Goal: Task Accomplishment & Management: Manage account settings

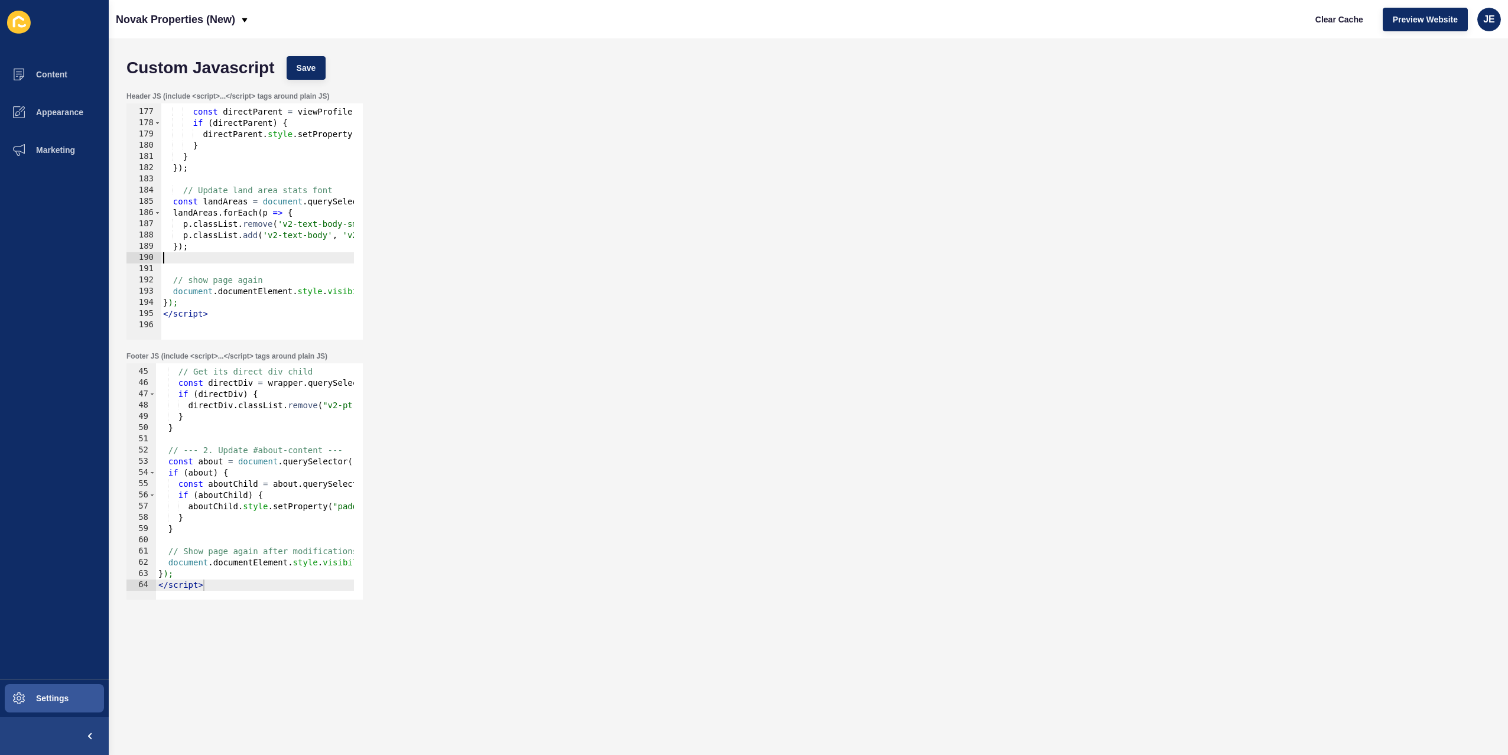
drag, startPoint x: 212, startPoint y: 254, endPoint x: 122, endPoint y: 254, distance: 89.8
click at [122, 254] on div "Header JS (include <script>...</script> tags around plain JS) 176 177 178 179 1…" at bounding box center [809, 216] width 1376 height 260
click at [215, 262] on div "const directParent = viewProfile . parentElement ; if ( directParent ) { direct…" at bounding box center [441, 220] width 561 height 250
click at [215, 268] on div "const directParent = viewProfile . parentElement ; if ( directParent ) { direct…" at bounding box center [441, 220] width 561 height 250
paste textarea "});"
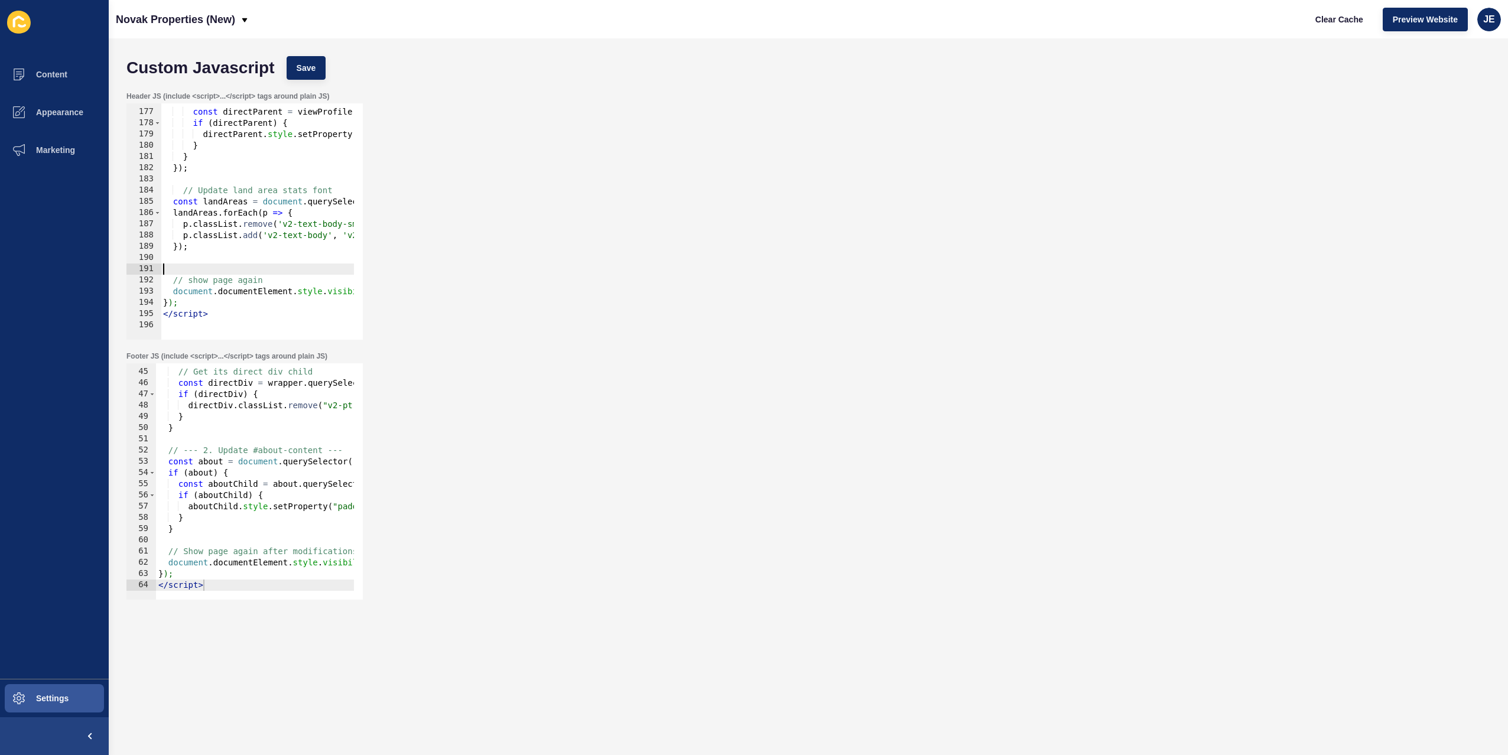
type textarea "});"
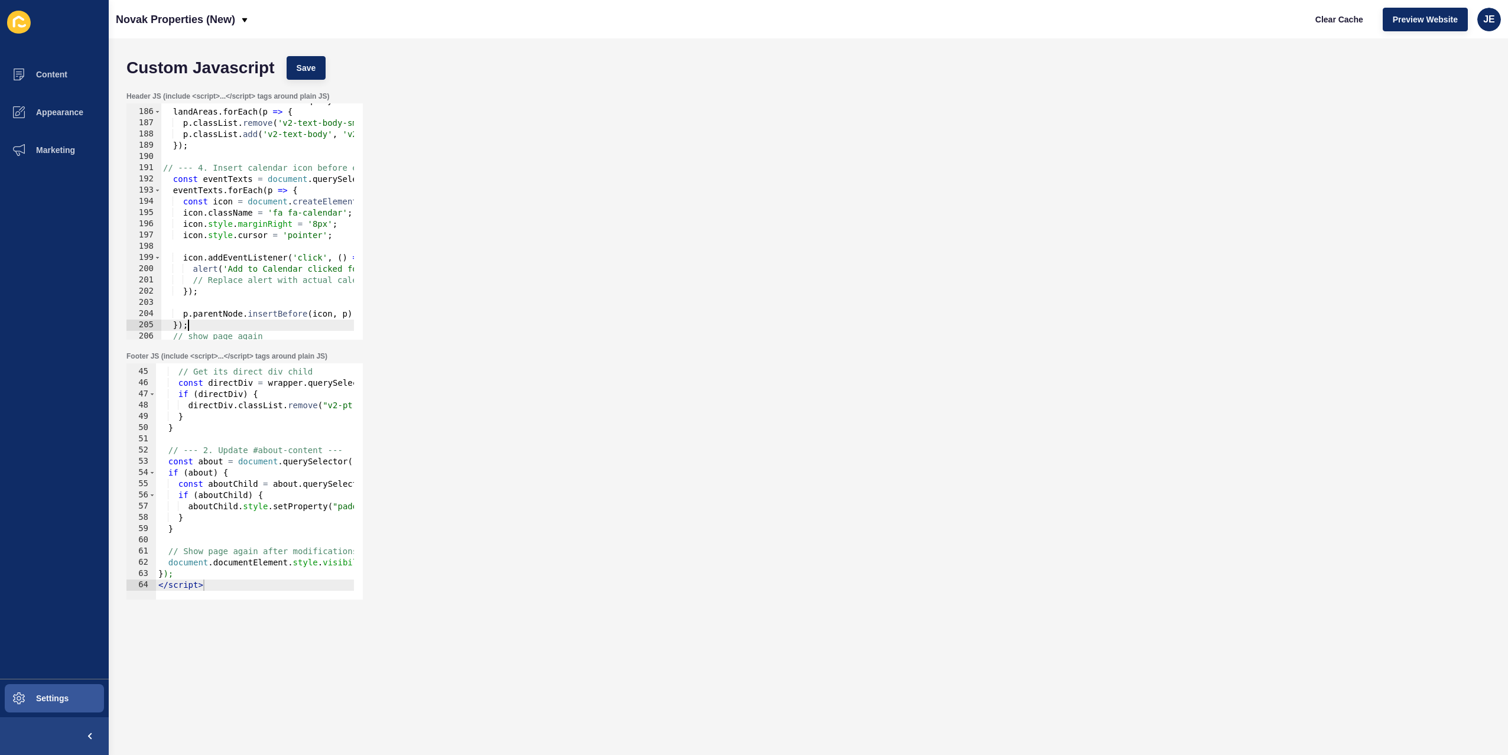
scroll to position [2086, 0]
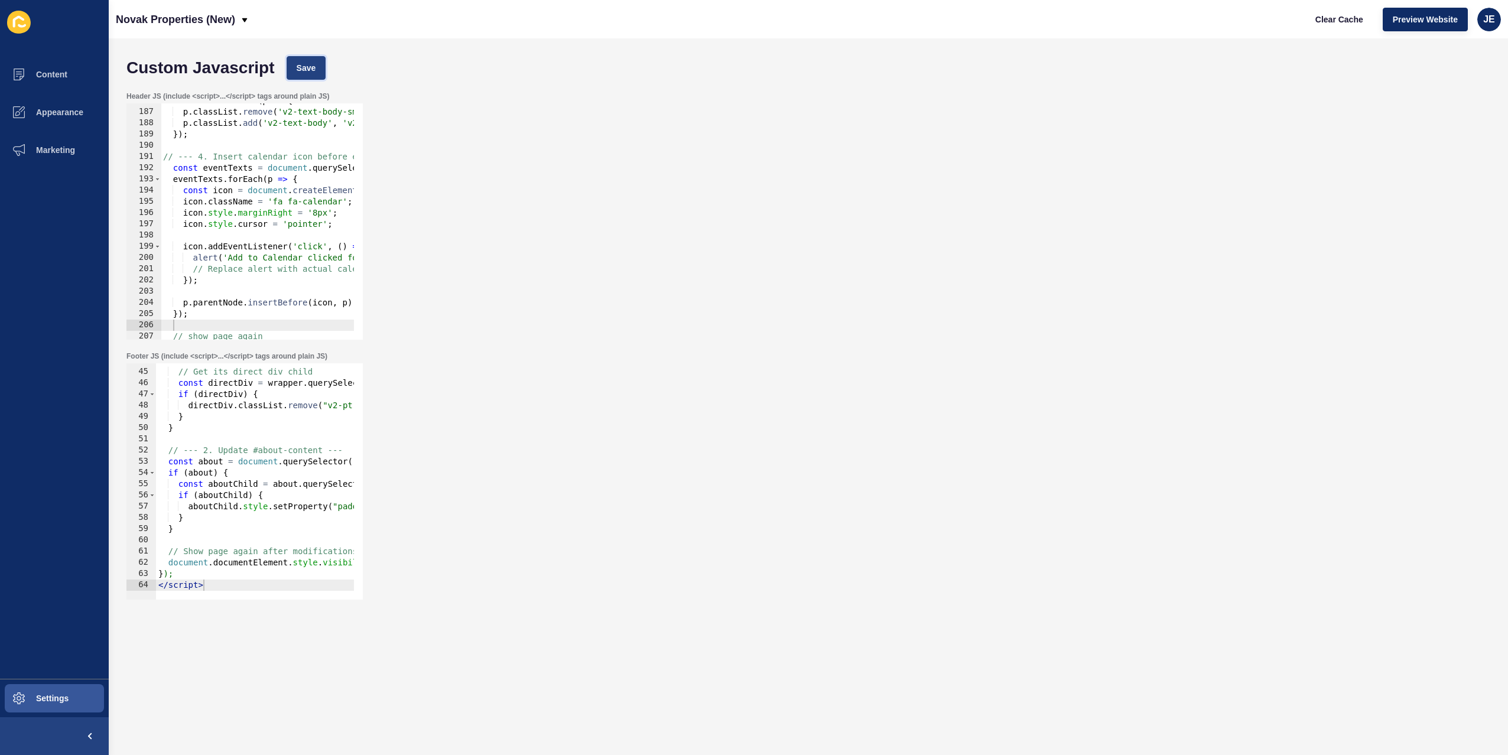
click at [298, 69] on span "Save" at bounding box center [307, 68] width 20 height 12
click at [1327, 20] on span "Clear Cache" at bounding box center [1340, 20] width 48 height 12
click at [1319, 22] on span "Clear Cache" at bounding box center [1340, 20] width 48 height 12
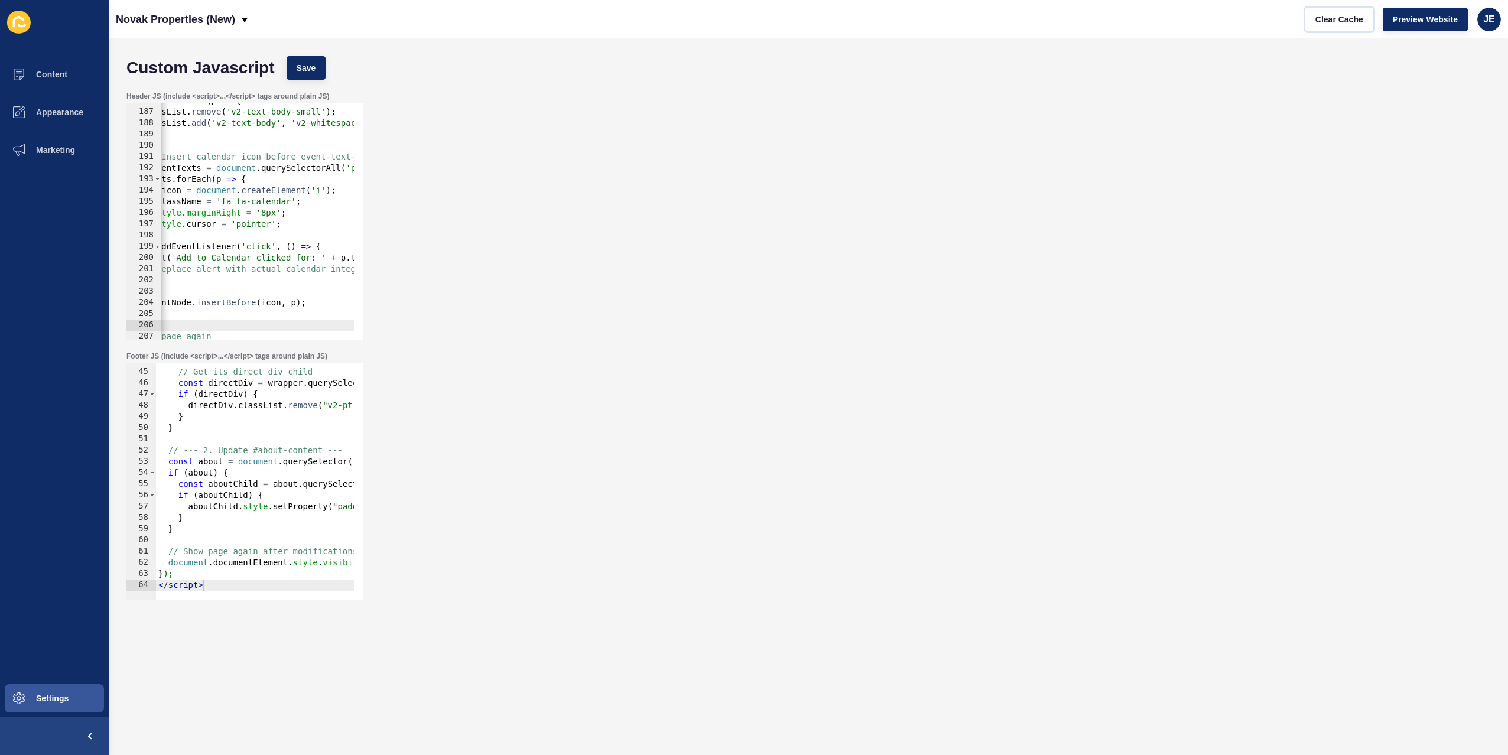
scroll to position [0, 0]
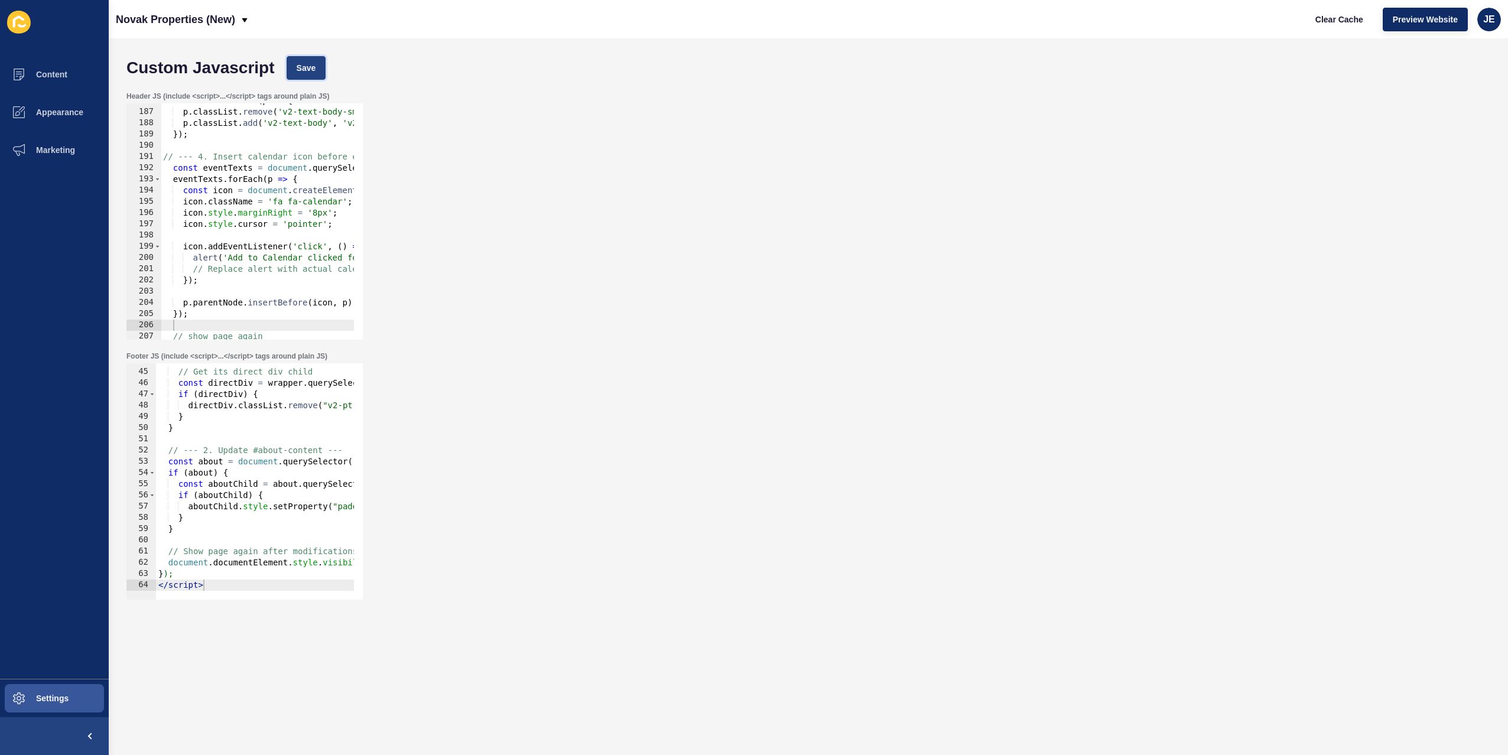
click at [311, 59] on button "Save" at bounding box center [307, 68] width 40 height 24
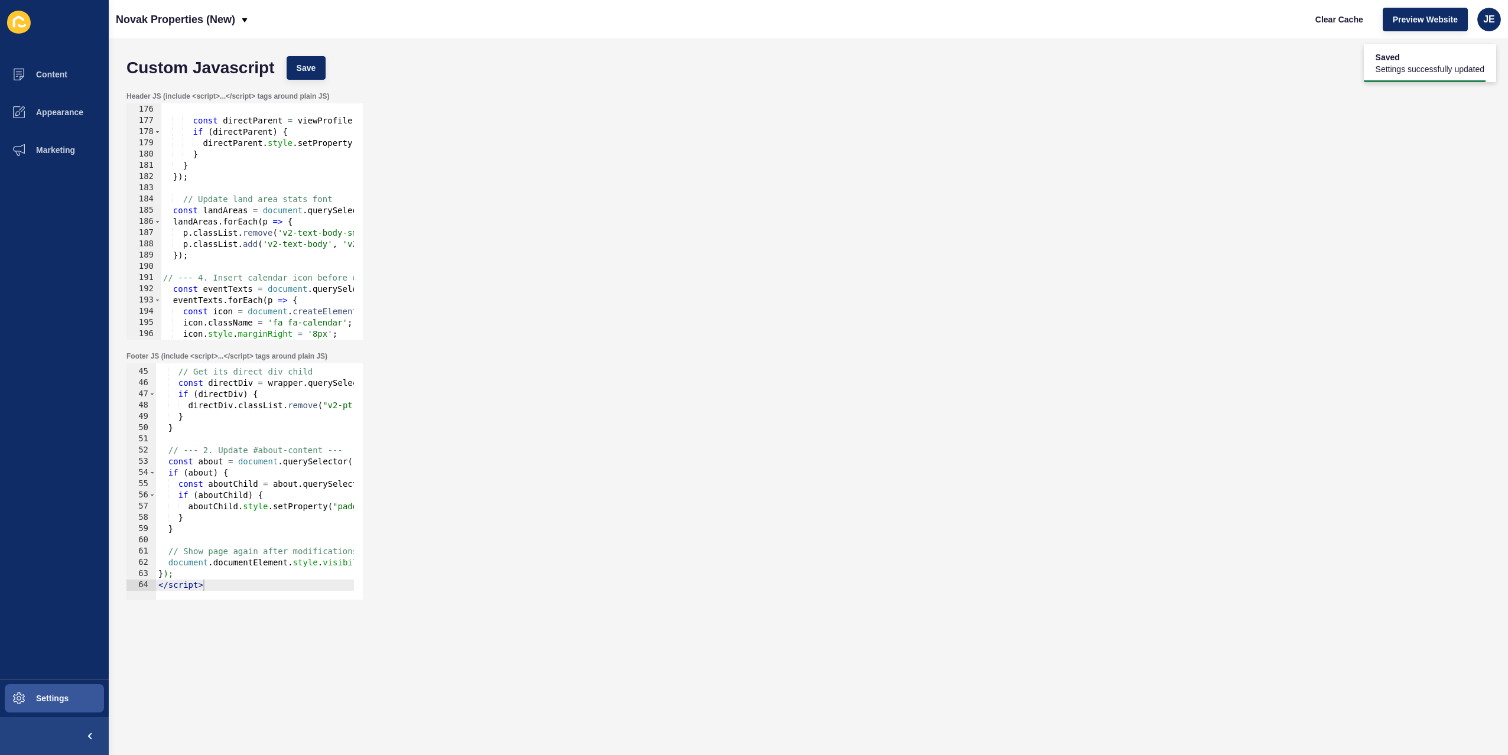
scroll to position [2142, 0]
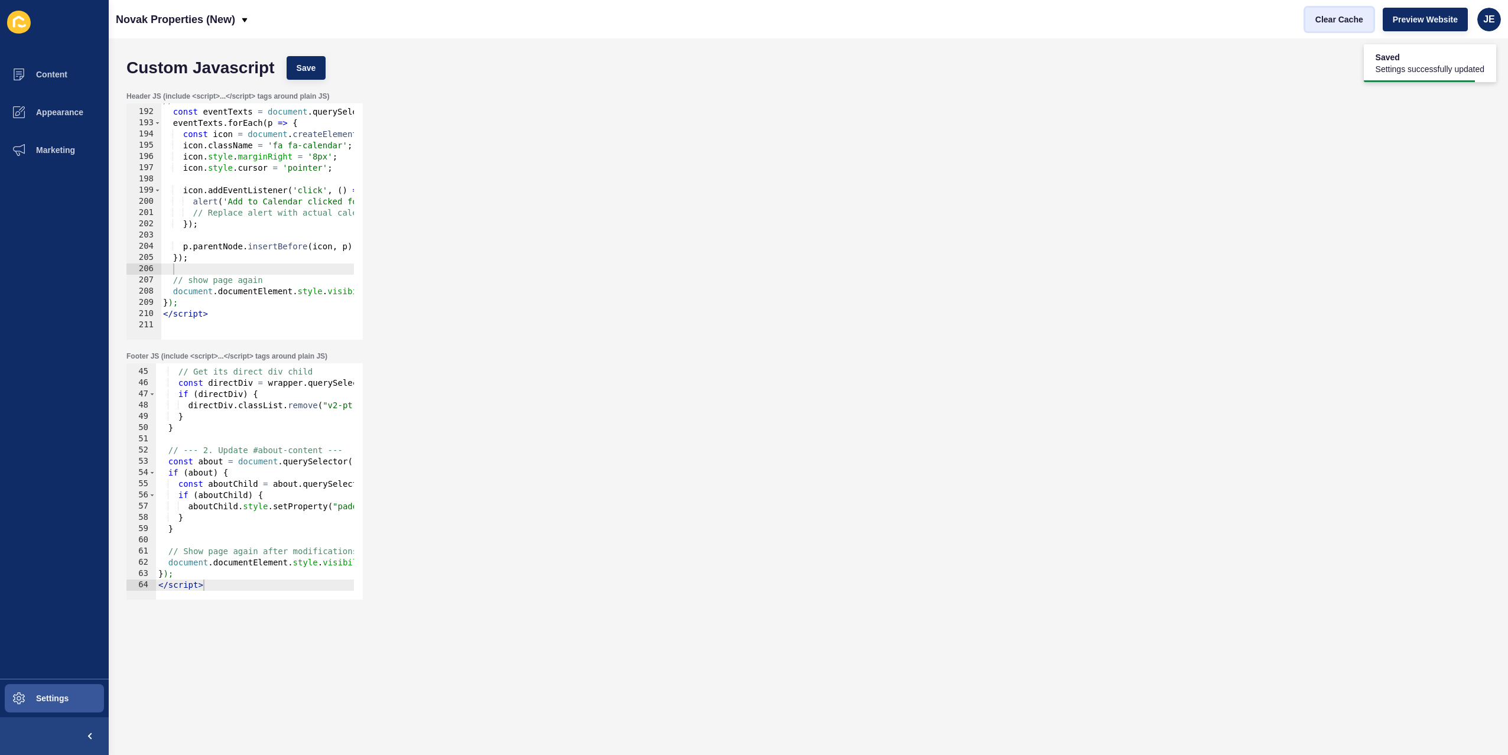
click at [1334, 24] on span "Clear Cache" at bounding box center [1340, 20] width 48 height 12
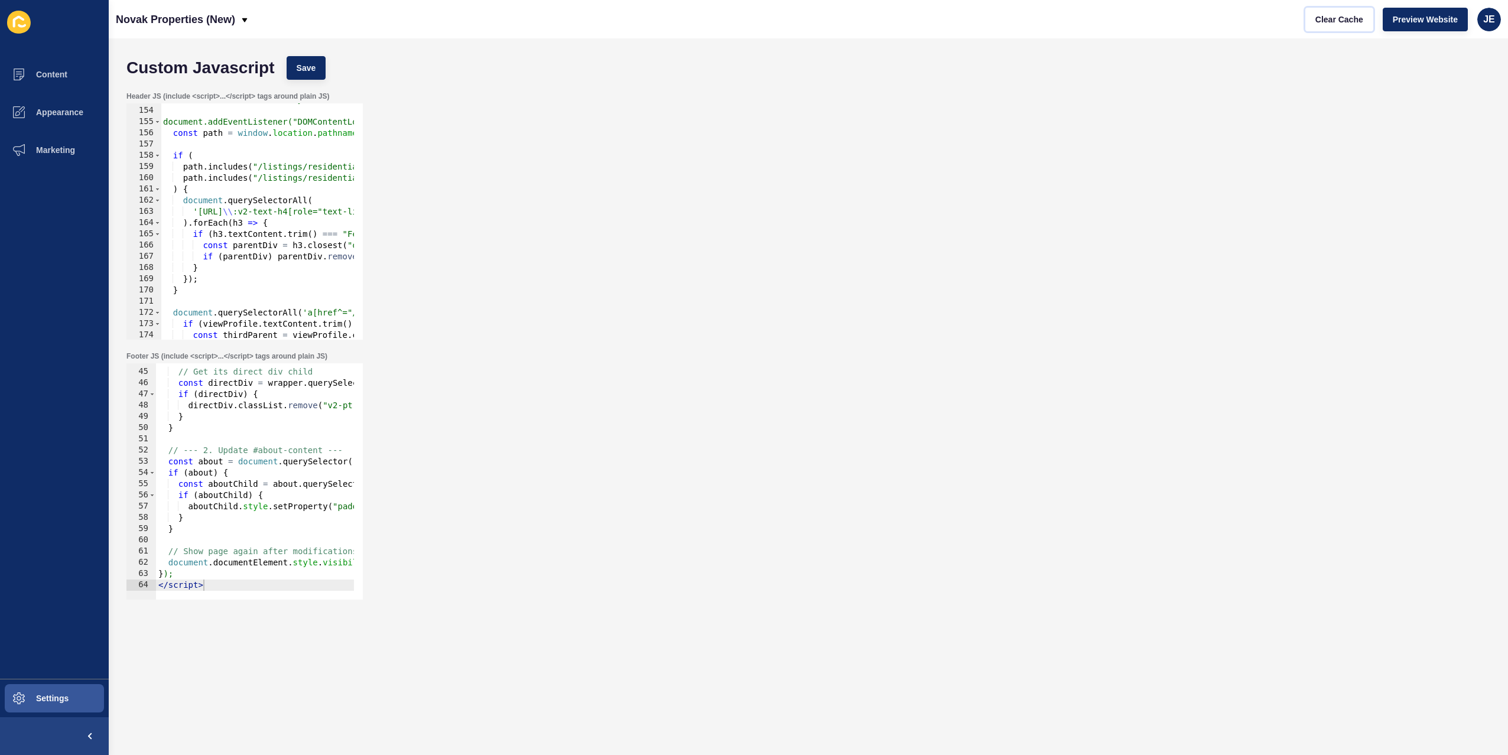
scroll to position [1681, 0]
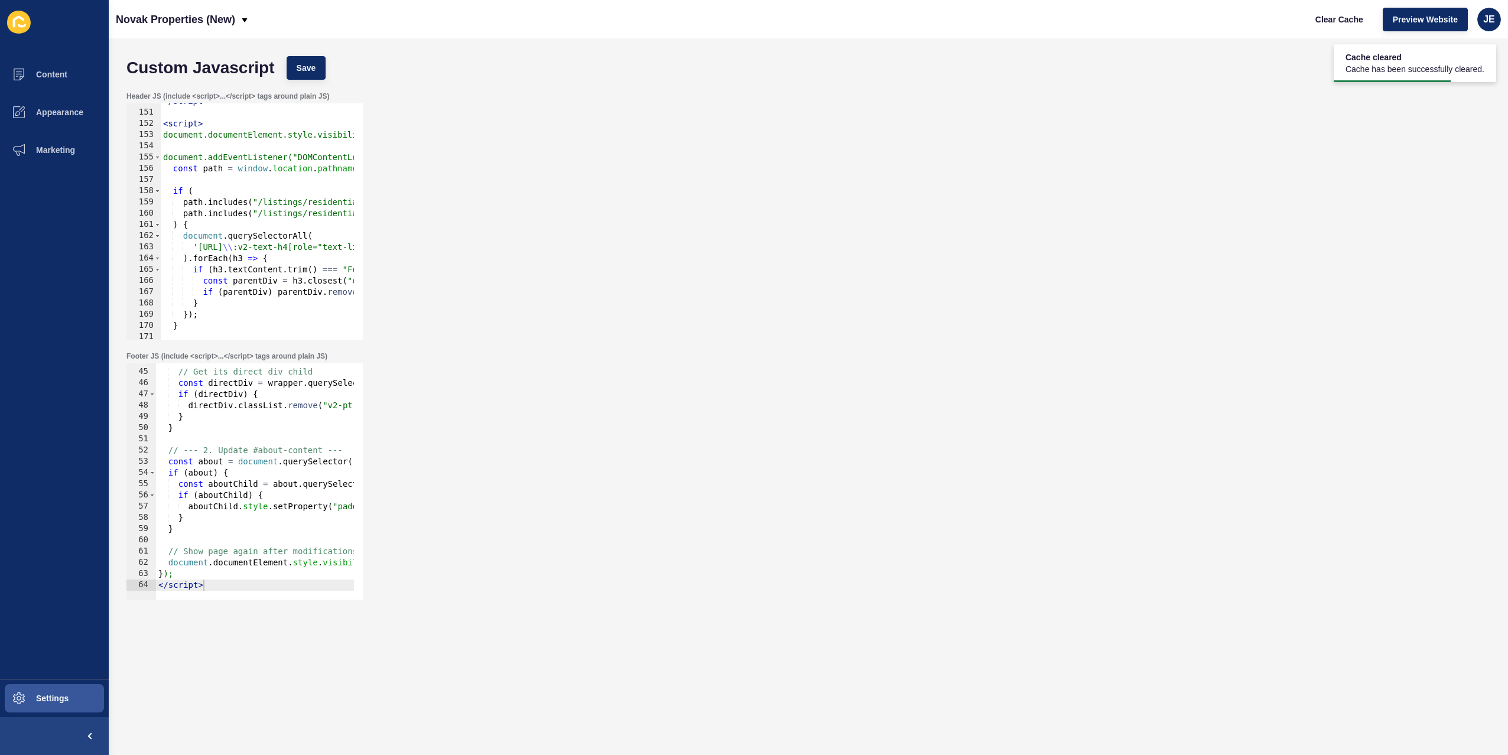
click at [217, 220] on div "</ script > < script > document.documentElement.style.visibility = "hidden"; do…" at bounding box center [441, 221] width 561 height 250
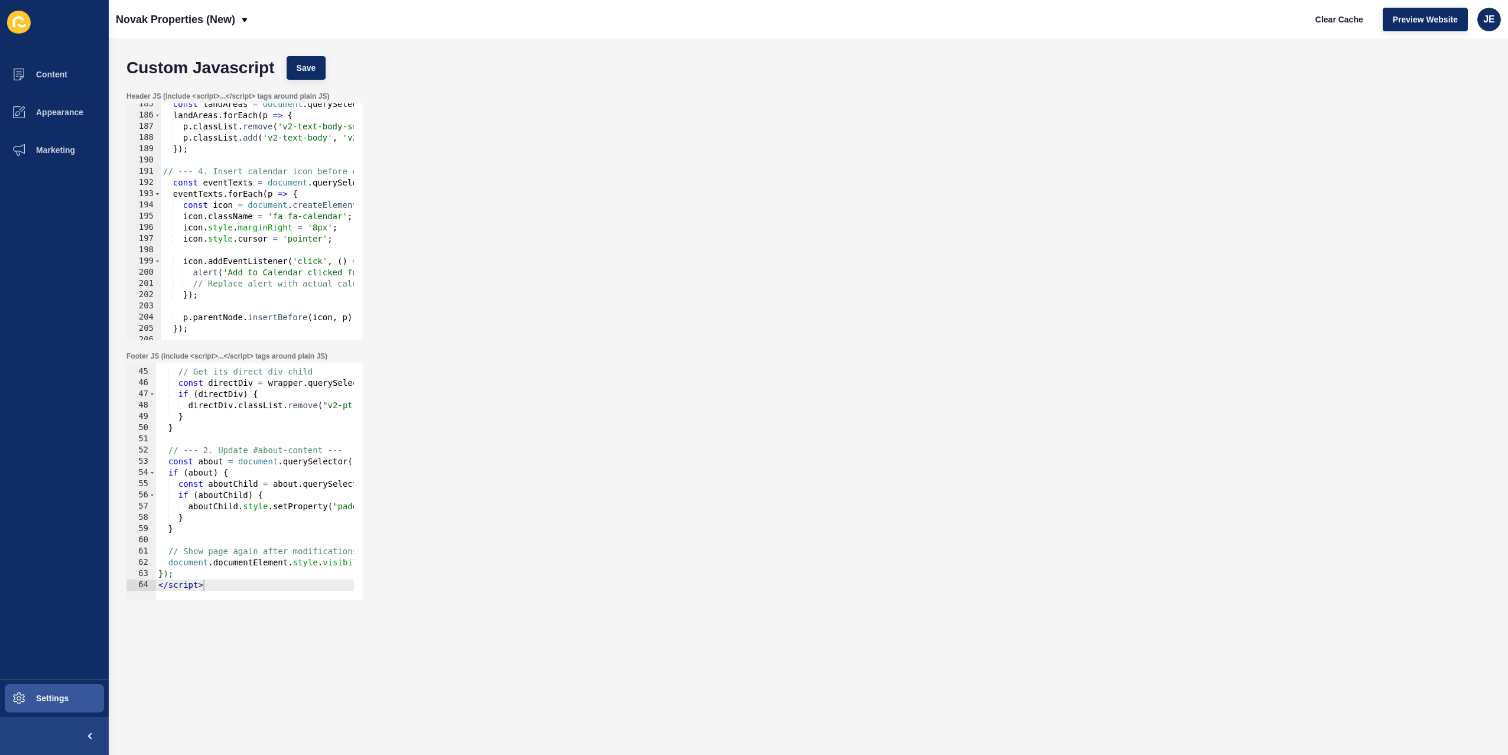
scroll to position [2142, 0]
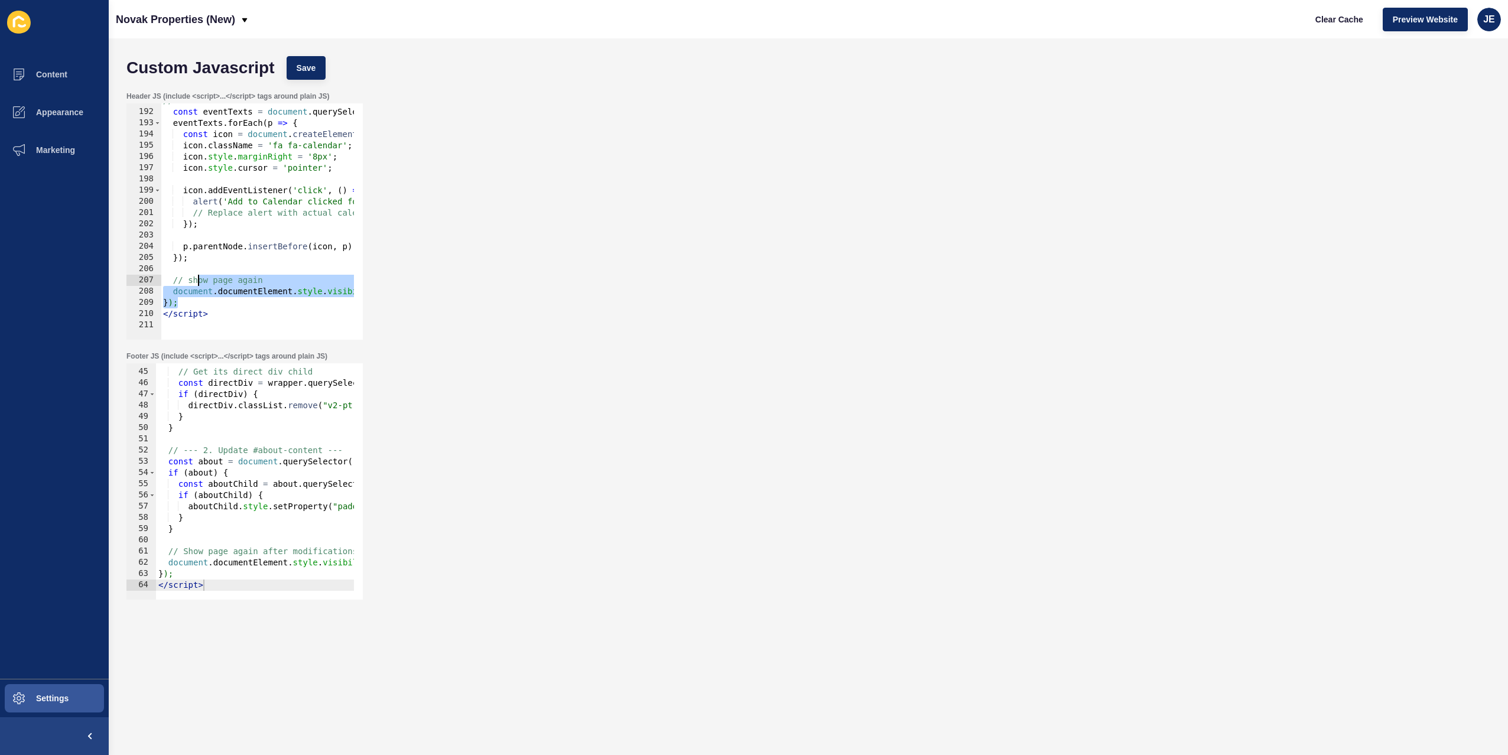
drag, startPoint x: 196, startPoint y: 302, endPoint x: 190, endPoint y: 272, distance: 30.6
click at [190, 272] on div "// --- 4. Insert calendar icon before event-text-content <p> --- const eventTex…" at bounding box center [441, 220] width 561 height 250
click at [237, 281] on div "// --- 4. Insert calendar icon before event-text-content <p> --- const eventTex…" at bounding box center [441, 220] width 561 height 250
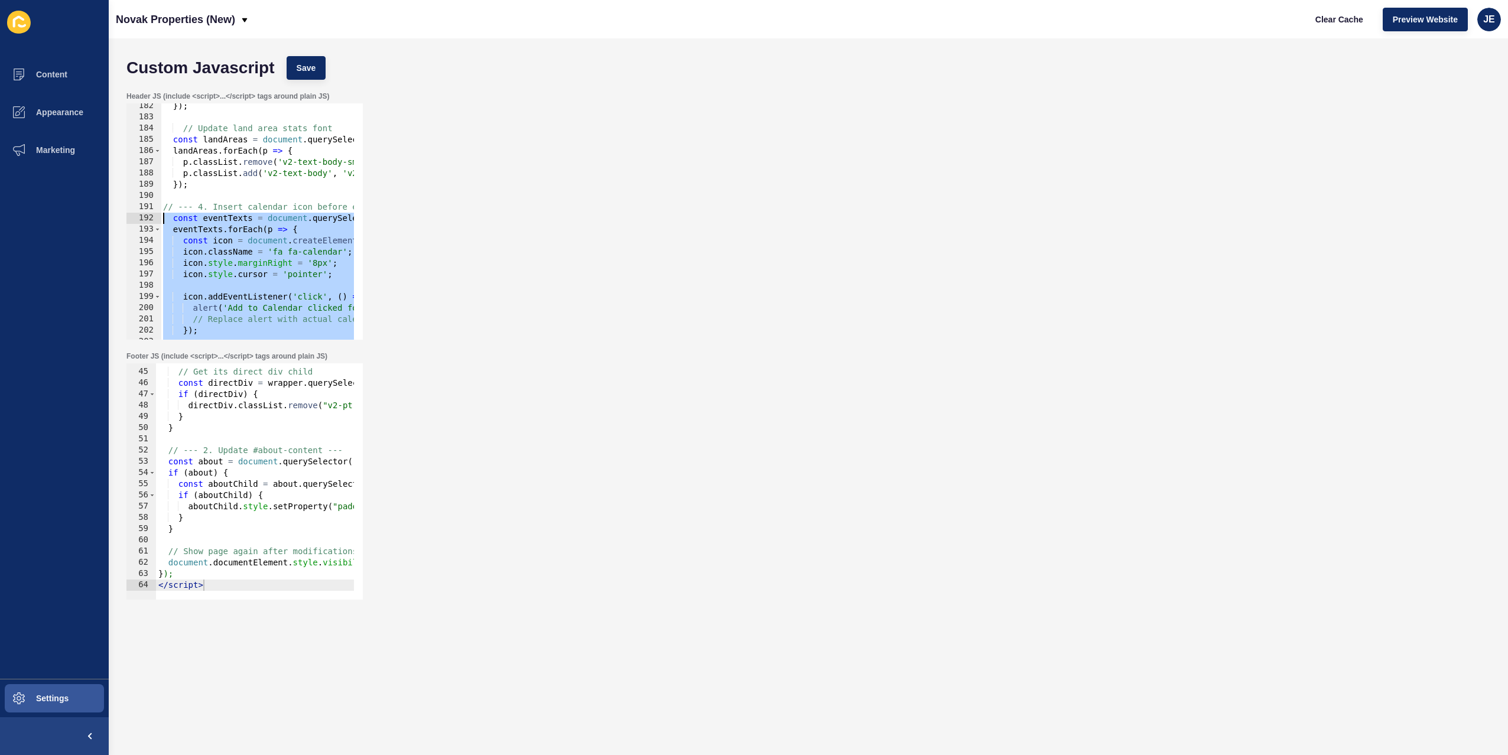
drag, startPoint x: 209, startPoint y: 258, endPoint x: 145, endPoint y: 217, distance: 76.2
click at [145, 217] on div "// show page again 182 183 184 185 186 187 188 189 190 191 192 193 194 195 196 …" at bounding box center [244, 221] width 236 height 236
paste textarea "});"
type textarea "});"
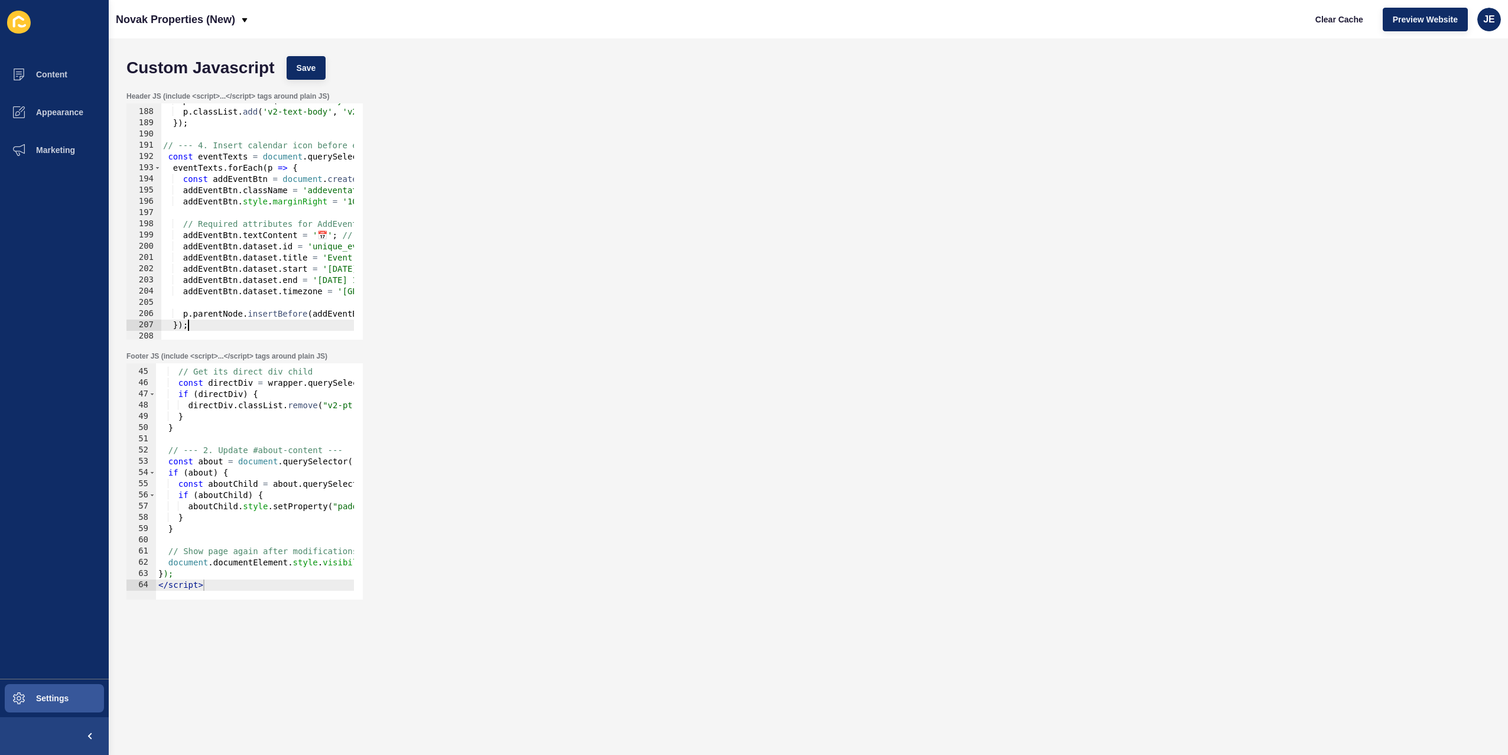
scroll to position [2097, 0]
click at [302, 76] on button "Save" at bounding box center [307, 68] width 40 height 24
click at [1336, 24] on span "Clear Cache" at bounding box center [1340, 20] width 48 height 12
click at [314, 70] on span "Save" at bounding box center [307, 68] width 20 height 12
click at [79, 79] on button "Content" at bounding box center [54, 75] width 109 height 38
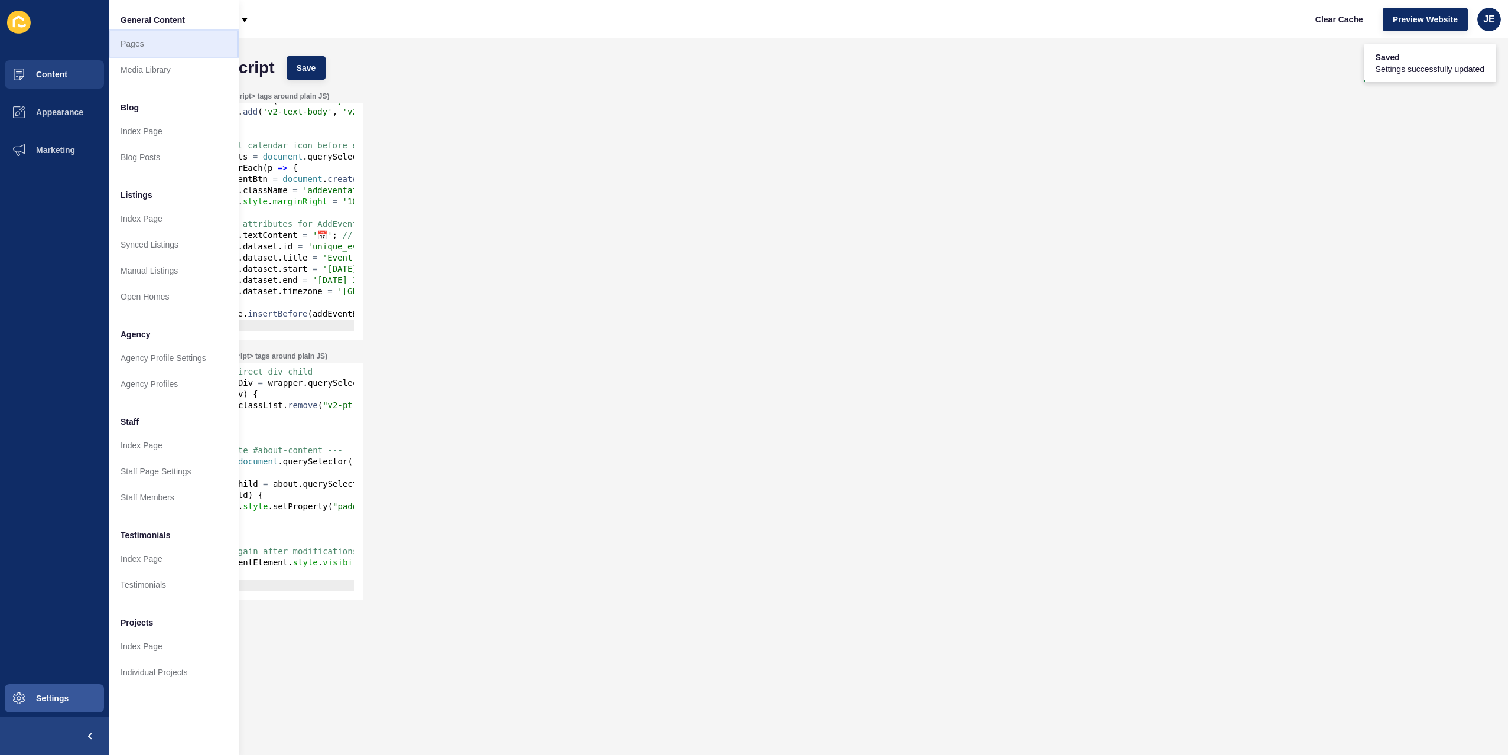
click at [156, 46] on link "Pages" at bounding box center [174, 44] width 130 height 26
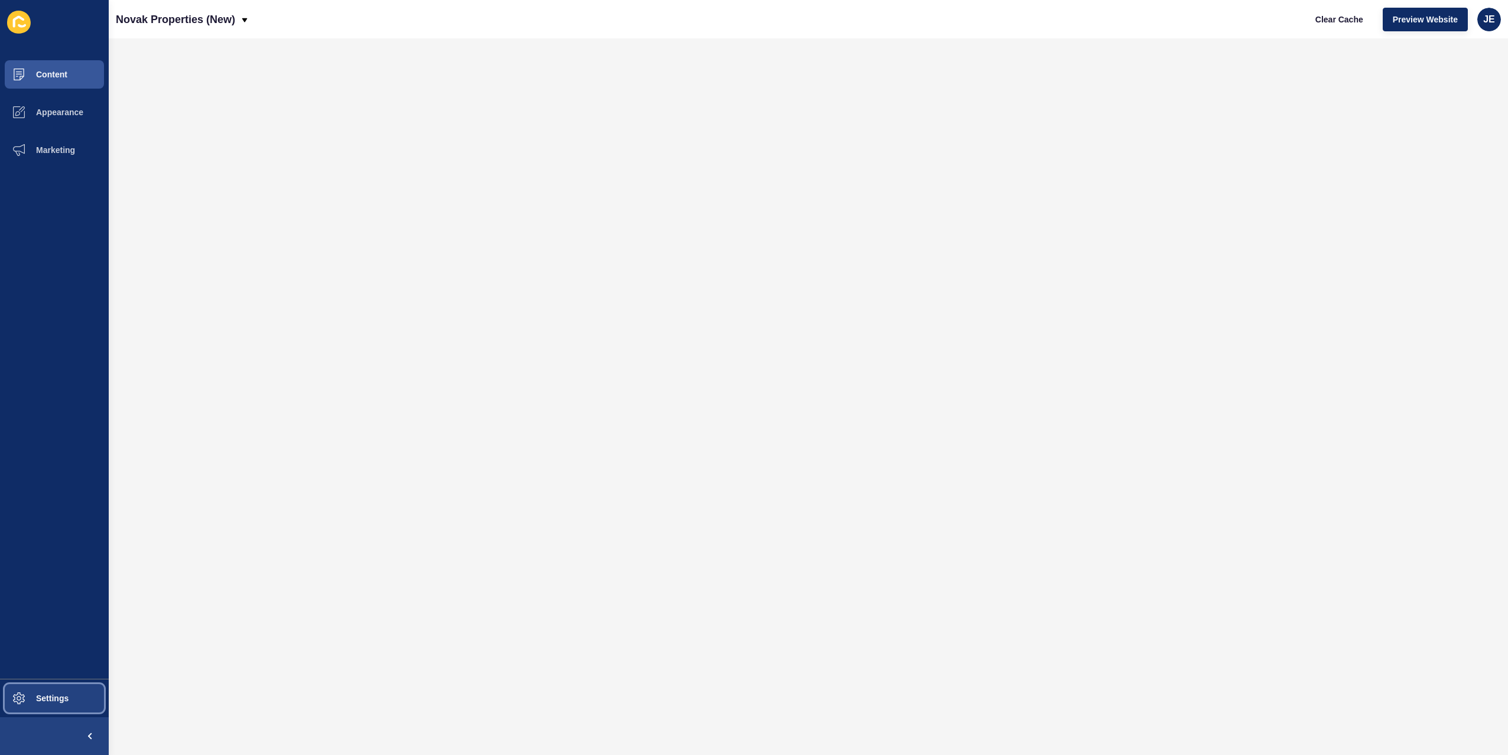
click at [41, 687] on button "Settings" at bounding box center [54, 699] width 109 height 38
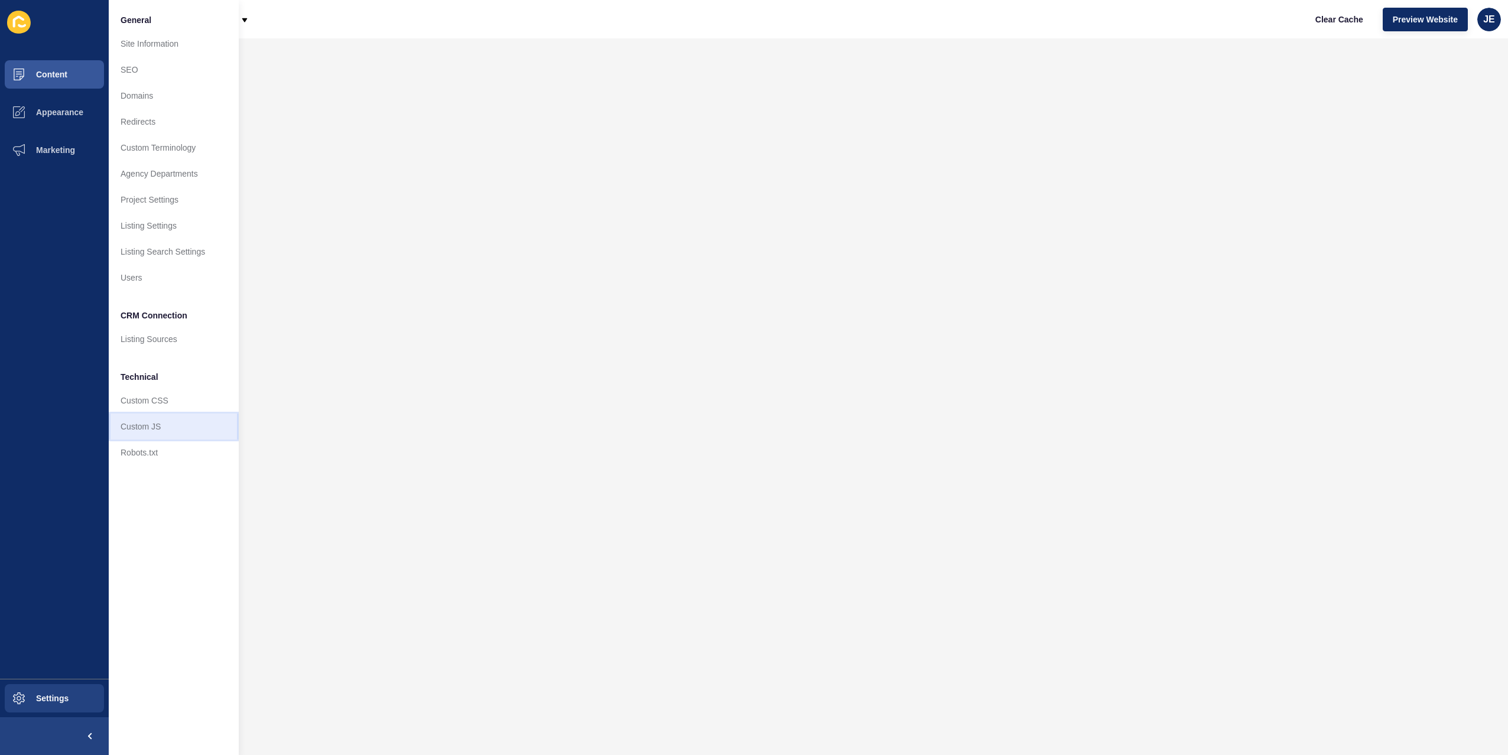
click at [132, 428] on link "Custom JS" at bounding box center [174, 427] width 130 height 26
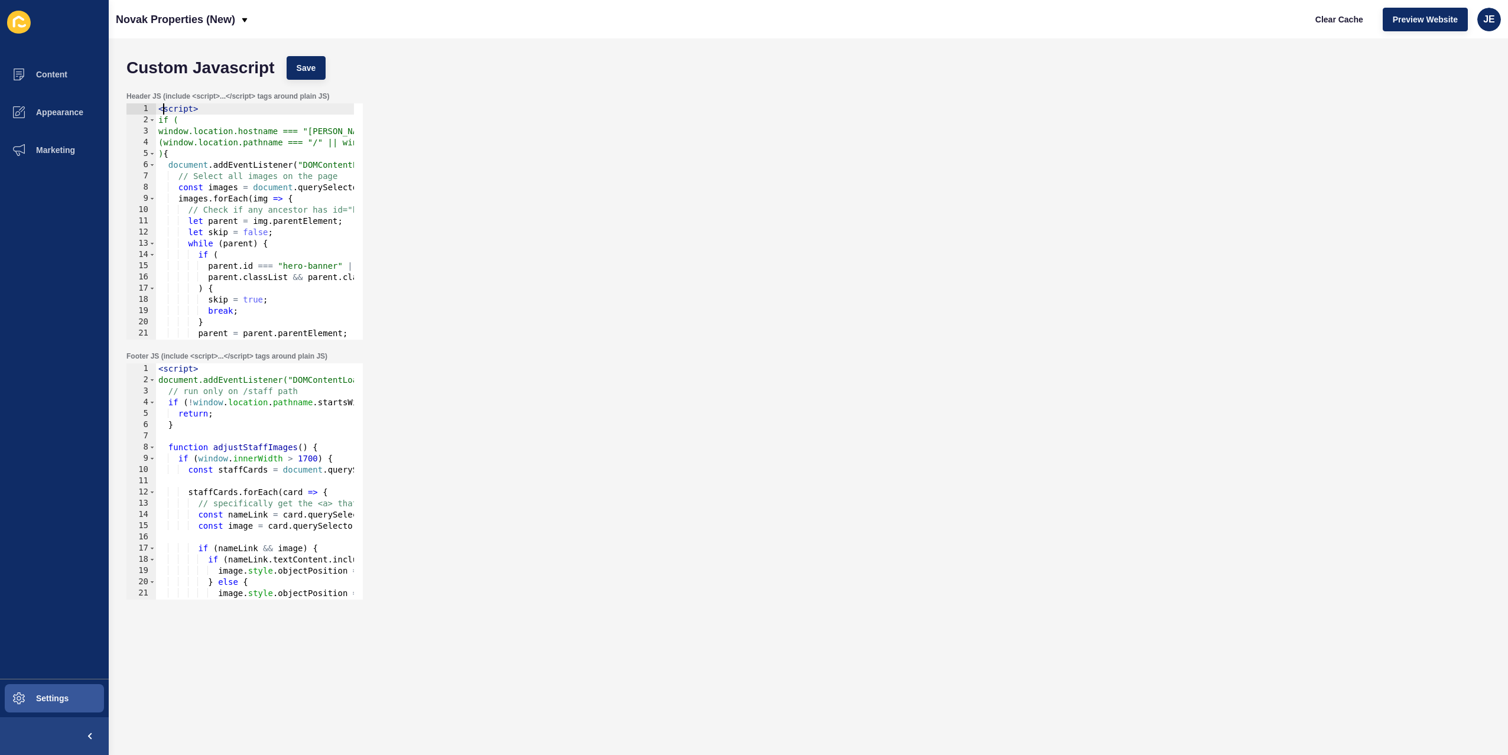
click at [161, 112] on div "< script > if ( window.location.hostname === "novak.com.au" && (window.location…" at bounding box center [436, 228] width 561 height 250
type textarea "<script>"
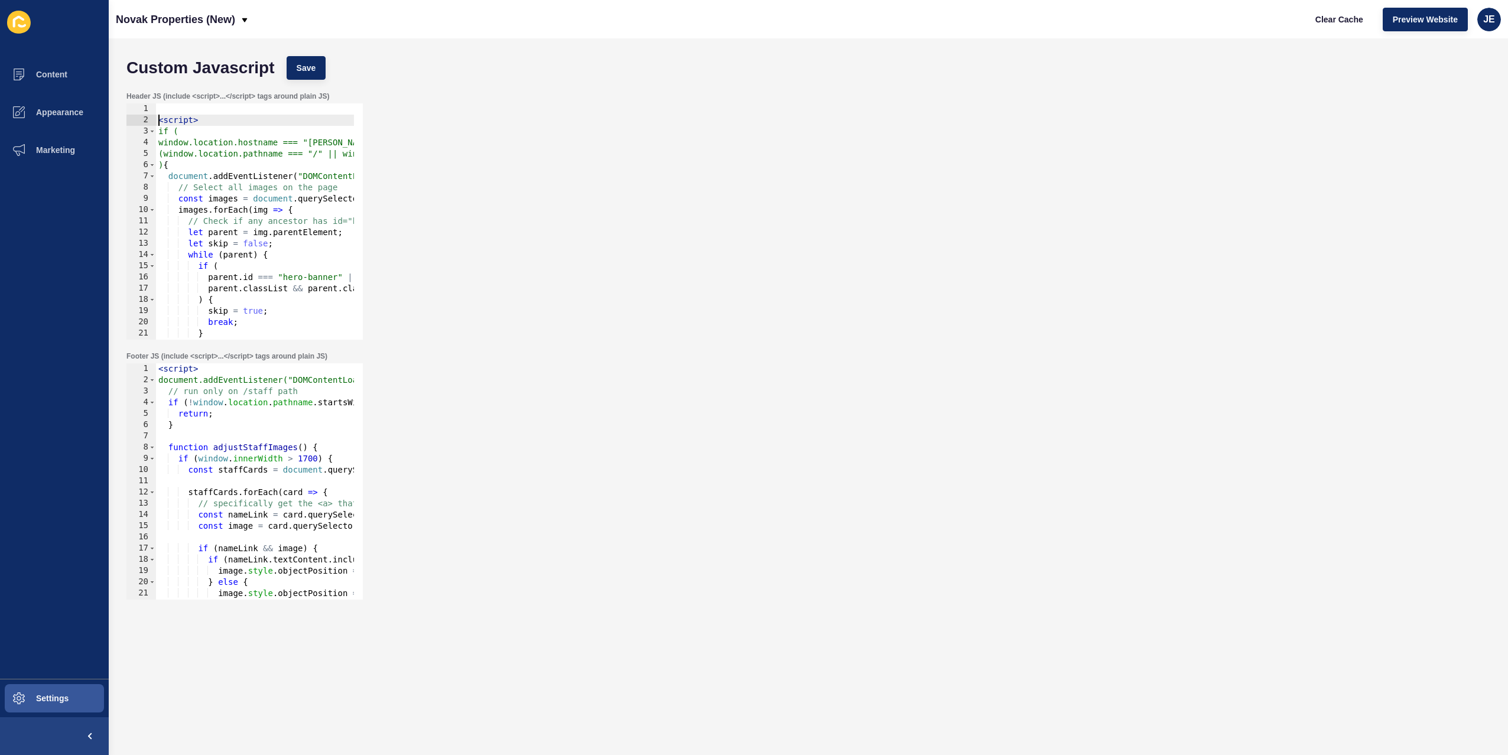
paste textarea
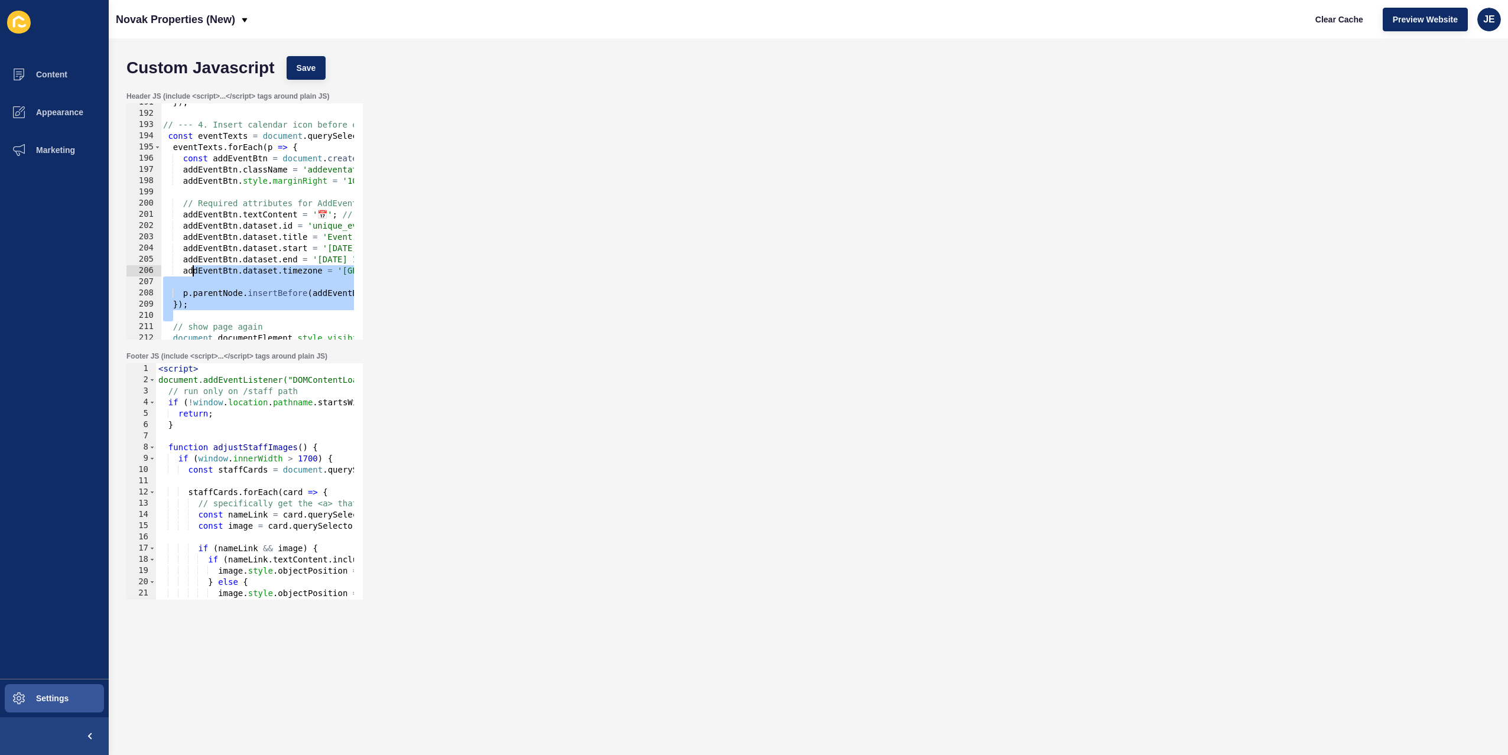
scroll to position [2105, 0]
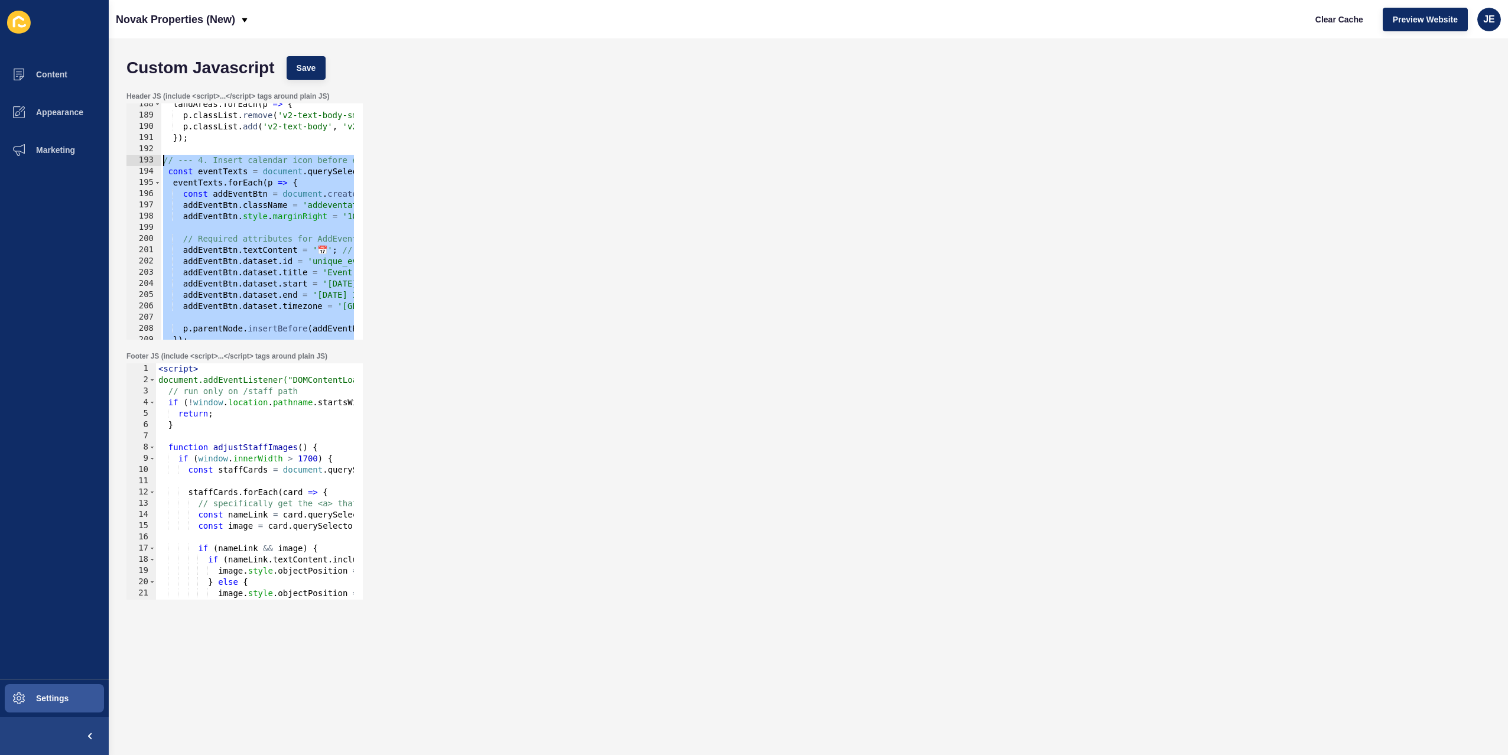
drag, startPoint x: 217, startPoint y: 277, endPoint x: 141, endPoint y: 165, distance: 136.1
click at [141, 162] on div "188 189 190 191 192 193 194 195 196 197 198 199 200 201 202 203 204 205 206 207…" at bounding box center [244, 221] width 236 height 236
type textarea "// --- 4. Insert calendar icon before event-text-content <p> --- const eventTex…"
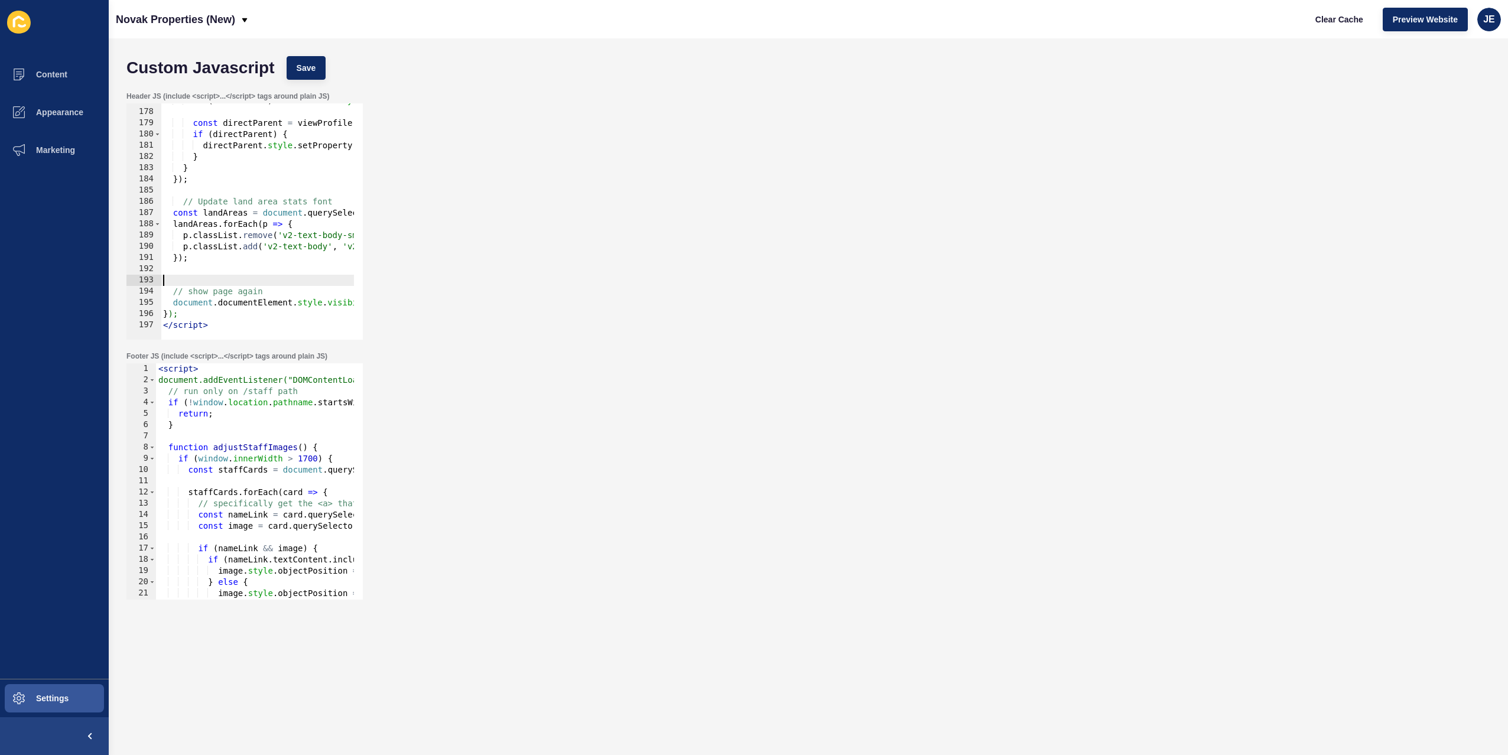
scroll to position [1973, 0]
click at [214, 324] on div "const thirdParent = viewProfile . closest ( "div" ) ?. parentElement ?. parentE…" at bounding box center [441, 220] width 561 height 250
type textarea "</script>"
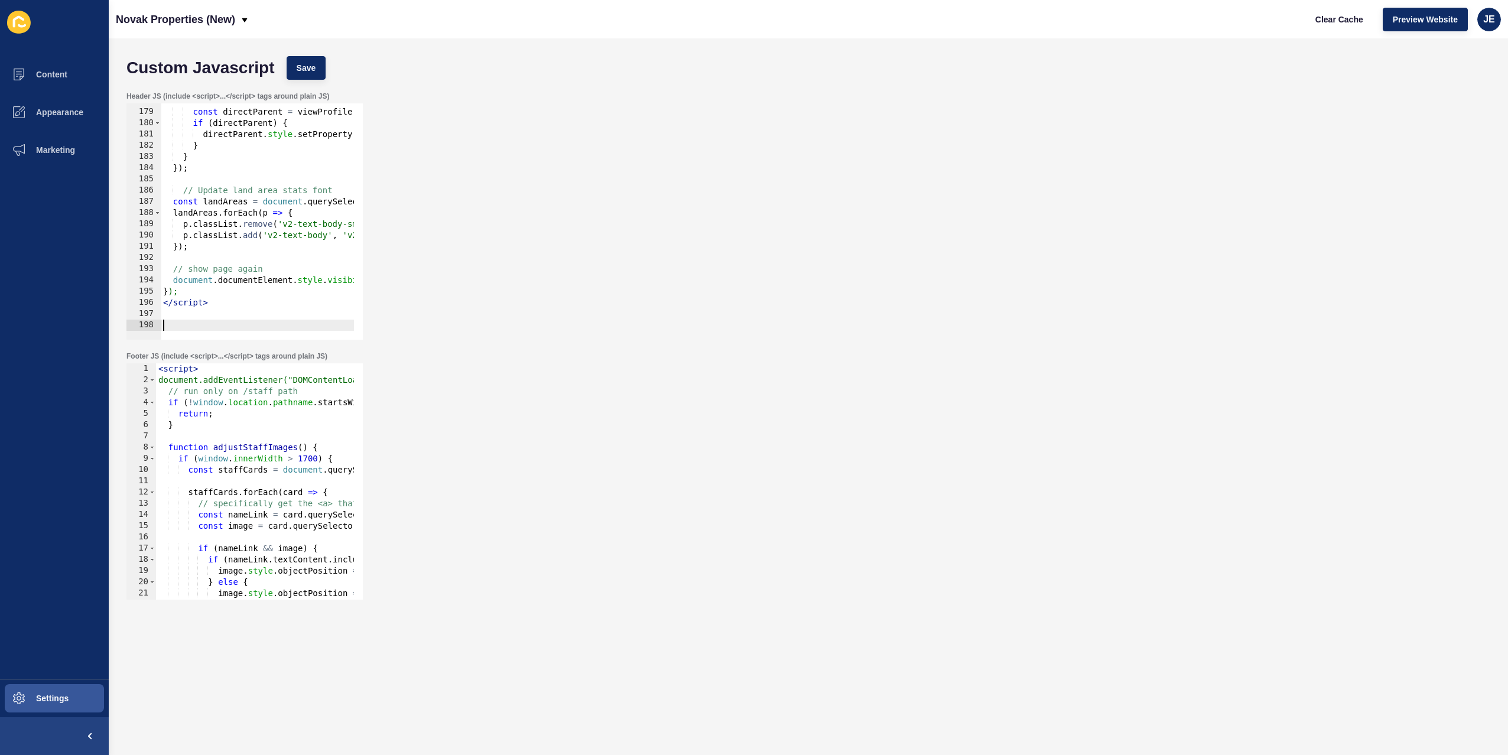
paste textarea "</script>"
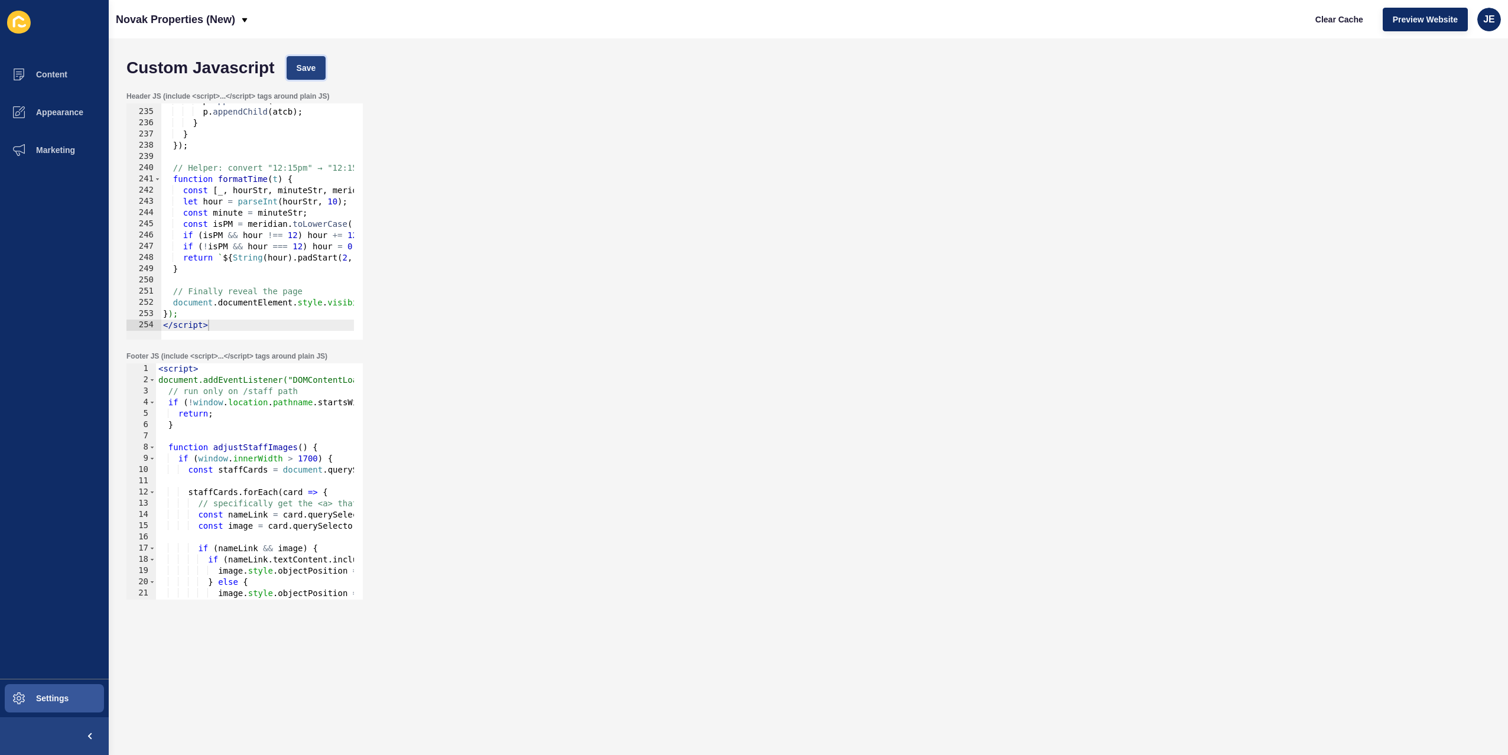
click at [299, 62] on span "Save" at bounding box center [307, 68] width 20 height 12
click at [1350, 18] on span "Clear Cache" at bounding box center [1340, 20] width 48 height 12
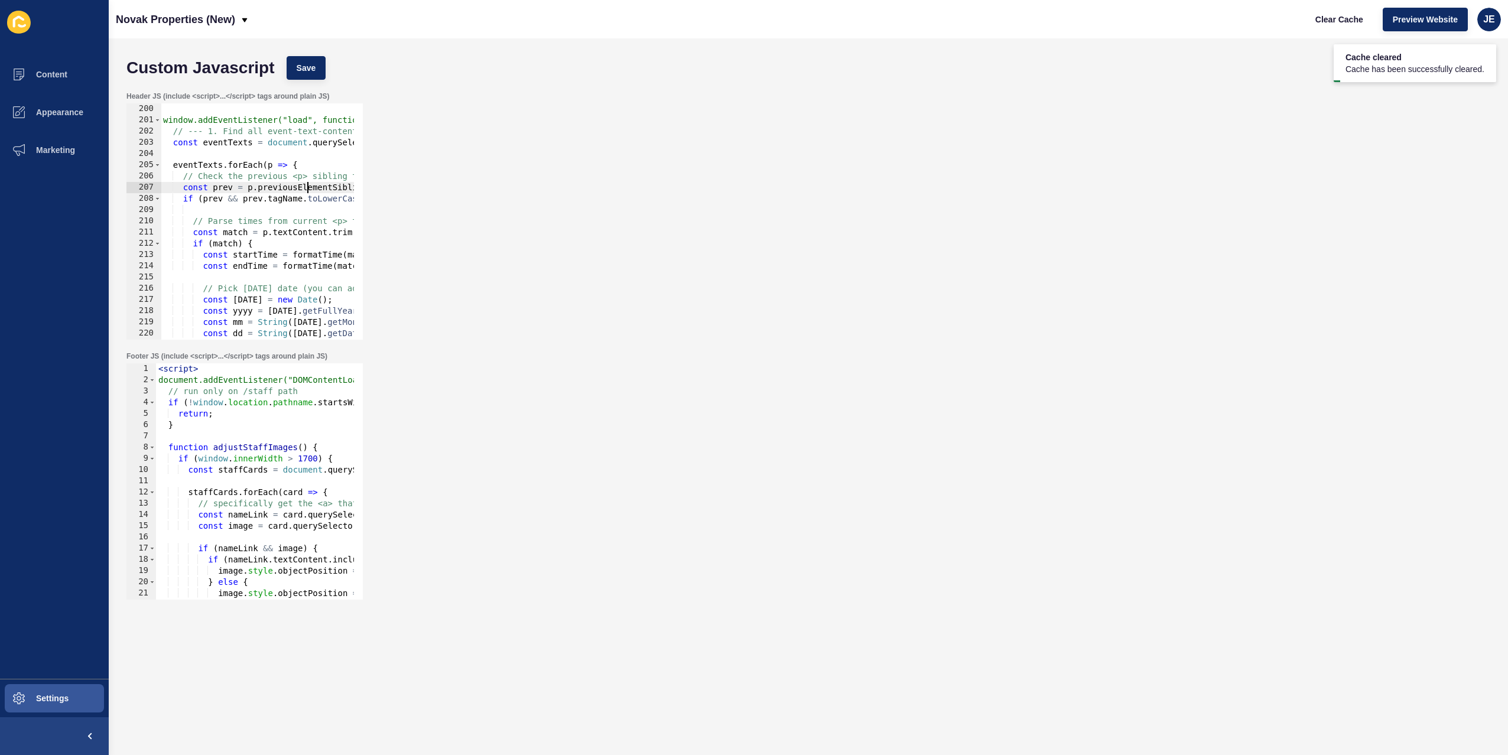
scroll to position [0, 23]
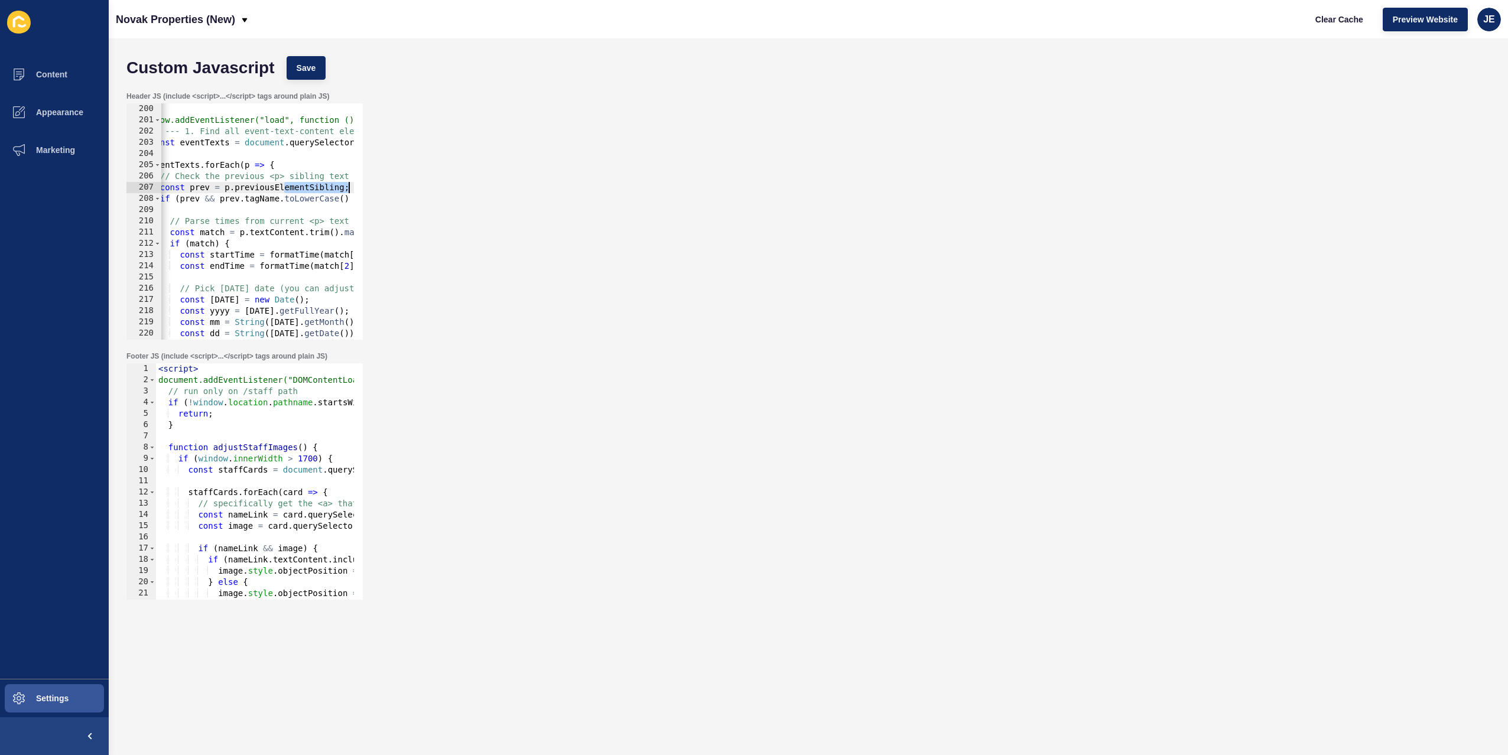
drag, startPoint x: 306, startPoint y: 184, endPoint x: 381, endPoint y: 187, distance: 75.1
click at [381, 187] on div "Header JS (include <script>...</script> tags around plain JS) const prev = p.pr…" at bounding box center [809, 216] width 1376 height 260
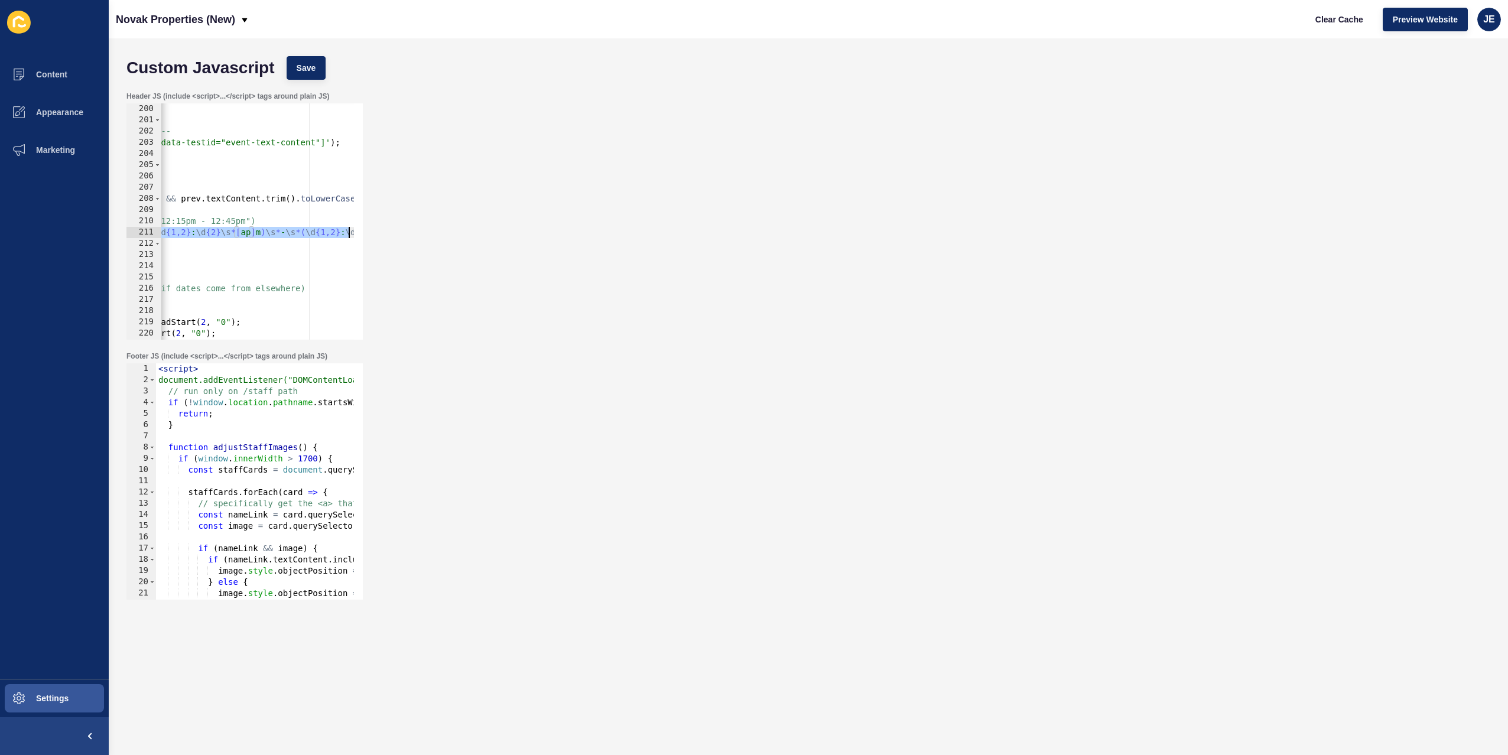
scroll to position [0, 336]
drag, startPoint x: 296, startPoint y: 230, endPoint x: 378, endPoint y: 234, distance: 81.7
click at [400, 235] on div "Header JS (include <script>...</script> tags around plain JS) const prev = p.pr…" at bounding box center [809, 216] width 1376 height 260
drag, startPoint x: 312, startPoint y: 200, endPoint x: 360, endPoint y: 202, distance: 47.9
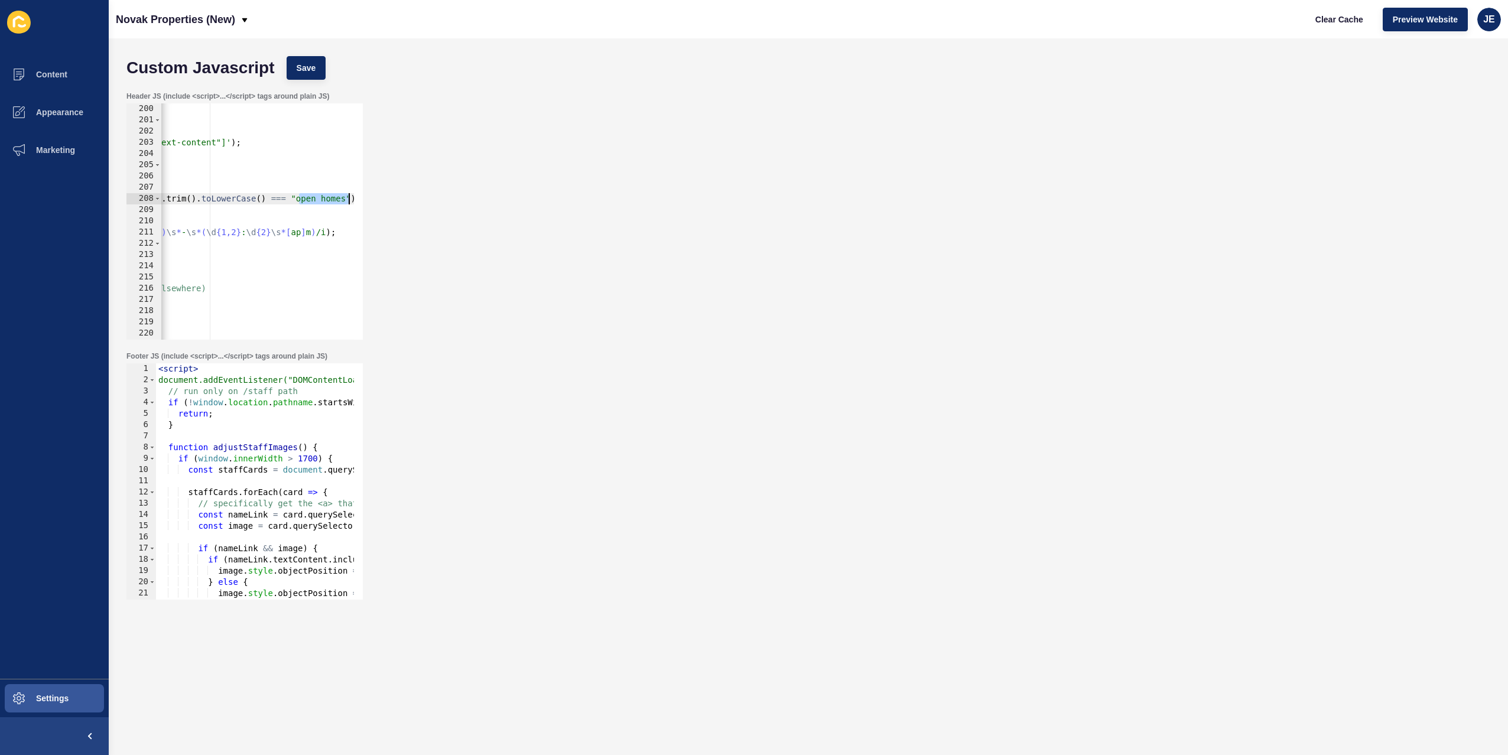
click at [361, 202] on div "const match = p.textContent.trim().match(/(\d{1,2}:\d{2}\s*[ap]m)\s*-\s*(\d{1,2…" at bounding box center [244, 221] width 236 height 236
click at [329, 203] on div "window.addEventListener("load", function () { // --- 1. Find all event-text-con…" at bounding box center [76, 228] width 561 height 250
type textarea "if (prev && prev.tagName.toLowerCase() === "p" && prev.textContent.trim().toLow…"
click at [317, 82] on div "Custom Javascript Save" at bounding box center [809, 67] width 1376 height 35
click at [320, 71] on button "Save" at bounding box center [307, 68] width 40 height 24
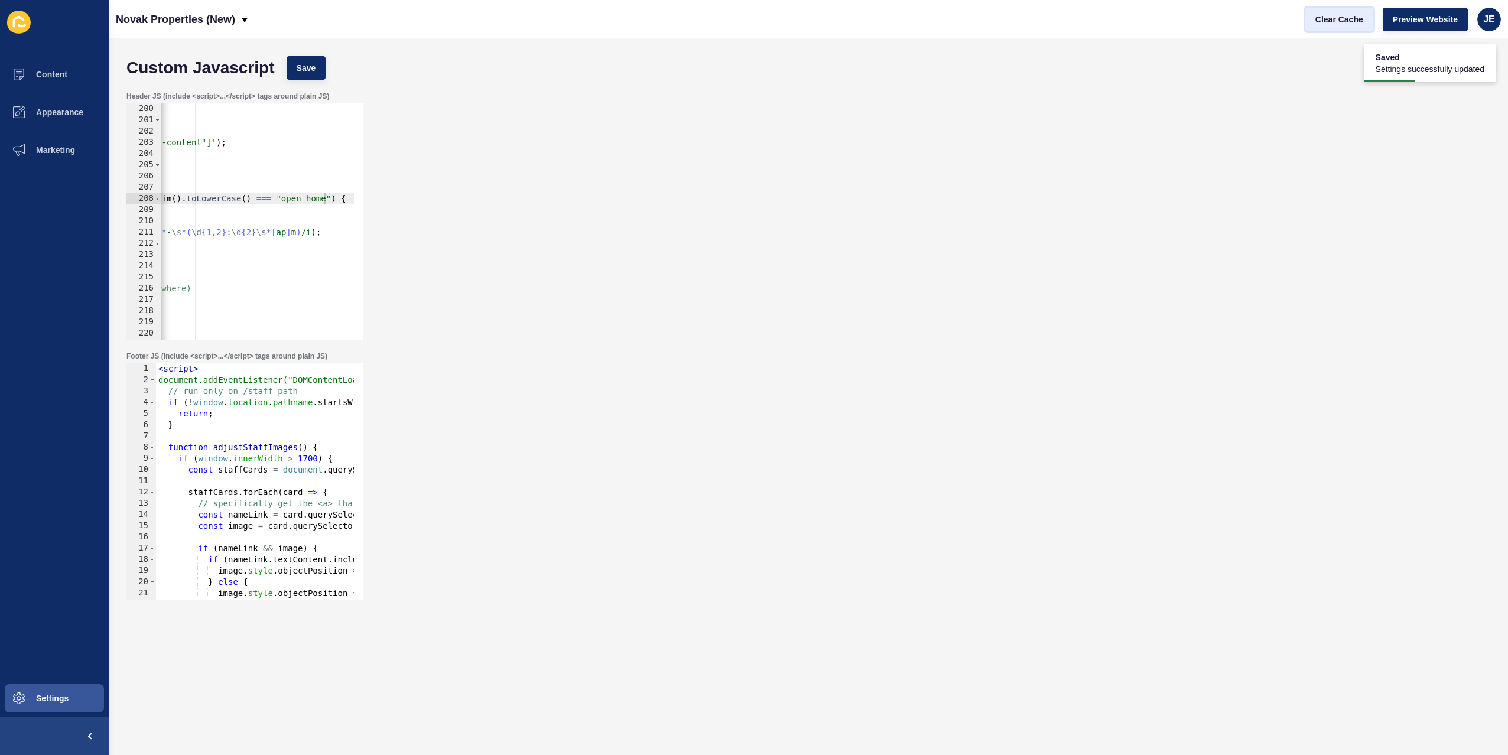
click at [1336, 21] on span "Clear Cache" at bounding box center [1340, 20] width 48 height 12
click at [664, 89] on div "Header JS (include <script>...</script> tags around plain JS) if (prev && prev.…" at bounding box center [809, 216] width 1376 height 260
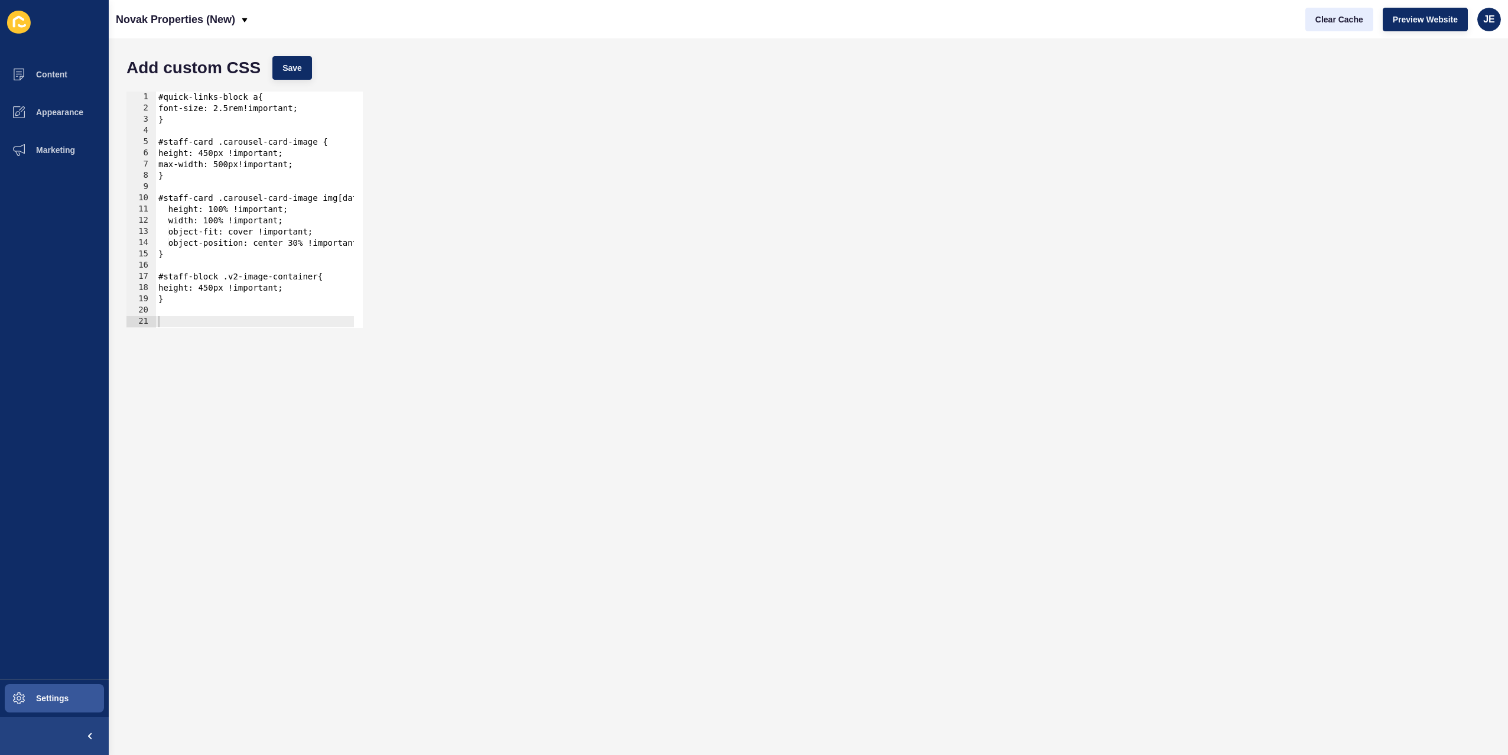
click at [1321, 23] on span "Clear Cache" at bounding box center [1340, 20] width 48 height 12
click at [60, 73] on span "Content" at bounding box center [32, 74] width 69 height 9
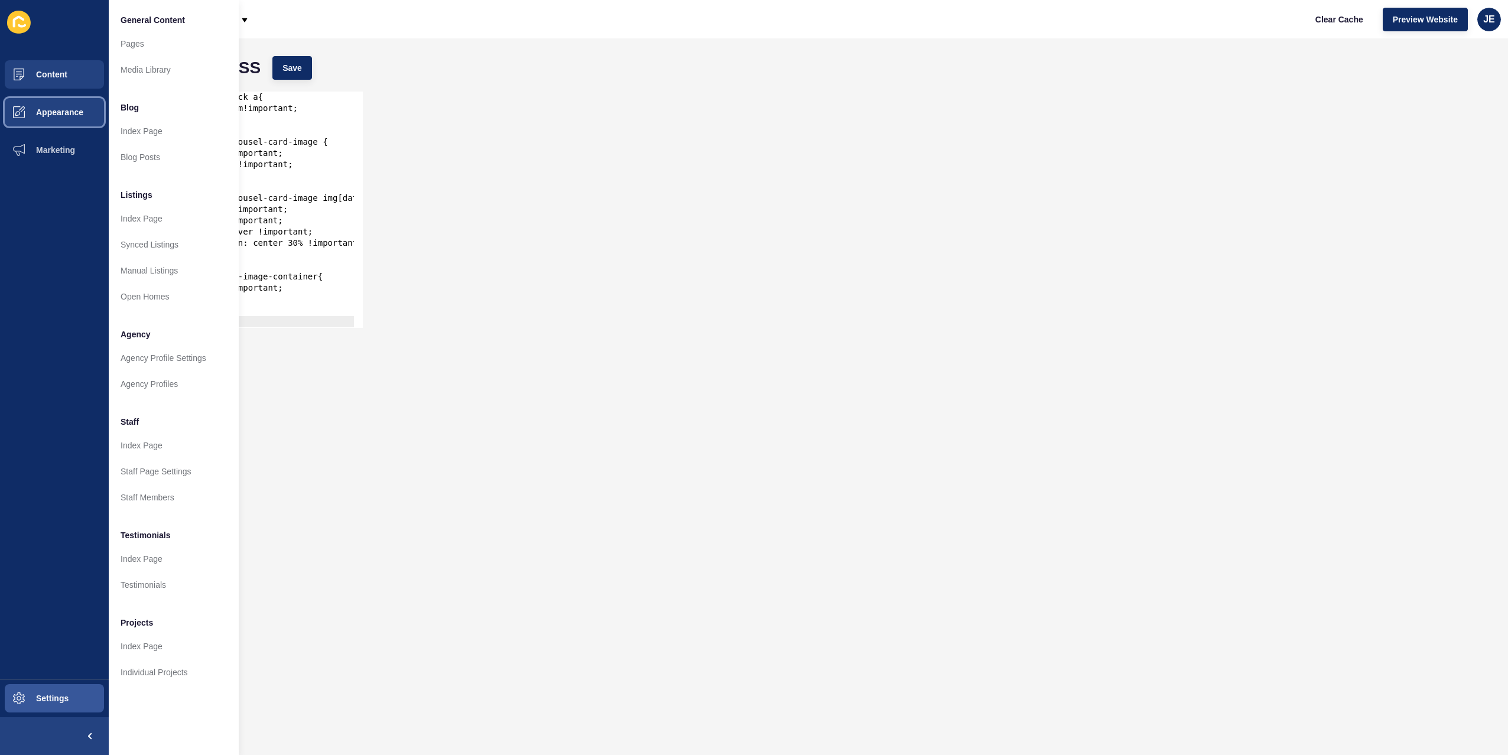
click at [55, 117] on button "Appearance" at bounding box center [54, 112] width 109 height 38
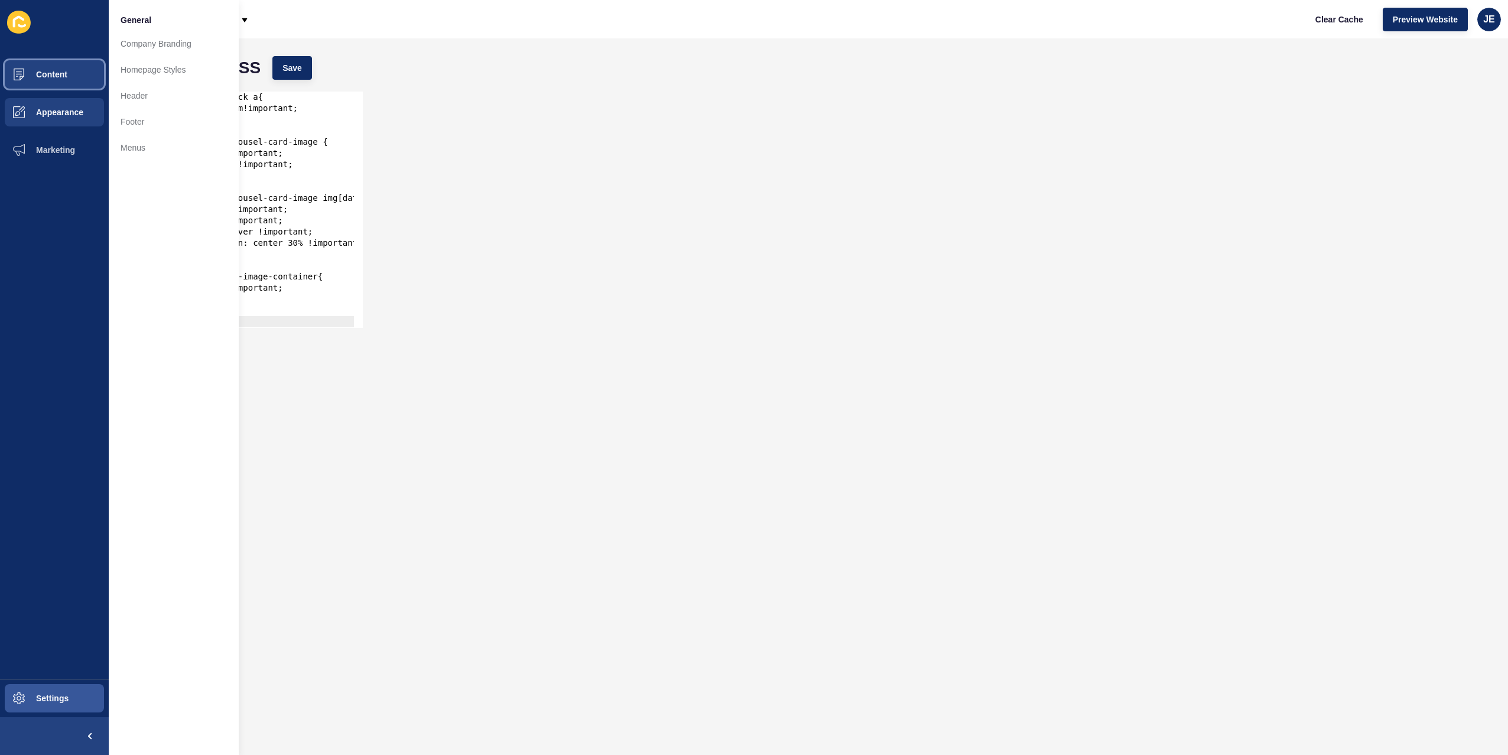
click at [71, 80] on button "Content" at bounding box center [54, 75] width 109 height 38
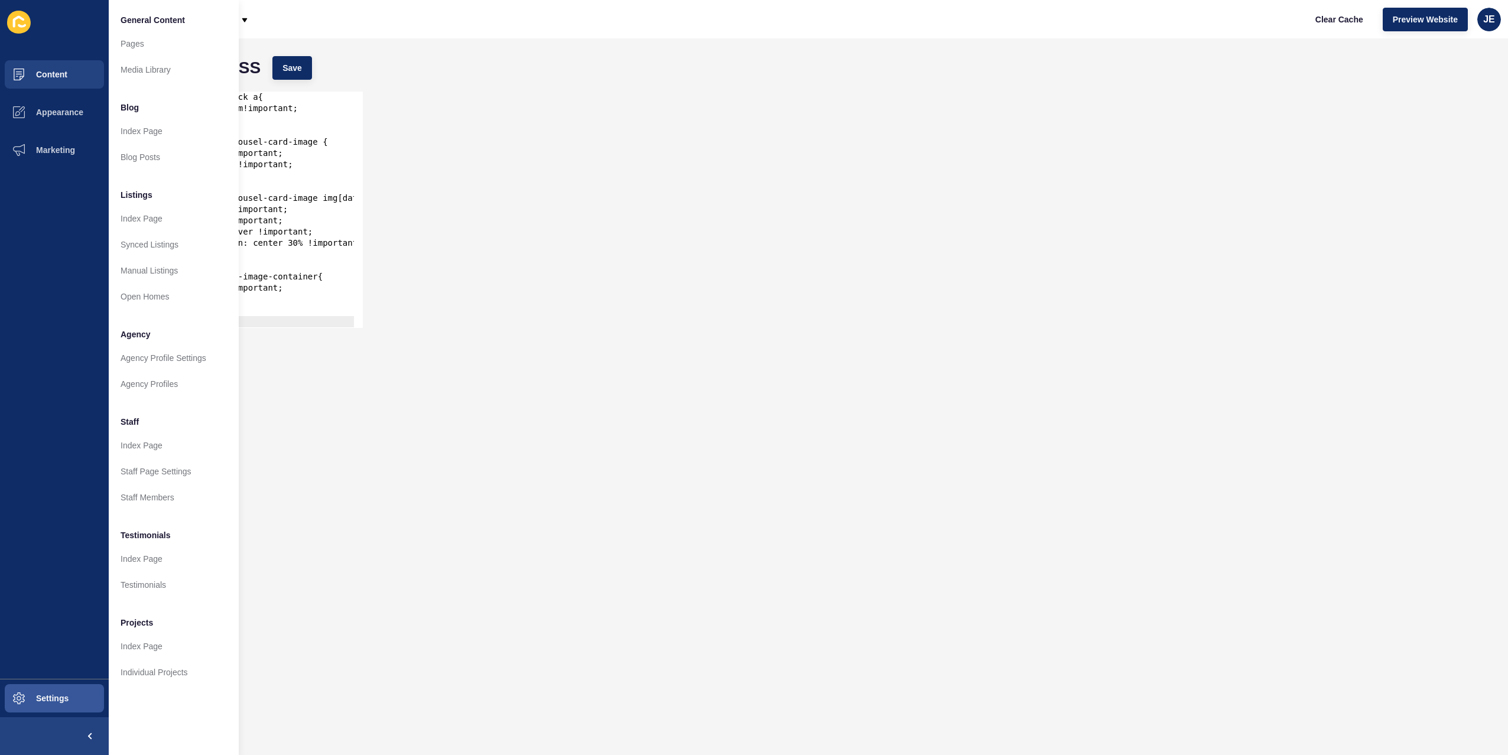
click at [476, 136] on div "1 2 3 4 5 6 7 8 9 10 11 12 13 14 15 16 17 18 19 20 21 22 23 #quick-links-block …" at bounding box center [809, 210] width 1376 height 248
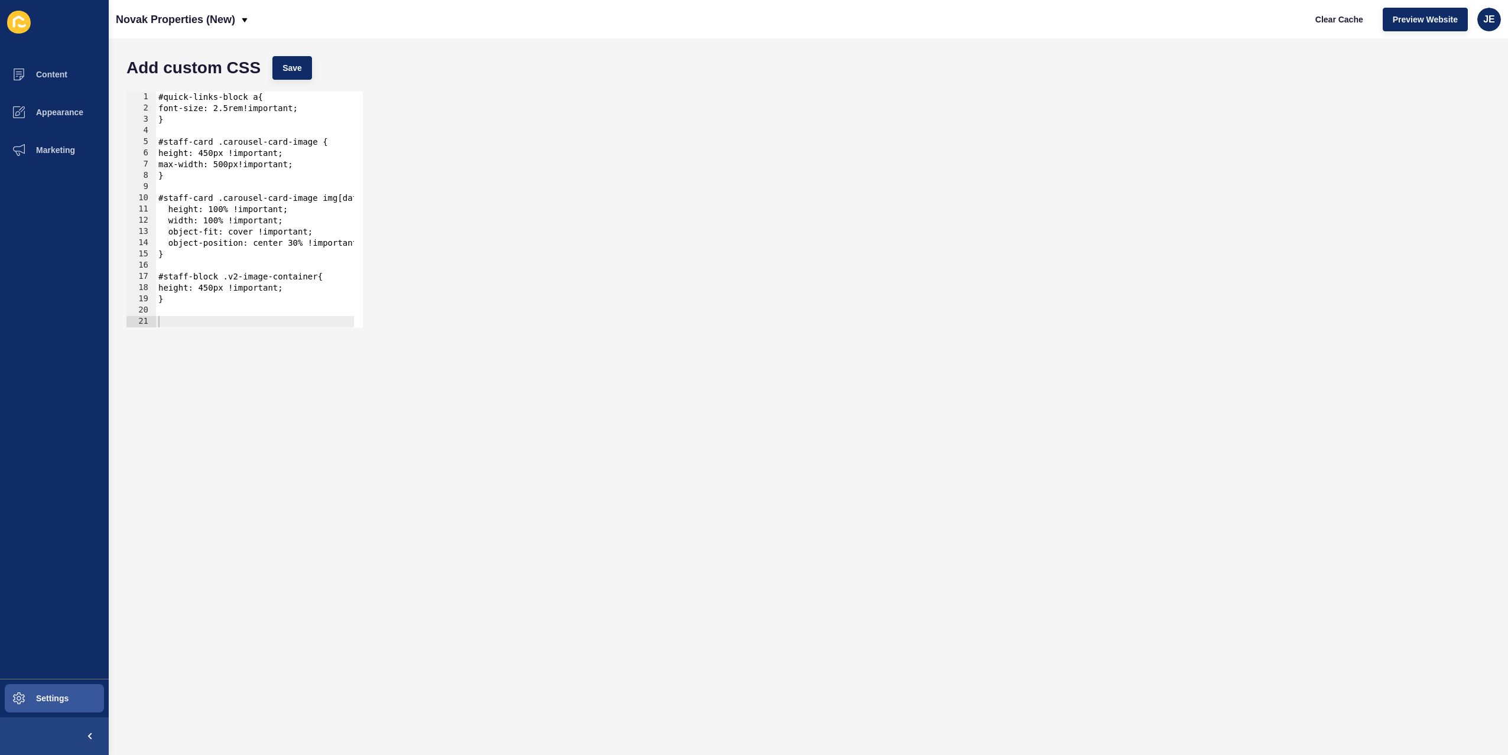
click at [160, 99] on div "#quick-links-block a{ font-size: 2.5rem!important; } #staff-card .carousel-card…" at bounding box center [421, 217] width 531 height 250
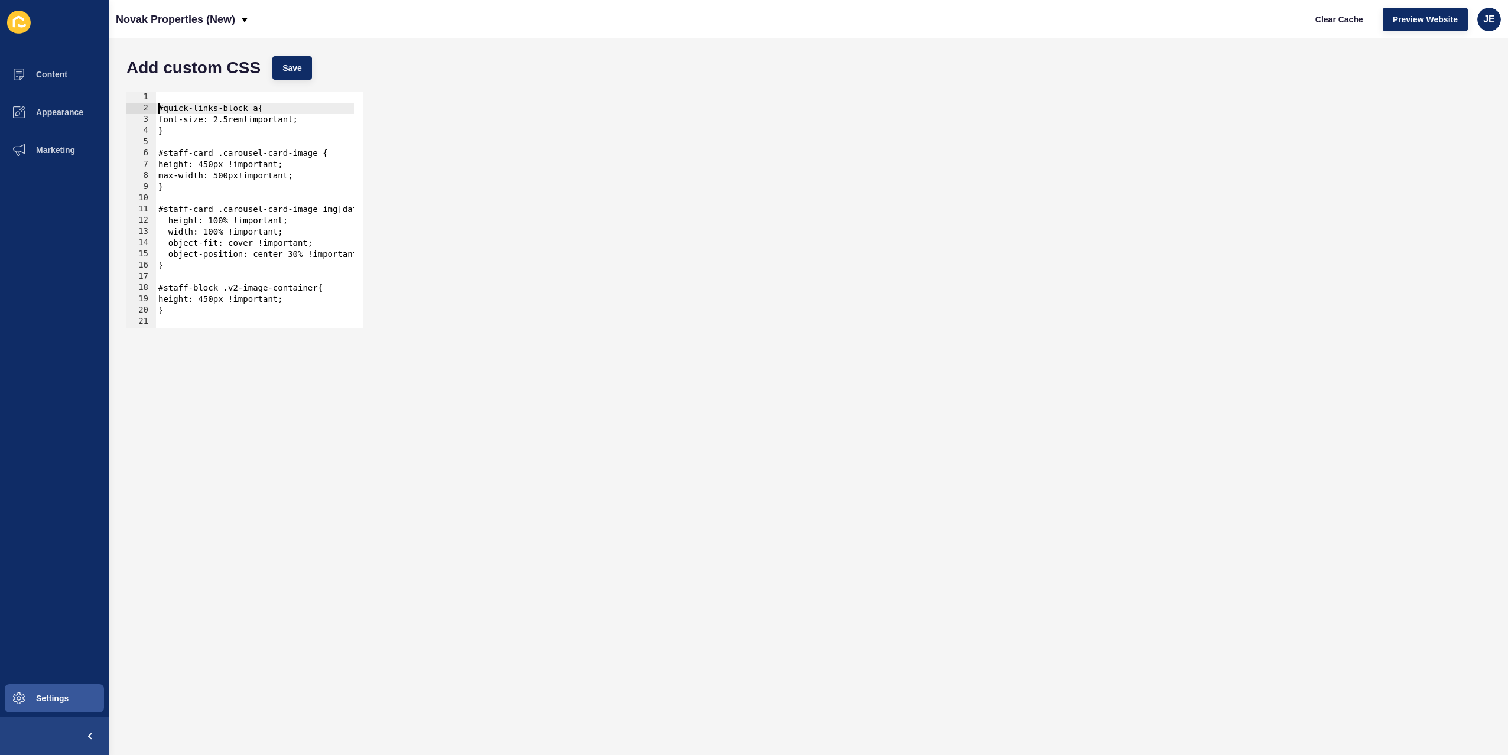
type textarea "#quick-links-block a{"
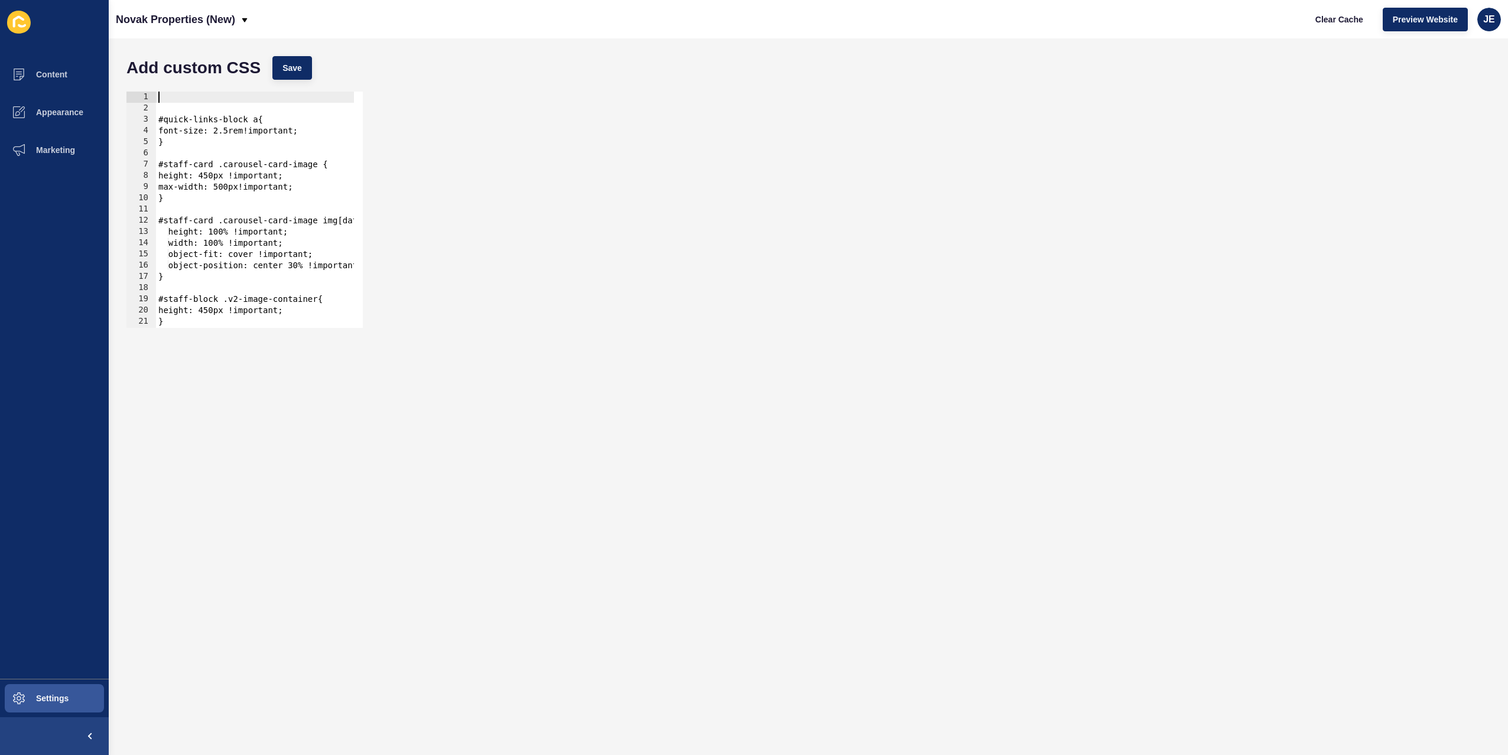
paste textarea "}"
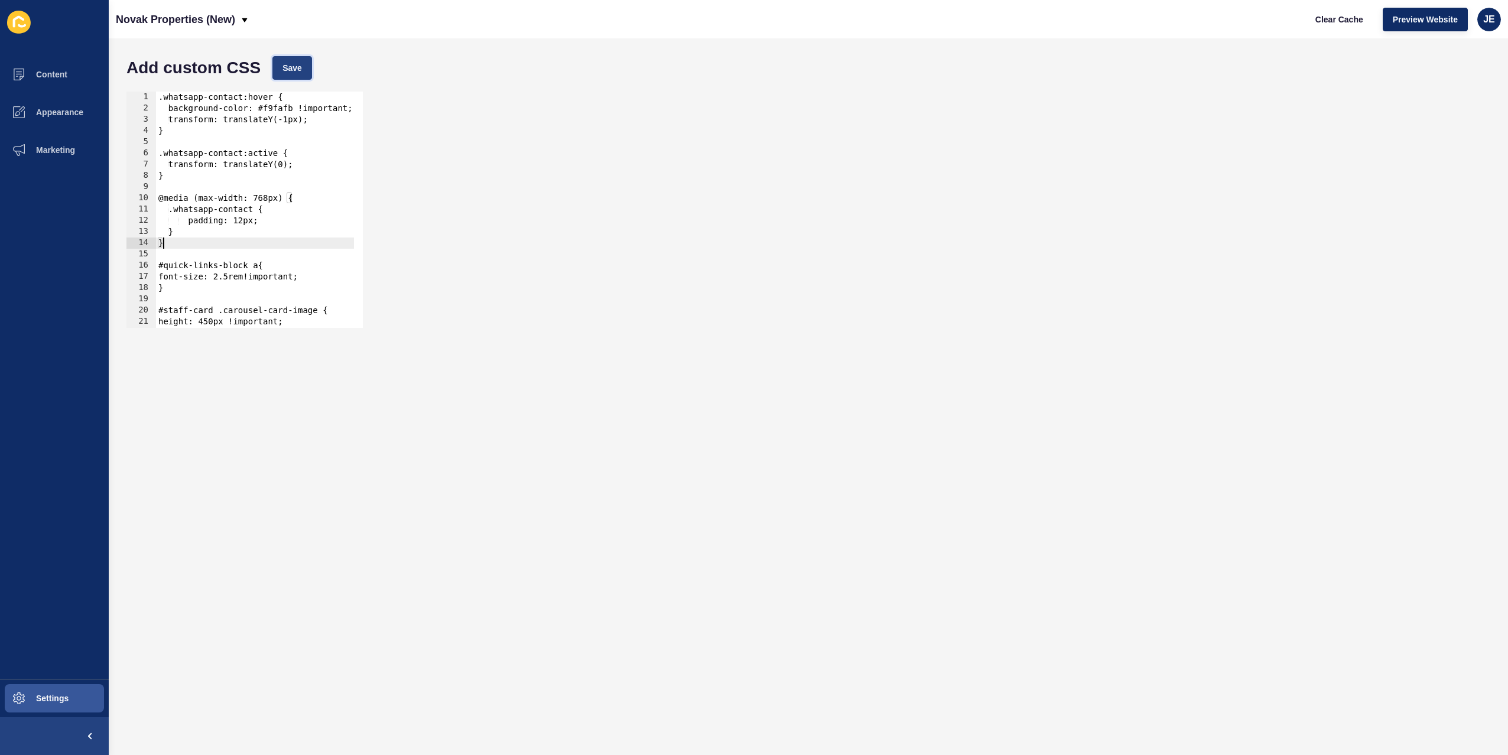
click at [303, 72] on button "Save" at bounding box center [292, 68] width 40 height 24
click at [1330, 22] on span "Clear Cache" at bounding box center [1340, 20] width 48 height 12
click at [165, 108] on div ".whatsapp-contact:hover { background-color: #f9fafb !important; transform: tran…" at bounding box center [421, 217] width 531 height 250
type textarea ".whatsapp-contact:hover {"
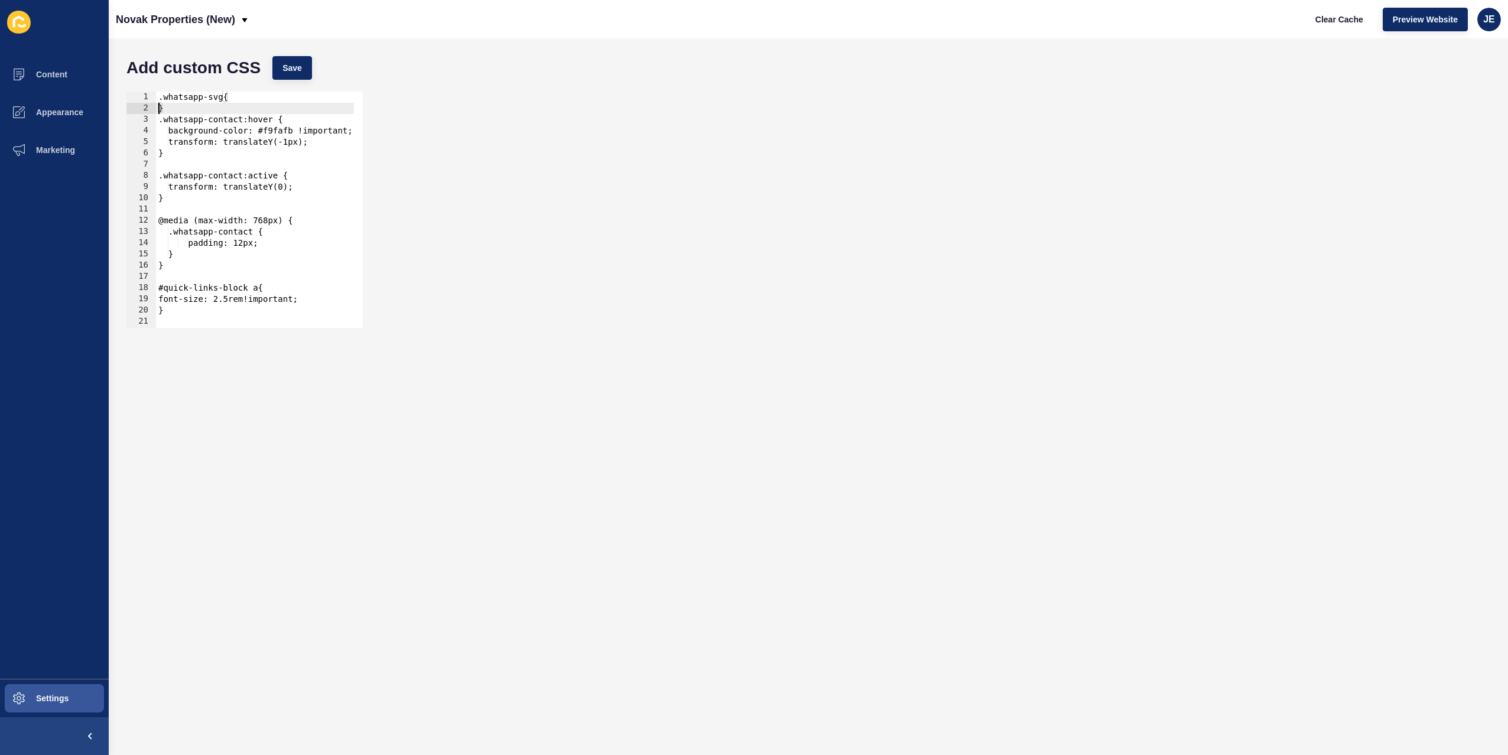
type textarea "}"
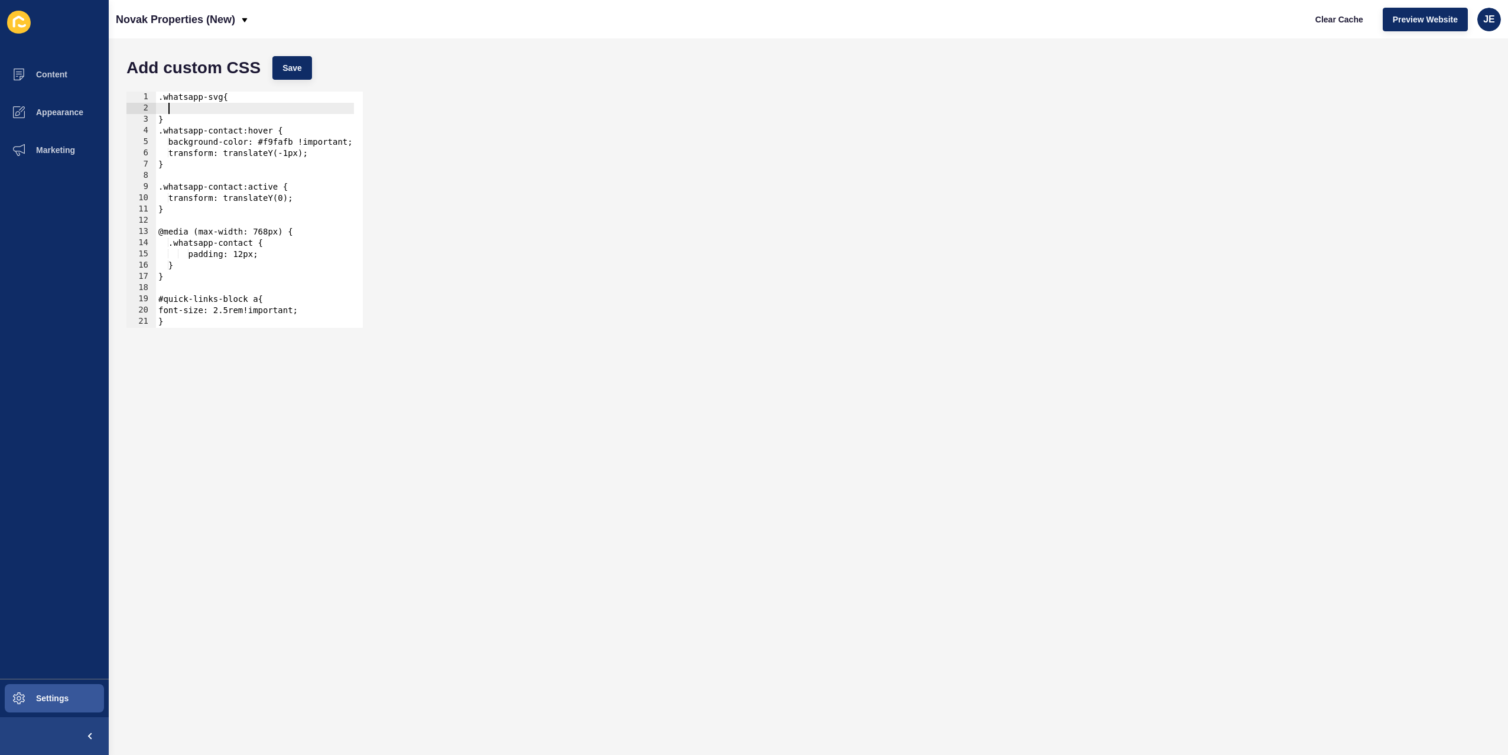
scroll to position [0, 1]
type textarea "j"
type textarea "height: 4rem;"
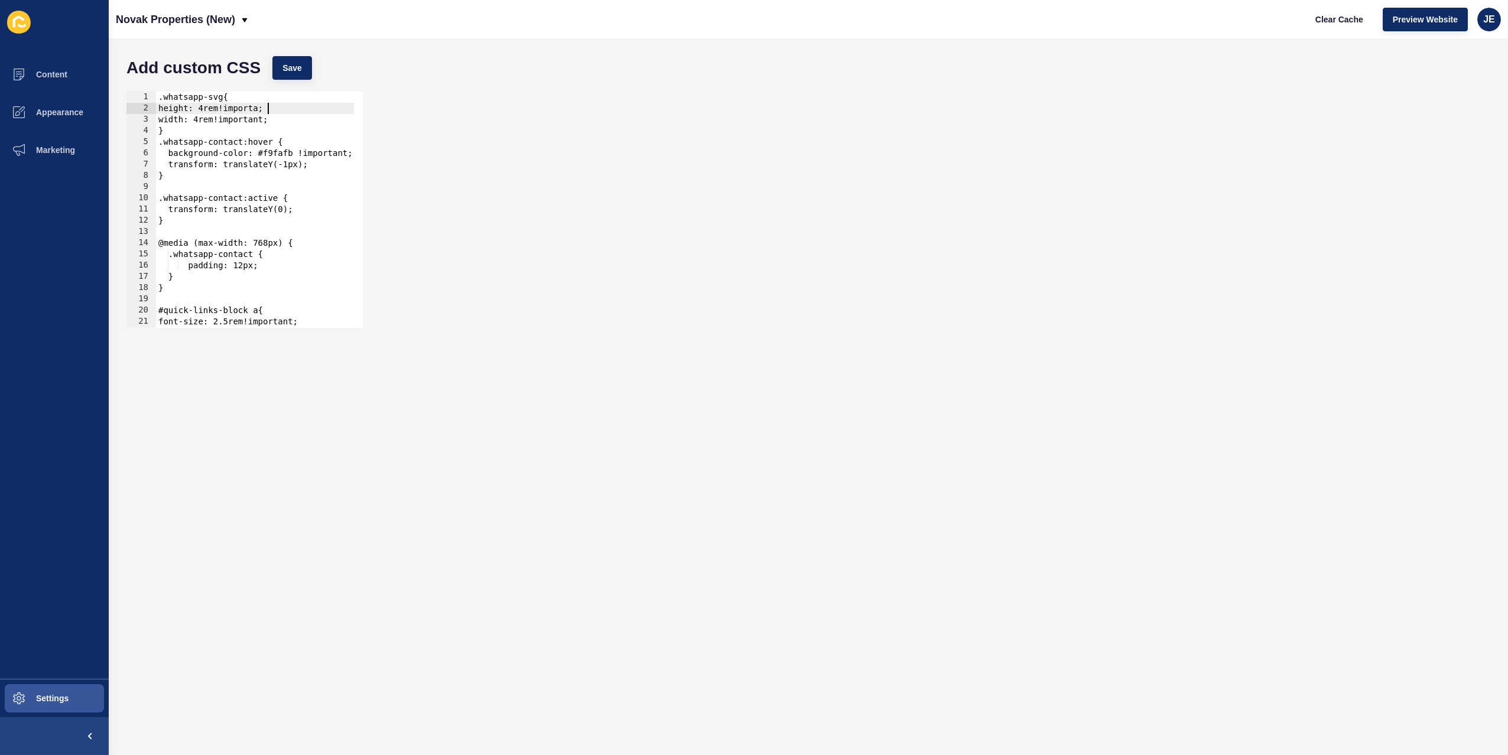
scroll to position [0, 8]
click at [301, 69] on button "Save" at bounding box center [292, 68] width 40 height 24
type textarea "}"
click at [176, 135] on div ".whatsapp-svg{ height: 4rem!important; width: 4rem!important; } .whatsapp-conta…" at bounding box center [421, 217] width 531 height 250
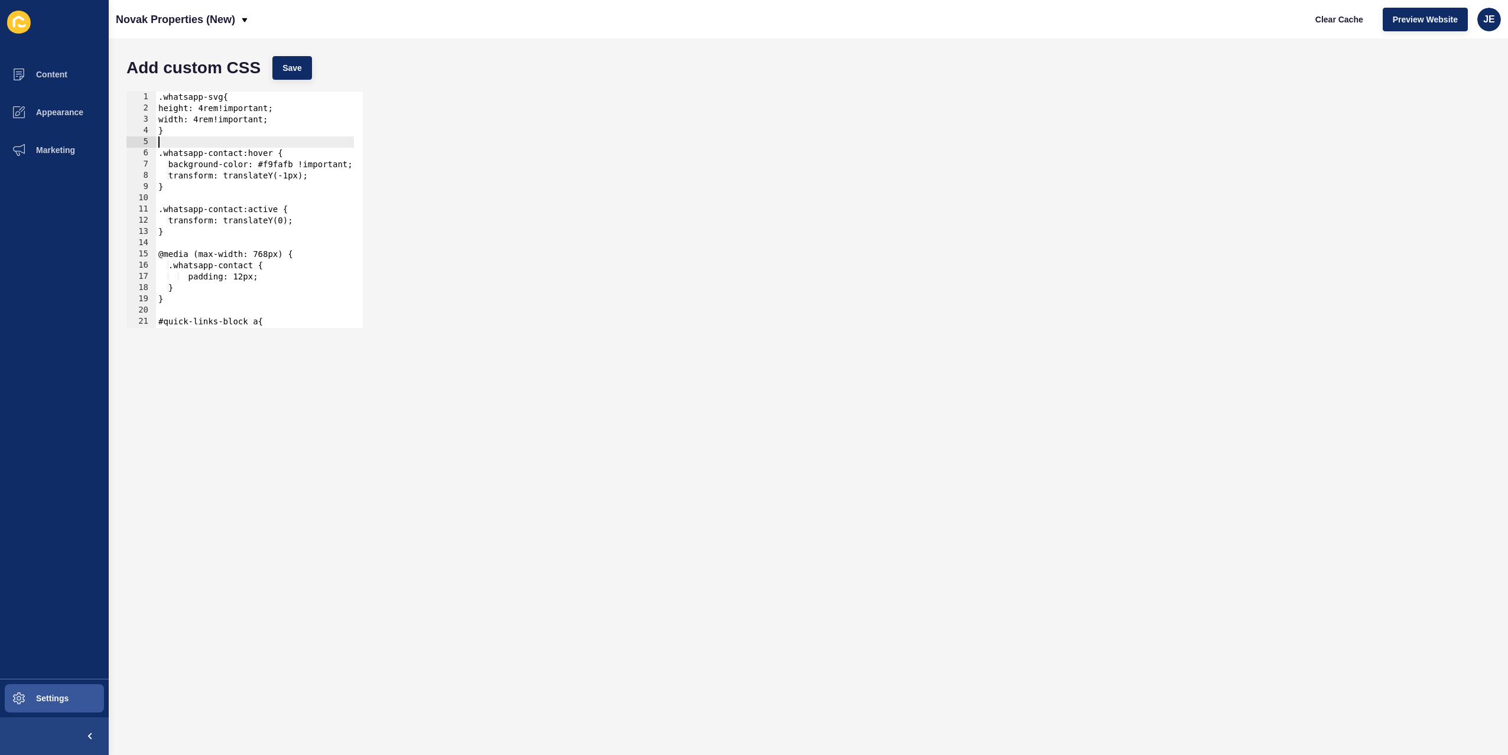
click at [189, 131] on div ".whatsapp-svg{ height: 4rem!important; width: 4rem!important; } .whatsapp-conta…" at bounding box center [421, 217] width 531 height 250
type textarea "}"
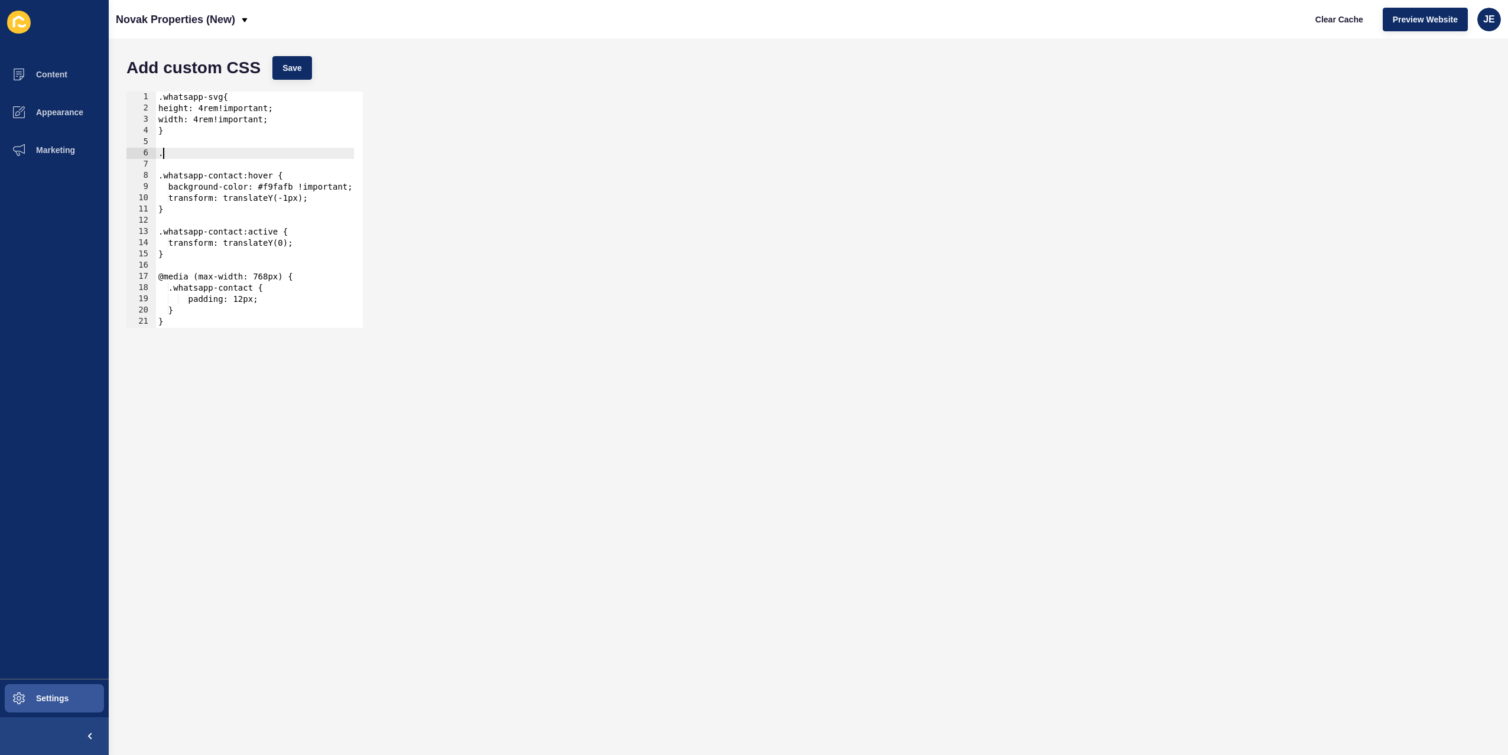
paste textarea "custom-whatsapp-text"
type textarea "}"
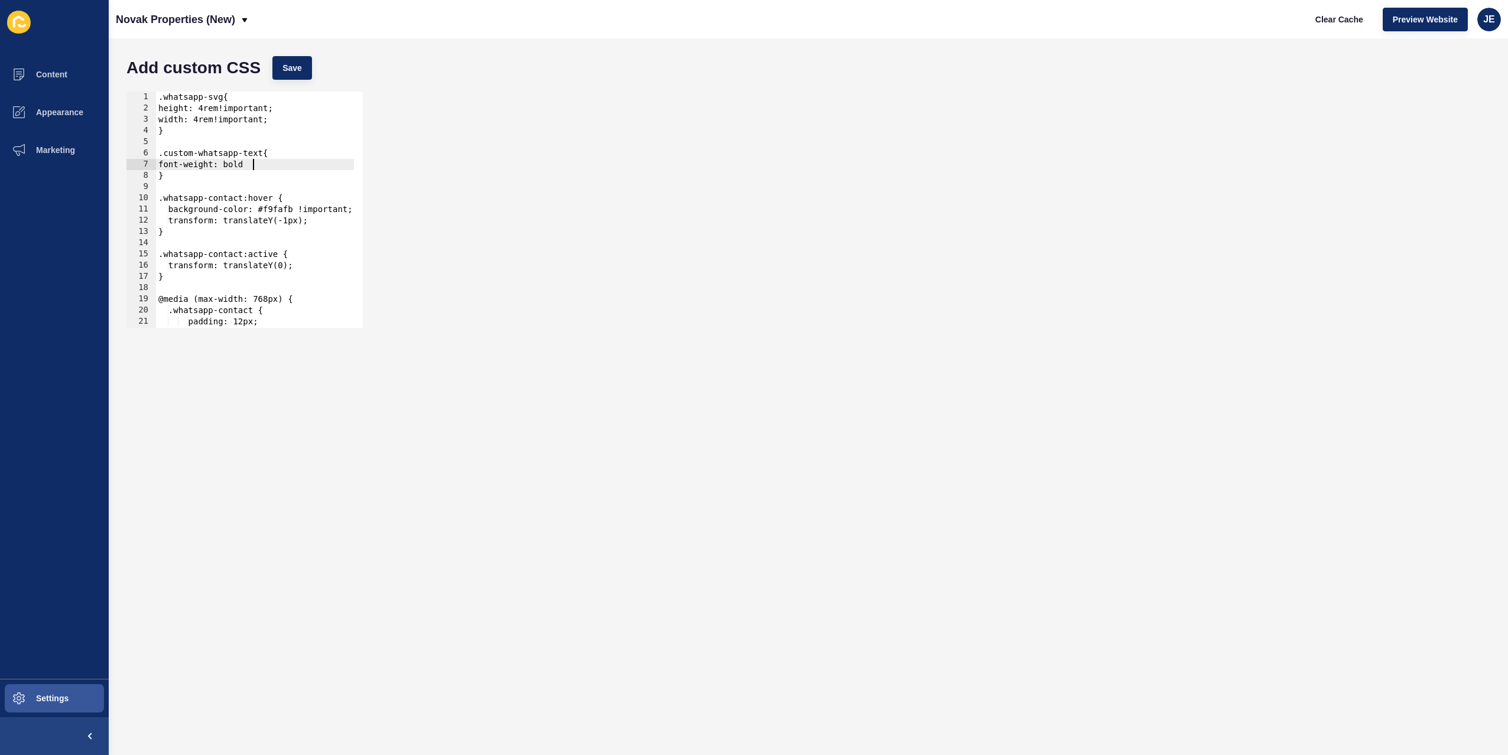
type textarea "font-weight: bold;"
type textarea "font-style: bold;"
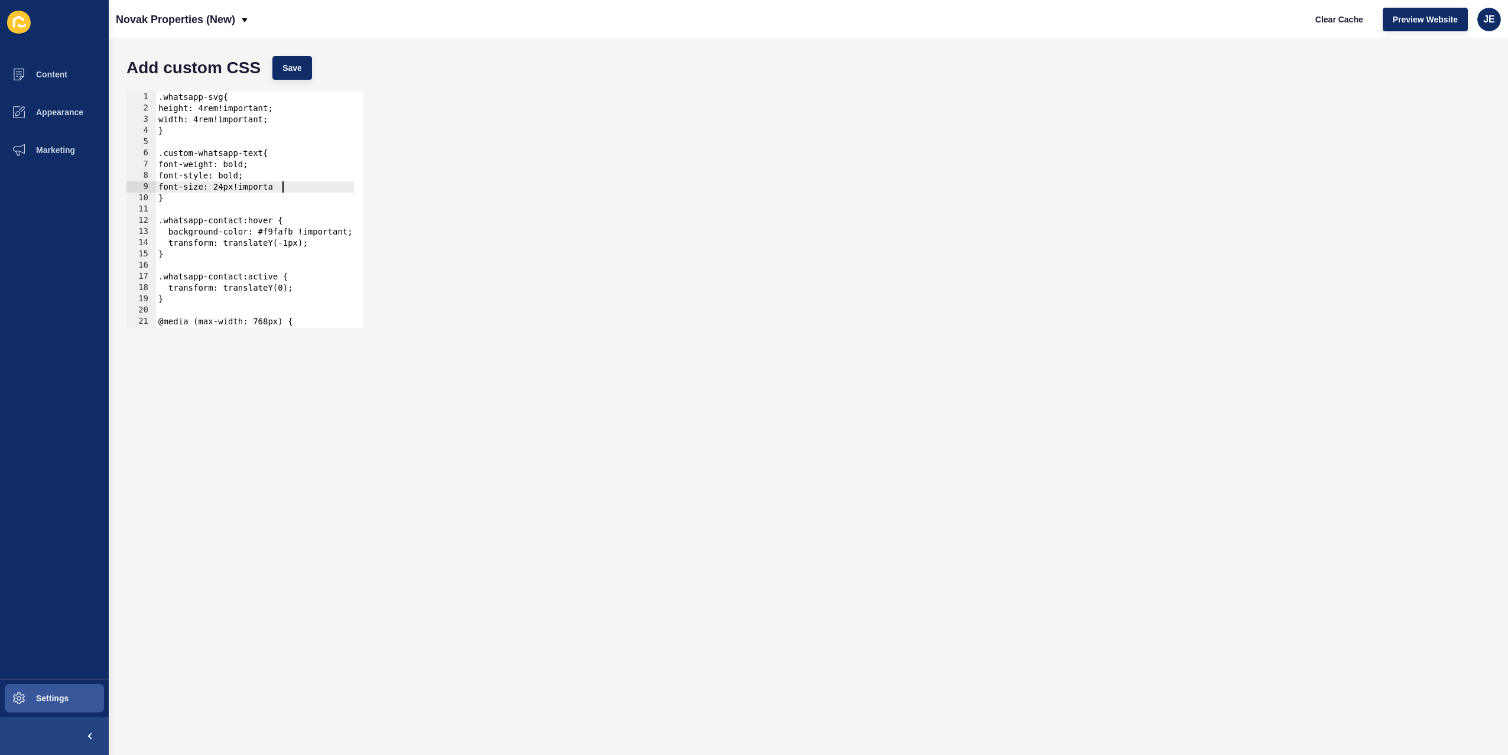
scroll to position [0, 9]
click at [287, 63] on span "Save" at bounding box center [292, 68] width 20 height 12
click at [1317, 20] on span "Clear Cache" at bounding box center [1340, 20] width 48 height 12
click at [210, 110] on div ".whatsapp-svg{ height: 4rem!important; width: 4rem!important; } .custom-whatsap…" at bounding box center [421, 217] width 531 height 250
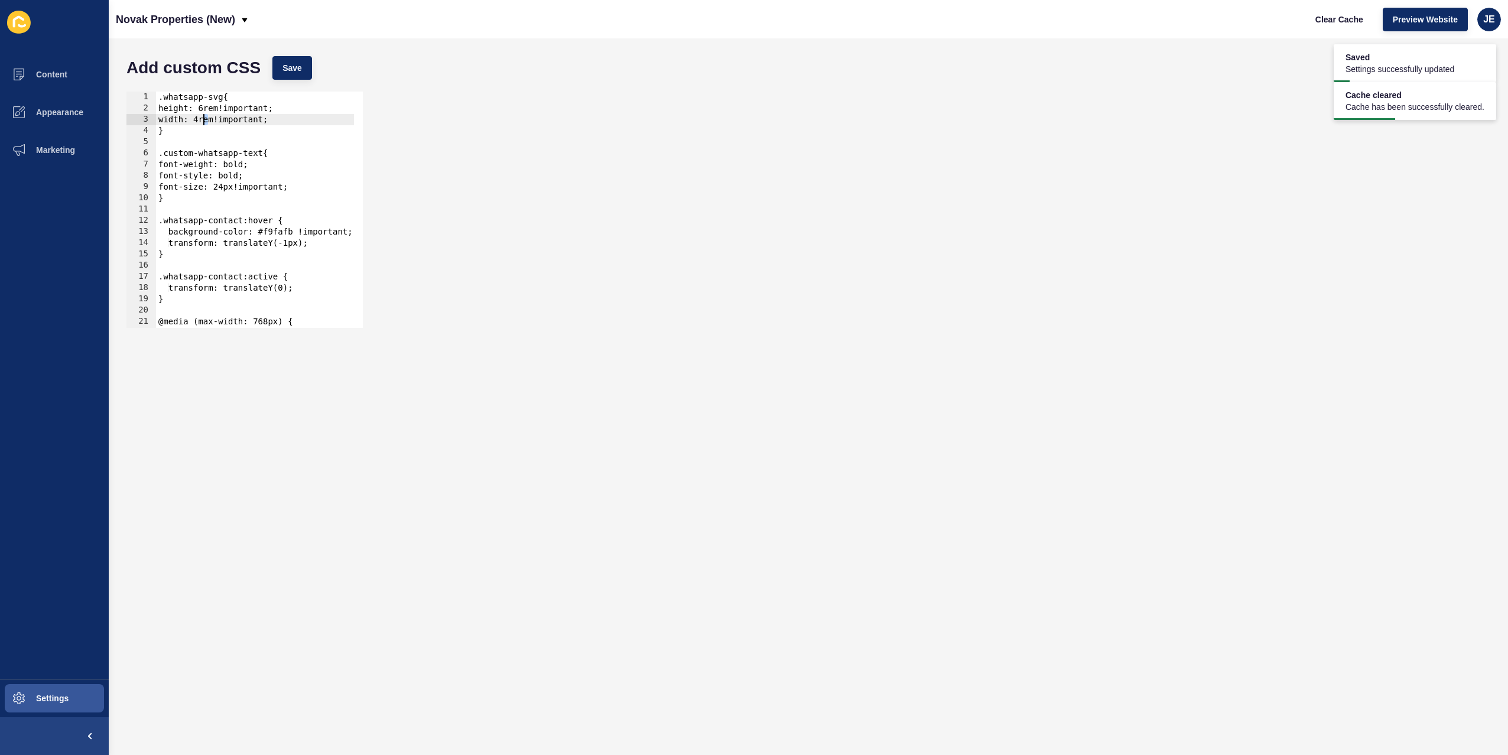
click at [203, 116] on div ".whatsapp-svg{ height: 6rem!important; width: 4rem!important; } .custom-whatsap…" at bounding box center [421, 217] width 531 height 250
click at [291, 62] on span "Save" at bounding box center [292, 68] width 20 height 12
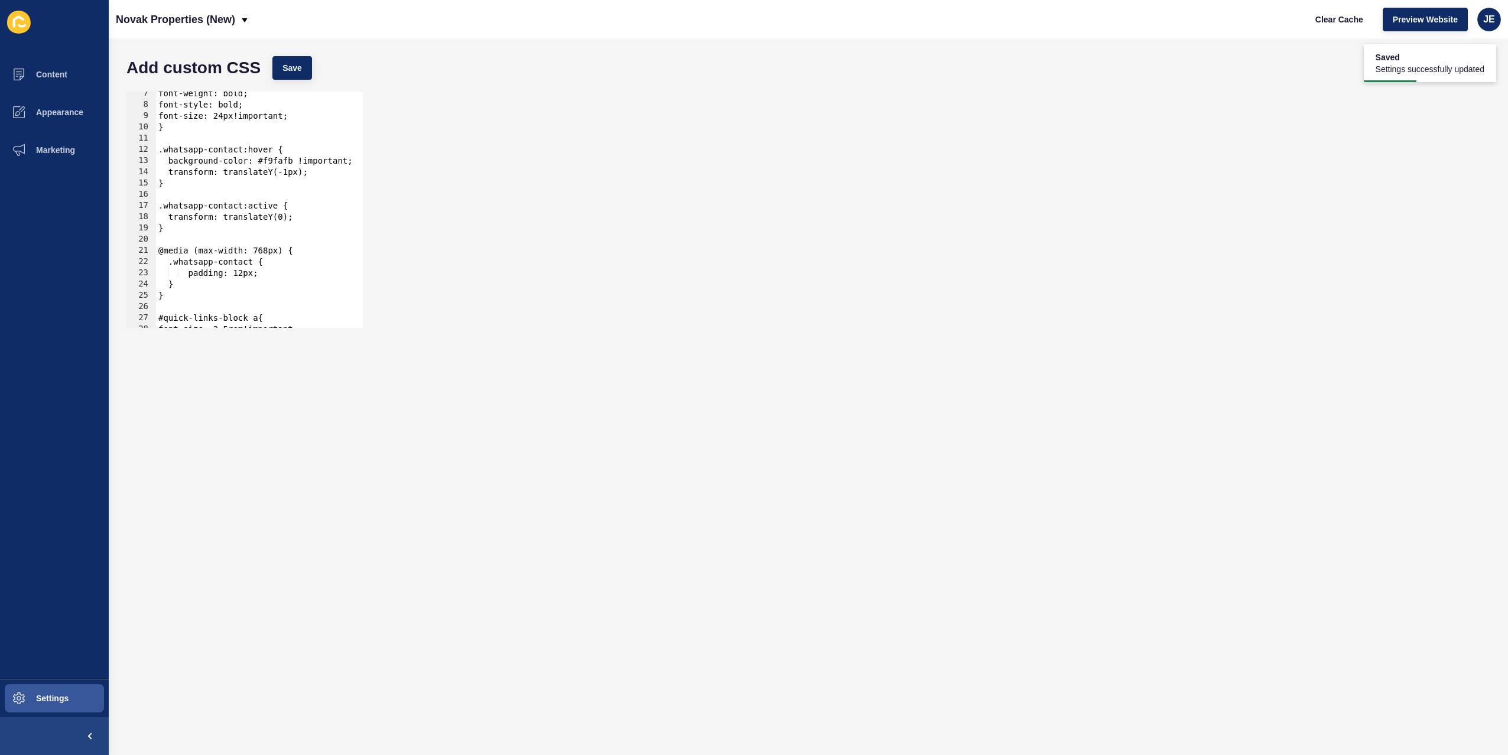
scroll to position [0, 1]
drag, startPoint x: 200, startPoint y: 280, endPoint x: 171, endPoint y: 267, distance: 31.2
click at [171, 267] on div "font-weight: bold; font-style: bold; font-size: 24px!important; } .whatsapp-con…" at bounding box center [421, 213] width 531 height 250
click at [176, 233] on div "font-weight: bold; font-style: bold; font-size: 24px!important; } .whatsapp-con…" at bounding box center [421, 213] width 531 height 250
type textarea "}"
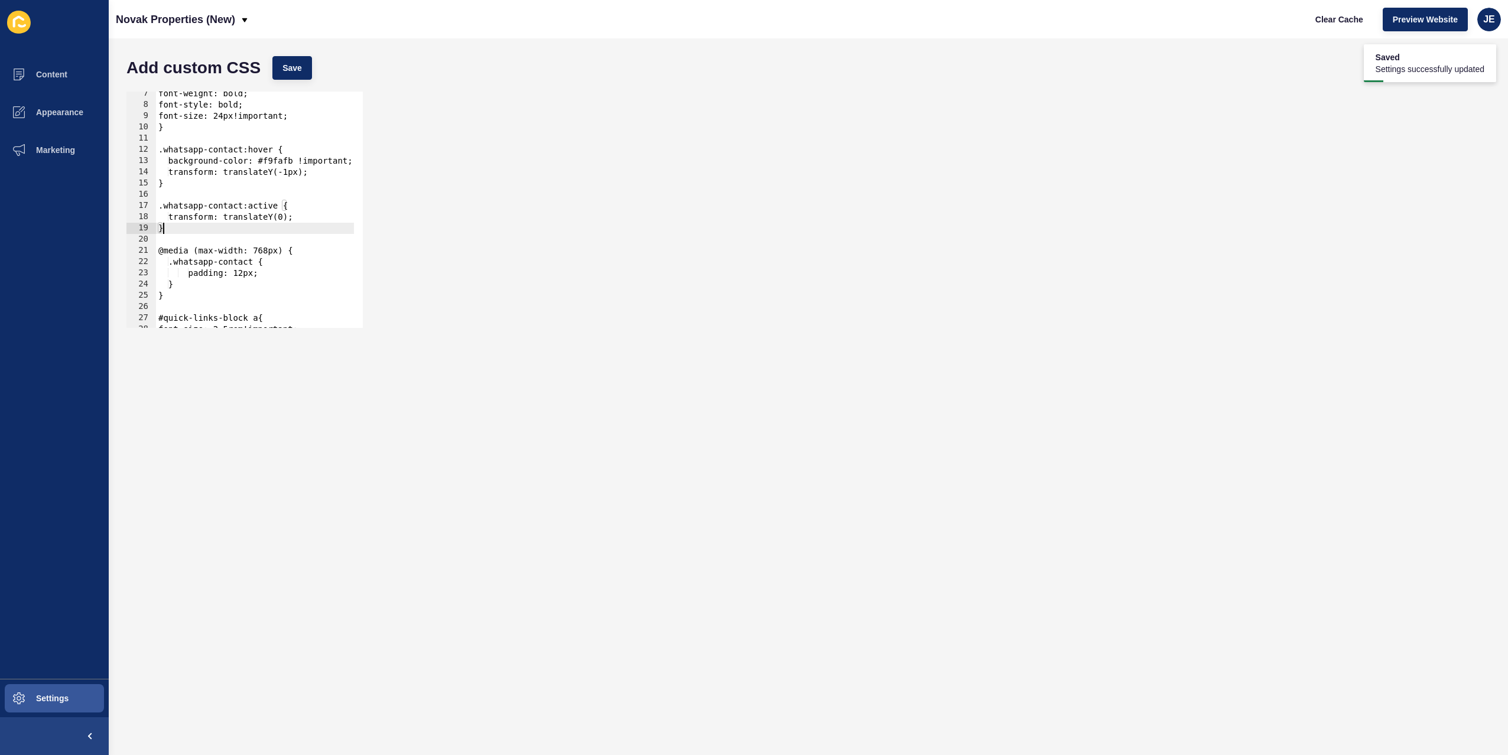
scroll to position [0, 0]
paste textarea "}"
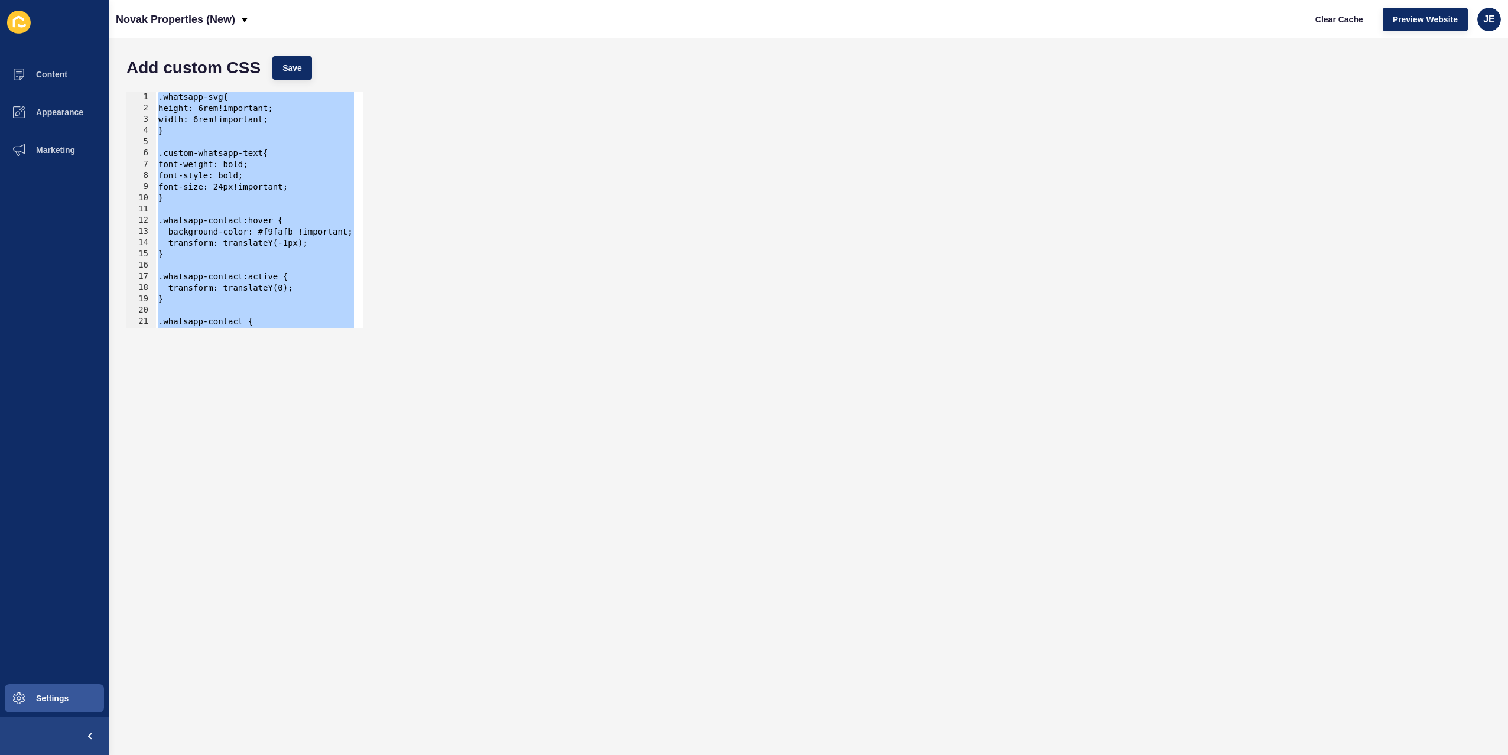
click at [213, 203] on div ".whatsapp-svg{ height: 6rem!important; width: 6rem!important; } .custom-whatsap…" at bounding box center [421, 217] width 531 height 250
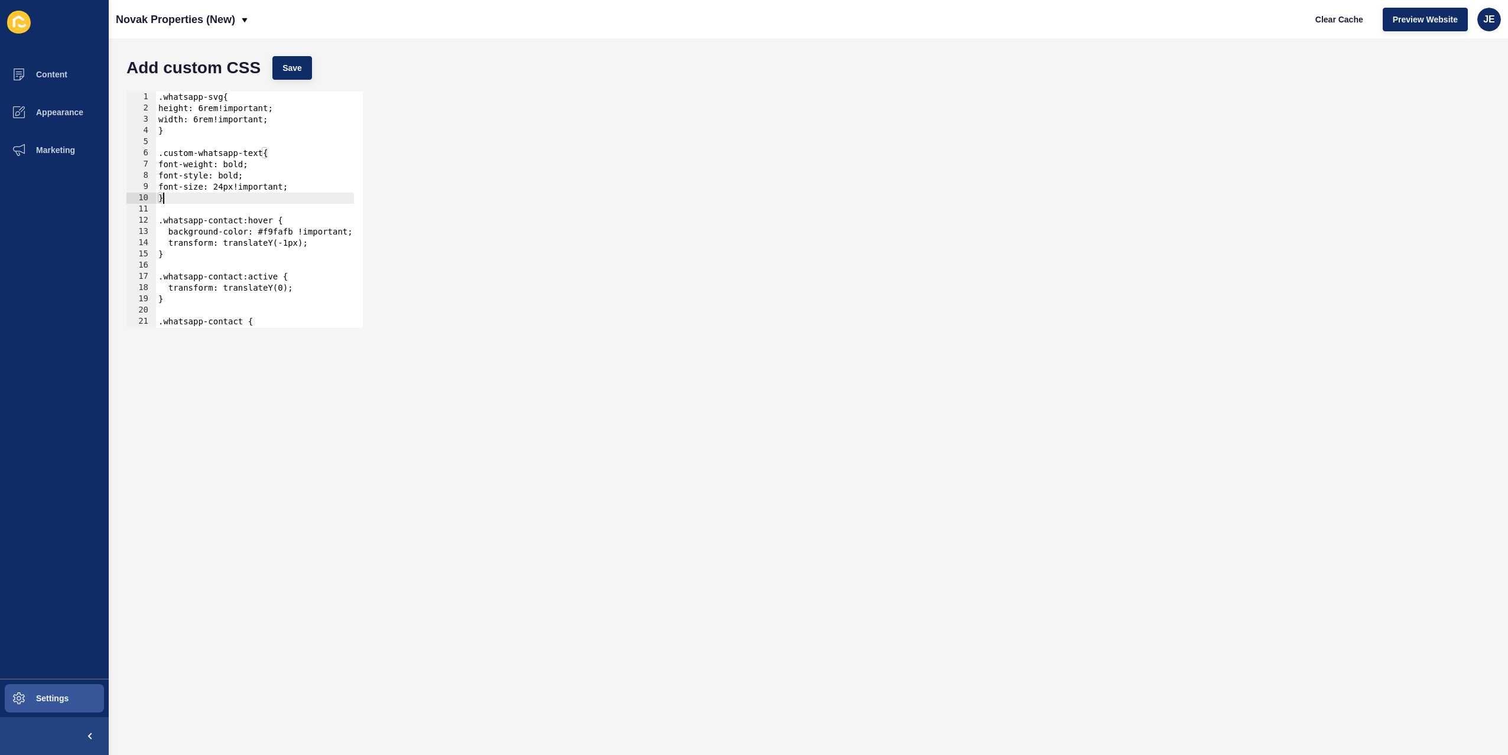
scroll to position [71, 0]
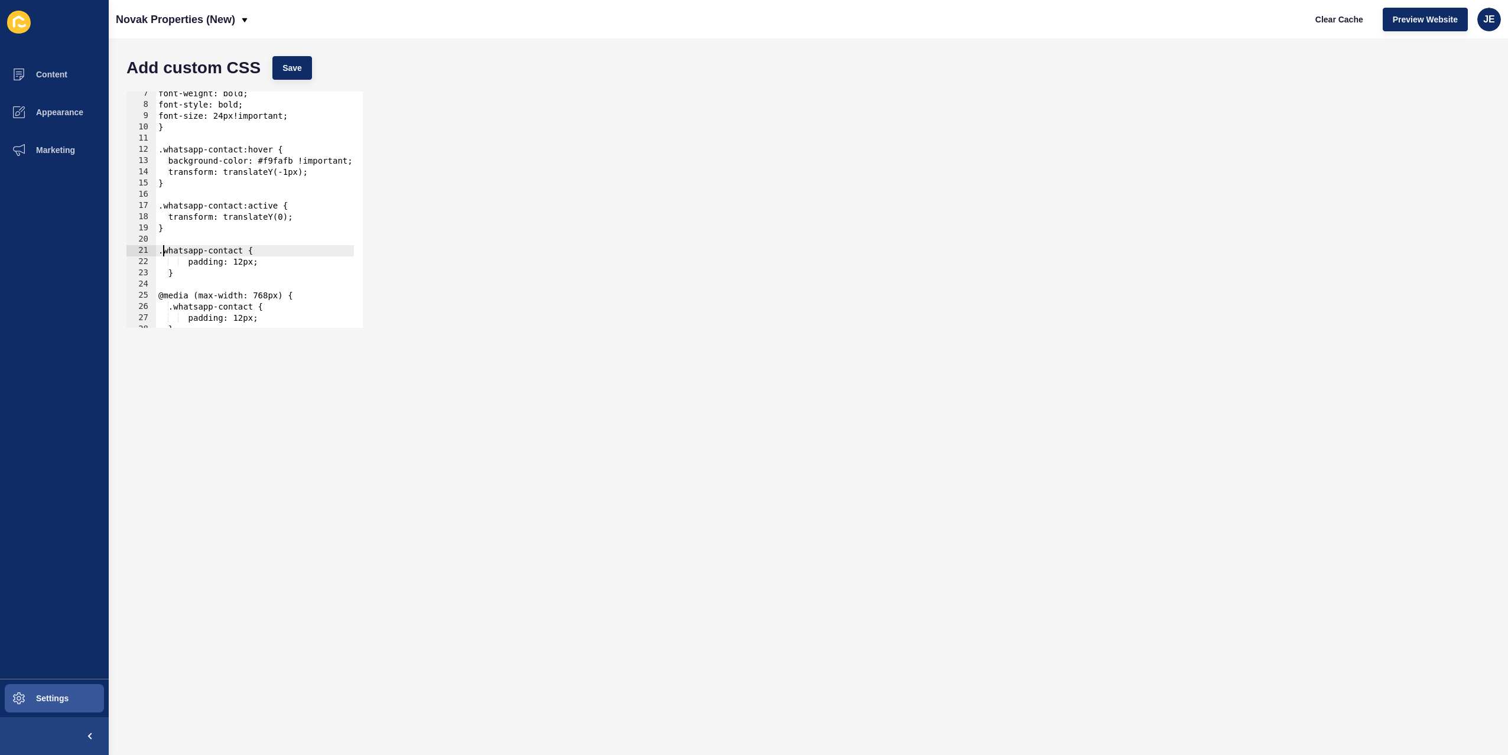
click at [165, 252] on div "font-weight: bold; font-style: bold; font-size: 24px!important; } .whatsapp-con…" at bounding box center [421, 213] width 531 height 250
drag, startPoint x: 178, startPoint y: 274, endPoint x: 144, endPoint y: 273, distance: 33.7
click at [143, 272] on div ".whatsapp-contact { 7 8 9 10 11 12 13 14 15 16 17 18 19 20 21 22 23 24 25 26 27…" at bounding box center [244, 210] width 236 height 236
click at [200, 263] on div "font-weight: bold; font-style: bold; font-size: 24px!important; } .whatsapp-con…" at bounding box center [421, 213] width 531 height 250
click at [193, 261] on div "font-weight: bold; font-style: bold; font-size: 24px!important; } .whatsapp-con…" at bounding box center [421, 213] width 531 height 250
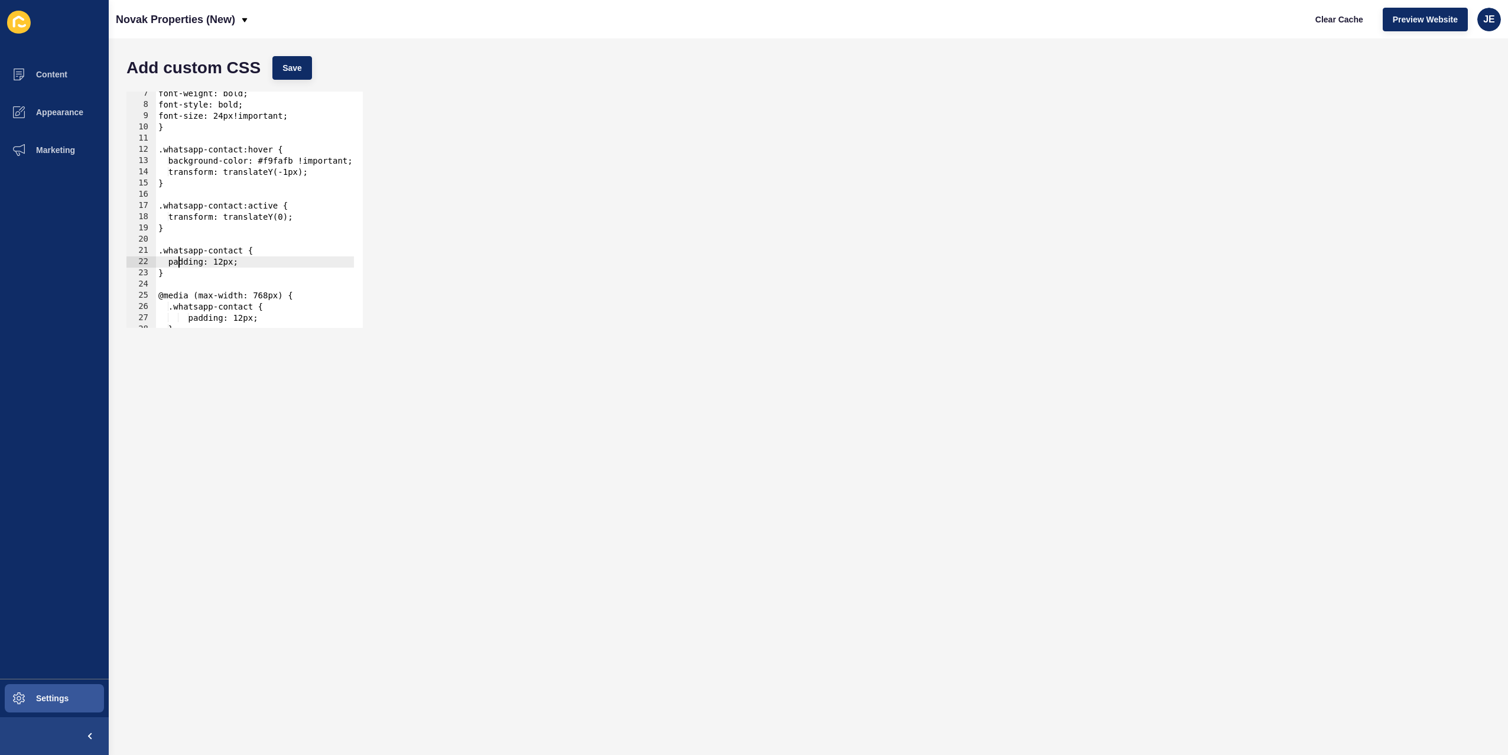
click at [193, 261] on div "font-weight: bold; font-style: bold; font-size: 24px!important; } .whatsapp-con…" at bounding box center [421, 213] width 531 height 250
type textarea "gap: 40px;"
click at [288, 62] on span "Save" at bounding box center [292, 68] width 20 height 12
click at [1334, 20] on span "Clear Cache" at bounding box center [1340, 20] width 48 height 12
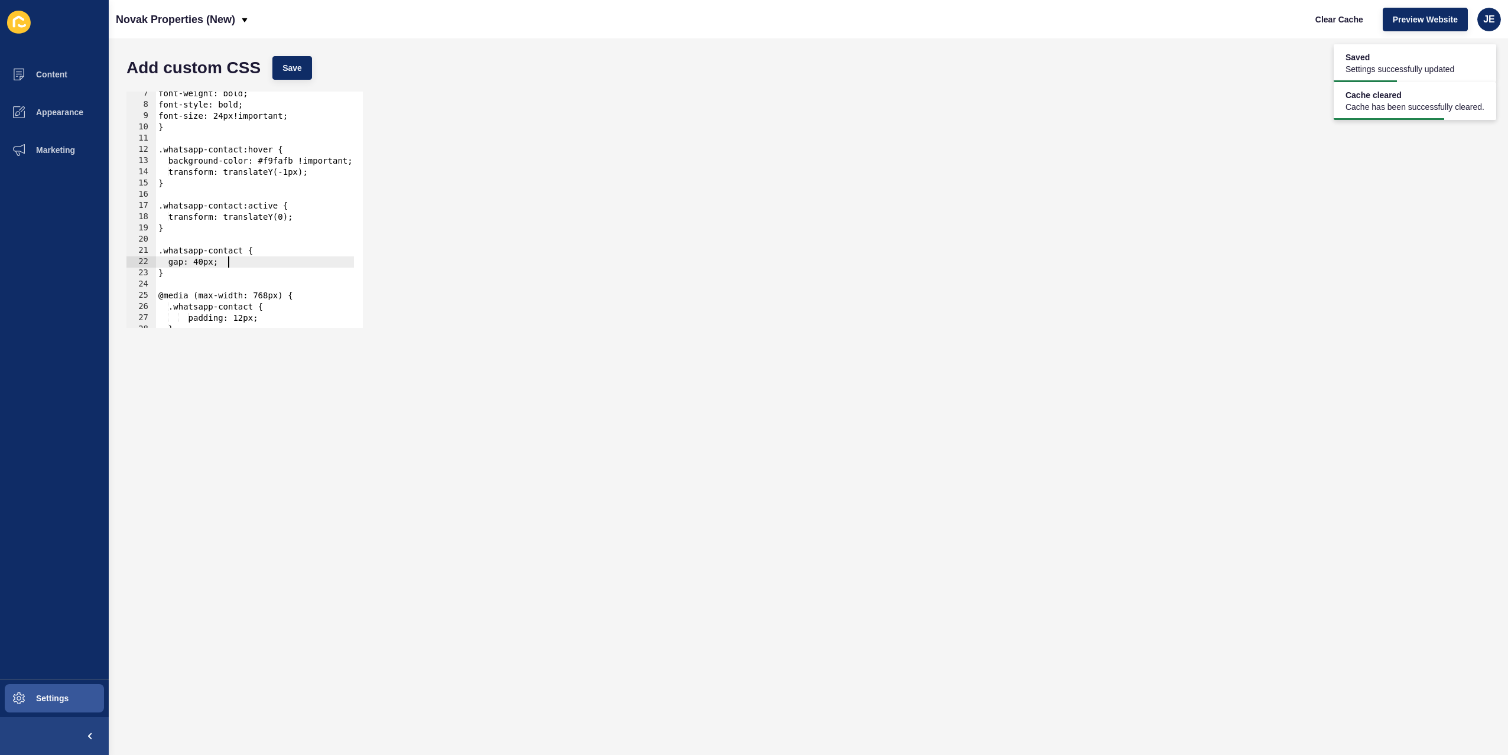
click at [233, 262] on div "font-weight: bold; font-style: bold; font-size: 24px!important; } .whatsapp-con…" at bounding box center [421, 213] width 531 height 250
type textarea "j"
type textarea "align-items: centerl"
type textarea "align-items: center;"
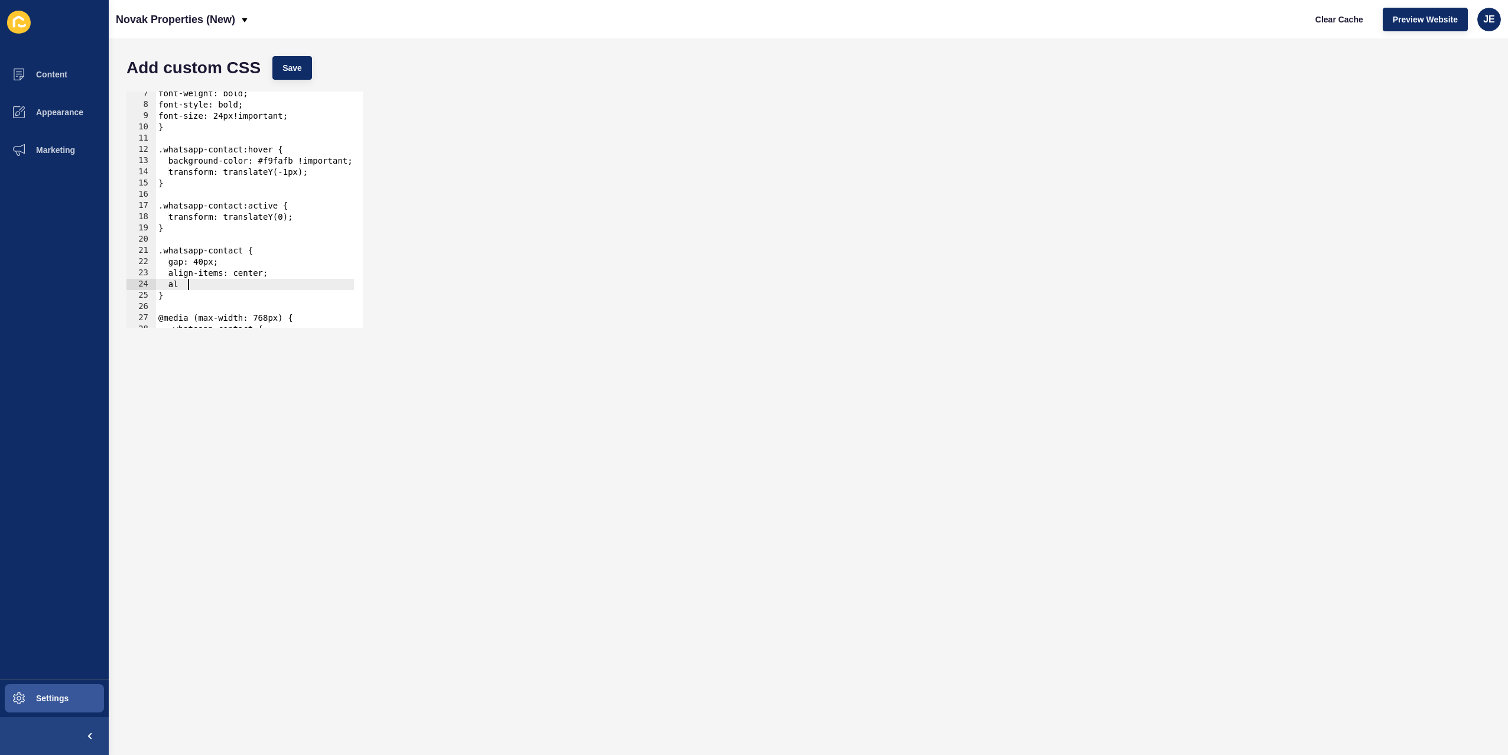
type textarea "a"
click at [287, 77] on button "Save" at bounding box center [292, 68] width 40 height 24
click at [1326, 22] on span "Clear Cache" at bounding box center [1340, 20] width 48 height 12
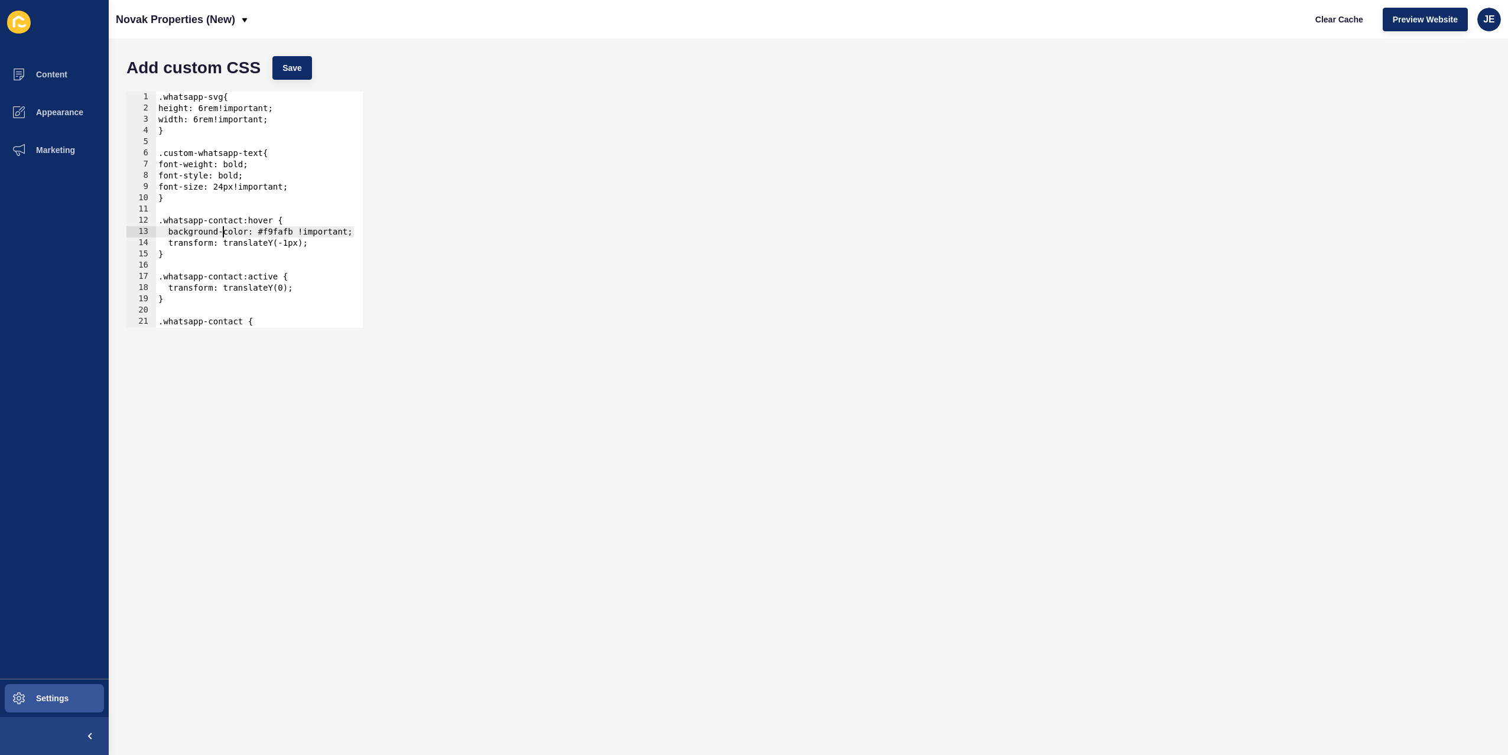
click at [223, 234] on div ".whatsapp-svg{ height: 6rem!important; width: 6rem!important; } .custom-whatsap…" at bounding box center [421, 217] width 531 height 250
click at [297, 60] on button "Save" at bounding box center [292, 68] width 40 height 24
drag, startPoint x: 1356, startPoint y: 19, endPoint x: 1295, endPoint y: 18, distance: 60.9
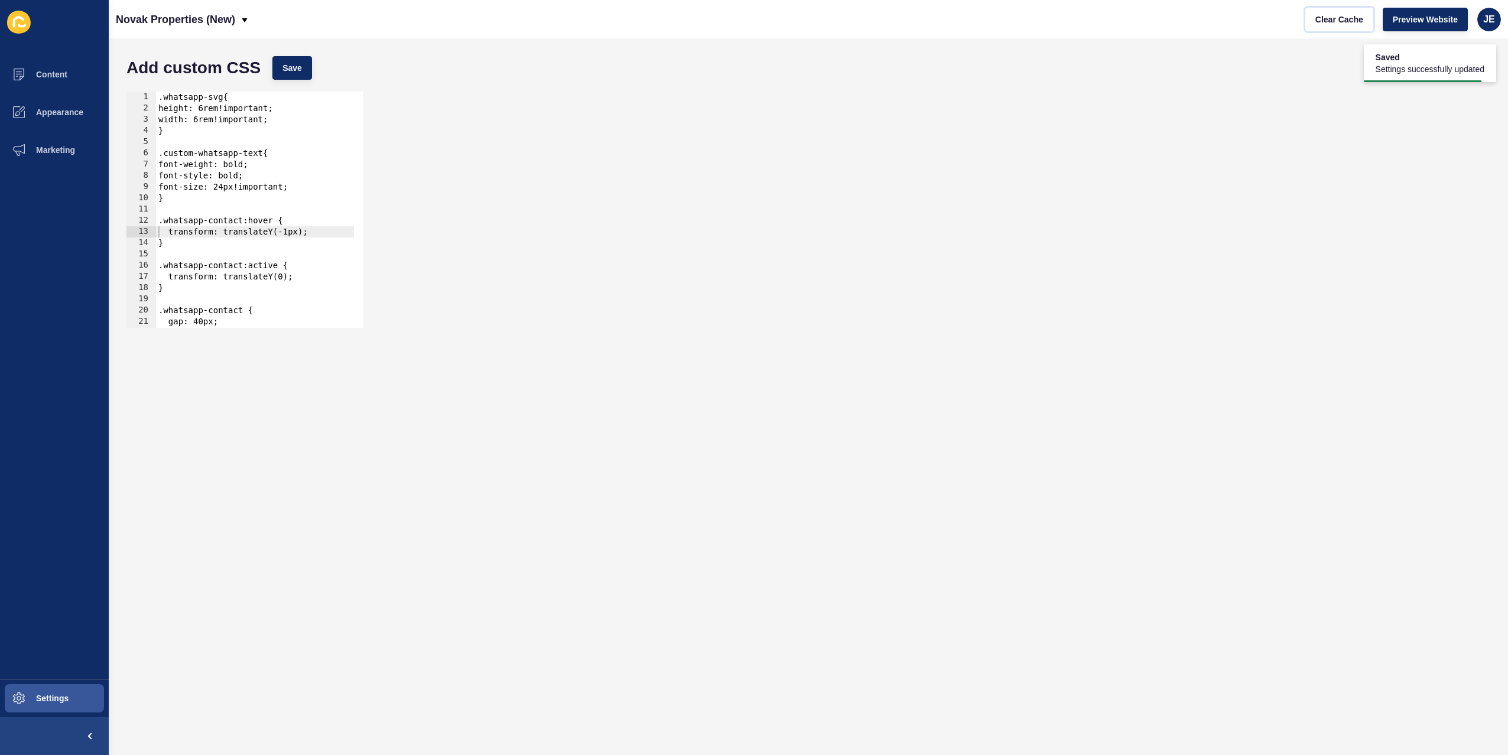
click at [1356, 19] on span "Clear Cache" at bounding box center [1340, 20] width 48 height 12
drag, startPoint x: 191, startPoint y: 246, endPoint x: 144, endPoint y: 221, distance: 54.2
click at [144, 221] on div "} 1 2 3 4 5 6 7 8 9 10 11 12 13 14 15 16 17 18 19 20 21 22 23 .whatsapp-svg{ he…" at bounding box center [244, 210] width 236 height 236
type textarea ".whatsapp-contact:hover { transform: translateY(-1px);"
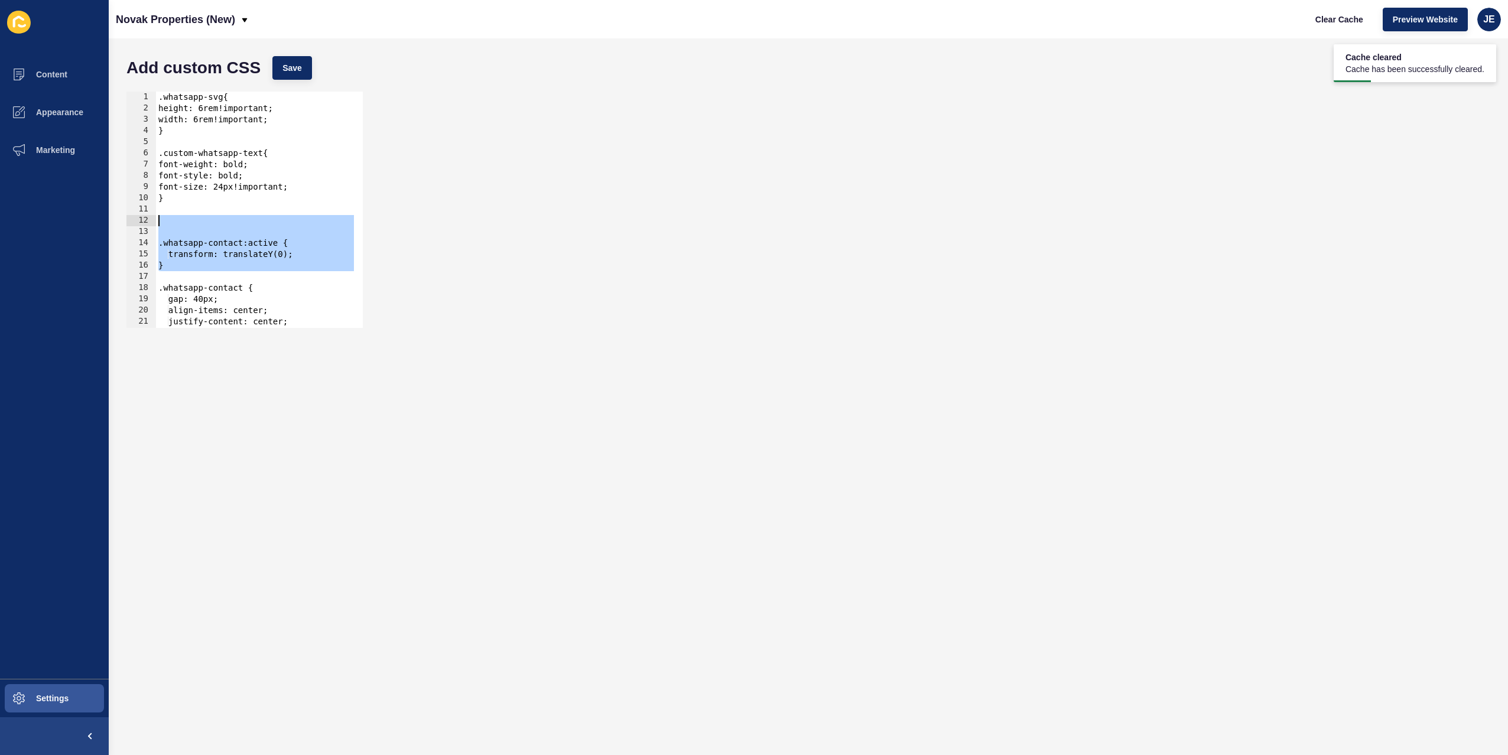
drag, startPoint x: 207, startPoint y: 271, endPoint x: 163, endPoint y: 219, distance: 68.3
click at [150, 225] on div "1 2 3 4 5 6 7 8 9 10 11 12 13 14 15 16 17 18 19 20 21 22 23 .whatsapp-svg{ heig…" at bounding box center [244, 210] width 236 height 236
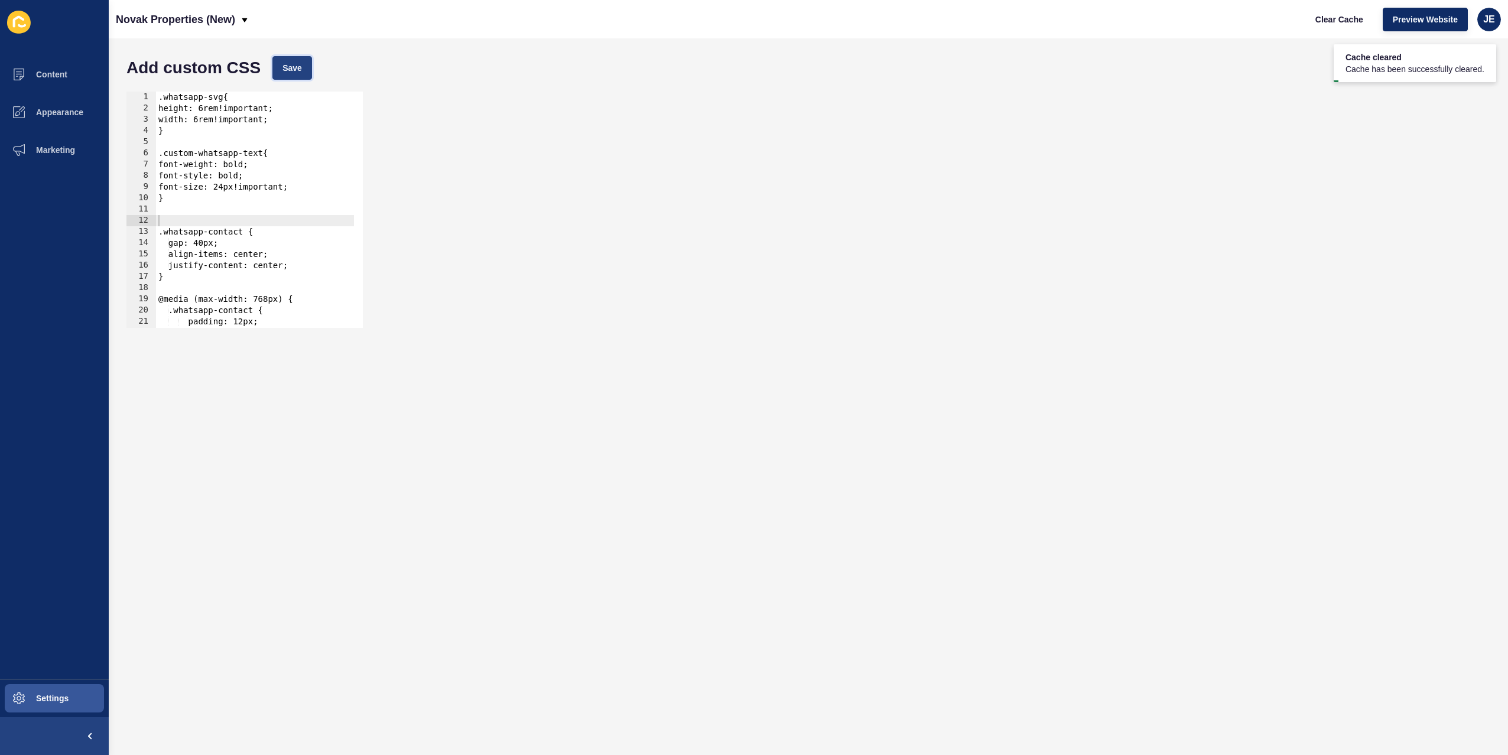
click at [292, 66] on span "Save" at bounding box center [292, 68] width 20 height 12
click at [1323, 21] on span "Clear Cache" at bounding box center [1340, 20] width 48 height 12
click at [193, 216] on div ".whatsapp-svg{ height: 6rem!important; width: 6rem!important; } .custom-whatsap…" at bounding box center [421, 217] width 531 height 250
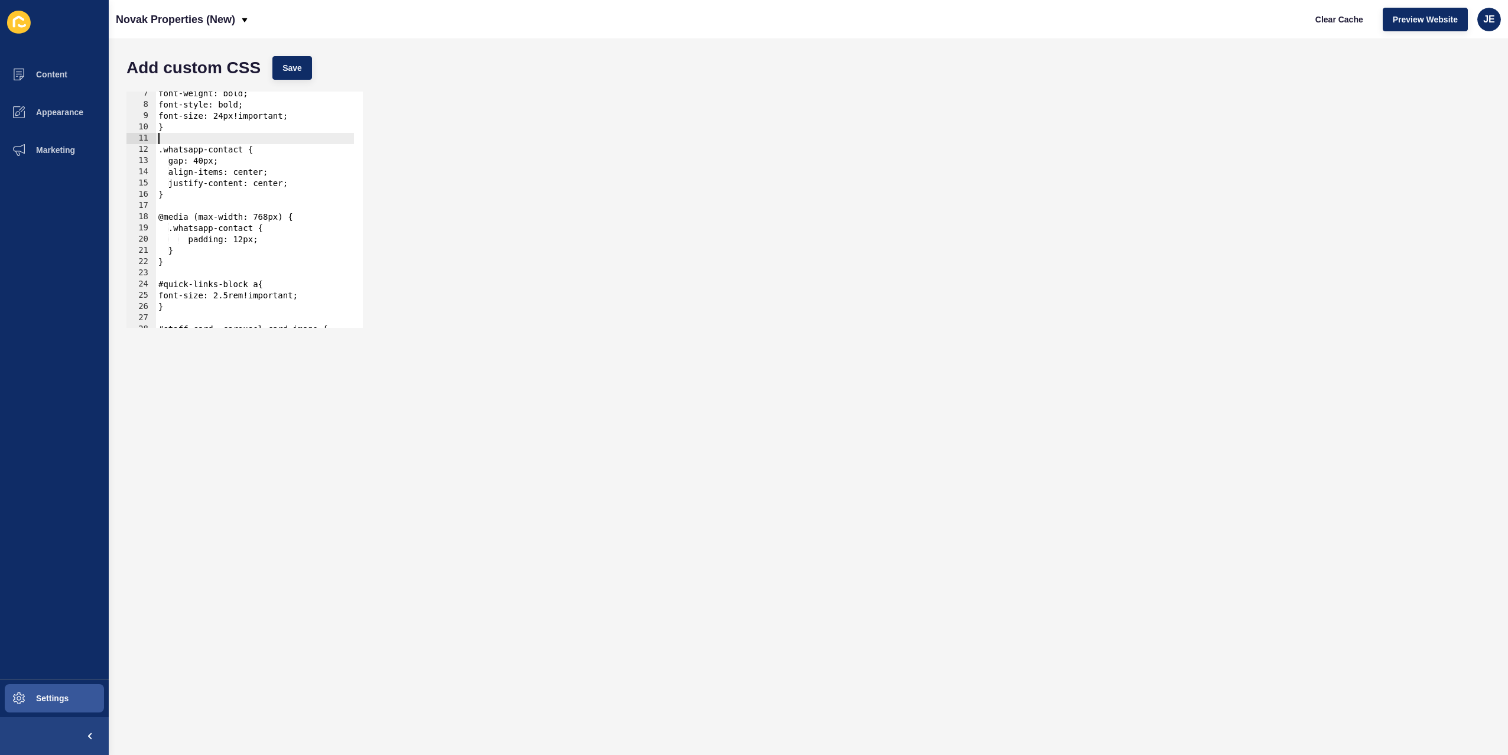
scroll to position [106, 0]
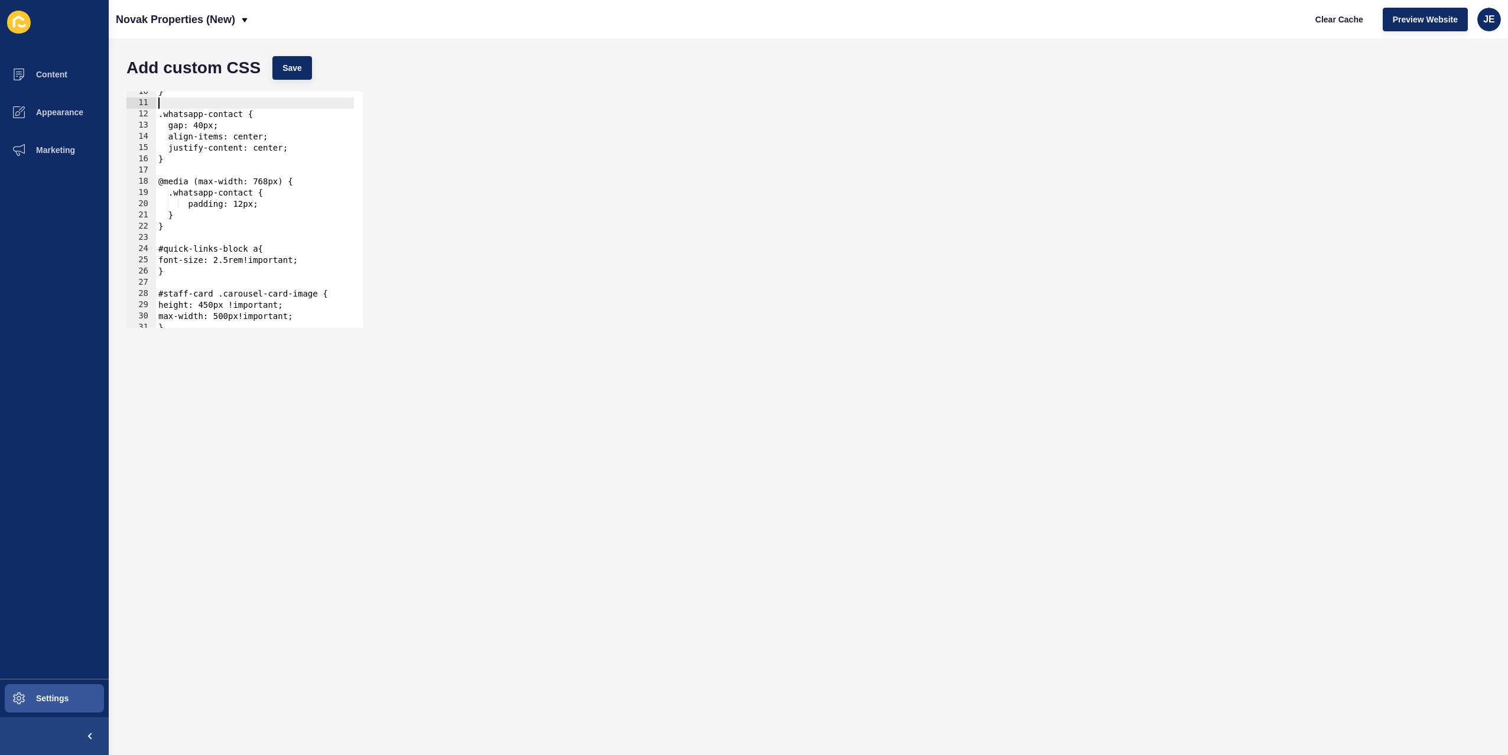
click at [225, 217] on div "} .whatsapp-contact { gap: 40px; align-items: center; justify-content: center; …" at bounding box center [421, 211] width 531 height 250
type textarea "}"
paste textarea "data-testid="listing-sidebar""
type textarea "data-testid="listing-sidebar""
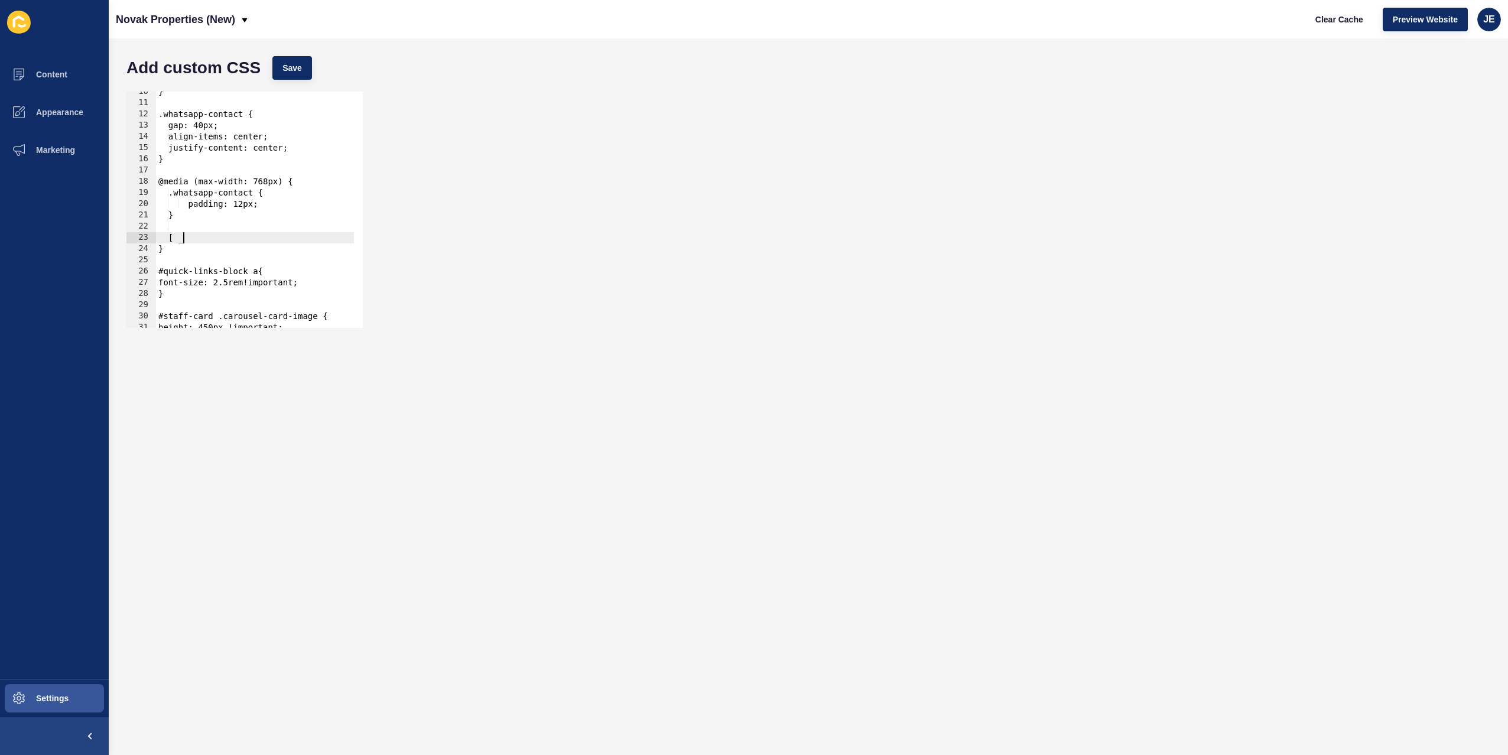
paste textarea "data-testid="listing-sidebar""
type textarea "}"
click at [200, 205] on div "} .whatsapp-contact { gap: 40px; align-items: center; justify-content: center; …" at bounding box center [421, 211] width 531 height 250
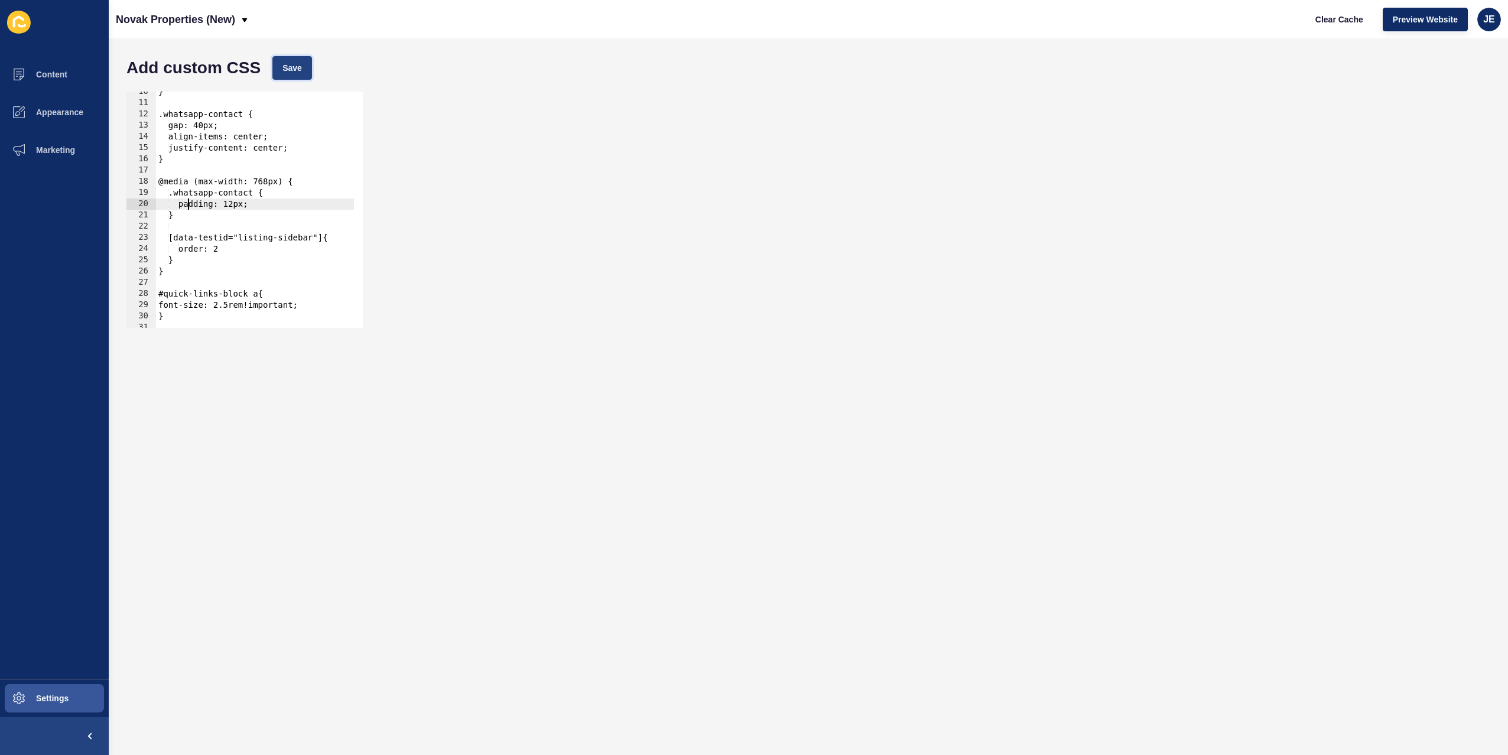
click at [294, 73] on span "Save" at bounding box center [292, 68] width 20 height 12
click at [233, 257] on div "} .whatsapp-contact { gap: 40px; align-items: center; justify-content: center; …" at bounding box center [421, 211] width 531 height 250
click at [237, 249] on div "} .whatsapp-contact { gap: 40px; align-items: center; justify-content: center; …" at bounding box center [421, 211] width 531 height 250
click at [294, 63] on span "Save" at bounding box center [292, 68] width 20 height 12
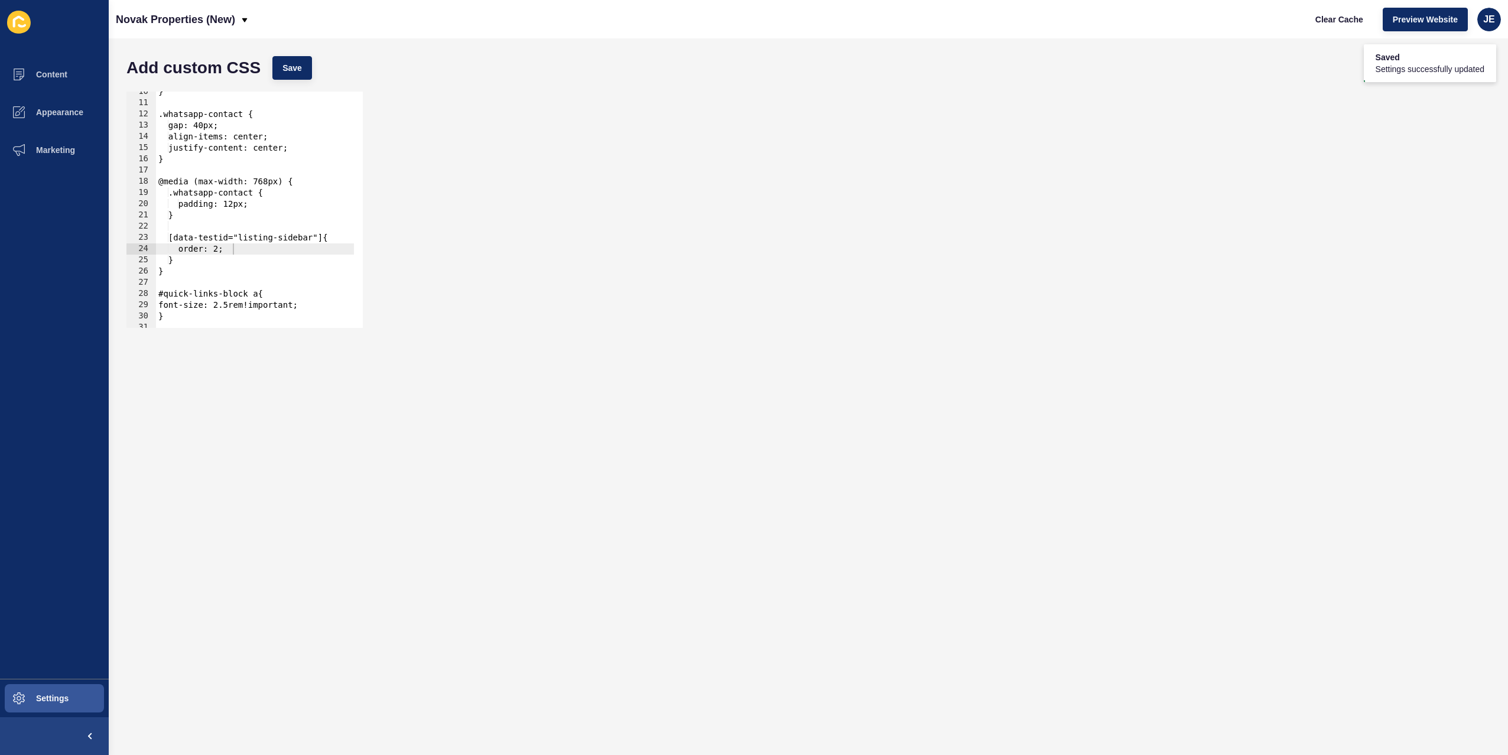
type textarea "}"
click at [196, 259] on div "} .whatsapp-contact { gap: 40px; align-items: center; justify-content: center; …" at bounding box center [421, 211] width 531 height 250
paste textarea "v2-listings-block__card"
type textarea ".v2-listings-block__card{"
type textarea "}"
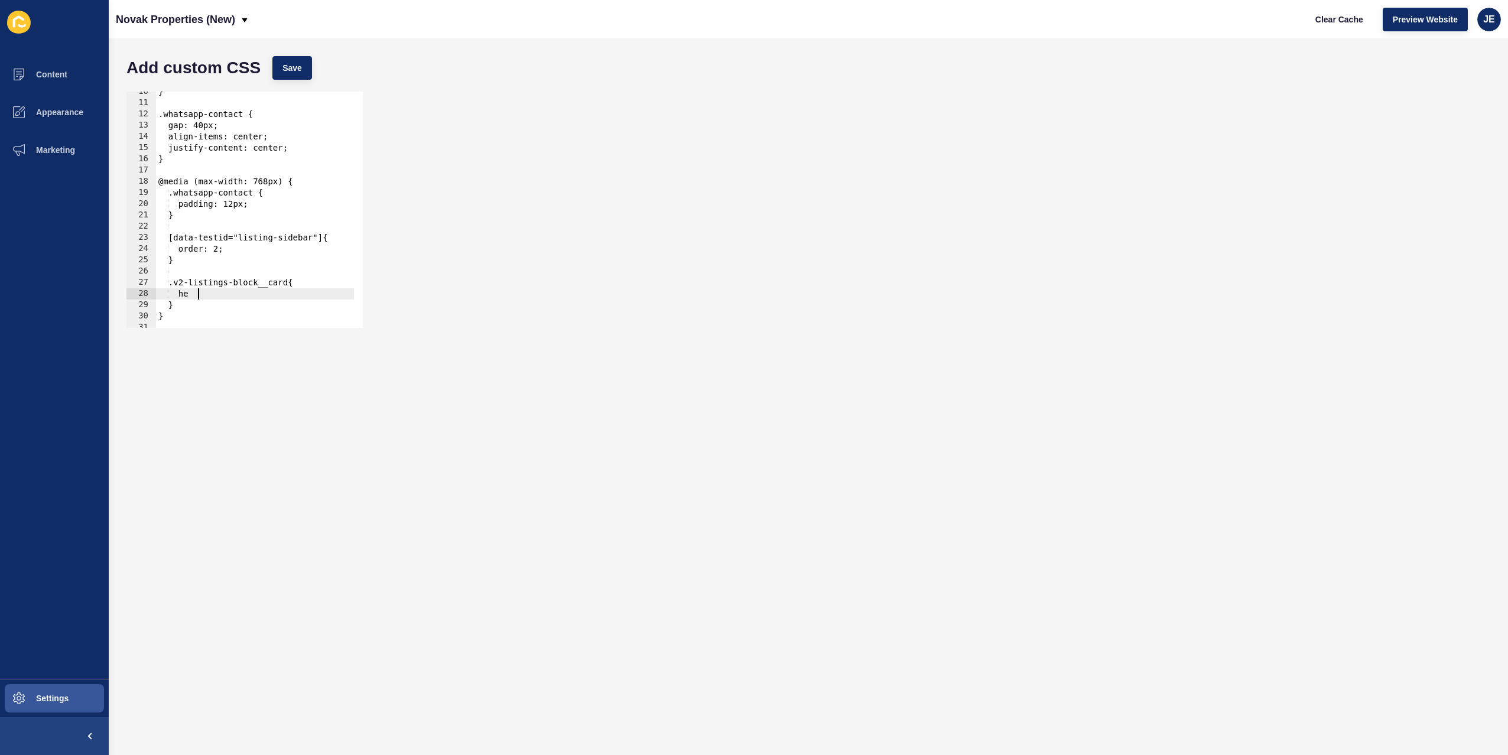
type textarea "h"
click at [277, 68] on button "Save" at bounding box center [292, 68] width 40 height 24
type textarea "}"
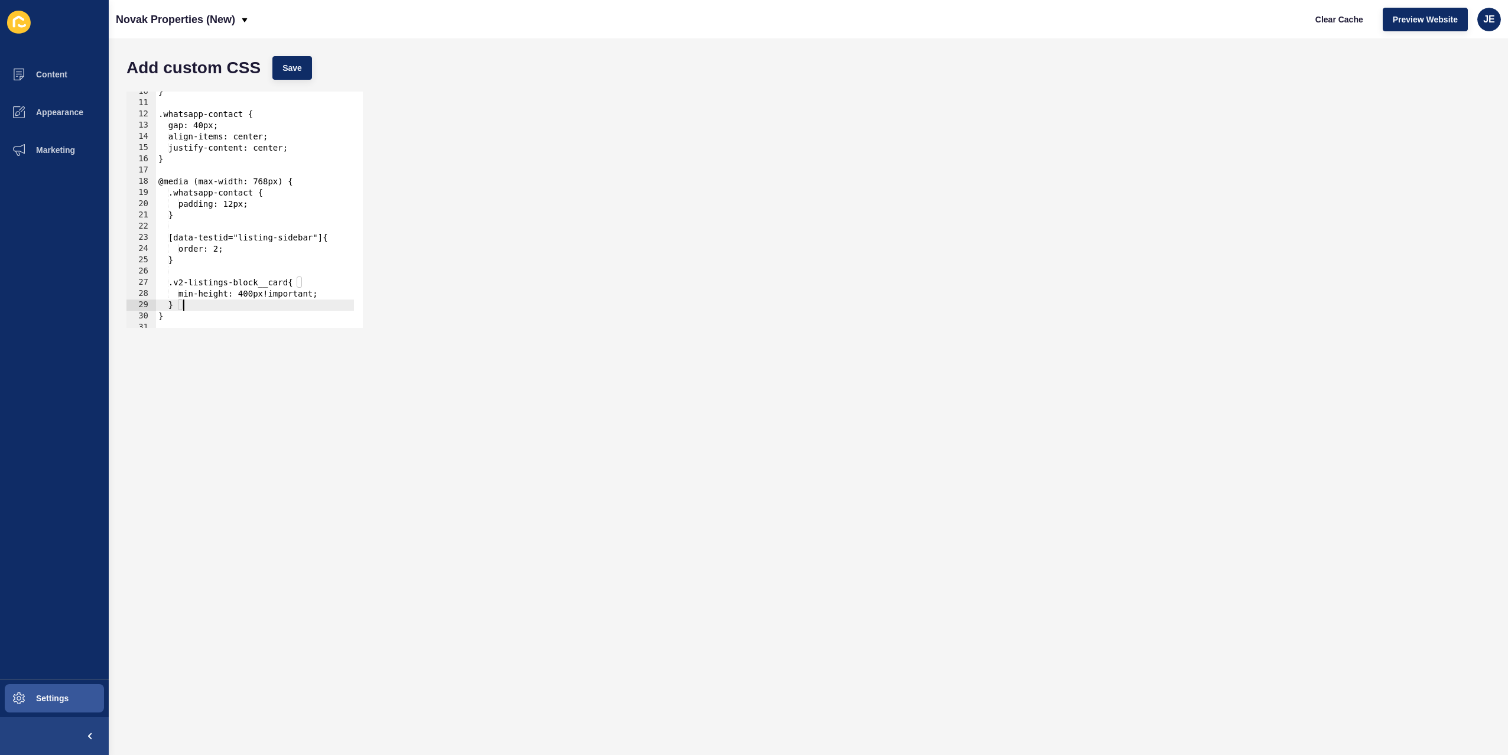
click at [197, 304] on div "} .whatsapp-contact { gap: 40px; align-items: center; justify-content: center; …" at bounding box center [421, 211] width 531 height 250
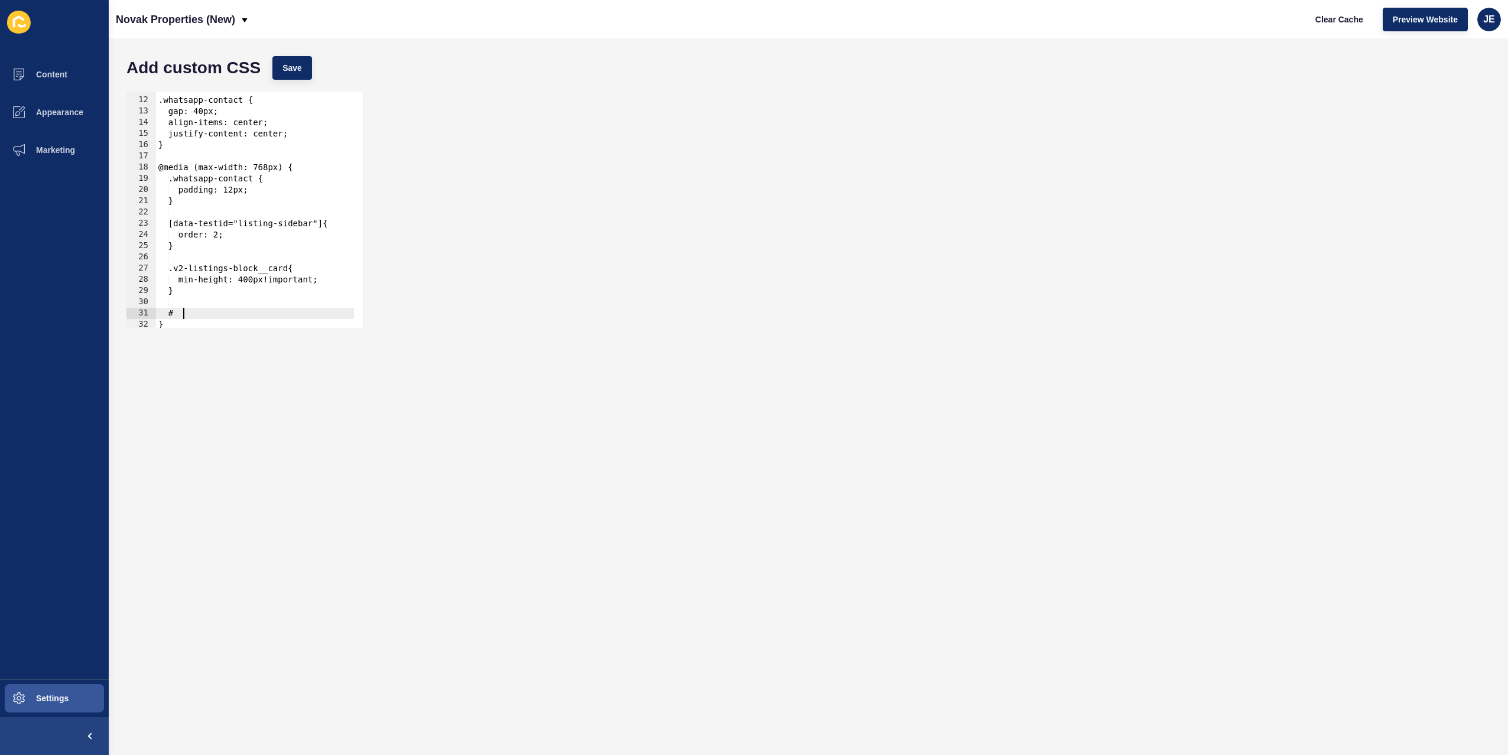
paste textarea "bottom-footer-section"
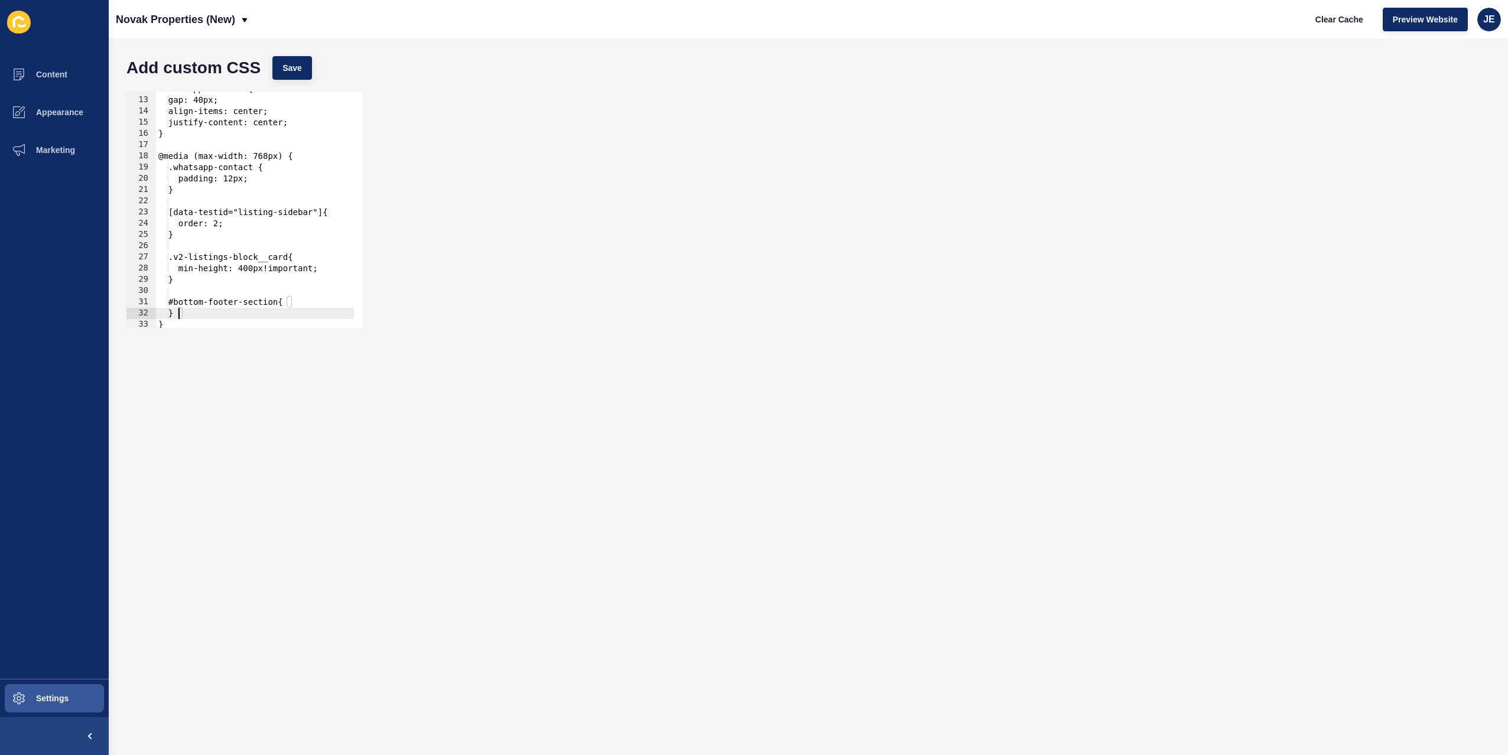
type textarea "}"
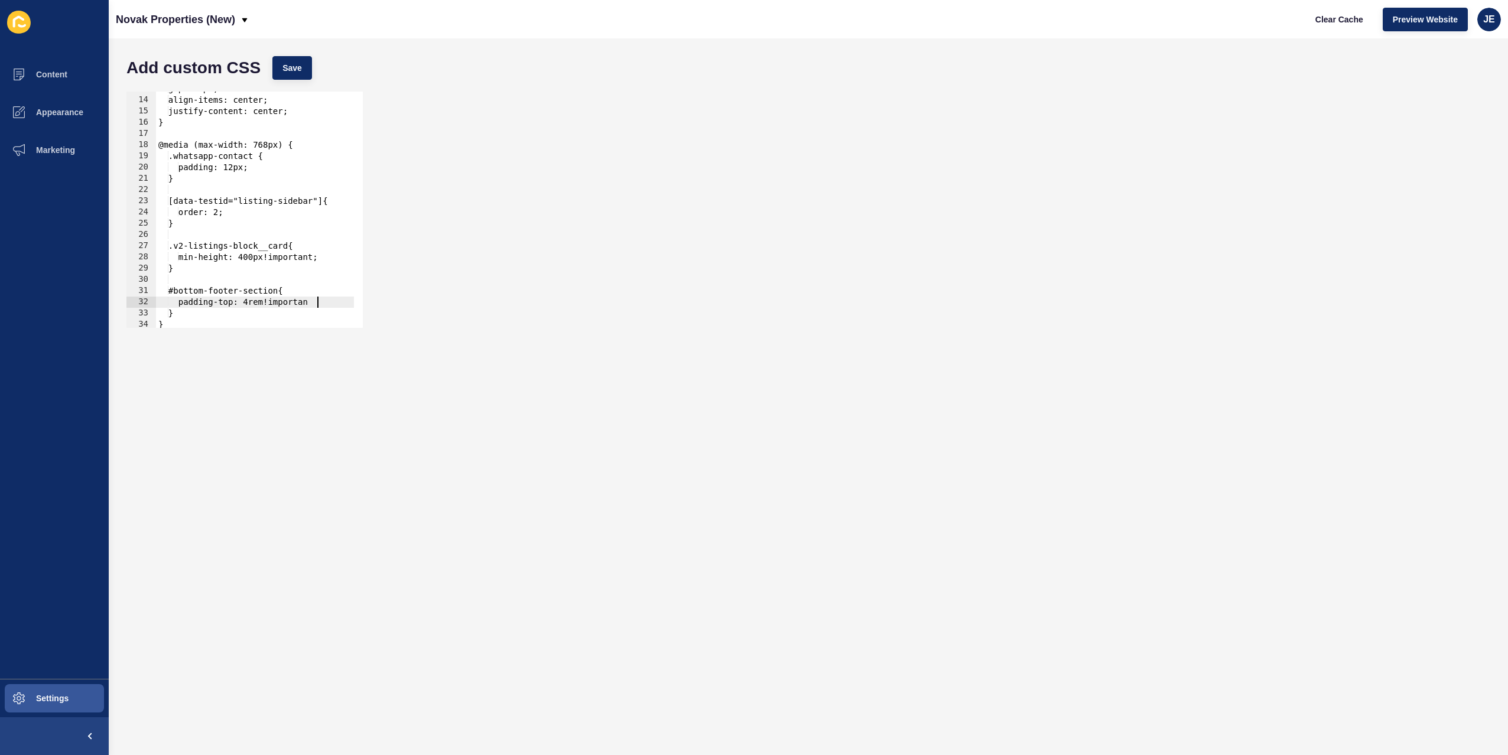
scroll to position [0, 11]
click at [300, 60] on button "Save" at bounding box center [292, 68] width 40 height 24
click at [248, 261] on div "gap: 40px; align-items: center; justify-content: center; } @media (max-width: 7…" at bounding box center [421, 208] width 531 height 250
click at [295, 79] on button "Save" at bounding box center [292, 68] width 40 height 24
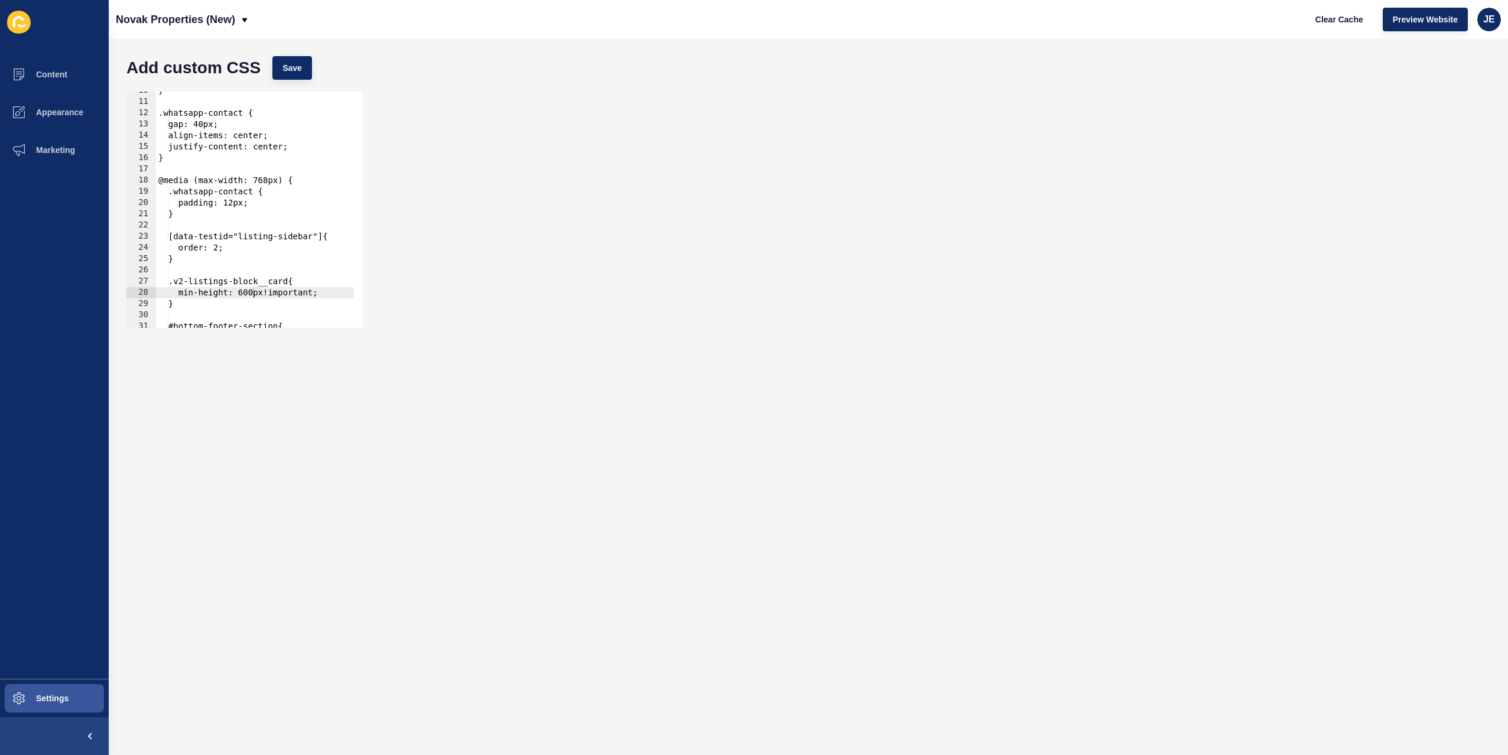
scroll to position [1, 0]
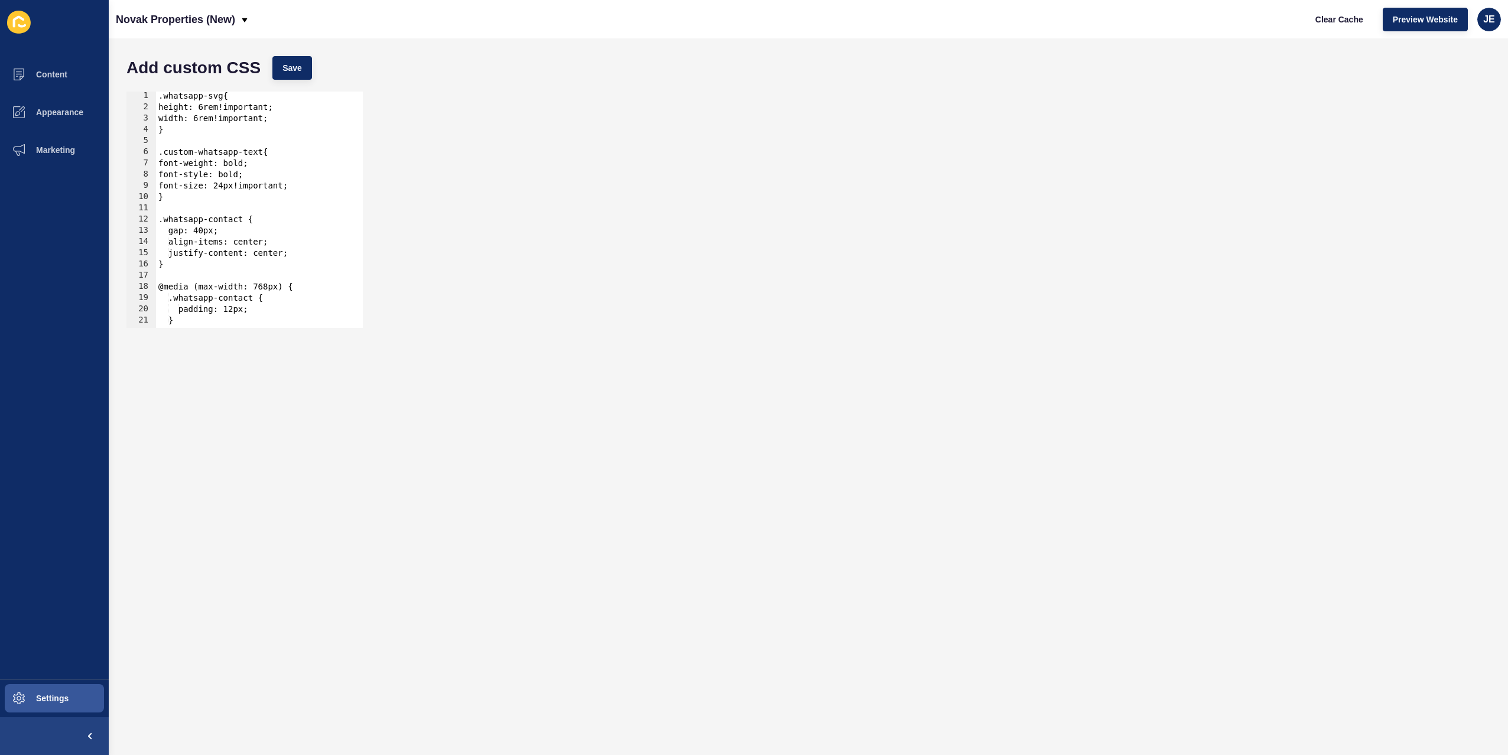
type textarea "}"
click at [175, 264] on div ".whatsapp-svg{ height: 6rem!important; width: 6rem!important; } .custom-whatsap…" at bounding box center [421, 215] width 531 height 250
paste textarea ".v2-text-dark"
type textarea "."
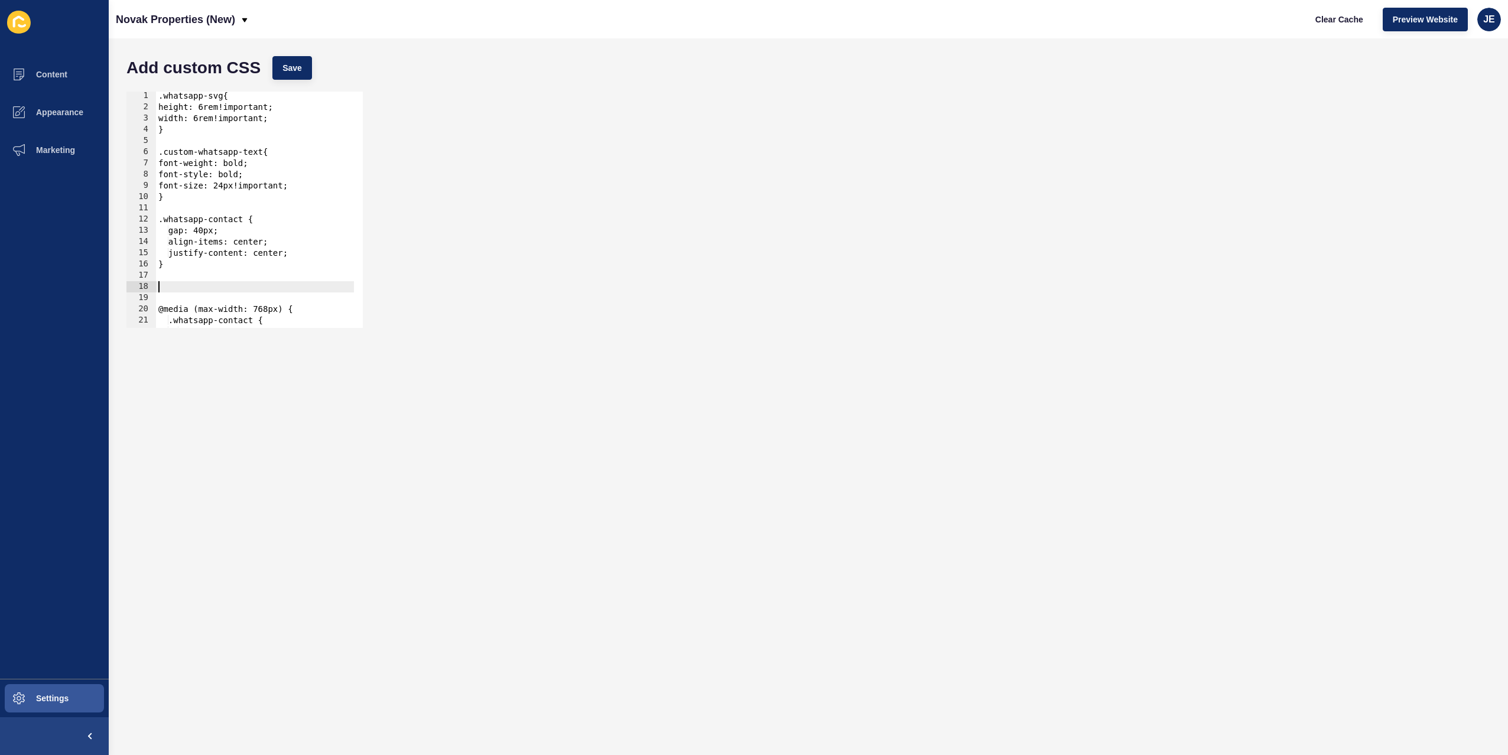
paste textarea ".v2-text-dark"
type textarea "}"
click at [300, 56] on button "Save" at bounding box center [292, 68] width 40 height 24
click at [1327, 21] on span "Clear Cache" at bounding box center [1340, 20] width 48 height 12
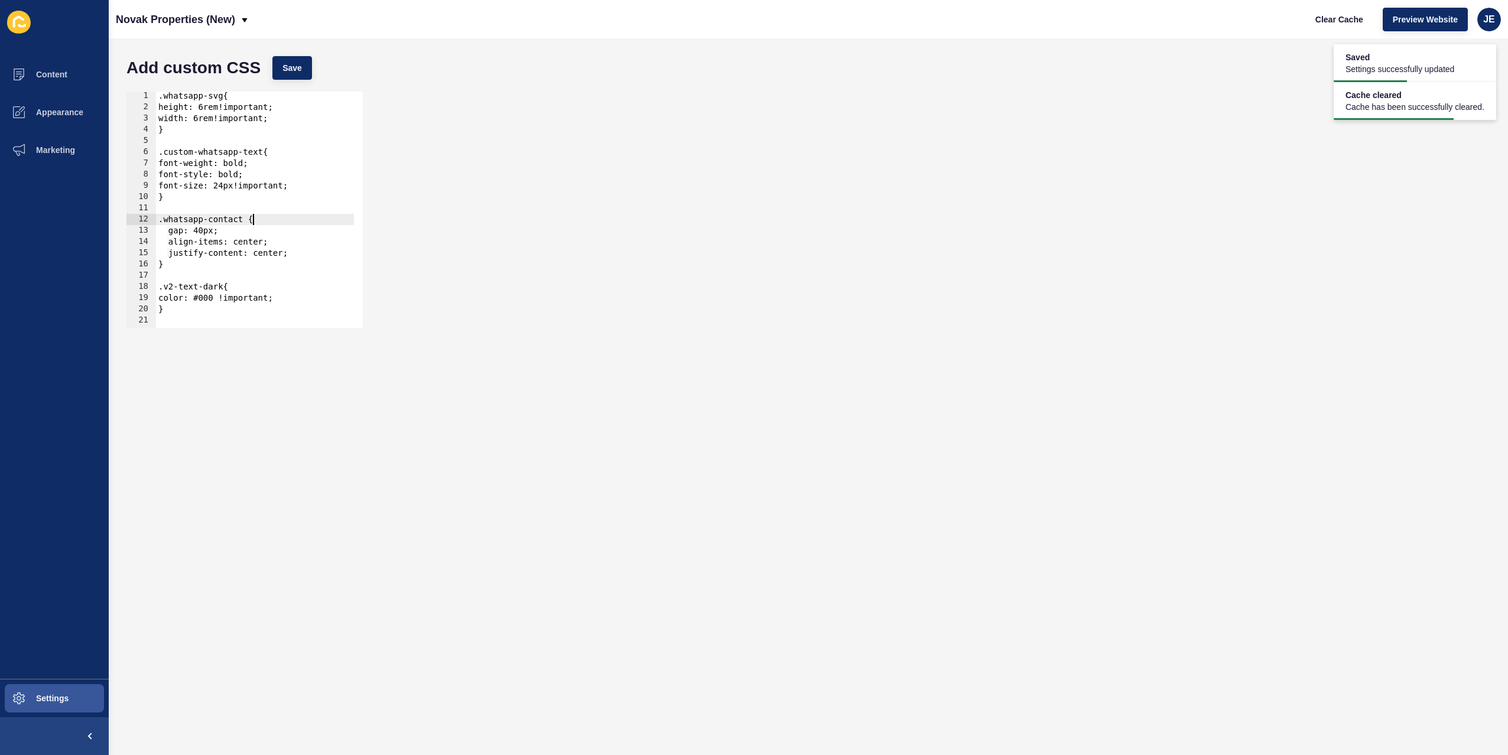
click at [272, 223] on div ".whatsapp-svg{ height: 6rem!important; width: 6rem!important; } .custom-whatsap…" at bounding box center [421, 215] width 531 height 250
drag, startPoint x: 180, startPoint y: 310, endPoint x: 158, endPoint y: 291, distance: 29.3
click at [158, 291] on div ".whatsapp-svg{ height: 6rem!important; width: 6rem!important; } .custom-whatsap…" at bounding box center [421, 215] width 531 height 250
type textarea ".v2-text-dark{ color: #000 !"
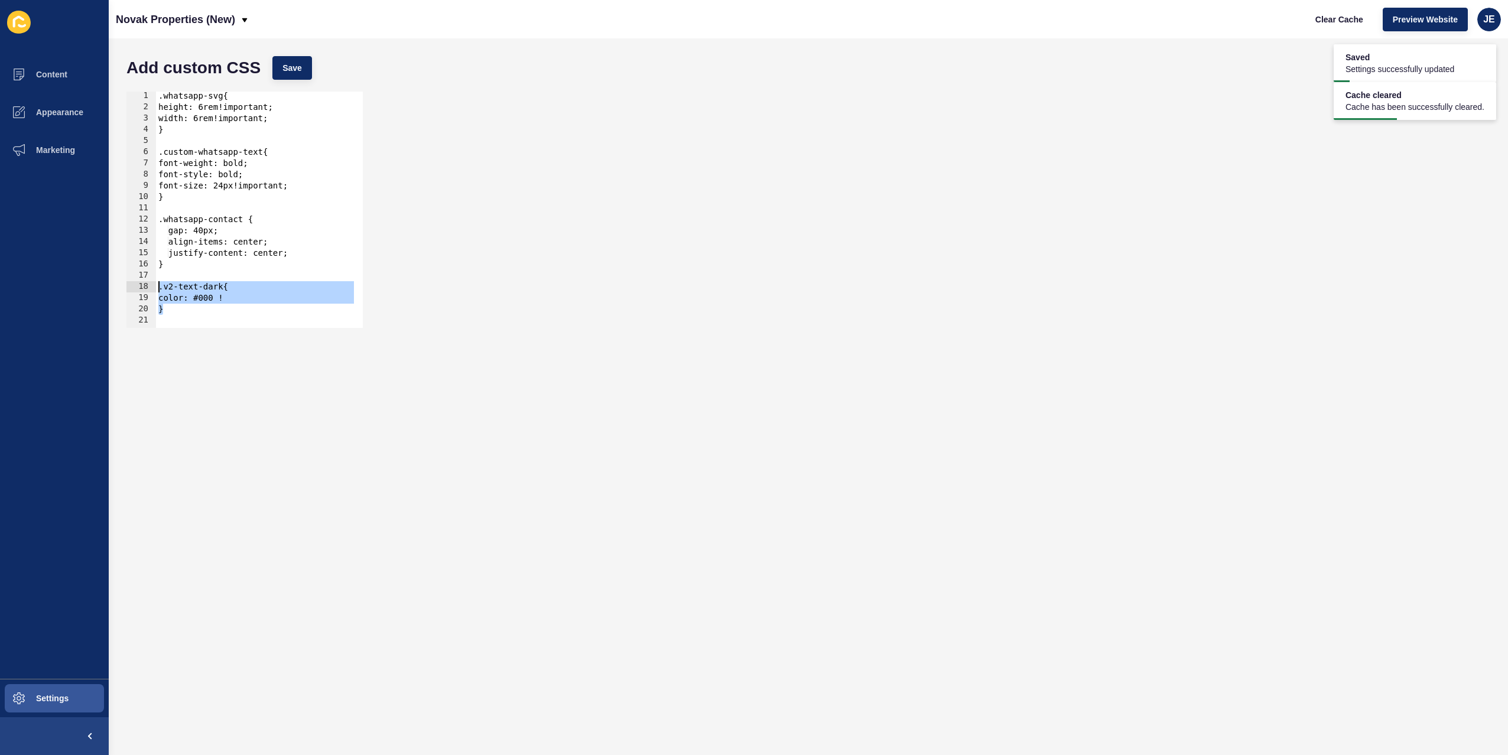
scroll to position [0, 0]
click at [300, 72] on span "Save" at bounding box center [292, 68] width 20 height 12
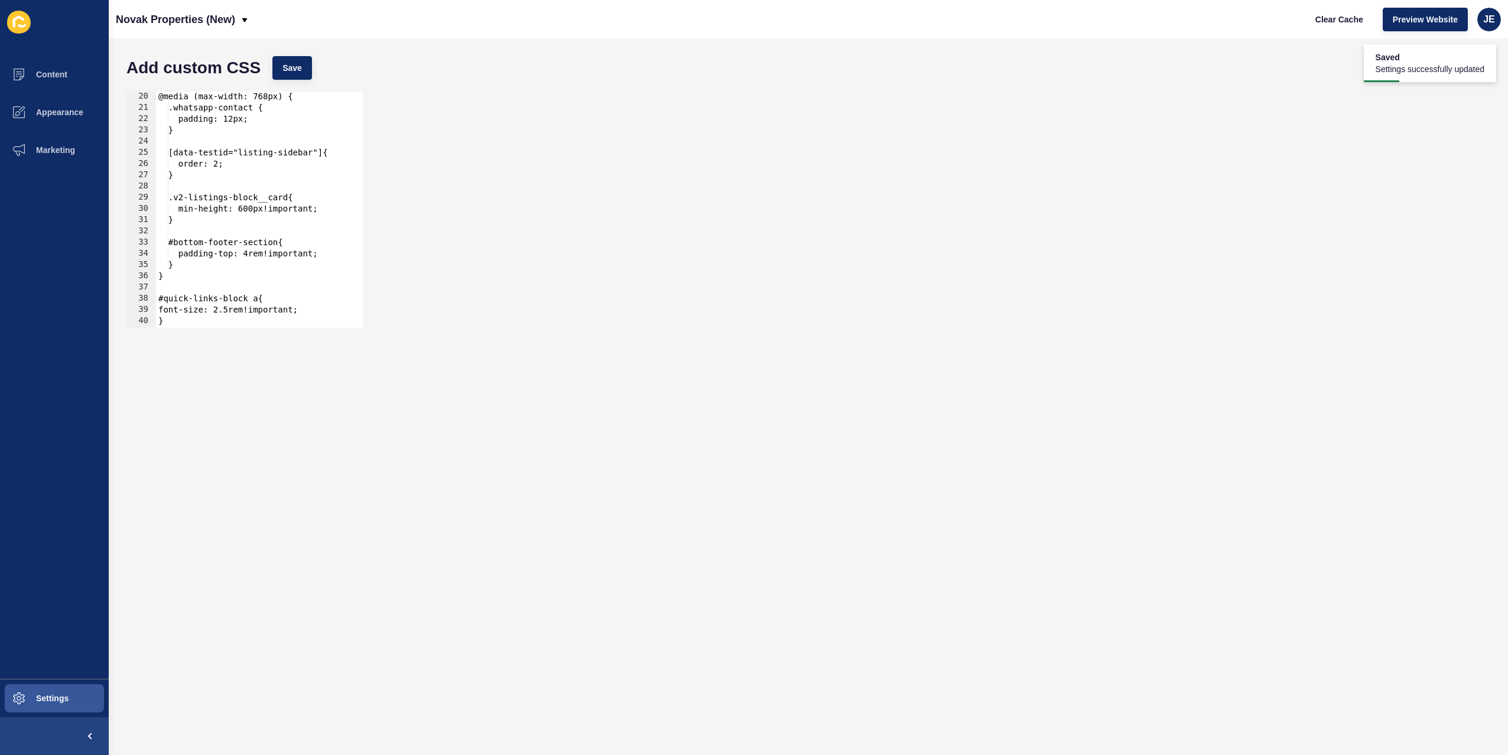
scroll to position [72, 0]
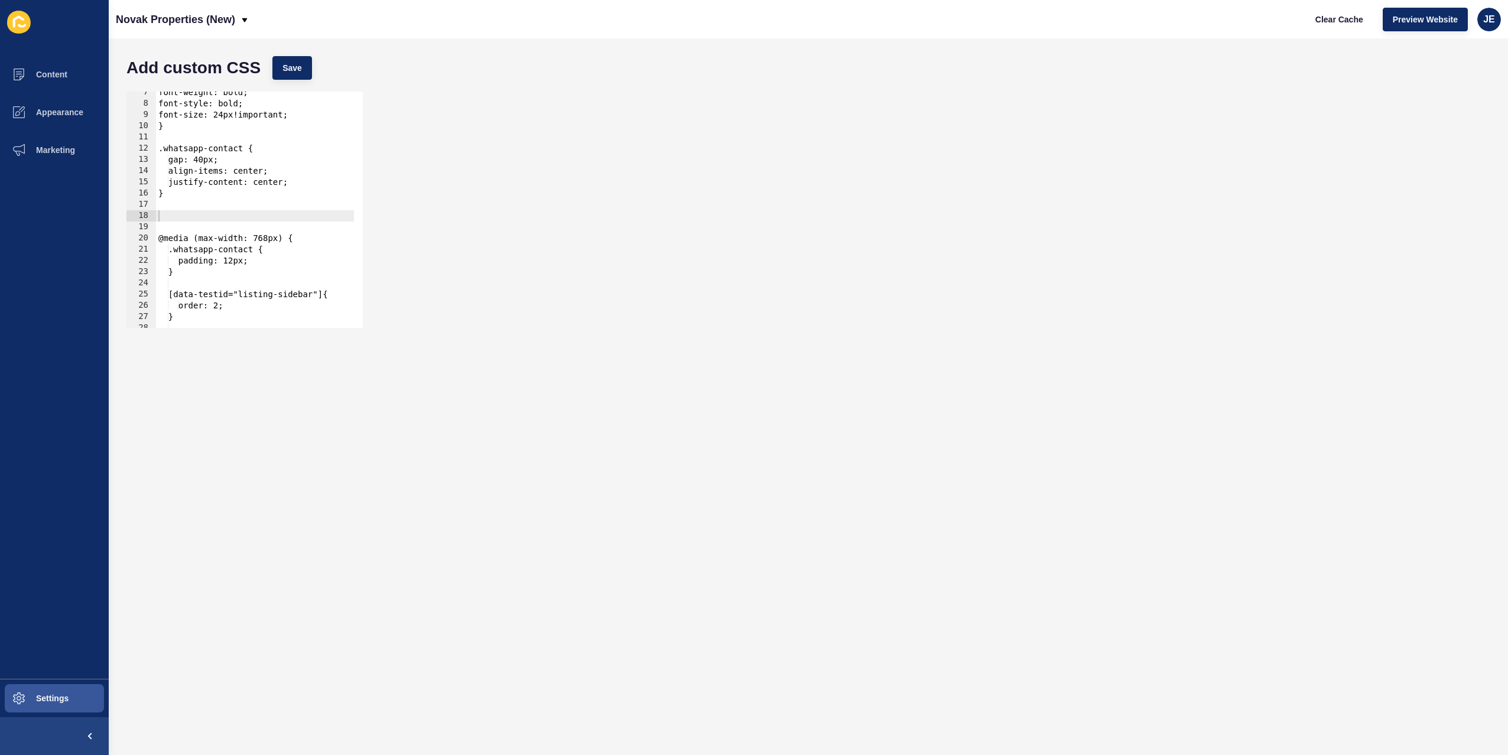
type textarea "justify-content: center;"
click at [194, 187] on div "font-weight: bold; font-style: bold; font-size: 24px!important; } .whatsapp-con…" at bounding box center [421, 212] width 531 height 250
click at [184, 211] on div "font-weight: bold; font-style: bold; font-size: 24px!important; } .whatsapp-con…" at bounding box center [421, 212] width 531 height 250
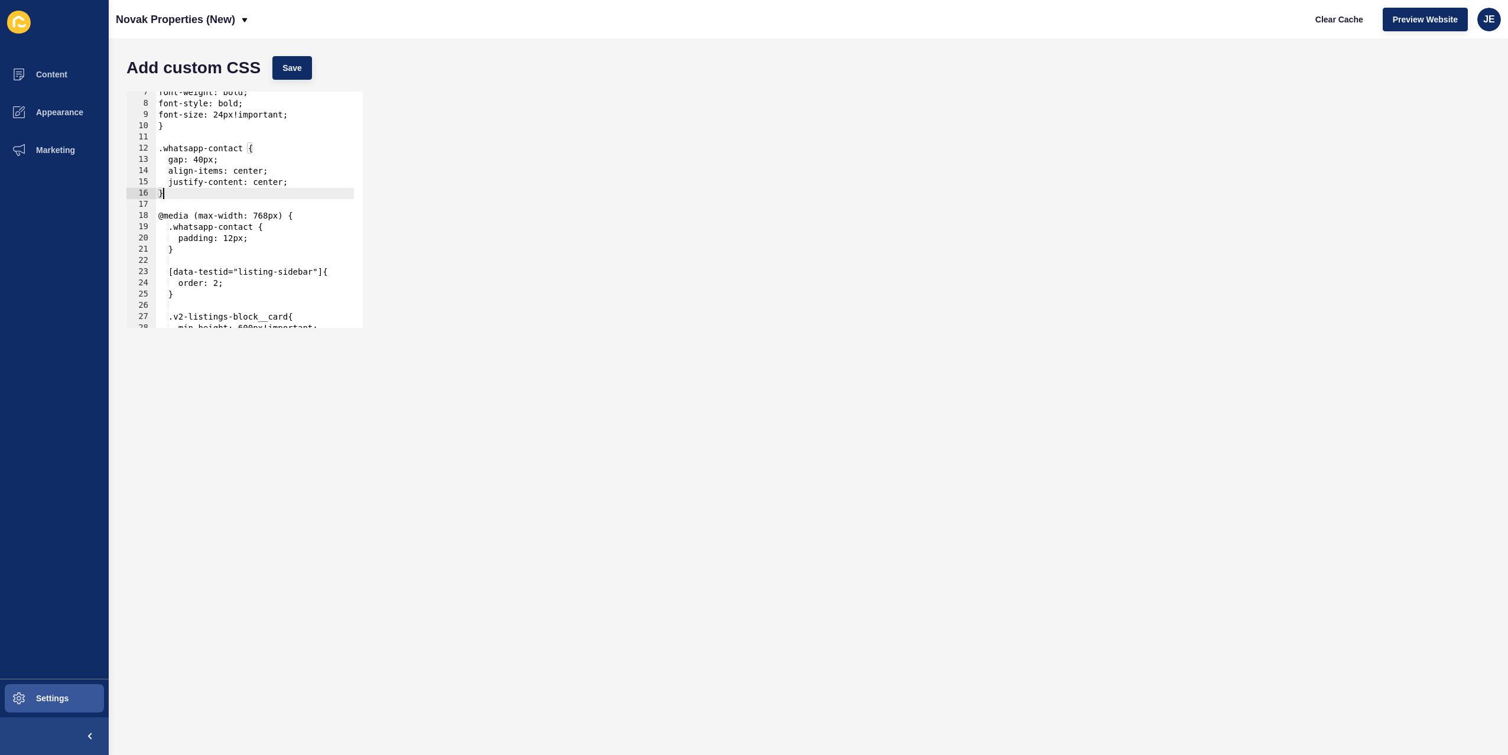
scroll to position [143, 0]
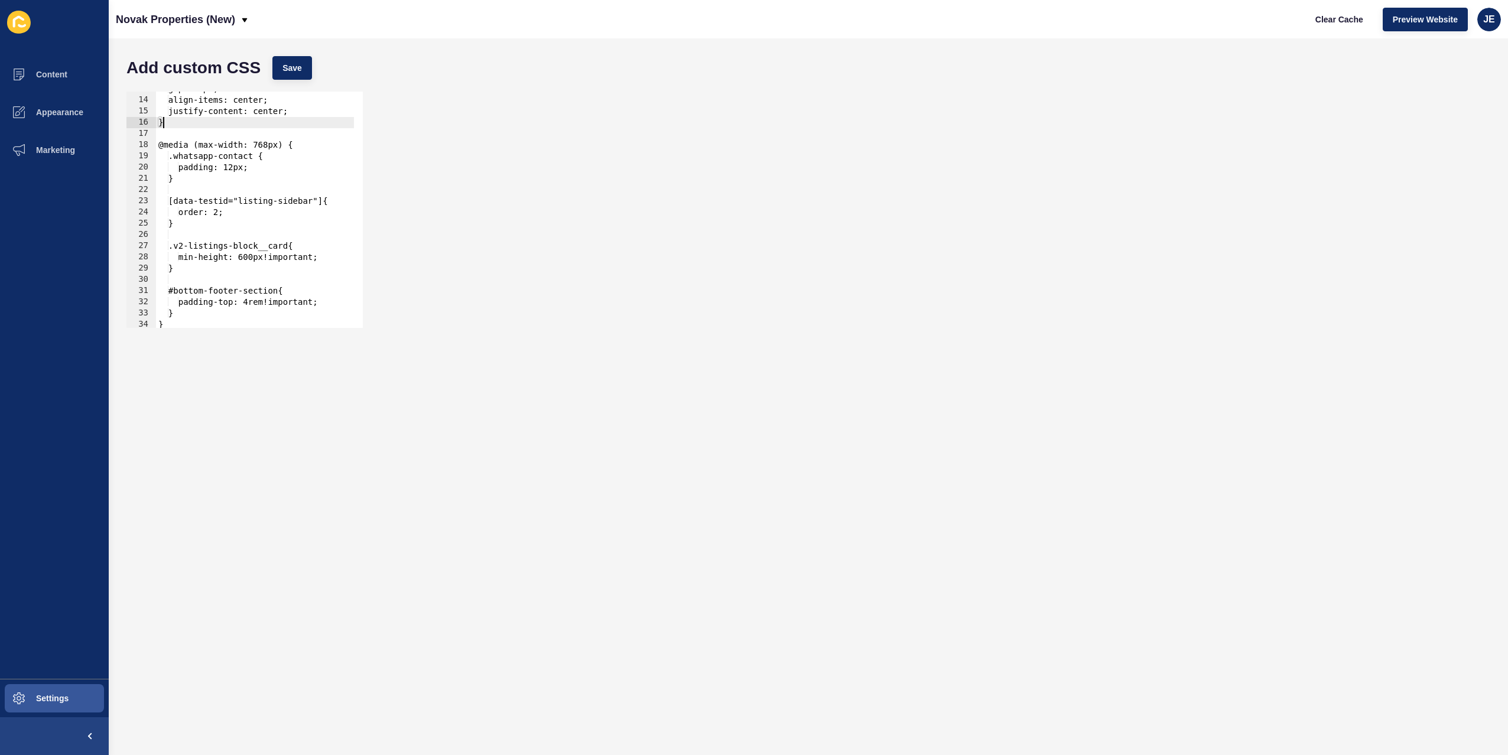
click at [249, 246] on div "gap: 40px; align-items: center; justify-content: center; } @media (max-width: 7…" at bounding box center [421, 208] width 531 height 250
drag, startPoint x: 184, startPoint y: 247, endPoint x: 298, endPoint y: 248, distance: 114.1
click at [298, 248] on div "gap: 40px; align-items: center; justify-content: center; } @media (max-width: 7…" at bounding box center [421, 208] width 531 height 250
click at [327, 256] on div "gap: 40px; align-items: center; justify-content: center; } @media (max-width: 7…" at bounding box center [421, 208] width 531 height 250
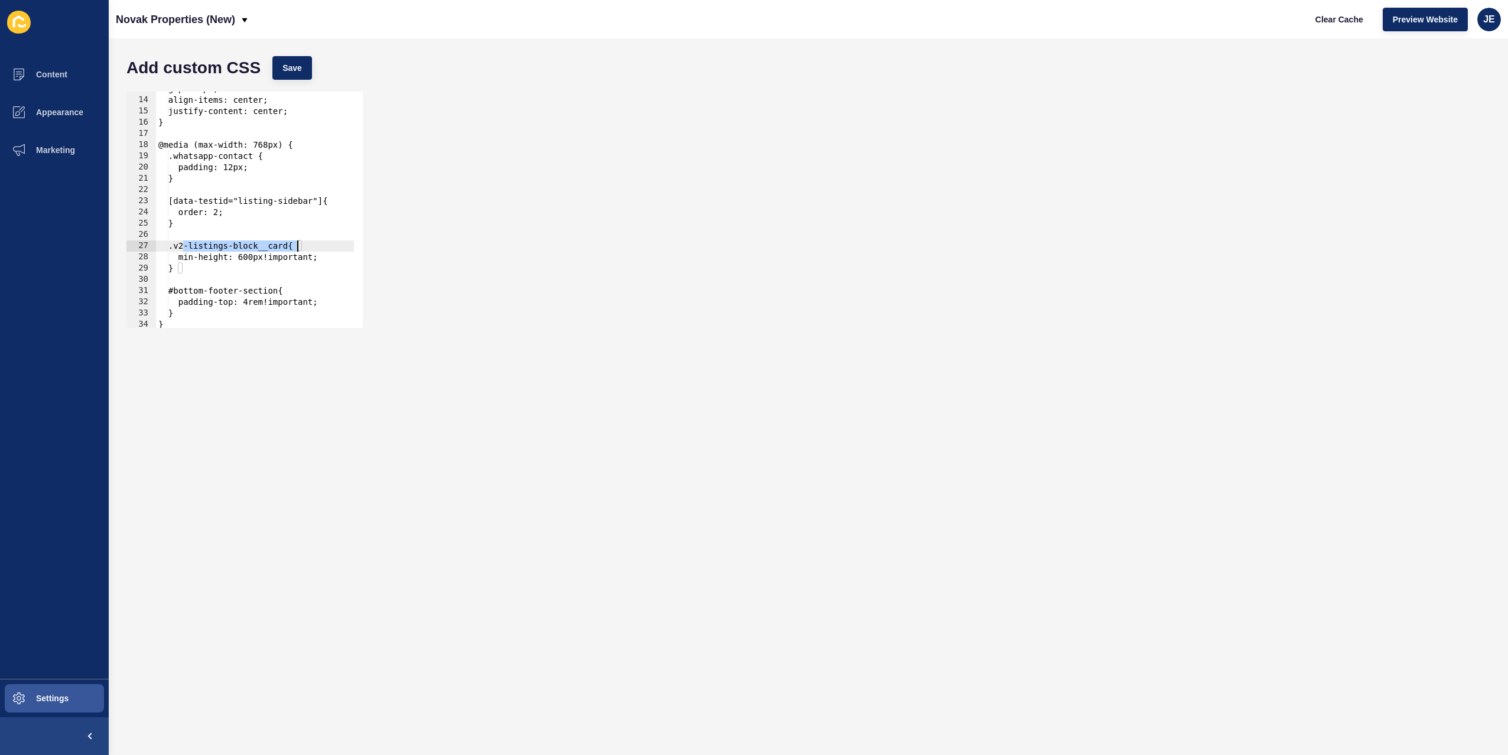
type textarea "min-height: 600px!important;"
click at [296, 71] on span "Save" at bounding box center [292, 68] width 20 height 12
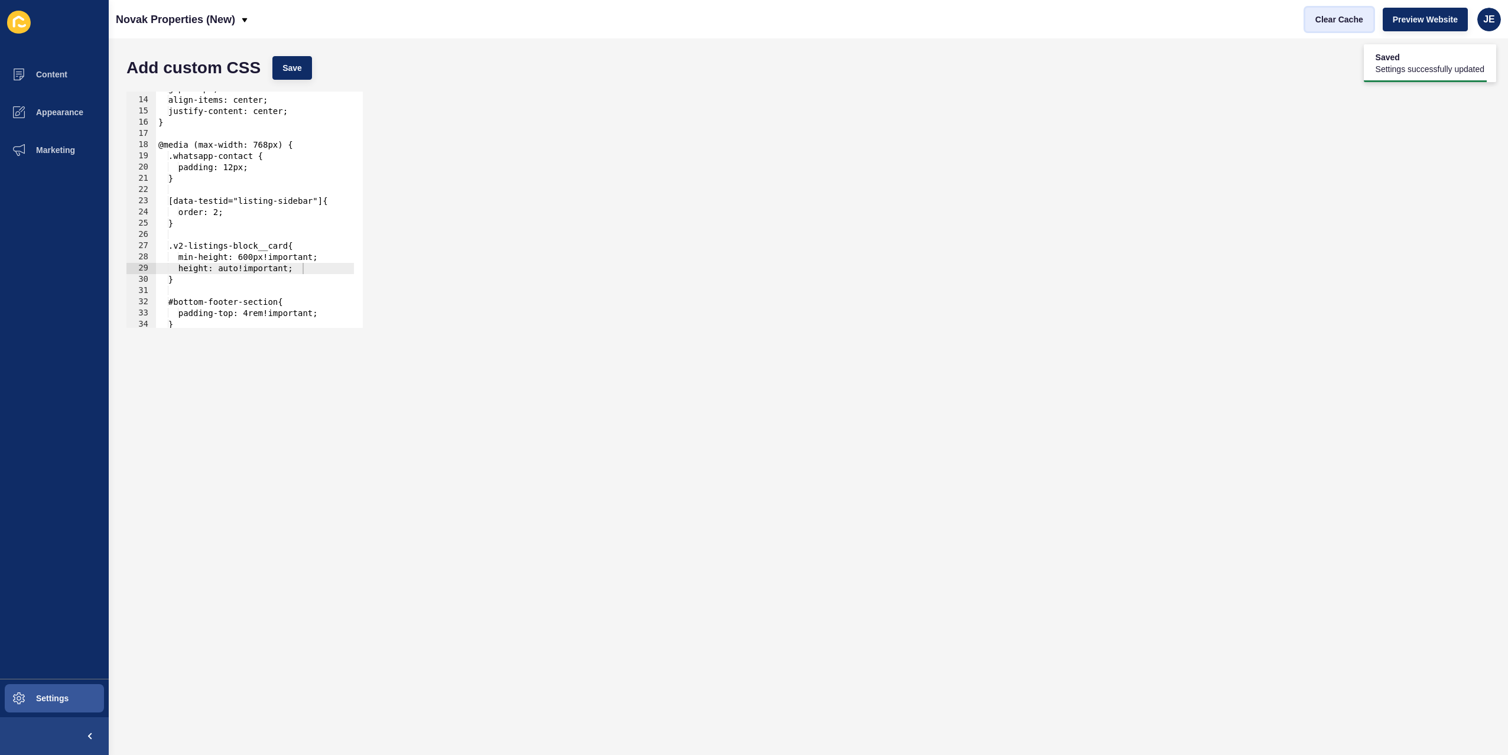
click at [1328, 20] on span "Clear Cache" at bounding box center [1340, 20] width 48 height 12
click at [206, 277] on div "gap: 40px; align-items: center; justify-content: center; } @media (max-width: 7…" at bounding box center [421, 208] width 531 height 250
type textarea "}."
paste textarea ".v2-listings-block__cards-container--scroll .v2-listings-block__card"
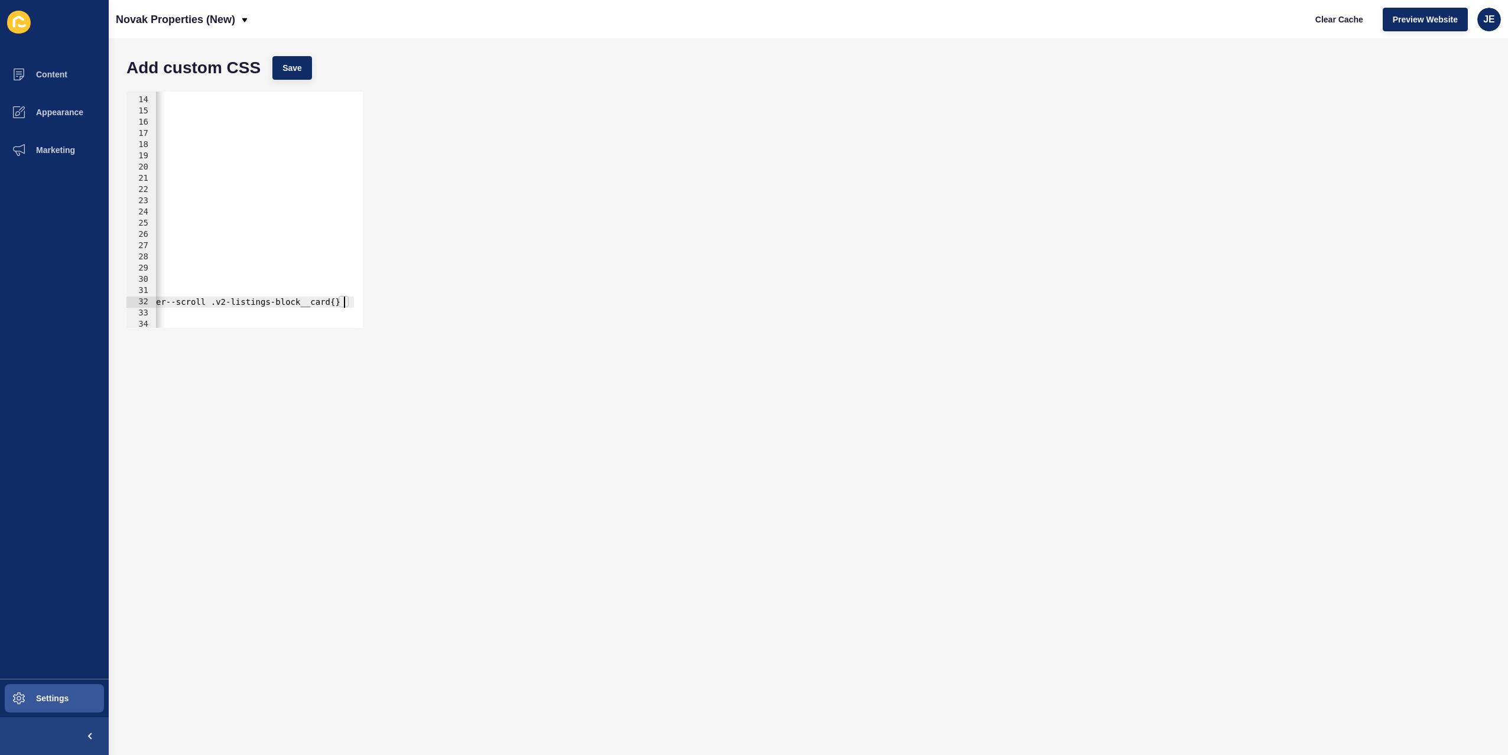
scroll to position [0, 22]
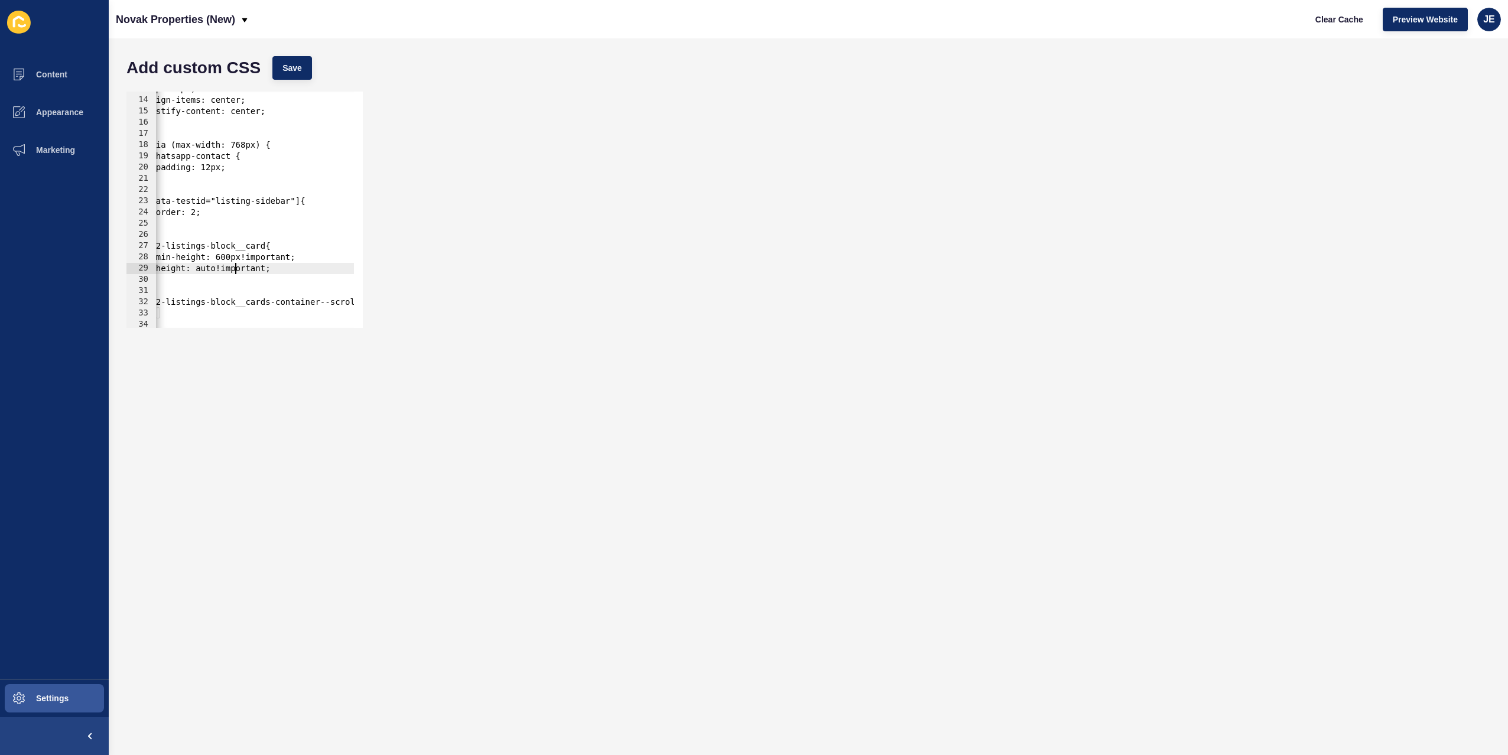
click at [234, 272] on div "gap: 40px; align-items: center; justify-content: center; } @media (max-width: 7…" at bounding box center [399, 208] width 531 height 250
click at [176, 315] on div "gap: 40px; align-items: center; justify-content: center; } @media (max-width: 7…" at bounding box center [421, 208] width 531 height 250
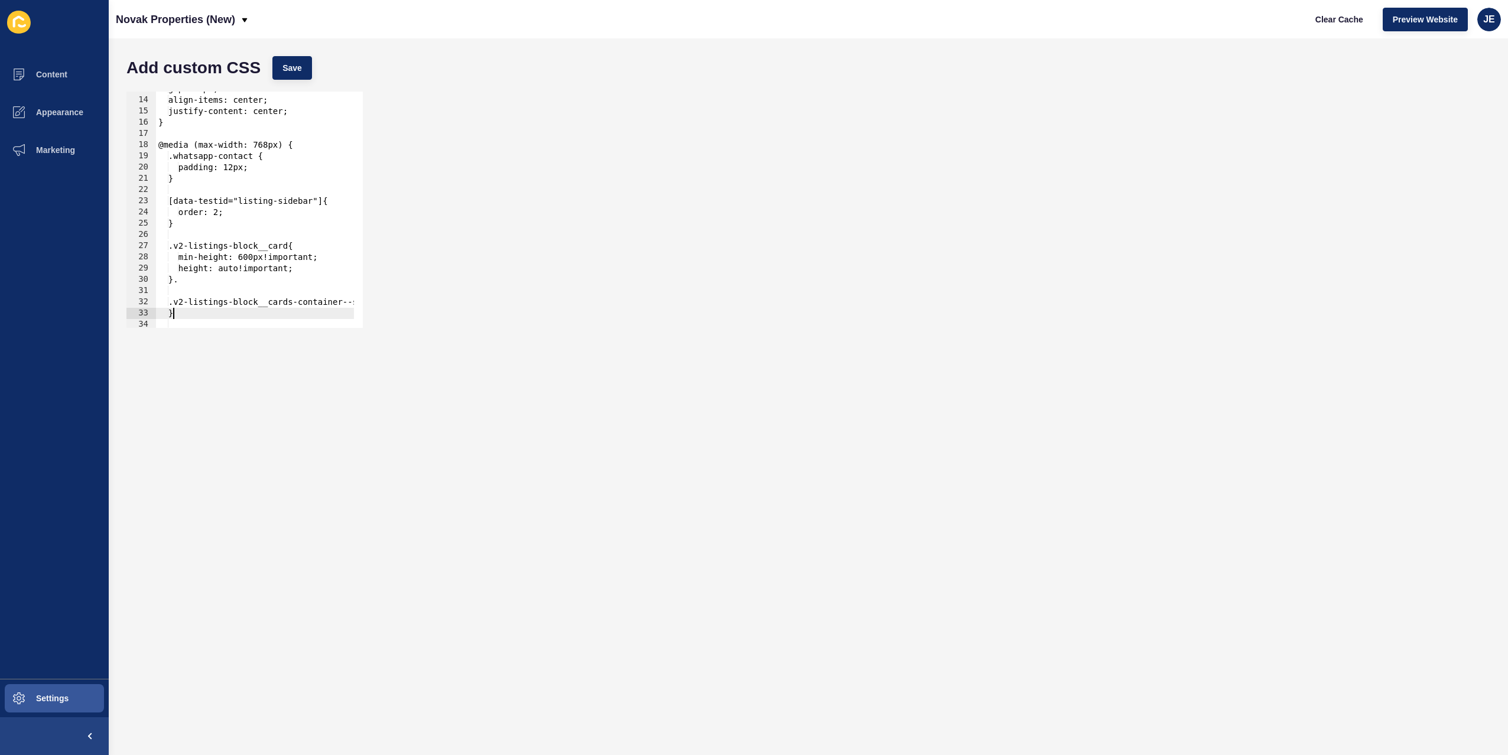
type textarea "}"
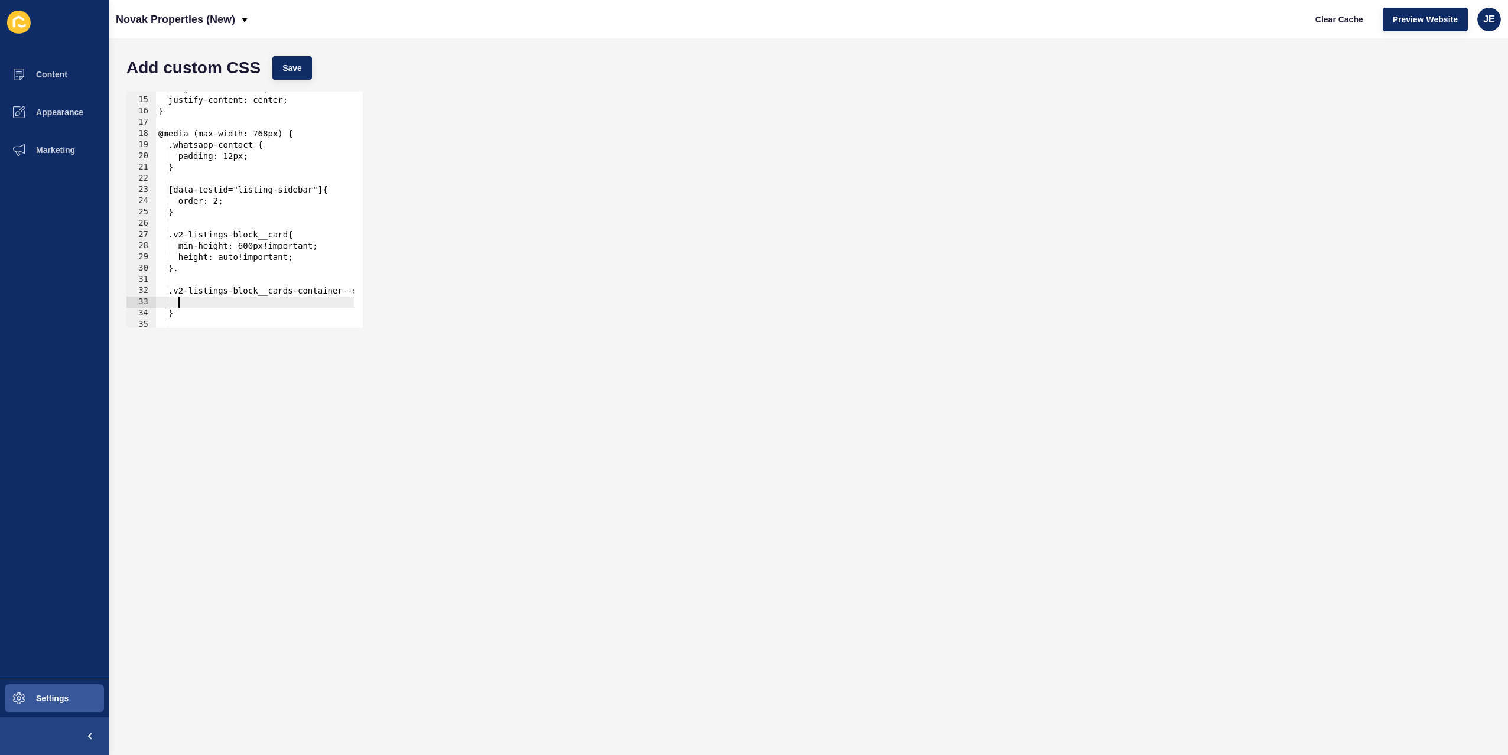
paste textarea
click at [297, 79] on div "Add custom CSS Save" at bounding box center [809, 67] width 1376 height 35
click at [301, 59] on button "Save" at bounding box center [292, 68] width 40 height 24
click at [1330, 18] on span "Clear Cache" at bounding box center [1340, 20] width 48 height 12
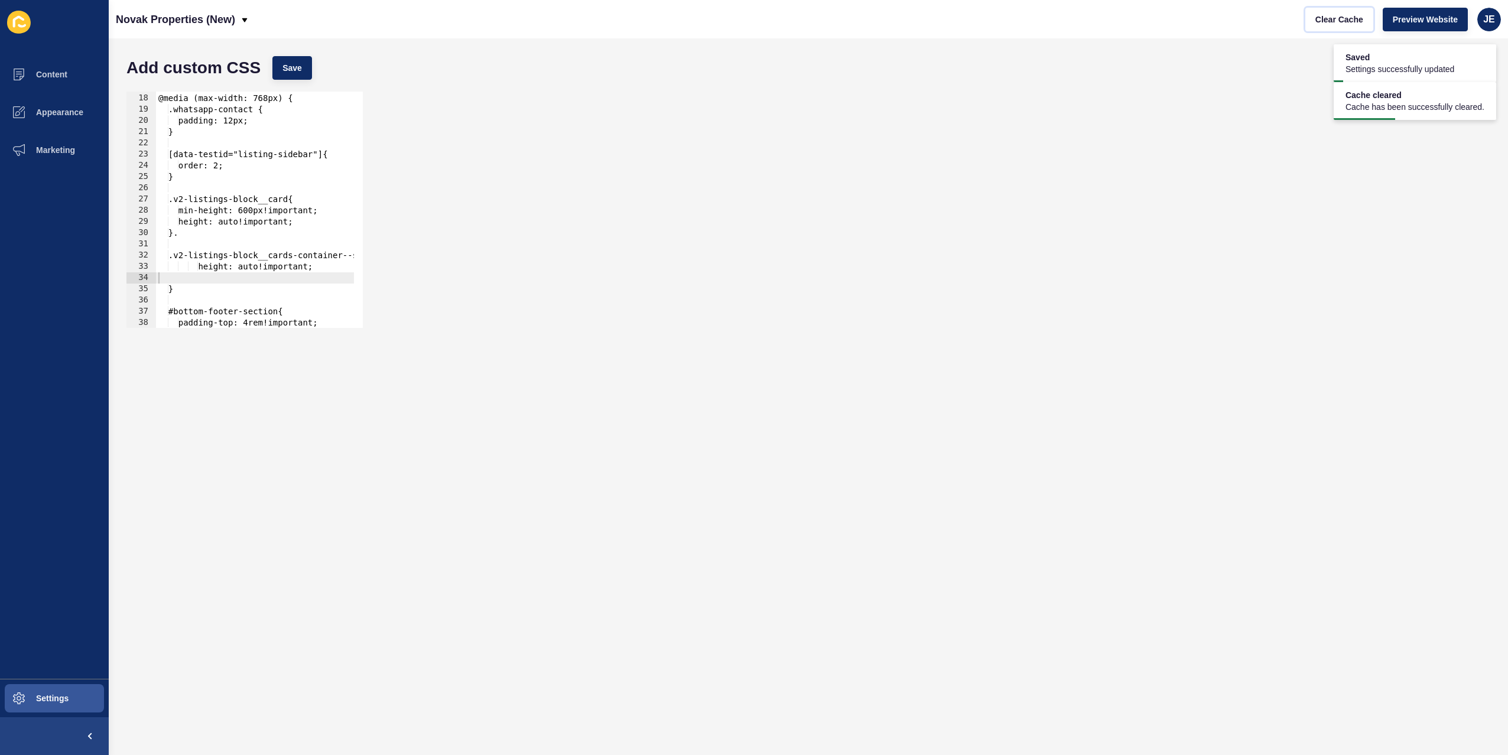
scroll to position [225, 0]
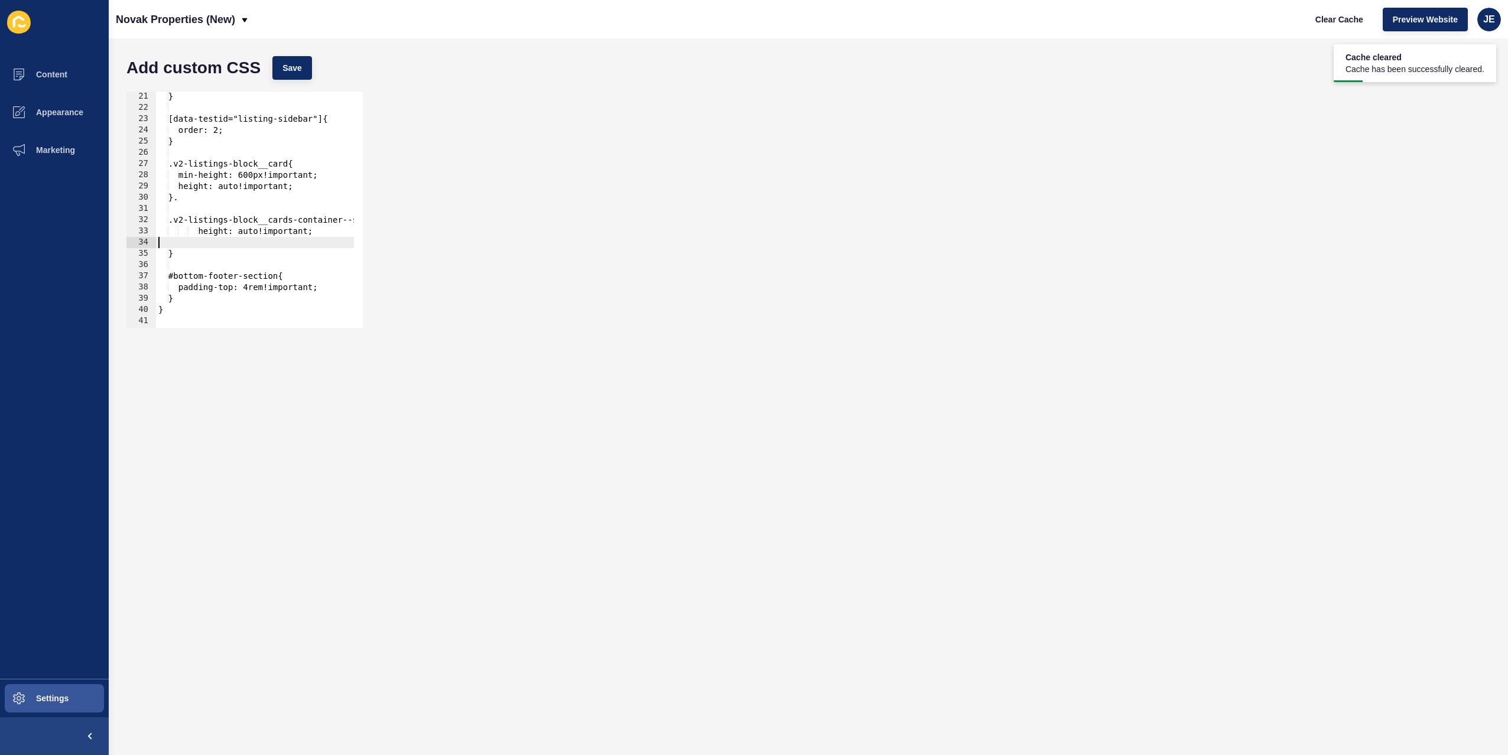
click at [207, 240] on div "} [data-testid="listing-sidebar"]{ order: 2; } .v2-listings-block__card{ min-he…" at bounding box center [421, 216] width 531 height 250
click at [207, 232] on div "} [data-testid="listing-sidebar"]{ order: 2; } .v2-listings-block__card{ min-he…" at bounding box center [421, 216] width 531 height 250
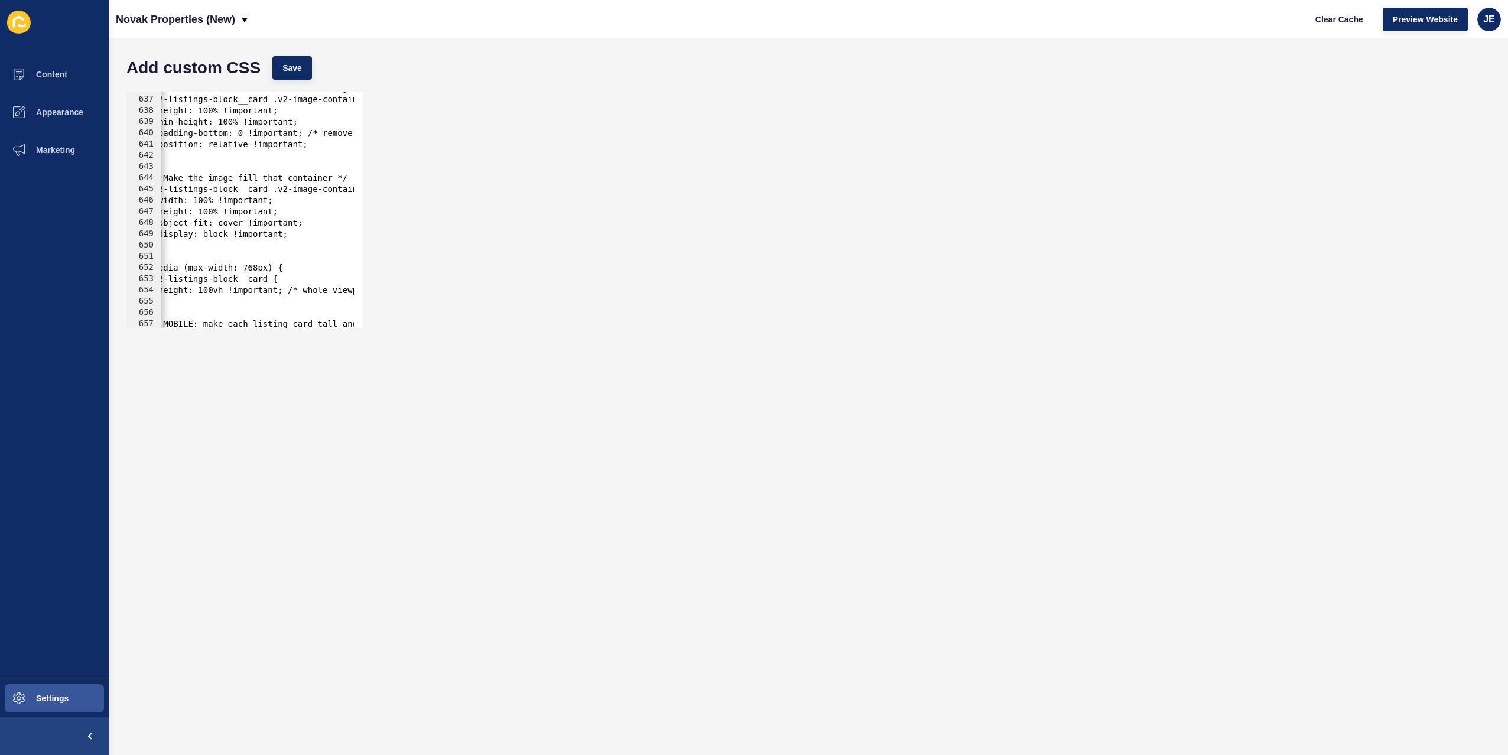
scroll to position [0, 0]
drag, startPoint x: 224, startPoint y: 294, endPoint x: 248, endPoint y: 294, distance: 24.2
click at [248, 294] on div "/* Force the container to take full height of its parent */ .v2-listings-block_…" at bounding box center [426, 208] width 531 height 250
click at [296, 61] on button "Save" at bounding box center [292, 68] width 40 height 24
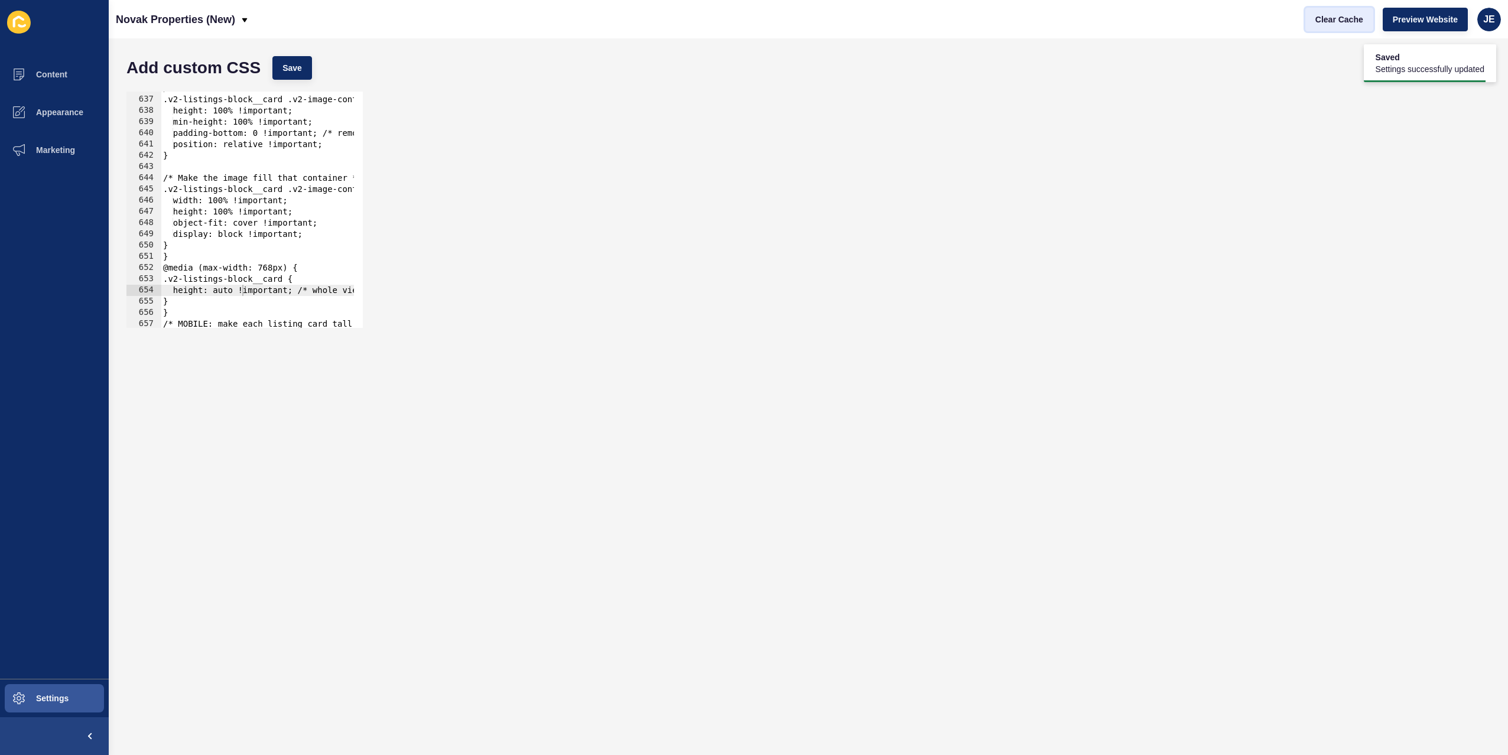
click at [1350, 23] on span "Clear Cache" at bounding box center [1340, 20] width 48 height 12
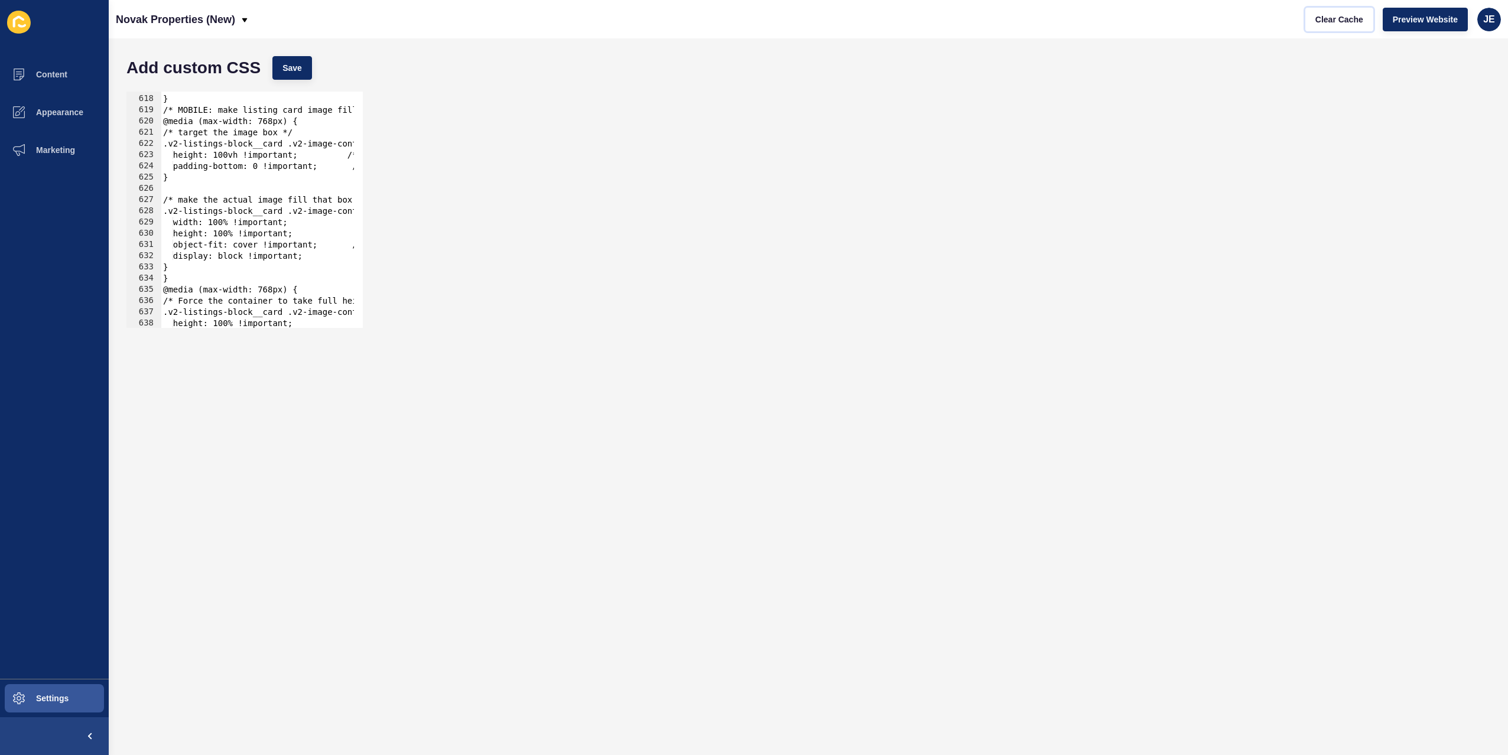
scroll to position [6927, 0]
click at [241, 157] on div "} /* MOBILE: make listing card image fill the viewport height */ @media (max-wi…" at bounding box center [426, 207] width 531 height 250
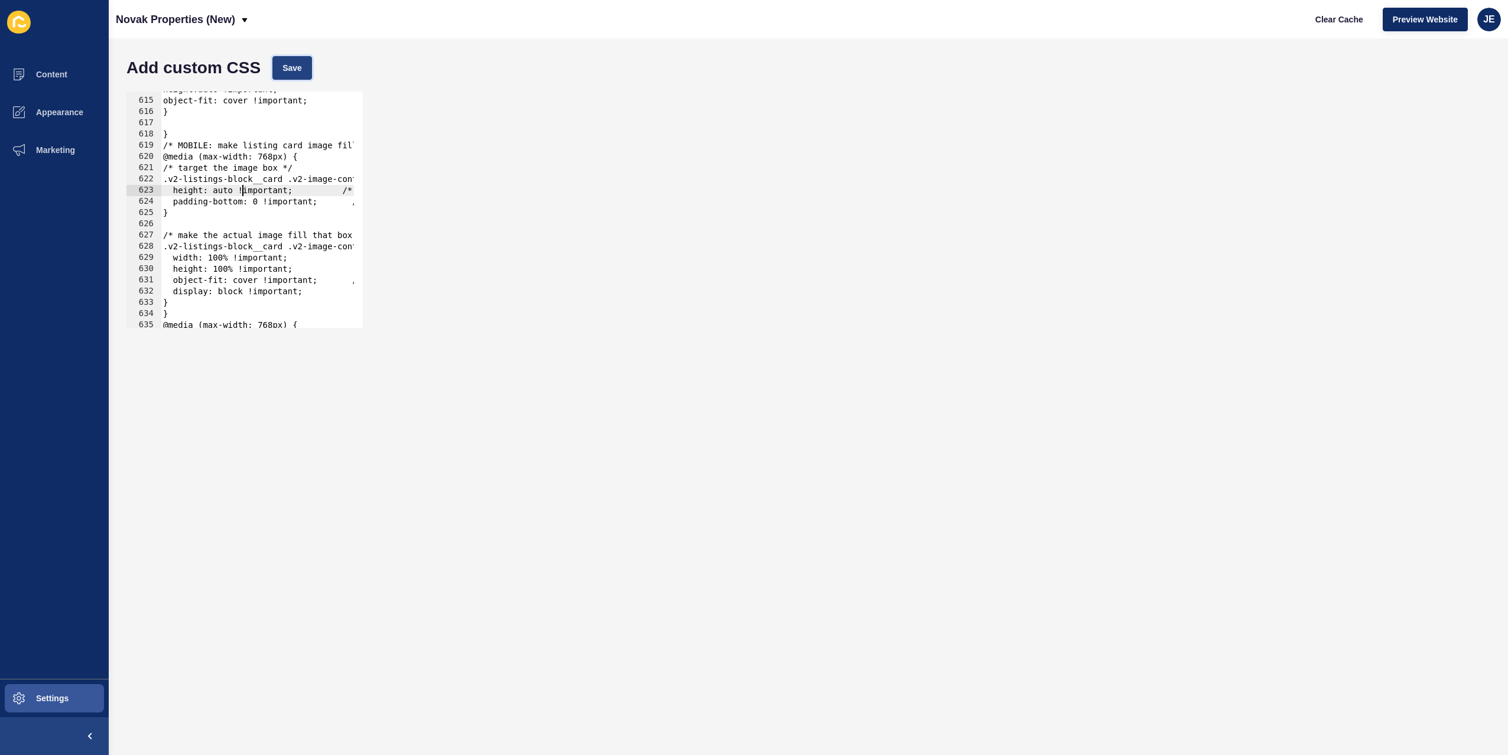
click at [298, 74] on button "Save" at bounding box center [292, 68] width 40 height 24
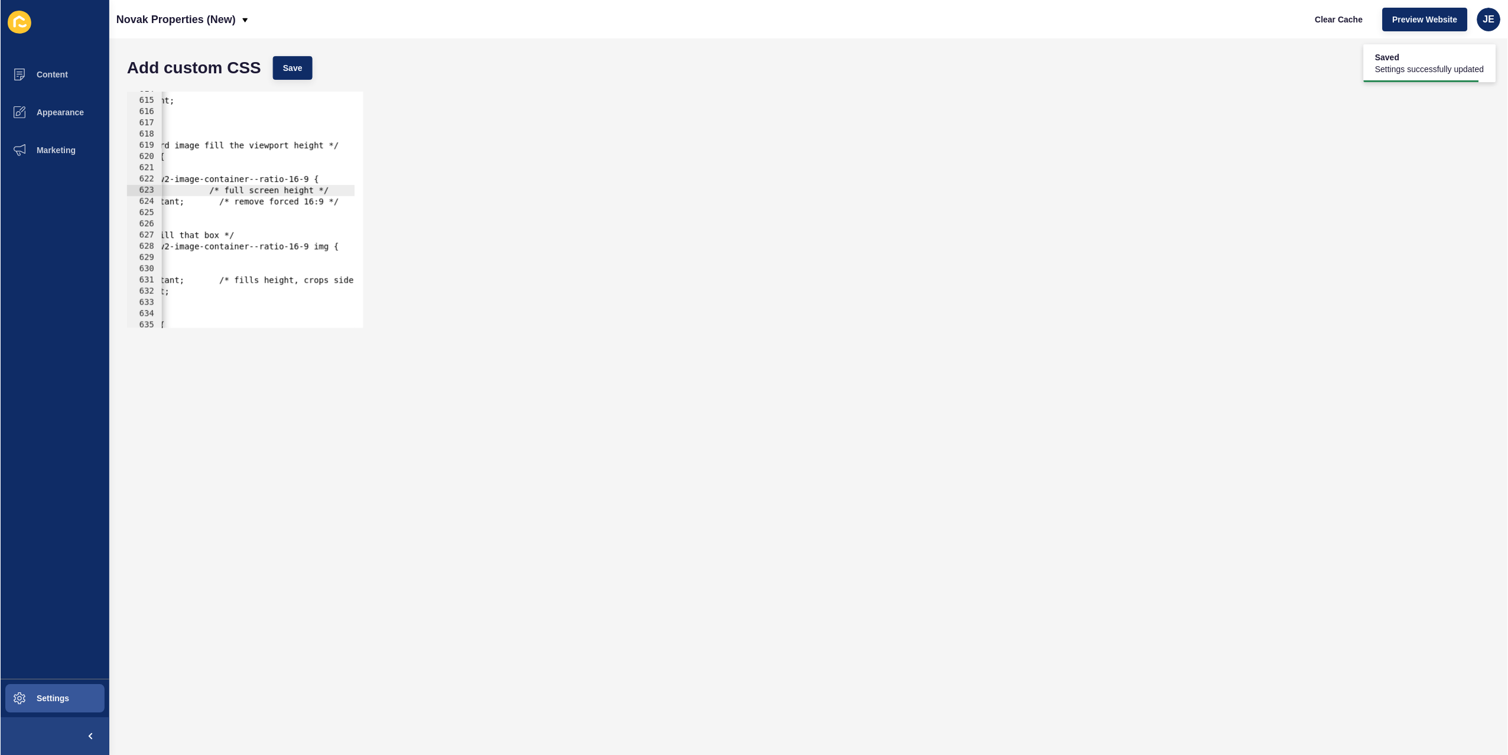
scroll to position [0, 0]
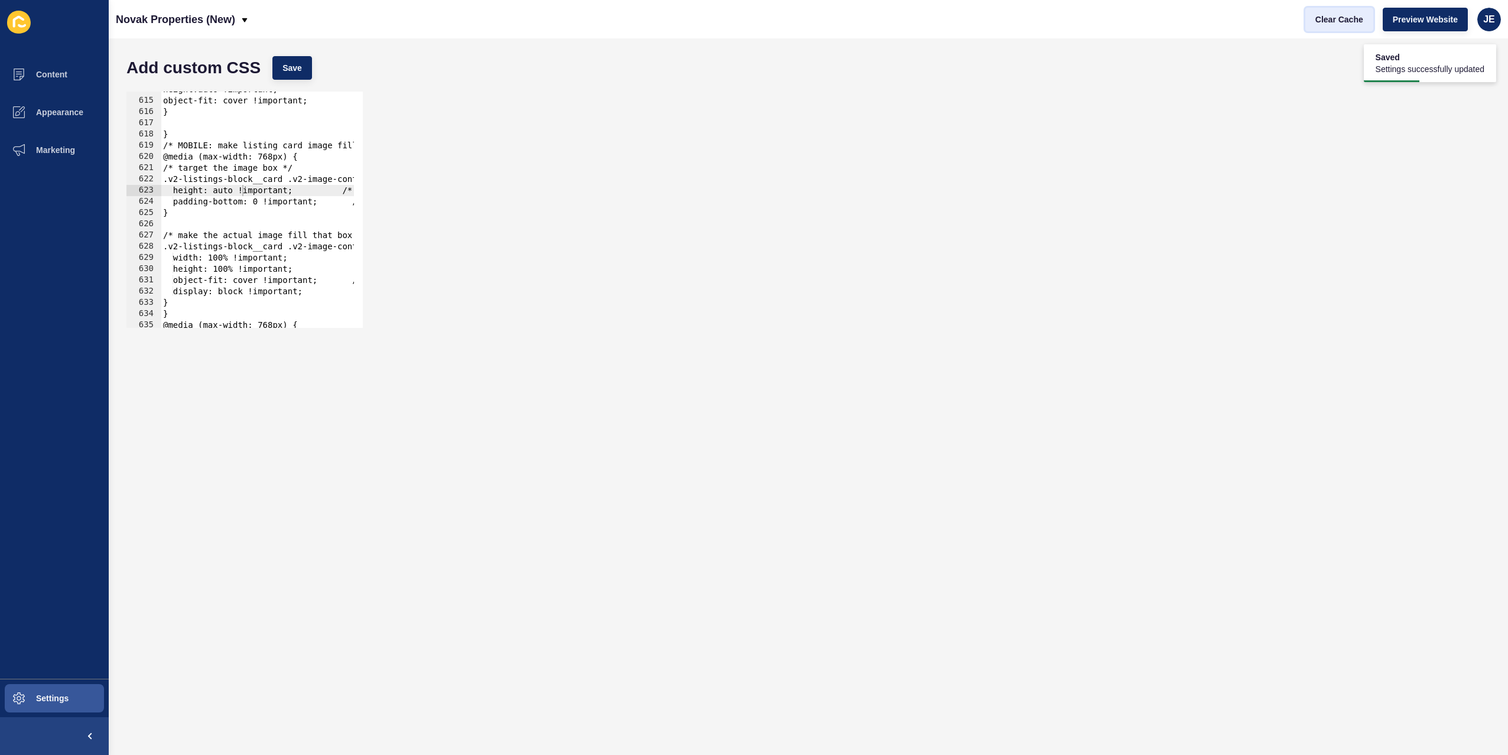
click at [1327, 19] on span "Clear Cache" at bounding box center [1340, 20] width 48 height 12
click at [290, 167] on div "height:auto !important; object-fit: cover !important; } } /* MOBILE: make listi…" at bounding box center [426, 209] width 531 height 250
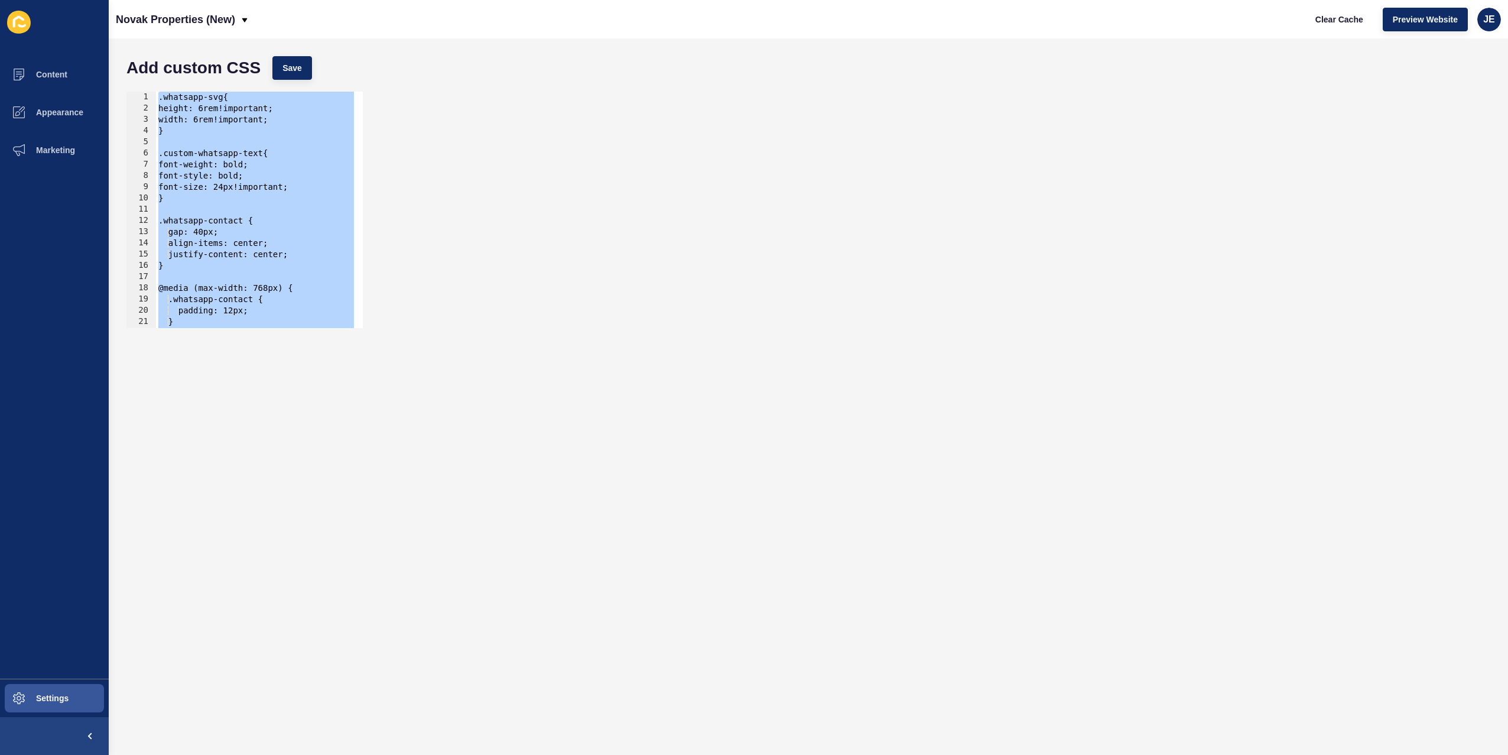
click at [288, 197] on div ".whatsapp-svg{ height: 6rem!important; width: 6rem!important; } .custom-whatsap…" at bounding box center [421, 217] width 531 height 250
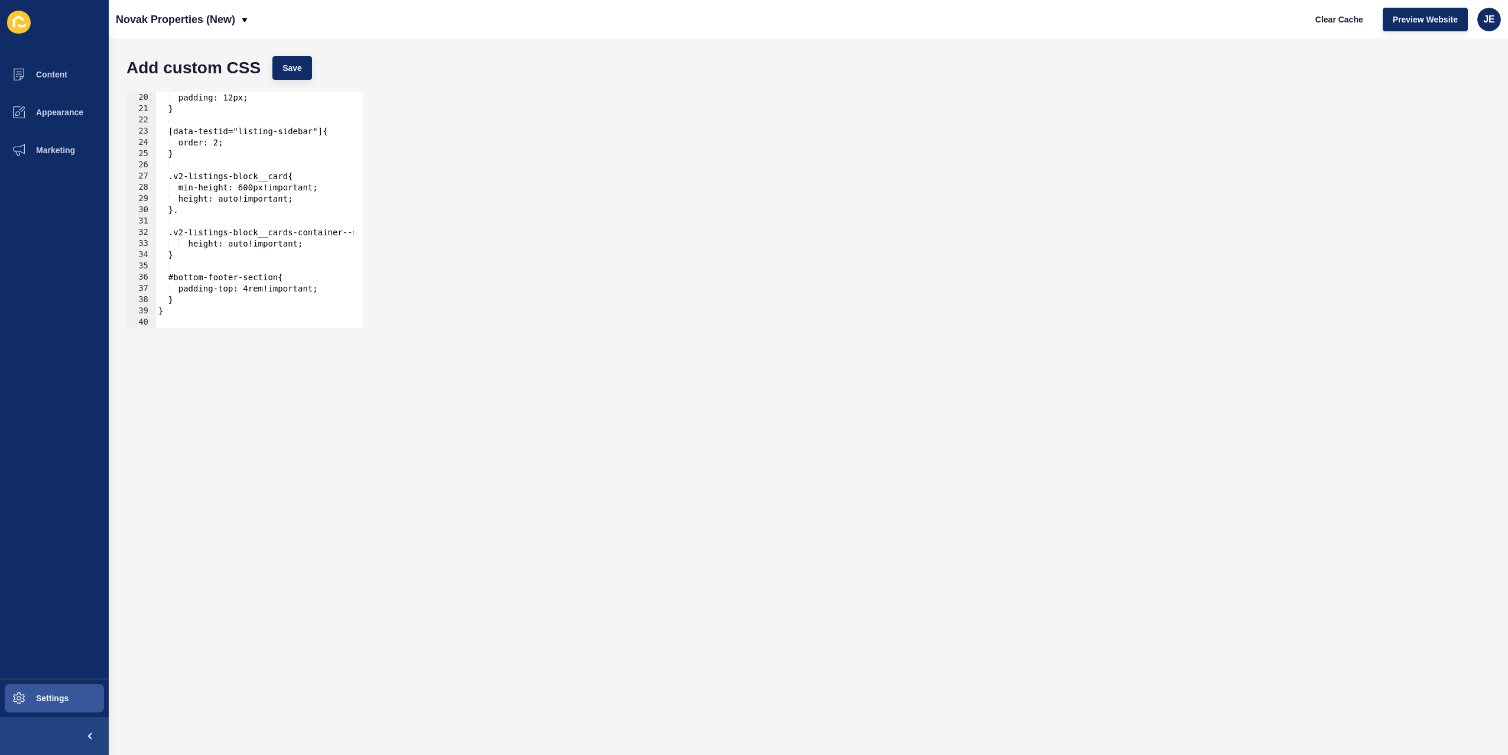
scroll to position [213, 0]
drag, startPoint x: 232, startPoint y: 217, endPoint x: 206, endPoint y: 199, distance: 31.8
click at [169, 185] on div ".whatsapp-contact { padding: 12px; } [data-testid="listing-sidebar"]{ order: 2;…" at bounding box center [421, 206] width 531 height 250
click at [212, 200] on div ".whatsapp-contact { padding: 12px; } [data-testid="listing-sidebar"]{ order: 2;…" at bounding box center [421, 206] width 531 height 250
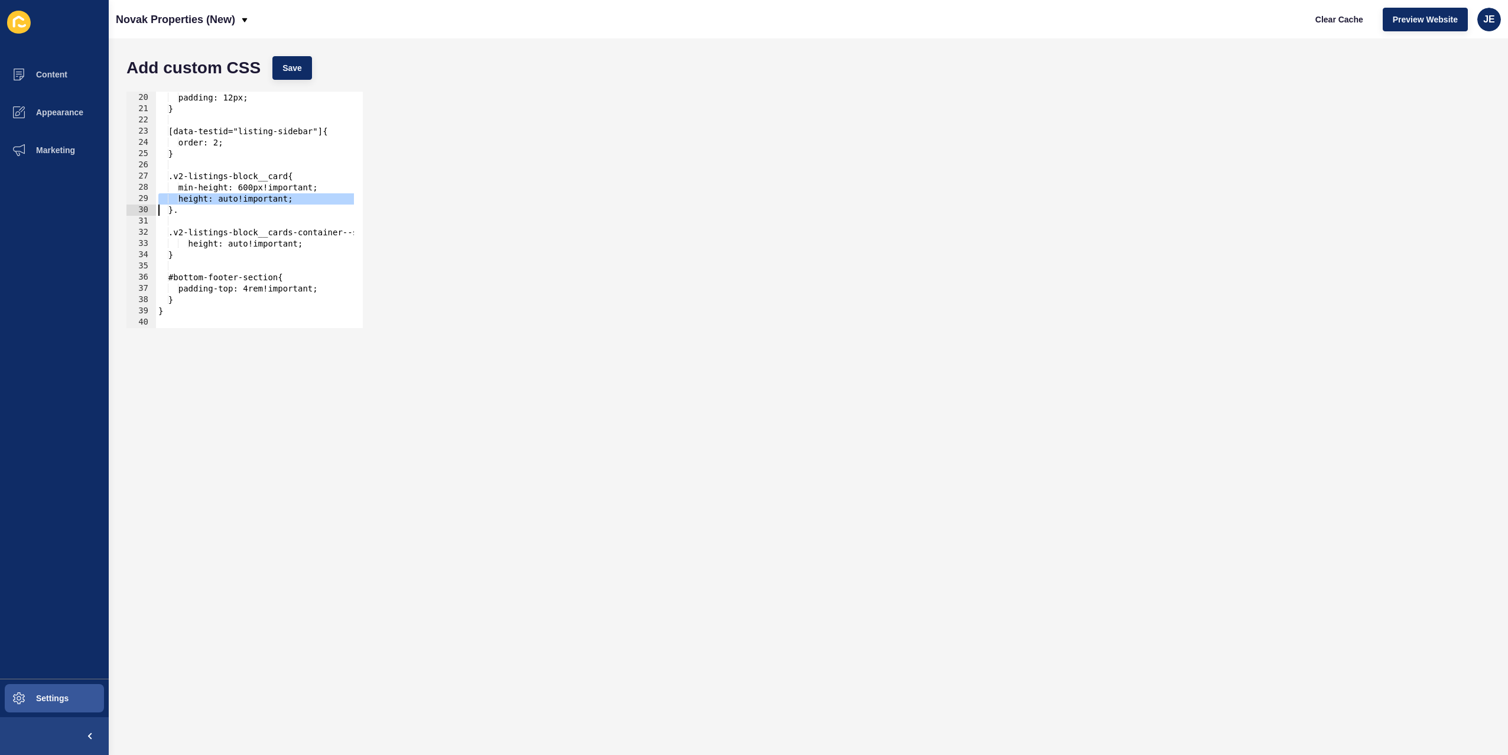
click at [212, 200] on div ".whatsapp-contact { padding: 12px; } [data-testid="listing-sidebar"]{ order: 2;…" at bounding box center [421, 206] width 531 height 250
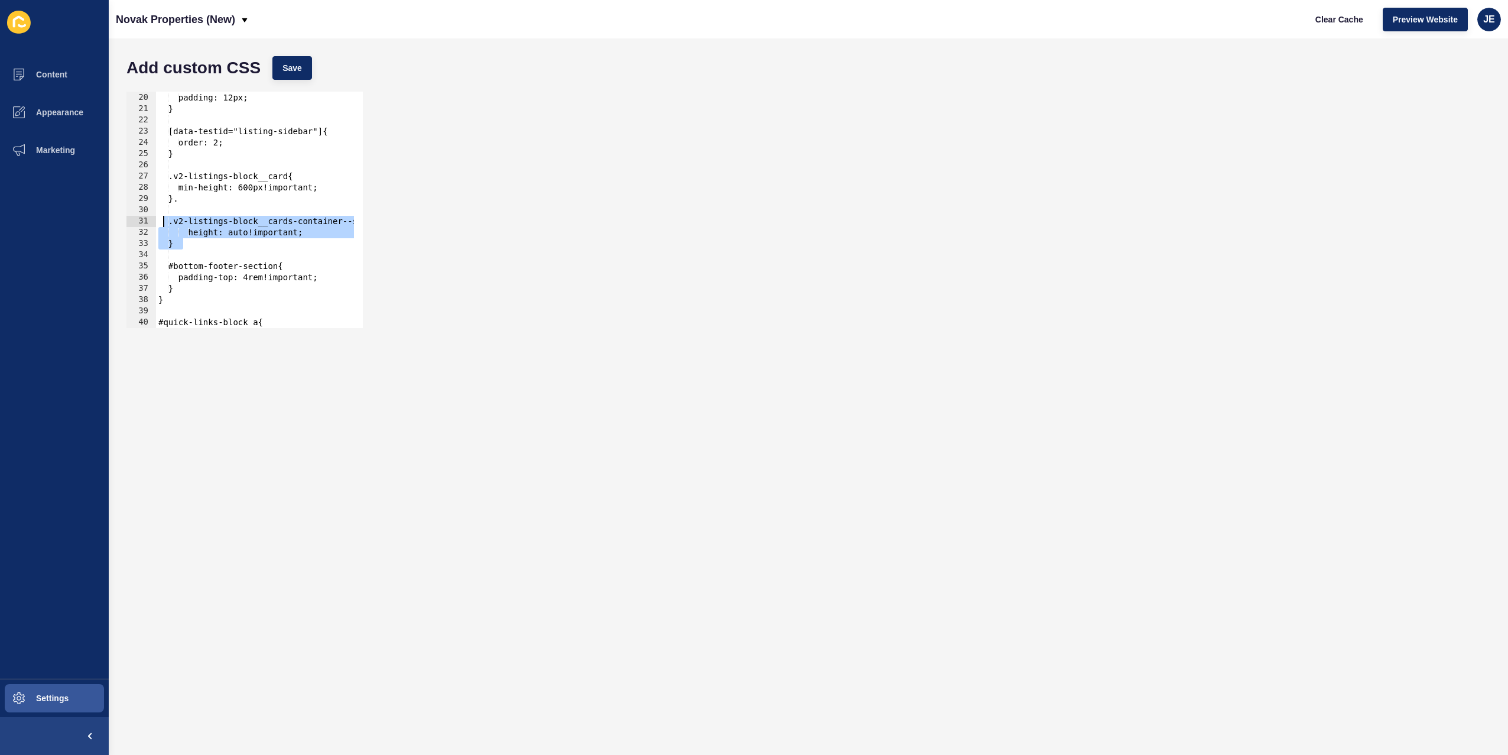
drag, startPoint x: 174, startPoint y: 228, endPoint x: 160, endPoint y: 223, distance: 15.0
click at [160, 223] on div ".whatsapp-contact { padding: 12px; } [data-testid="listing-sidebar"]{ order: 2;…" at bounding box center [421, 206] width 531 height 250
type textarea ".v2-listings-block__cards-container--scroll .v2-listings-block__card{ height: a…"
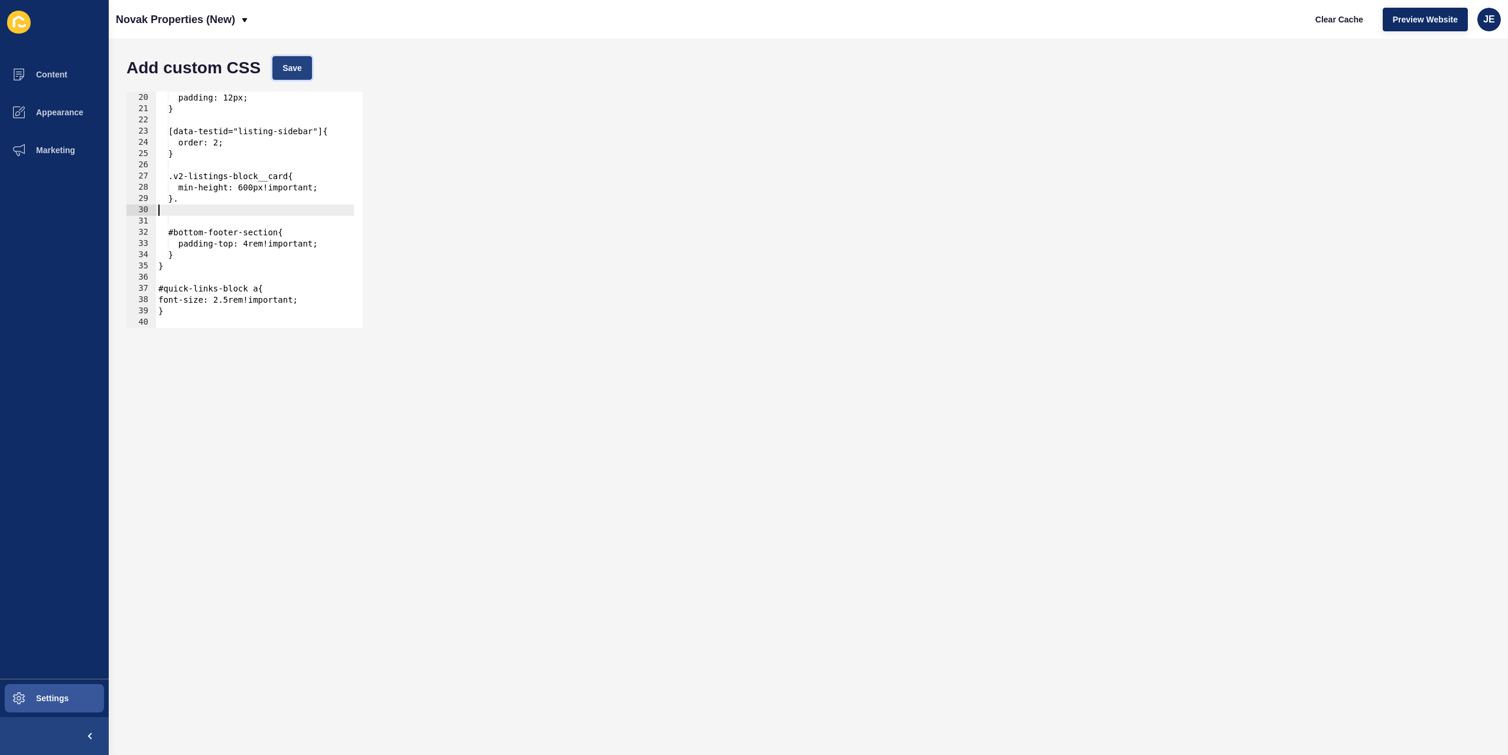
click at [298, 63] on span "Save" at bounding box center [292, 68] width 20 height 12
click at [232, 213] on div ".whatsapp-contact { padding: 12px; } [data-testid="listing-sidebar"]{ order: 2;…" at bounding box center [421, 206] width 531 height 250
paste textarea "v2-listings-block__card-image-container"
type textarea ".v2-listings-block__card-image-container{"
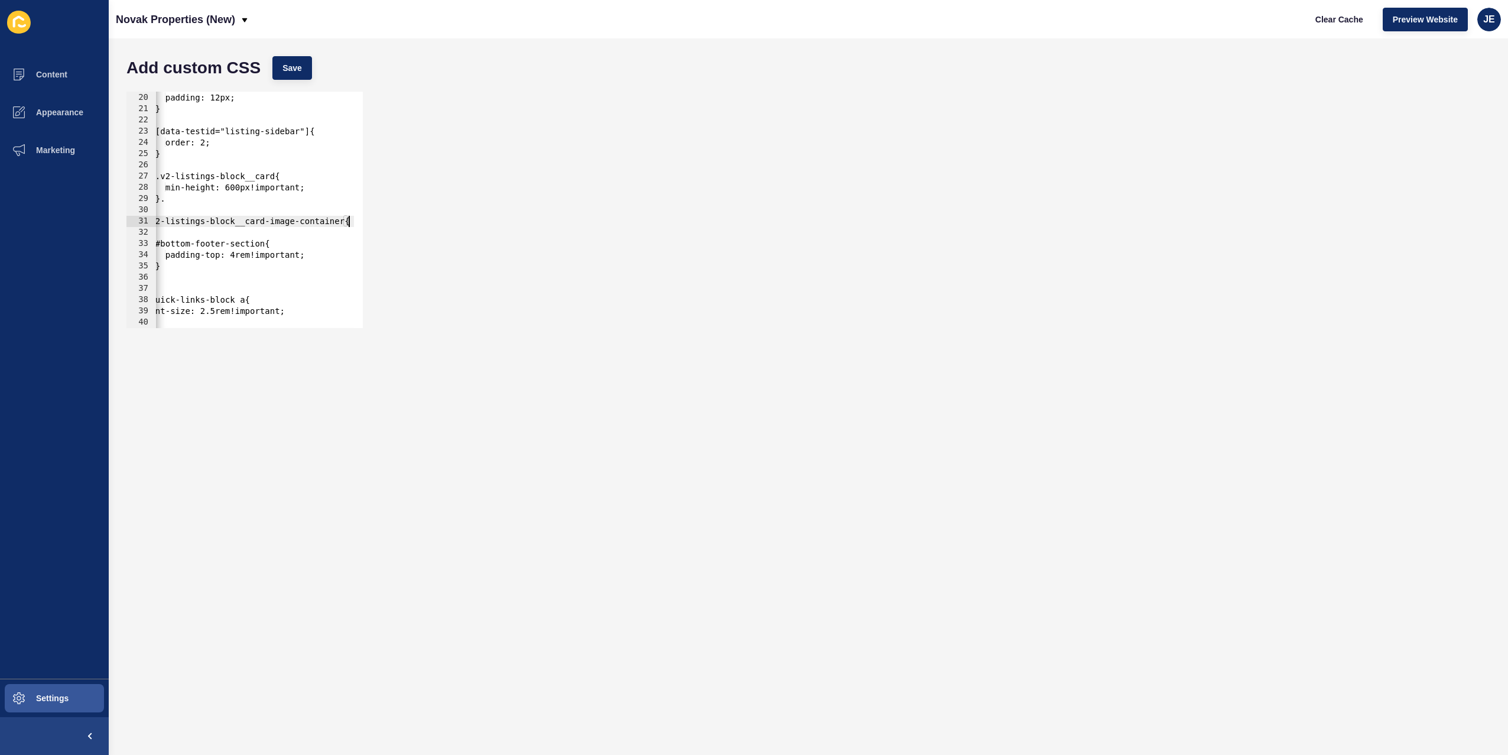
scroll to position [0, 0]
click at [192, 187] on div ".whatsapp-contact { padding: 12px; } [data-testid="listing-sidebar"]{ order: 2;…" at bounding box center [421, 206] width 531 height 250
type textarea "min-height: 600px!important; }."
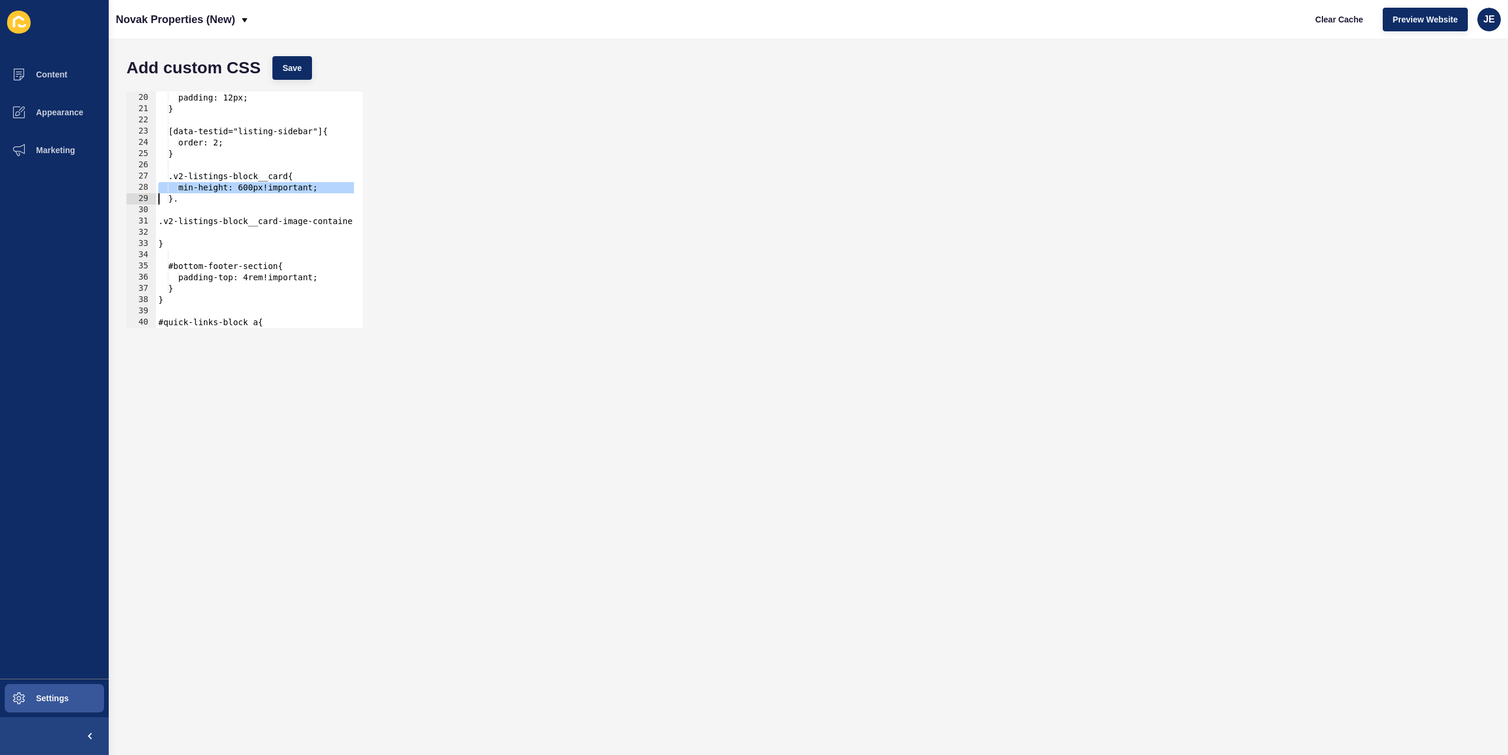
click at [183, 233] on div ".whatsapp-contact { padding: 12px; } [data-testid="listing-sidebar"]{ order: 2;…" at bounding box center [421, 206] width 531 height 250
paste textarea "min-height: 600px!important;"
drag, startPoint x: 167, startPoint y: 244, endPoint x: 150, endPoint y: 225, distance: 25.5
click at [150, 225] on div "min-height: 600px!important; 19 20 21 22 23 24 25 26 27 28 29 30 31 32 33 34 35…" at bounding box center [244, 210] width 236 height 236
type textarea ".v2-listings-block__card-image-container{ min-height: 600px!important;"
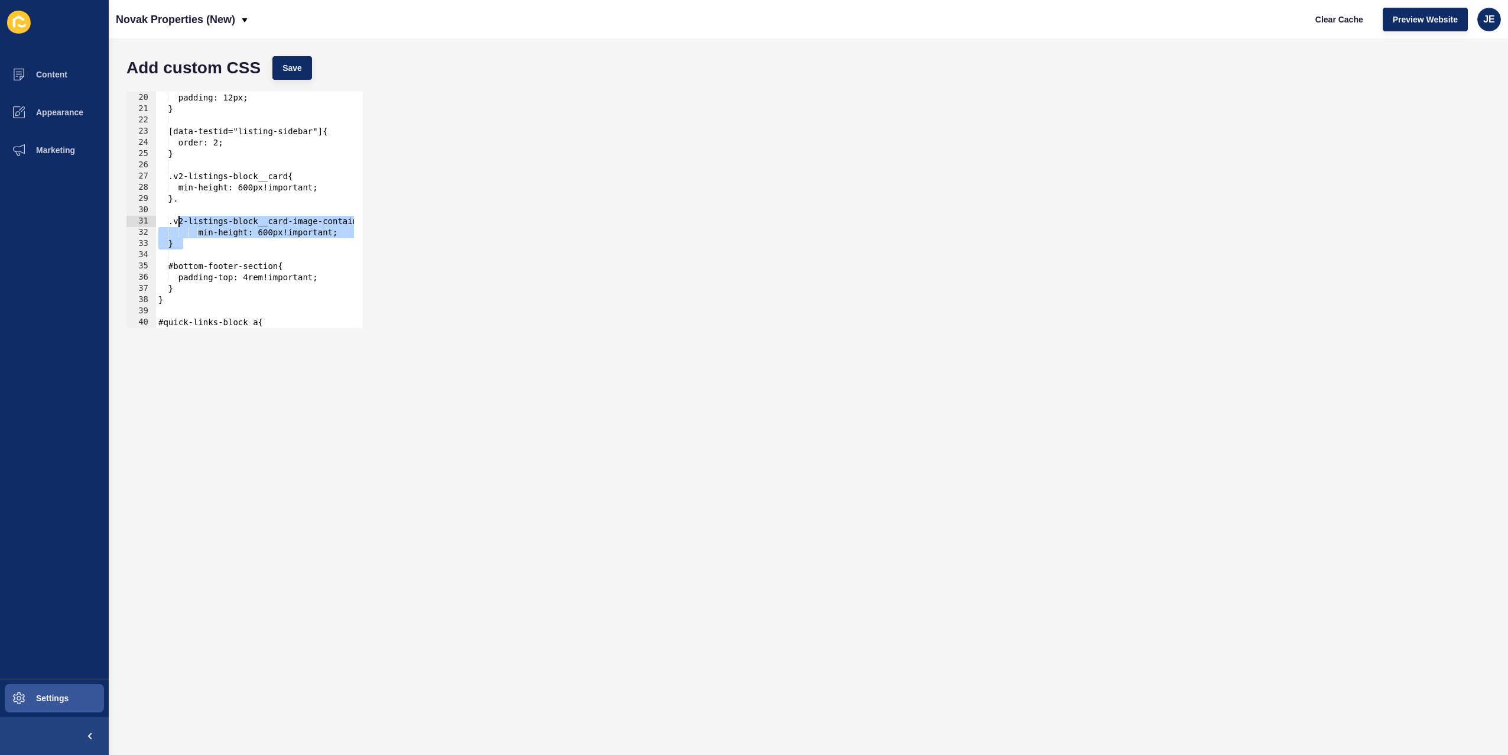
click at [212, 205] on div ".whatsapp-contact { padding: 12px; } [data-testid="listing-sidebar"]{ order: 2;…" at bounding box center [421, 206] width 531 height 250
click at [184, 204] on div ".whatsapp-contact { padding: 12px; } [data-testid="listing-sidebar"]{ order: 2;…" at bounding box center [421, 206] width 531 height 250
click at [184, 202] on div ".whatsapp-contact { padding: 12px; } [data-testid="listing-sidebar"]{ order: 2;…" at bounding box center [421, 206] width 531 height 250
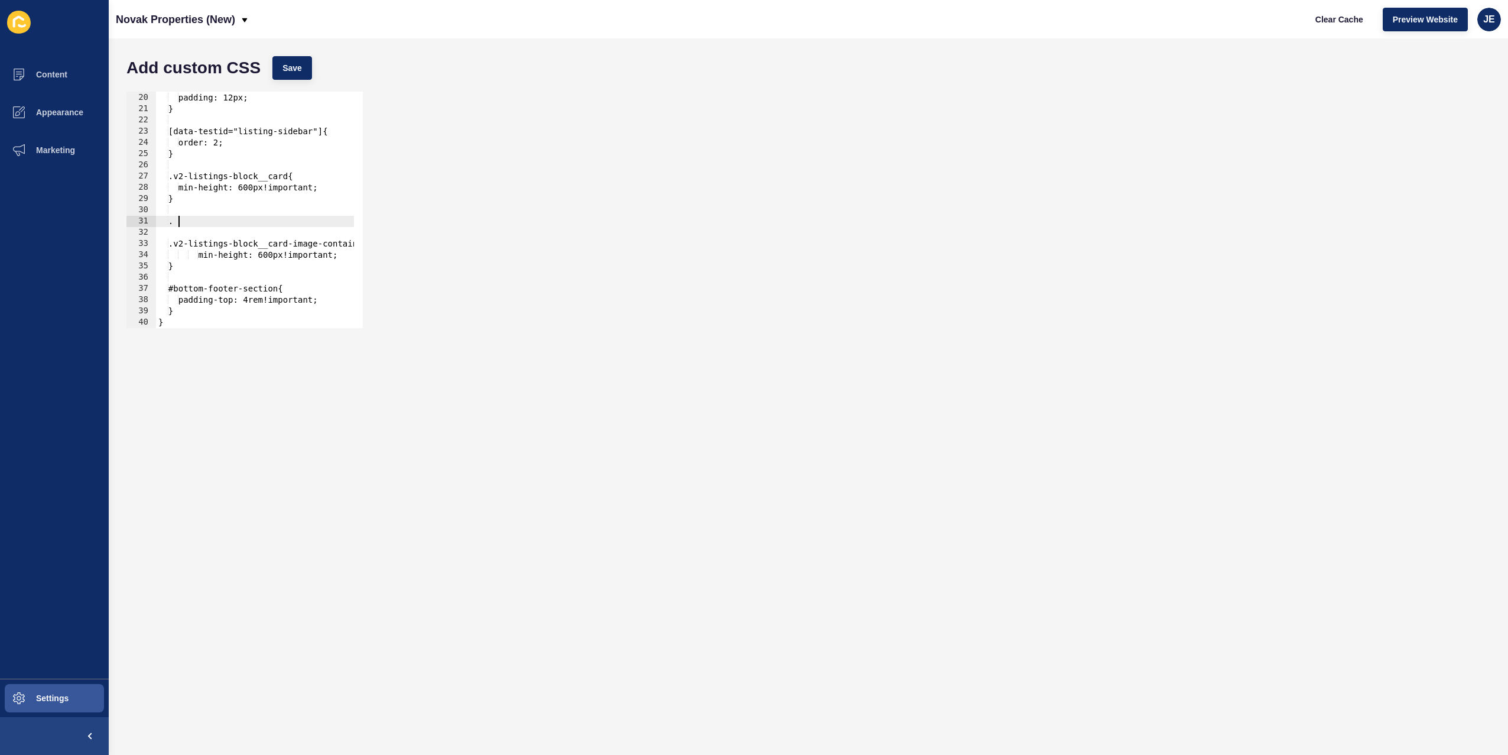
click at [194, 218] on div ".whatsapp-contact { padding: 12px; } [data-testid="listing-sidebar"]{ order: 2;…" at bounding box center [421, 206] width 531 height 250
paste textarea "v2-listings-block__card"
type textarea "}"
type textarea "height: auto !important;"
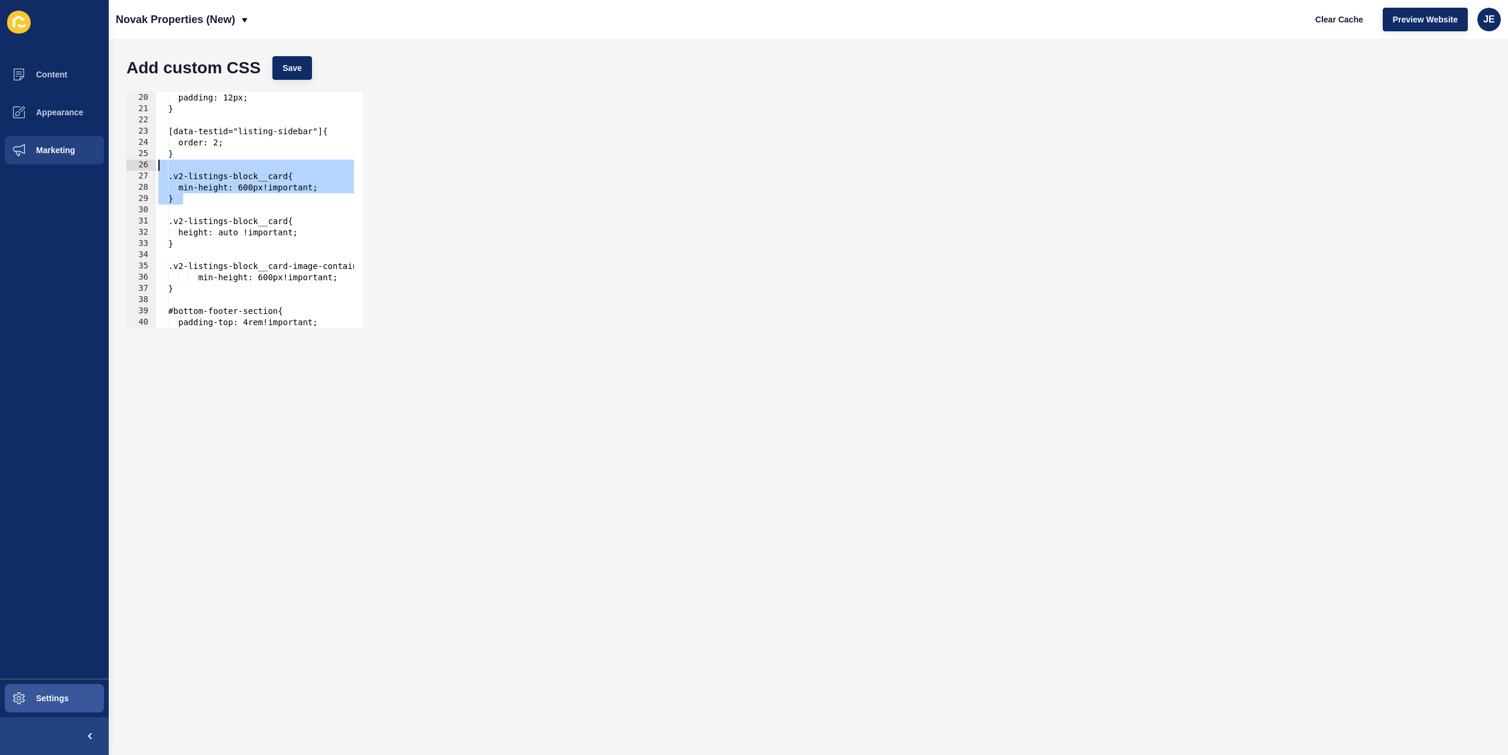
drag, startPoint x: 194, startPoint y: 199, endPoint x: 76, endPoint y: 163, distance: 124.1
click at [76, 163] on div "Content Appearance Marketing Settings Novak Properties (New) Clear Cache Previe…" at bounding box center [754, 377] width 1508 height 755
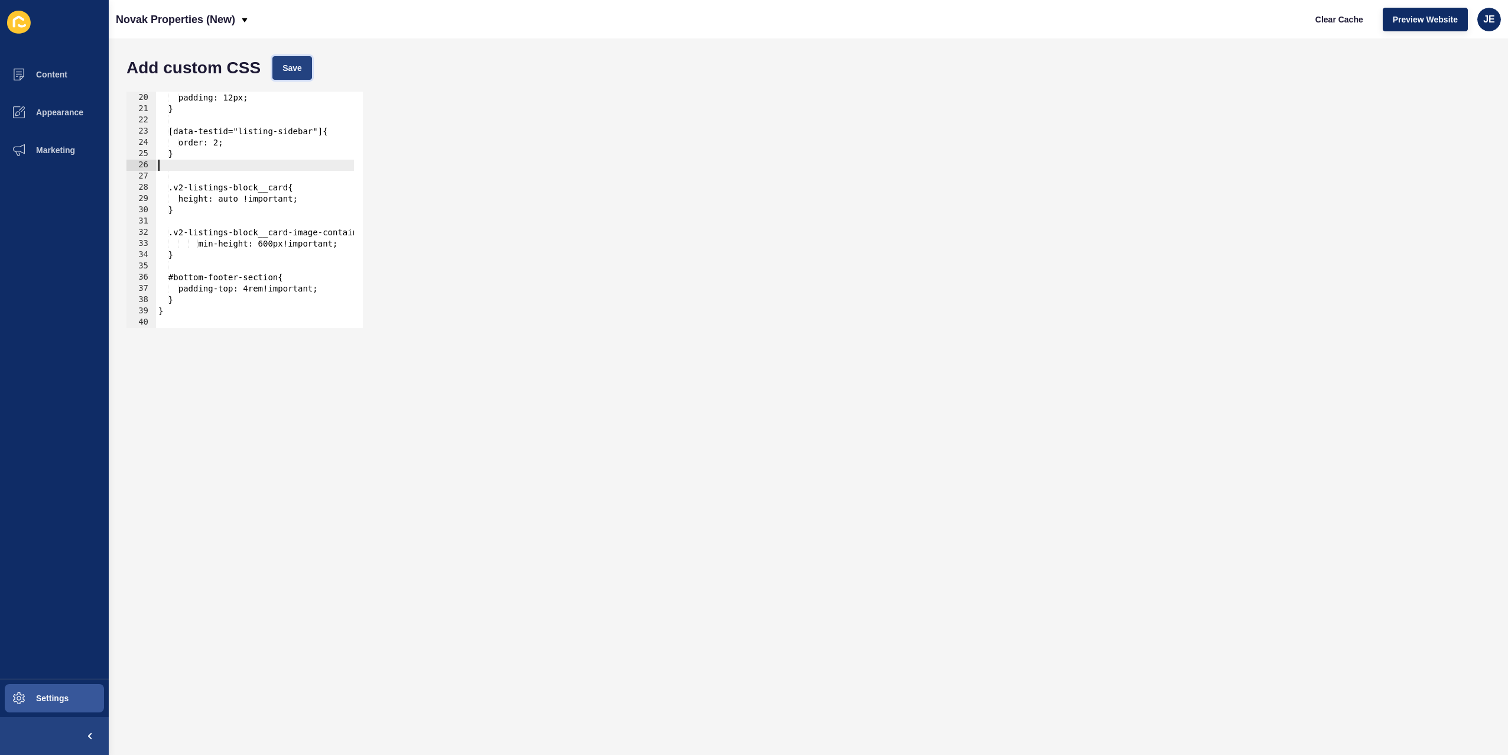
click at [293, 72] on span "Save" at bounding box center [292, 68] width 20 height 12
drag, startPoint x: 212, startPoint y: 213, endPoint x: 118, endPoint y: 181, distance: 99.2
click at [118, 181] on div "Add custom CSS Save } 19 20 21 22 23 24 25 26 27 28 29 30 31 32 33 34 35 36 37 …" at bounding box center [808, 396] width 1399 height 716
type textarea ".v2-listings-block__card{"
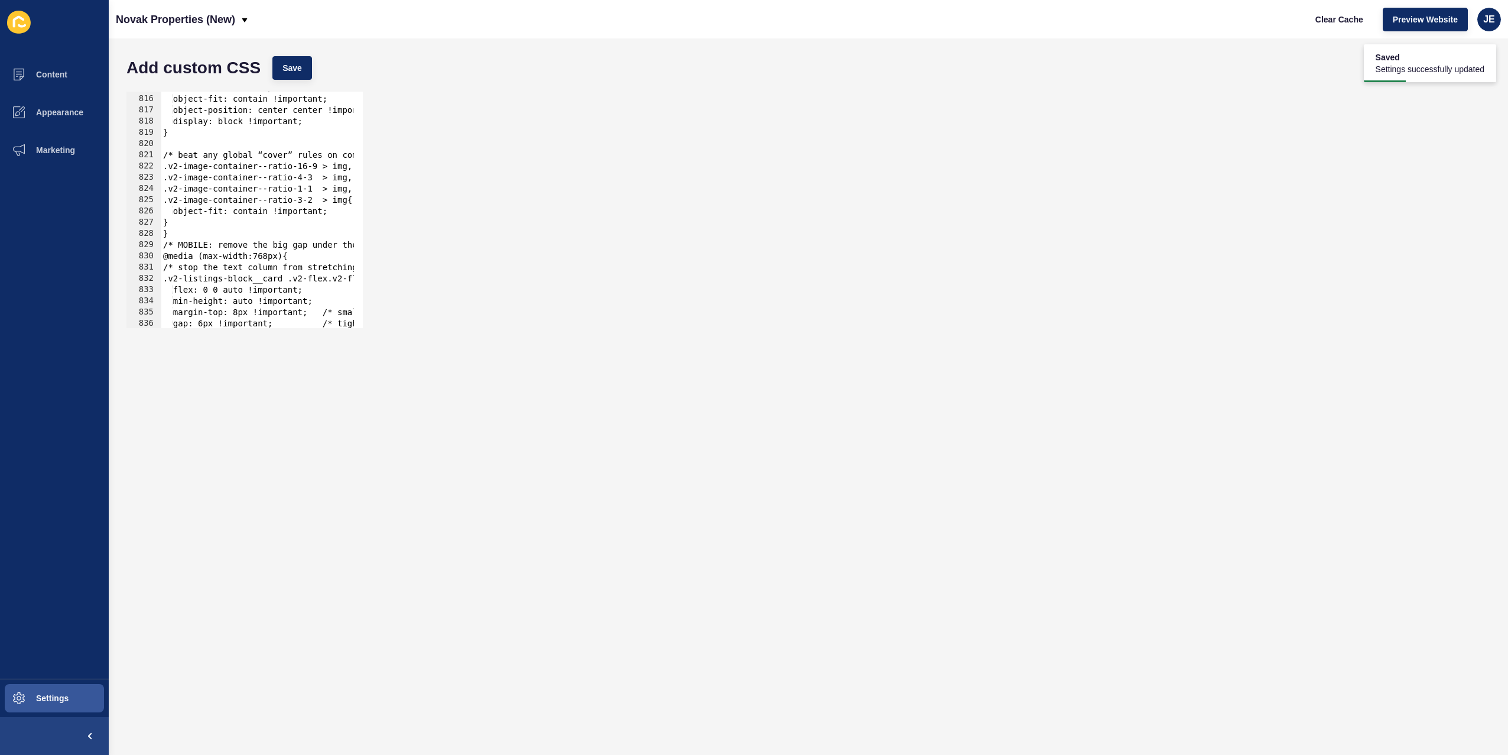
scroll to position [9221, 0]
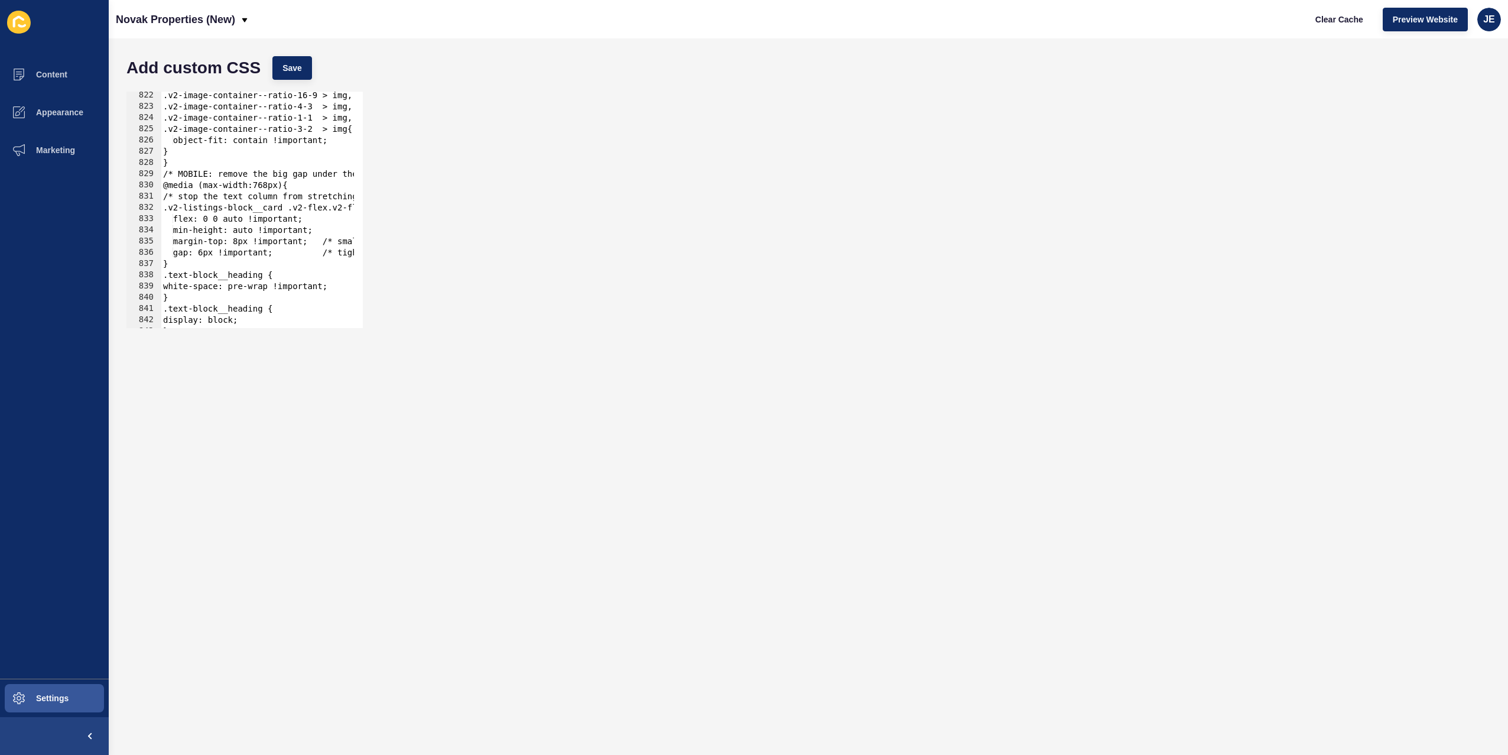
click at [216, 264] on div ".v2-image-container--ratio-16-9 > img, .v2-image-container--ratio-4-3 > img, .v…" at bounding box center [426, 215] width 531 height 250
type textarea "}"
paste textarea "}"
type textarea "}"
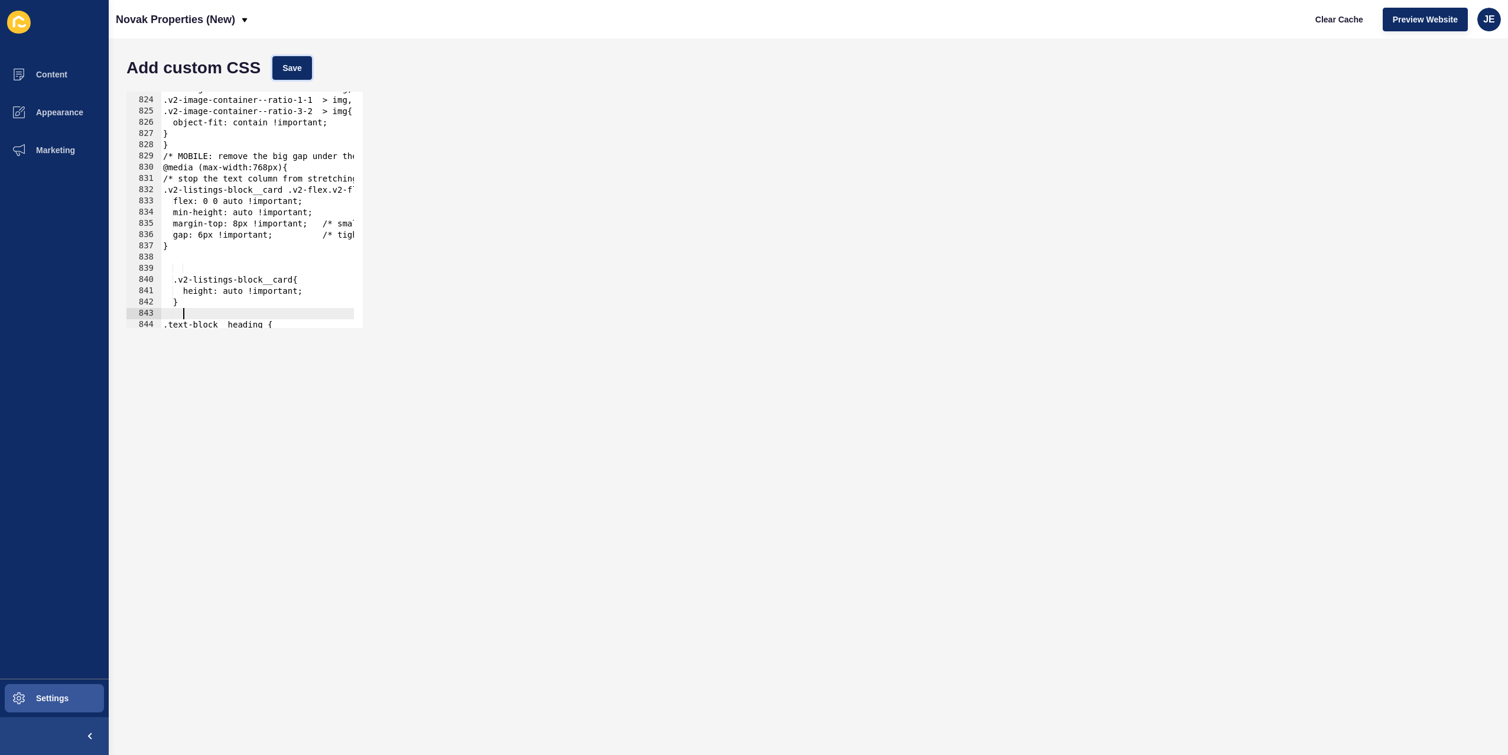
click at [301, 67] on span "Save" at bounding box center [292, 68] width 20 height 12
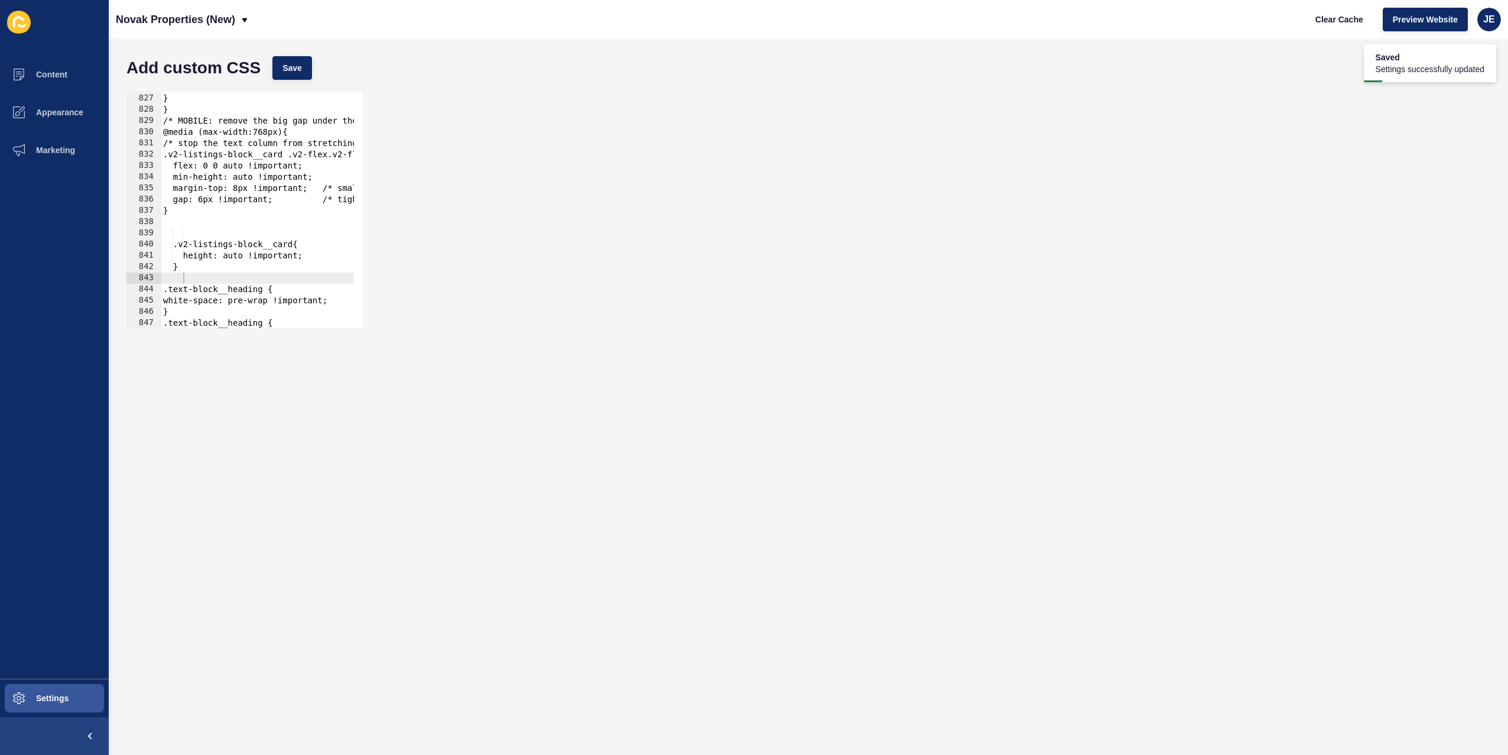
type textarea "}"
click at [202, 269] on div "object-fit: contain !important; } } /* MOBILE: remove the big gap under the ima…" at bounding box center [426, 207] width 531 height 250
paste textarea ".v2-listings-block__cards-container--scroll .v2-listings-block__card"
type textarea ".v2-listings-block__cards-container--scroll .v2-listings-block__card"
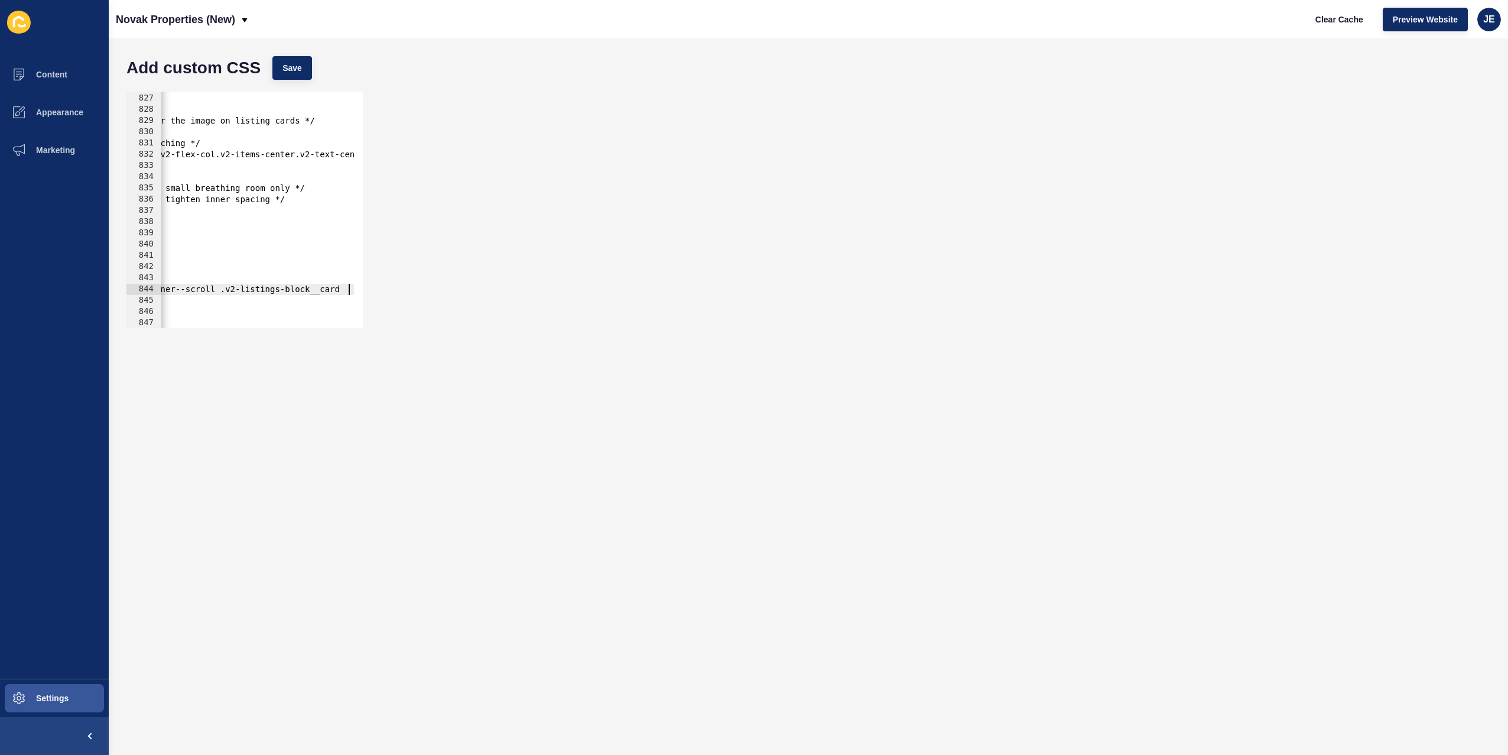
scroll to position [0, 22]
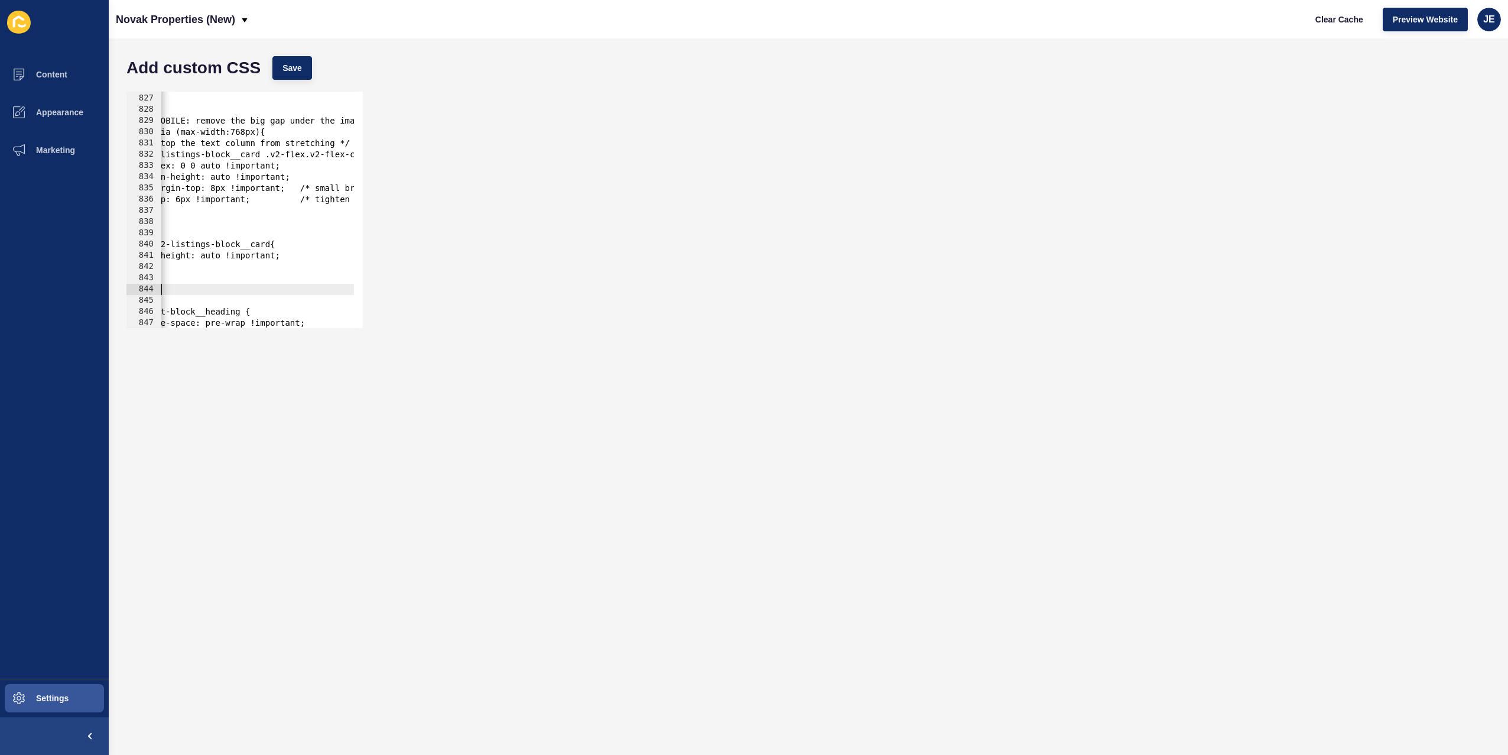
paste textarea ".v2-listings-block__cards-container--scroll .v2-listings-block__card"
drag, startPoint x: 293, startPoint y: 256, endPoint x: 155, endPoint y: 251, distance: 137.2
click at [155, 251] on div "} 826 827 828 829 830 831 832 833 834 835 836 837 838 839 840 841 842 843 844 8…" at bounding box center [244, 210] width 236 height 236
click at [183, 300] on div "object-fit: contain !important; } } /* MOBILE: remove the big gap under the ima…" at bounding box center [426, 207] width 531 height 250
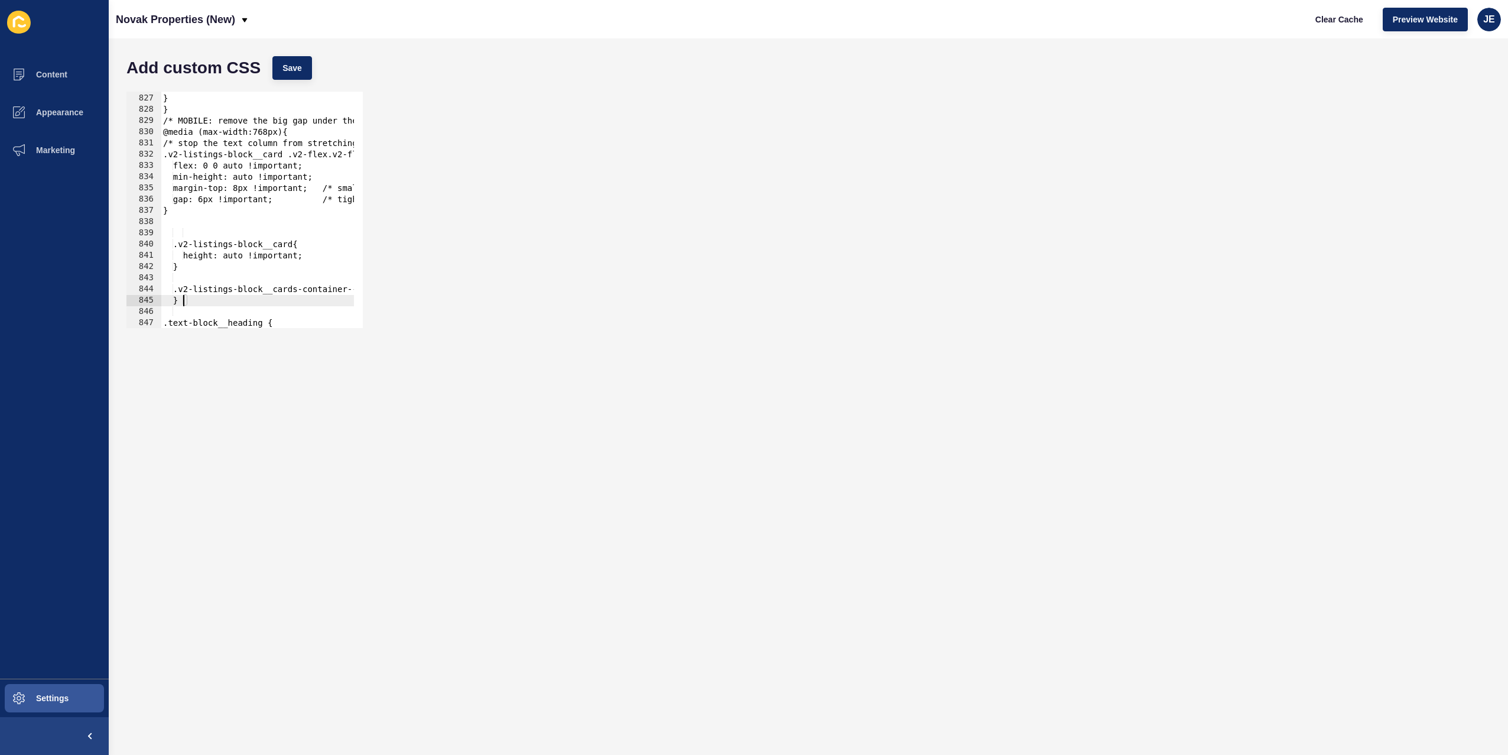
type textarea "\}"
type textarea ".v2-listings-block__cards-container--scroll .v2-listings-block__card{"
type textarea "}"
paste textarea "height: auto !important;"
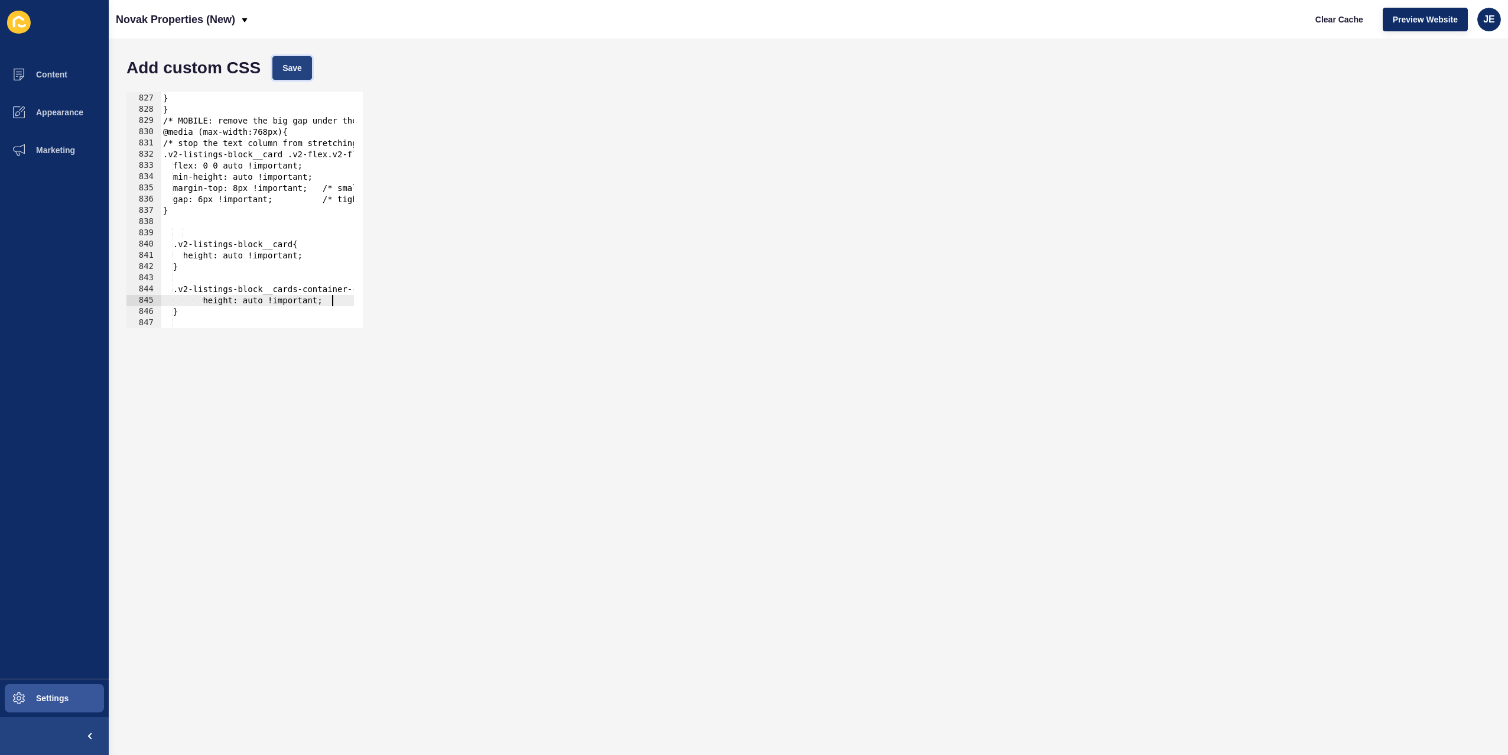
click at [290, 68] on span "Save" at bounding box center [292, 68] width 20 height 12
click at [1321, 15] on span "Clear Cache" at bounding box center [1340, 20] width 48 height 12
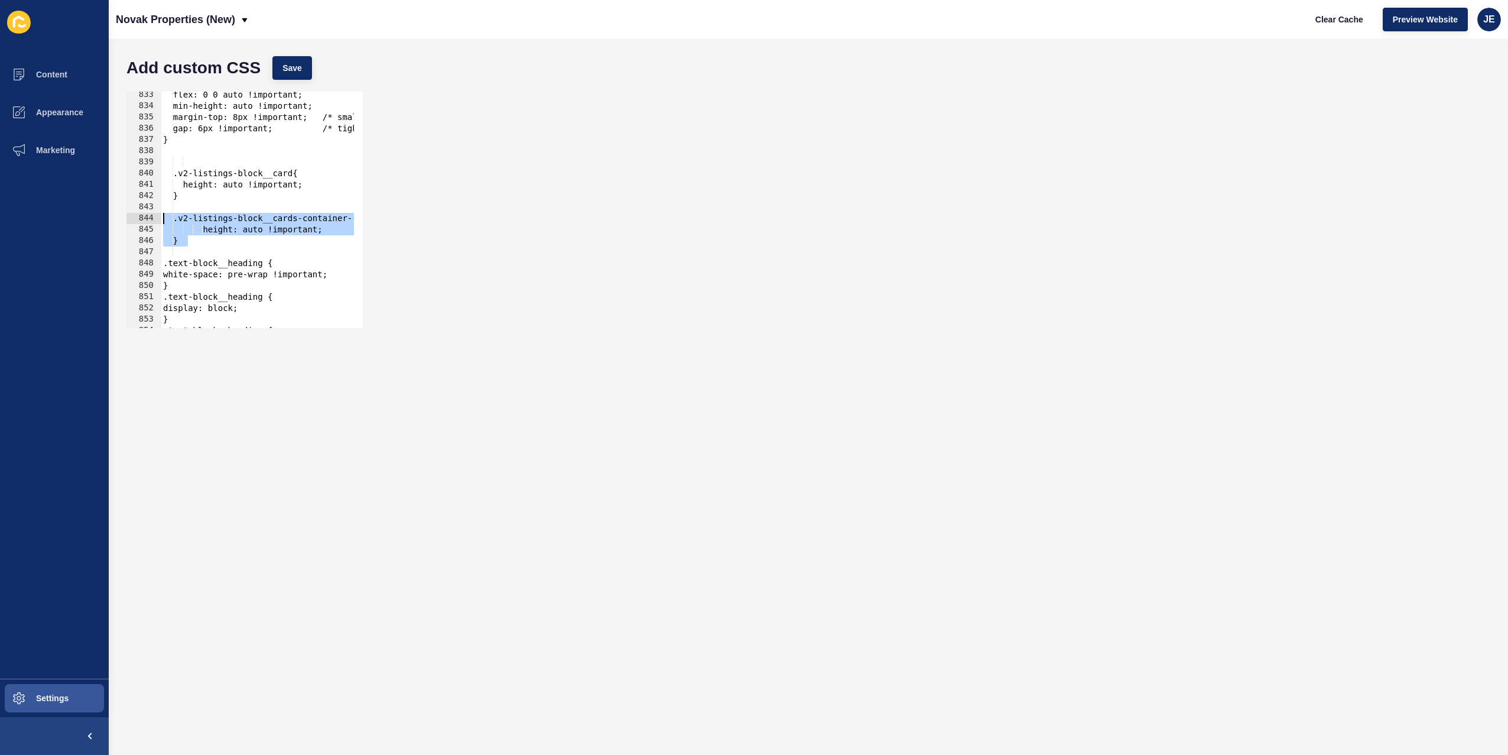
drag, startPoint x: 210, startPoint y: 244, endPoint x: 138, endPoint y: 220, distance: 76.6
click at [138, 220] on div "} 833 834 835 836 837 838 839 840 841 842 843 844 845 846 847 848 849 850 851 8…" at bounding box center [244, 210] width 236 height 236
type textarea ".v2-listings-block__cards-container--scroll .v2-listings-block__card{ height: a…"
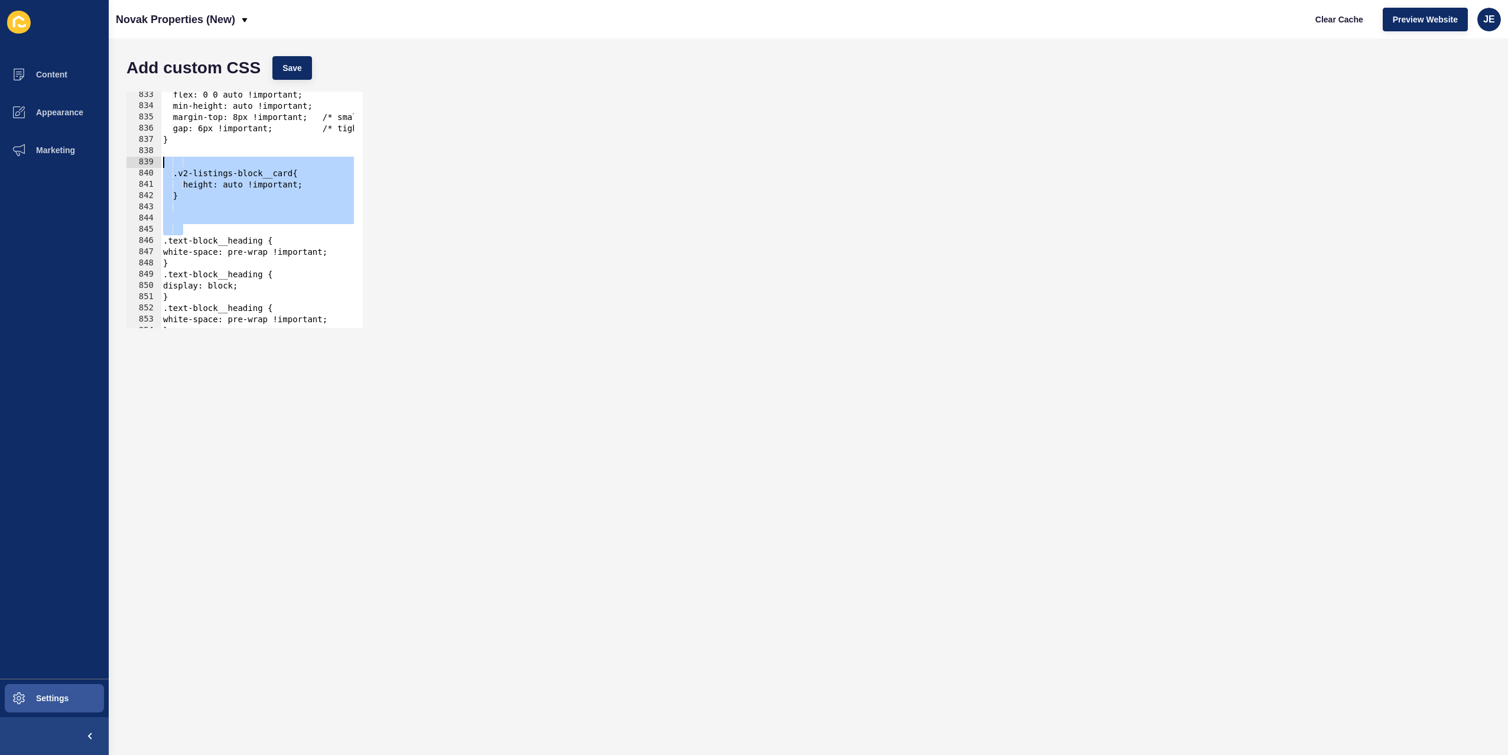
drag, startPoint x: 204, startPoint y: 228, endPoint x: 152, endPoint y: 166, distance: 81.3
click at [152, 166] on div "833 834 835 836 837 838 839 840 841 842 843 844 845 846 847 848 849 850 851 852…" at bounding box center [244, 210] width 236 height 236
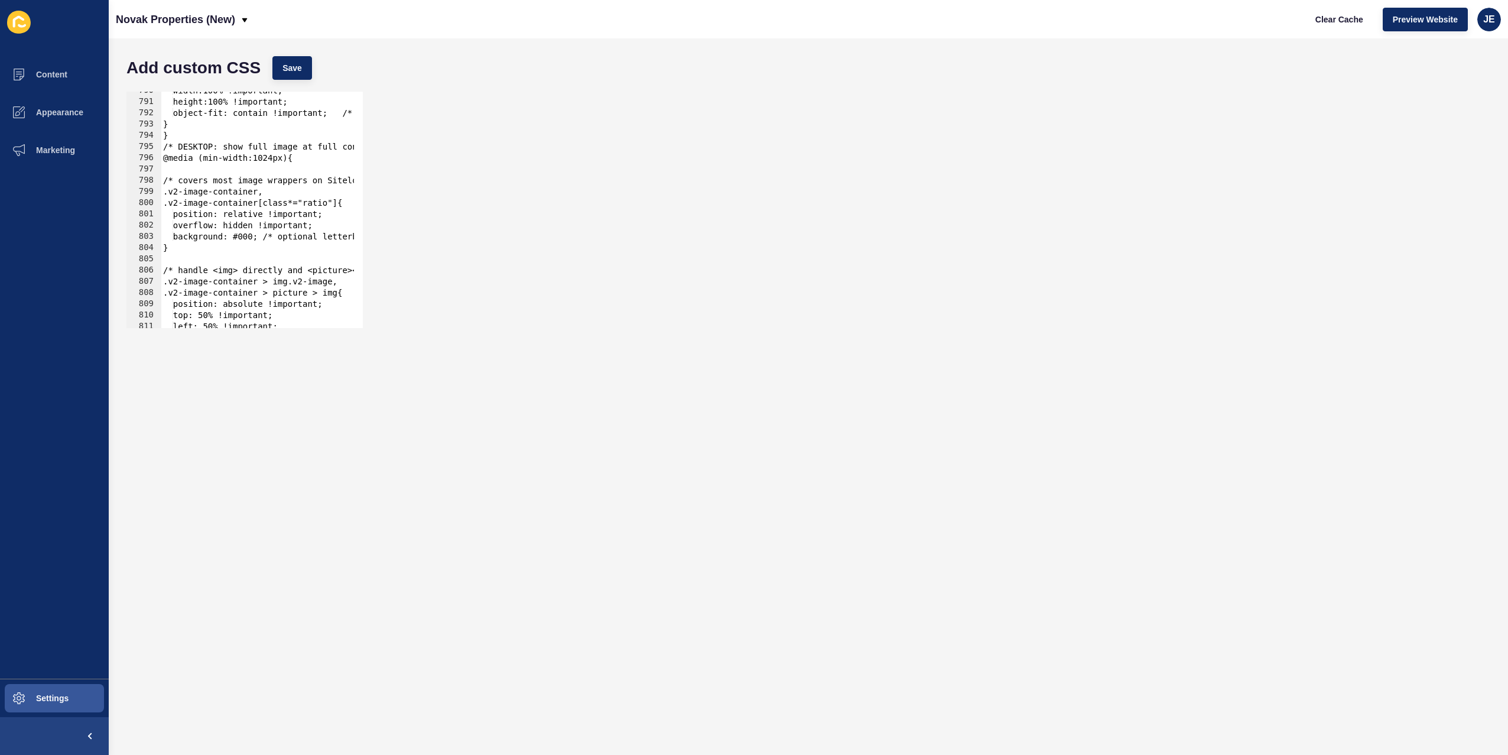
scroll to position [8795, 0]
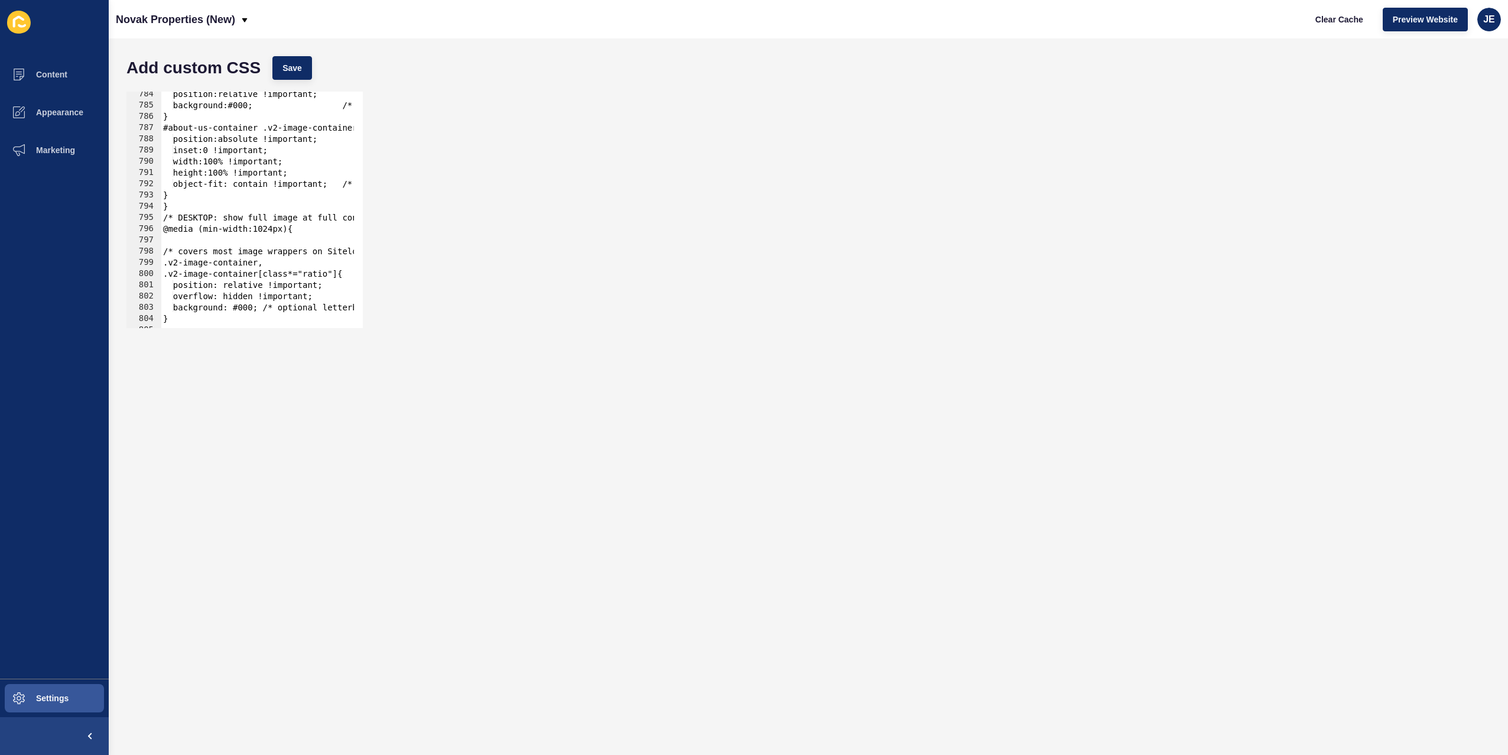
click at [269, 173] on div "position:relative !important; background:#000; /* optional */ } #about-us-conta…" at bounding box center [426, 214] width 531 height 250
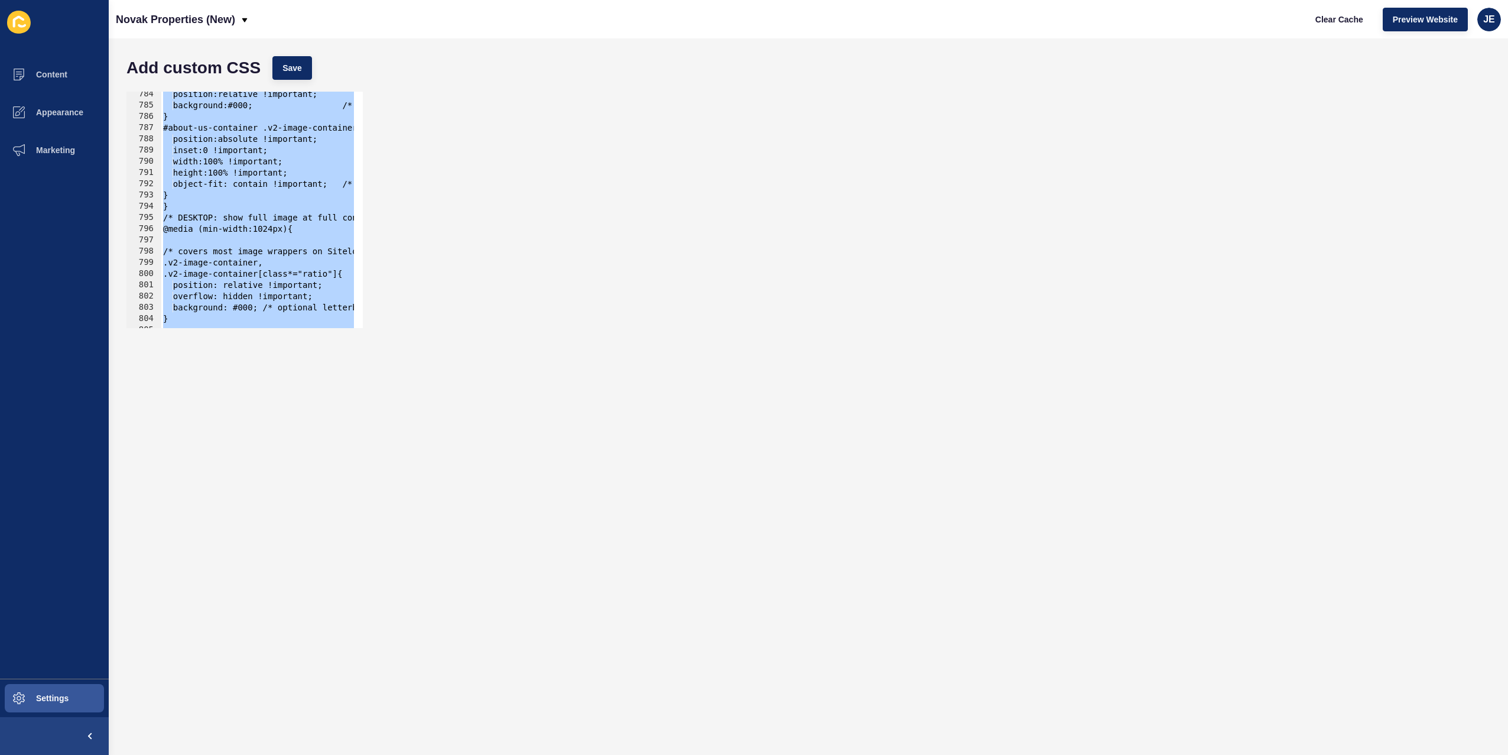
click at [292, 234] on div "position:relative !important; background:#000; /* optional */ } #about-us-conta…" at bounding box center [426, 214] width 531 height 250
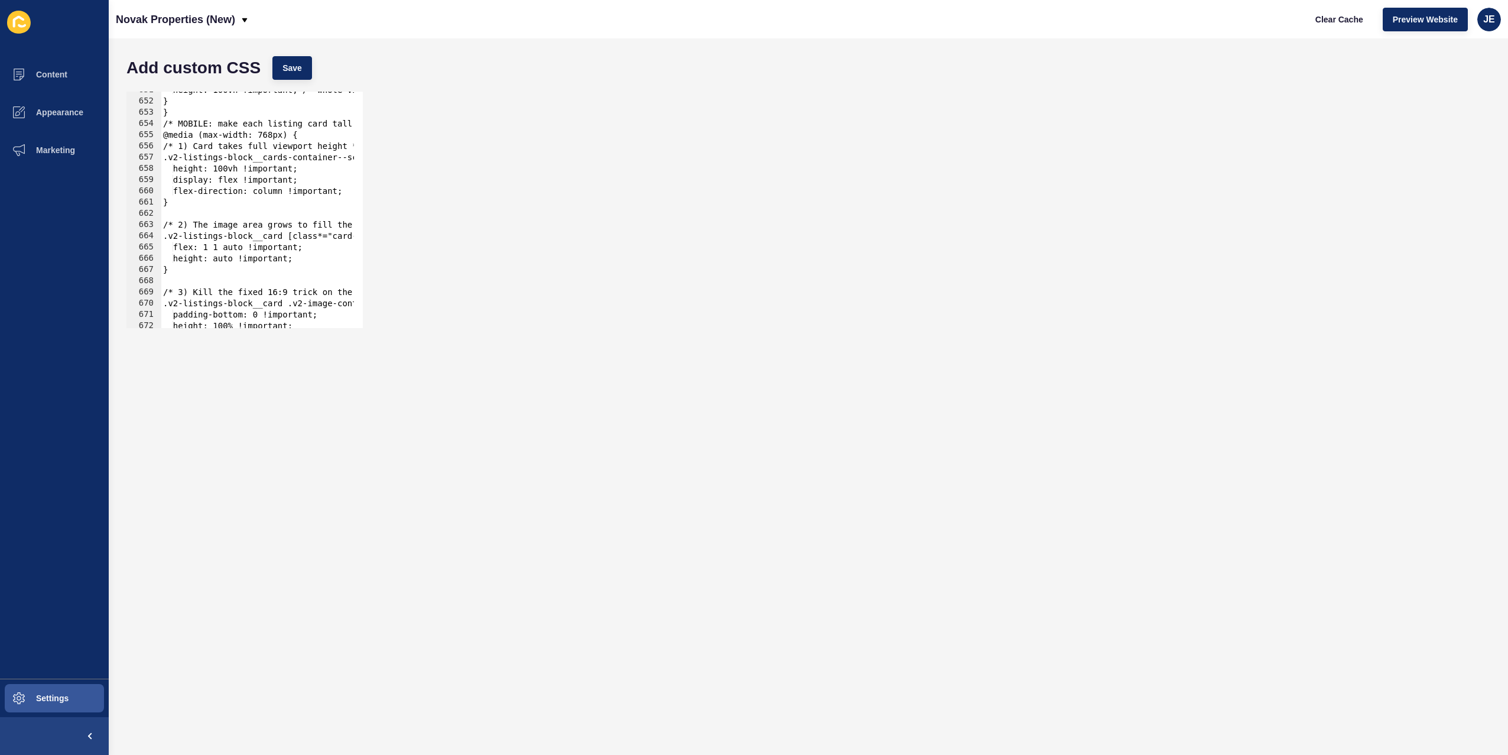
scroll to position [7235, 0]
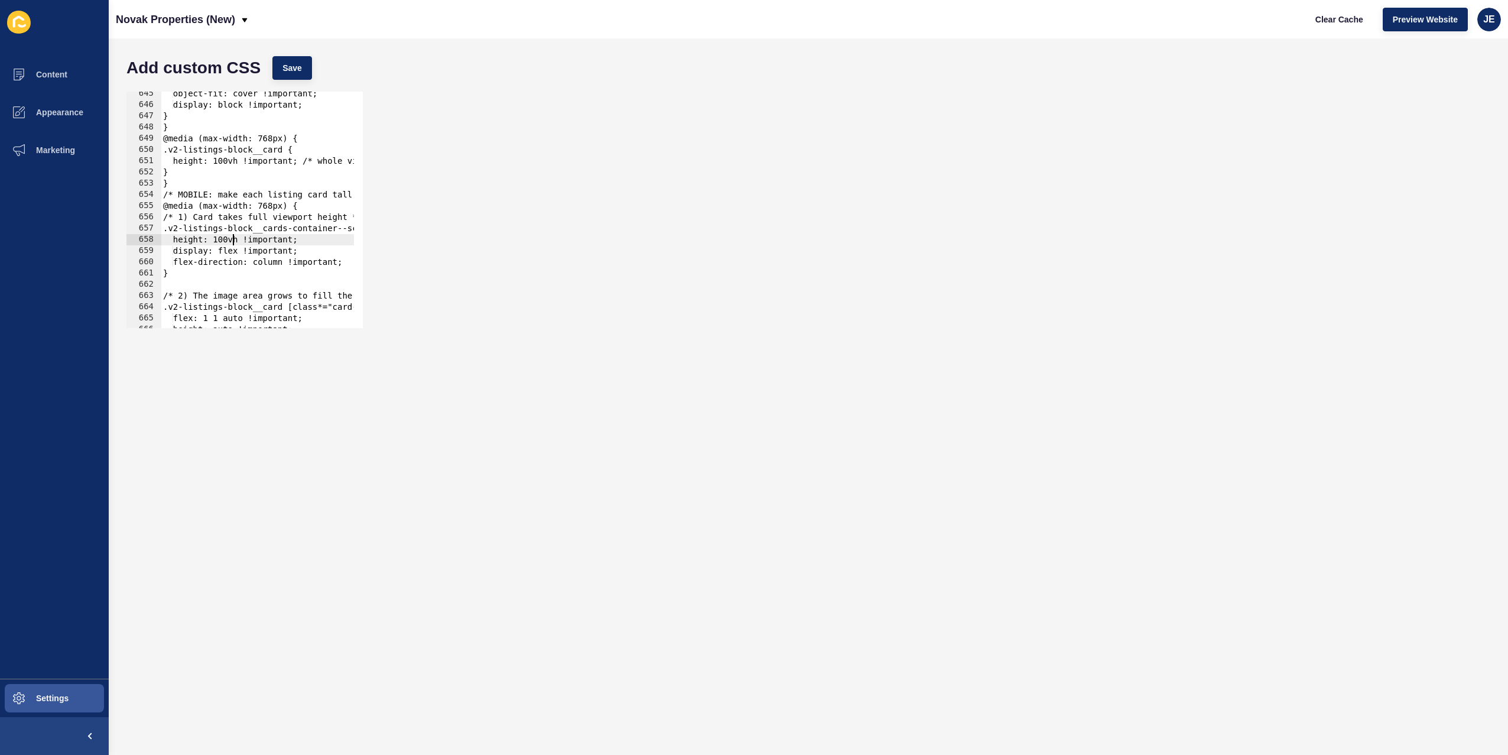
click at [235, 239] on div "object-fit: cover !important; display: block !important; } } @media (max-width:…" at bounding box center [426, 213] width 531 height 250
click at [280, 70] on button "Save" at bounding box center [292, 68] width 40 height 24
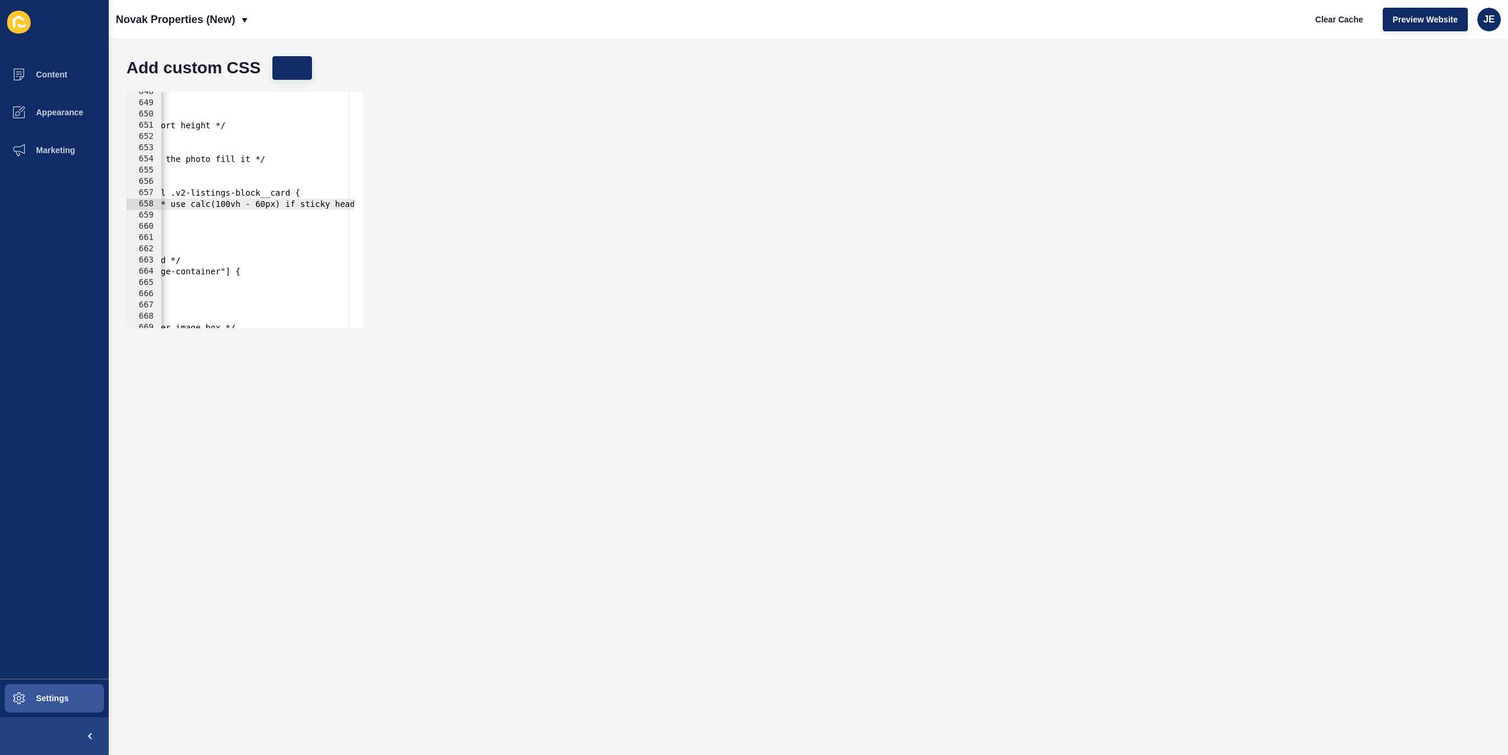
scroll to position [0, 0]
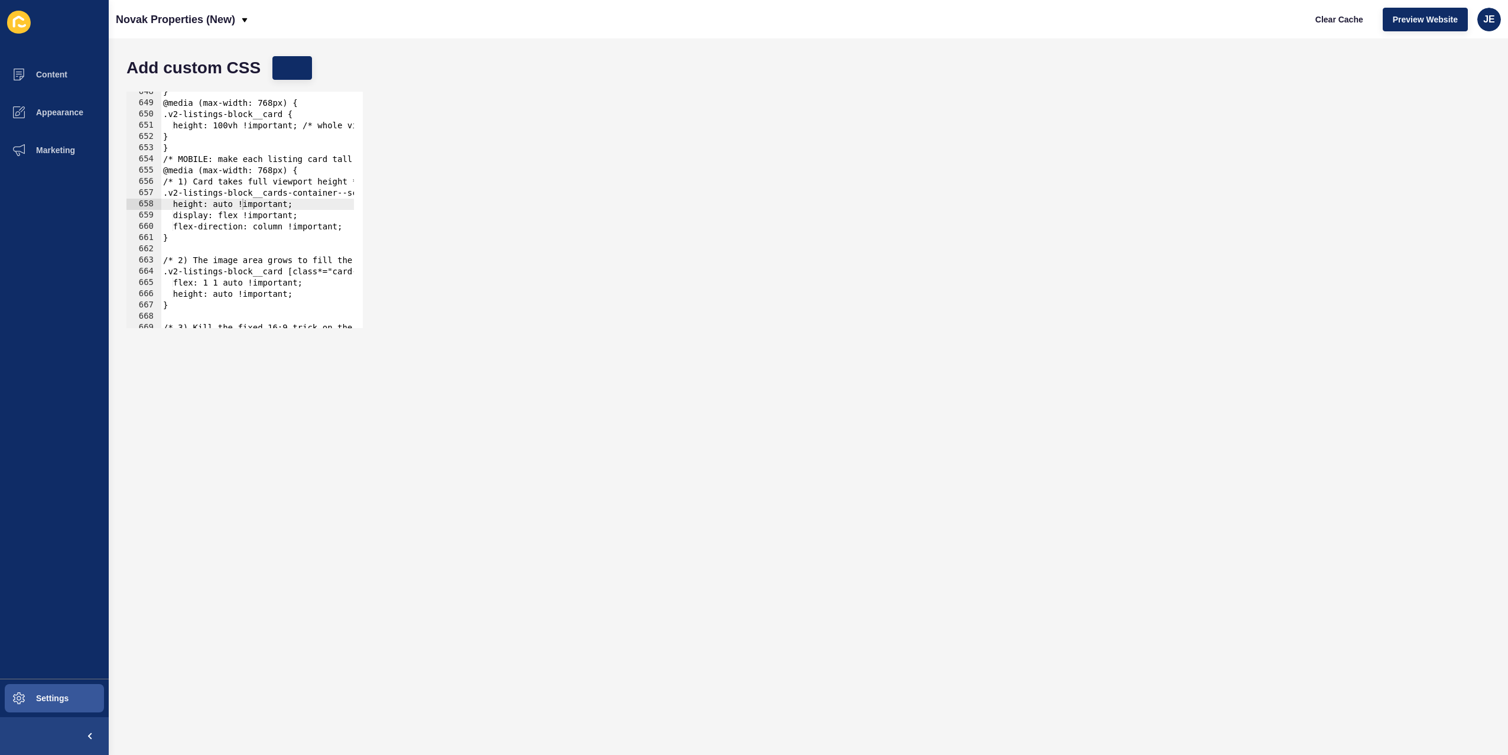
click at [307, 198] on div "} @media (max-width: 768px) { .v2-listings-block__card { height: 100vh !importa…" at bounding box center [426, 211] width 531 height 250
click at [306, 203] on div "} @media (max-width: 768px) { .v2-listings-block__card { height: 100vh !importa…" at bounding box center [426, 211] width 531 height 250
click at [297, 206] on div "} @media (max-width: 768px) { .v2-listings-block__card { height: 100vh !importa…" at bounding box center [398, 211] width 531 height 250
click at [1317, 17] on span "Clear Cache" at bounding box center [1340, 20] width 48 height 12
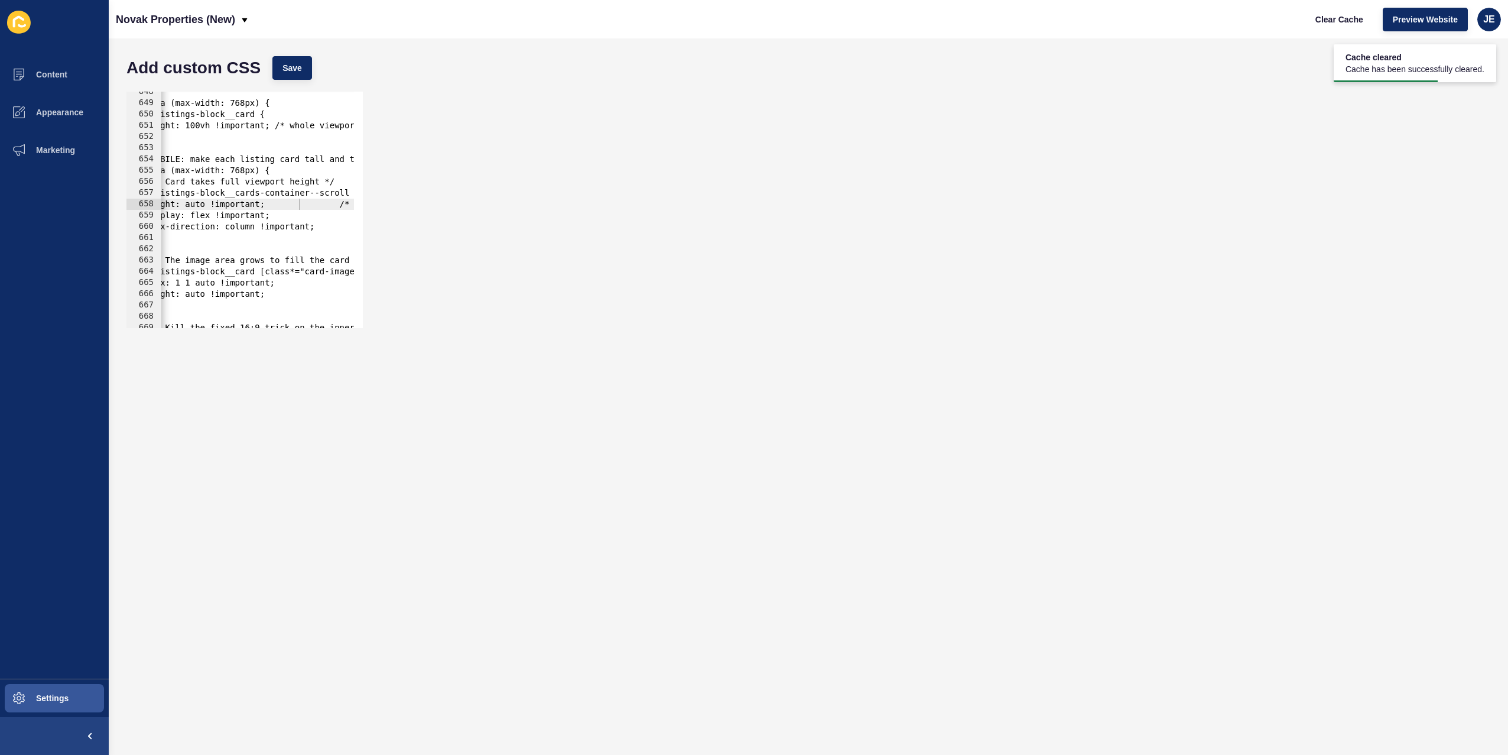
click at [264, 183] on div "} @media (max-width: 768px) { .v2-listings-block__card { height: 100vh !importa…" at bounding box center [398, 211] width 531 height 250
type textarea "height: 100vh !important; /* use calc(100vh - 60px) if sticky header */"
click at [295, 70] on span "Save" at bounding box center [292, 68] width 20 height 12
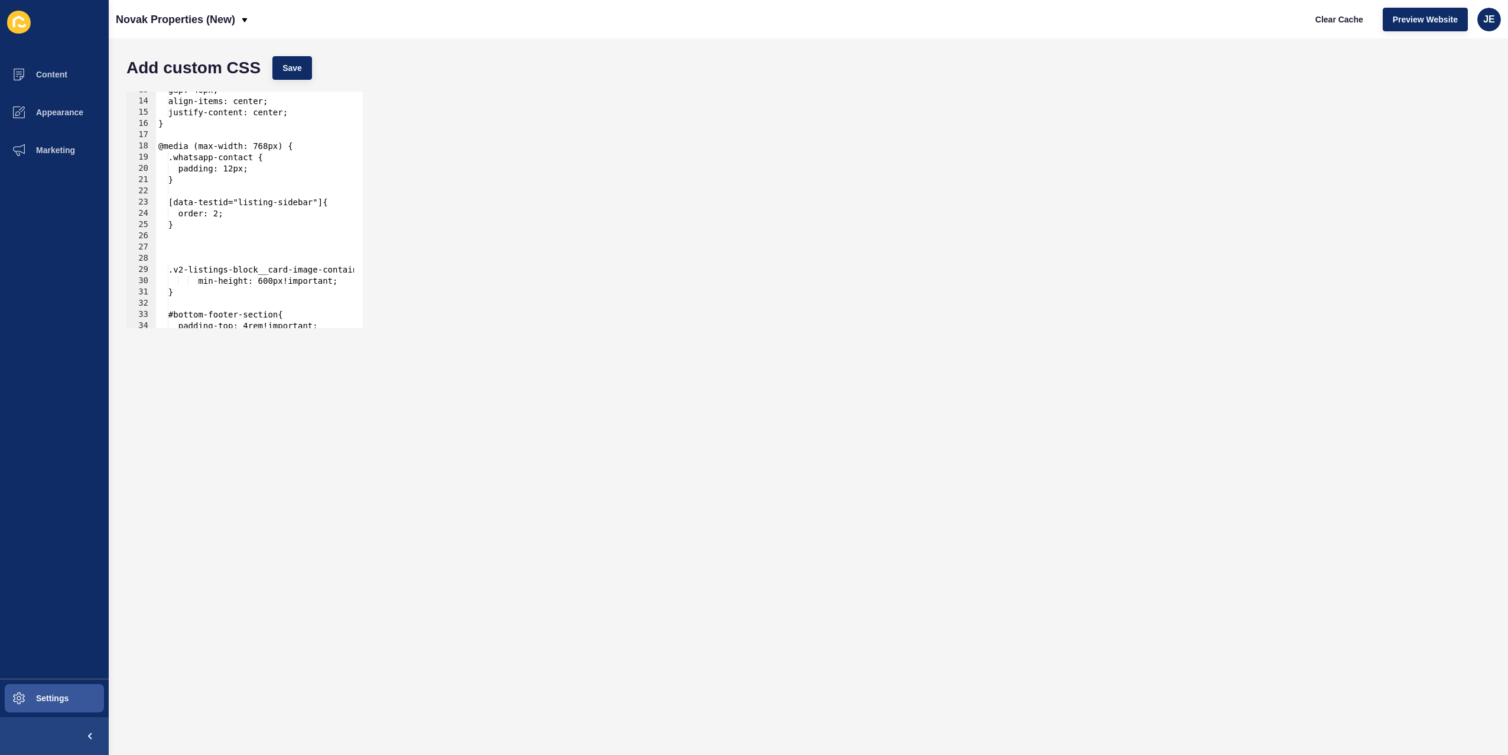
scroll to position [0, 0]
click at [217, 252] on div "gap: 40px; align-items: center; justify-content: center; } @media (max-width: 7…" at bounding box center [421, 210] width 531 height 250
click at [216, 258] on div "gap: 40px; align-items: center; justify-content: center; } @media (max-width: 7…" at bounding box center [421, 210] width 531 height 250
drag, startPoint x: 203, startPoint y: 282, endPoint x: 152, endPoint y: 254, distance: 58.7
click at [152, 254] on div "13 14 15 16 17 18 19 20 21 22 23 24 25 26 27 28 29 30 31 32 33 34 35 36 gap: 40…" at bounding box center [244, 210] width 236 height 236
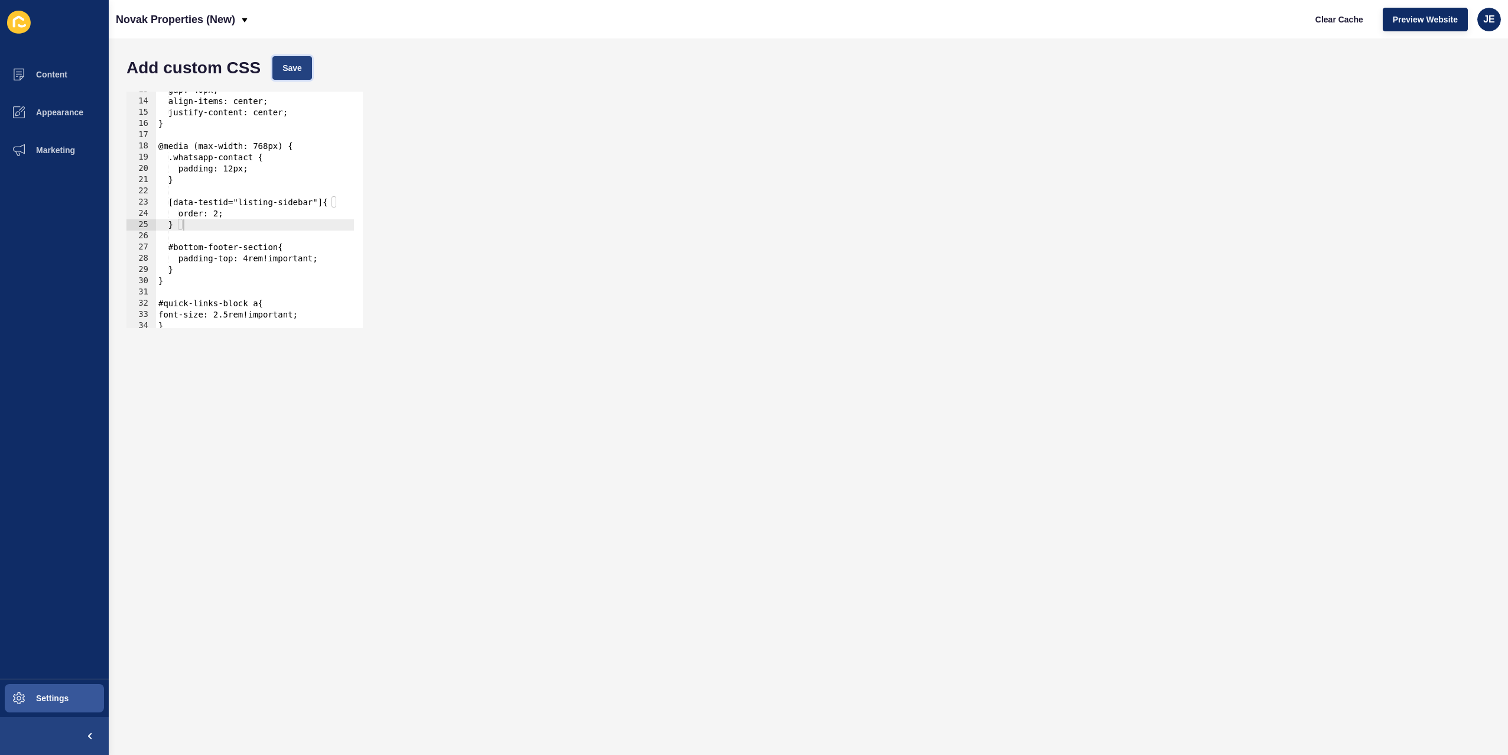
click at [293, 70] on span "Save" at bounding box center [292, 68] width 20 height 12
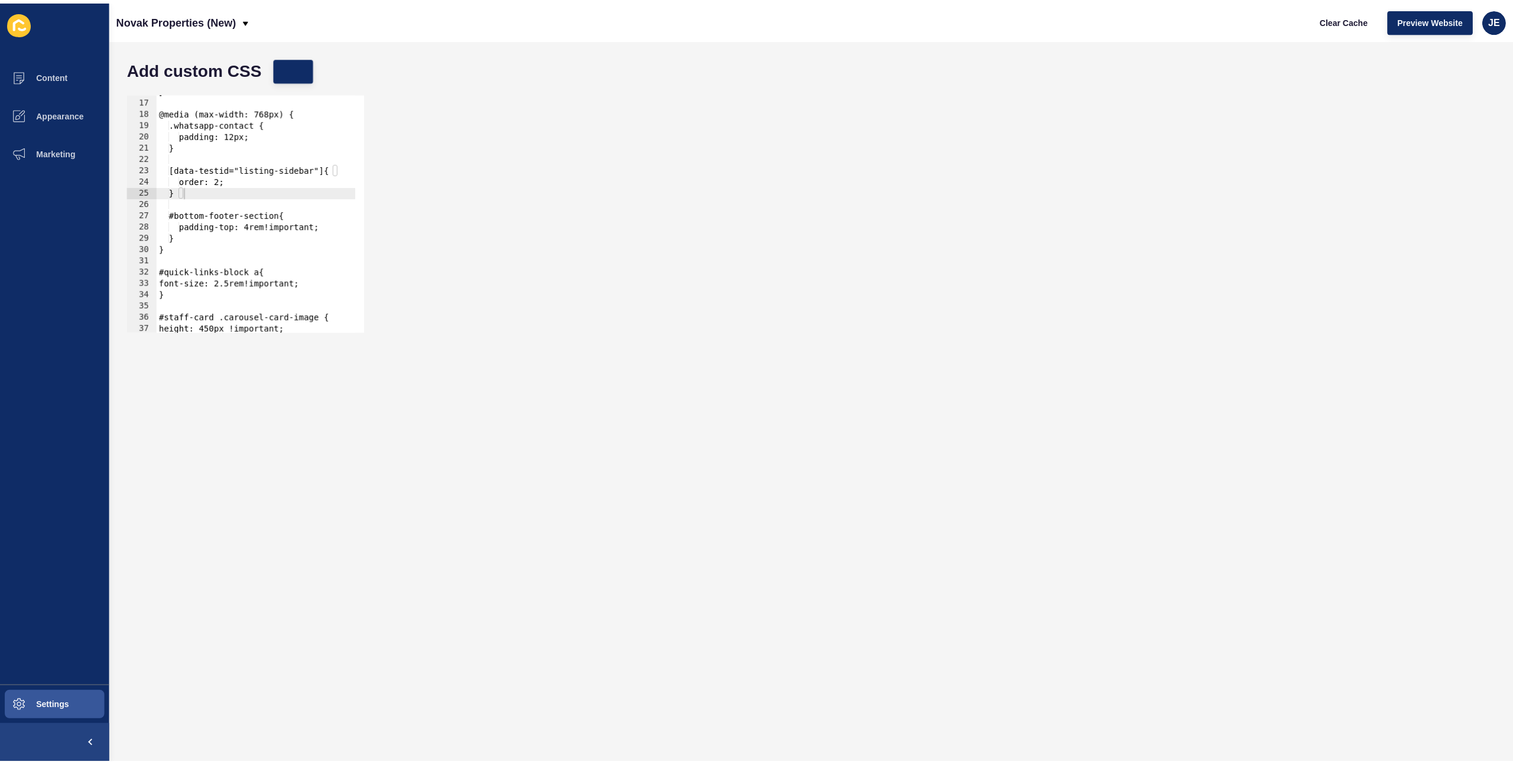
scroll to position [177, 0]
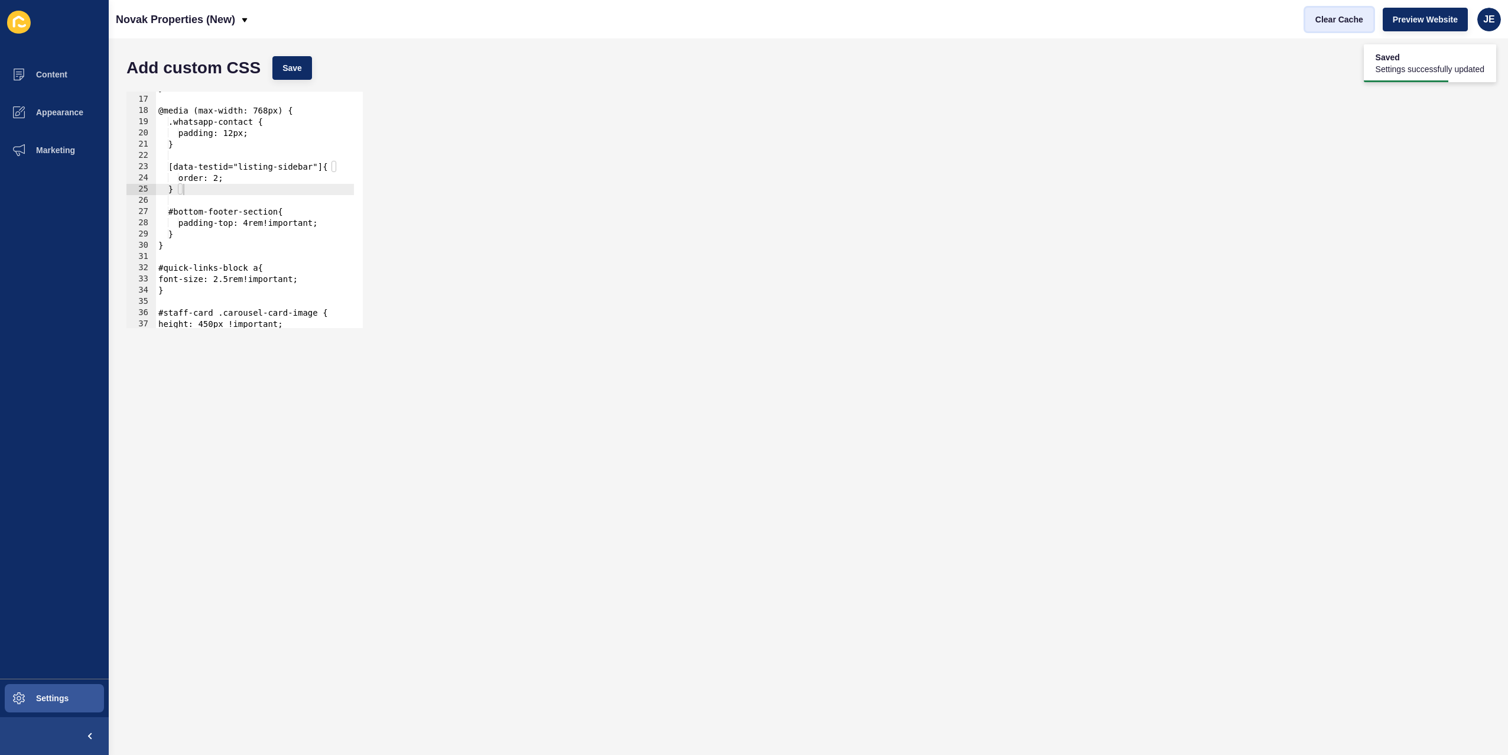
click at [1325, 24] on span "Clear Cache" at bounding box center [1340, 20] width 48 height 12
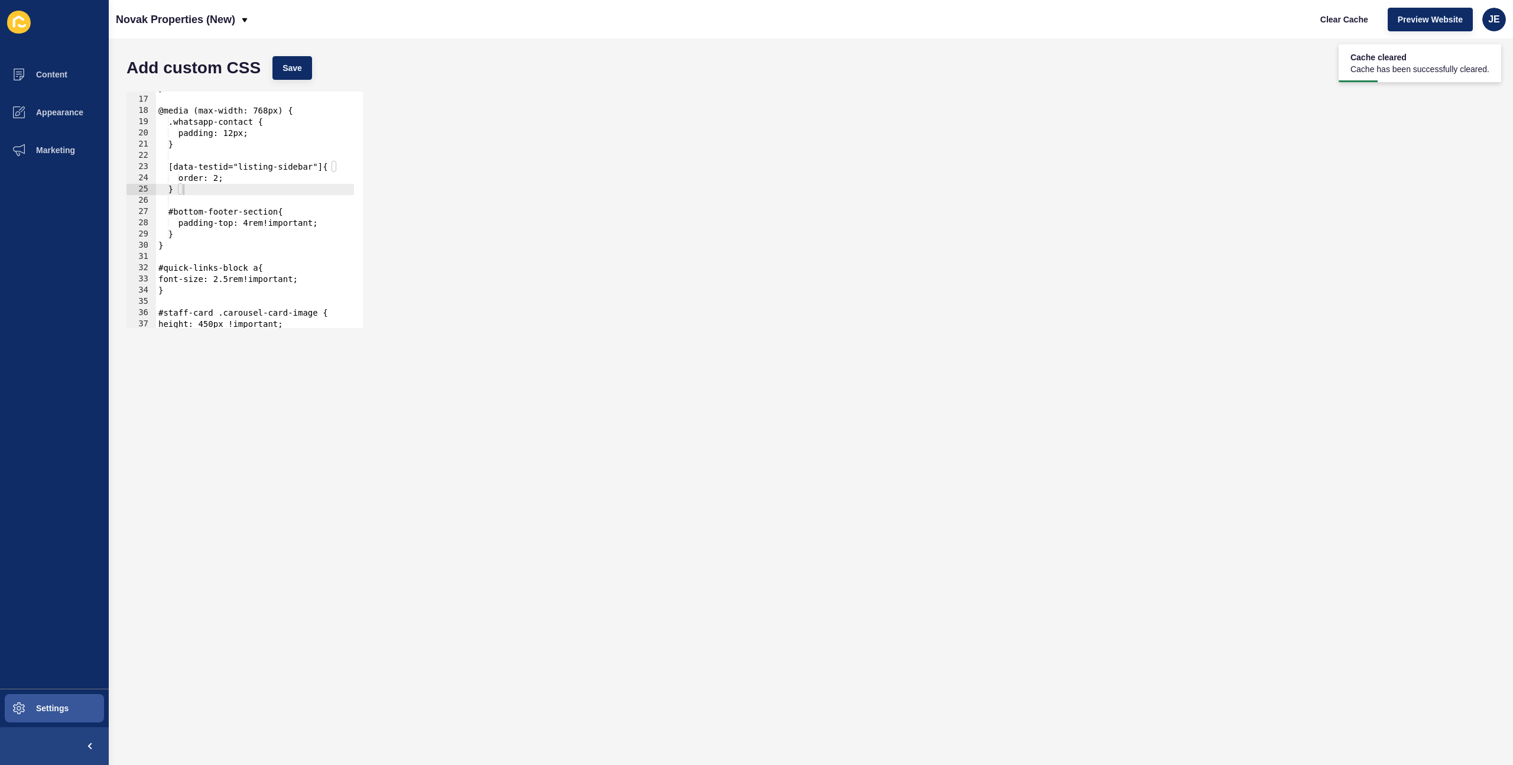
type textarea "order: 2;"
click at [278, 183] on div "} @media (max-width: 768px) { .whatsapp-contact { padding: 12px; } [data-testid…" at bounding box center [421, 208] width 531 height 250
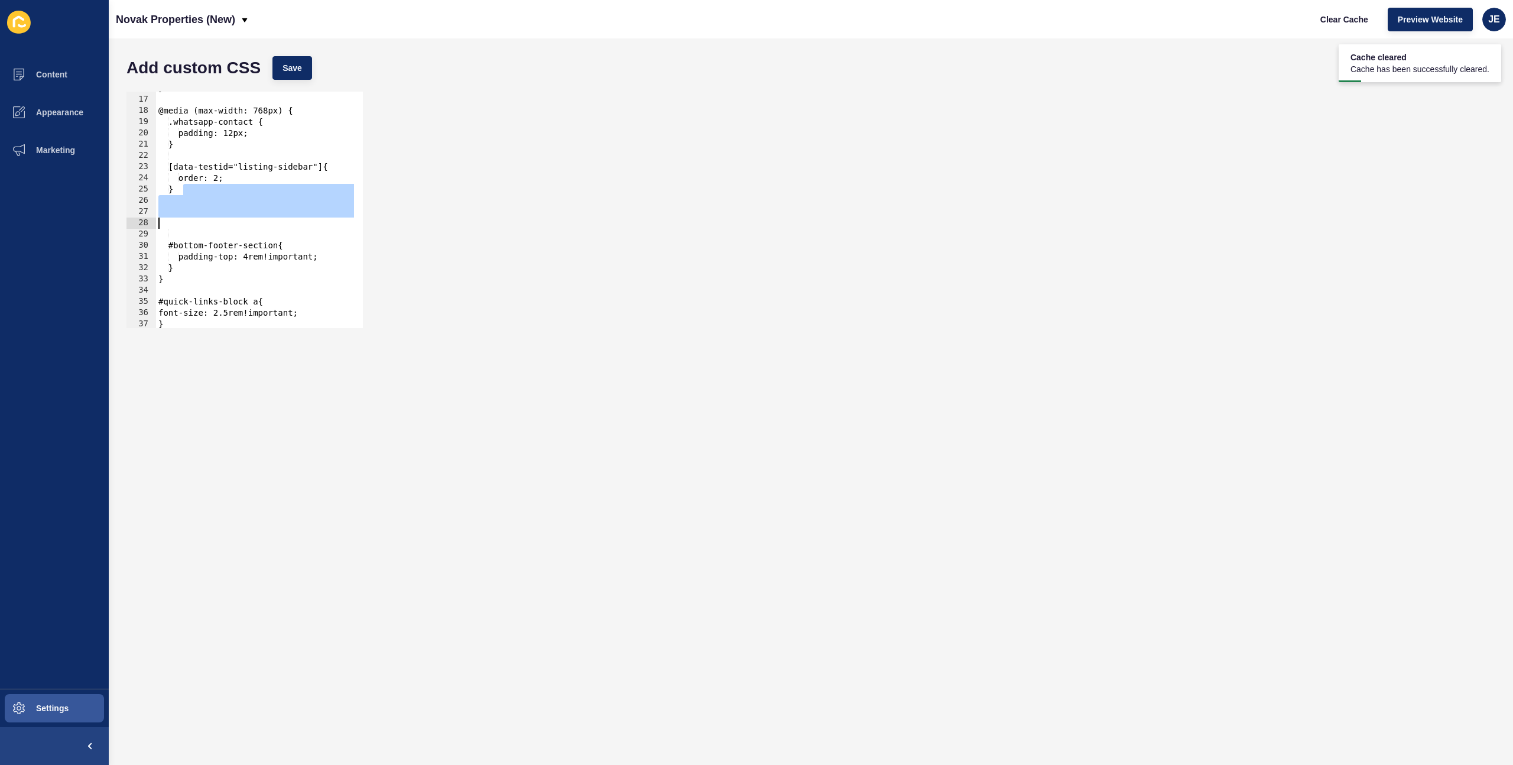
type textarea ".v2-listings-block__card-image-container{ min-height: 600px!important;"
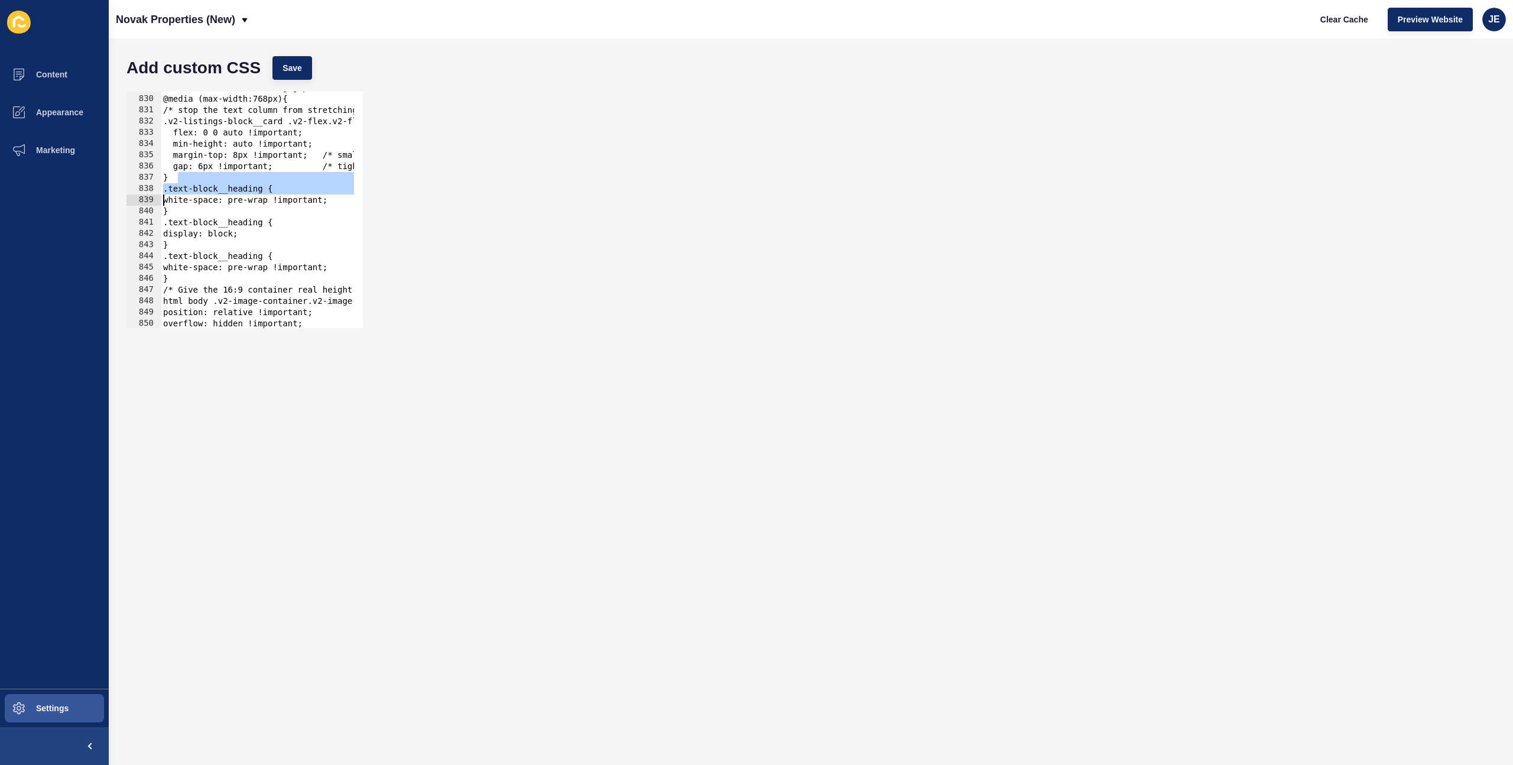
scroll to position [9598, 0]
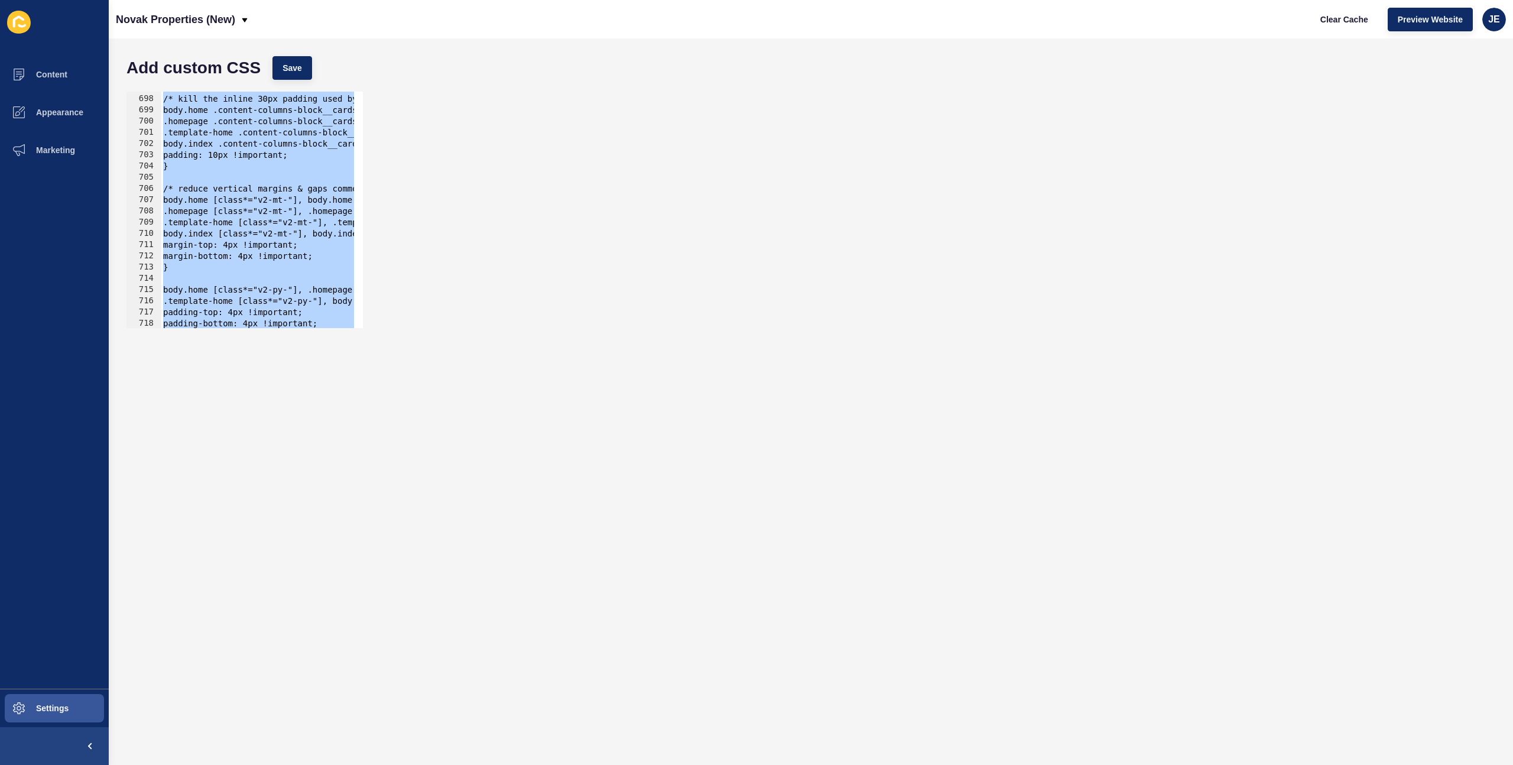
click at [320, 261] on div "/* kill the inline 30px padding used by columns/cards blocks */ body.home .cont…" at bounding box center [426, 207] width 531 height 250
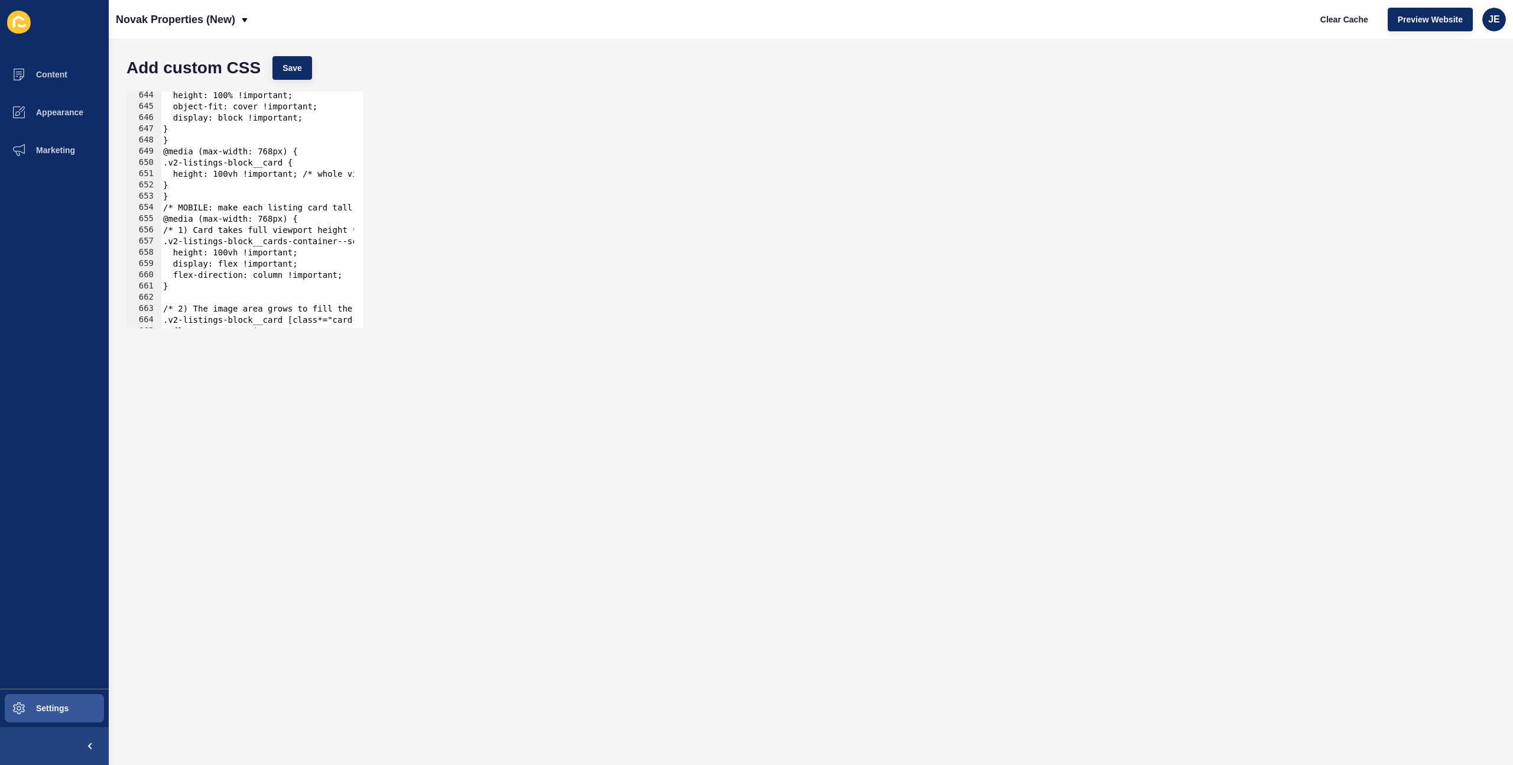
scroll to position [7257, 0]
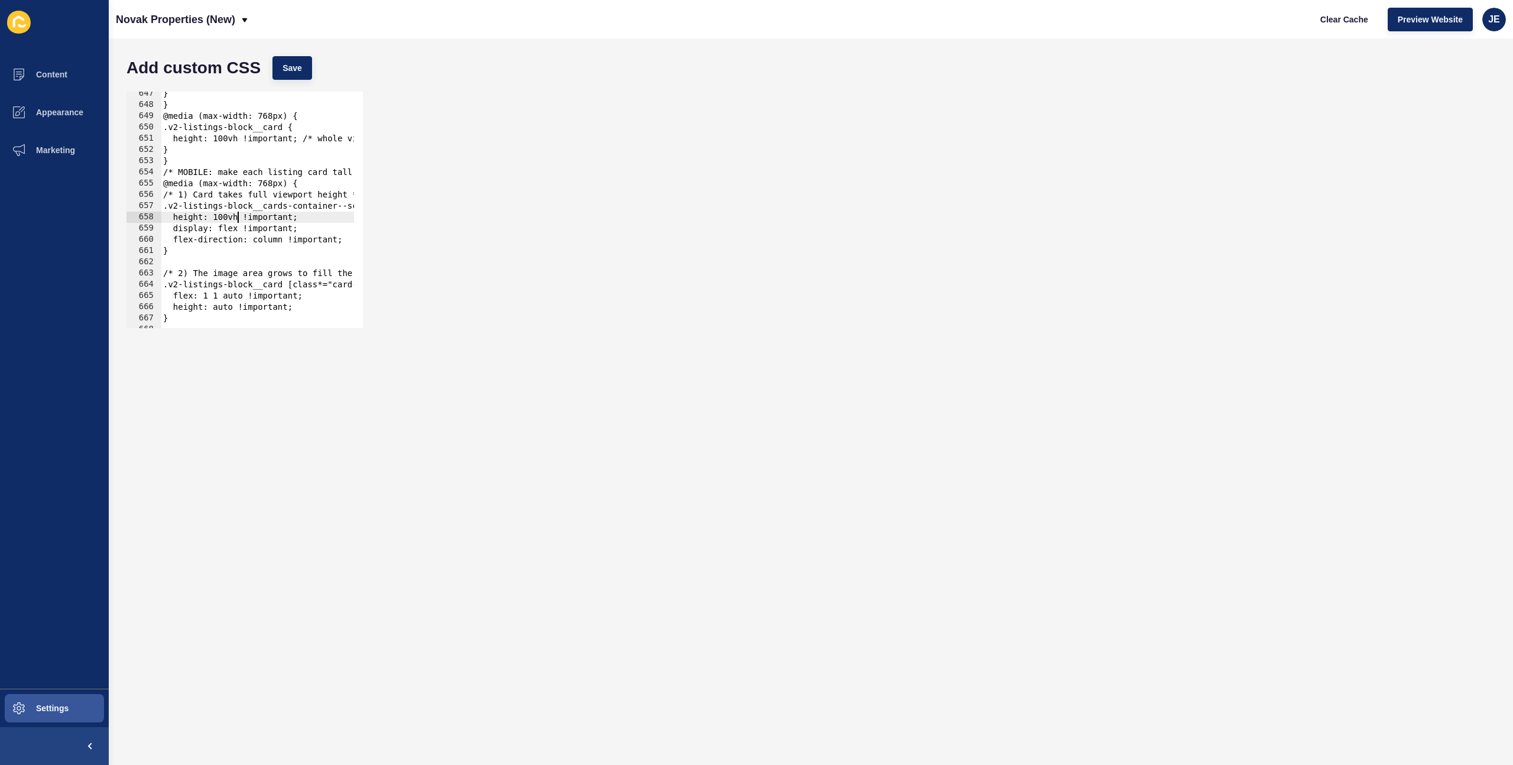
click at [237, 221] on div "} } @media (max-width: 768px) { .v2-listings-block__card { height: 100vh !impor…" at bounding box center [426, 213] width 531 height 250
click at [329, 219] on div "} } @media (max-width: 768px) { .v2-listings-block__card { height: 100vh !impor…" at bounding box center [426, 213] width 531 height 250
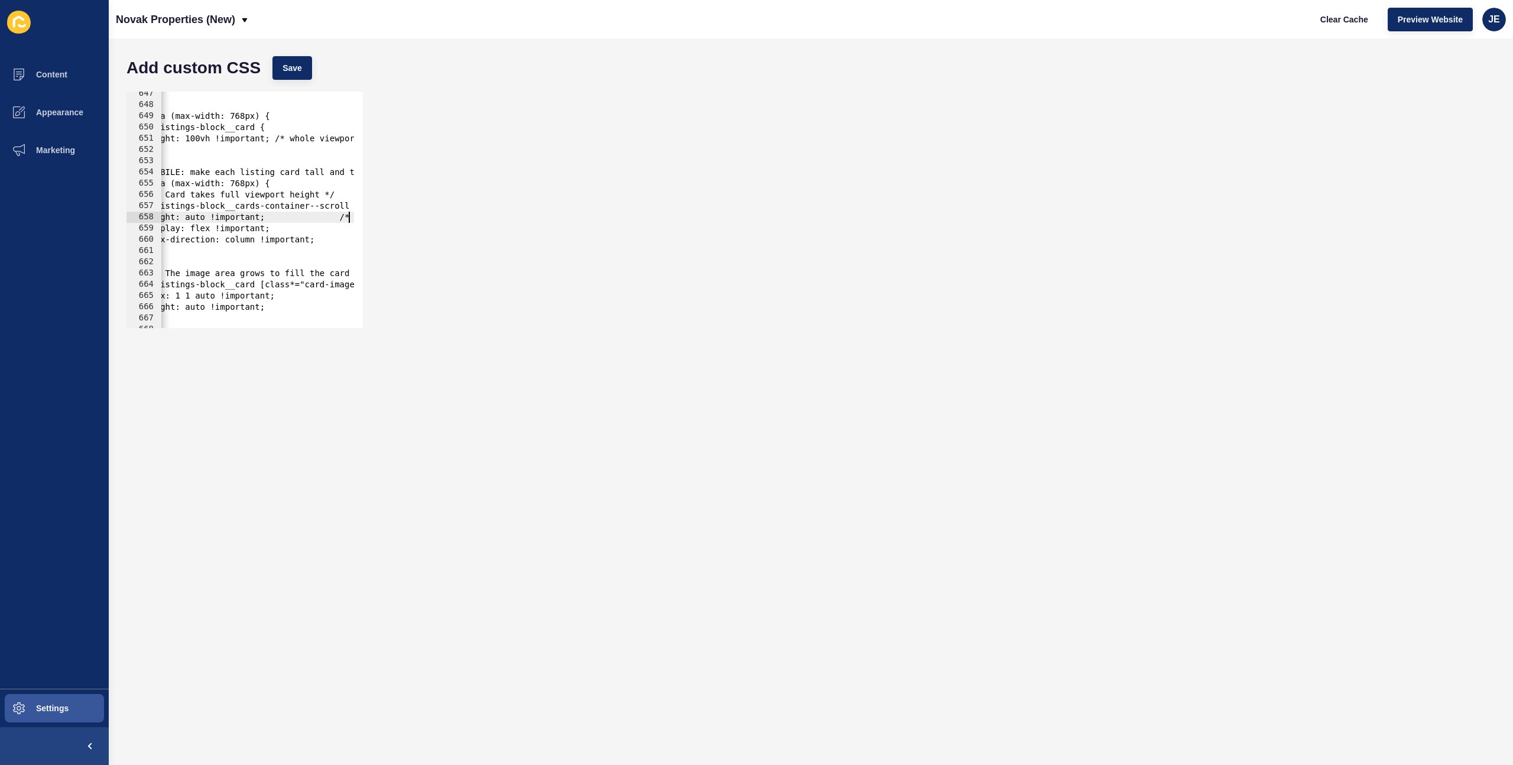
click at [293, 226] on div "} } @media (max-width: 768px) { .v2-listings-block__card { height: 100vh !impor…" at bounding box center [398, 213] width 531 height 250
type textarea "display: flex !important;"
type textarea "m"
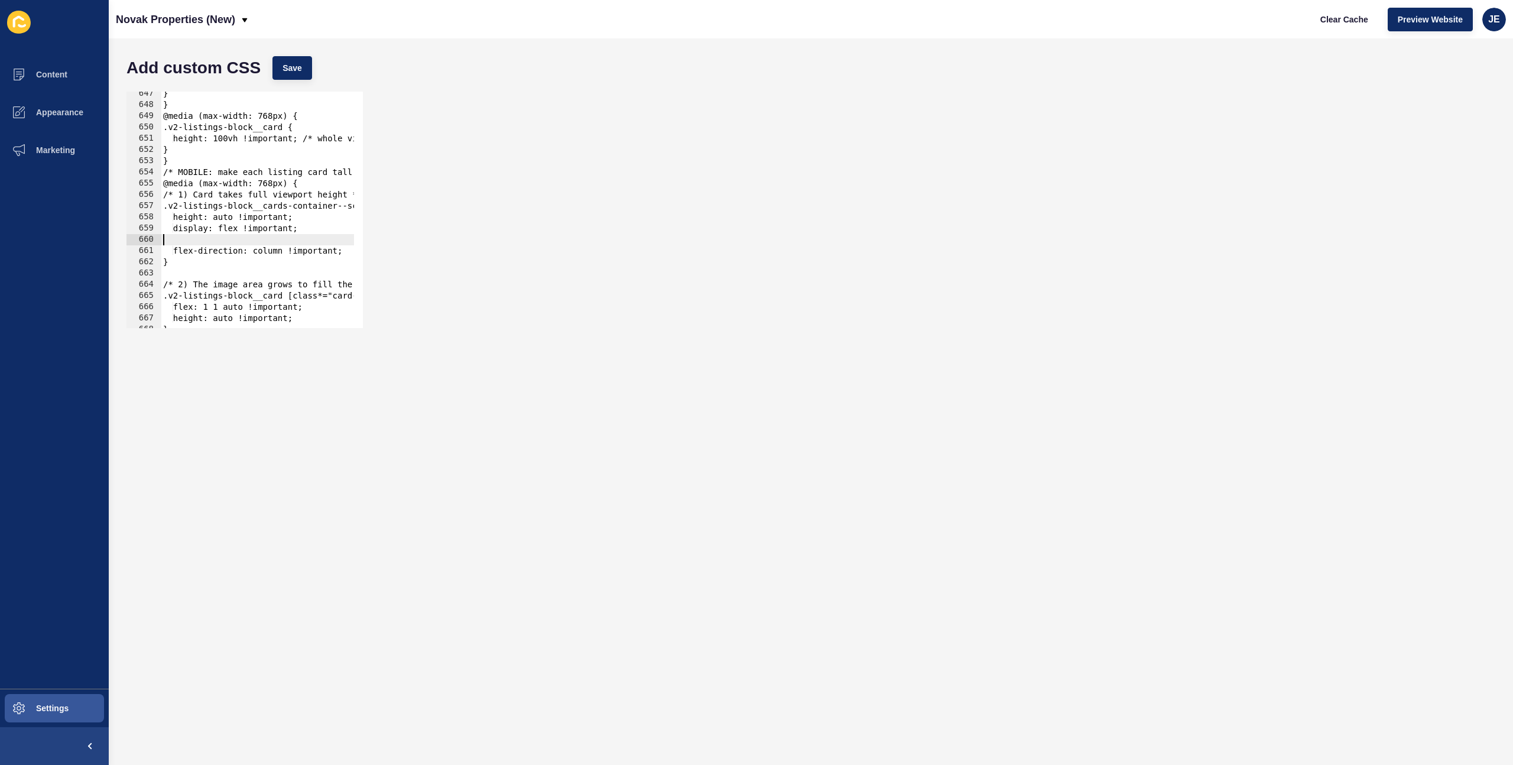
scroll to position [0, 0]
type textarea "display: flex !important;"
click at [276, 58] on button "Save" at bounding box center [292, 68] width 40 height 24
click at [1362, 23] on span "Clear Cache" at bounding box center [1344, 20] width 48 height 12
click at [297, 73] on span "Save" at bounding box center [292, 68] width 20 height 12
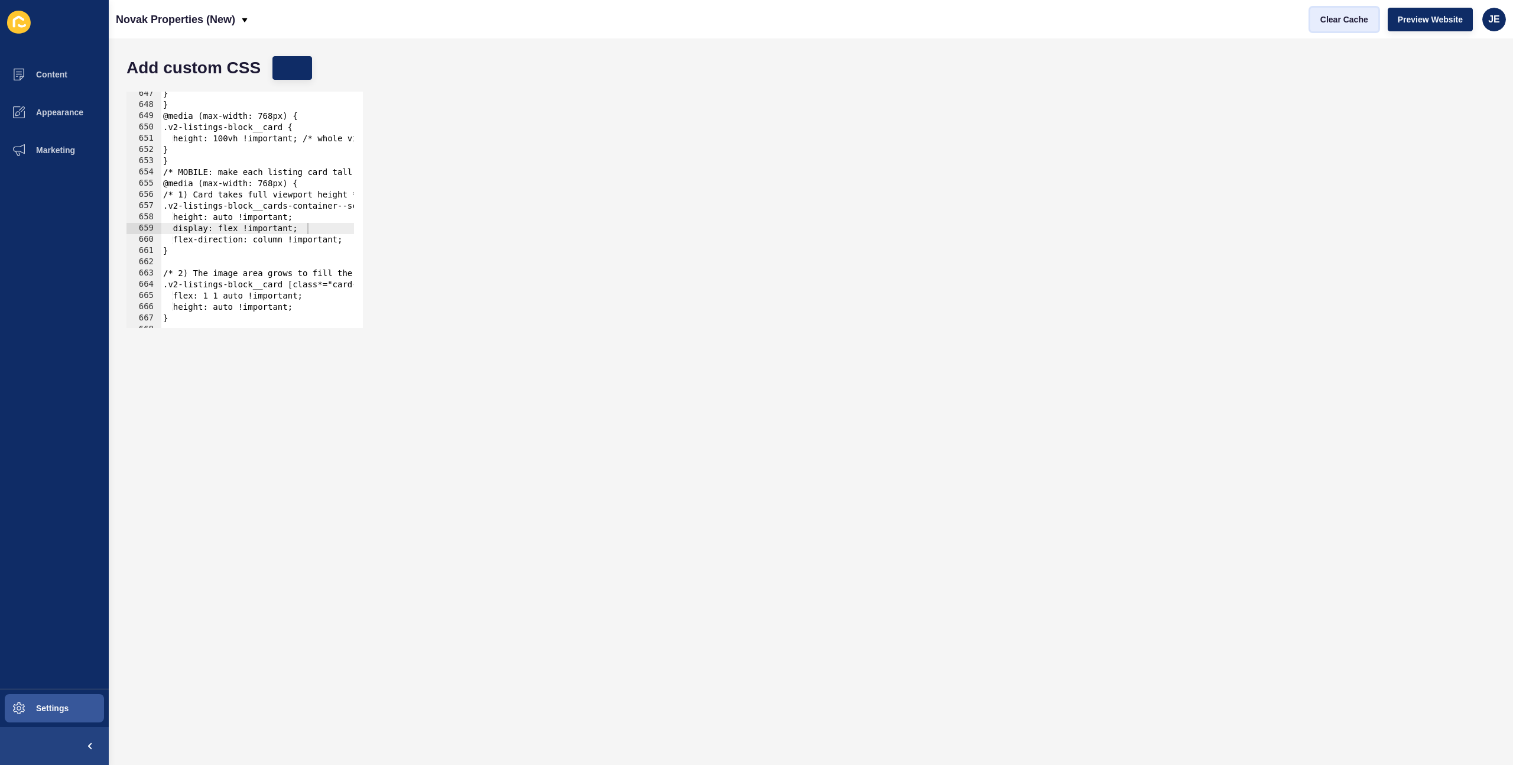
click at [1325, 22] on span "Clear Cache" at bounding box center [1344, 20] width 48 height 12
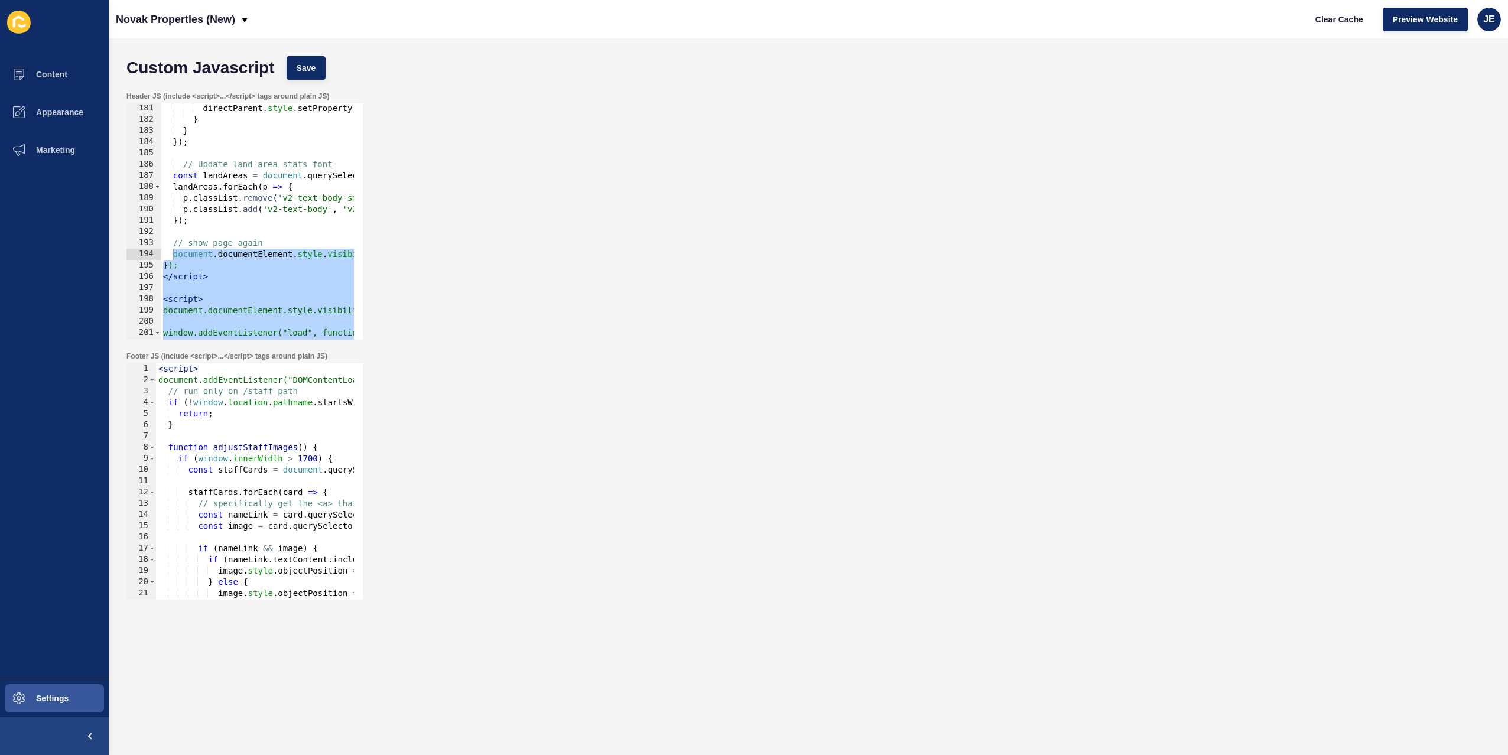
scroll to position [2057, 0]
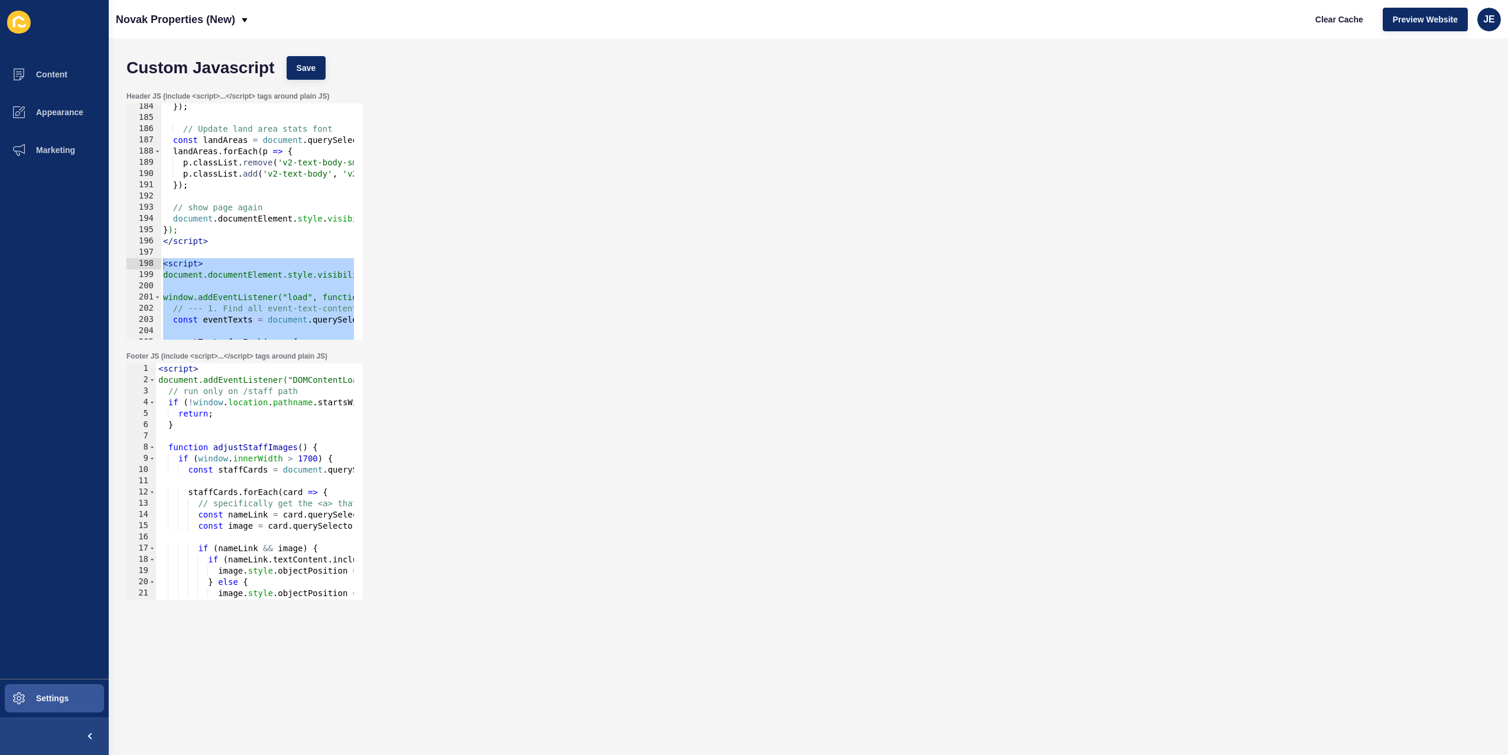
drag, startPoint x: 236, startPoint y: 328, endPoint x: 152, endPoint y: 261, distance: 106.8
click at [152, 261] on div "184 185 186 187 188 189 190 191 192 193 194 195 196 197 198 199 200 201 202 203…" at bounding box center [244, 221] width 236 height 236
click at [206, 265] on div "}) ; // Update land area stats font const landAreas = document . querySelectorA…" at bounding box center [441, 226] width 561 height 250
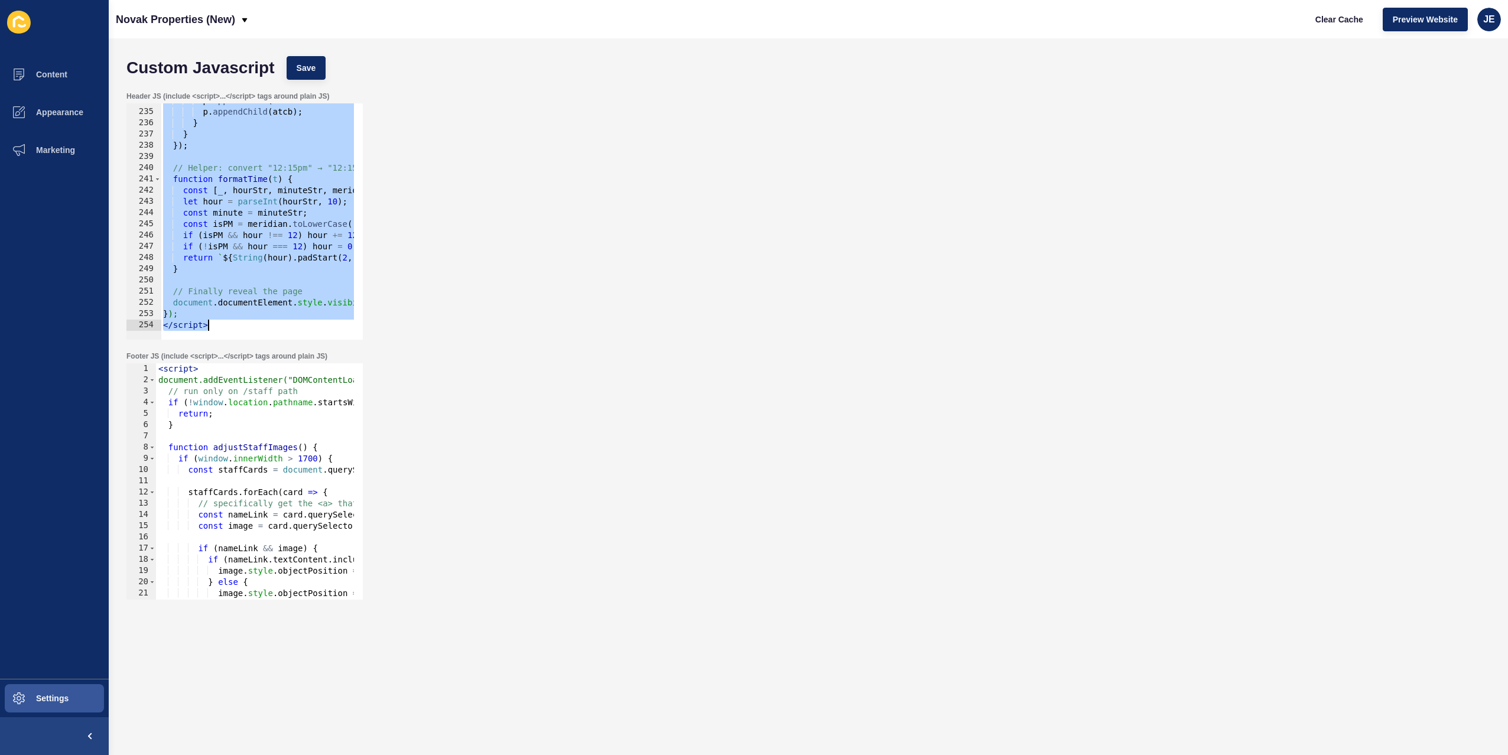
drag, startPoint x: 163, startPoint y: 265, endPoint x: 329, endPoint y: 444, distance: 244.2
click at [329, 444] on form "Custom Javascript Save Header JS (include <script>...</script> tags around plai…" at bounding box center [809, 373] width 1376 height 646
type textarea "}); </script>"
paste textarea
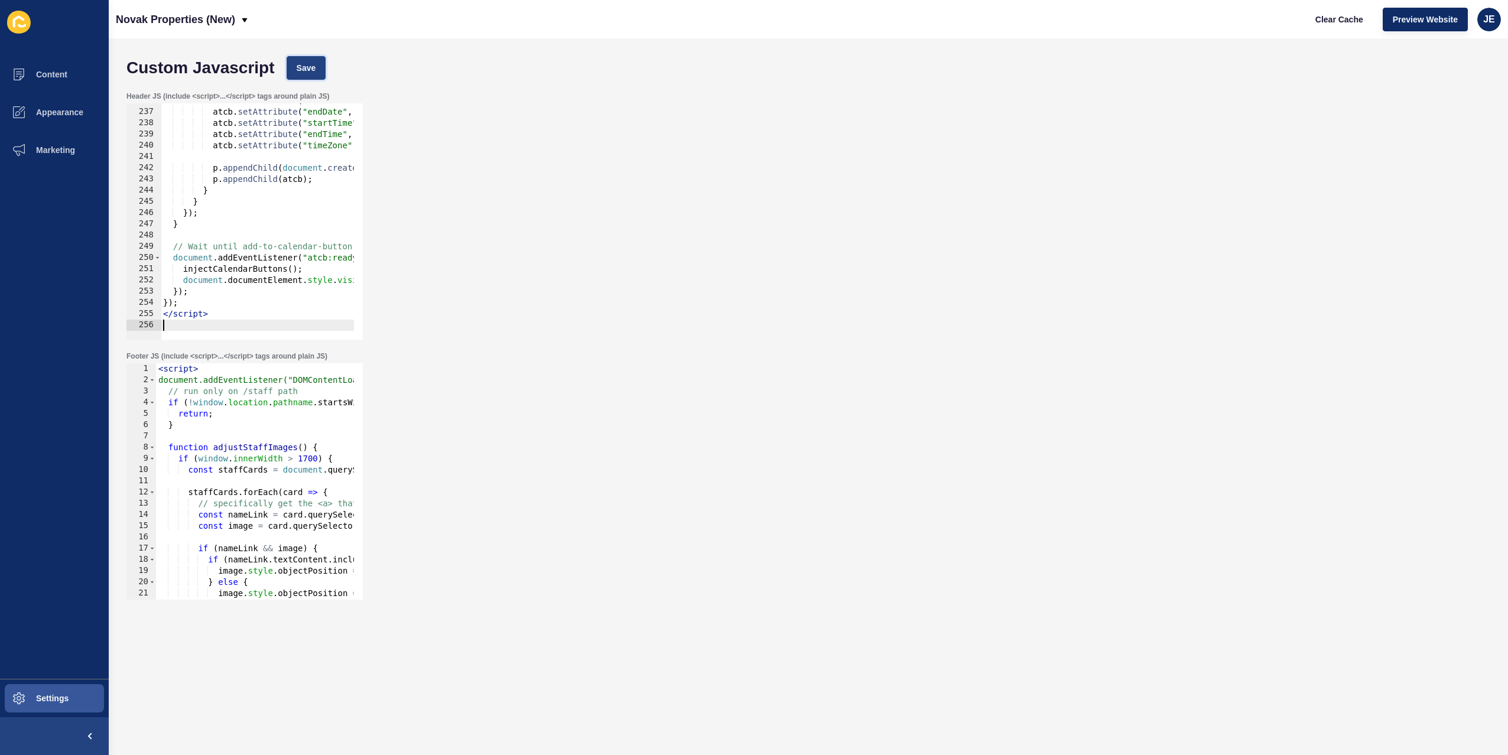
click at [301, 58] on button "Save" at bounding box center [307, 68] width 40 height 24
click at [1324, 21] on span "Clear Cache" at bounding box center [1340, 20] width 48 height 12
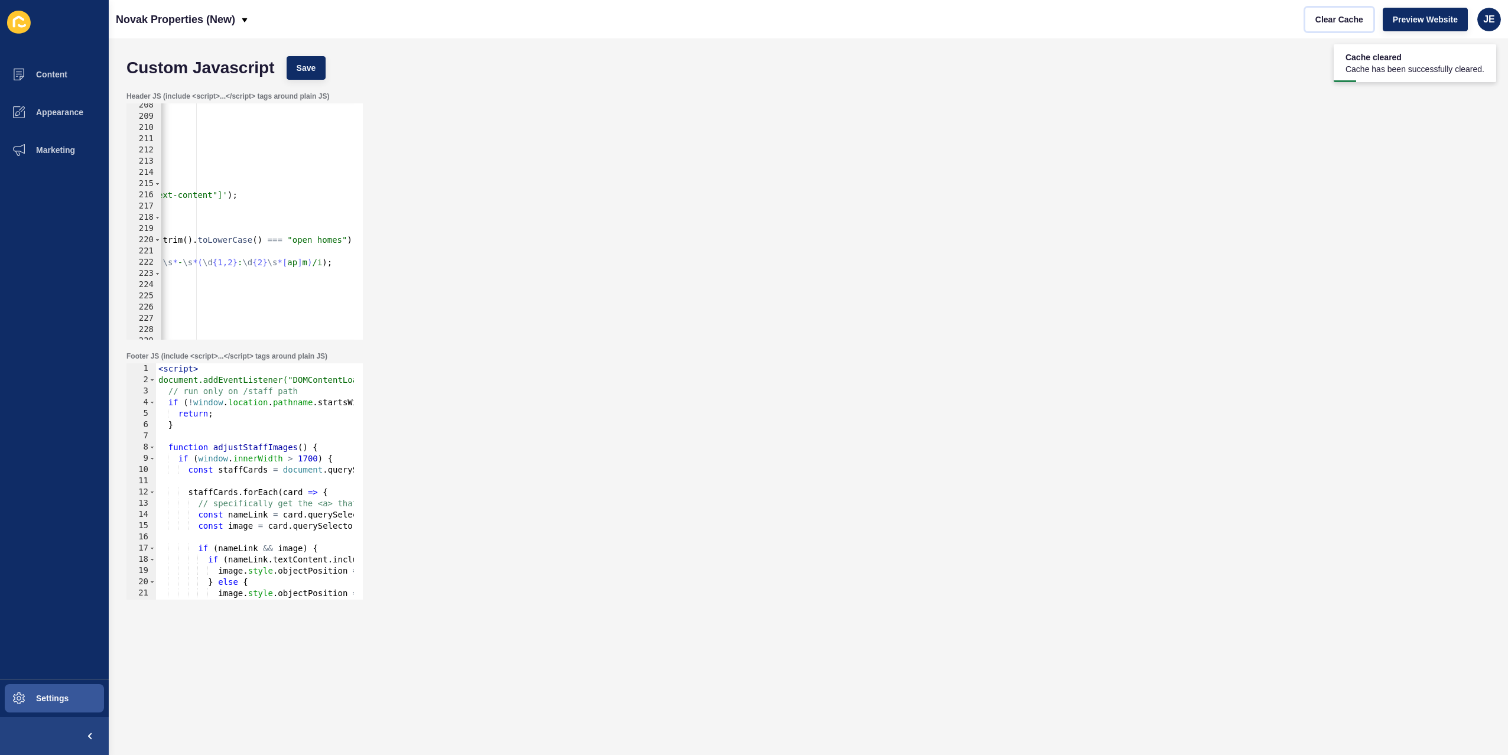
scroll to position [0, 367]
click at [337, 239] on div "const minute = minuteStr ; const isPM = meridian . toLowerCase ( ) === "pm" ; i…" at bounding box center [77, 225] width 566 height 250
type textarea "if (prev && prev.tagName.toLowerCase() === "p" && prev.textContent.trim().toLow…"
click at [320, 65] on button "Save" at bounding box center [307, 68] width 40 height 24
click at [1335, 26] on button "Clear Cache" at bounding box center [1340, 20] width 68 height 24
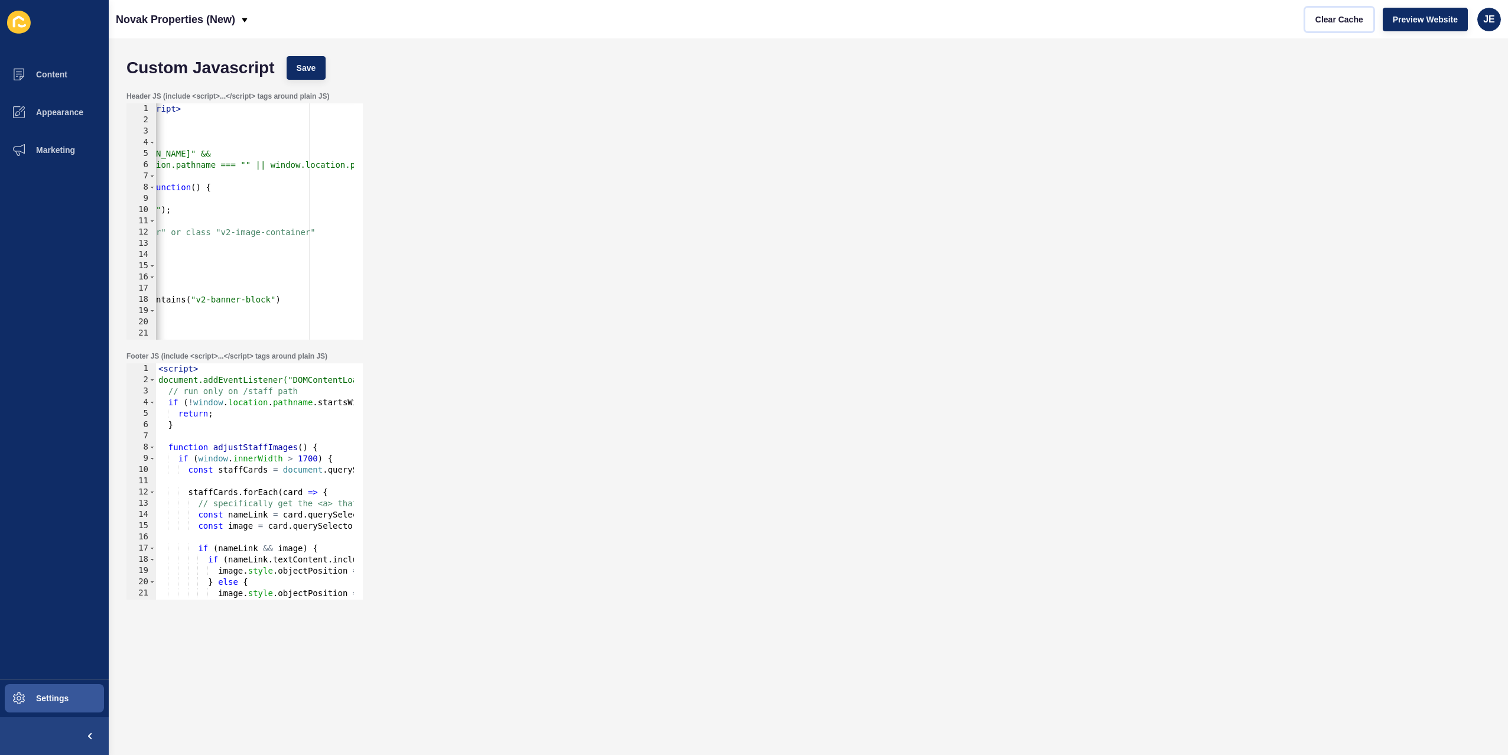
scroll to position [0, 363]
click at [737, 187] on div "Header JS (include <script>...</script> tags around plain JS) if (prev && prev.…" at bounding box center [809, 216] width 1376 height 260
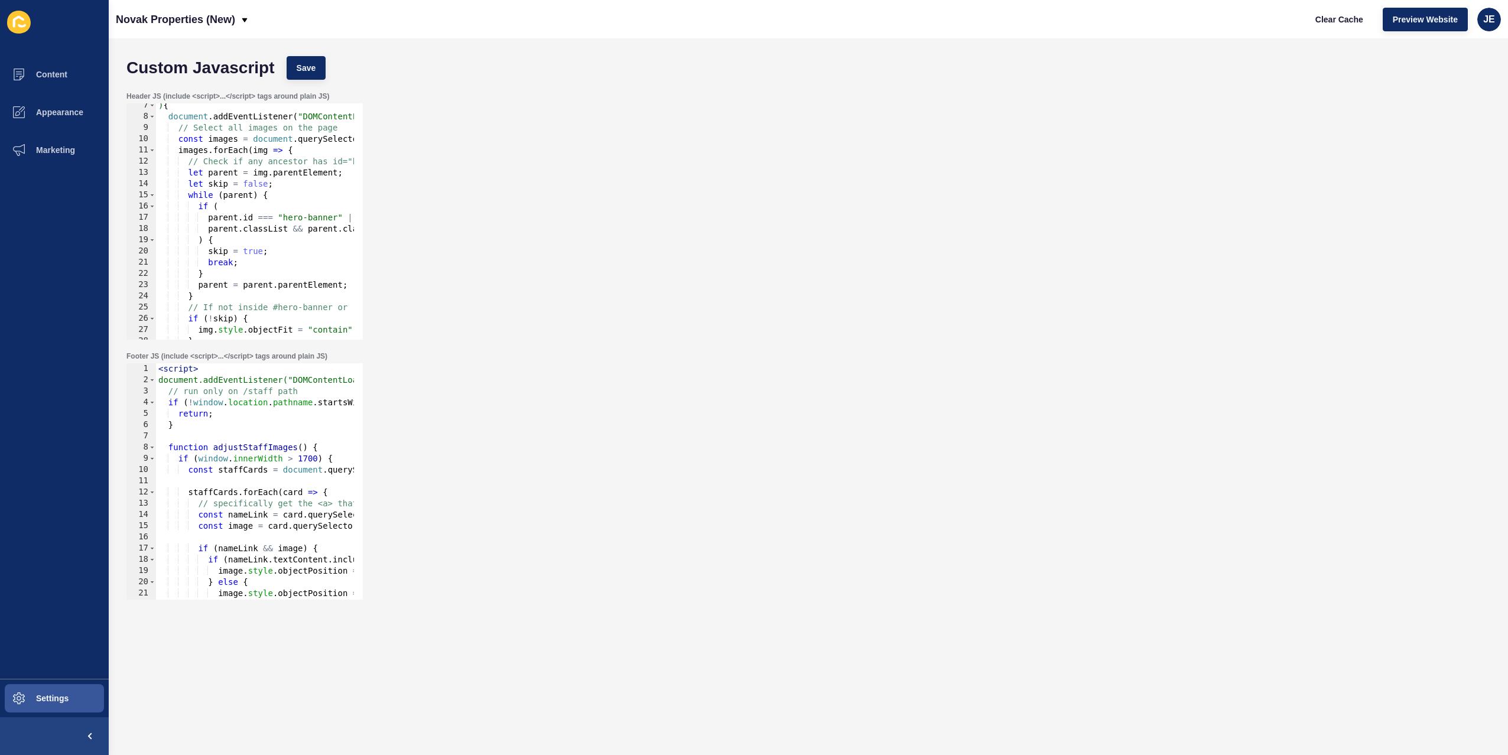
scroll to position [142, 0]
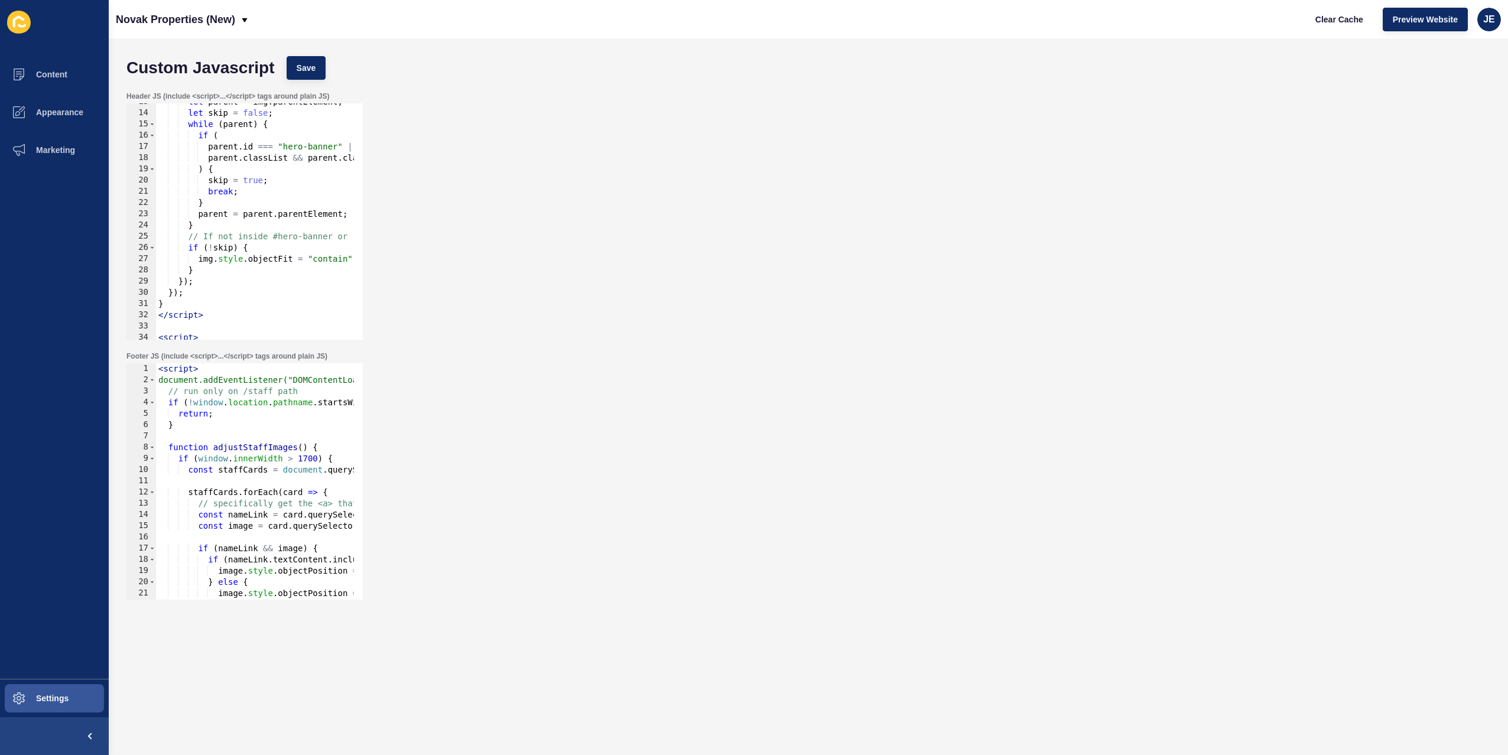
click at [271, 393] on div "< script > document.addEventListener("DOMContentLoaded", function () { // run o…" at bounding box center [424, 488] width 536 height 250
click at [272, 417] on div "< script > document.addEventListener("DOMContentLoaded", function () { // run o…" at bounding box center [424, 488] width 536 height 250
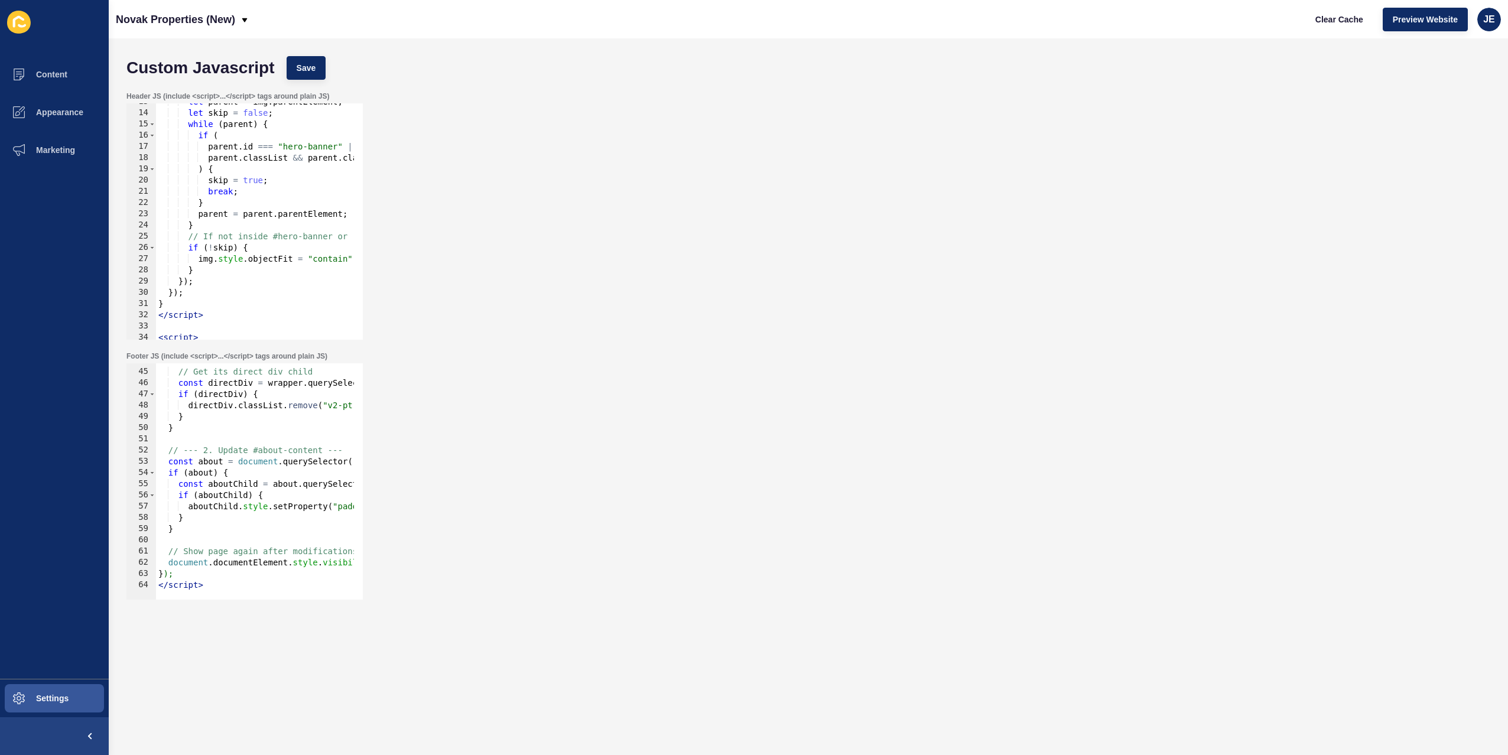
scroll to position [491, 0]
click at [297, 453] on div "// Get its direct div child const directDiv = wrapper . querySelector ( ":scope…" at bounding box center [424, 480] width 536 height 250
click at [249, 452] on div "// Get its direct div child const directDiv = wrapper . querySelector ( ":scope…" at bounding box center [424, 480] width 536 height 250
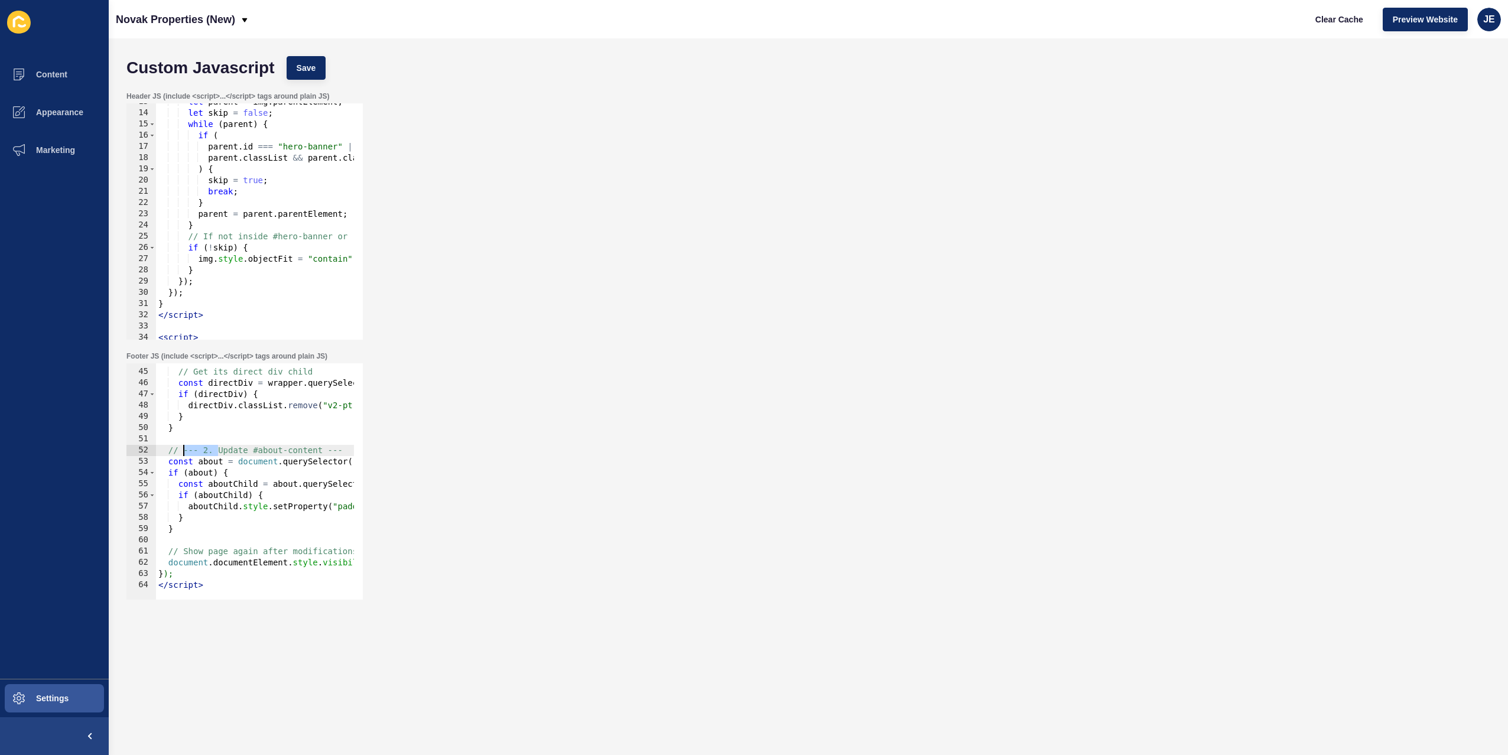
drag, startPoint x: 216, startPoint y: 450, endPoint x: 181, endPoint y: 451, distance: 34.9
click at [181, 451] on div "// Get its direct div child const directDiv = wrapper . querySelector ( ":scope…" at bounding box center [424, 480] width 536 height 250
drag, startPoint x: 290, startPoint y: 451, endPoint x: 342, endPoint y: 449, distance: 52.1
click at [342, 449] on div "// Get its direct div child const directDiv = wrapper . querySelector ( ":scope…" at bounding box center [424, 480] width 536 height 250
click at [248, 548] on div "// Get its direct div child const directDiv = wrapper . querySelector ( ":scope…" at bounding box center [424, 480] width 536 height 250
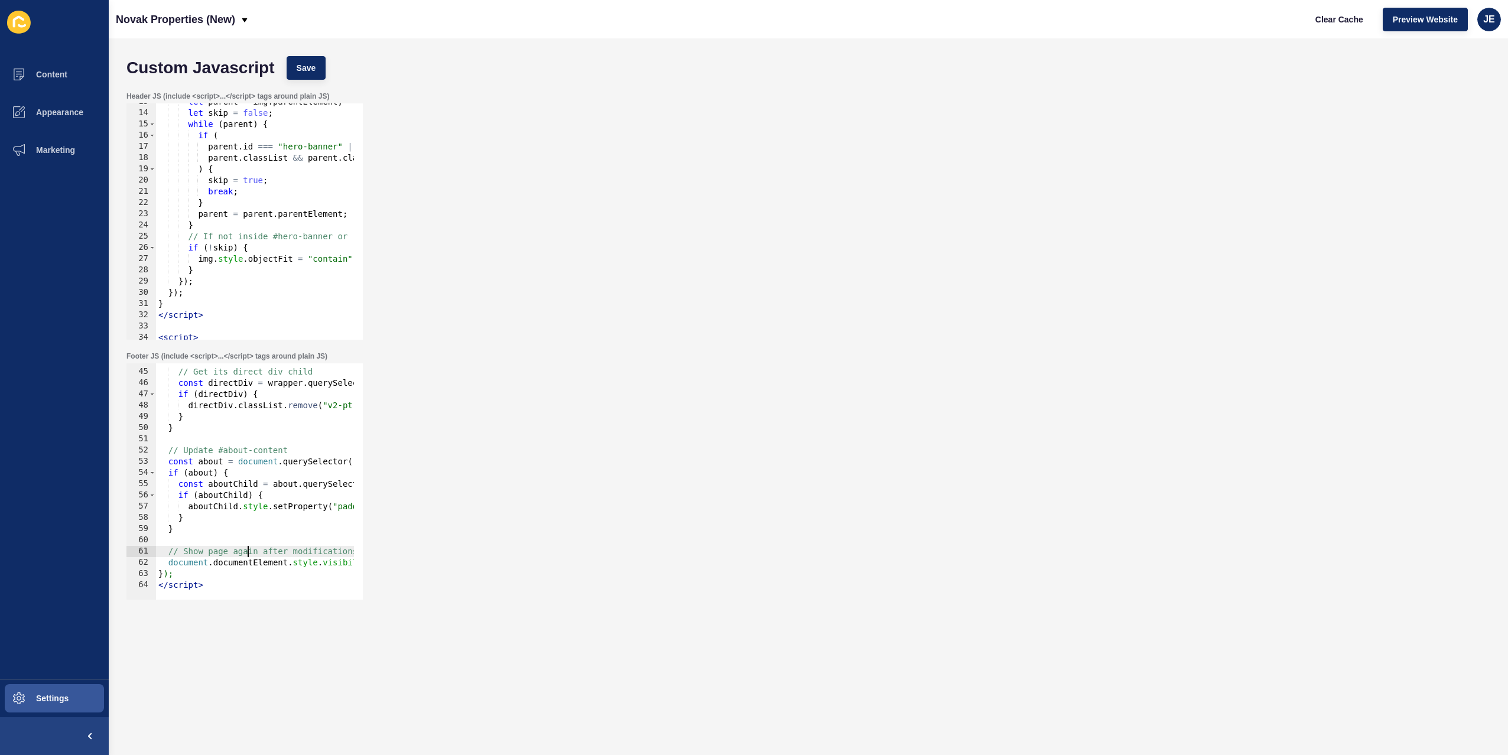
click at [248, 548] on div "// Get its direct div child const directDiv = wrapper . querySelector ( ":scope…" at bounding box center [424, 480] width 536 height 250
click at [225, 548] on div "// Get its direct div child const directDiv = wrapper . querySelector ( ":scope…" at bounding box center [424, 480] width 536 height 250
click at [225, 549] on div "// Get its direct div child const directDiv = wrapper . querySelector ( ":scope…" at bounding box center [424, 480] width 536 height 250
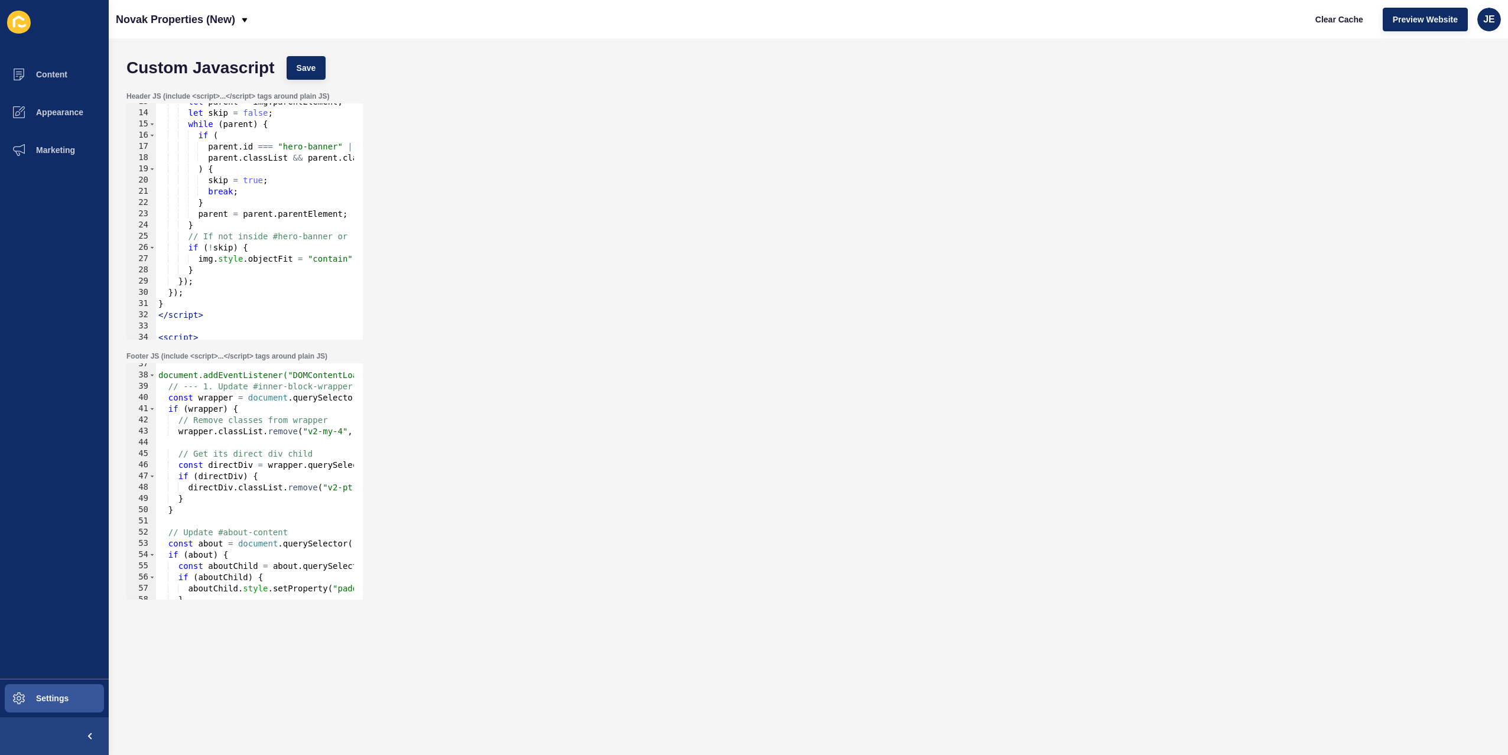
scroll to position [338, 0]
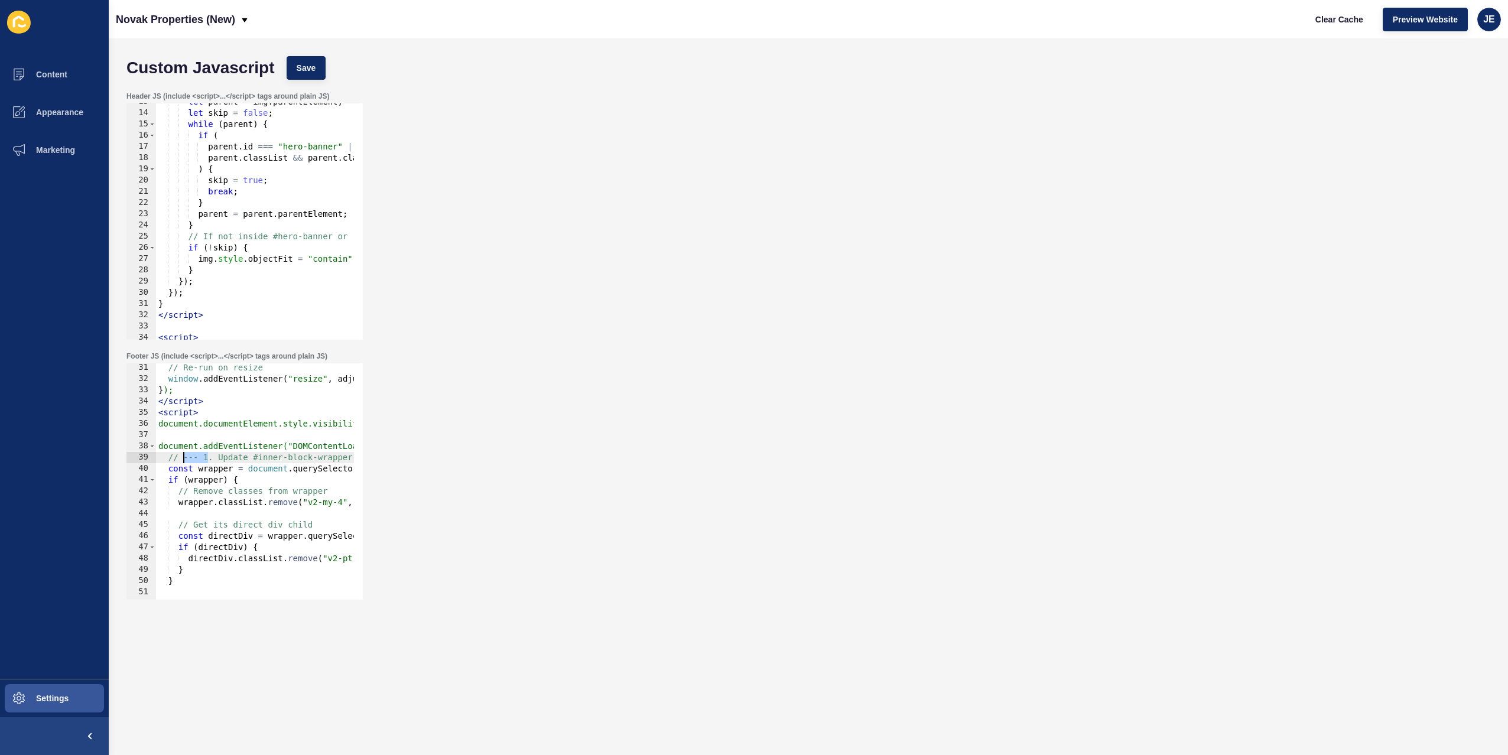
drag, startPoint x: 210, startPoint y: 457, endPoint x: 183, endPoint y: 459, distance: 27.2
click at [183, 459] on div "// Re-run on resize window . addEventListener ( "resize" , adjustStaffImages ) …" at bounding box center [424, 487] width 536 height 250
drag, startPoint x: 329, startPoint y: 458, endPoint x: 355, endPoint y: 456, distance: 26.1
click at [355, 456] on div "// . Update #inner-block-wrapper --- 31 32 33 34 35 36 37 38 39 40 41 42 43 44 …" at bounding box center [244, 481] width 236 height 236
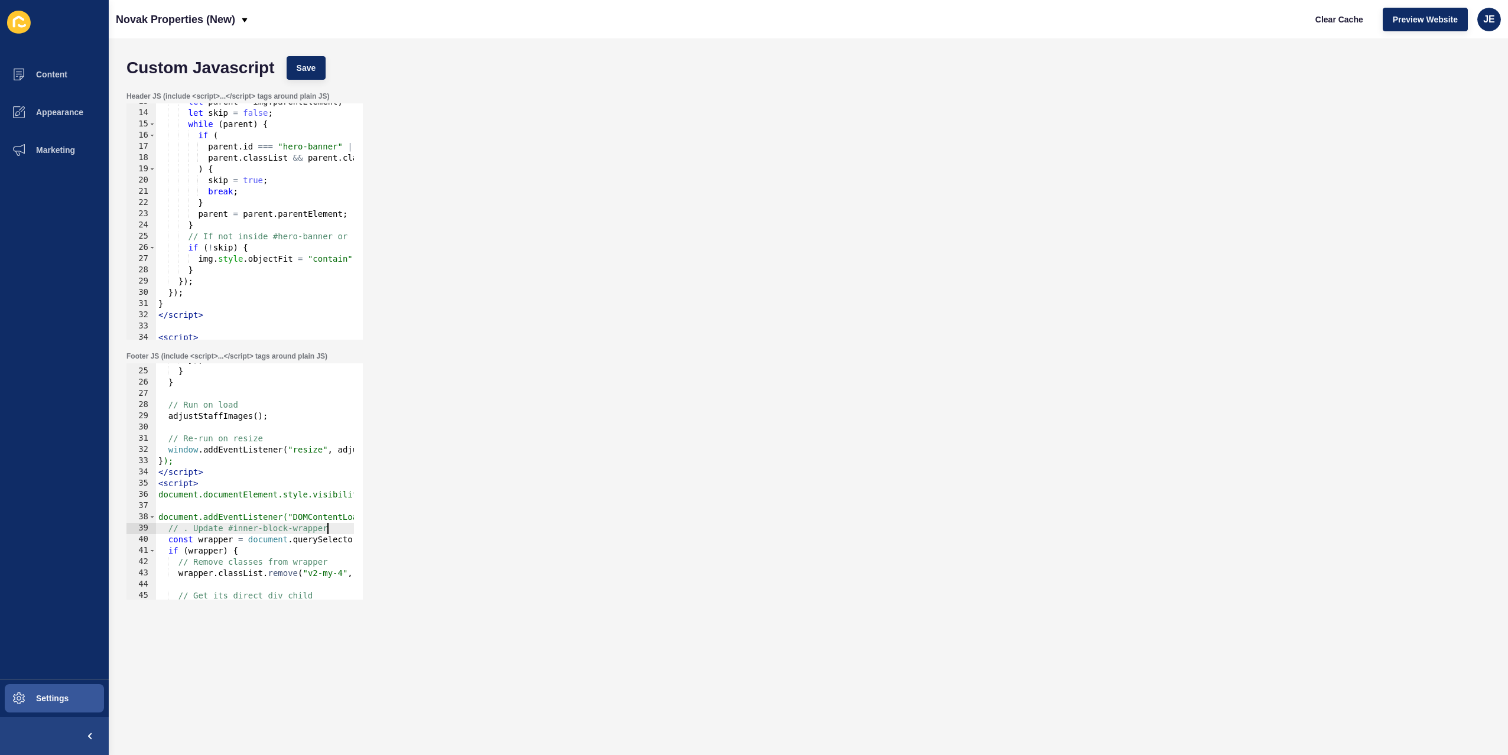
click at [244, 437] on div "}) ; } } // Run on load adjustStaffImages ( ) ; // Re-run on resize window . ad…" at bounding box center [424, 480] width 536 height 250
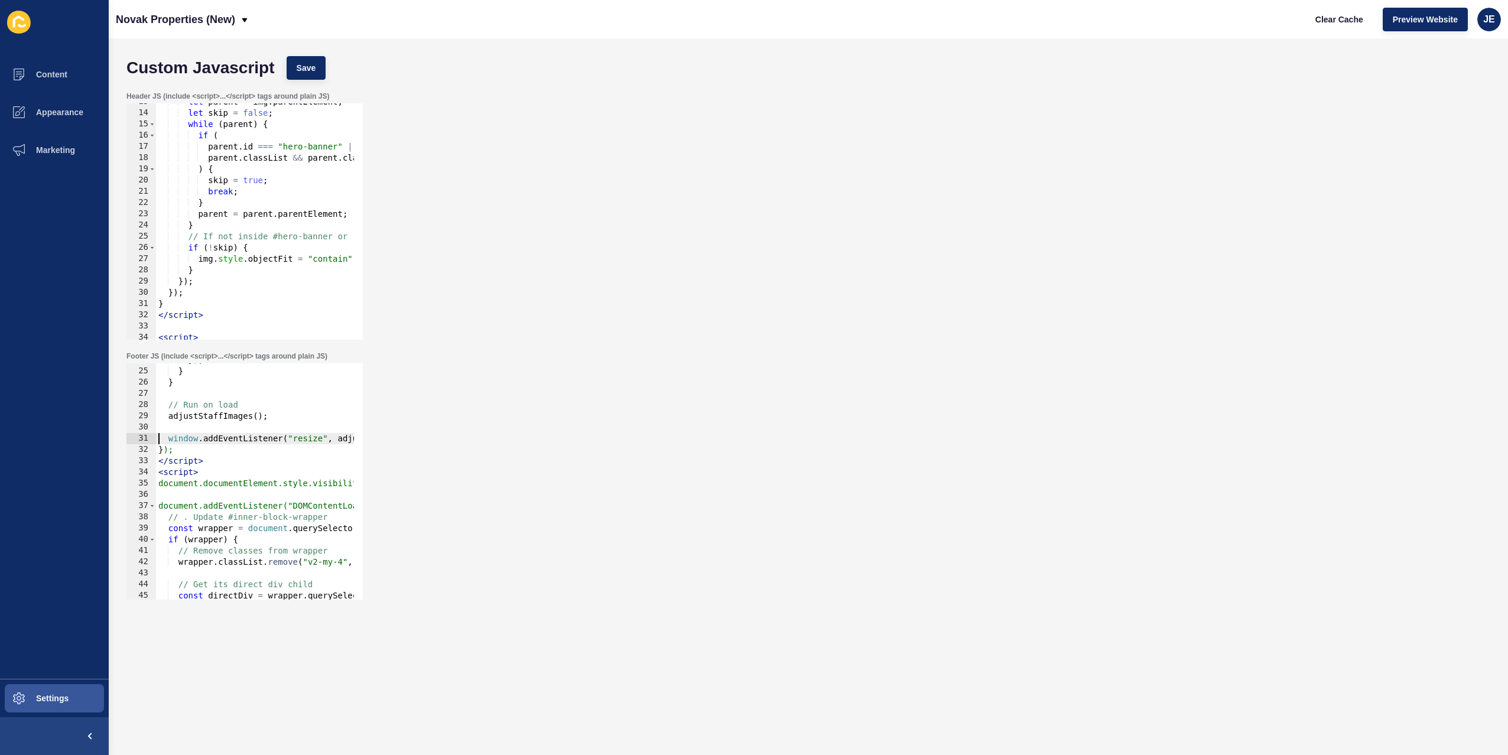
click at [217, 404] on div "}) ; } } // Run on load adjustStaffImages ( ) ; window . addEventListener ( "re…" at bounding box center [424, 480] width 536 height 250
click at [152, 408] on div "28" at bounding box center [141, 405] width 30 height 11
click at [196, 412] on div "}) ; } } // Run on adjustStaffImages ( ) ; window . addEventListener ( "resize"…" at bounding box center [424, 480] width 536 height 250
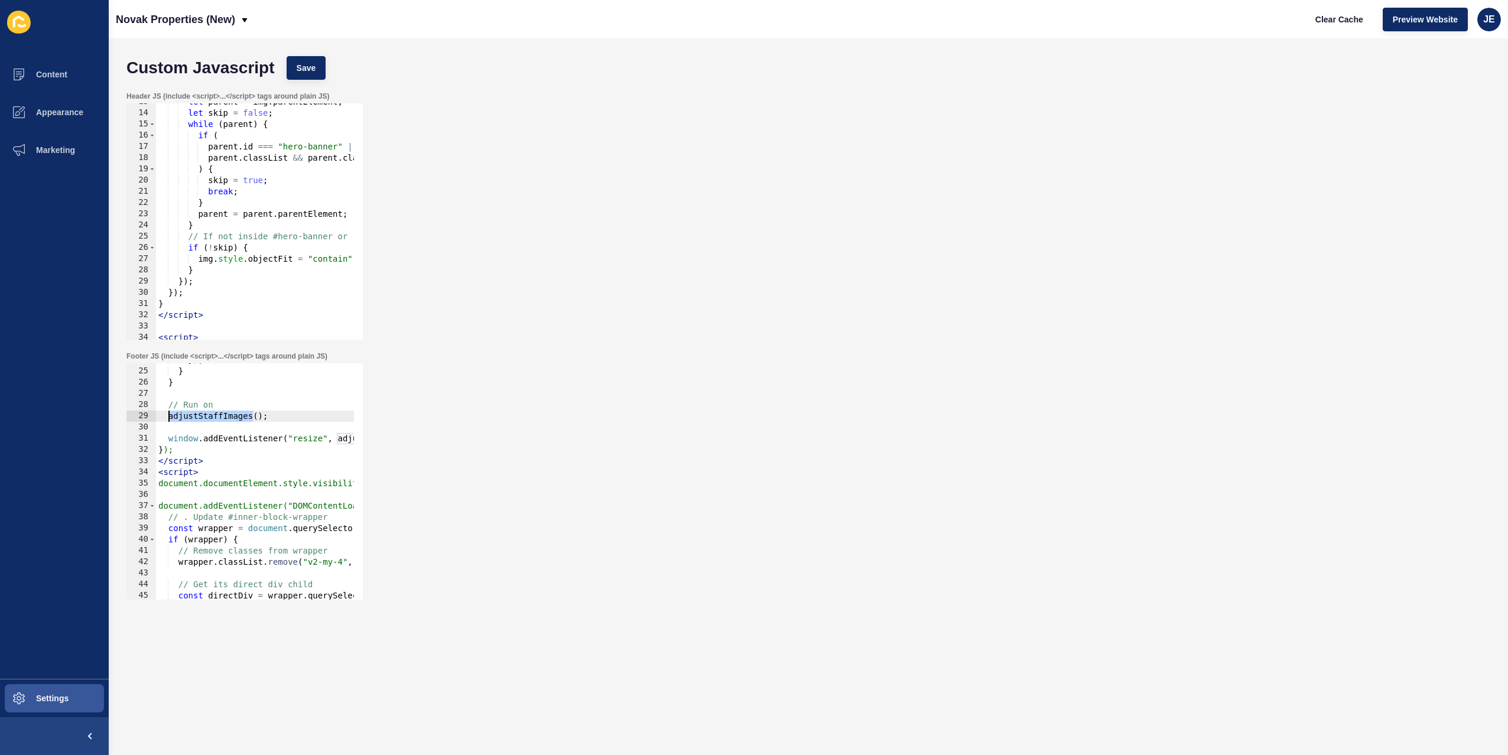
click at [195, 407] on div "}) ; } } // Run on adjustStaffImages ( ) ; window . addEventListener ( "resize"…" at bounding box center [424, 480] width 536 height 250
type textarea "adjustStaffImages();"
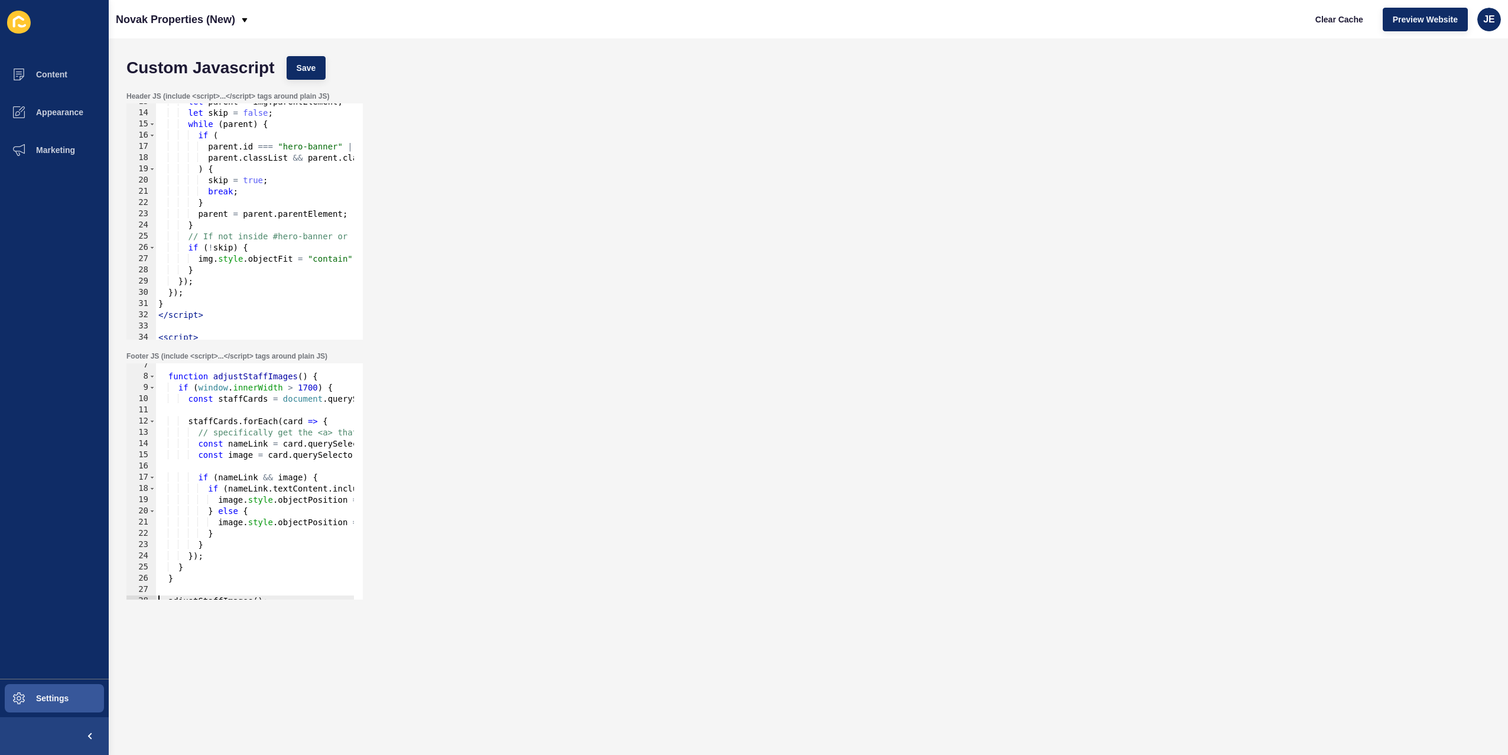
scroll to position [457, 0]
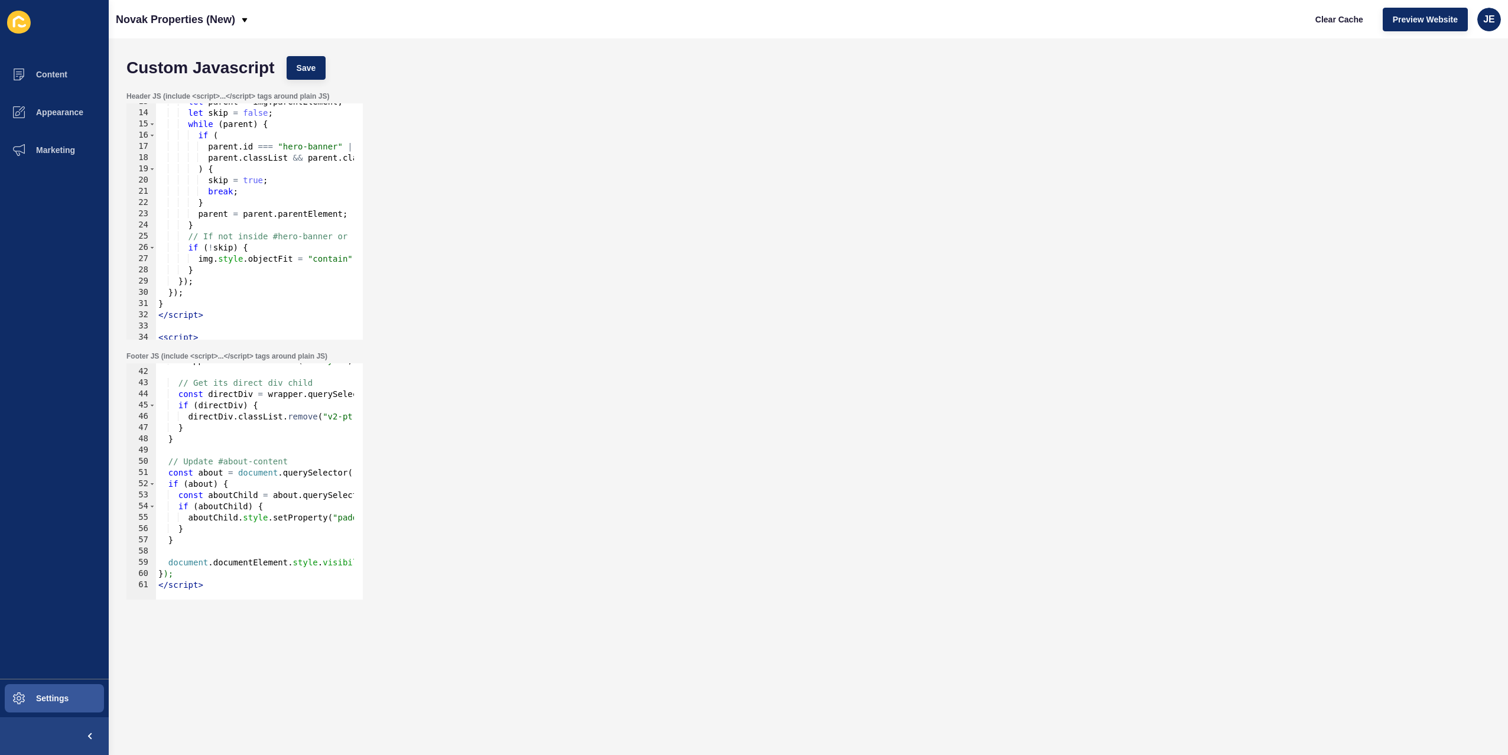
click at [650, 171] on div "Header JS (include <script>...</script> tags around plain JS) if (prev && prev.…" at bounding box center [809, 216] width 1376 height 260
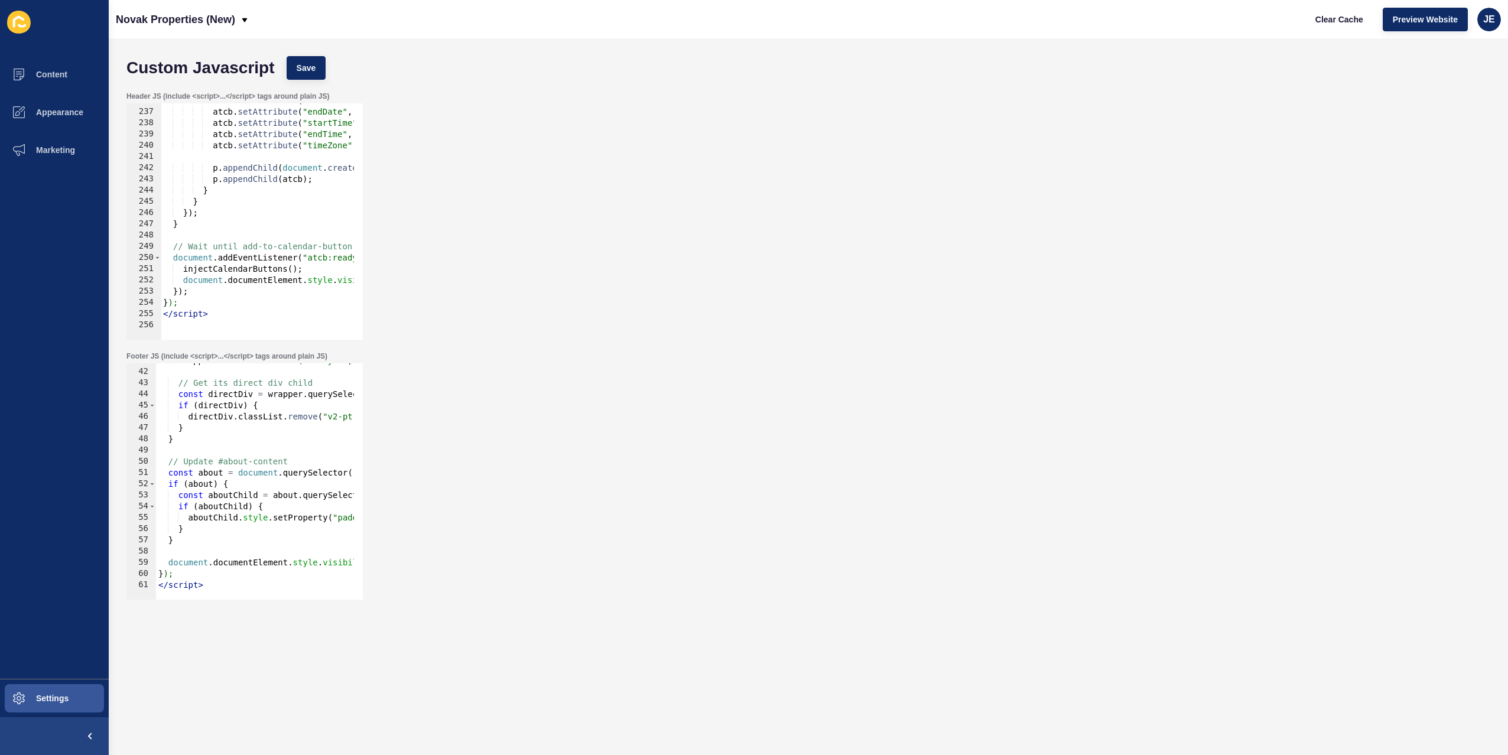
scroll to position [2647, 0]
click at [206, 324] on div "atcb . setAttribute ( "startDate" , ` ${ yyyy } - ${ mm } - ${ dd } ` ) ; atcb …" at bounding box center [441, 220] width 561 height 250
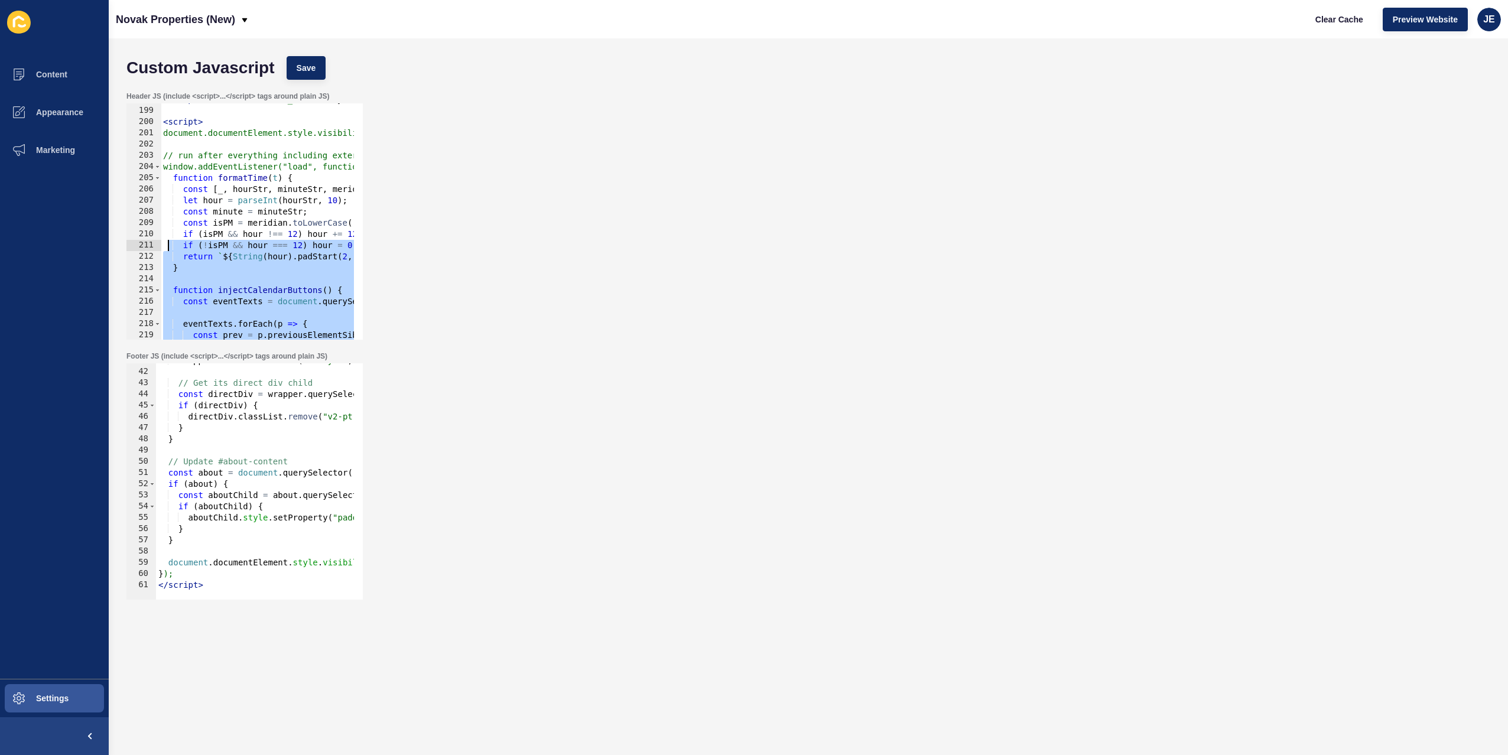
scroll to position [2115, 0]
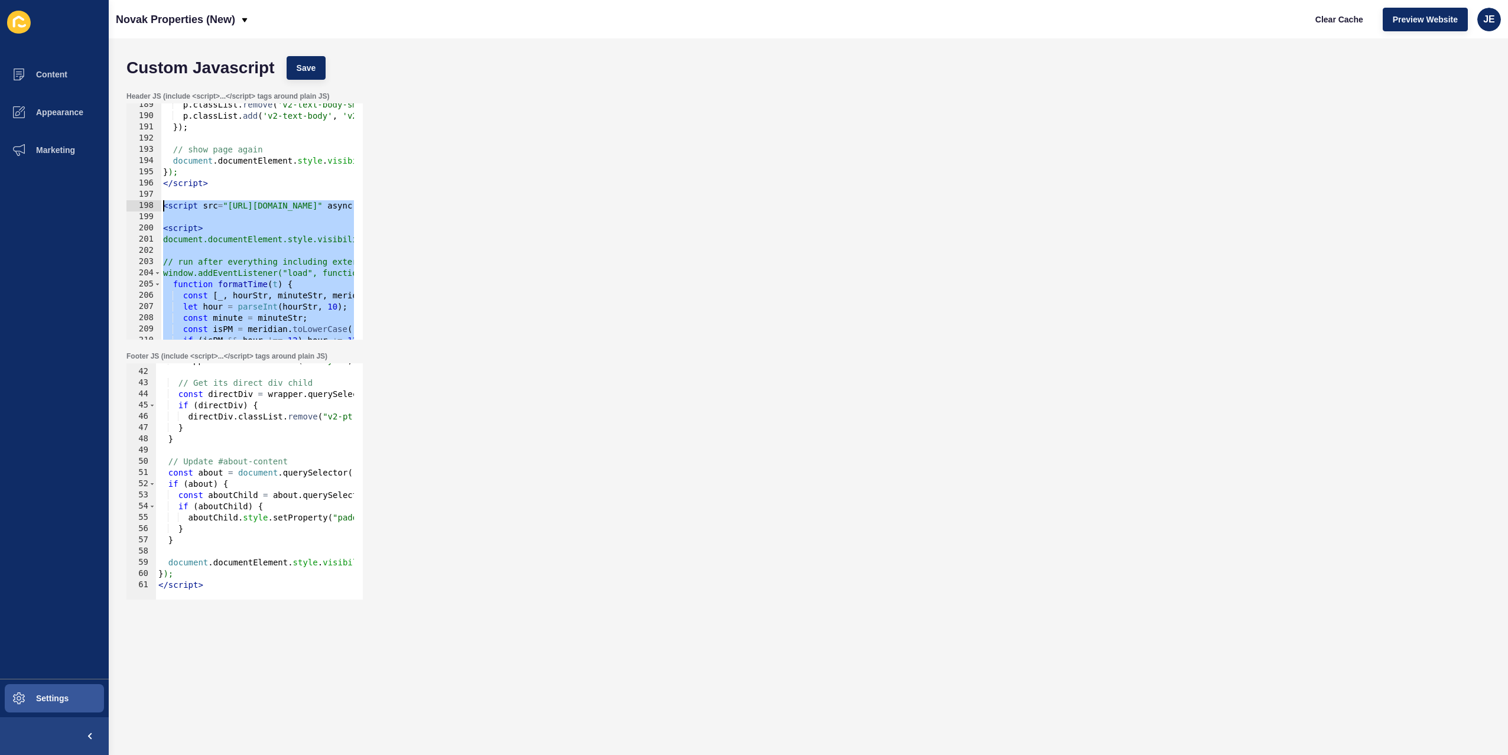
drag, startPoint x: 223, startPoint y: 320, endPoint x: 157, endPoint y: 208, distance: 129.8
click at [157, 208] on div "189 190 191 192 193 194 195 196 197 198 199 200 201 202 203 204 205 206 207 208…" at bounding box center [244, 221] width 236 height 236
type textarea "<script src="https://cdn.jsdelivr.net/npm/add-to-calendar-button@2" async defer…"
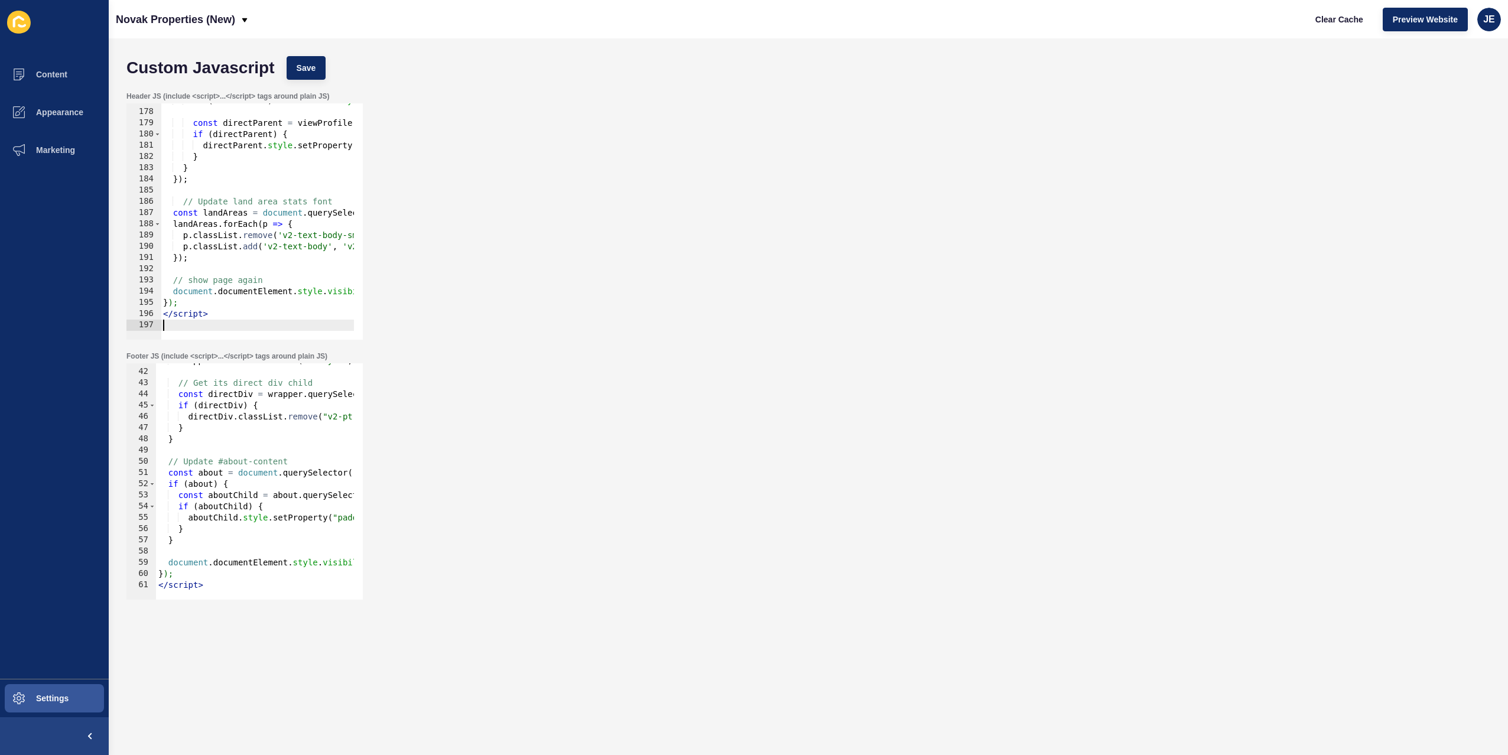
type textarea "</script>"
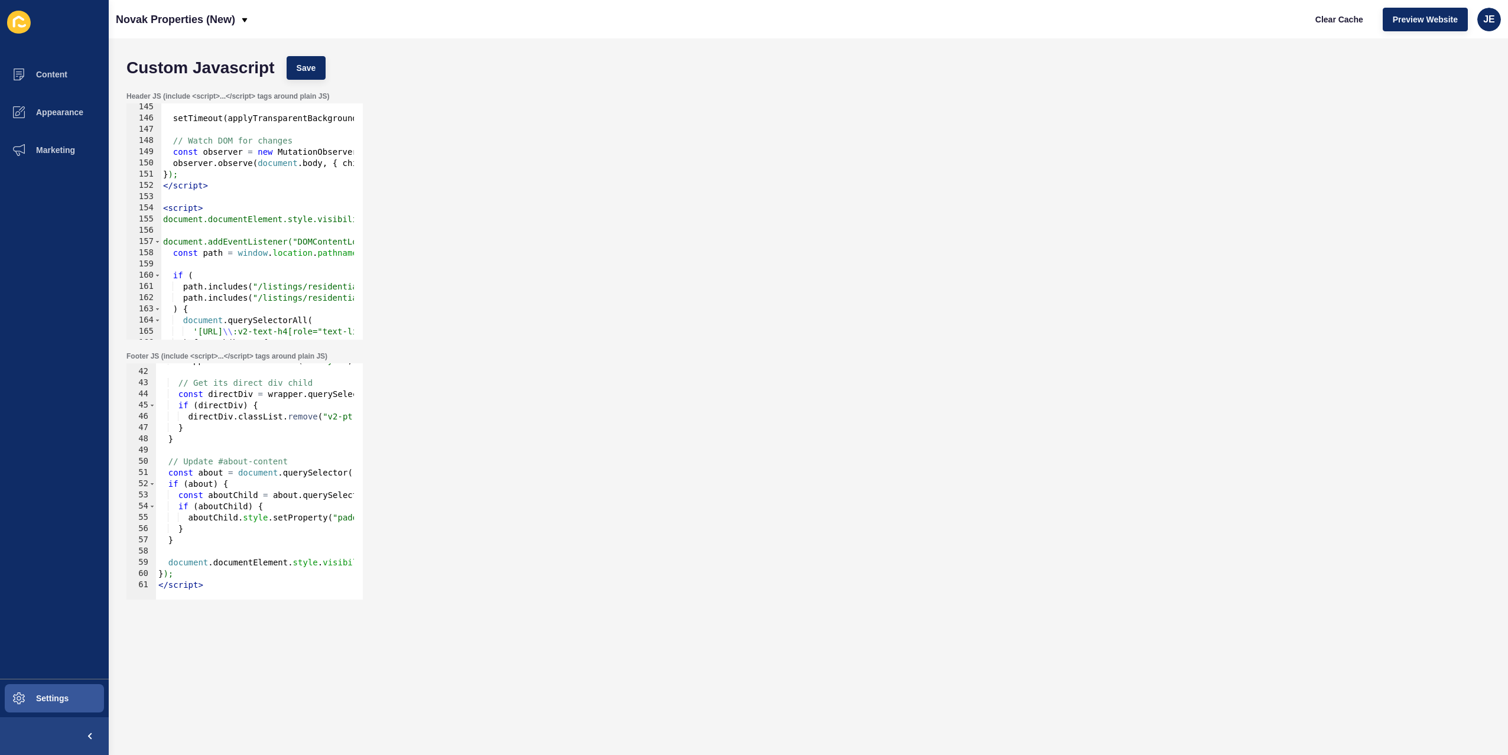
scroll to position [1973, 0]
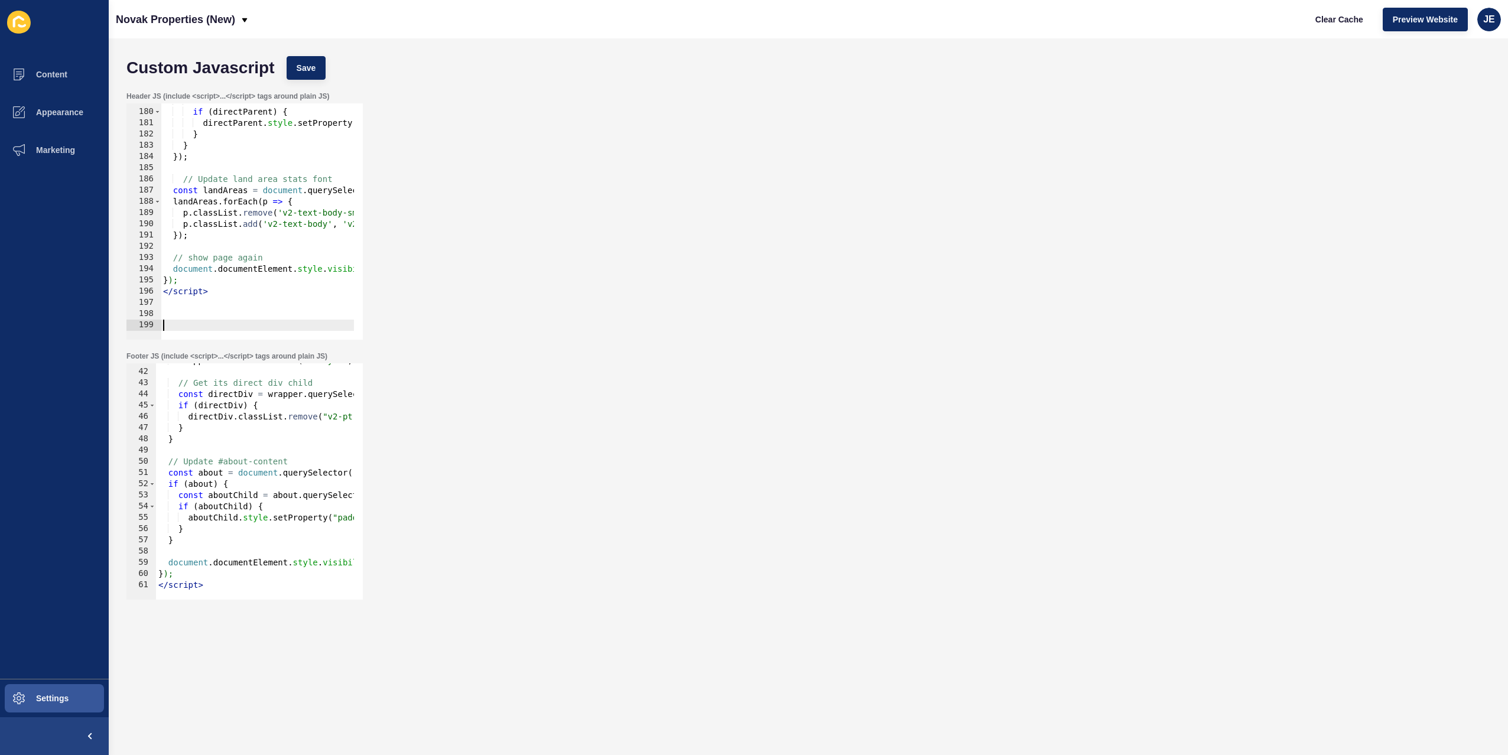
paste textarea "</script>"
type textarea "</script>"
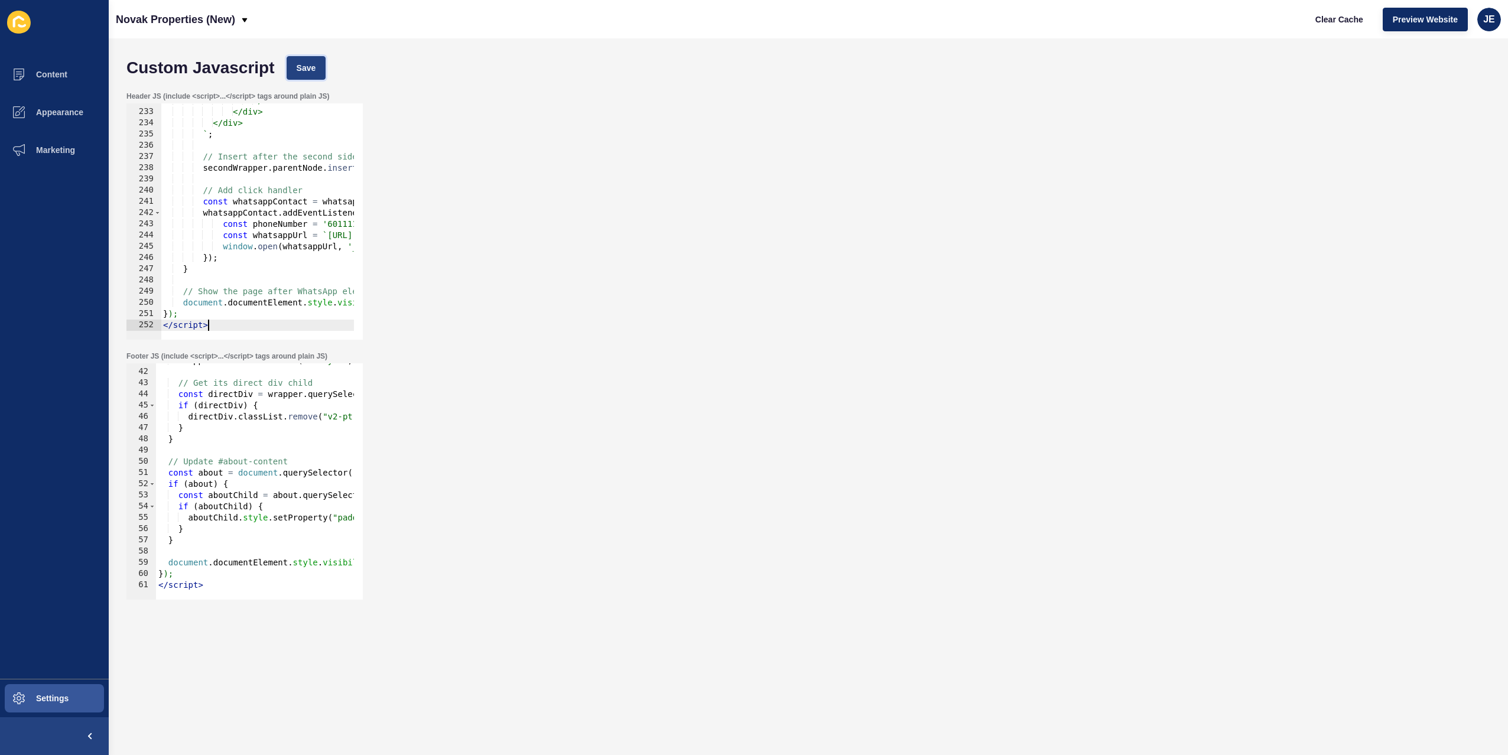
click at [297, 66] on span "Save" at bounding box center [307, 68] width 20 height 12
click at [1343, 25] on span "Clear Cache" at bounding box center [1340, 20] width 48 height 12
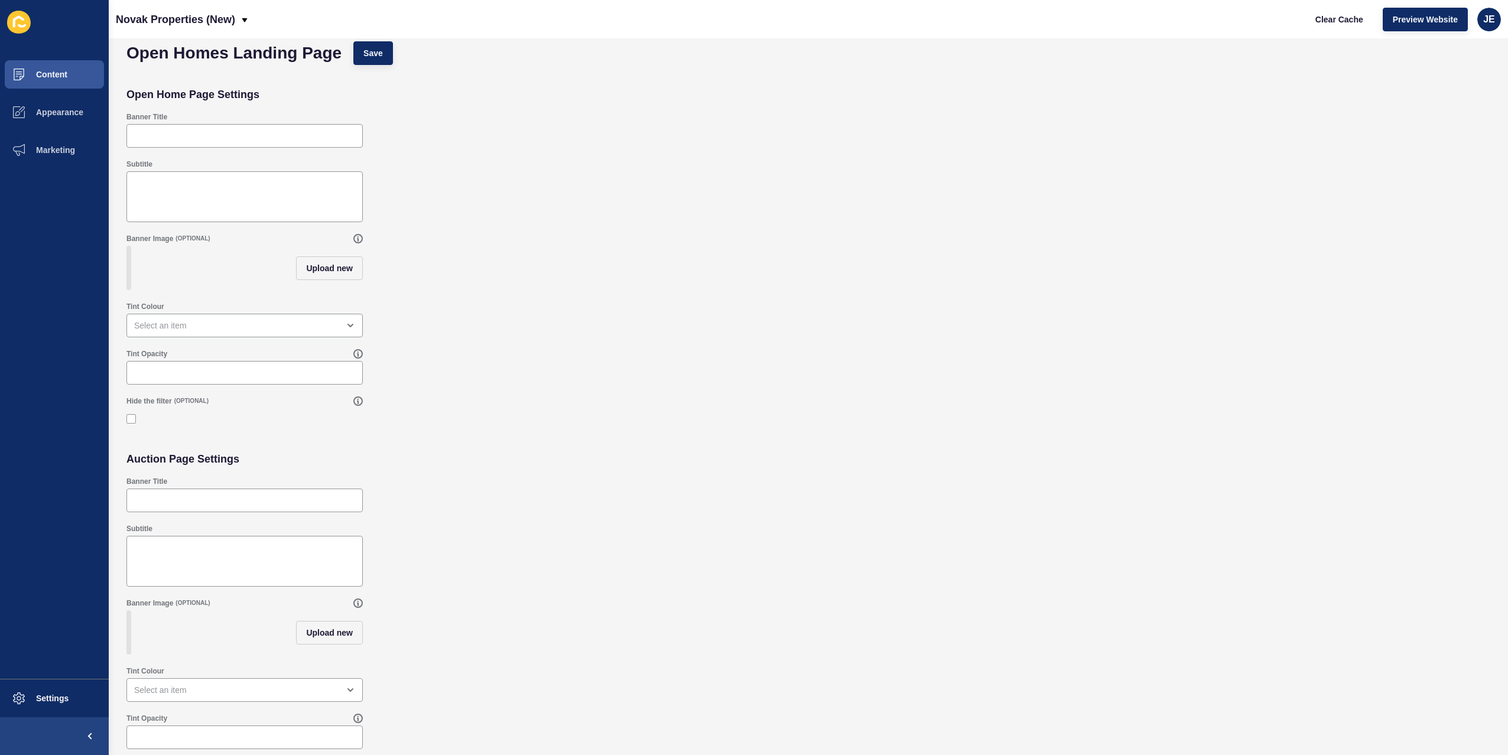
scroll to position [33, 0]
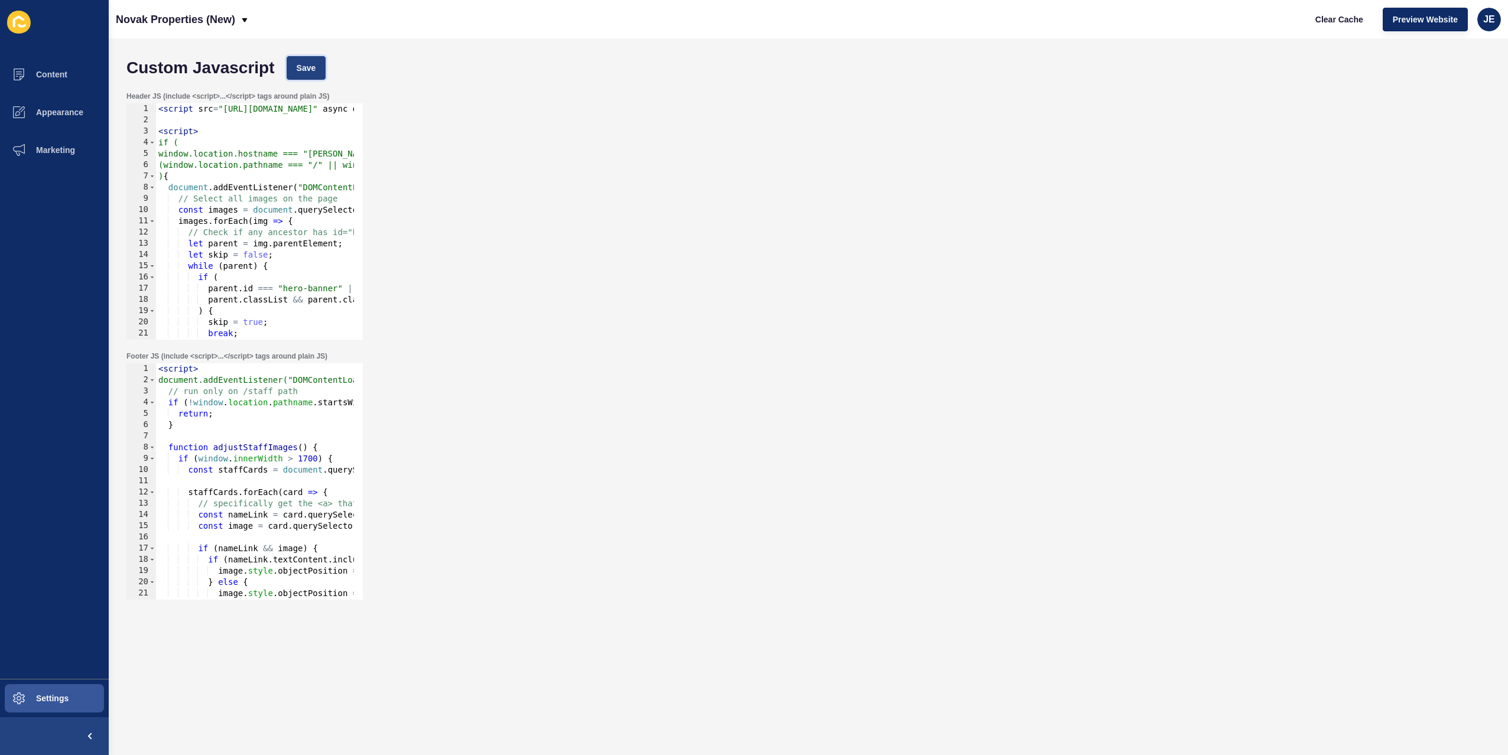
click at [302, 67] on span "Save" at bounding box center [307, 68] width 20 height 12
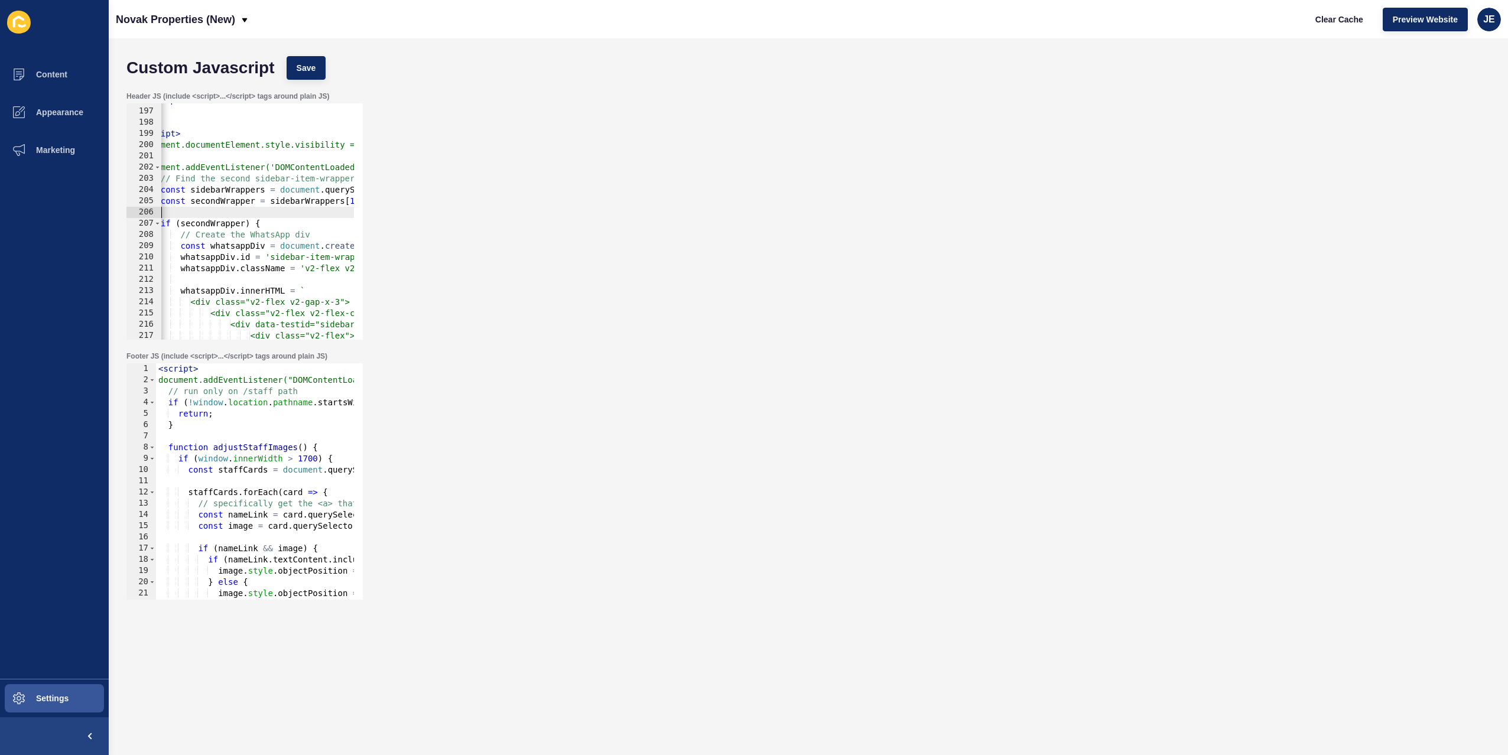
drag, startPoint x: 242, startPoint y: 213, endPoint x: 167, endPoint y: 215, distance: 75.7
click at [154, 216] on div "196 197 198 199 200 201 202 203 204 205 206 207 208 209 210 211 212 213 214 215…" at bounding box center [244, 221] width 236 height 236
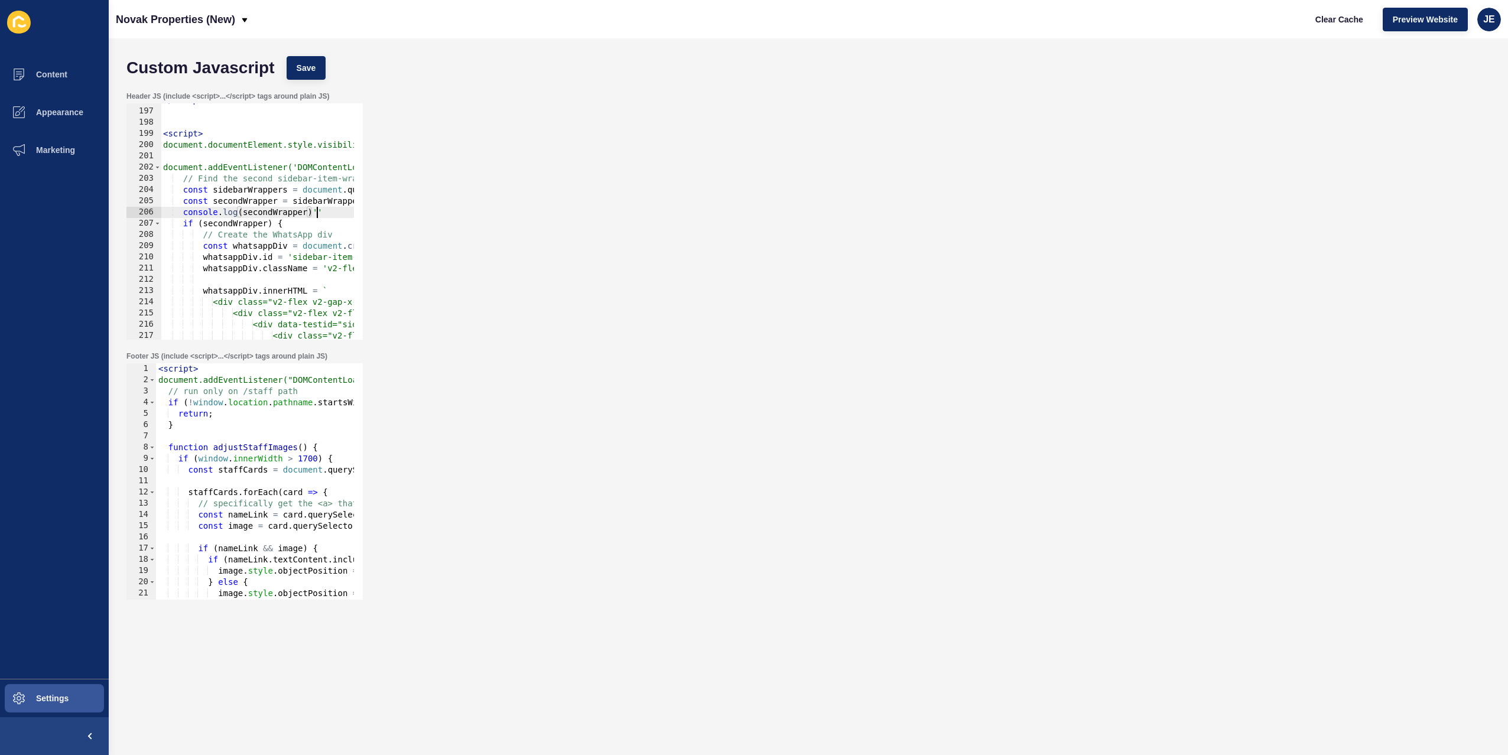
scroll to position [0, 10]
click at [325, 61] on button "Save" at bounding box center [307, 68] width 40 height 24
drag, startPoint x: 1346, startPoint y: 17, endPoint x: 1327, endPoint y: 19, distance: 19.6
click at [1347, 17] on span "Clear Cache" at bounding box center [1340, 20] width 48 height 12
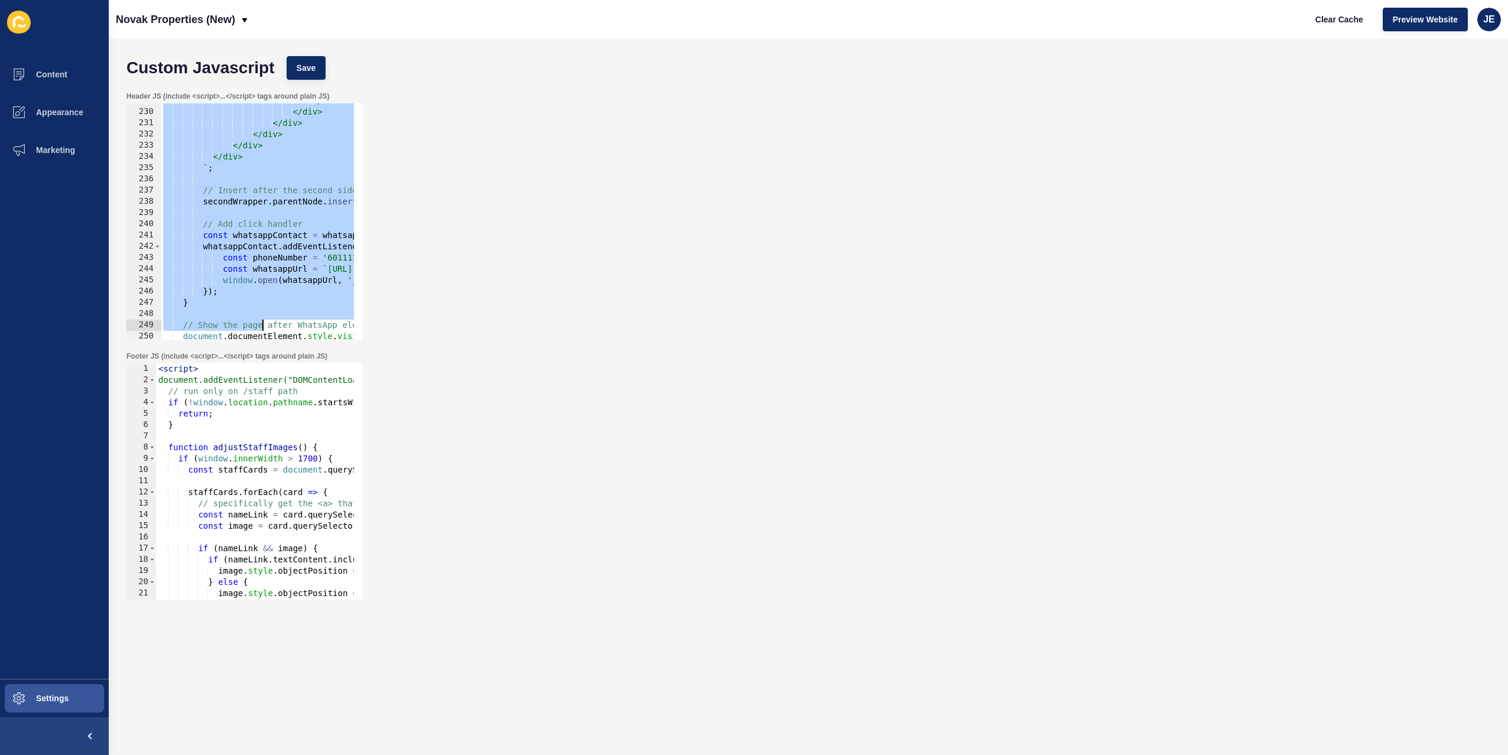
scroll to position [2602, 0]
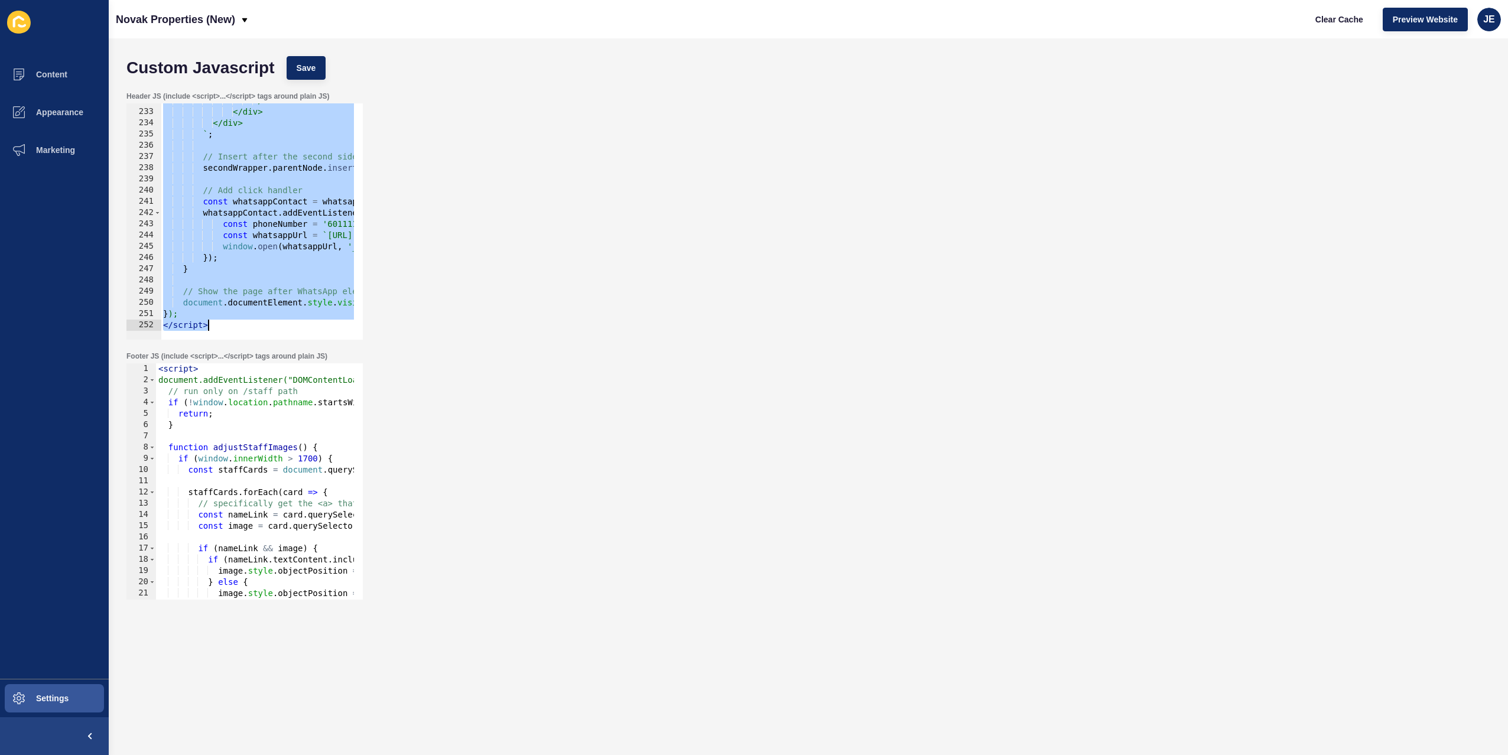
drag, startPoint x: 162, startPoint y: 138, endPoint x: 262, endPoint y: 413, distance: 292.4
click at [262, 413] on form "Custom Javascript Save Header JS (include <script>...</script> tags around plai…" at bounding box center [809, 373] width 1376 height 646
paste textarea
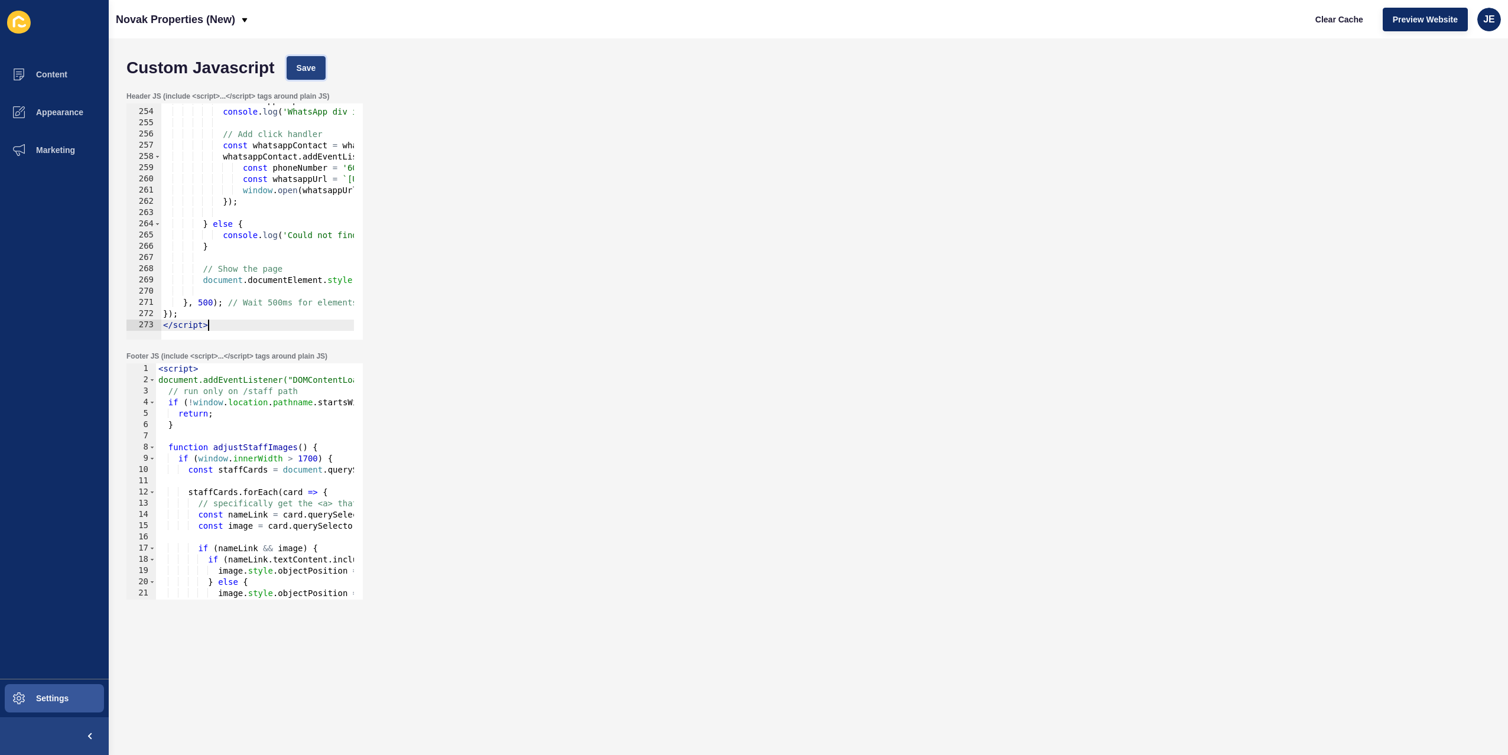
click at [311, 64] on span "Save" at bounding box center [307, 68] width 20 height 12
click at [1345, 21] on span "Clear Cache" at bounding box center [1340, 20] width 48 height 12
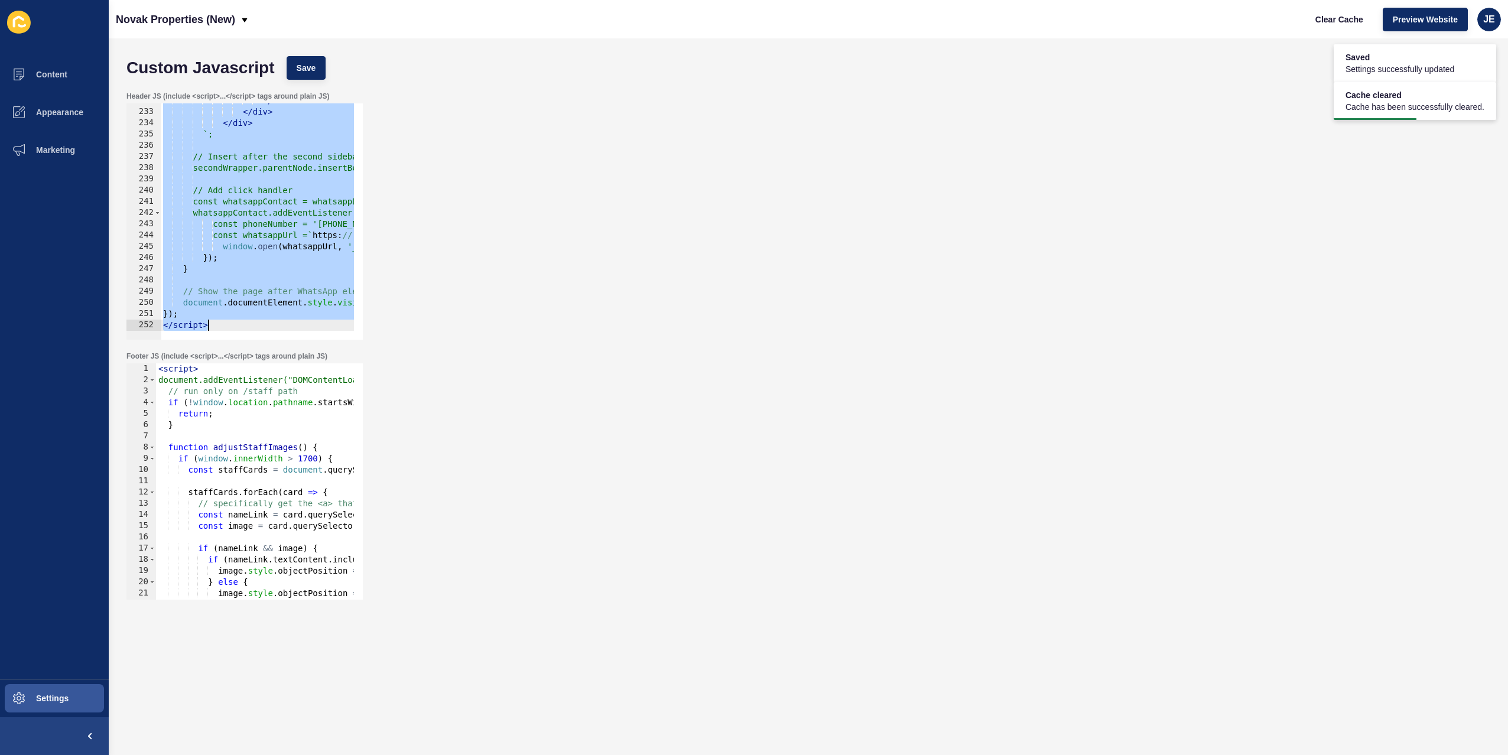
scroll to position [2602, 0]
click at [317, 68] on button "Save" at bounding box center [307, 68] width 40 height 24
click at [1339, 24] on span "Clear Cache" at bounding box center [1340, 20] width 48 height 12
click at [64, 98] on button "Appearance" at bounding box center [54, 112] width 109 height 38
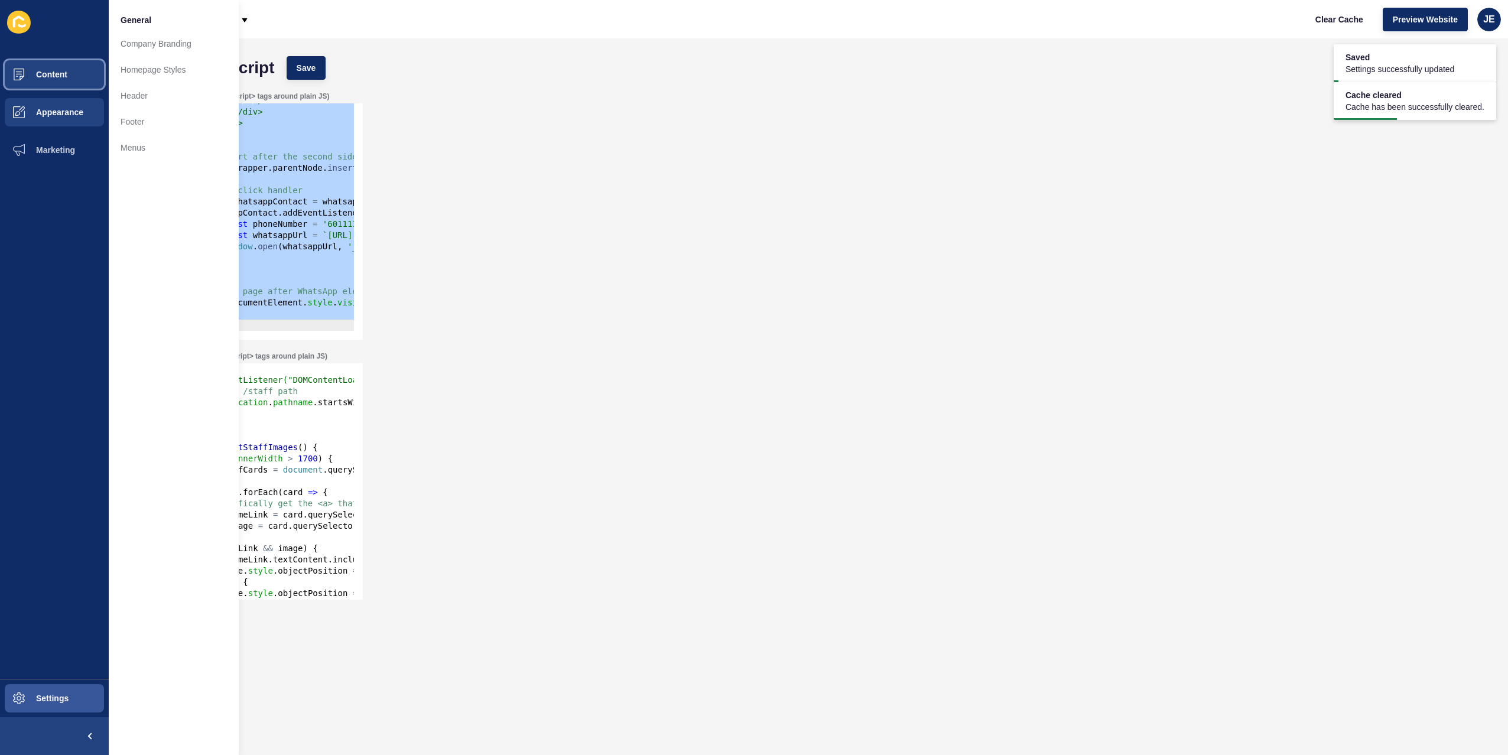
click at [63, 76] on span "Content" at bounding box center [32, 74] width 69 height 9
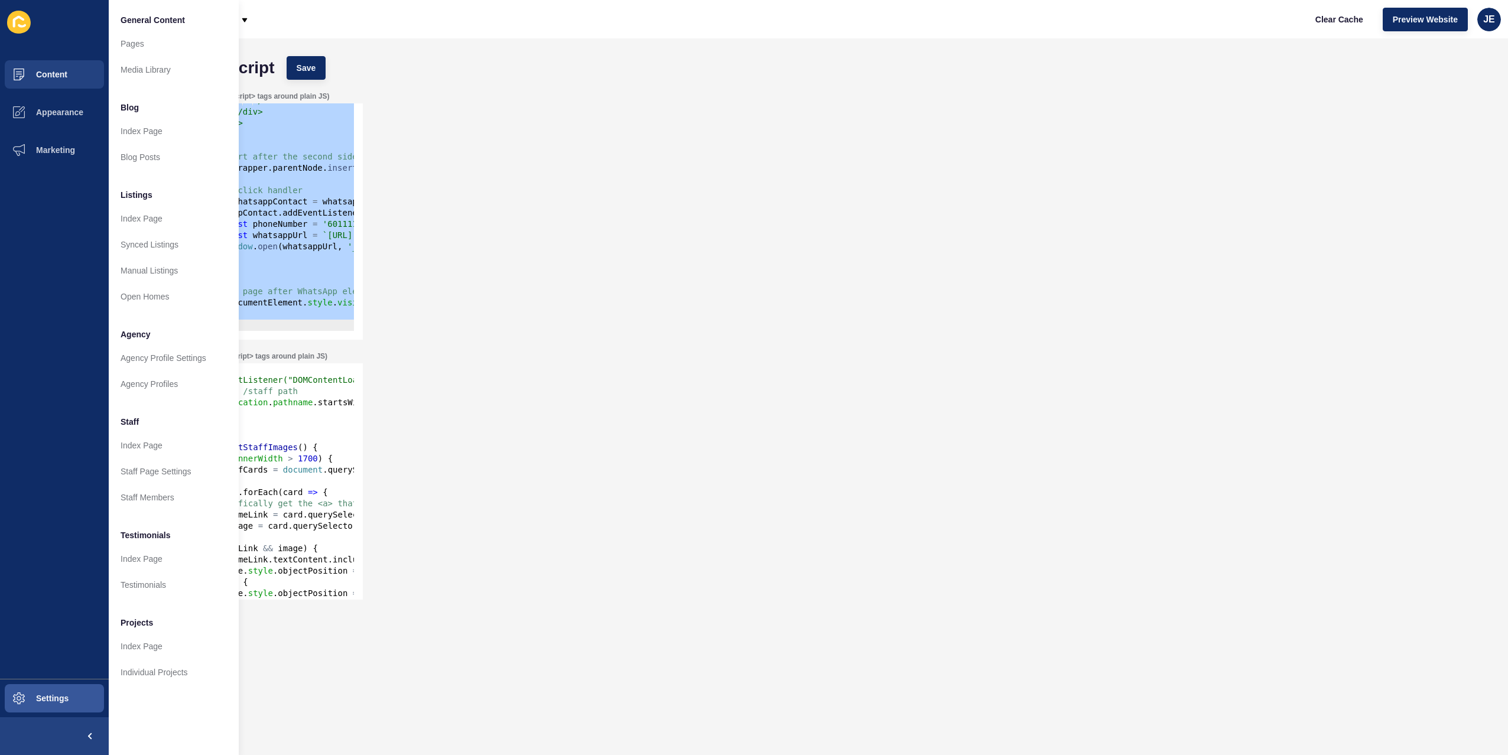
scroll to position [2567, 0]
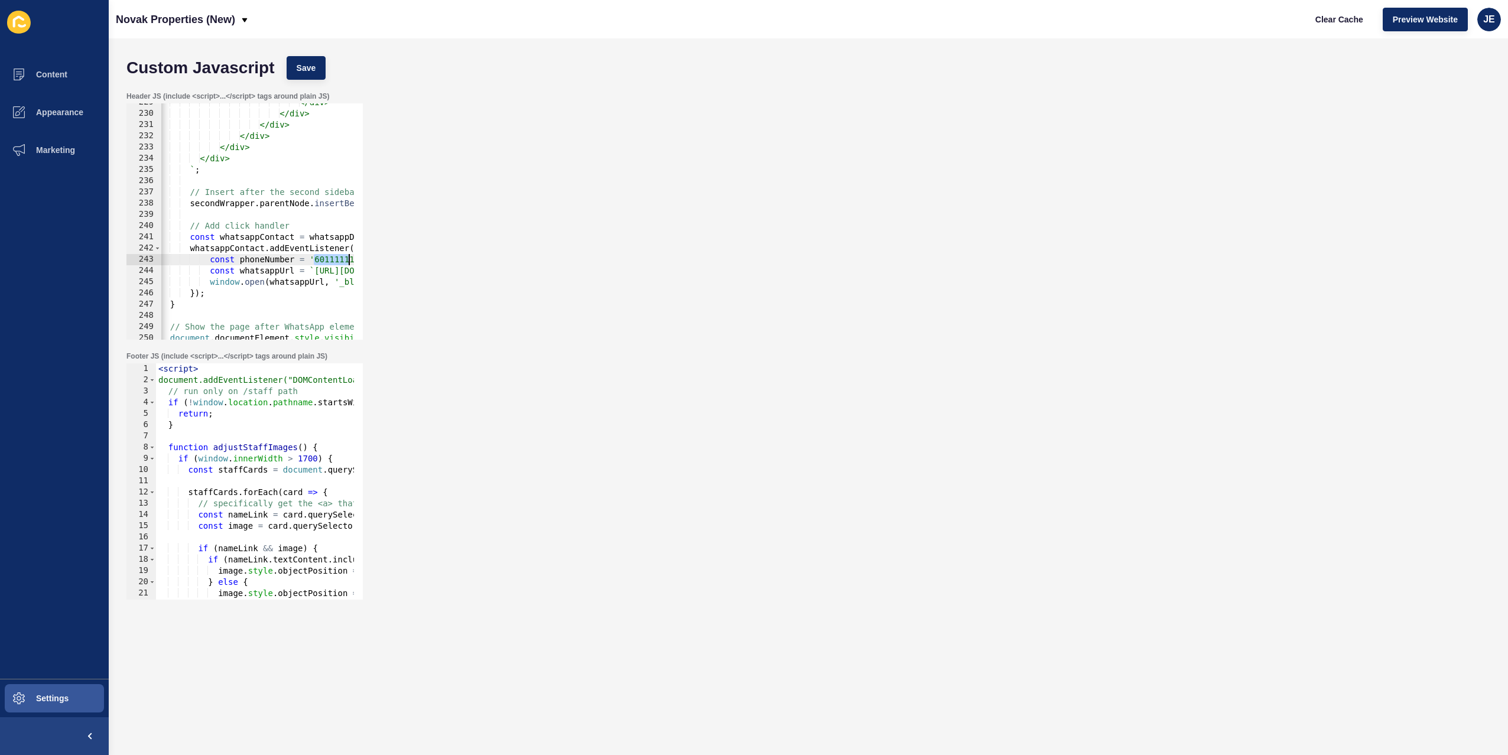
scroll to position [0, 28]
drag, startPoint x: 328, startPoint y: 261, endPoint x: 340, endPoint y: 265, distance: 12.3
paste textarea "111 111"
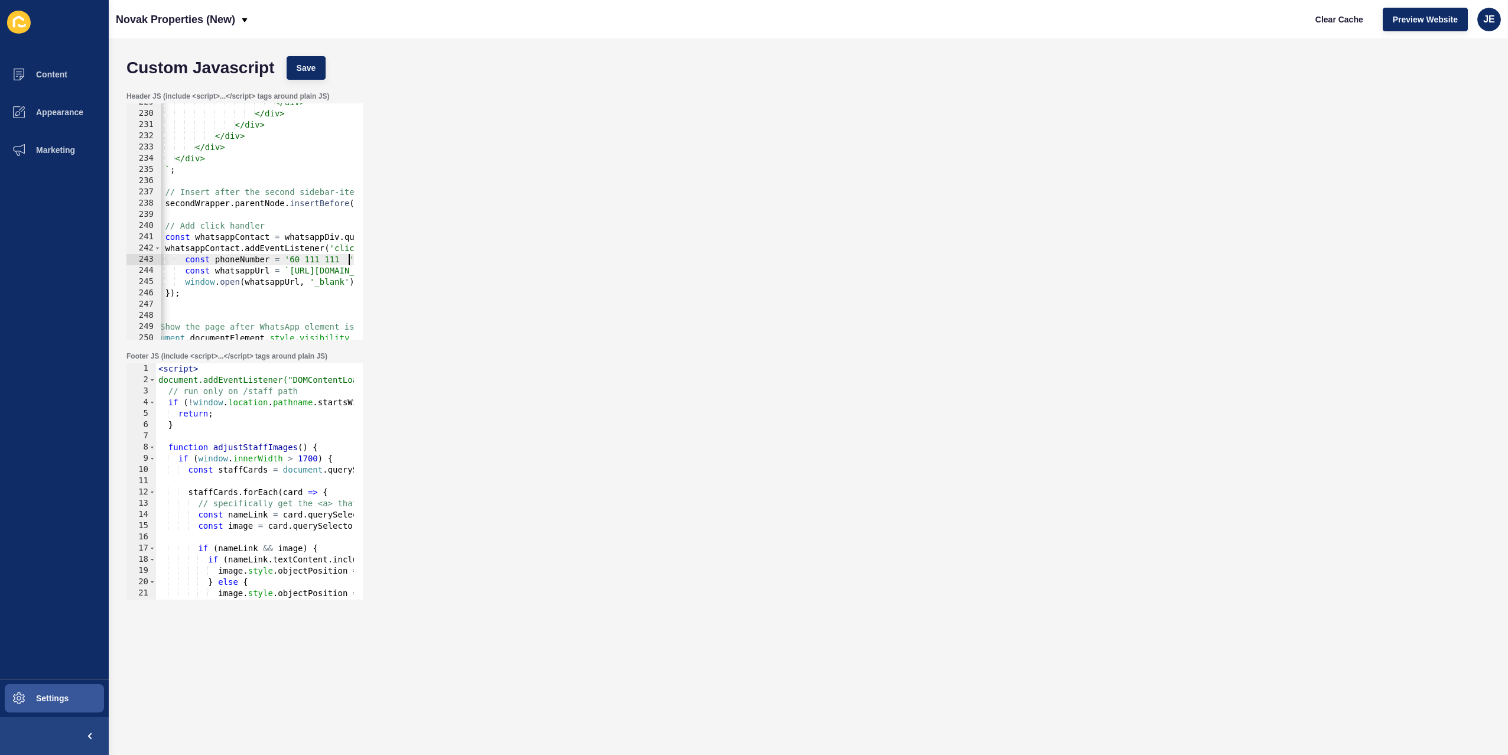
click at [297, 67] on span "Save" at bounding box center [307, 68] width 20 height 12
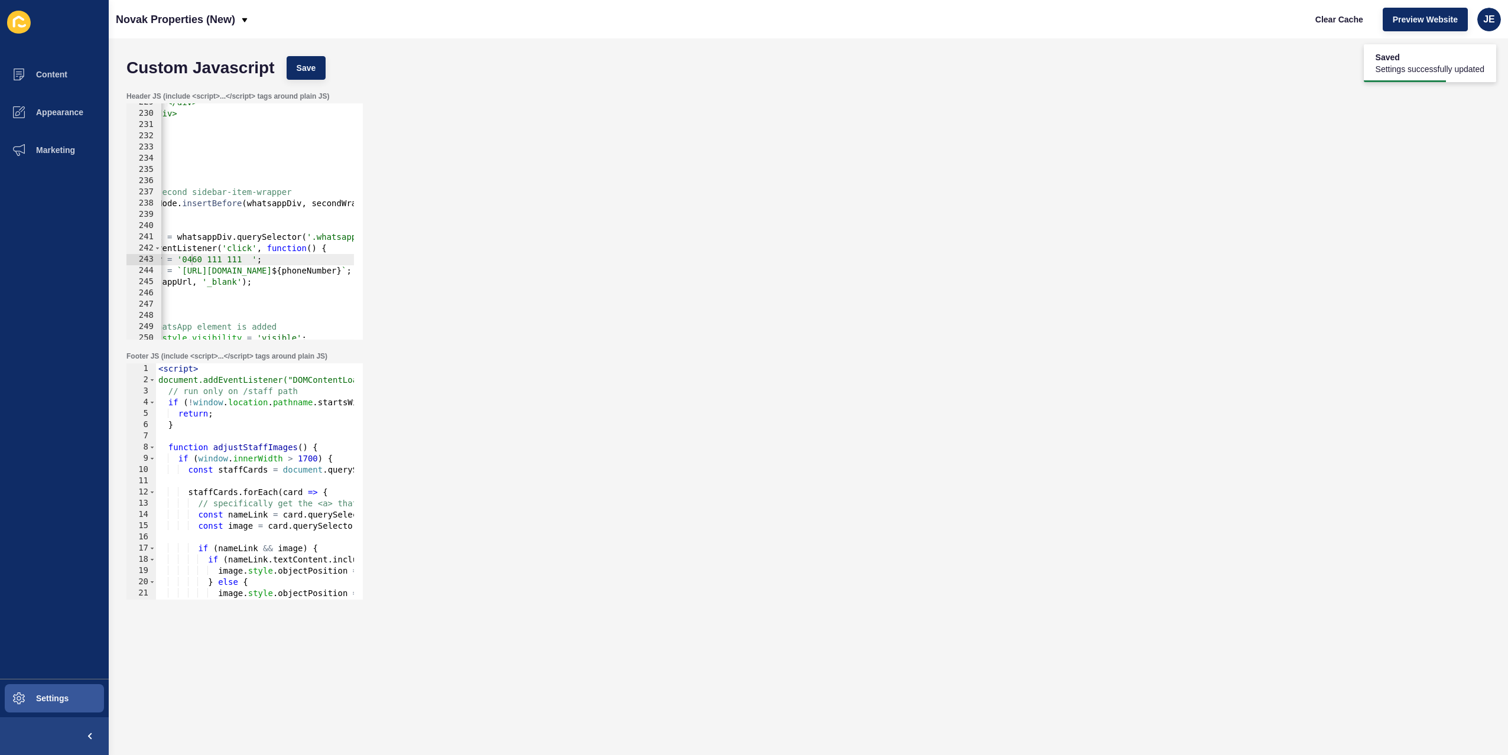
scroll to position [0, 145]
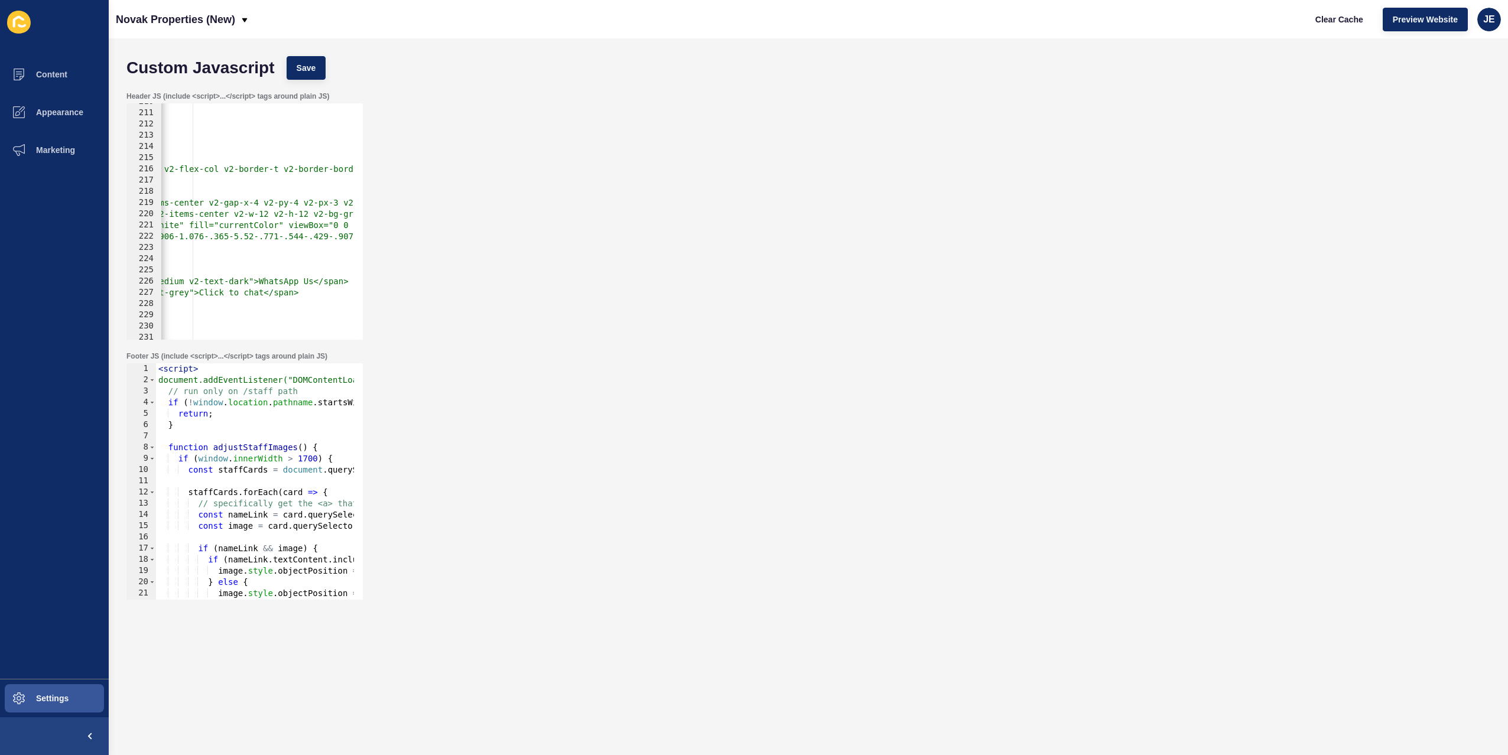
scroll to position [0, 368]
drag, startPoint x: 272, startPoint y: 294, endPoint x: 210, endPoint y: 294, distance: 62.6
drag, startPoint x: 321, startPoint y: 282, endPoint x: 266, endPoint y: 283, distance: 55.0
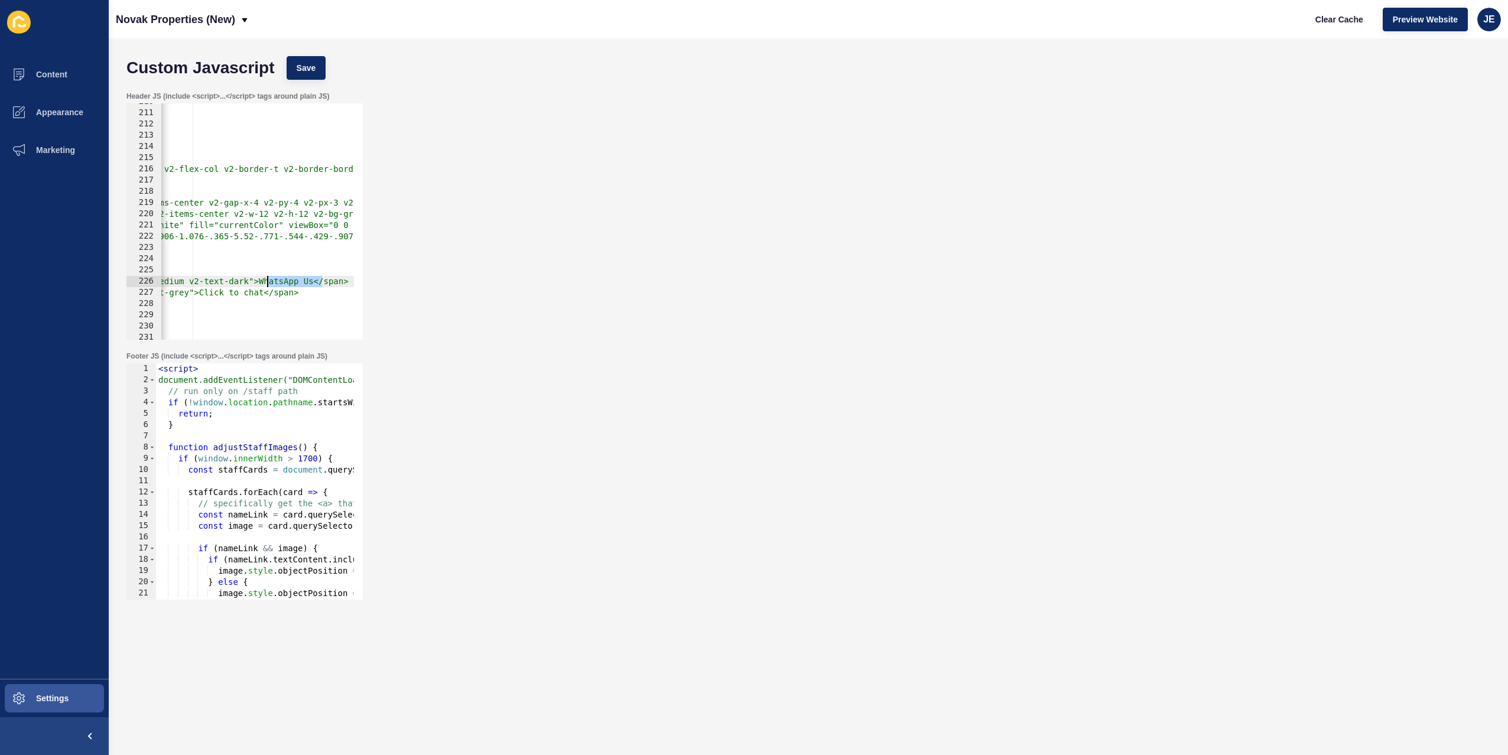
paste textarea "us via WhatsApp"
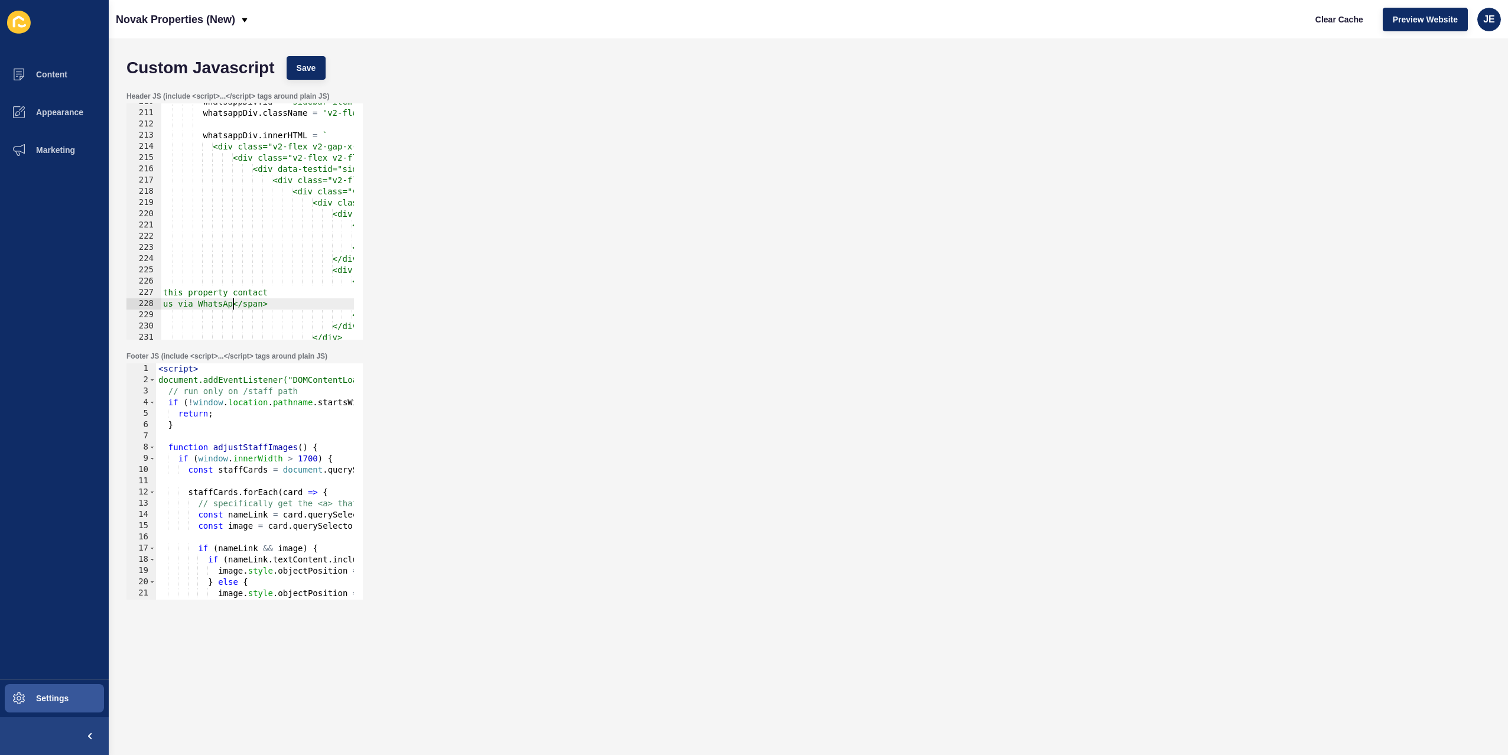
scroll to position [0, 6]
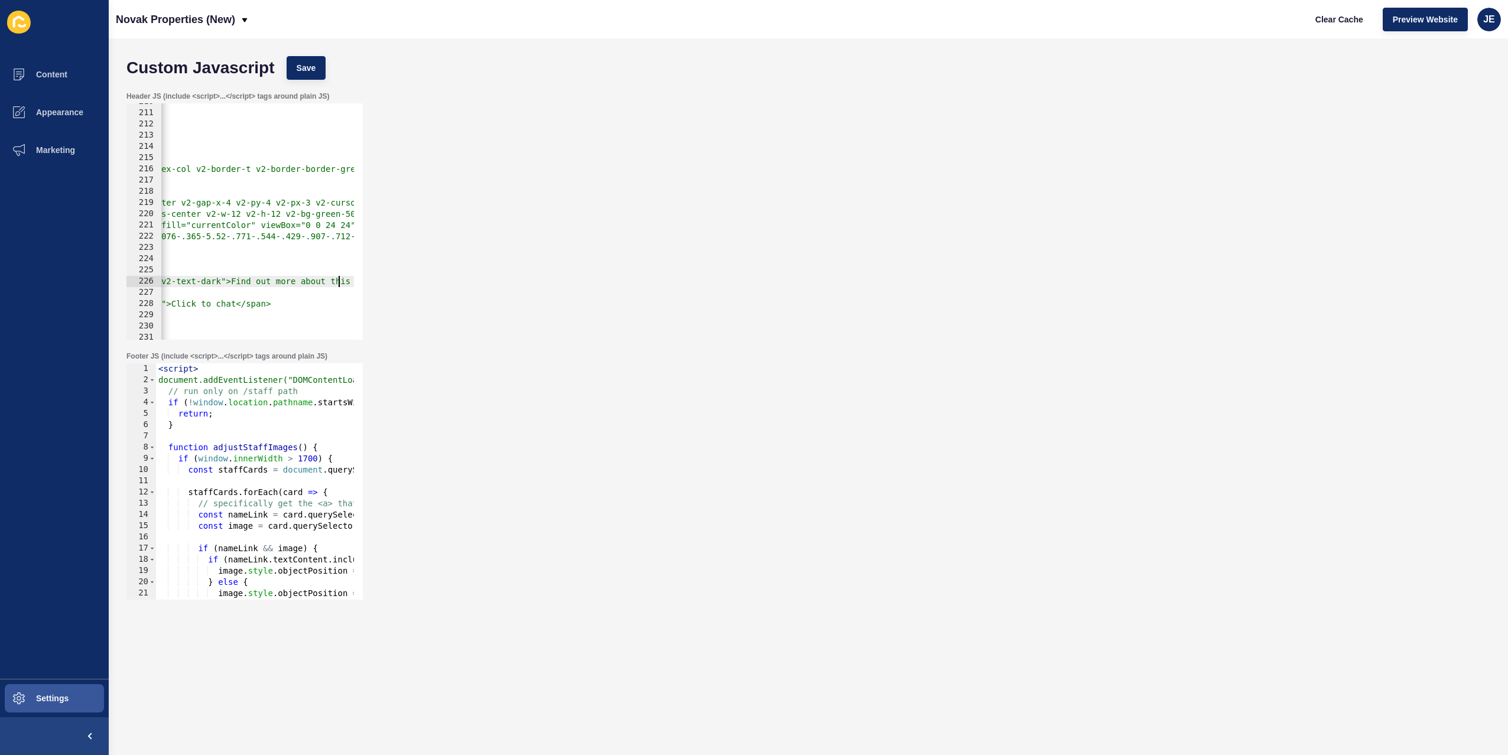
scroll to position [0, 0]
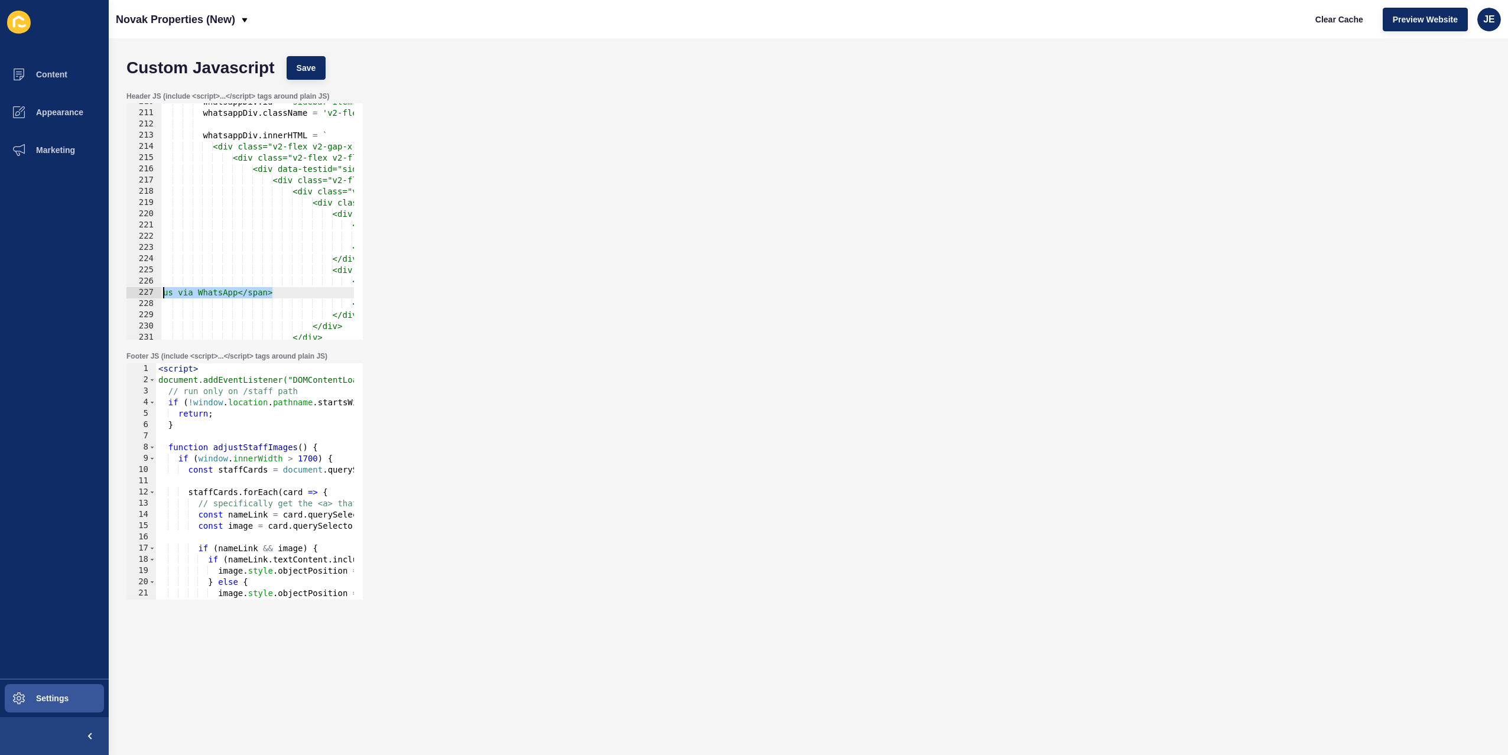
drag, startPoint x: 199, startPoint y: 292, endPoint x: 121, endPoint y: 296, distance: 78.7
click at [119, 295] on div "Custom Javascript Save Header JS (include <script>...</script> tags around plai…" at bounding box center [808, 396] width 1399 height 717
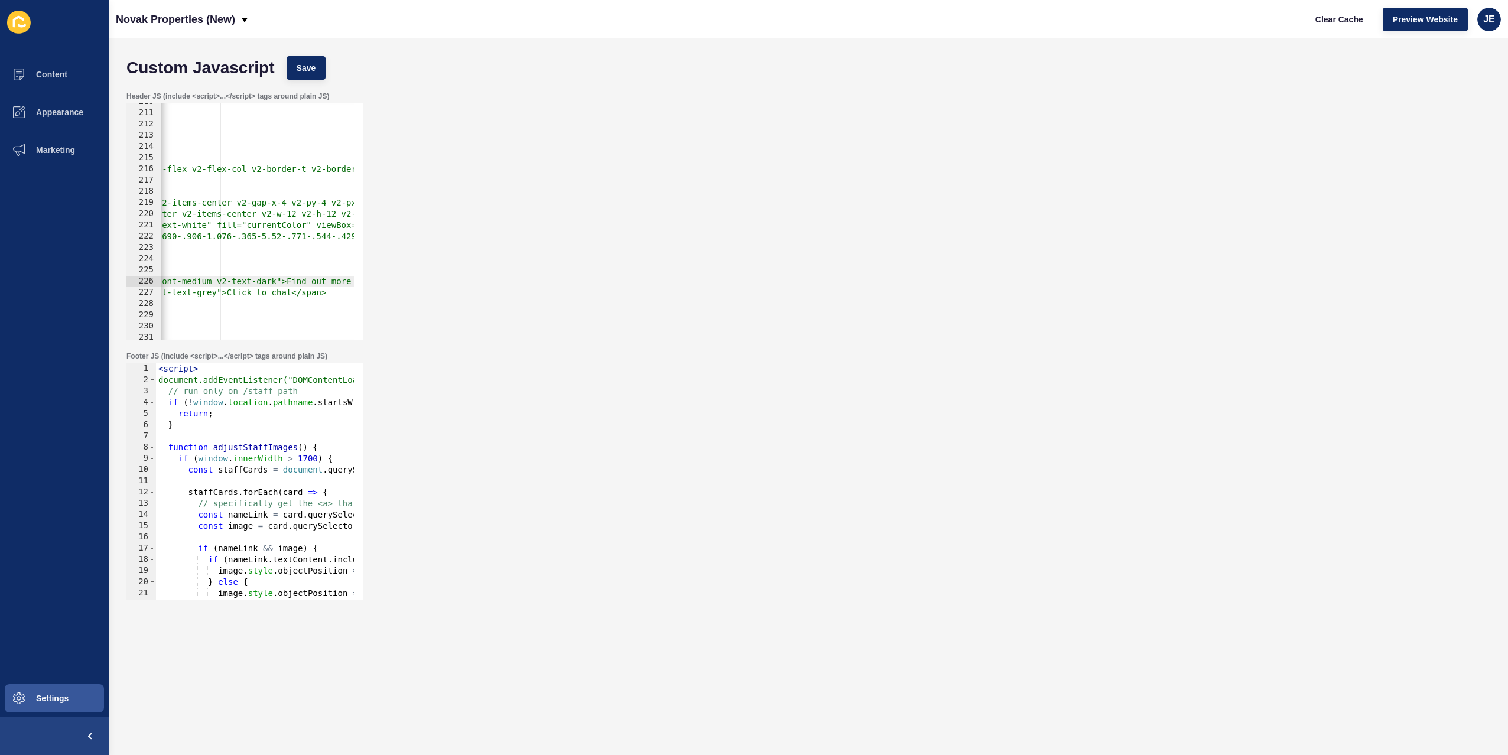
scroll to position [0, 340]
click at [322, 71] on button "Save" at bounding box center [307, 68] width 40 height 24
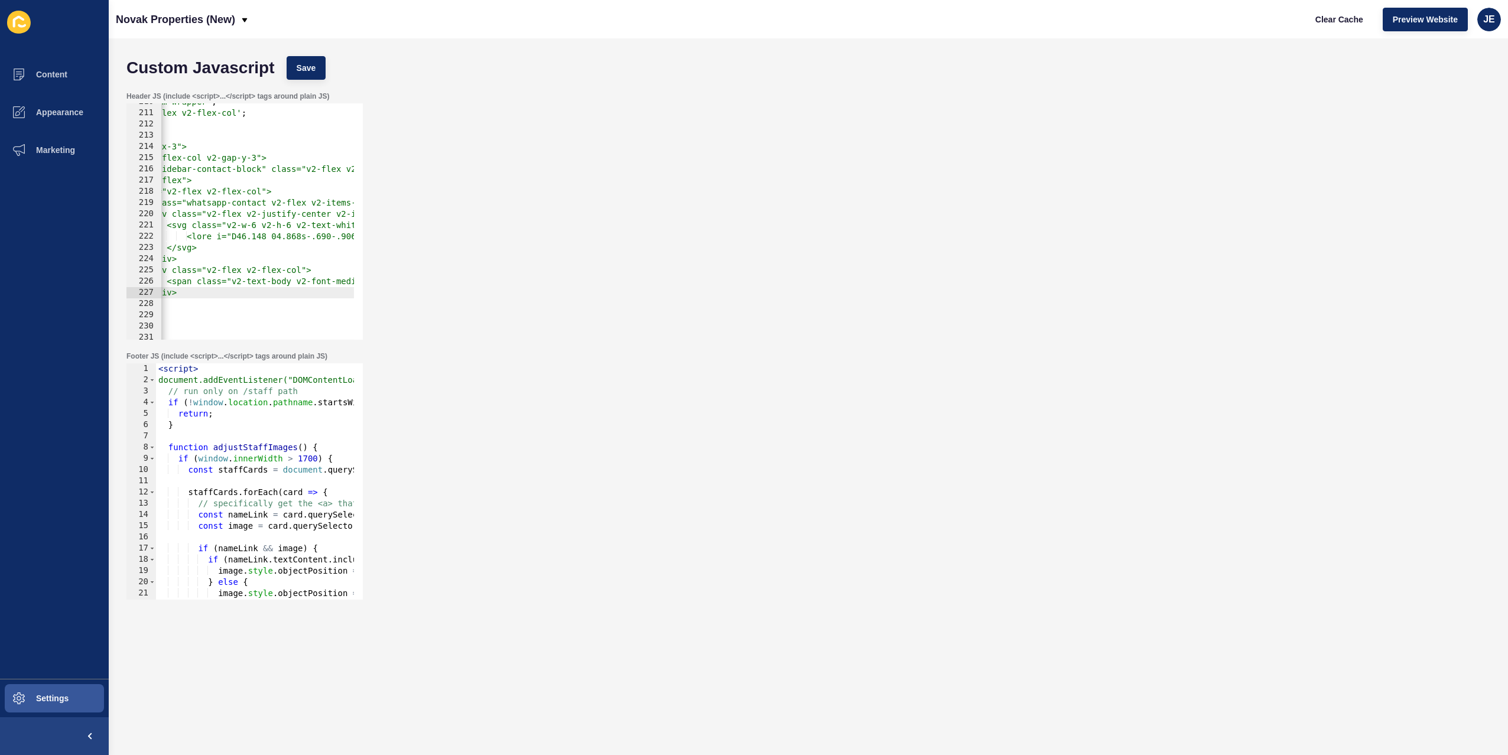
click at [313, 71] on span "Save" at bounding box center [307, 68] width 20 height 12
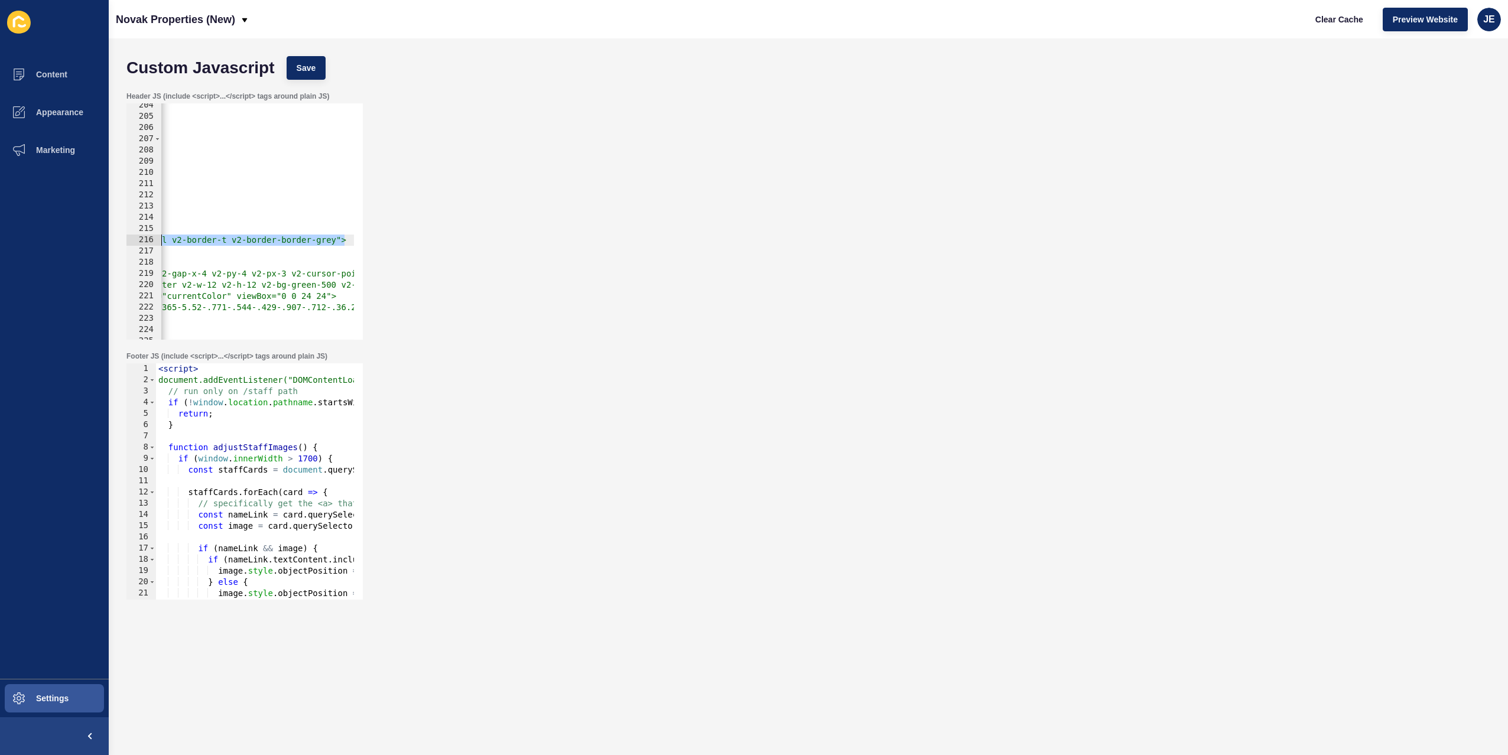
scroll to position [0, 400]
drag, startPoint x: 267, startPoint y: 241, endPoint x: 200, endPoint y: 238, distance: 66.3
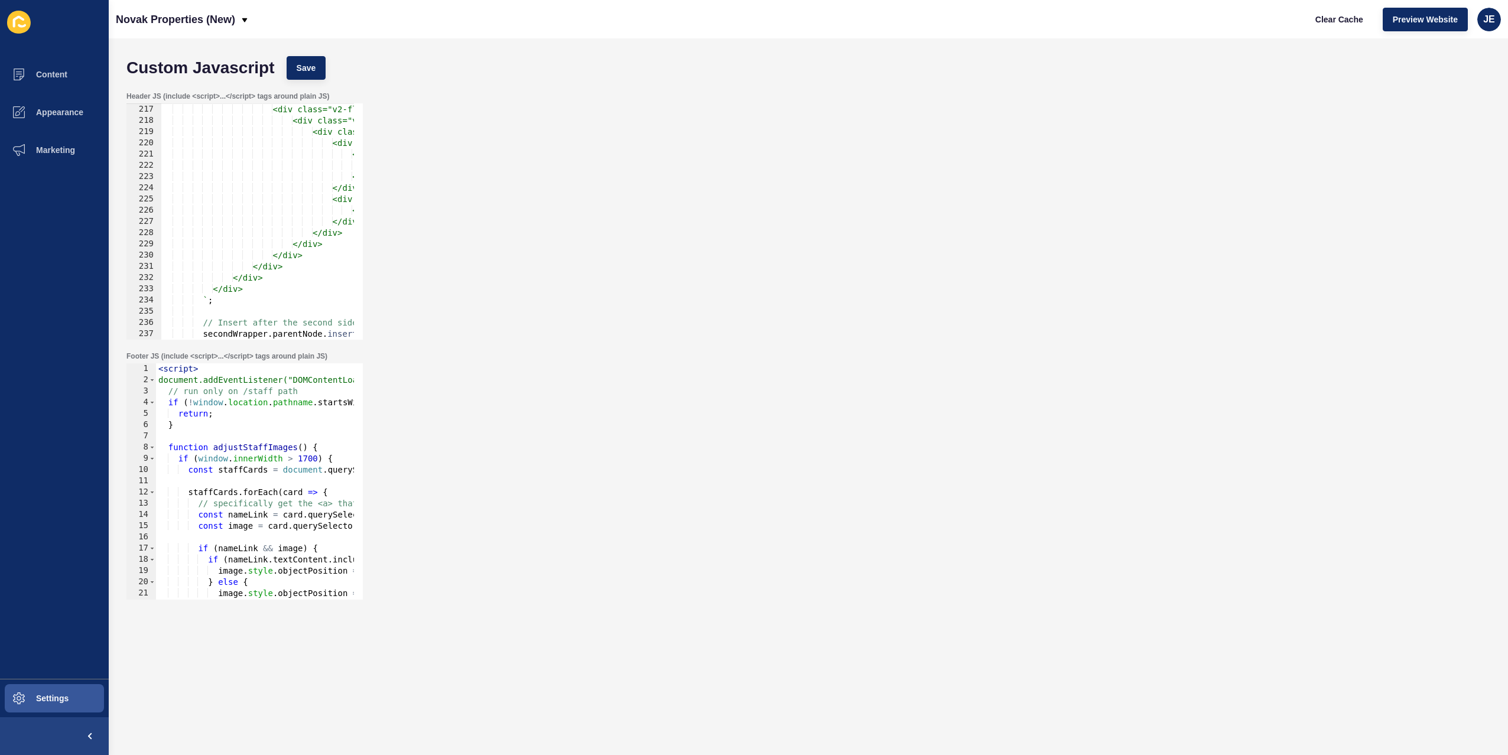
scroll to position [2496, 0]
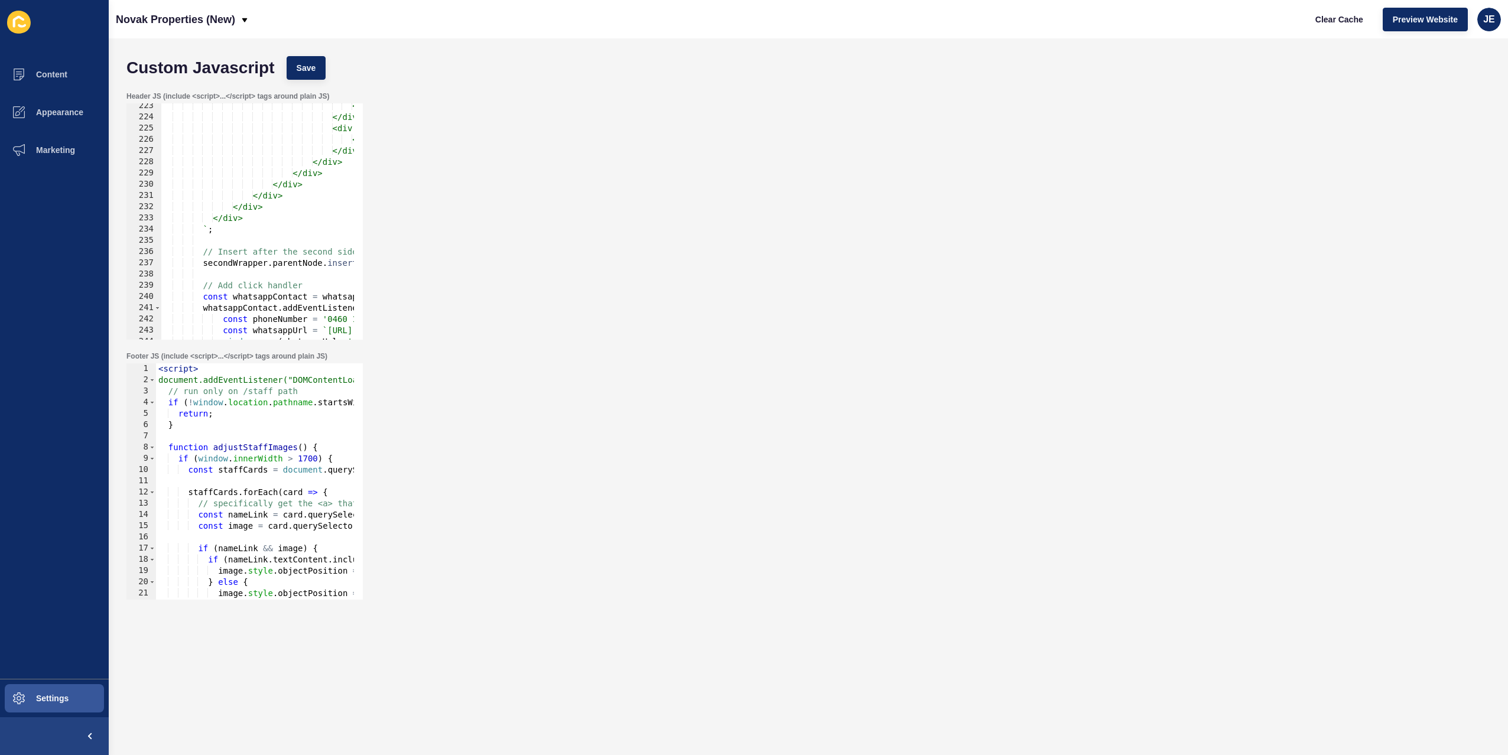
type textarea "</div>"
paste textarea "v2-border-t v2-border-border-grey"
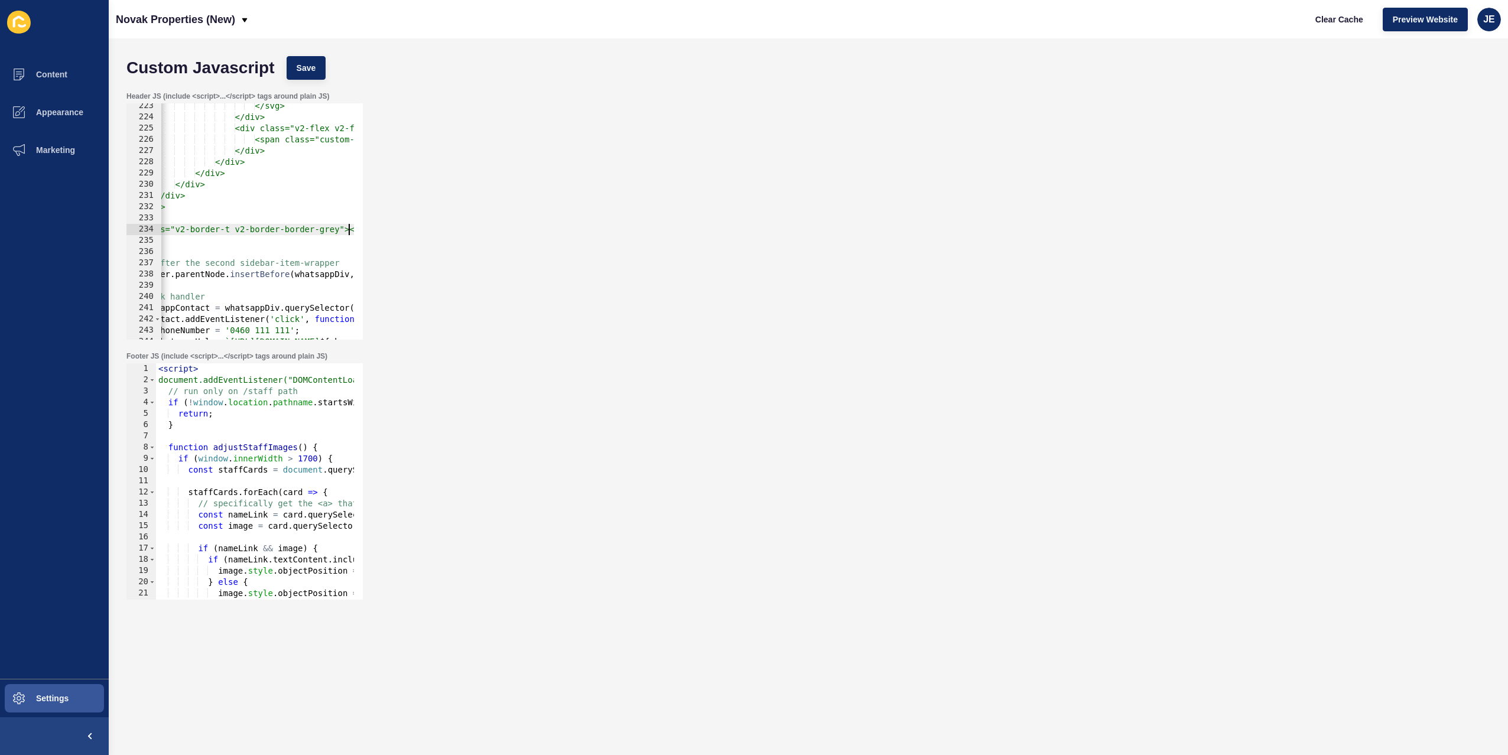
scroll to position [0, 98]
click at [313, 69] on span "Save" at bounding box center [307, 68] width 20 height 12
click at [1325, 21] on span "Clear Cache" at bounding box center [1340, 20] width 48 height 12
drag, startPoint x: 349, startPoint y: 232, endPoint x: 191, endPoint y: 229, distance: 157.8
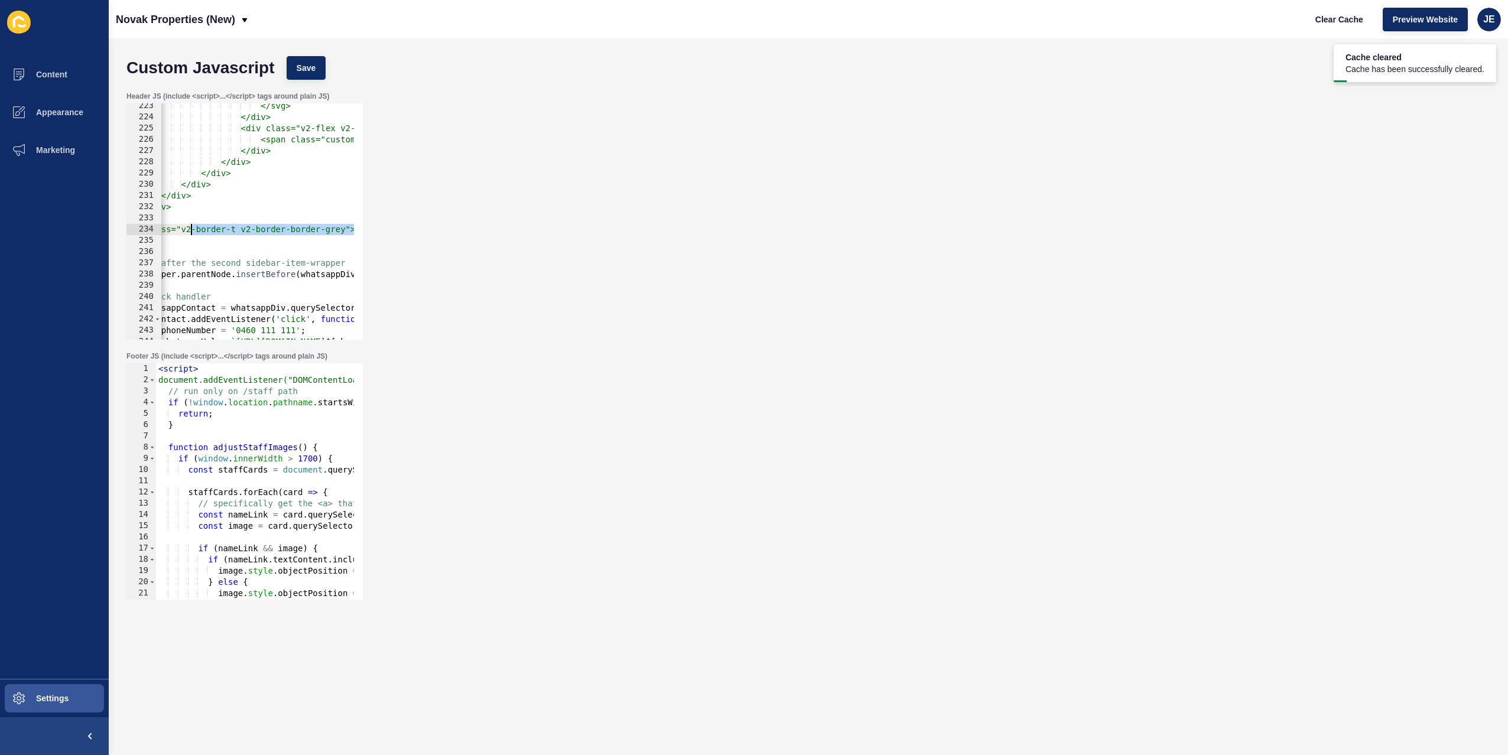
paste textarea "mt-7 lg:v2-mt-10 v2-"
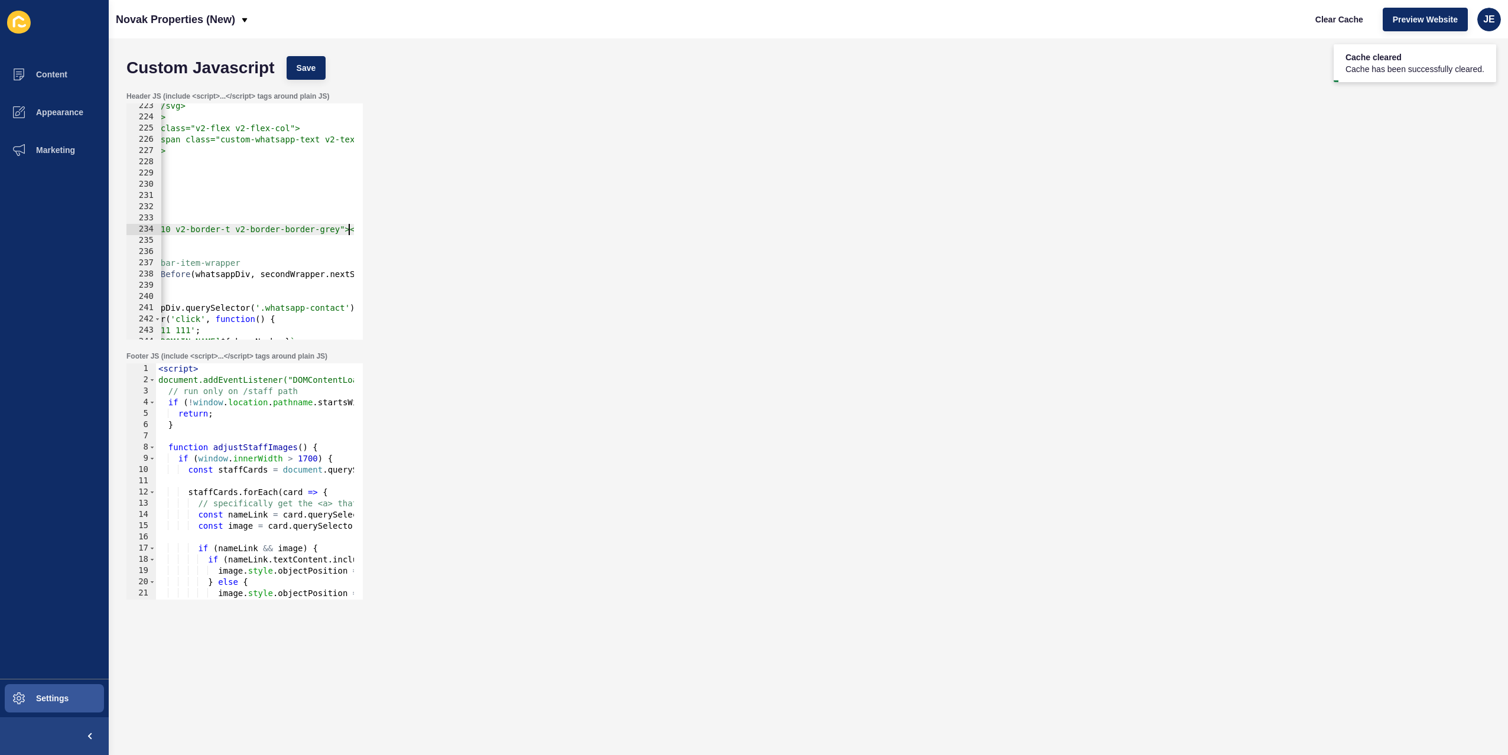
scroll to position [0, 197]
click at [319, 70] on button "Save" at bounding box center [307, 68] width 40 height 24
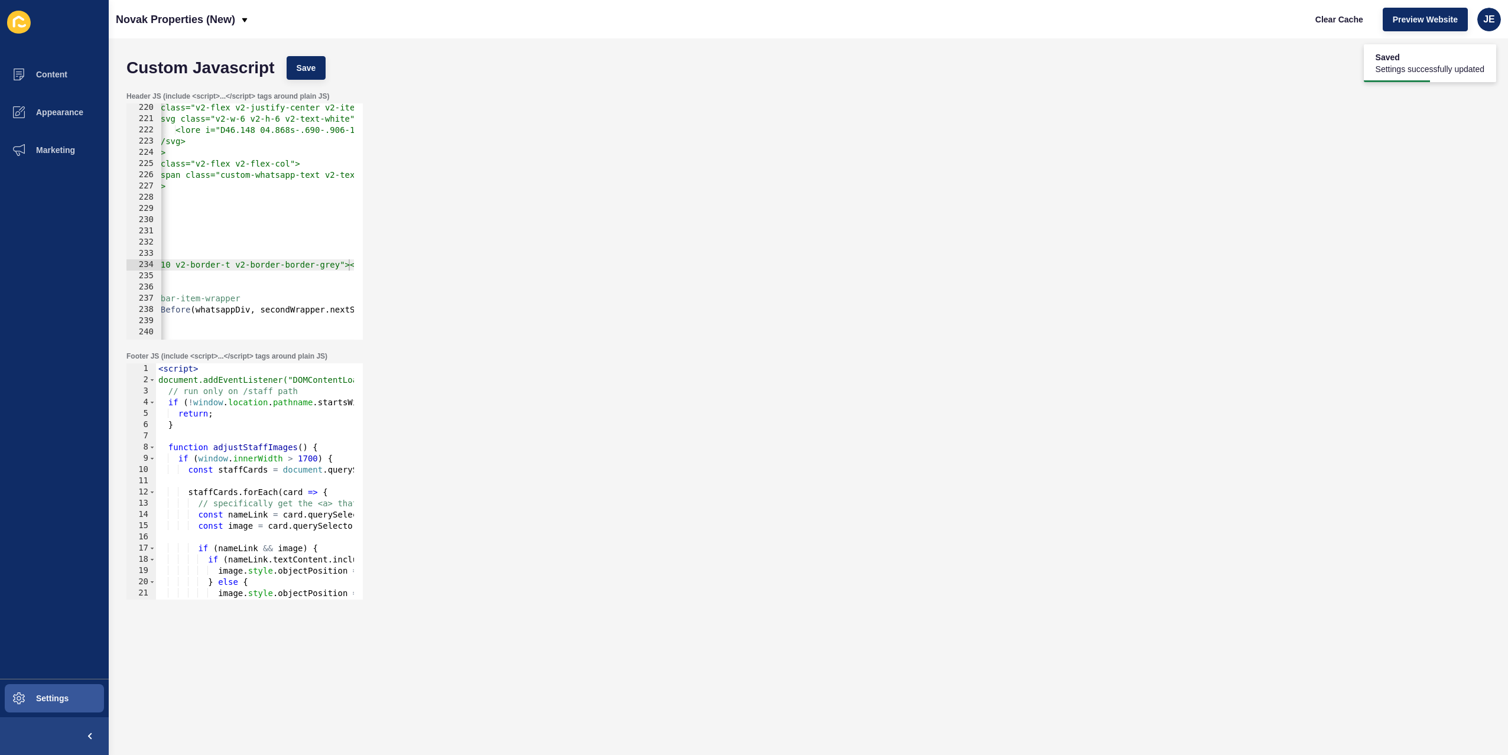
scroll to position [2425, 0]
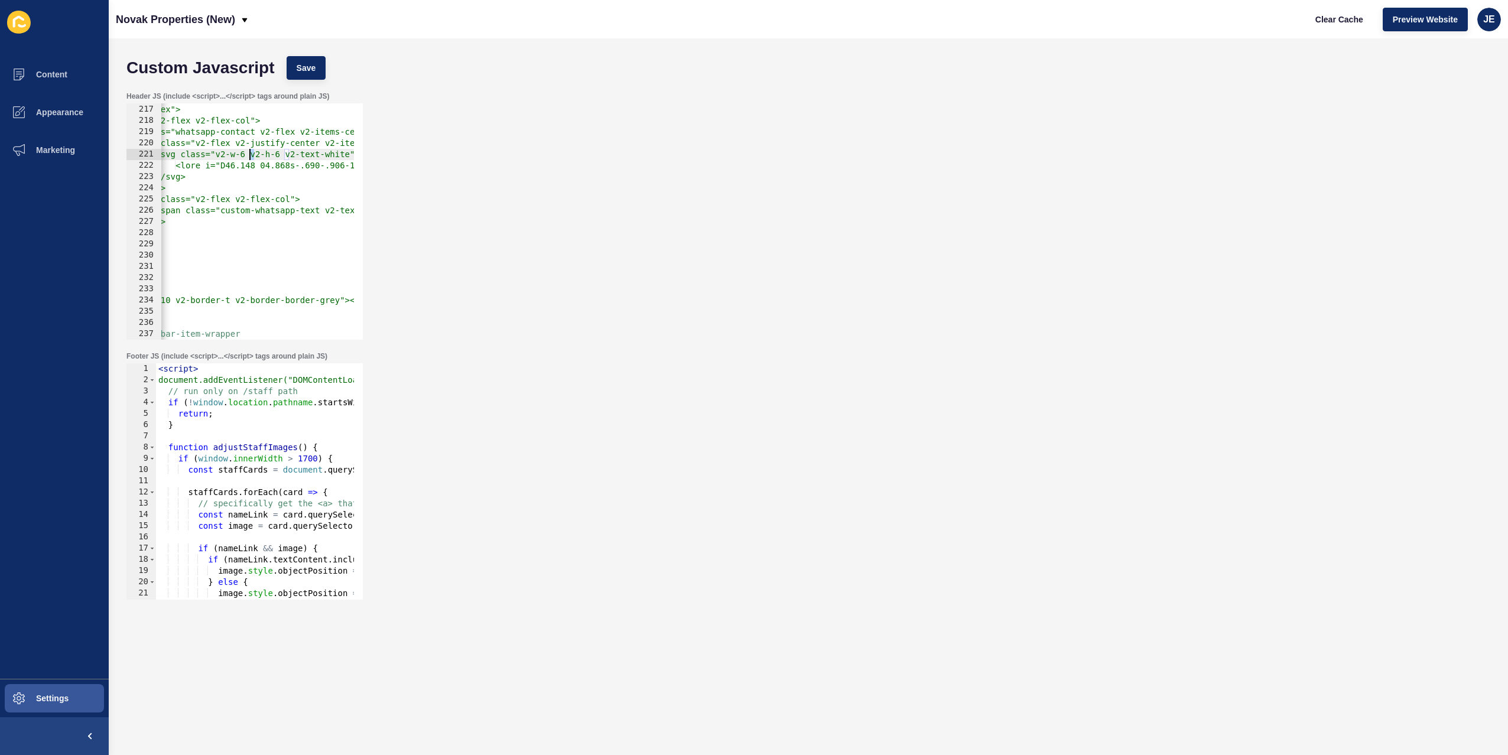
click at [315, 66] on span "Save" at bounding box center [307, 68] width 20 height 12
click at [1342, 24] on span "Clear Cache" at bounding box center [1340, 20] width 48 height 12
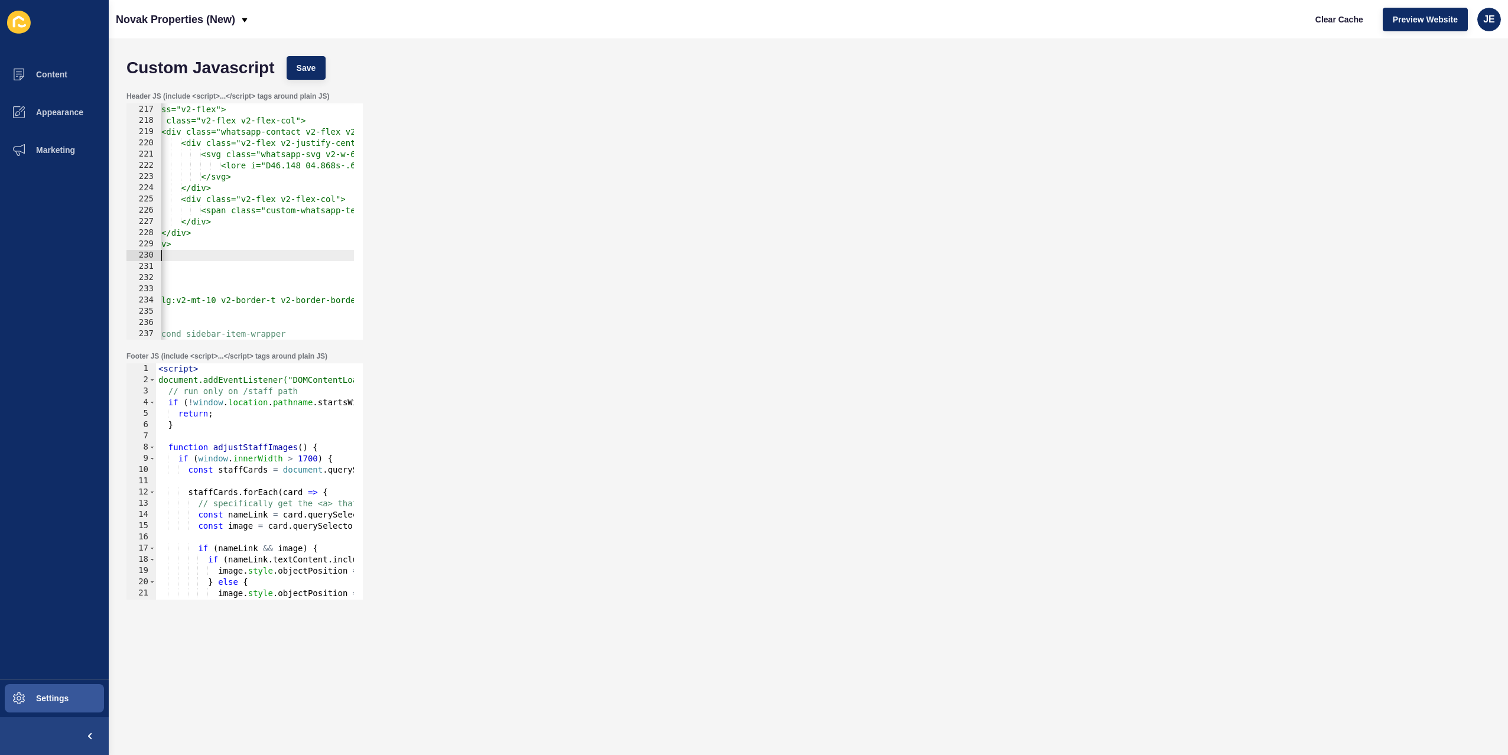
scroll to position [0, 67]
drag, startPoint x: 238, startPoint y: 259, endPoint x: 151, endPoint y: 249, distance: 88.1
click at [151, 249] on div "</div> 216 217 218 219 220 221 222 223 224 225 226 227 228 229 230 231 232 233 …" at bounding box center [244, 221] width 236 height 236
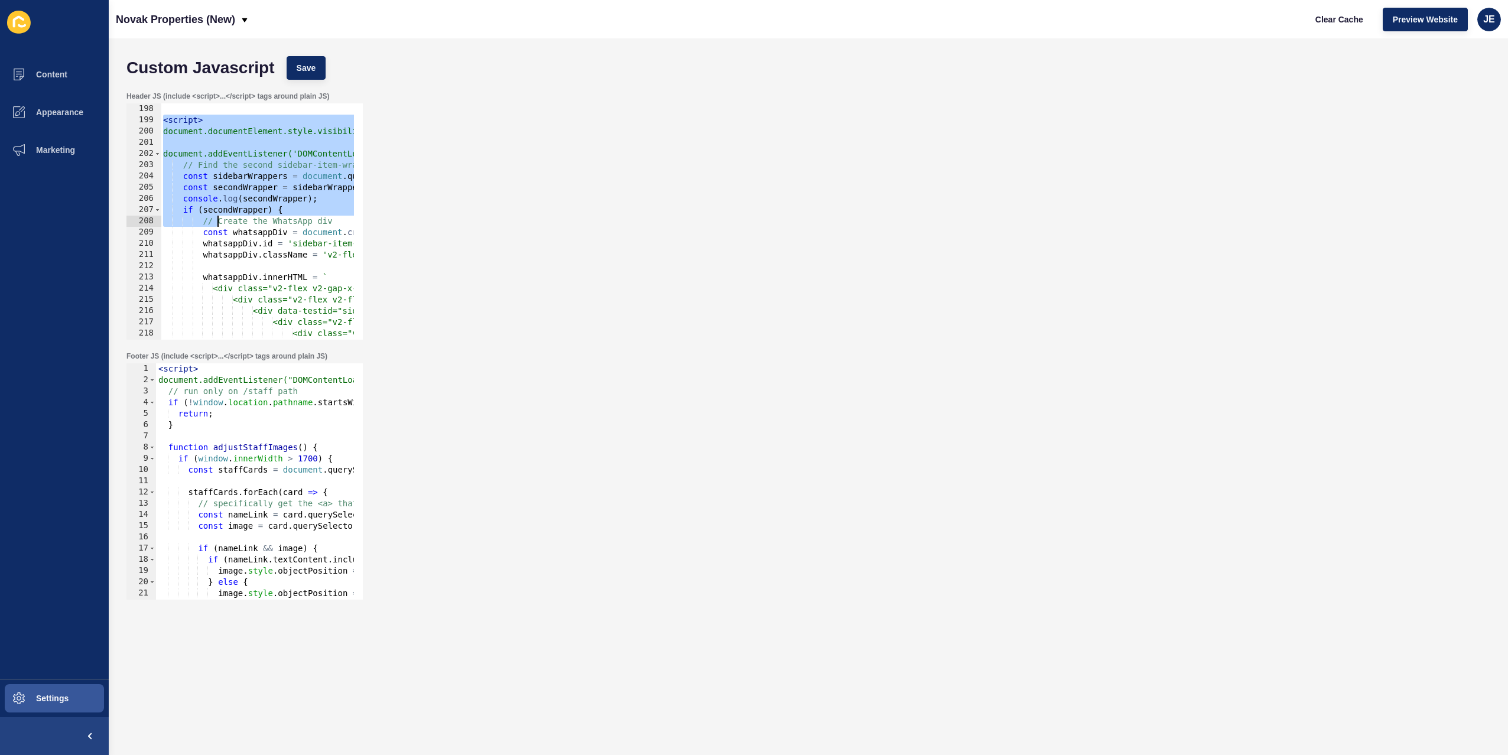
scroll to position [2602, 0]
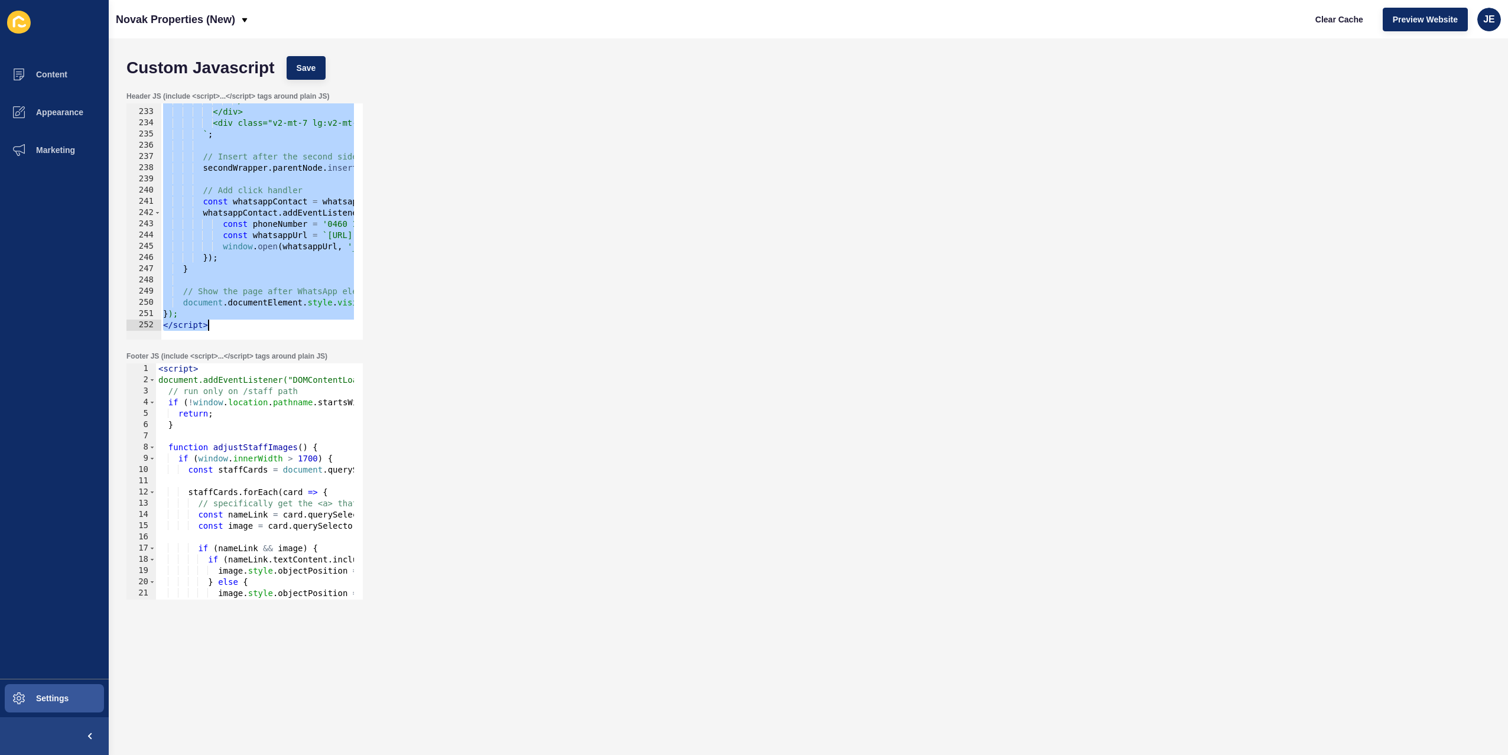
drag, startPoint x: 163, startPoint y: 121, endPoint x: 229, endPoint y: 323, distance: 212.5
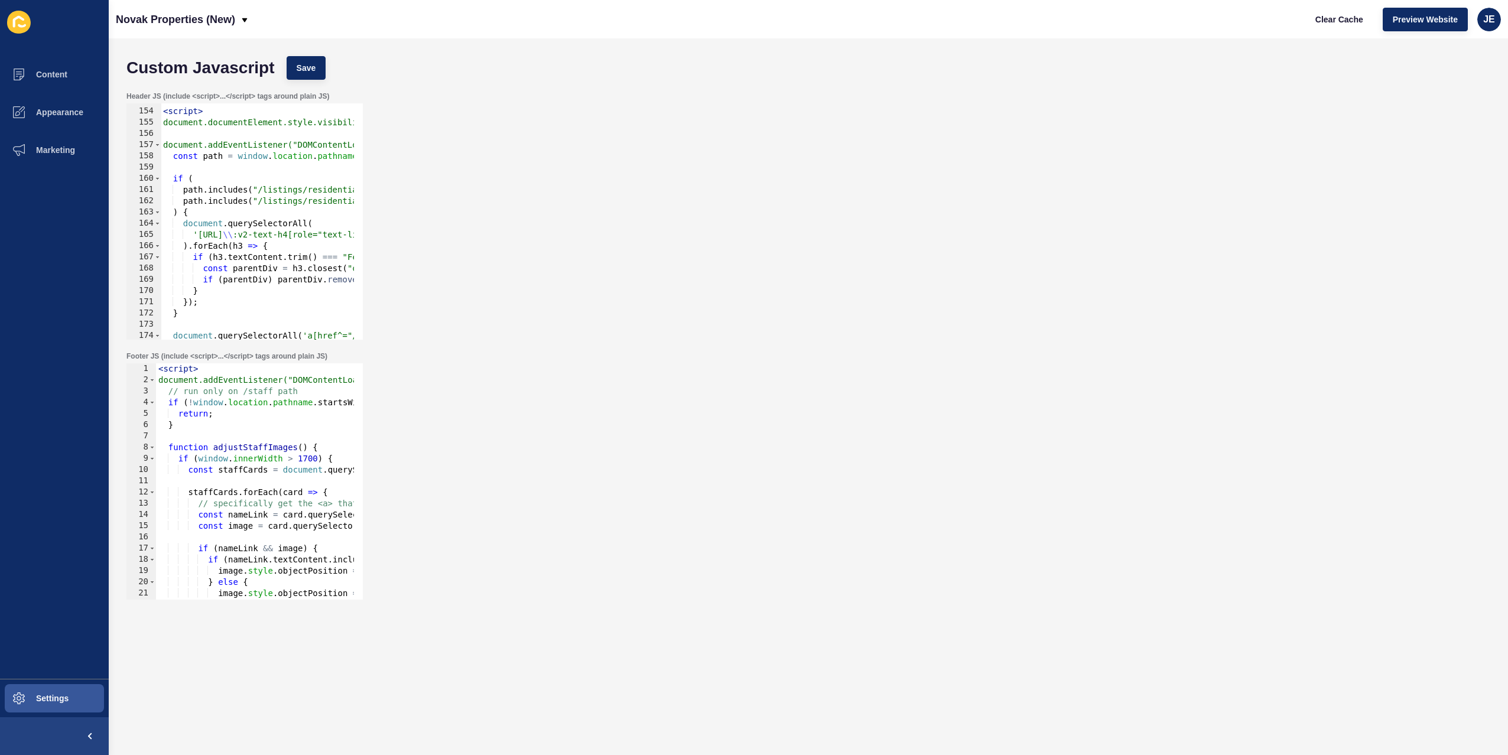
scroll to position [1645, 0]
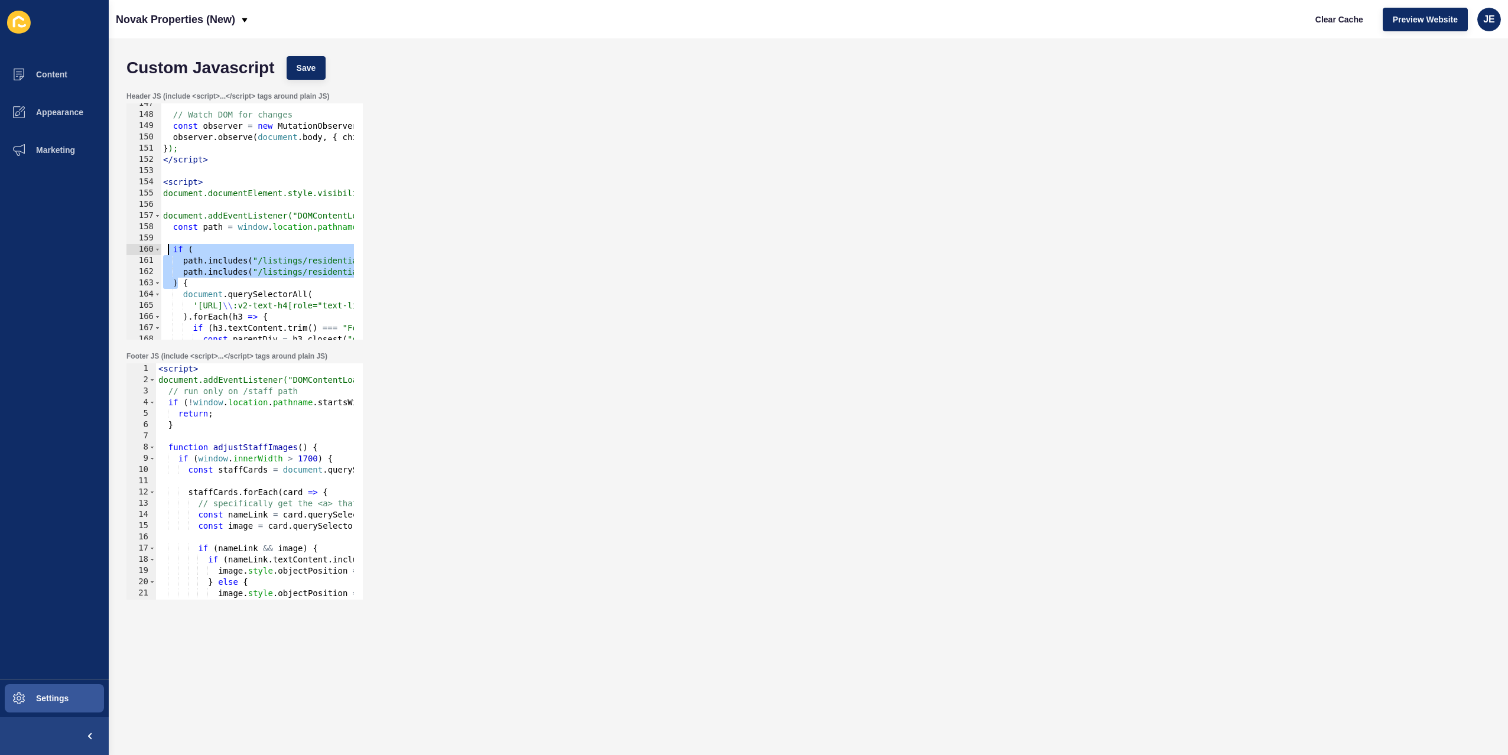
drag, startPoint x: 178, startPoint y: 277, endPoint x: 168, endPoint y: 247, distance: 31.8
click at [160, 185] on div "154" at bounding box center [143, 182] width 35 height 11
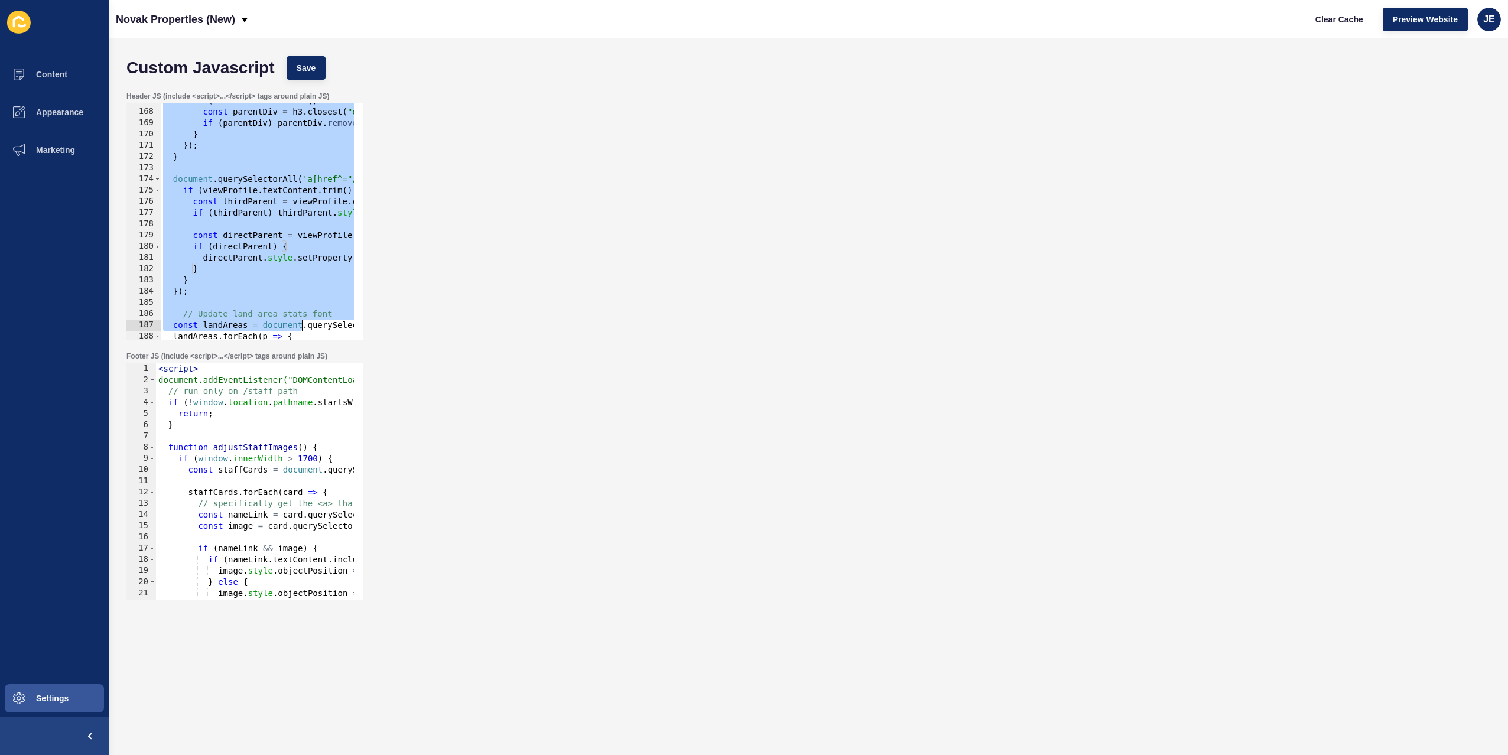
scroll to position [2602, 0]
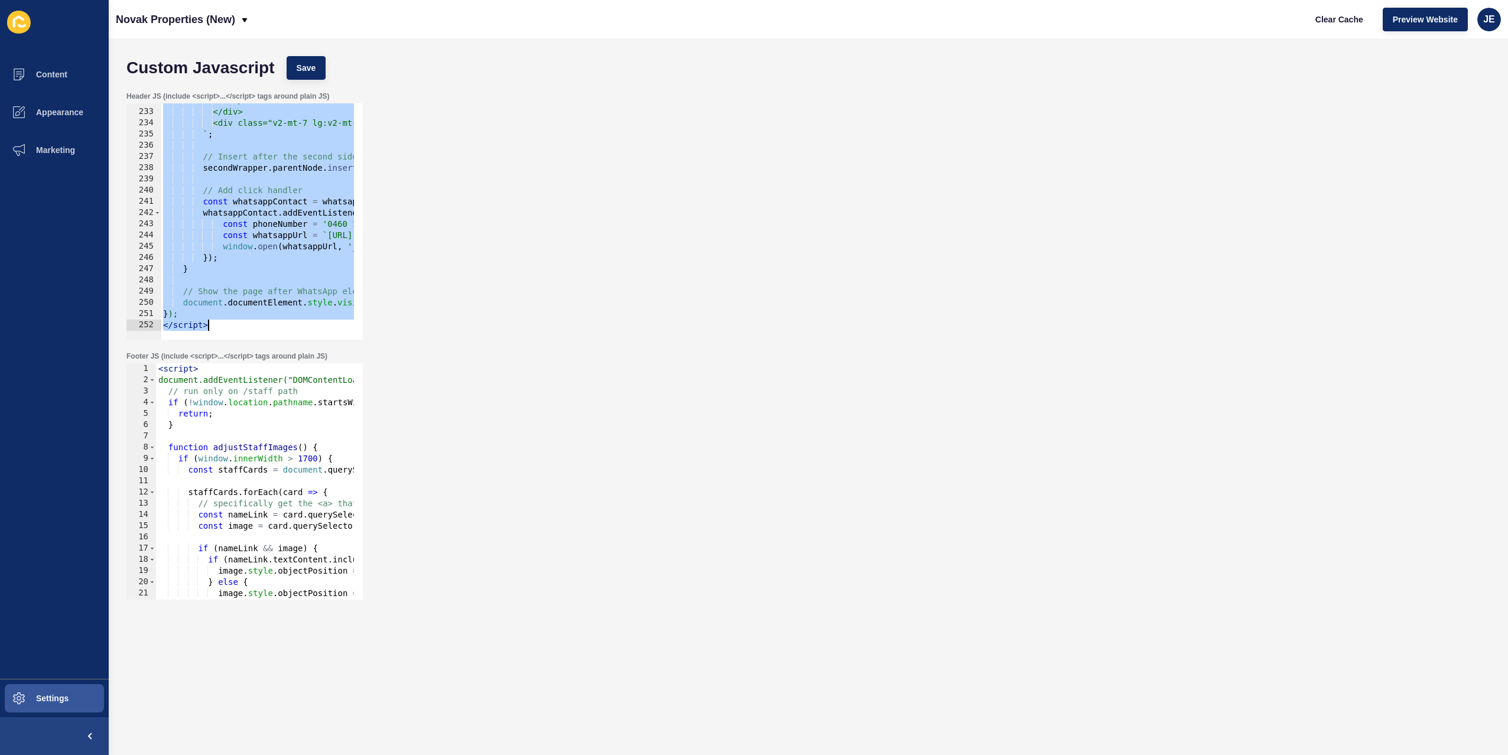
drag, startPoint x: 164, startPoint y: 184, endPoint x: 306, endPoint y: 453, distance: 304.3
click at [303, 452] on form "Custom Javascript Save Header JS (include <script>...</script> tags around plai…" at bounding box center [809, 373] width 1376 height 646
type textarea "// </script>"
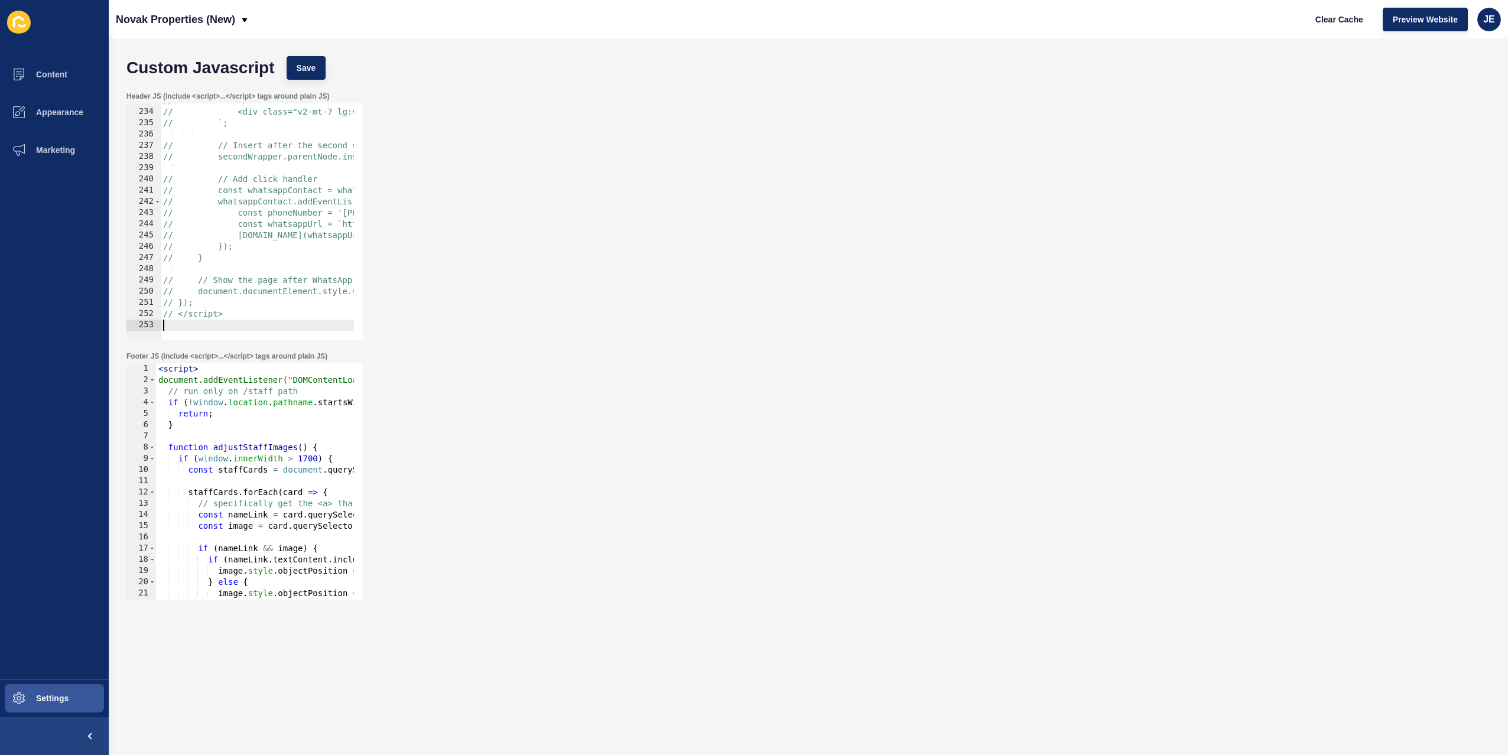
scroll to position [0, 0]
paste textarea "</script>"
click at [301, 72] on span "Save" at bounding box center [307, 68] width 20 height 12
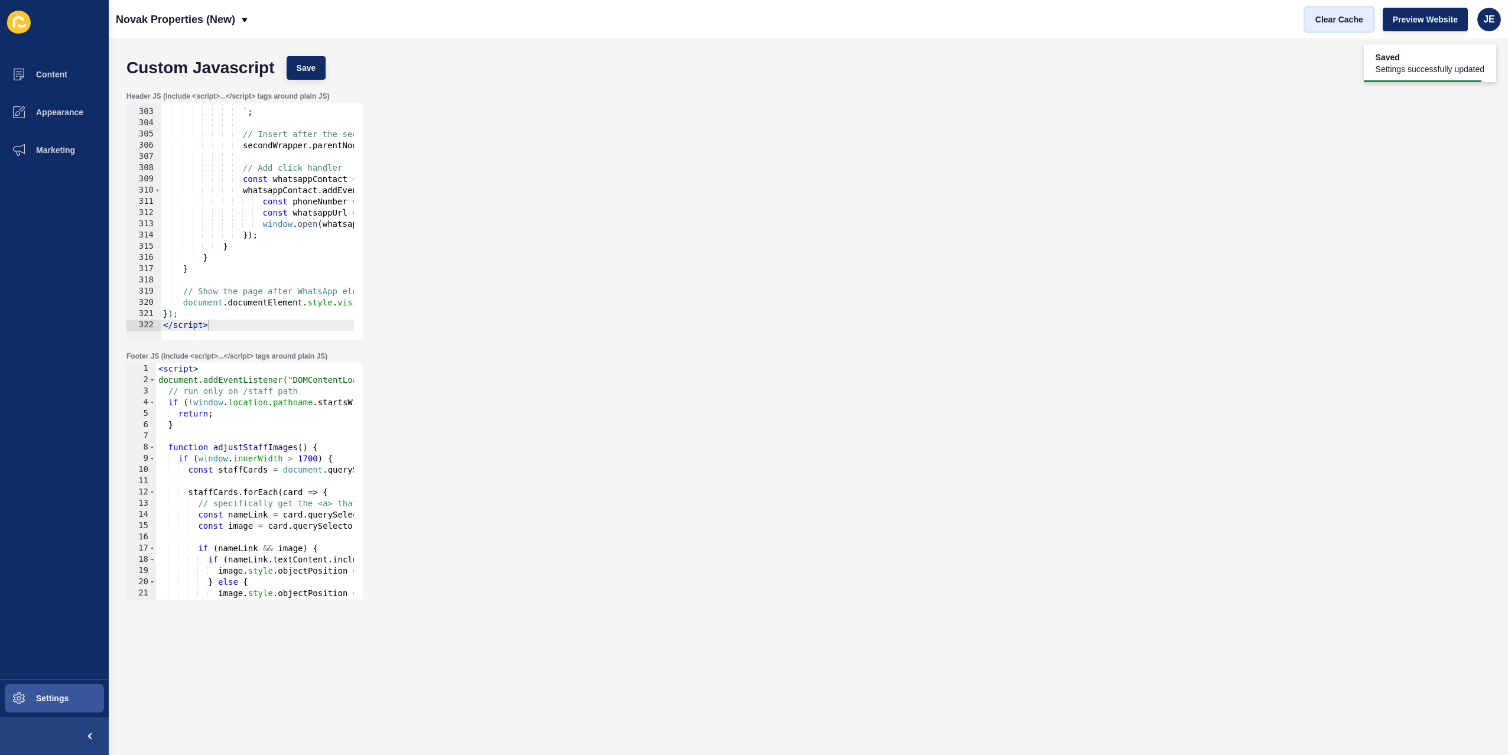
click at [1341, 18] on span "Clear Cache" at bounding box center [1340, 20] width 48 height 12
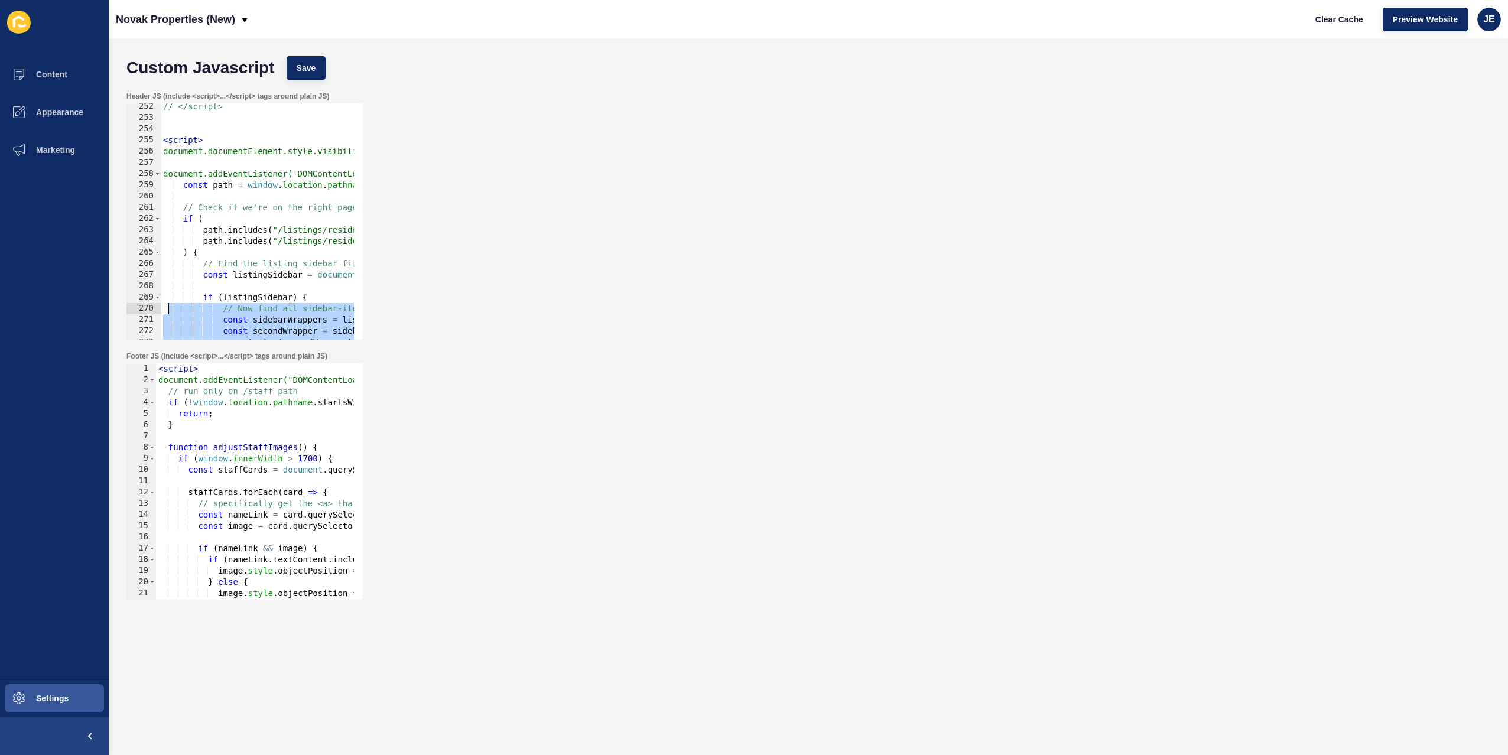
scroll to position [2821, 0]
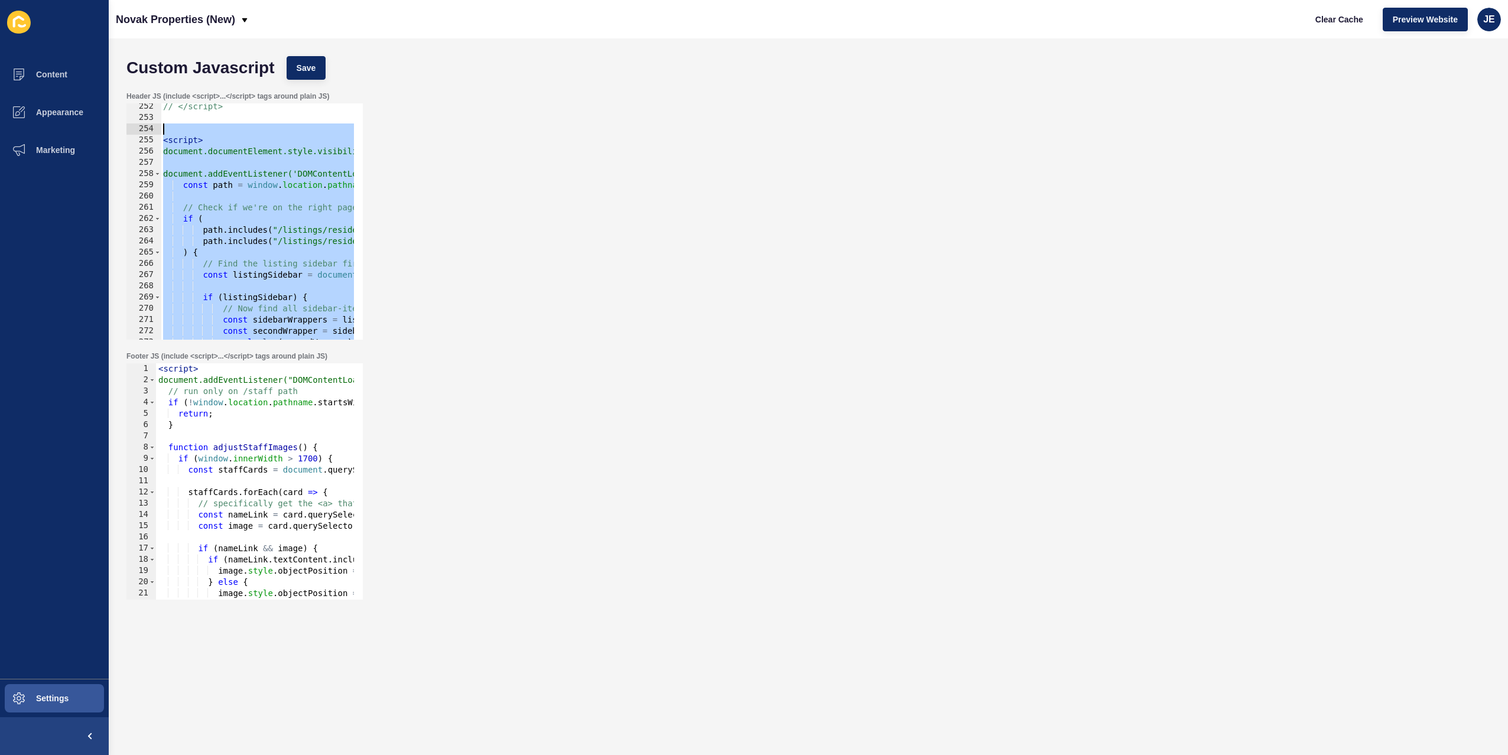
drag, startPoint x: 217, startPoint y: 324, endPoint x: 129, endPoint y: 128, distance: 215.1
click at [129, 128] on div "</script> 252 253 254 255 256 257 258 259 260 261 262 263 264 265 266 267 268 2…" at bounding box center [244, 221] width 236 height 236
paste textarea "</"
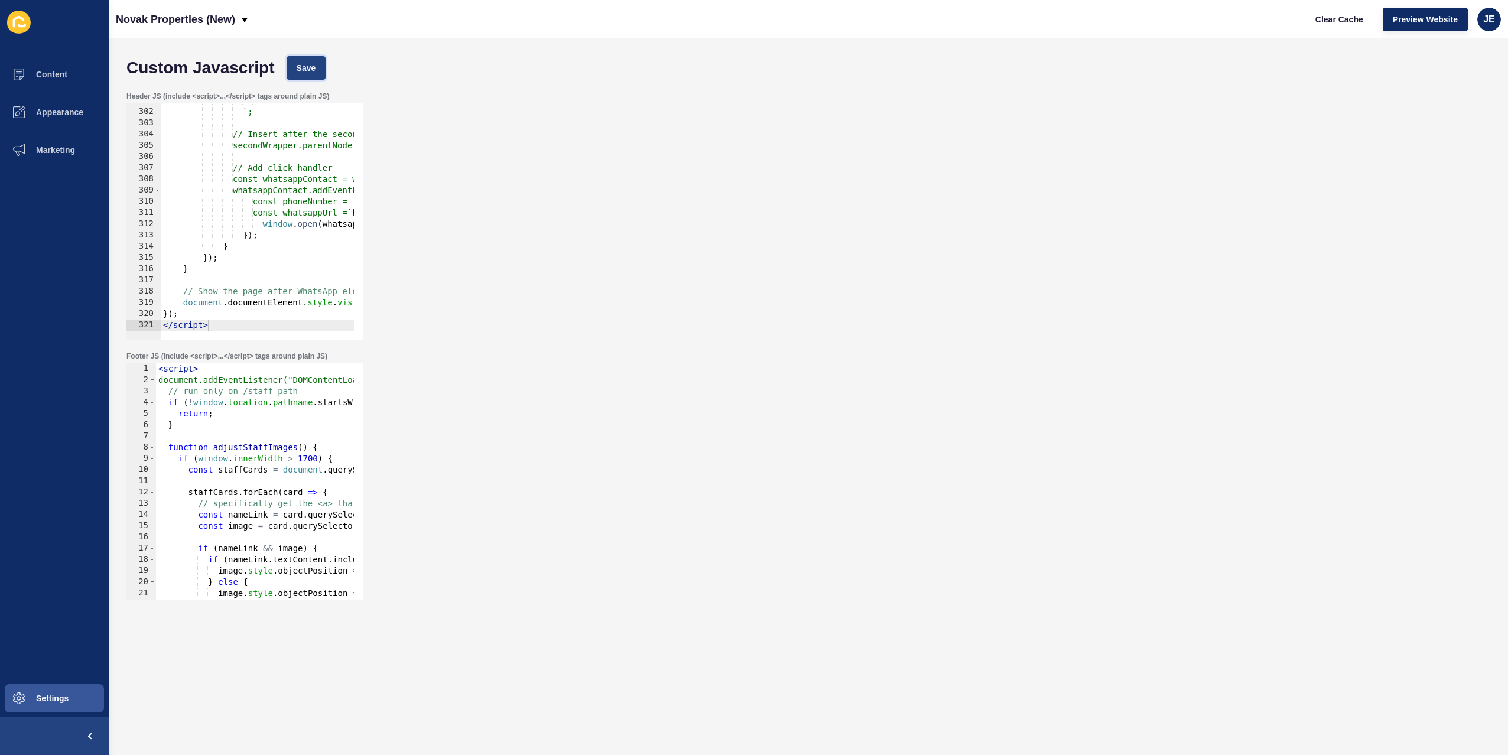
click at [298, 64] on span "Save" at bounding box center [307, 68] width 20 height 12
click at [1335, 24] on span "Clear Cache" at bounding box center [1340, 20] width 48 height 12
click at [1319, 24] on span "Clear Cache" at bounding box center [1340, 20] width 48 height 12
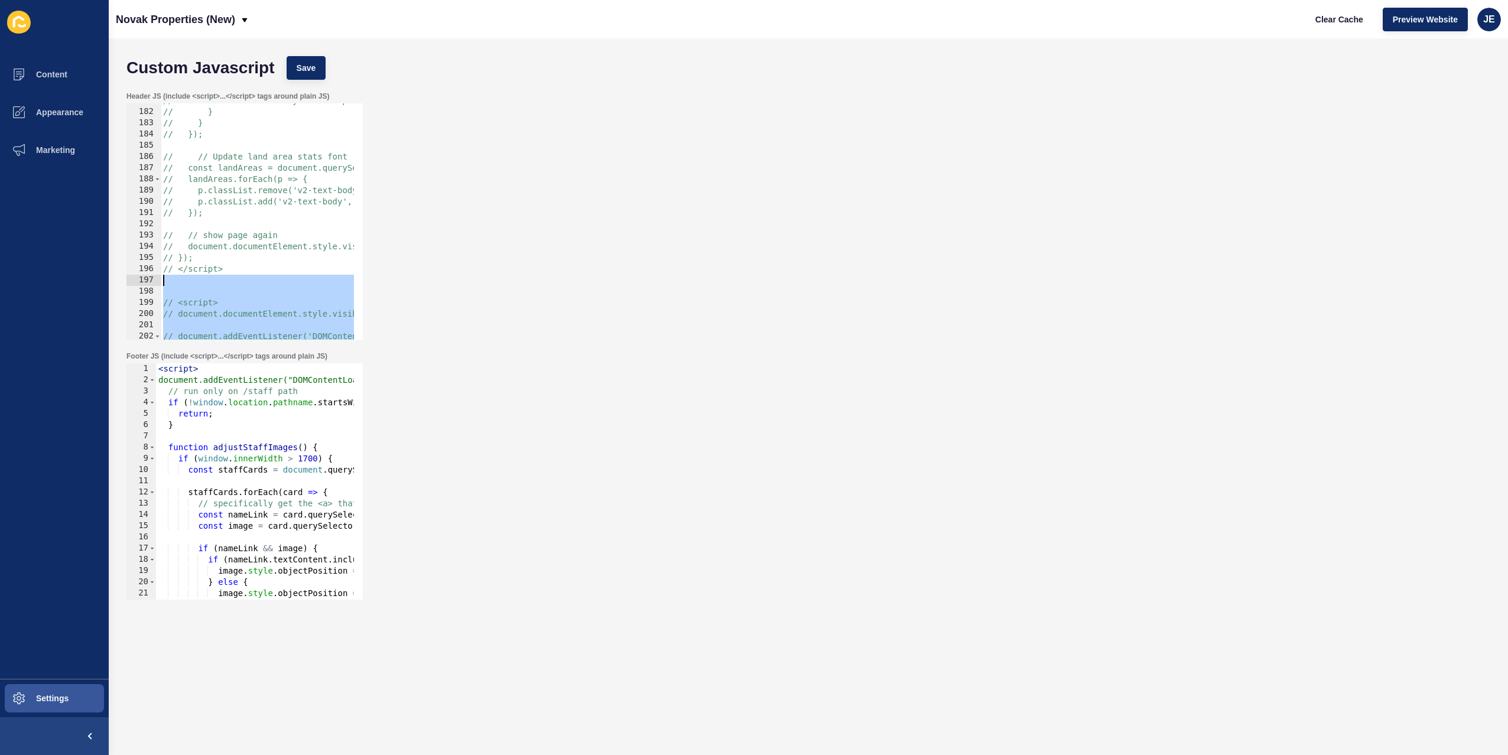
scroll to position [2065, 0]
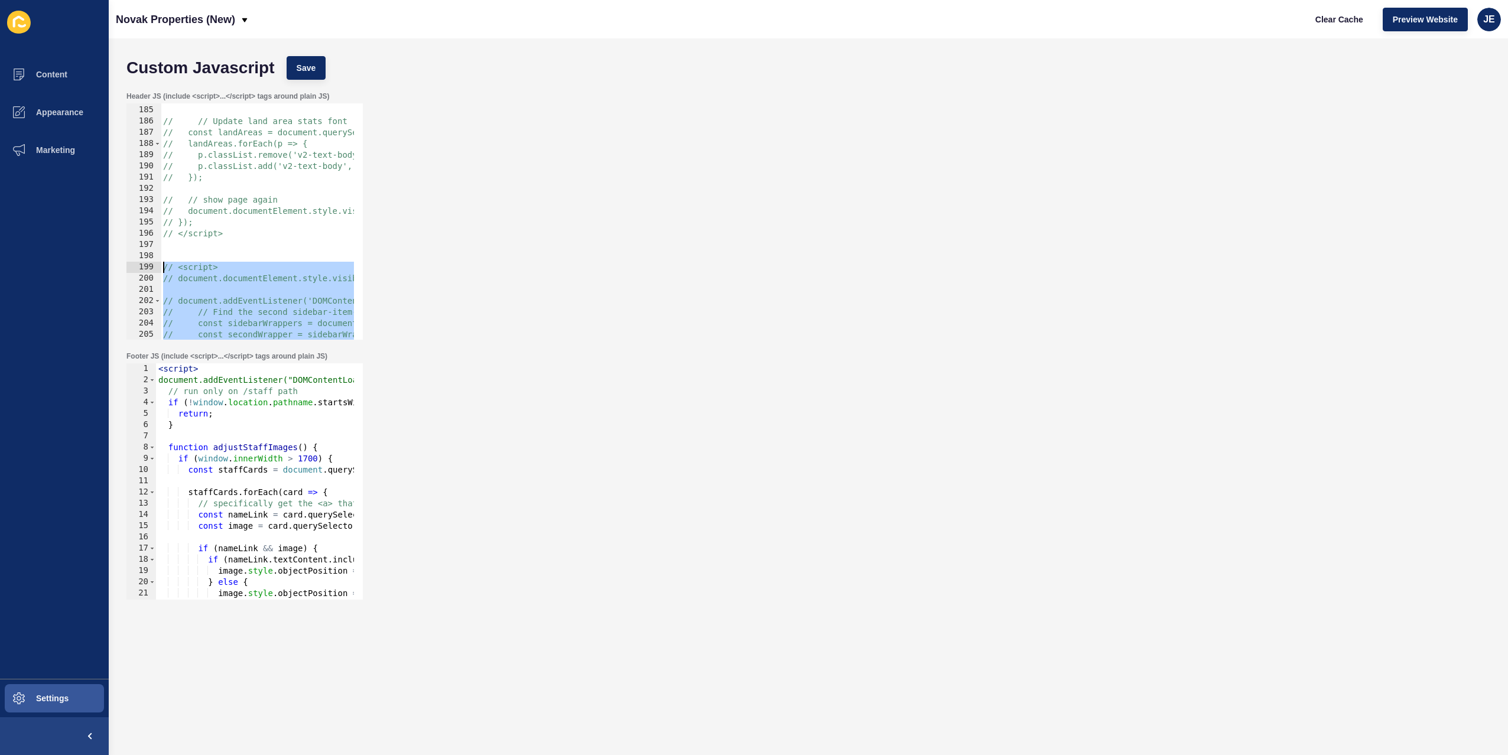
drag, startPoint x: 255, startPoint y: 295, endPoint x: 160, endPoint y: 272, distance: 98.0
click at [160, 272] on div "// </script> 184 185 186 187 188 189 190 191 192 193 194 195 196 197 198 199 20…" at bounding box center [244, 221] width 236 height 236
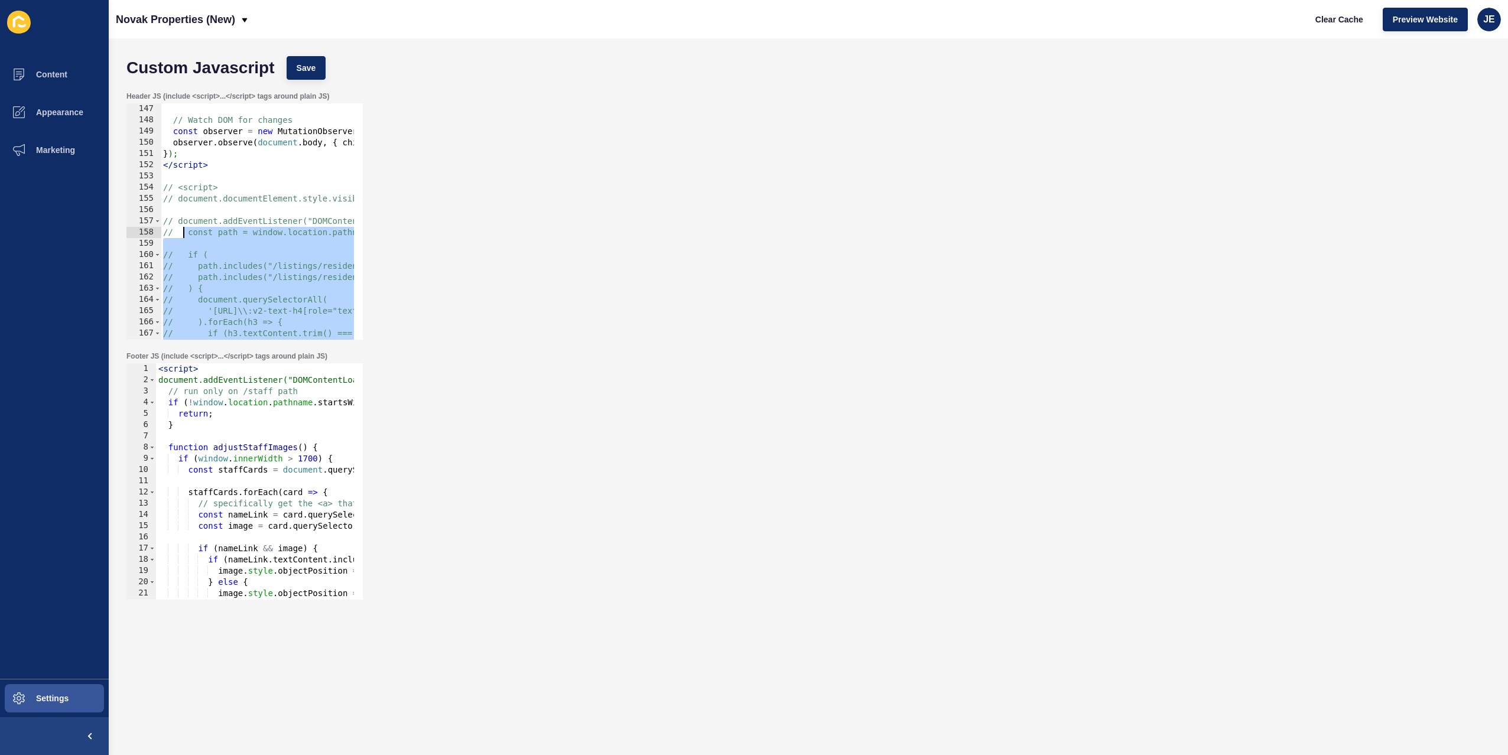
scroll to position [1639, 0]
drag, startPoint x: 241, startPoint y: 240, endPoint x: 150, endPoint y: 187, distance: 105.4
click at [150, 187] on div "// <script> // document.documentElement.style.visibility = 'hidden'; 147 148 14…" at bounding box center [244, 221] width 236 height 236
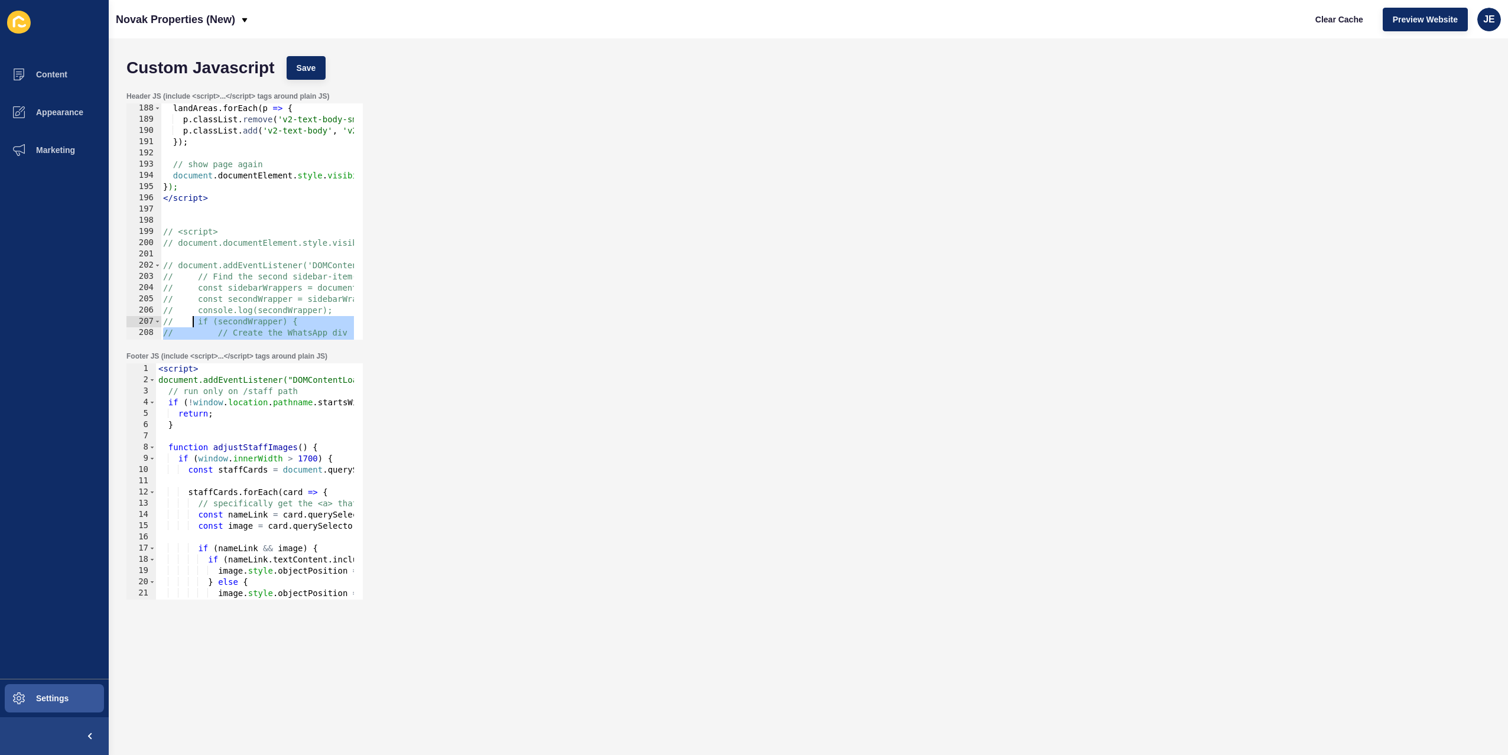
scroll to position [2100, 0]
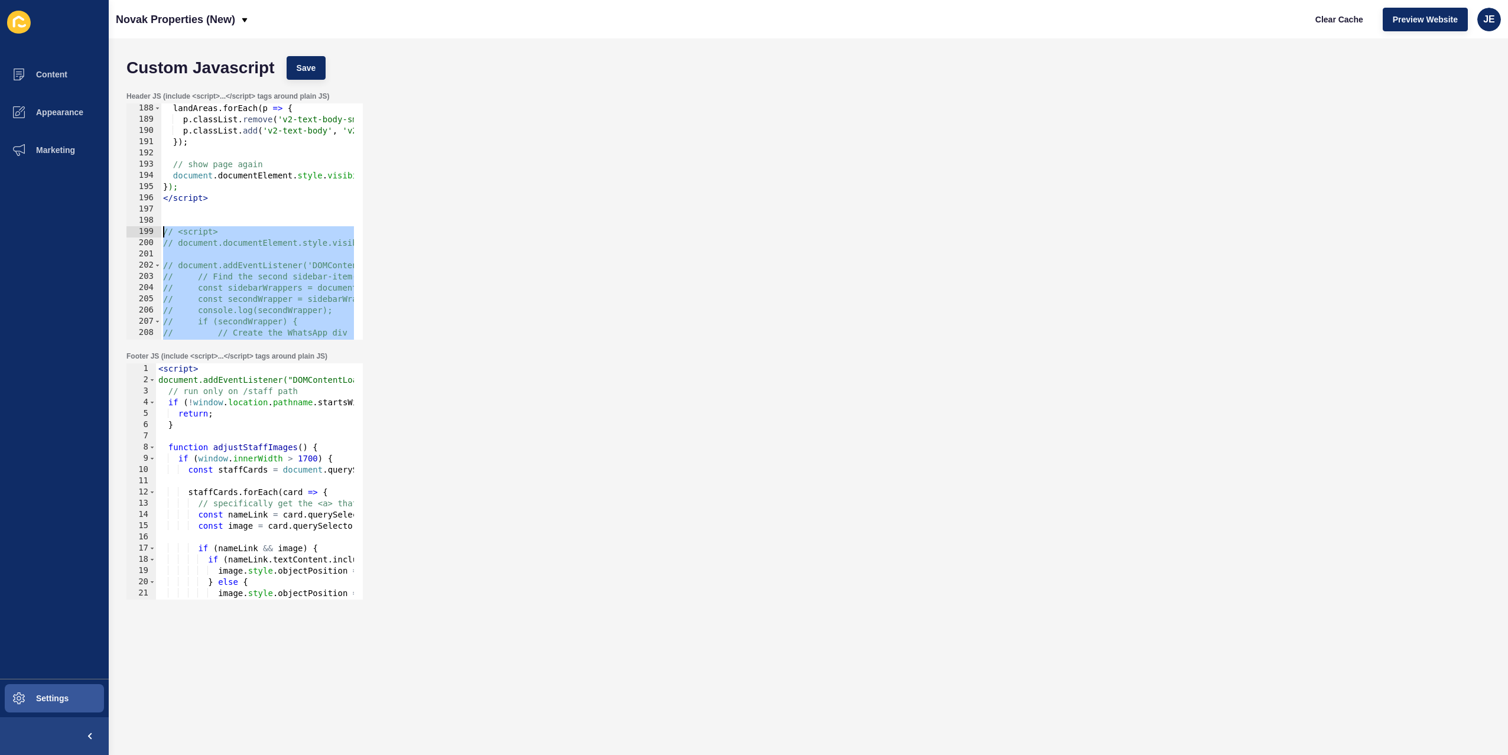
drag, startPoint x: 237, startPoint y: 229, endPoint x: 155, endPoint y: 233, distance: 82.3
click at [155, 233] on div "<script> document.documentElement.style.visibility = "hidden"; 188 189 190 191 …" at bounding box center [244, 221] width 236 height 236
type textarea "// <script> // document.documentElement.style.visibility = 'hidden';"
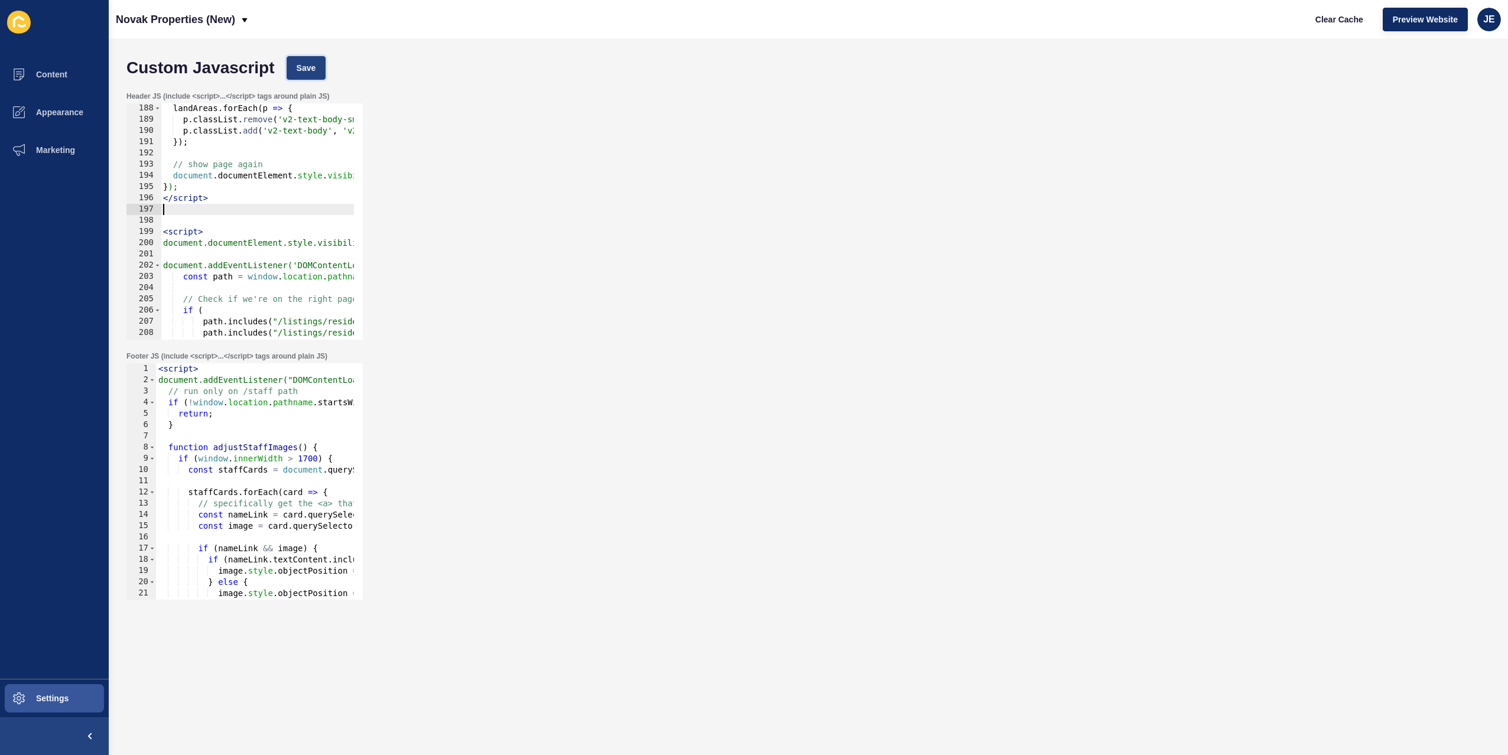
click at [307, 67] on span "Save" at bounding box center [307, 68] width 20 height 12
type textarea "// show page again"
drag, startPoint x: 239, startPoint y: 163, endPoint x: 143, endPoint y: 161, distance: 96.3
click at [143, 161] on div "// show page again 188 189 190 191 192 193 194 195 196 197 198 199 200 201 202 …" at bounding box center [244, 221] width 236 height 236
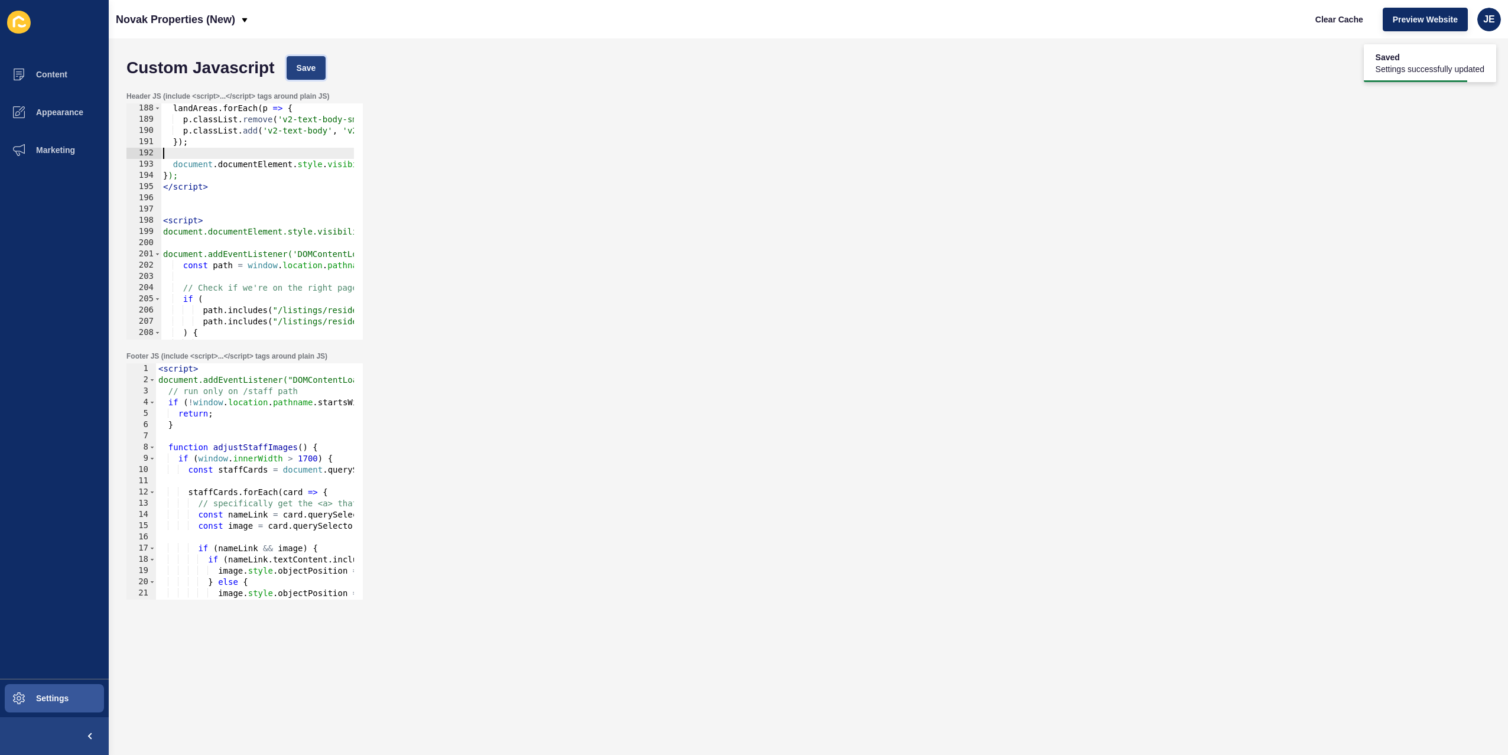
click at [300, 67] on span "Save" at bounding box center [307, 68] width 20 height 12
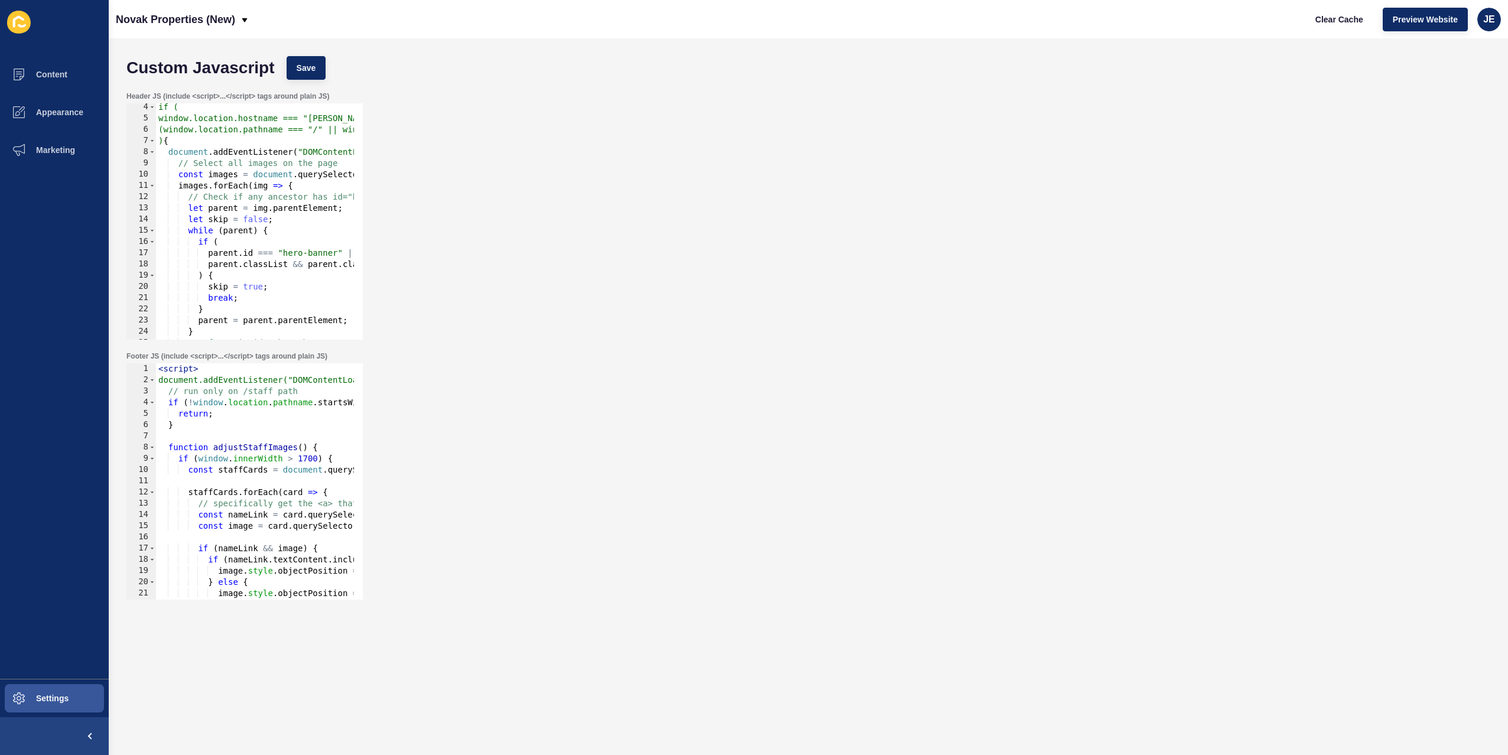
scroll to position [0, 0]
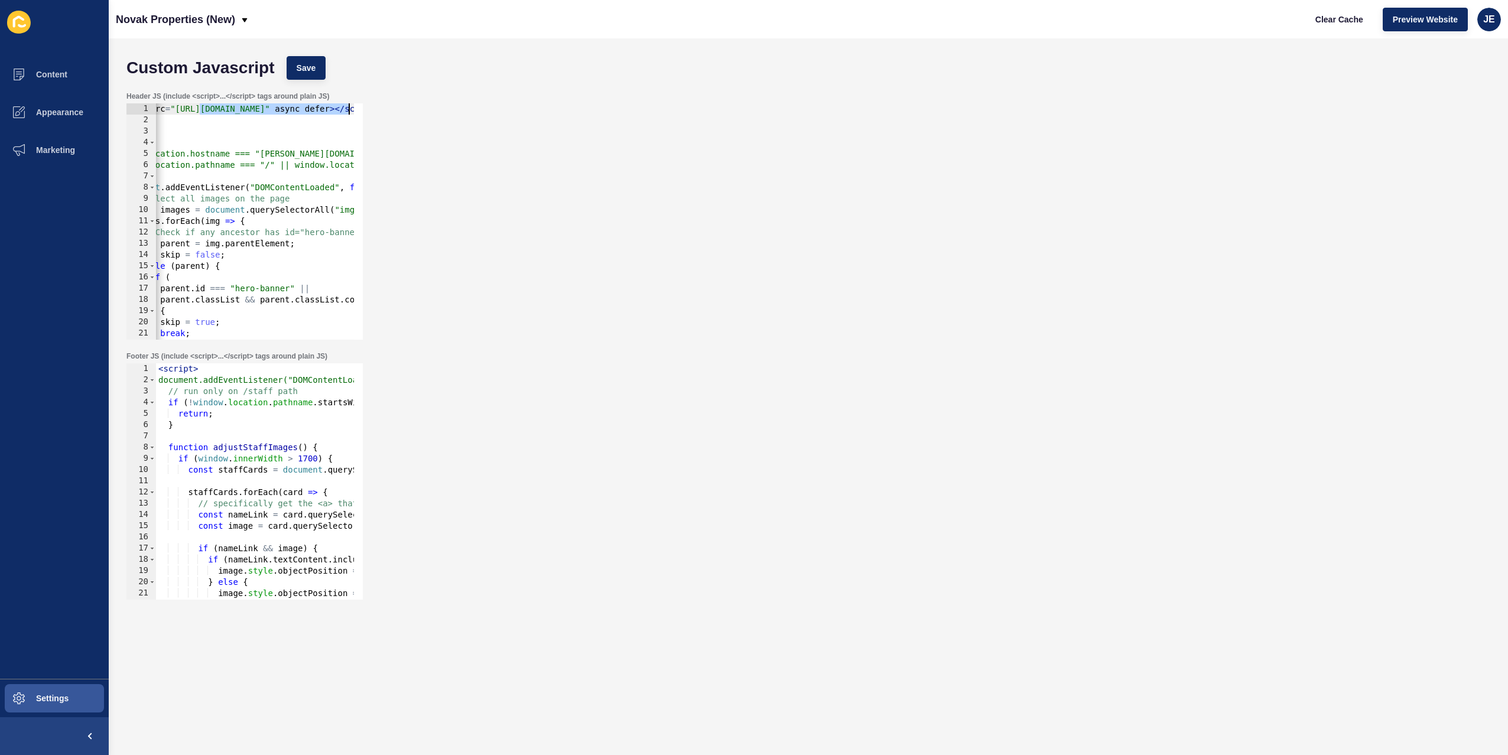
scroll to position [0, 251]
drag, startPoint x: 255, startPoint y: 112, endPoint x: 450, endPoint y: 113, distance: 194.4
click at [450, 113] on div "Header JS (include <script>...</script> tags around plain JS) <script src="http…" at bounding box center [809, 216] width 1376 height 260
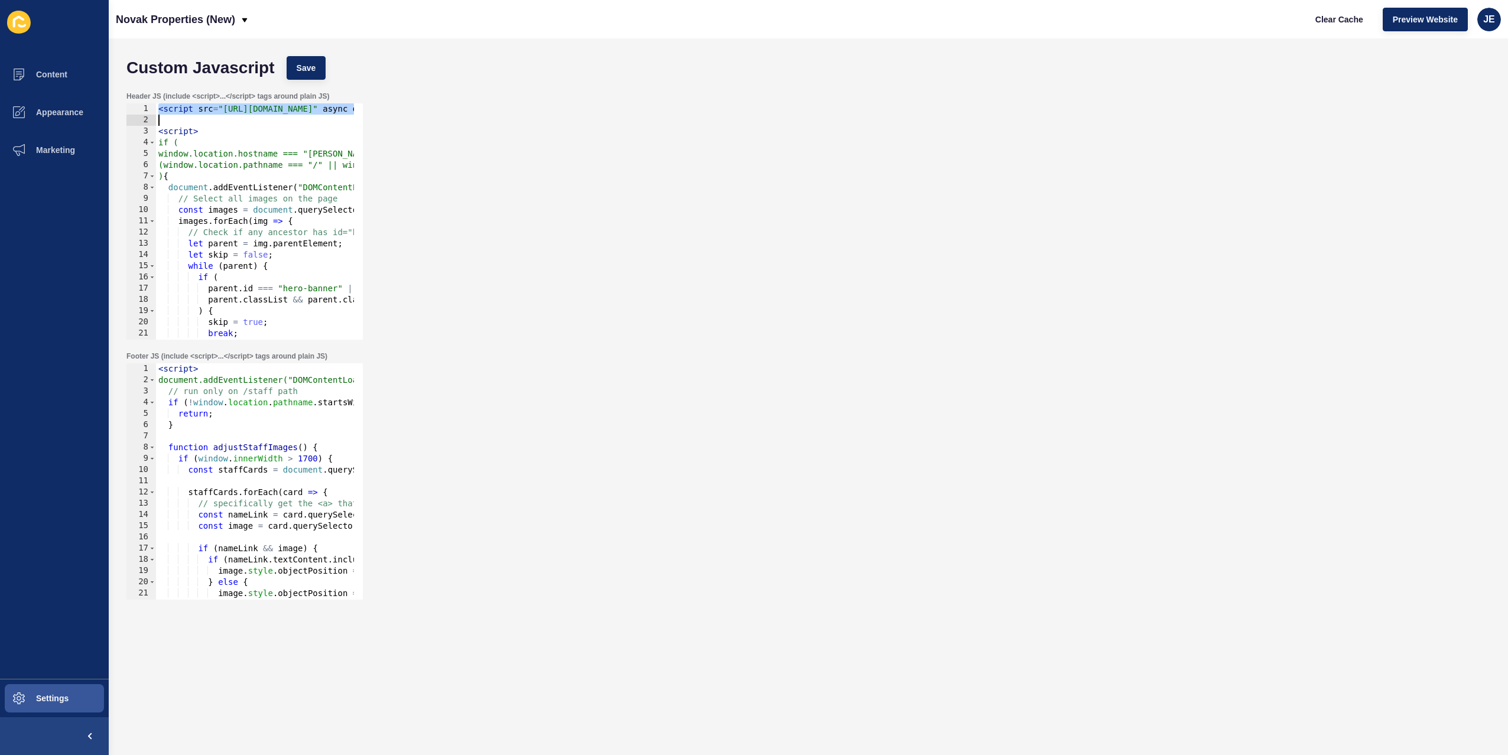
type textarea "<script src="https://cdn.jsdelivr.net/npm/add-to-calendar-button@2" async defer…"
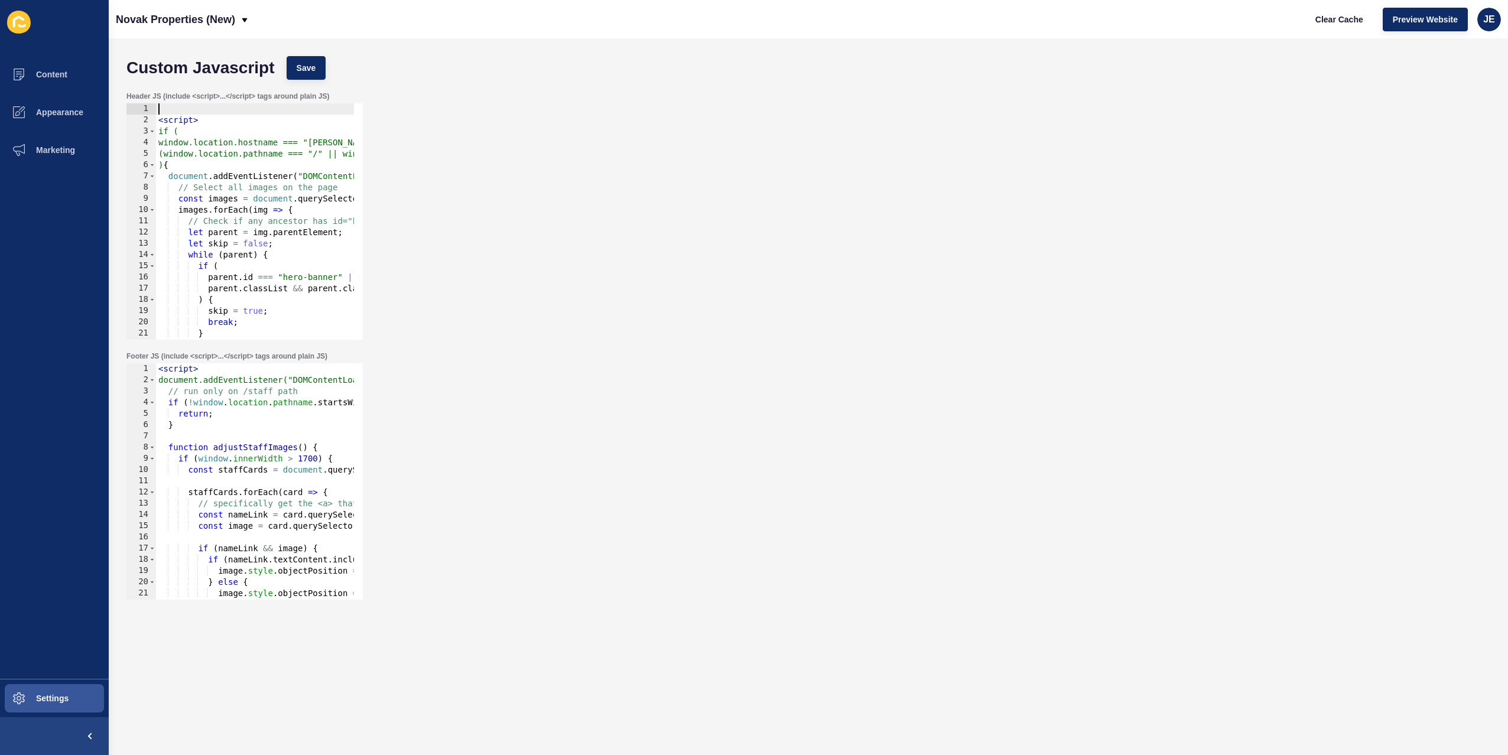
type textarea "<script>"
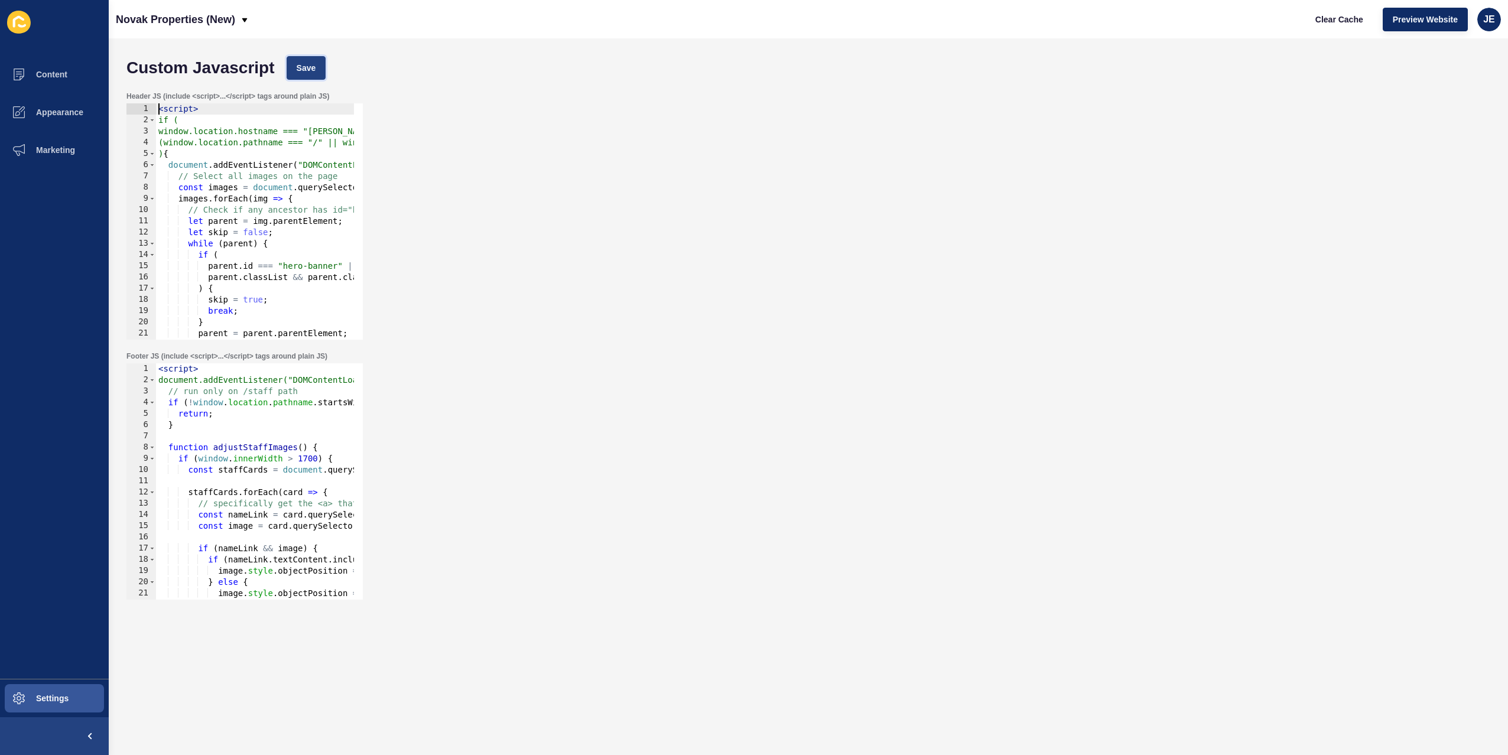
click at [297, 66] on span "Save" at bounding box center [307, 68] width 20 height 12
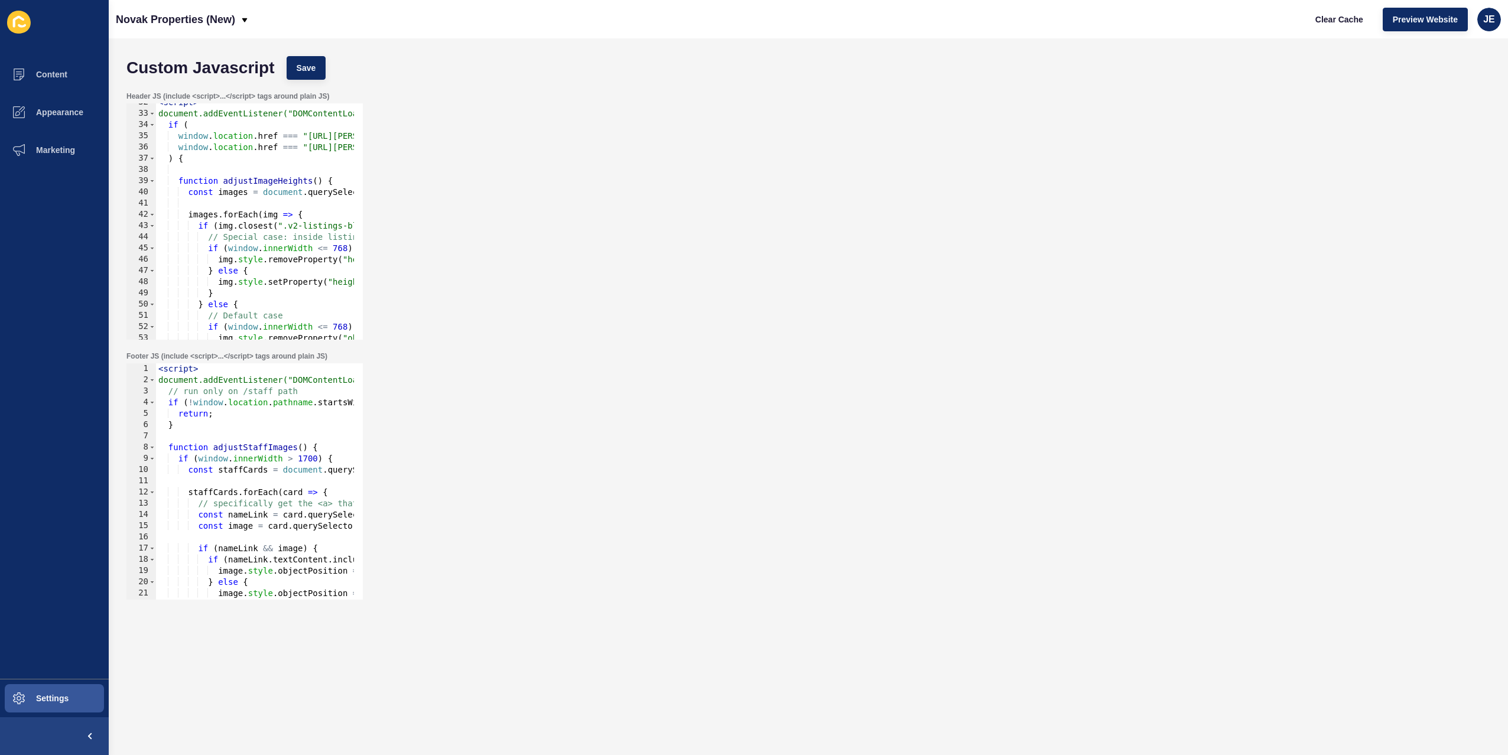
scroll to position [319, 0]
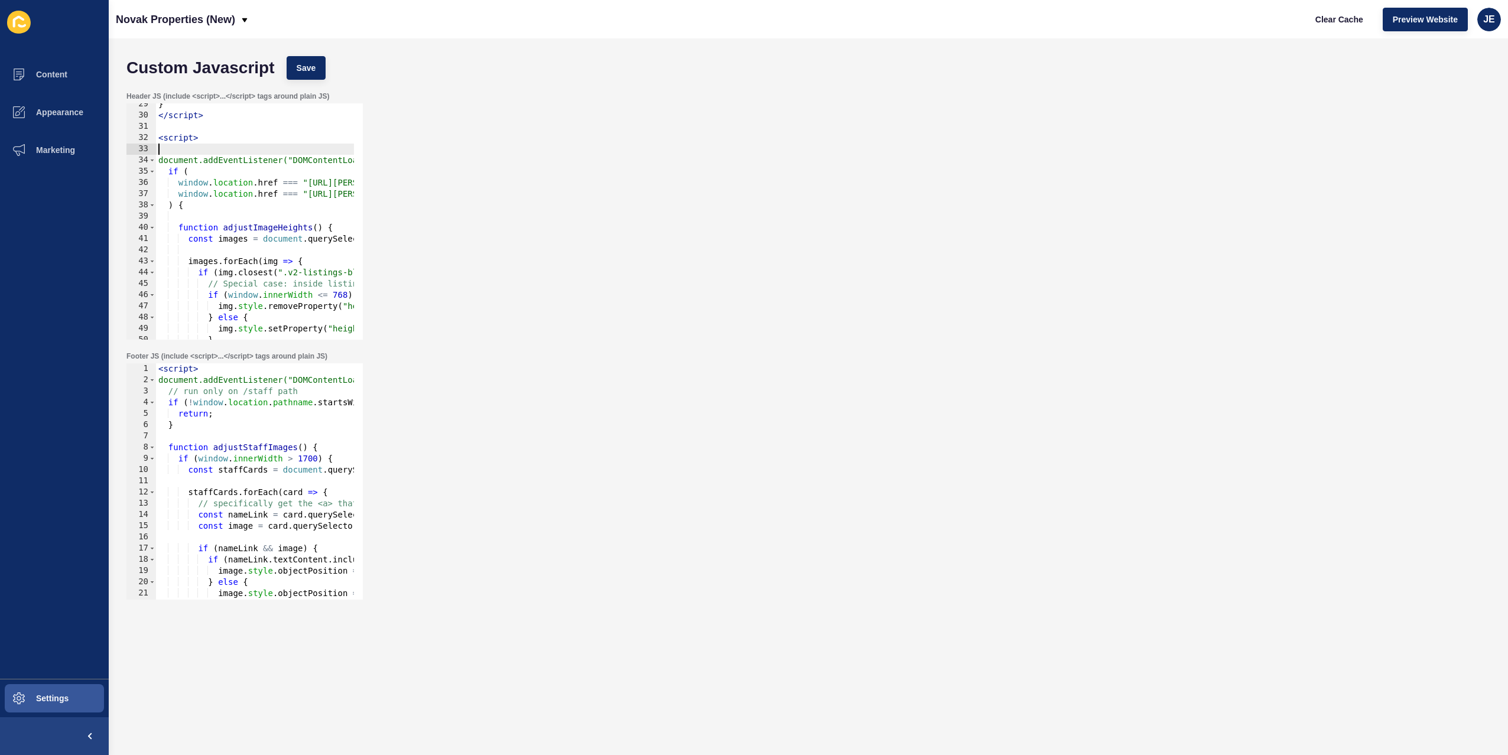
paste textarea "// Check if we're on the right page type"
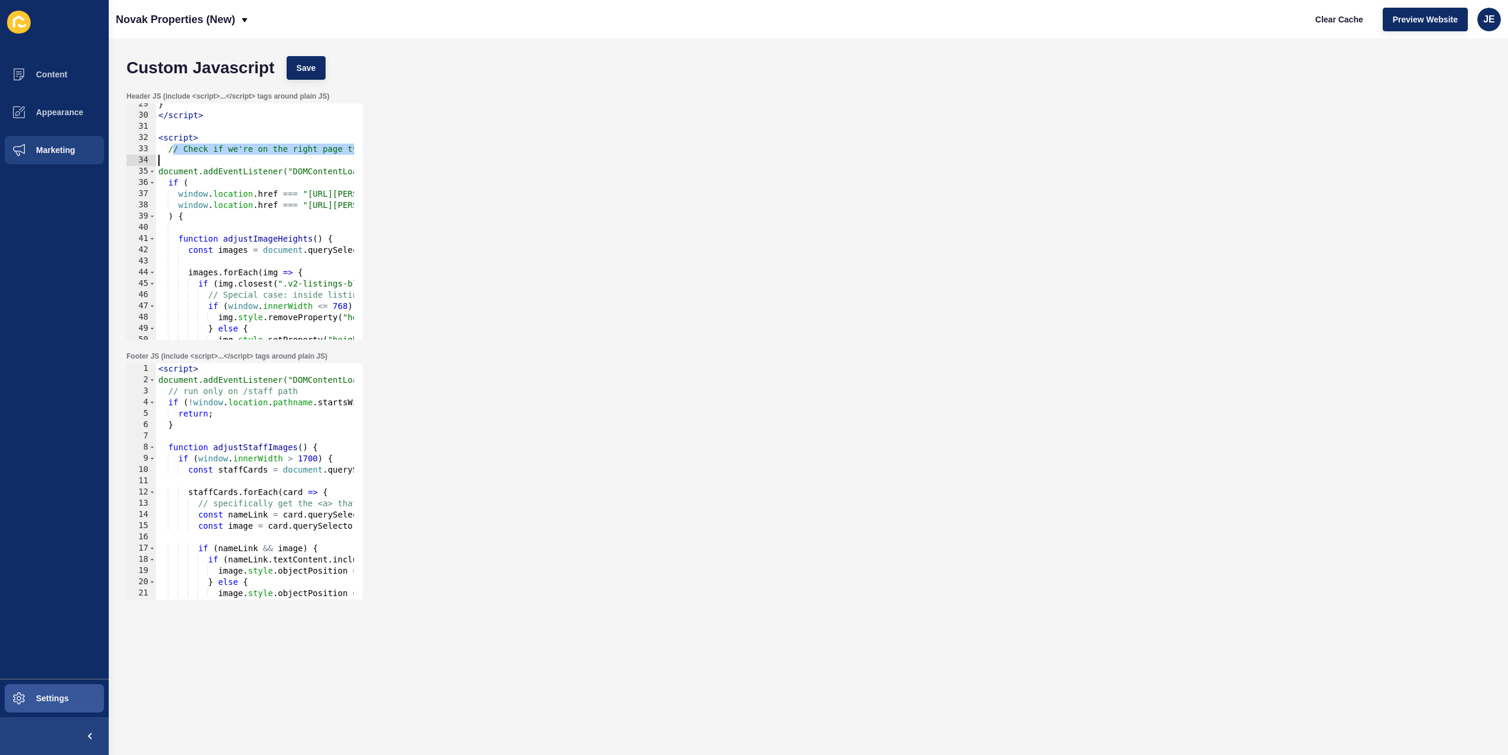
drag, startPoint x: 176, startPoint y: 151, endPoint x: 56, endPoint y: 157, distance: 120.1
click at [56, 157] on div "Content Appearance Marketing Settings Novak Properties (New) Clear Cache Previe…" at bounding box center [754, 377] width 1508 height 755
type textarea "// Check if we're on the right page type"
drag, startPoint x: 179, startPoint y: 149, endPoint x: 138, endPoint y: 151, distance: 40.8
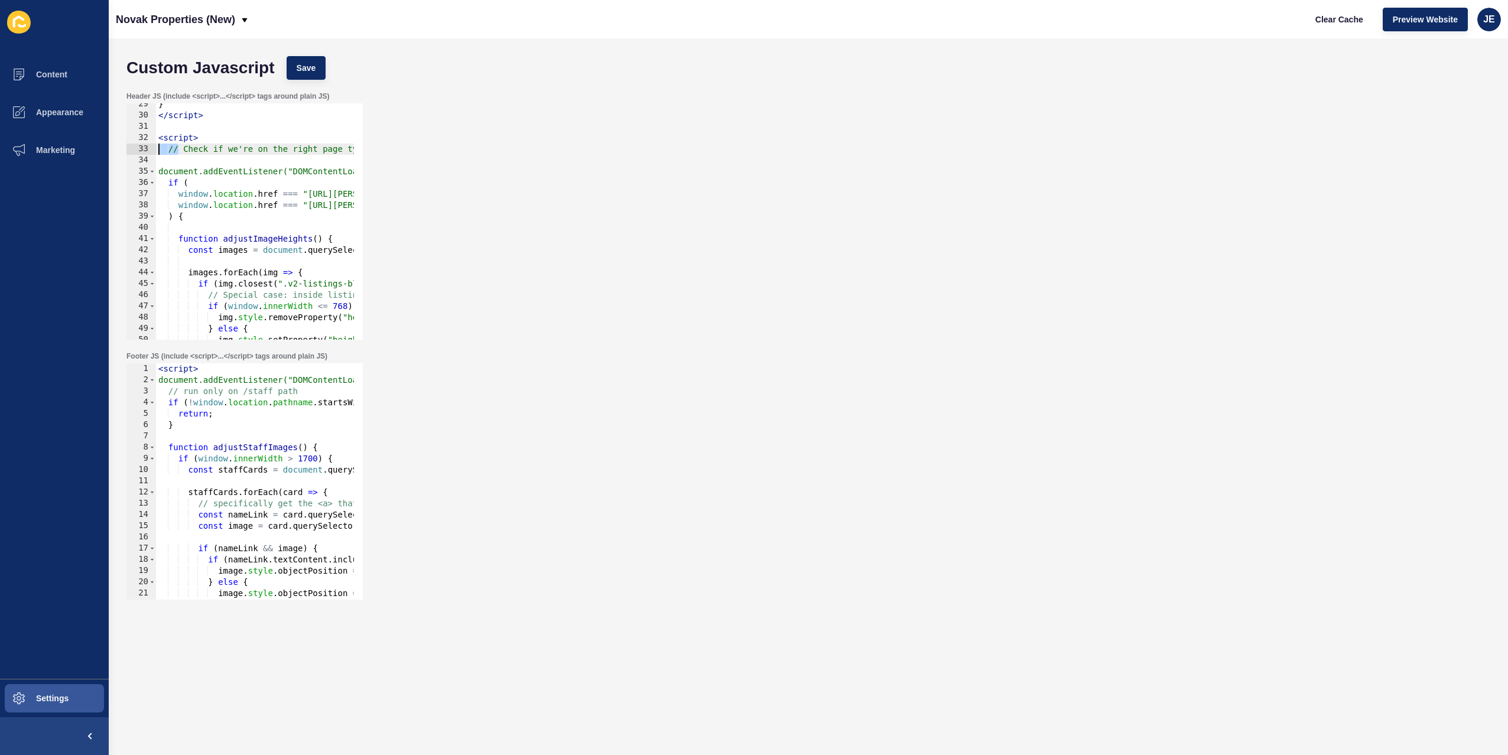
click at [135, 150] on div "29 30 31 32 33 34 35 36 37 38 39 40 41 42 43 44 45 46 47 48 49 50 51 52 } </ sc…" at bounding box center [244, 221] width 236 height 236
drag, startPoint x: 172, startPoint y: 150, endPoint x: 375, endPoint y: 148, distance: 203.3
click at [375, 148] on div "Header JS (include <script>...</script> tags around plain JS) // Check if we're…" at bounding box center [809, 216] width 1376 height 260
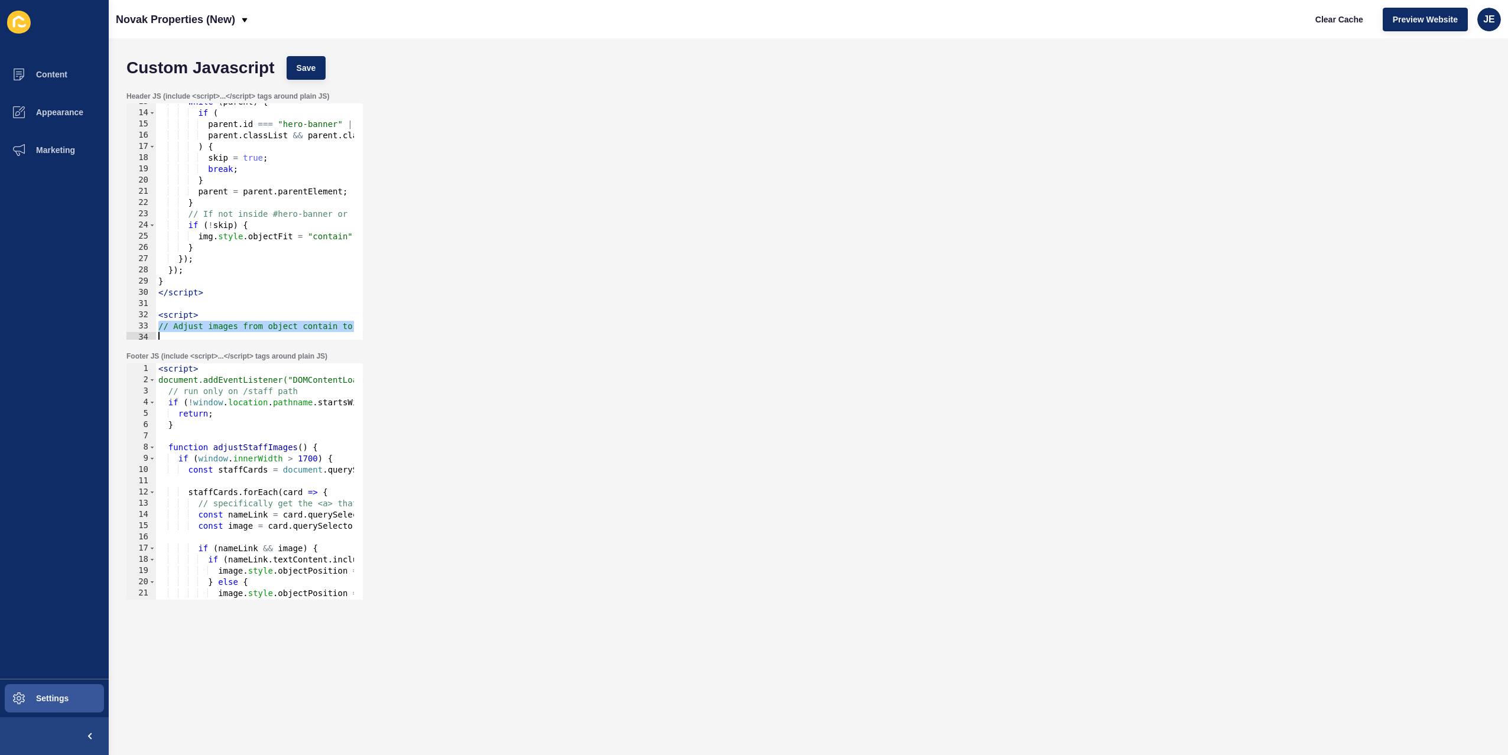
scroll to position [213, 0]
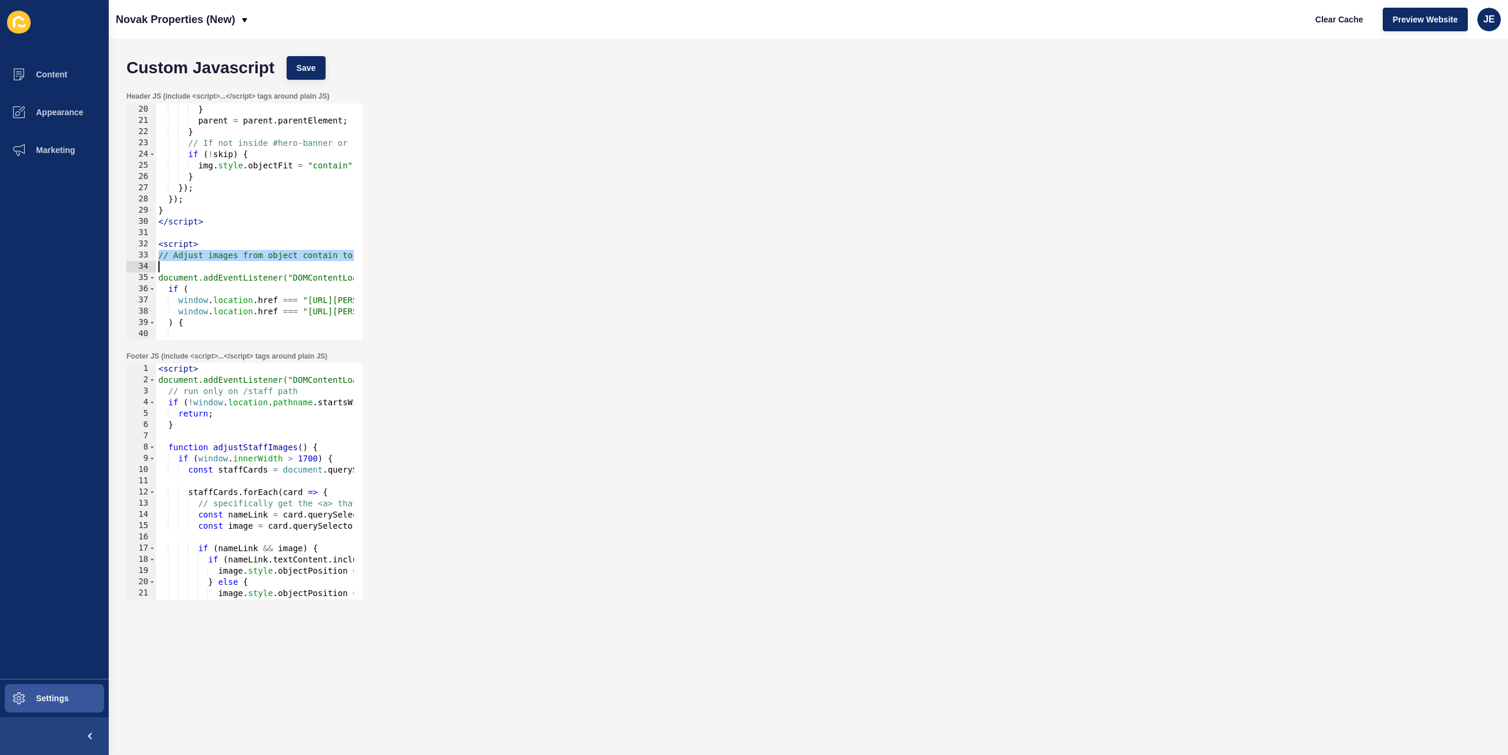
type textarea "document.addEventListener("DOMContentLoaded", function () {"
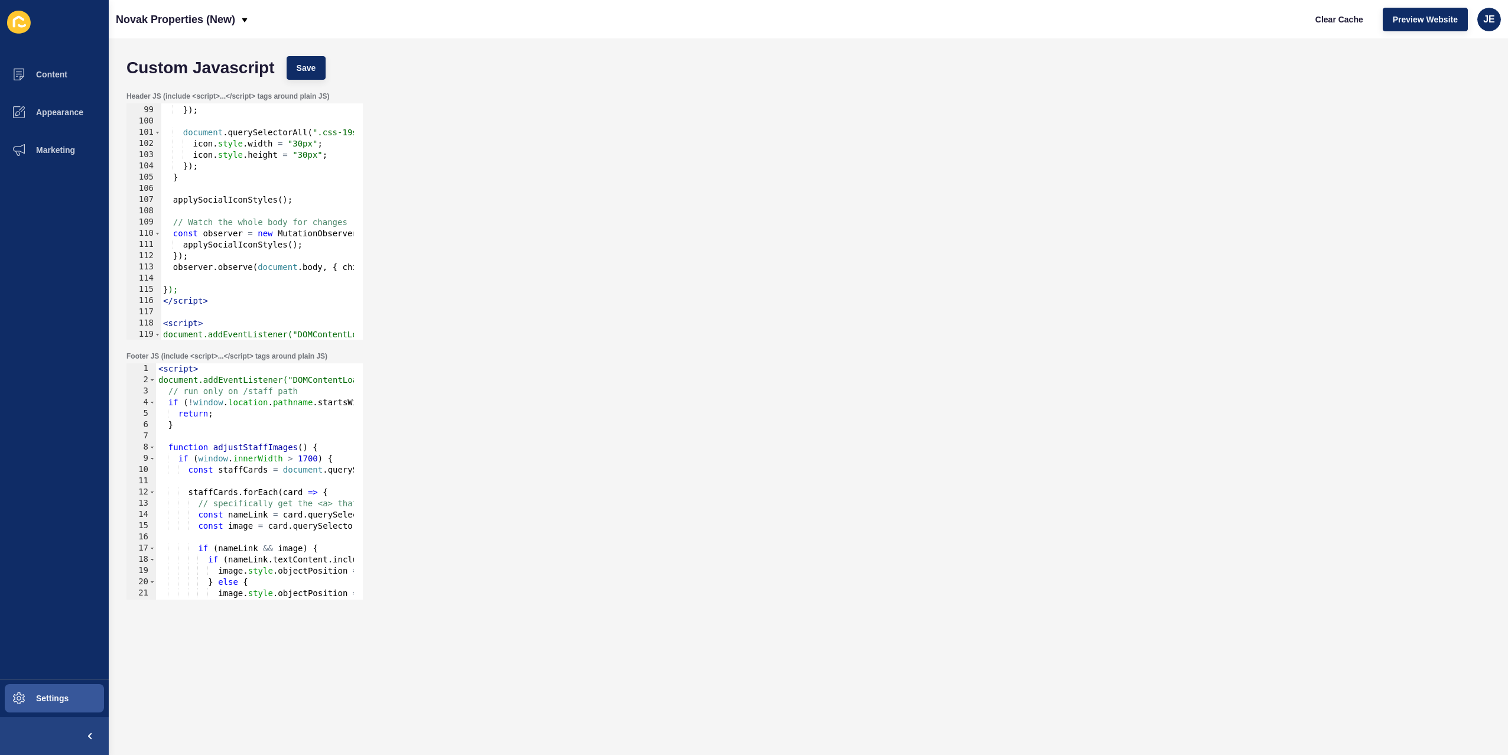
scroll to position [816, 0]
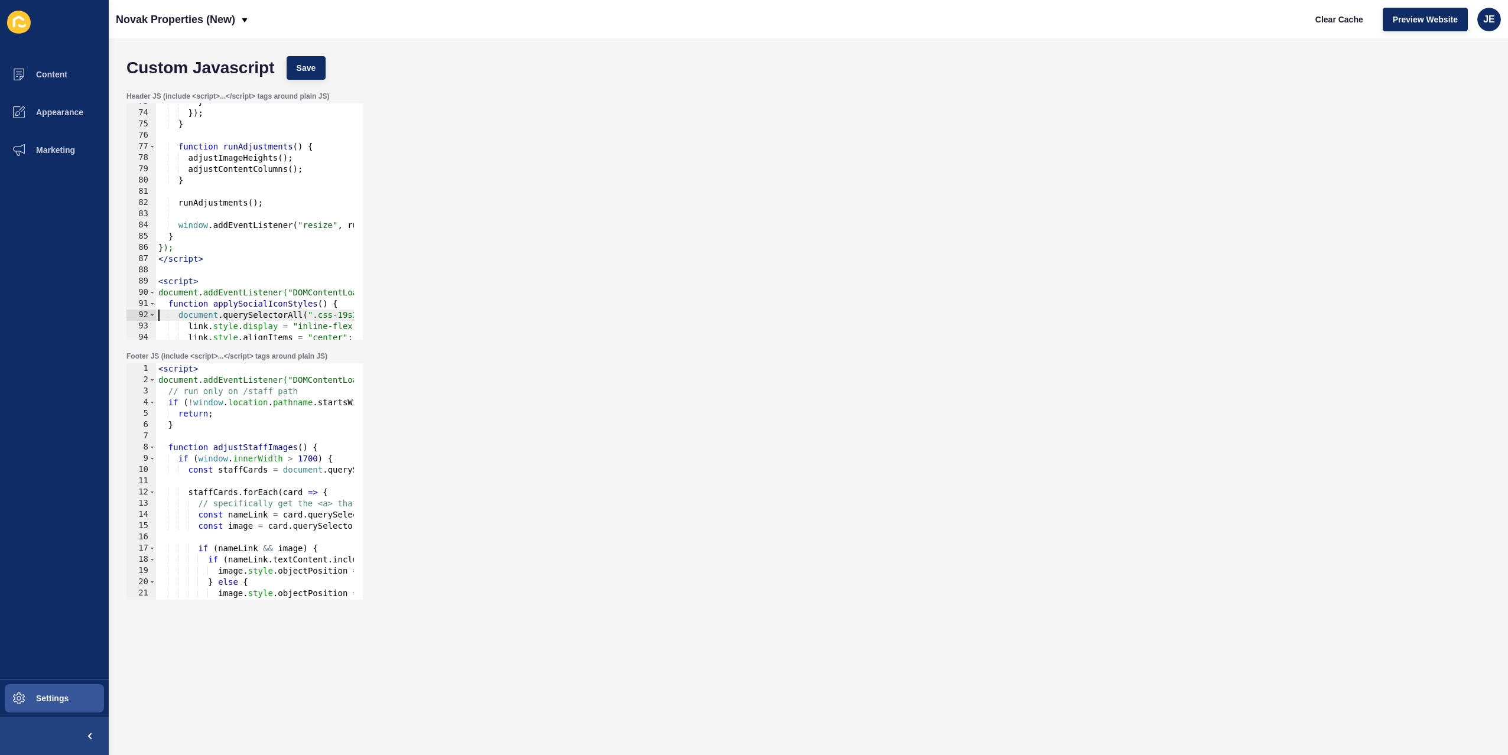
type textarea "<script>"
paste textarea "// Adjust images from object contain to cover"
drag, startPoint x: 351, startPoint y: 294, endPoint x: 208, endPoint y: 293, distance: 143.0
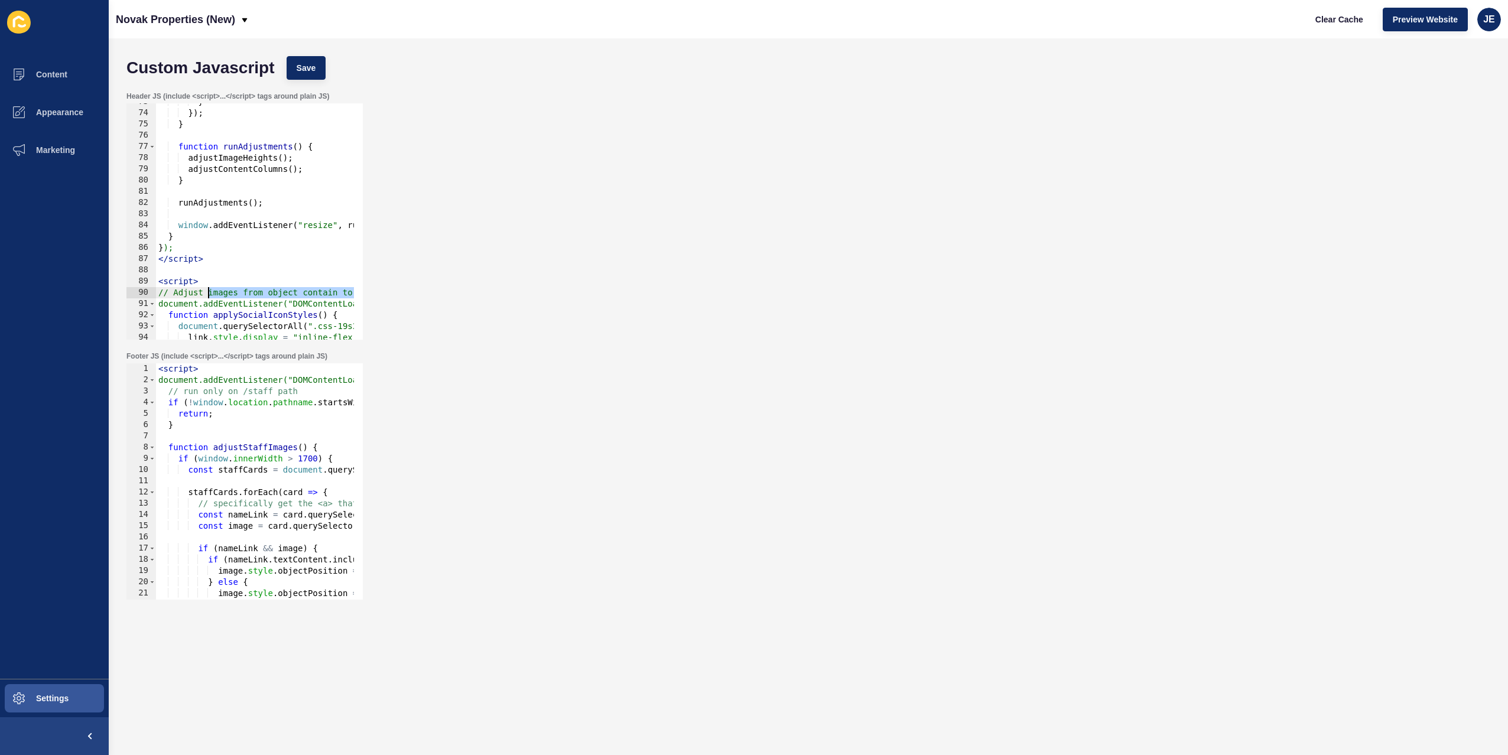
click at [208, 293] on div "// Adjust images from object contain to cover 73 74 75 76 77 78 79 80 81 82 83 …" at bounding box center [244, 221] width 236 height 236
type textarea "// Adjust the size of the social media icons"
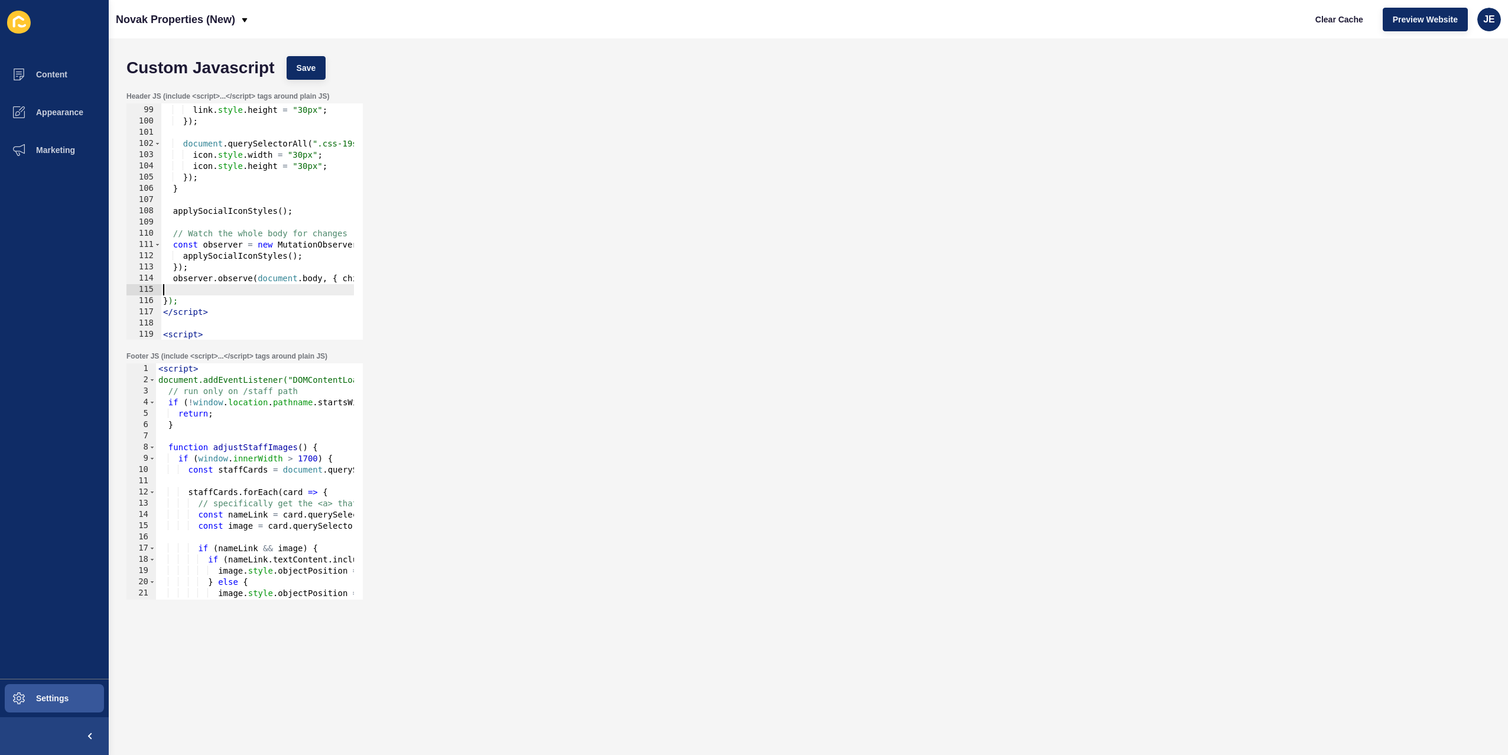
drag, startPoint x: 227, startPoint y: 291, endPoint x: 170, endPoint y: 287, distance: 57.5
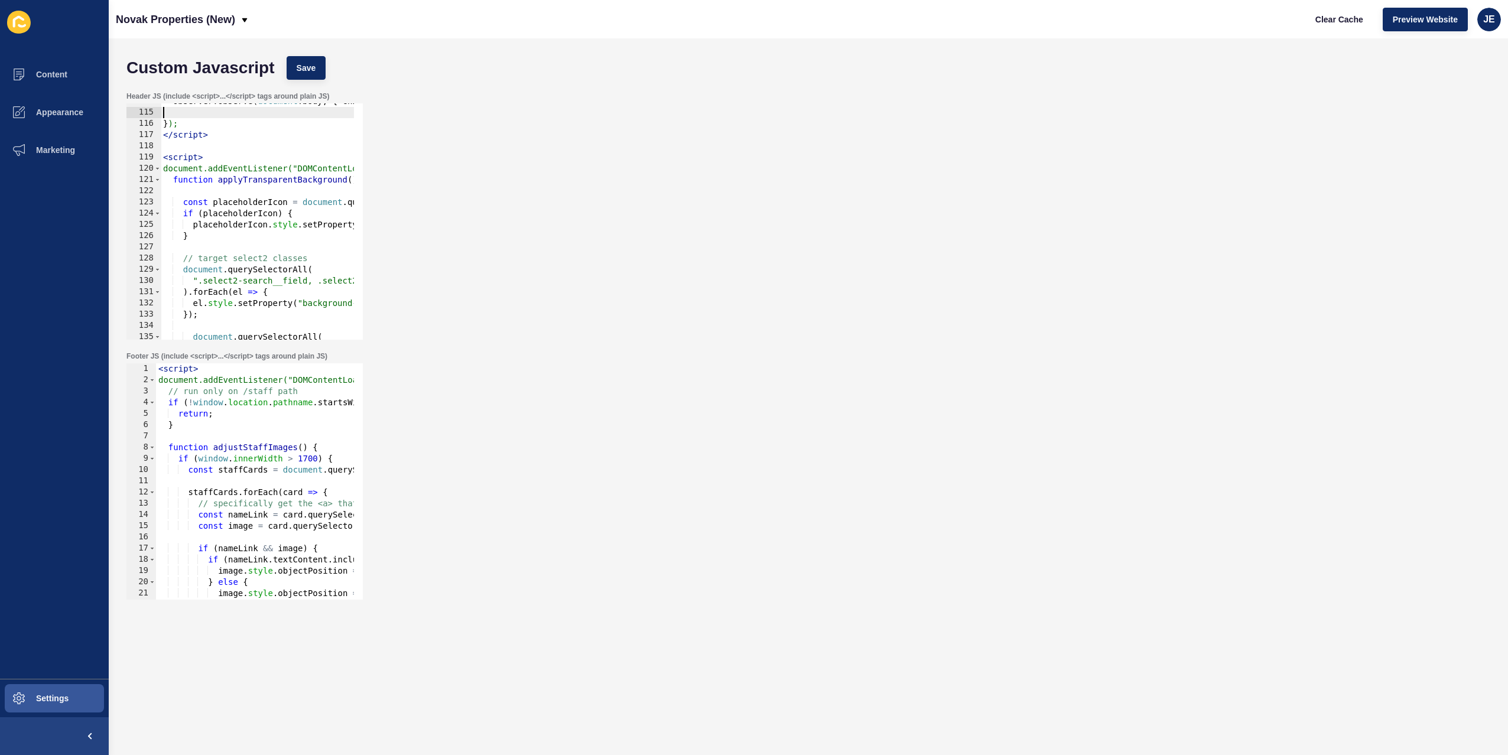
type textarea "<script>"
paste textarea "// Adjust images from object contain to cover"
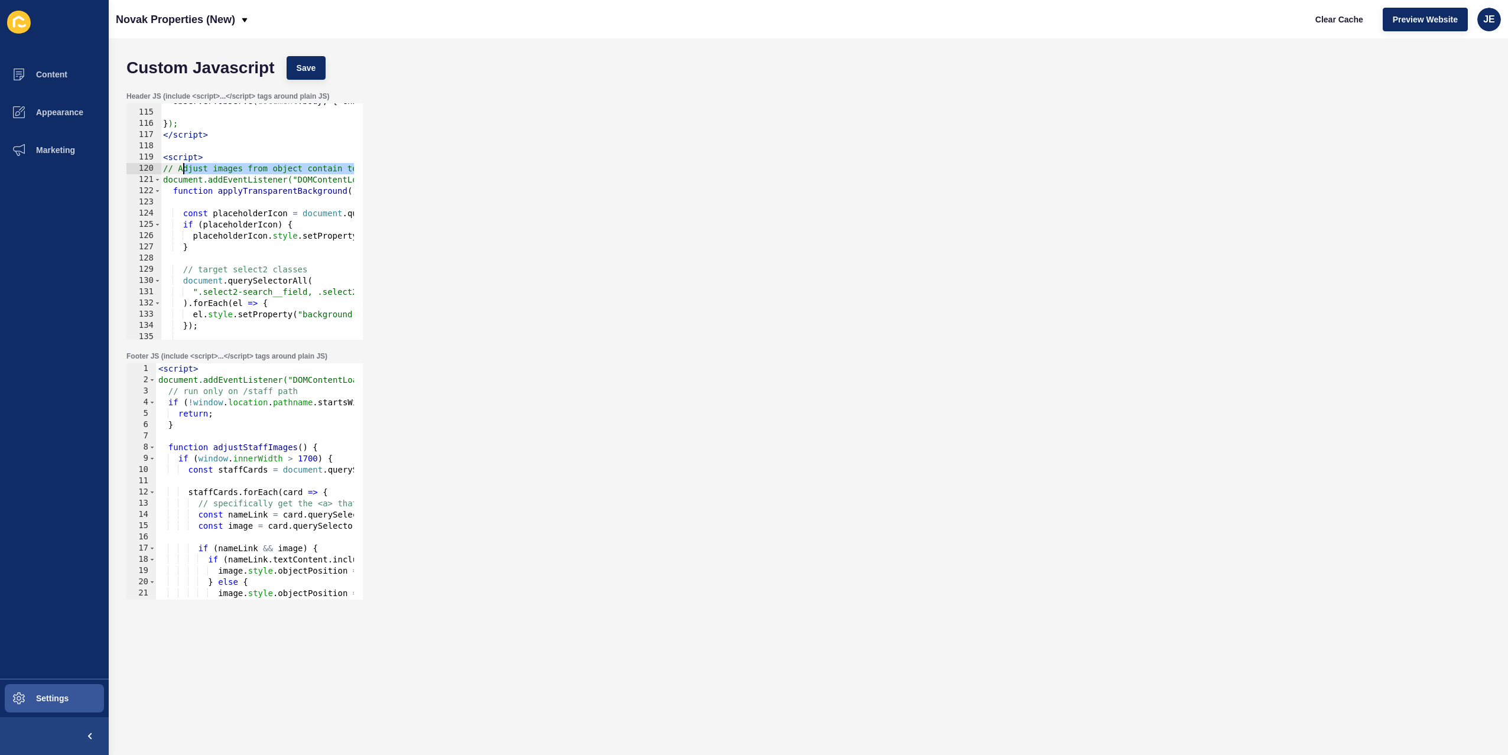
drag, startPoint x: 348, startPoint y: 170, endPoint x: 184, endPoint y: 170, distance: 163.1
click at [184, 170] on div "// Adjust images from object contain to cover 114 115 116 117 118 119 120 121 1…" at bounding box center [244, 221] width 236 height 236
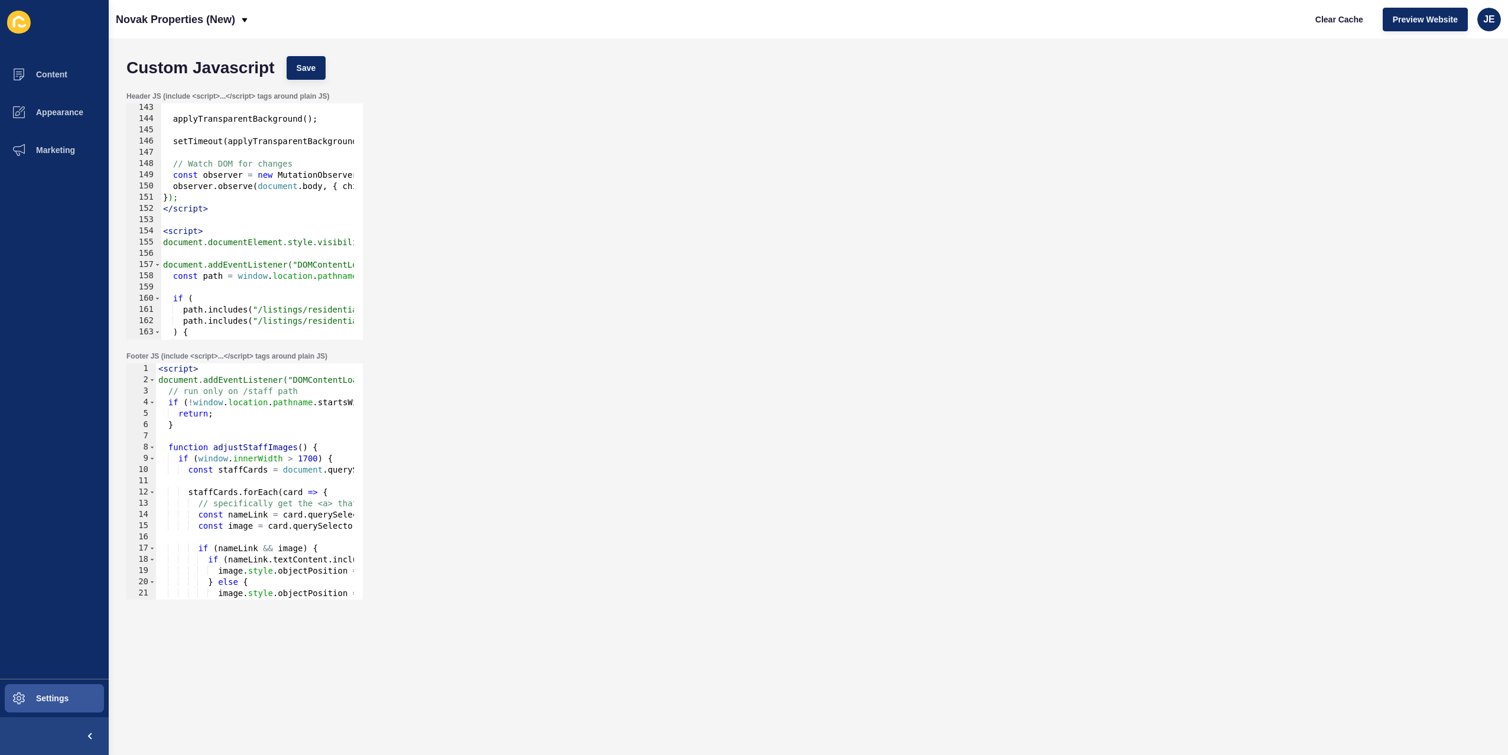
type textarea "const observer = new MutationObserver(applyTransparentBackground);"
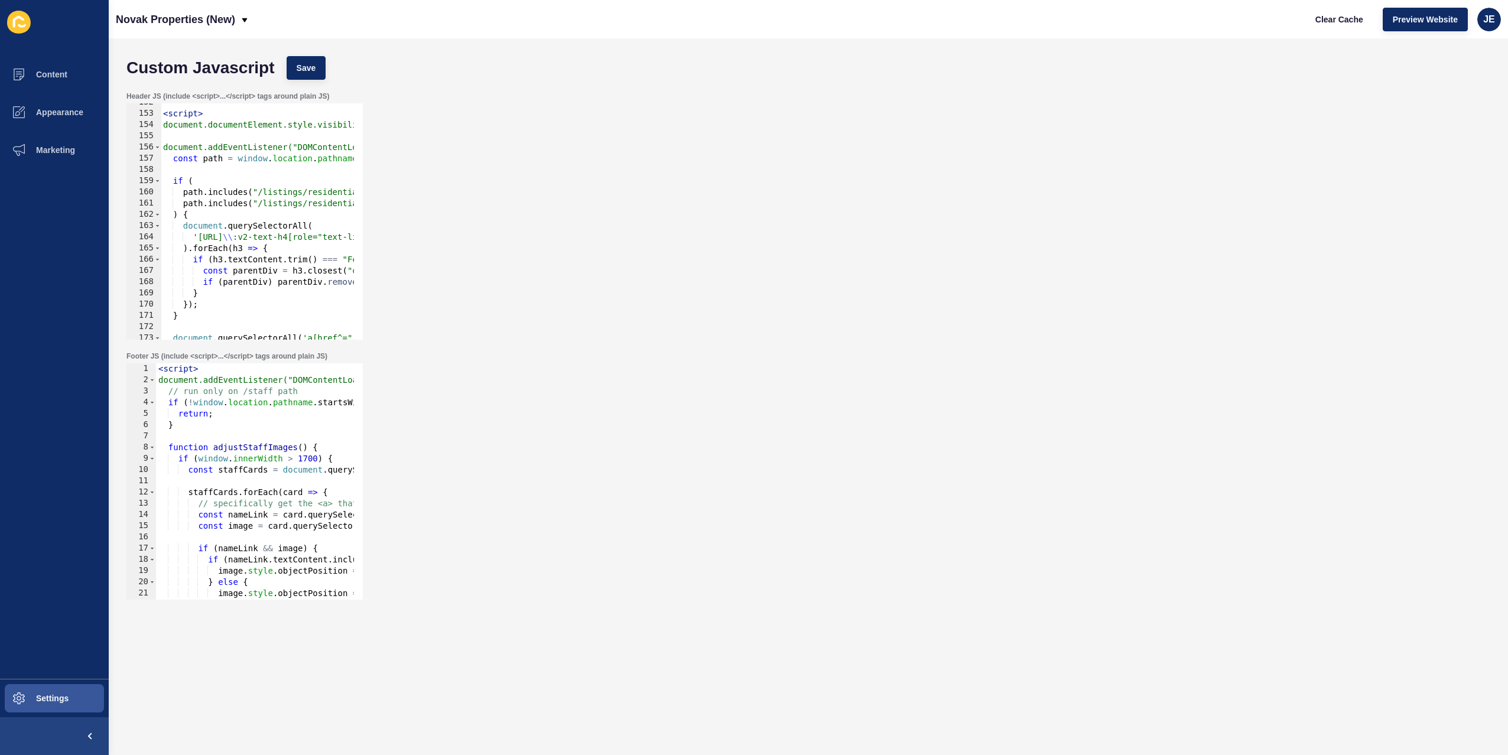
paste textarea "// Adjust images from object contain to cover"
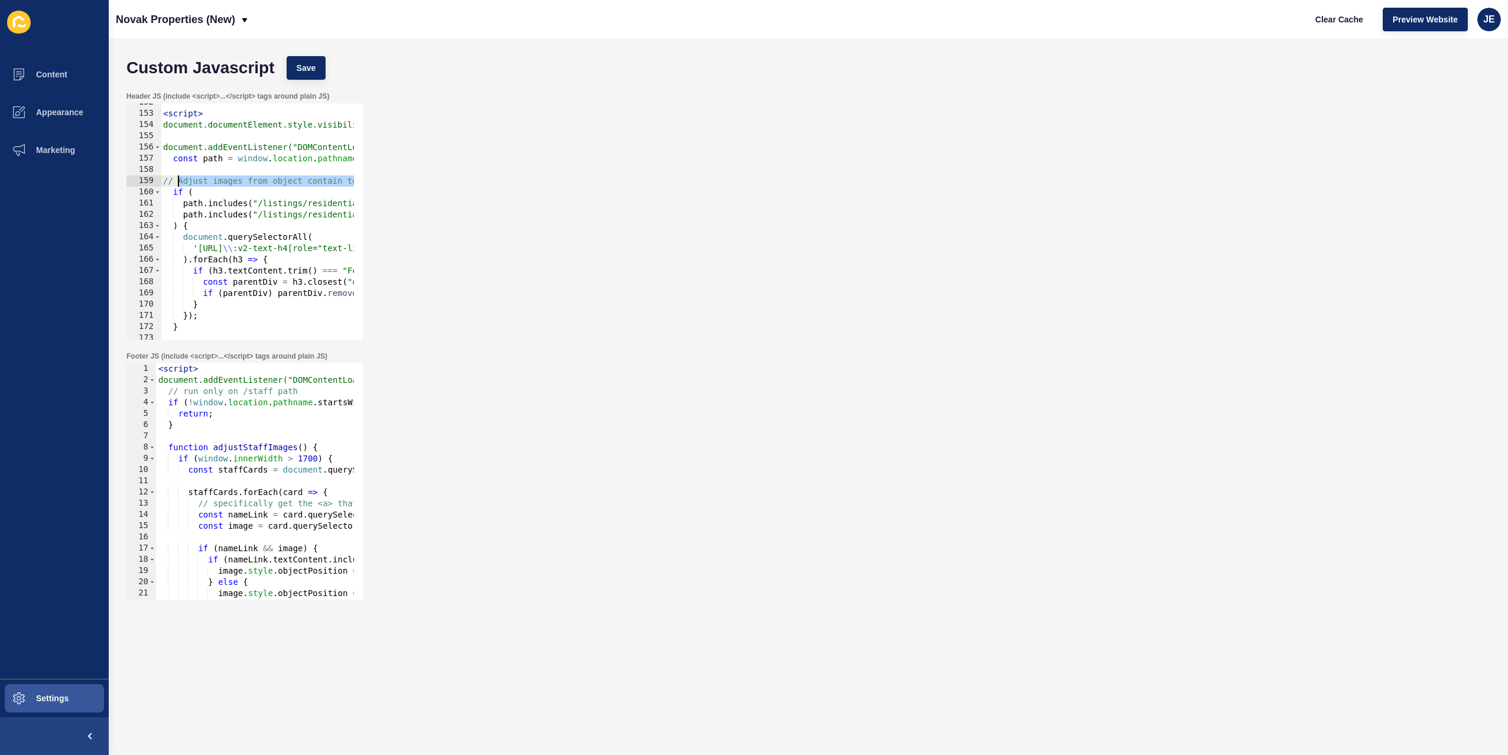
drag, startPoint x: 349, startPoint y: 180, endPoint x: 178, endPoint y: 181, distance: 170.8
drag, startPoint x: 182, startPoint y: 197, endPoint x: 179, endPoint y: 190, distance: 8.2
click at [111, 194] on div "Custom Javascript Save Header JS (include <script>...</script> tags around plai…" at bounding box center [808, 396] width 1399 height 717
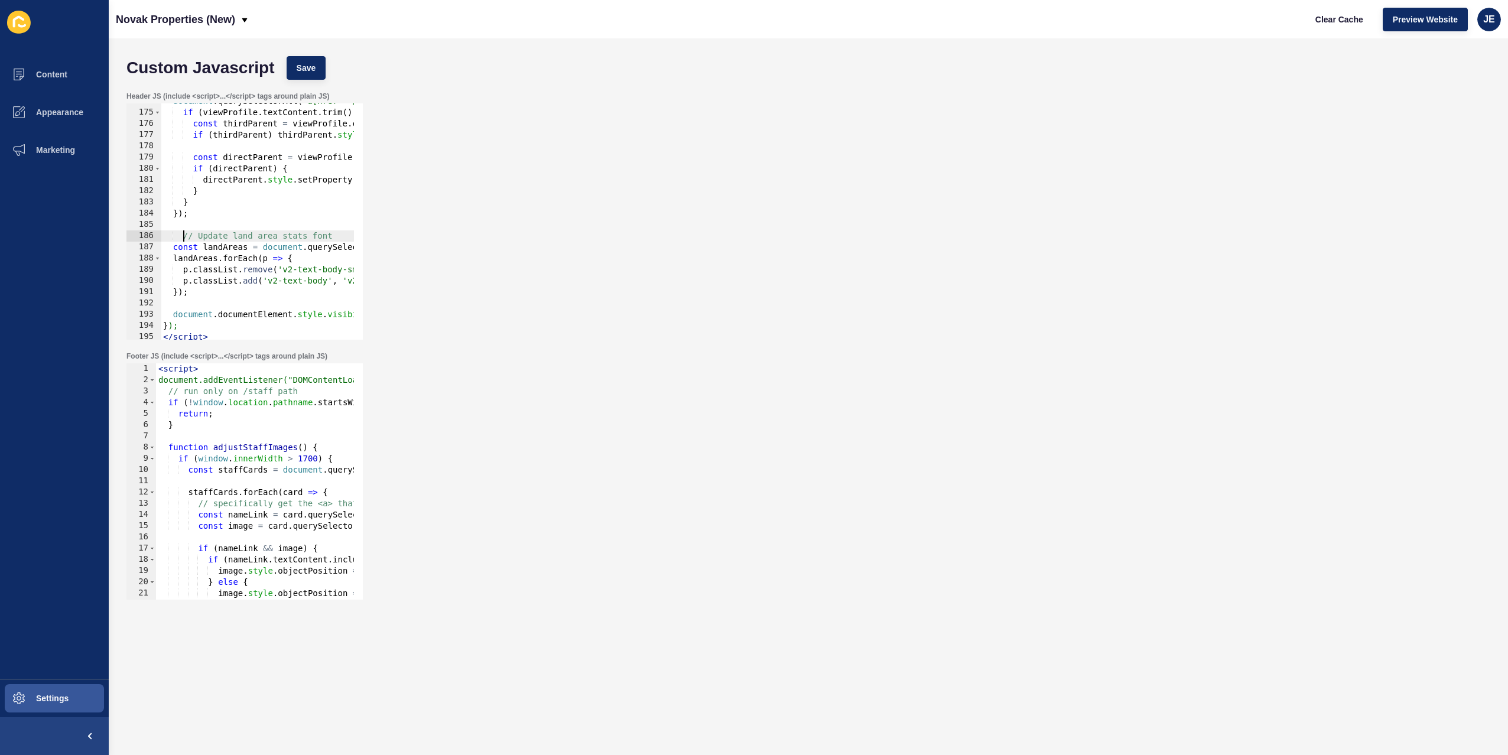
type textarea "// Update land area stats font"
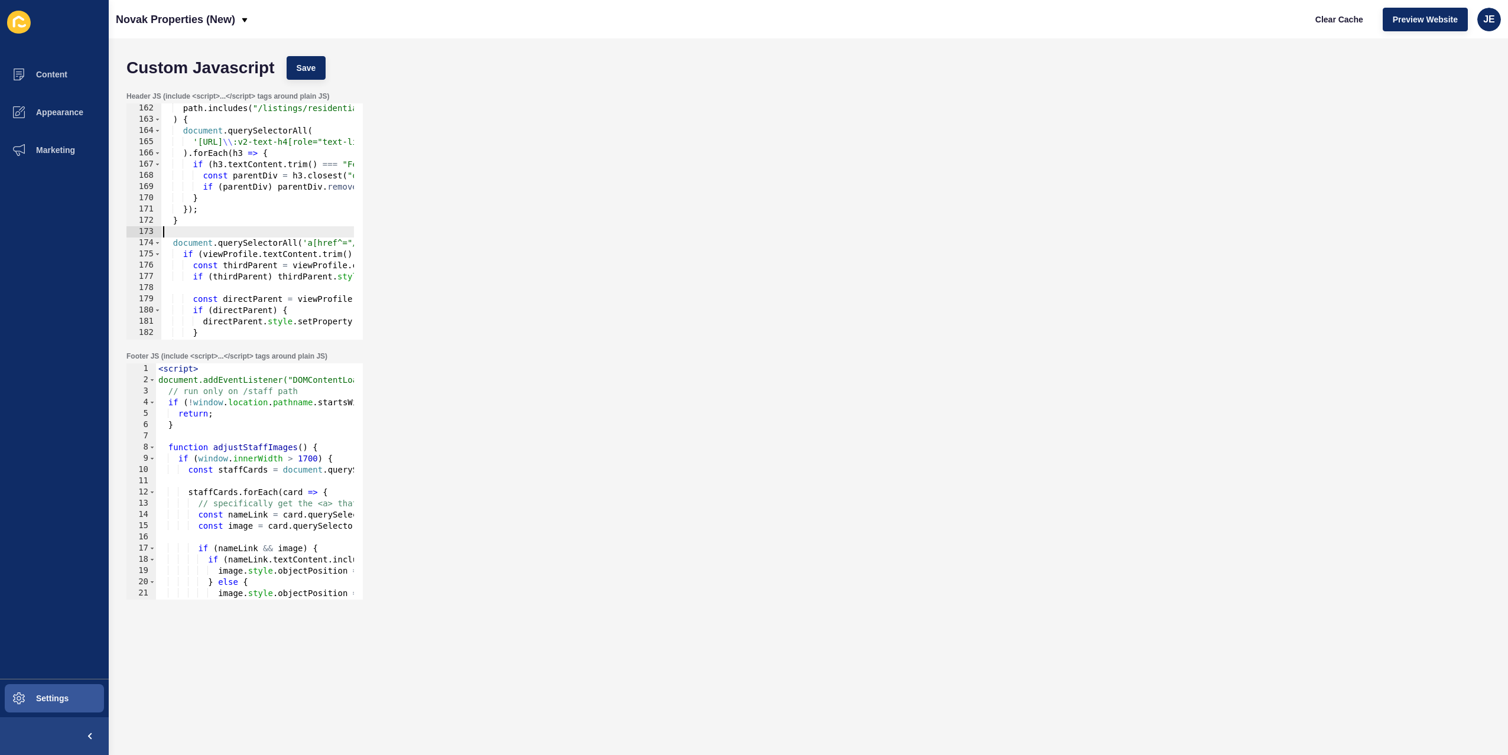
paste textarea "// Remove Features section from rental sale / listing"
drag, startPoint x: 348, startPoint y: 245, endPoint x: 188, endPoint y: 245, distance: 160.2
drag, startPoint x: 213, startPoint y: 294, endPoint x: 101, endPoint y: 285, distance: 112.1
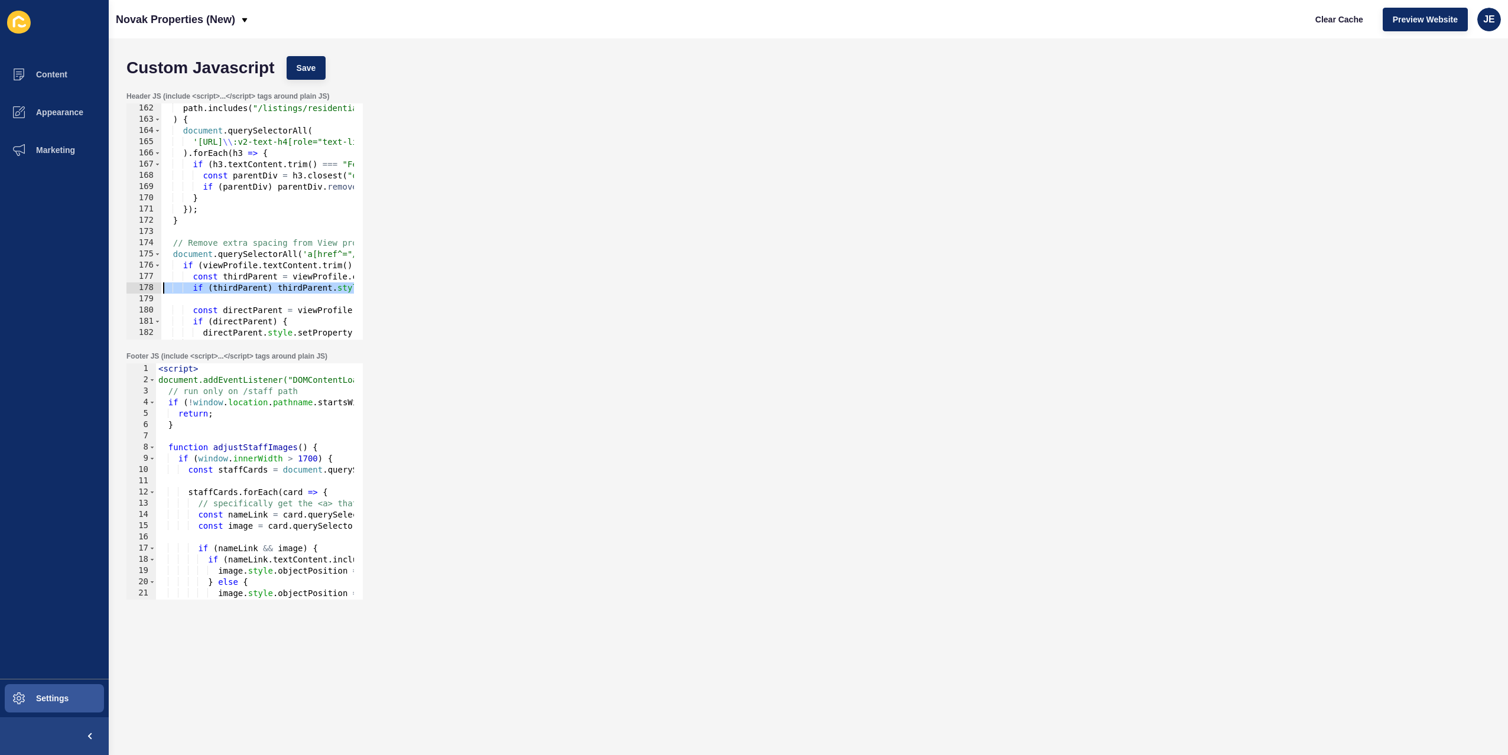
click at [98, 284] on div "Content Appearance Marketing Settings Novak Properties (New) Clear Cache Previe…" at bounding box center [754, 377] width 1508 height 755
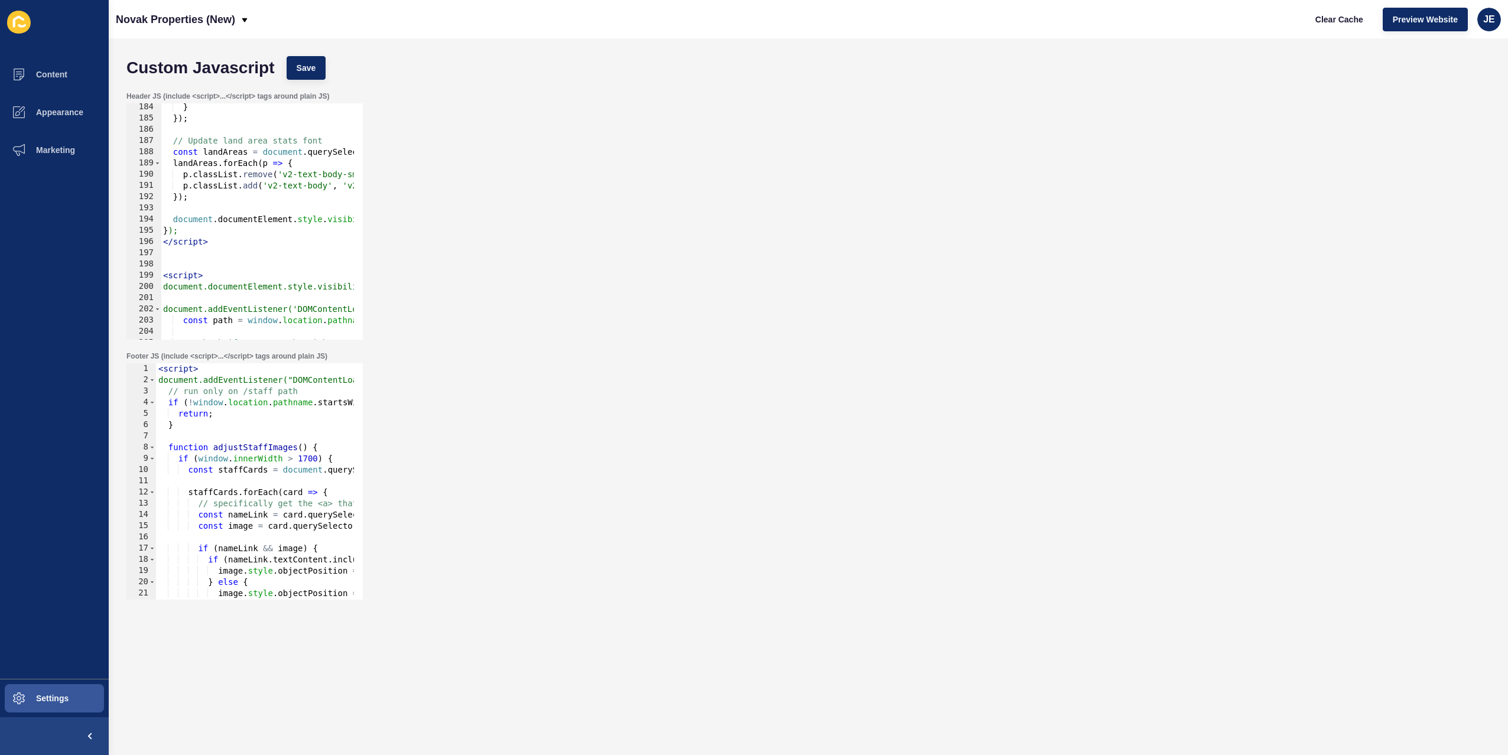
type textarea "// Update land area stats font size"
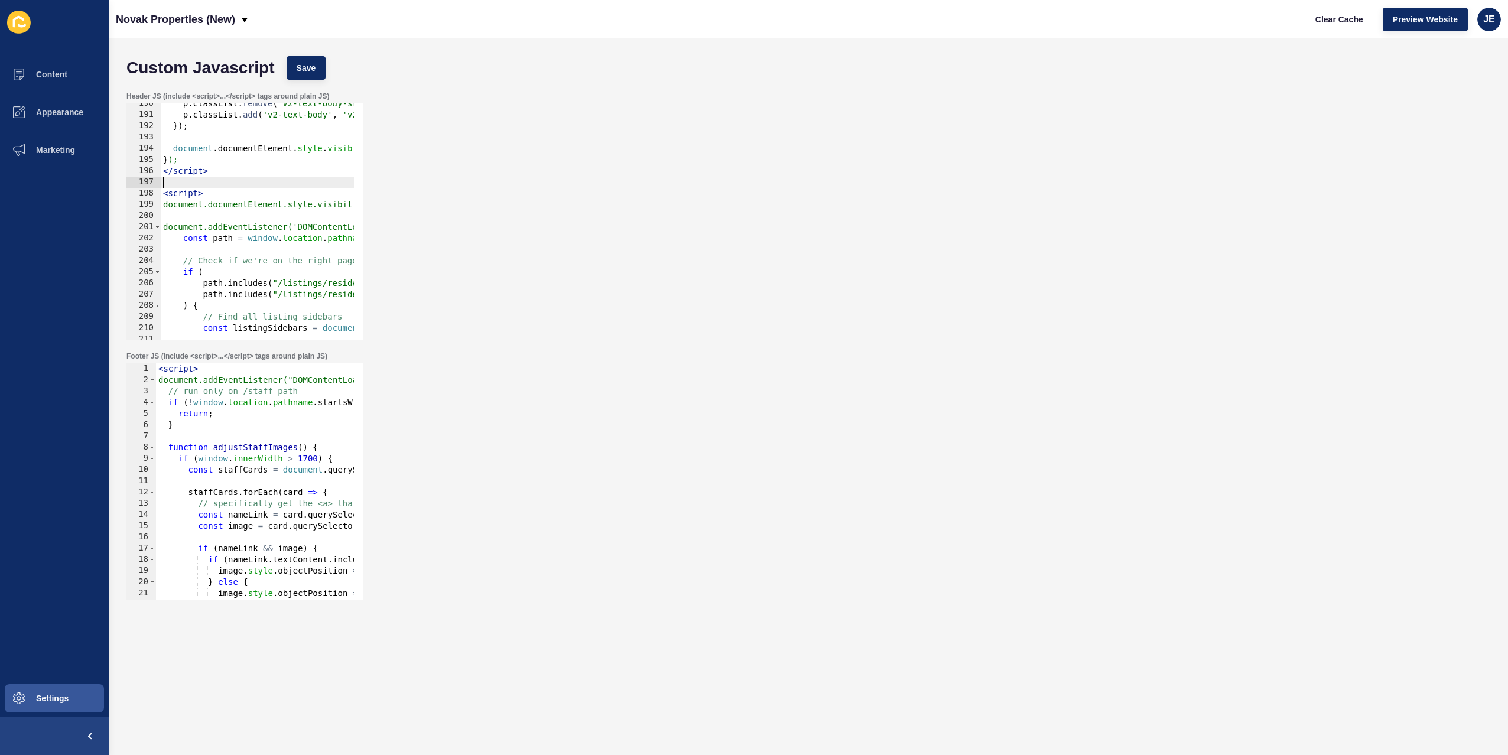
type textarea "</script>"
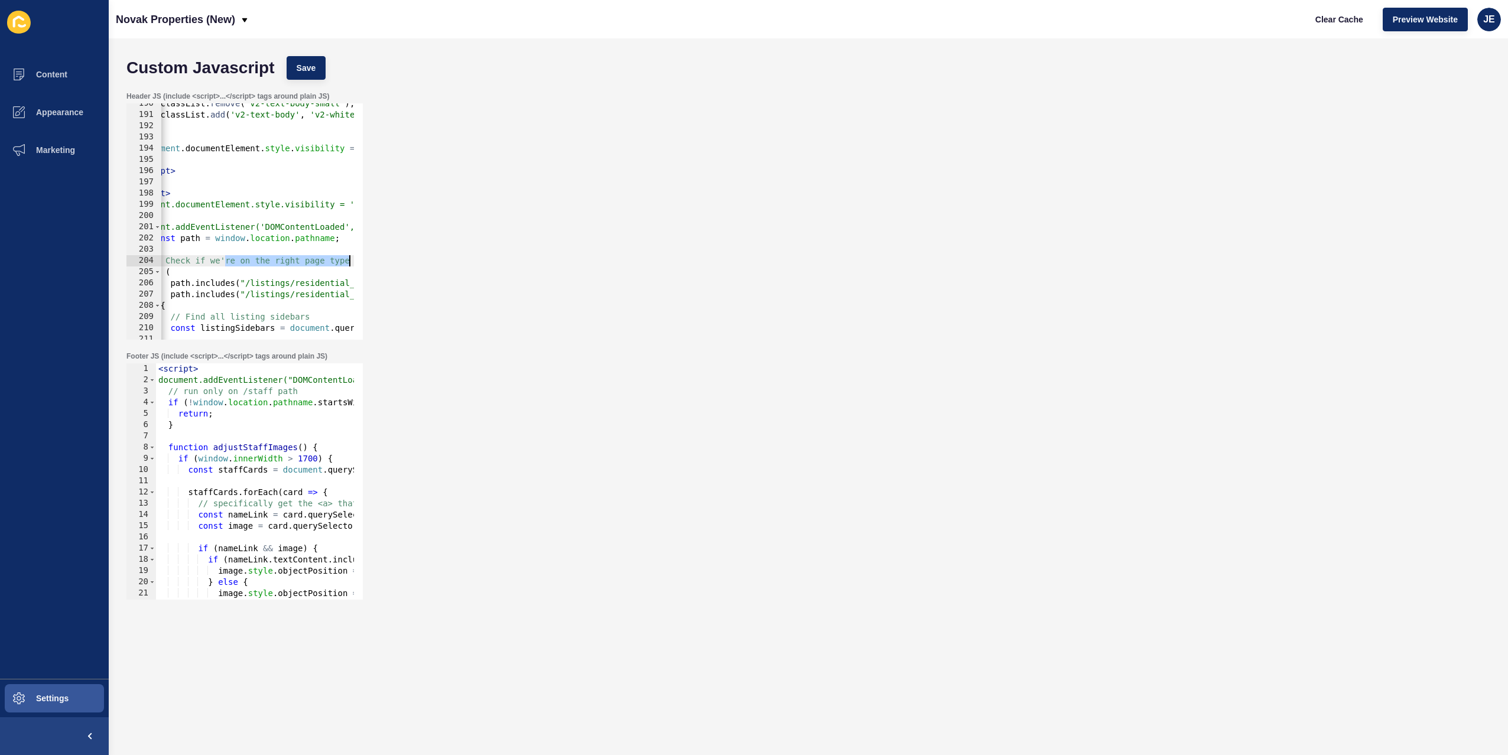
drag, startPoint x: 260, startPoint y: 261, endPoint x: 372, endPoint y: 258, distance: 112.3
click at [372, 258] on div "Header JS (include <script>...</script> tags around plain JS) 190 191 192 193 1…" at bounding box center [809, 216] width 1376 height 260
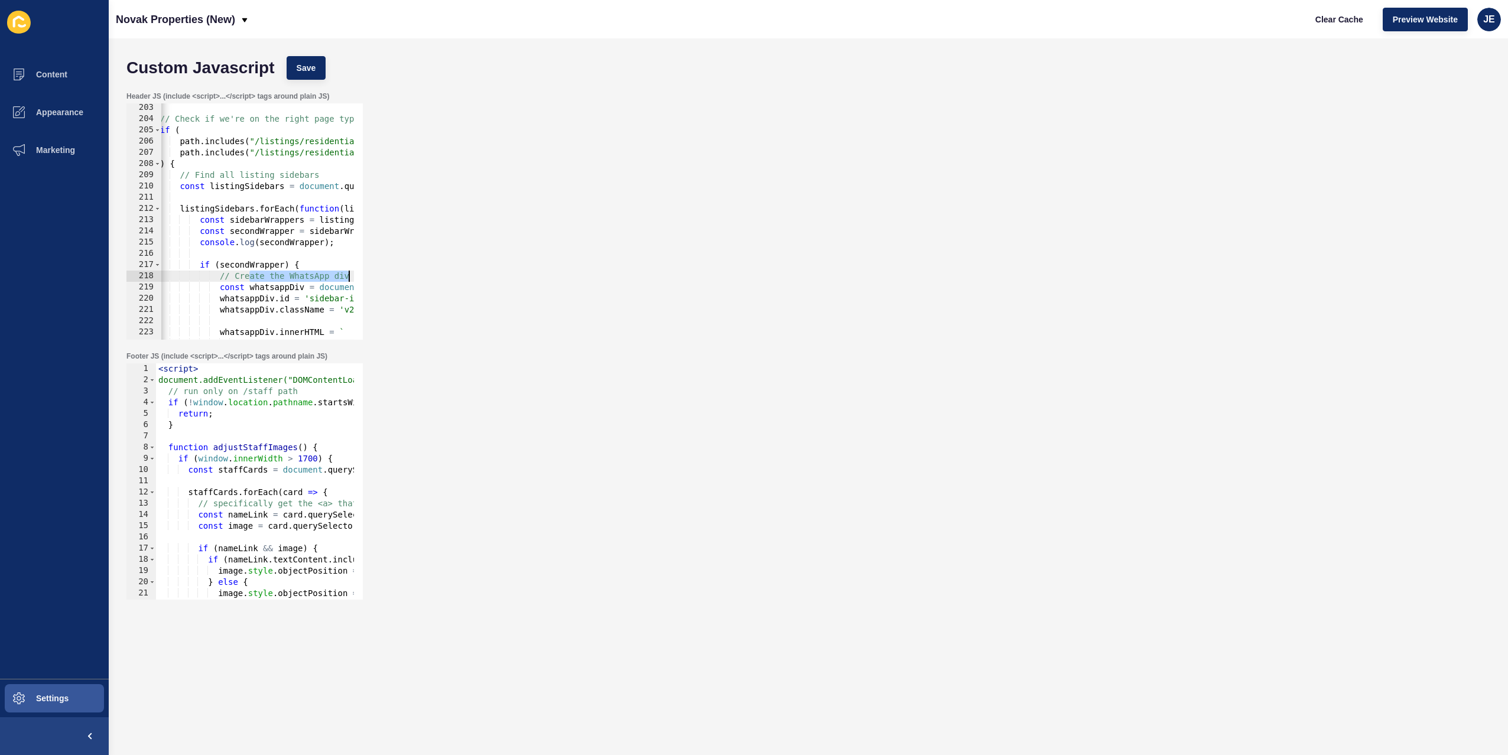
drag, startPoint x: 275, startPoint y: 276, endPoint x: 354, endPoint y: 271, distance: 79.4
click at [354, 271] on div "// Create the WhatsApp div const whatsappDiv = document.createElement('div'); 2…" at bounding box center [244, 221] width 236 height 236
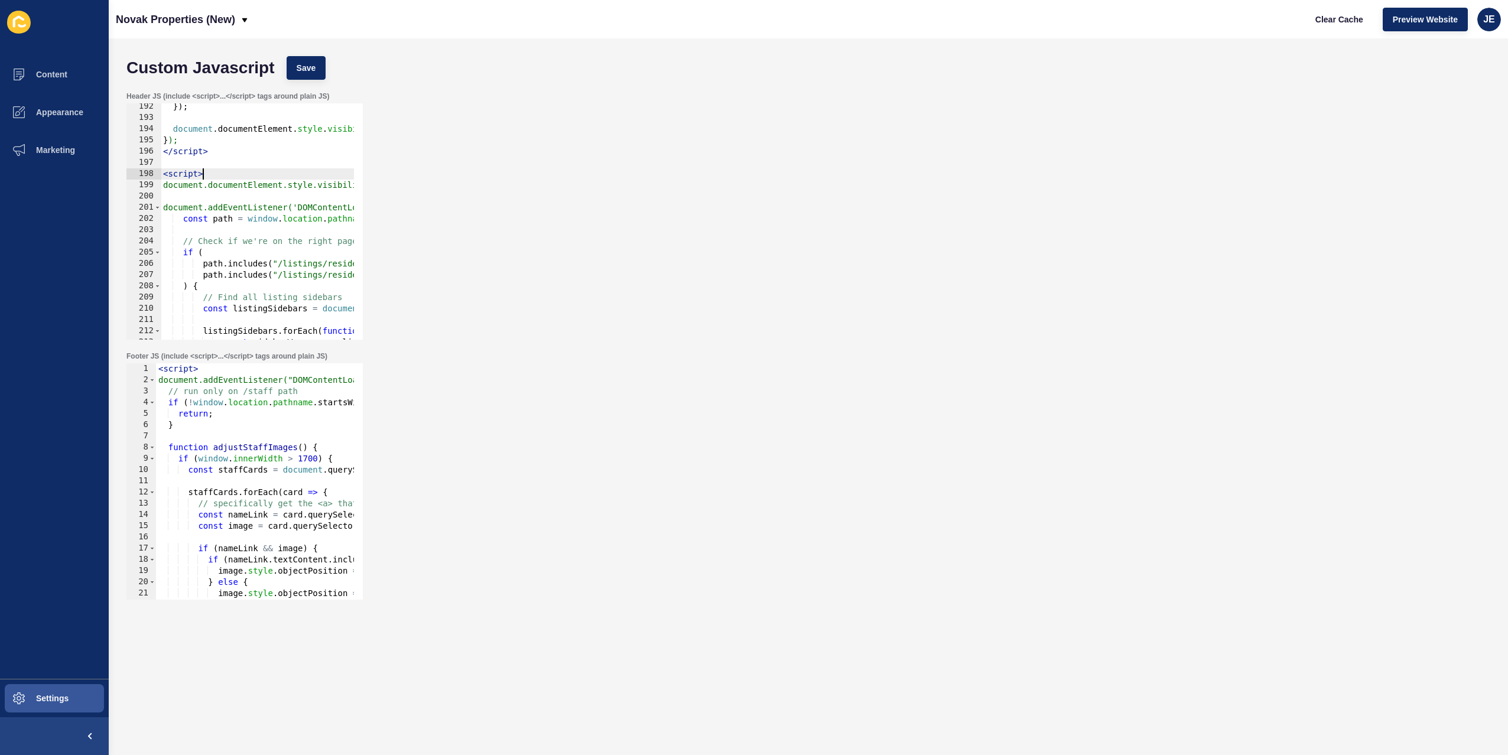
type textarea "<script>"
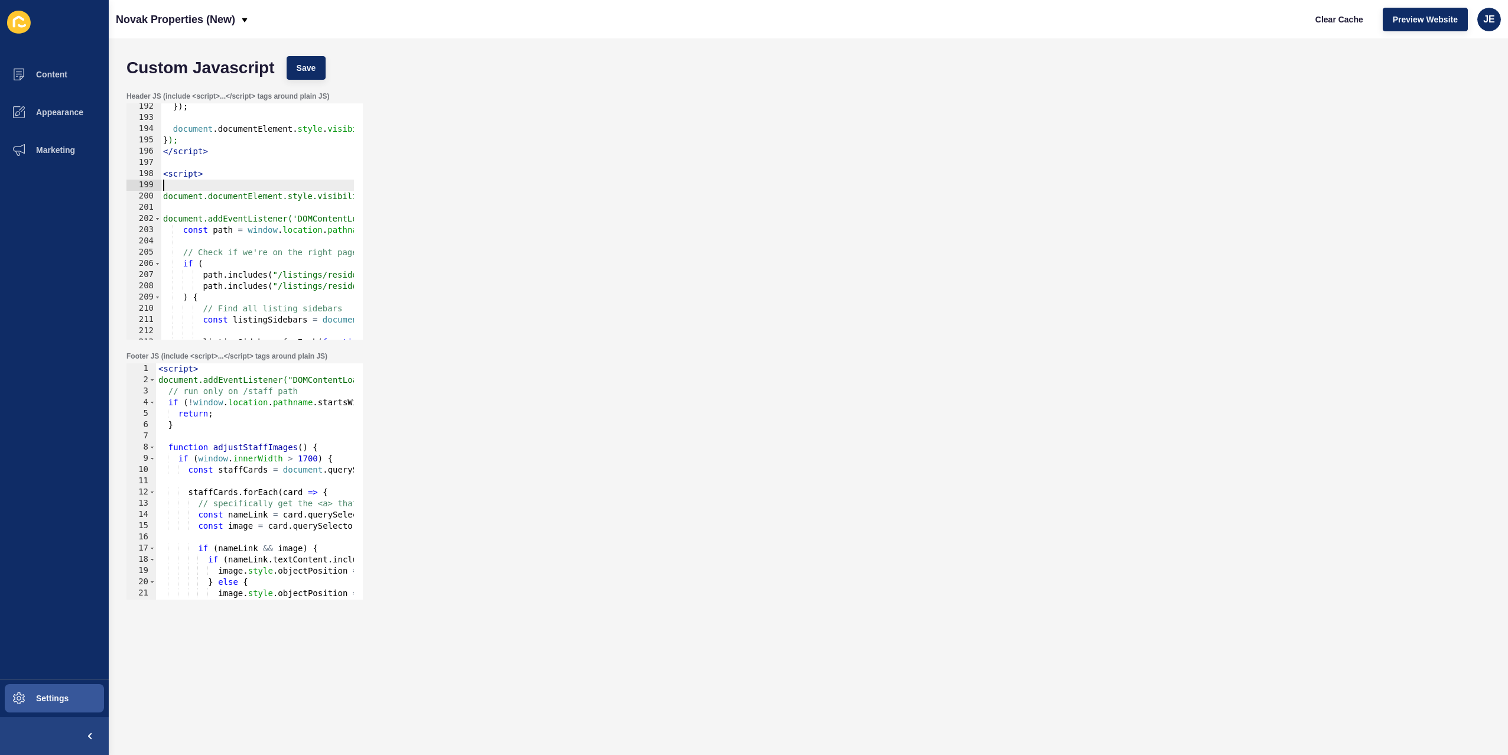
paste textarea "// Remove Features section from rental sale / listing"
drag, startPoint x: 180, startPoint y: 186, endPoint x: 453, endPoint y: 196, distance: 273.2
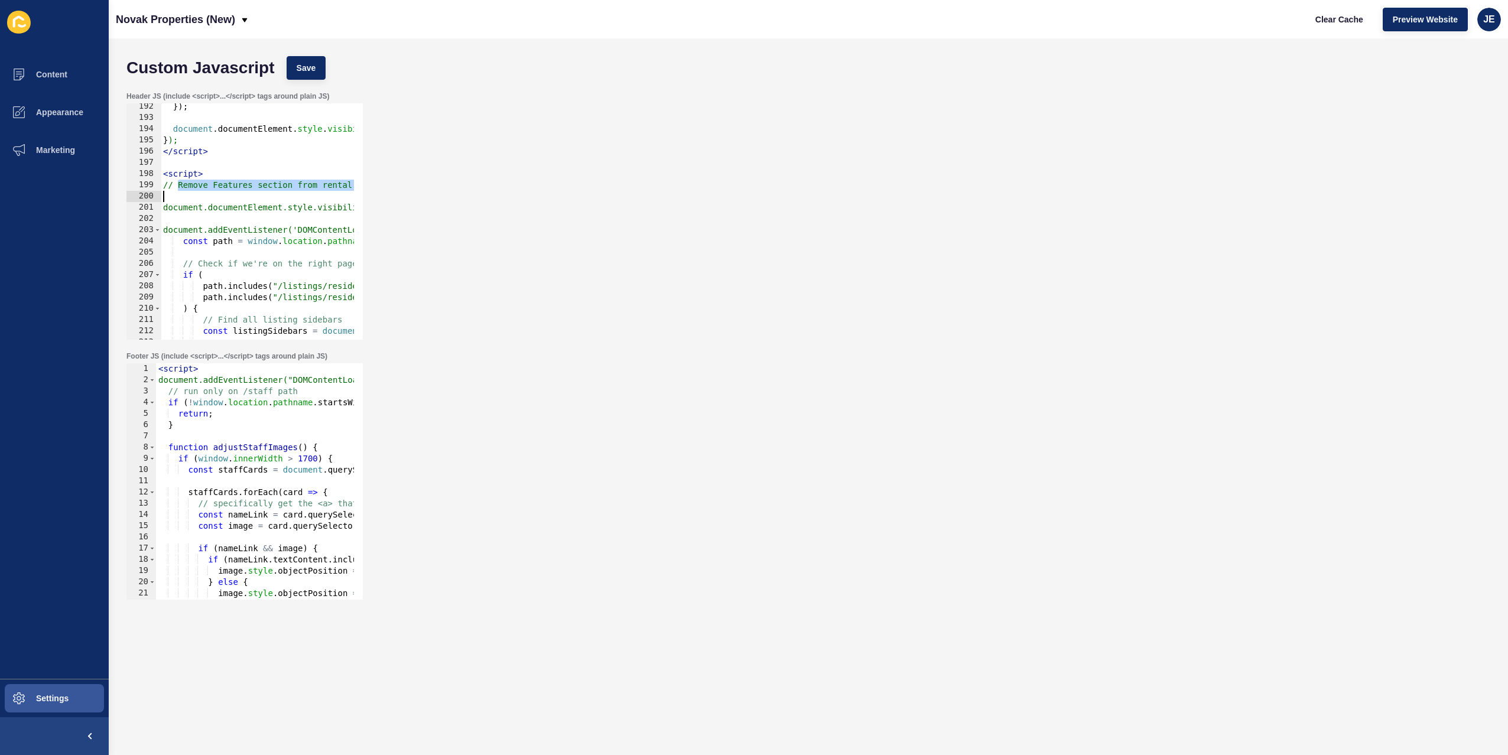
click at [453, 196] on div "Header JS (include <script>...</script> tags around plain JS) // Remove Feature…" at bounding box center [809, 216] width 1376 height 260
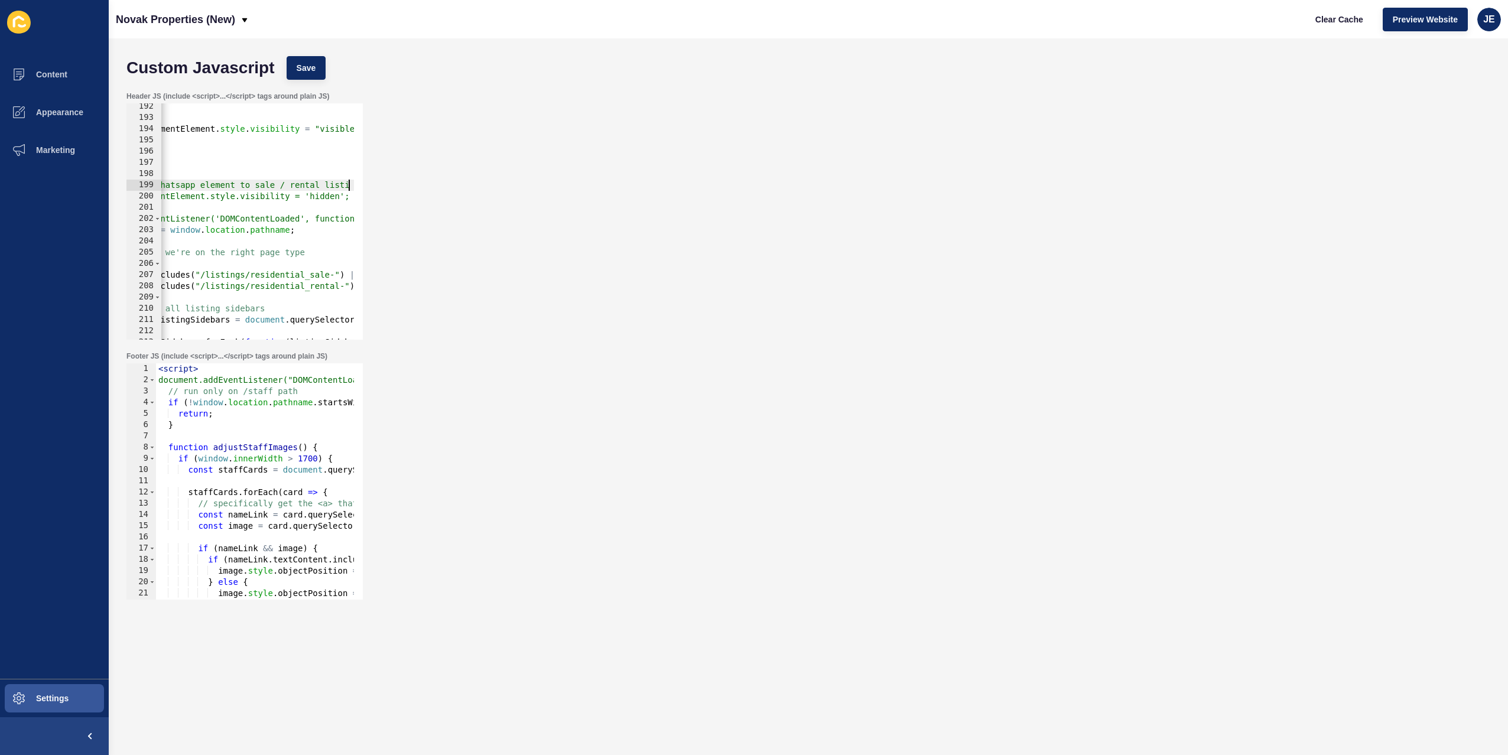
type textarea "// Adding the whatsapp element to sale / rental listing"
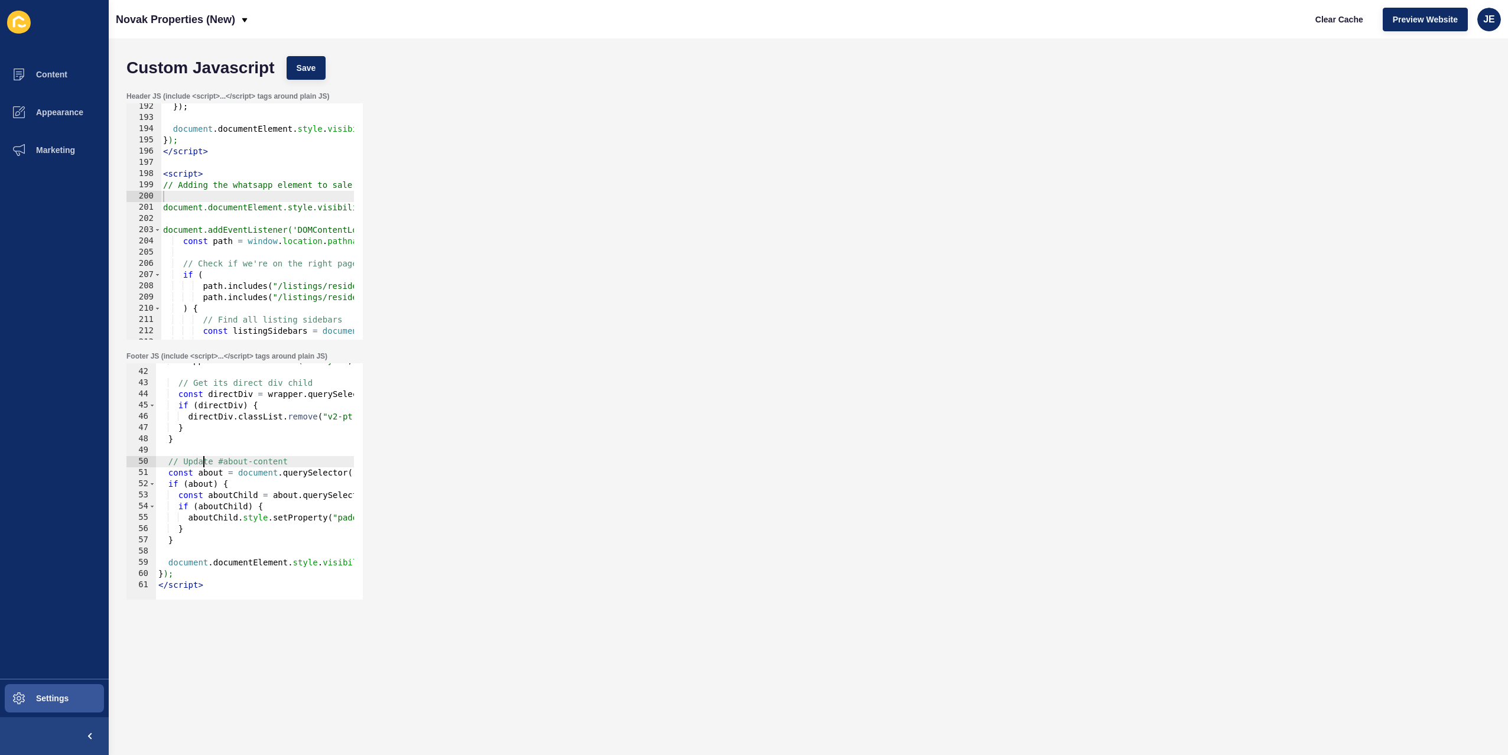
click at [202, 463] on div "wrapper . classList . remove ( "v2-my-4" , "md:v2-my-9" ) ; // Get its direct d…" at bounding box center [424, 480] width 536 height 250
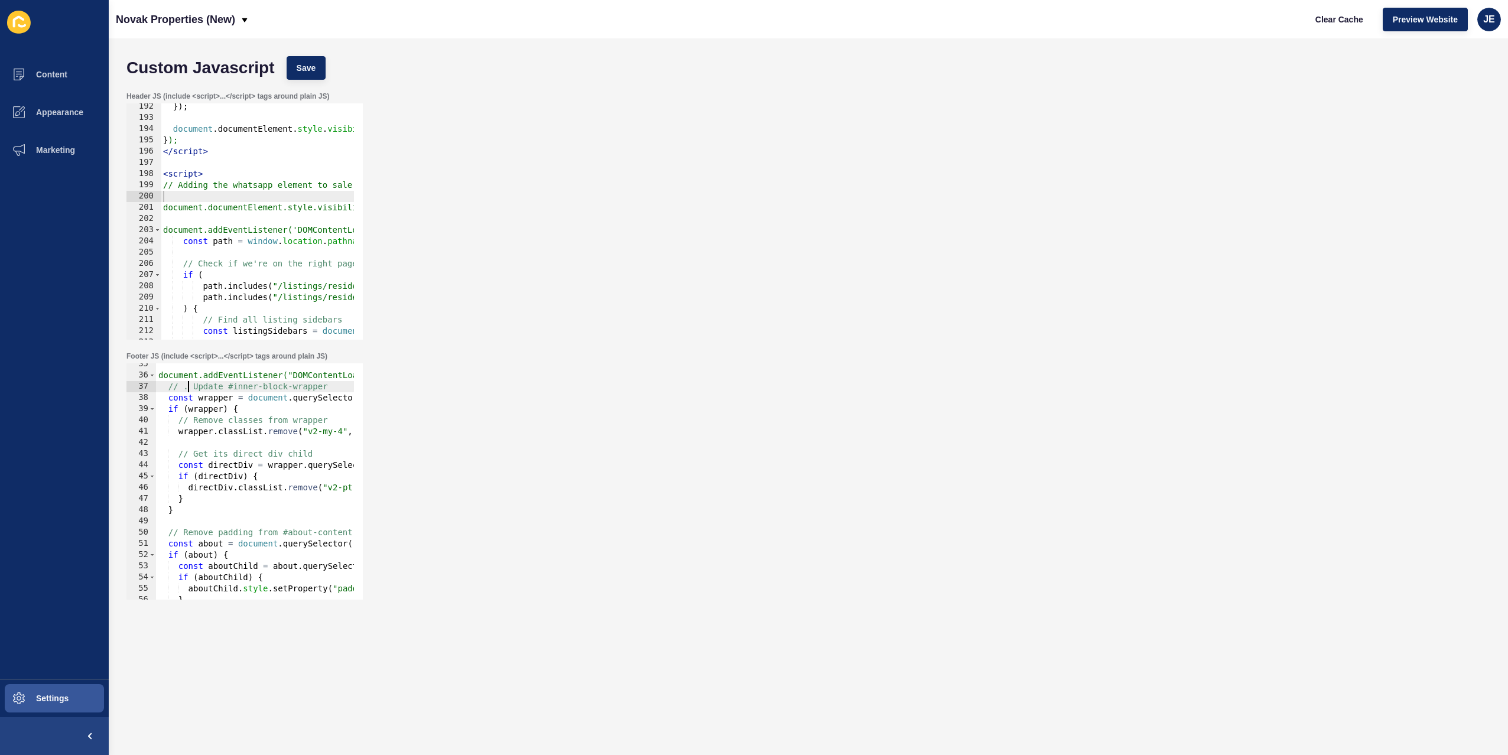
click at [190, 389] on div "document.addEventListener("DOMContentLoaded", function () { // . Update #inner-…" at bounding box center [424, 484] width 536 height 250
click at [191, 388] on div "document.addEventListener("DOMContentLoaded", function () { // Update #inner-bl…" at bounding box center [424, 484] width 536 height 250
click at [189, 388] on div "document.addEventListener("DOMContentLoaded", function () { // Update #inner-bl…" at bounding box center [424, 484] width 536 height 250
type textarea "// Update #inner-block-wrapper"
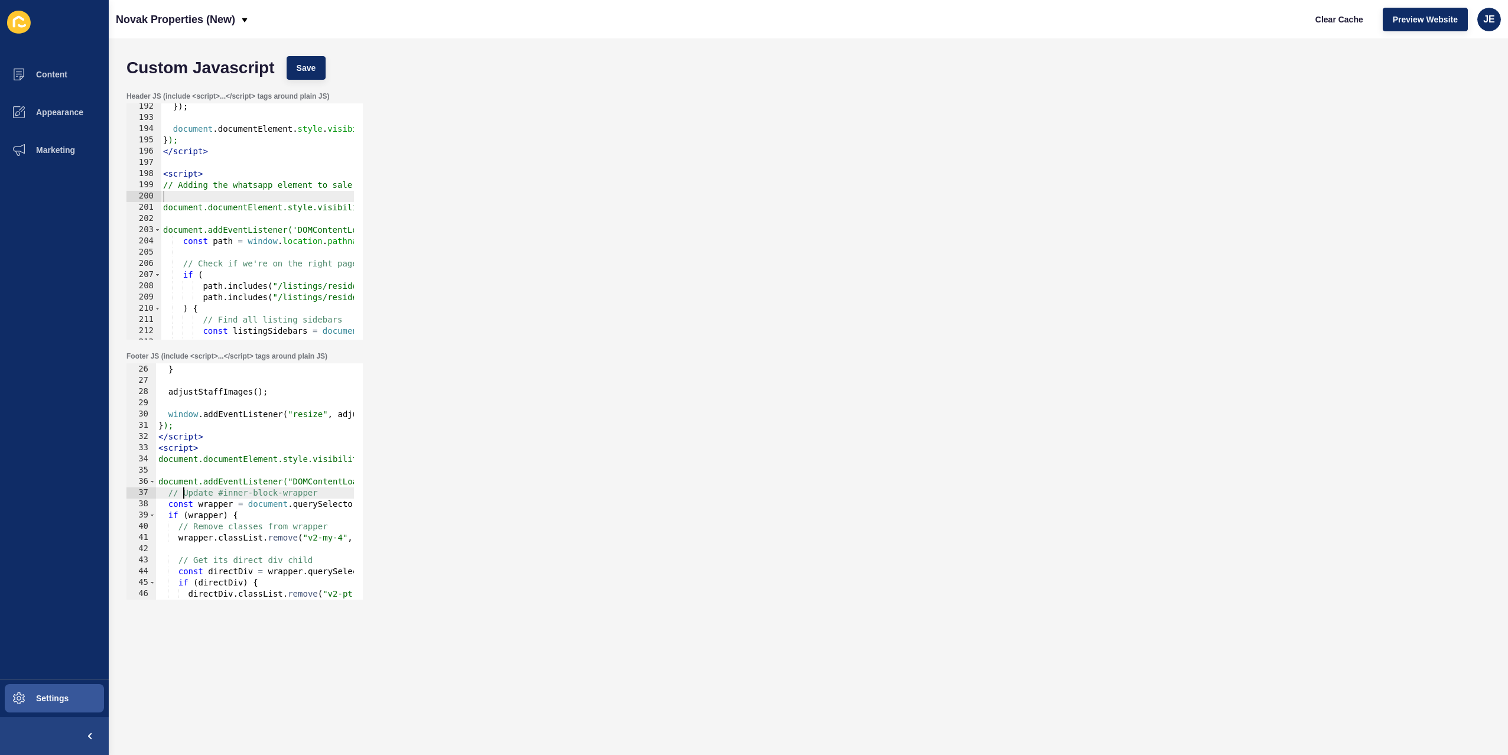
click at [204, 465] on div "} } adjustStaffImages ( ) ; window . addEventListener ( "resize" , adjustStaffI…" at bounding box center [424, 478] width 536 height 250
click at [218, 444] on div "} } adjustStaffImages ( ) ; window . addEventListener ( "resize" , adjustStaffI…" at bounding box center [424, 478] width 536 height 250
type textarea "<script>"
type textarea "// Remove extra / large spaces from containers"
click at [313, 77] on button "Save" at bounding box center [307, 68] width 40 height 24
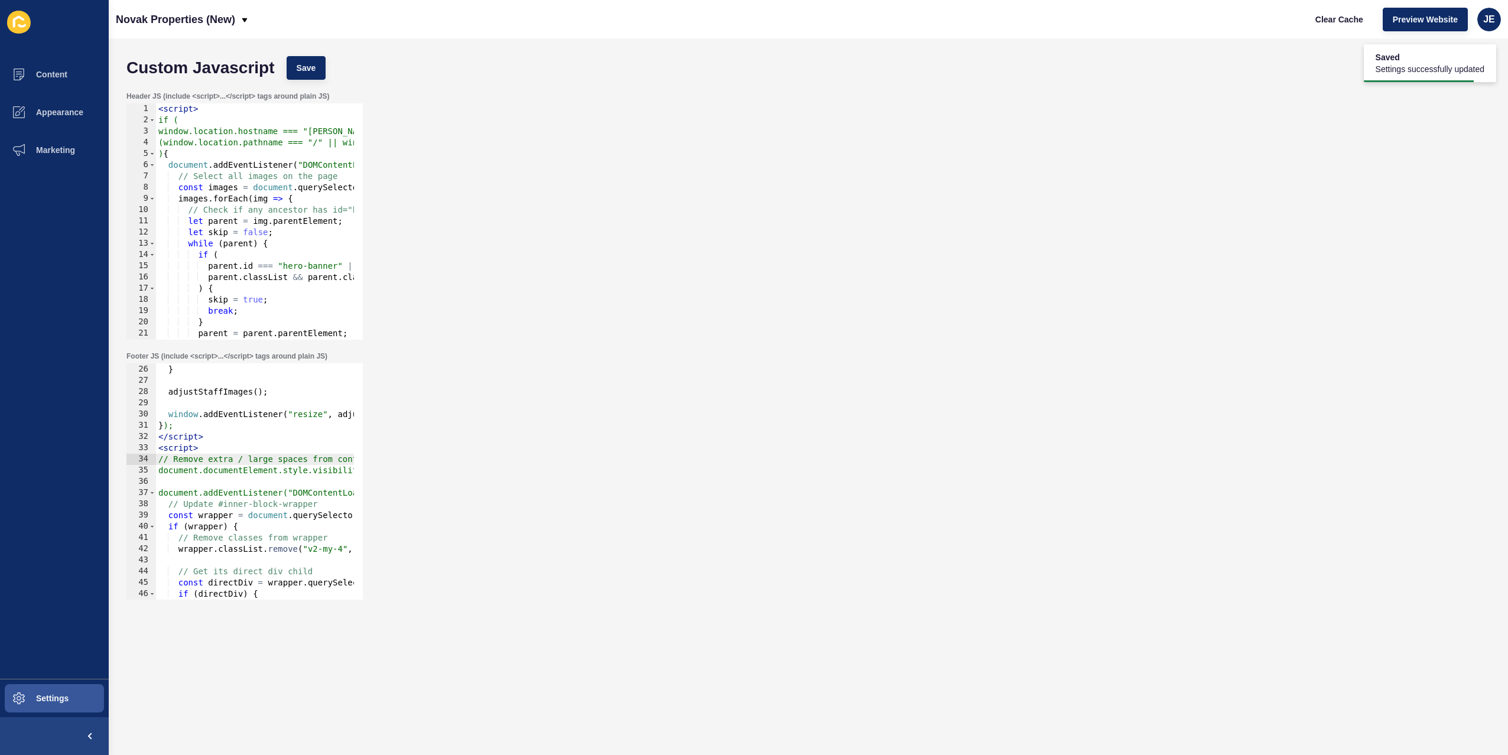
click at [741, 228] on div "Header JS (include <script>...</script> tags around plain JS) 1 2 3 4 5 6 7 8 9…" at bounding box center [809, 216] width 1376 height 260
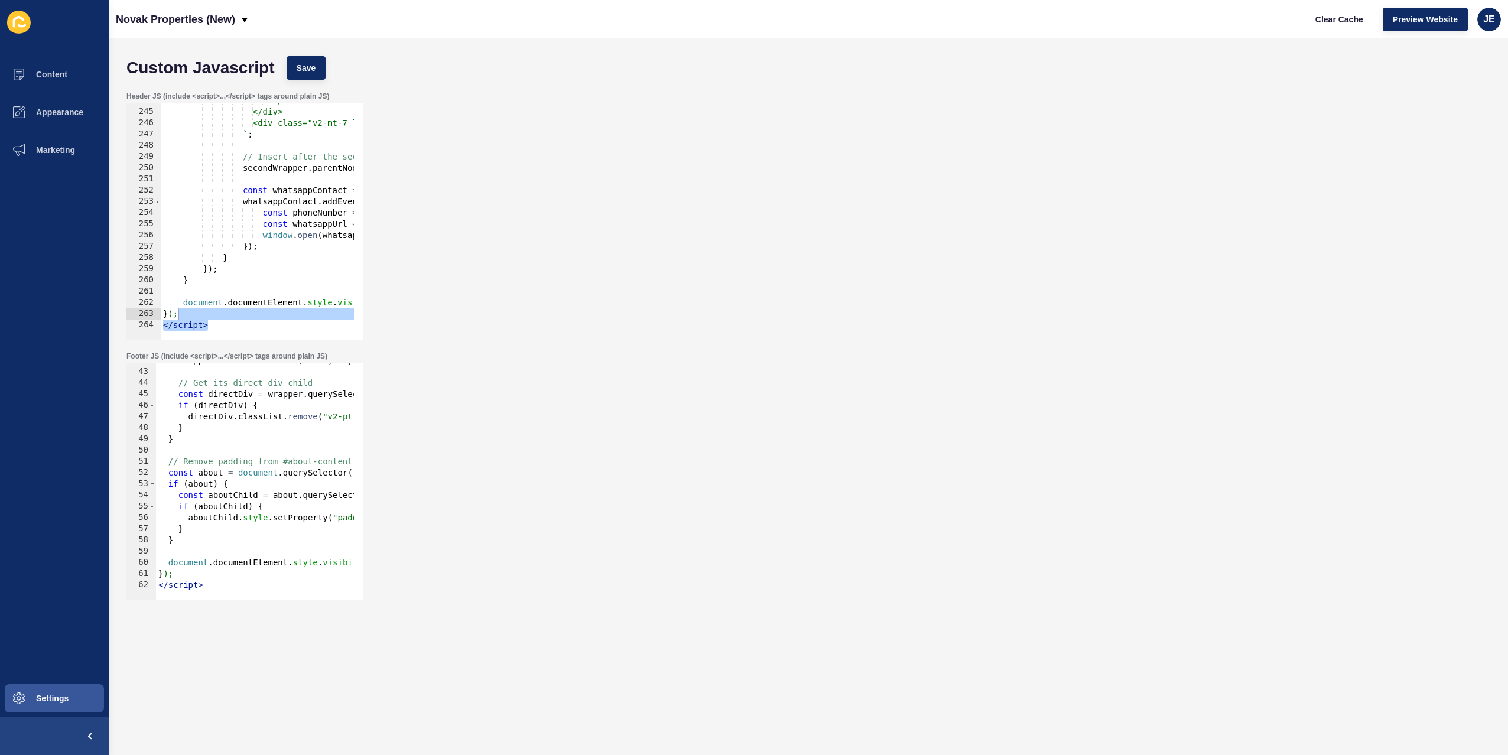
drag, startPoint x: 225, startPoint y: 327, endPoint x: 216, endPoint y: 314, distance: 15.7
click at [216, 314] on div "244 245 246 247 248 249 250 251 252 253 254 255 256 257 258 259 260 261 262 263…" at bounding box center [244, 221] width 236 height 236
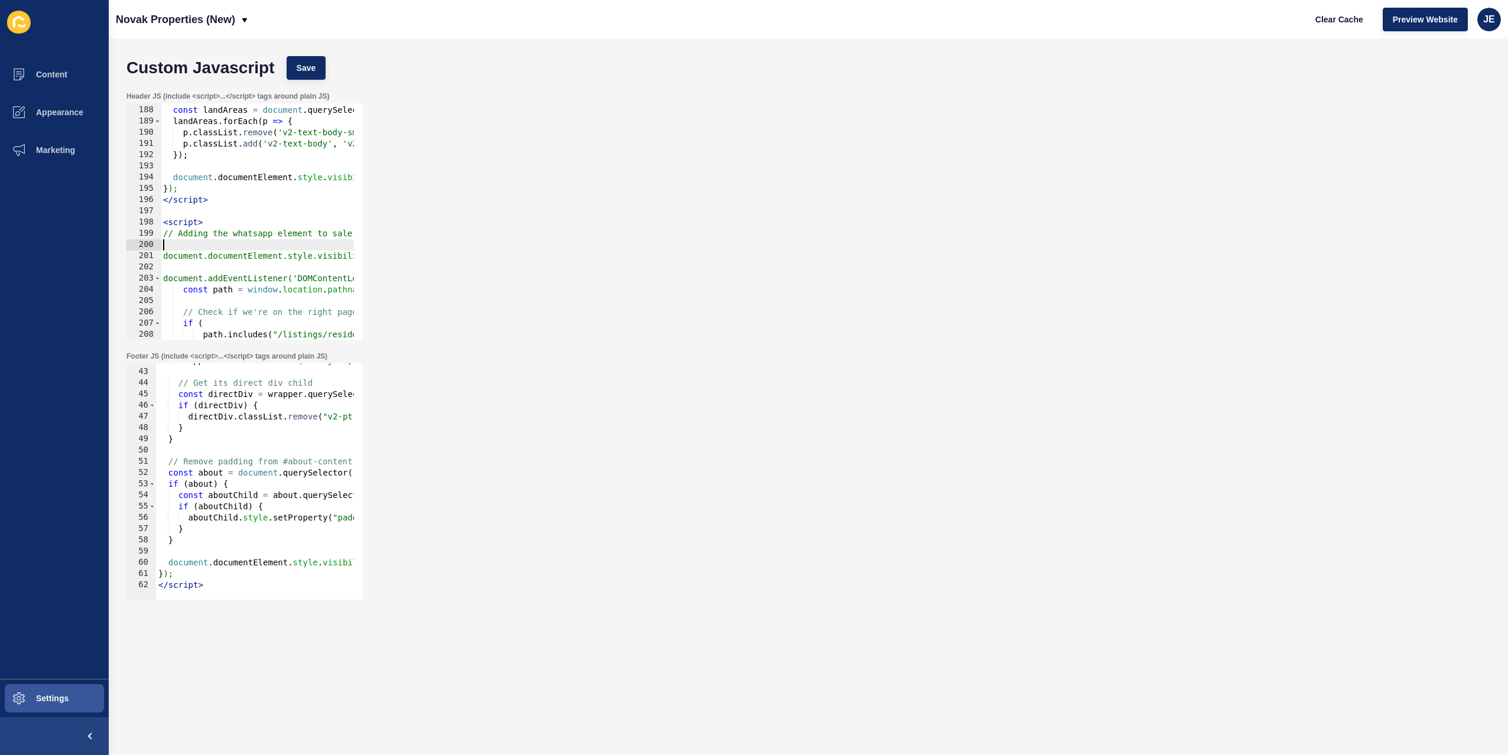
drag, startPoint x: 228, startPoint y: 251, endPoint x: 134, endPoint y: 243, distance: 94.8
click at [134, 243] on div "// Adding the whatsapp element to sale / rental listing 187 188 189 190 191 192…" at bounding box center [244, 221] width 236 height 236
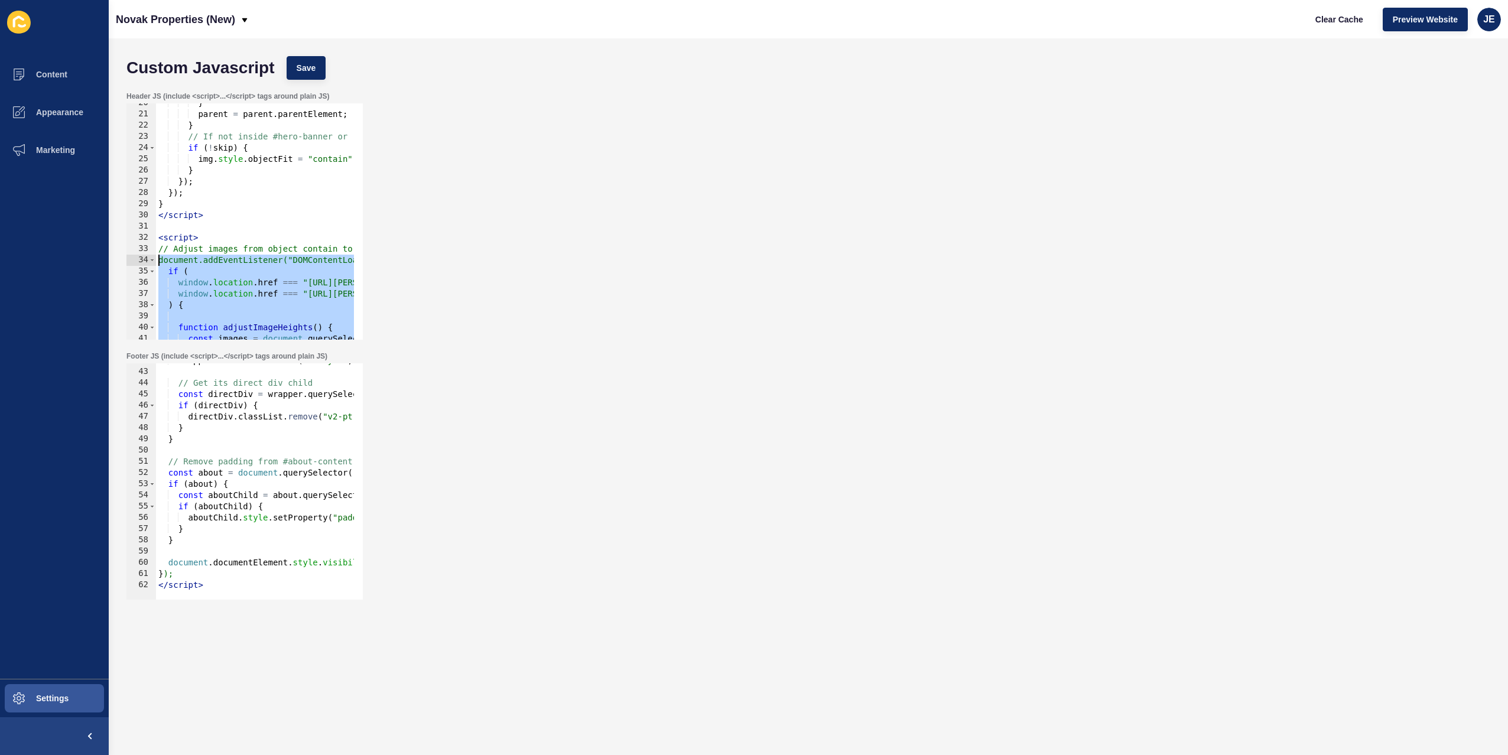
scroll to position [0, 0]
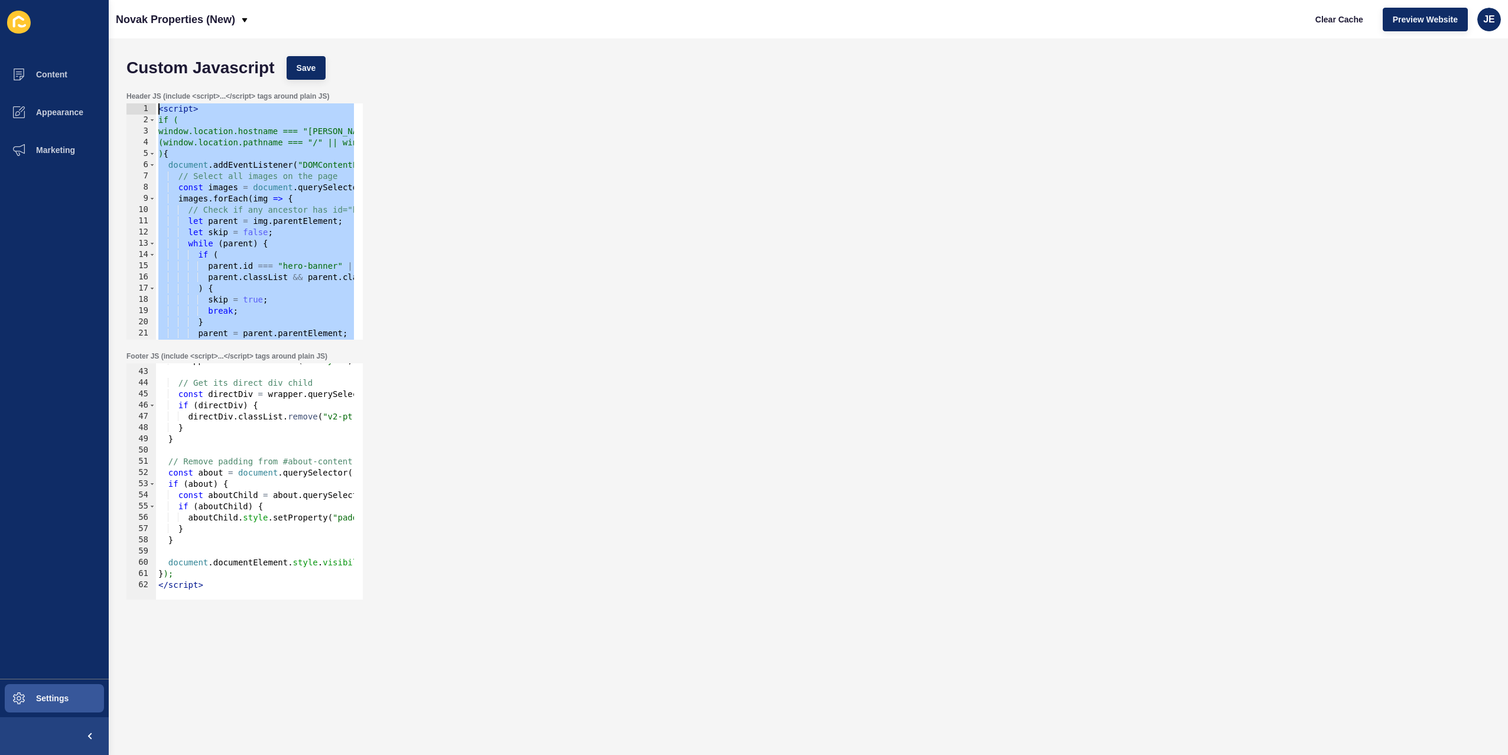
drag, startPoint x: 228, startPoint y: 231, endPoint x: 126, endPoint y: 108, distance: 160.0
click at [126, 108] on div "</script> 1 2 3 4 5 6 7 8 9 10 11 12 13 14 15 16 17 18 19 20 21 22 23 < script …" at bounding box center [244, 221] width 236 height 236
type textarea "<script> if ("
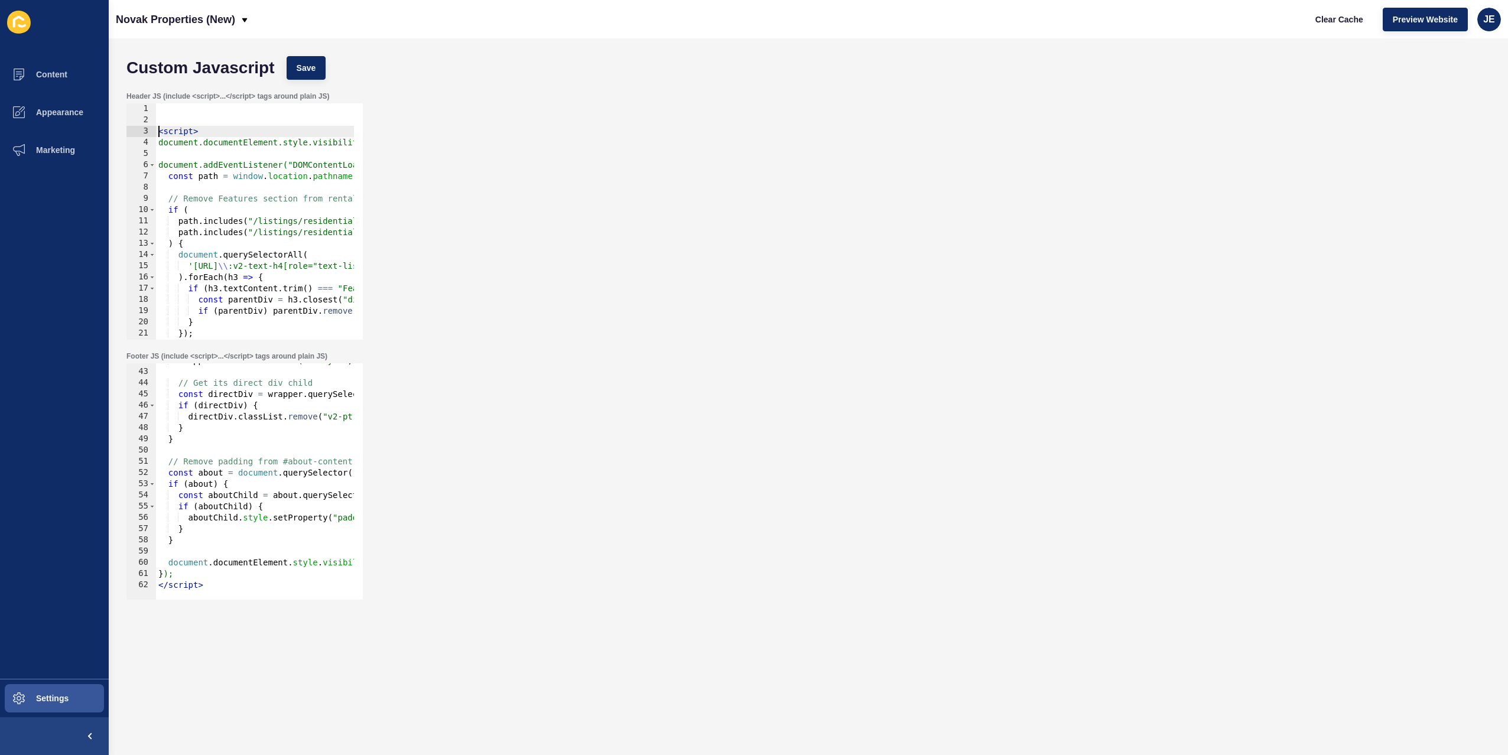
type textarea "<script>"
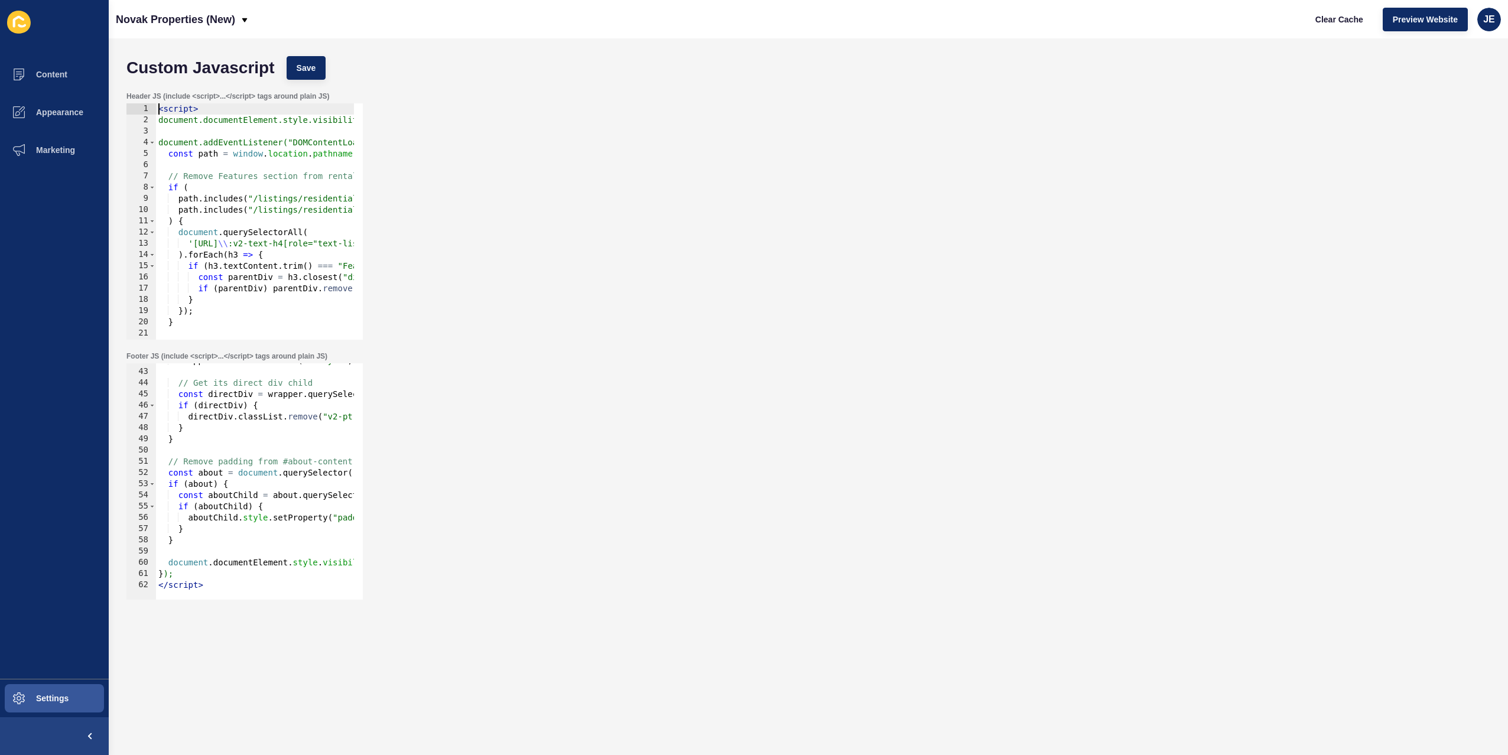
type textarea "</script>"
click at [220, 581] on div "wrapper . classList . remove ( "v2-my-4" , "md:v2-my-9" ) ; // Get its direct d…" at bounding box center [424, 480] width 536 height 250
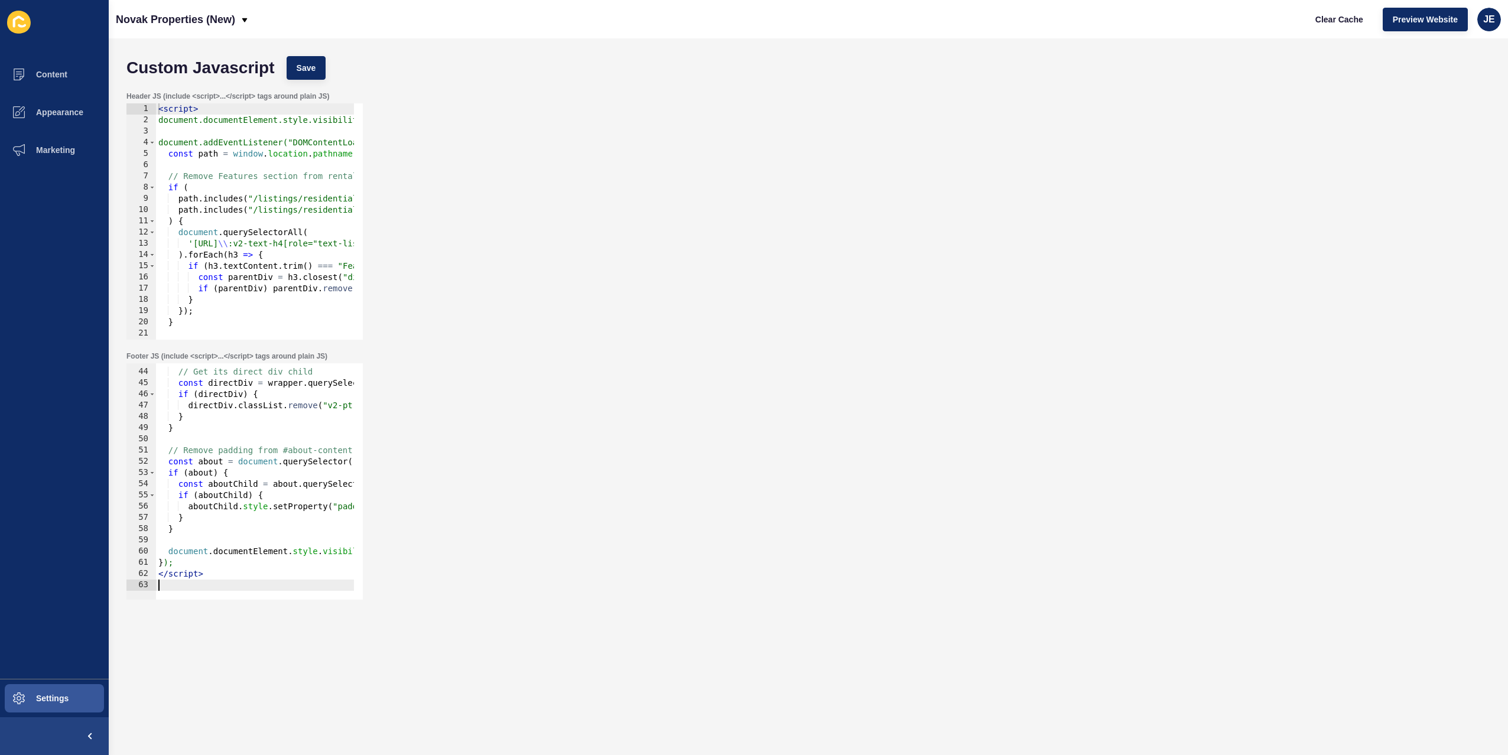
paste textarea "</script>"
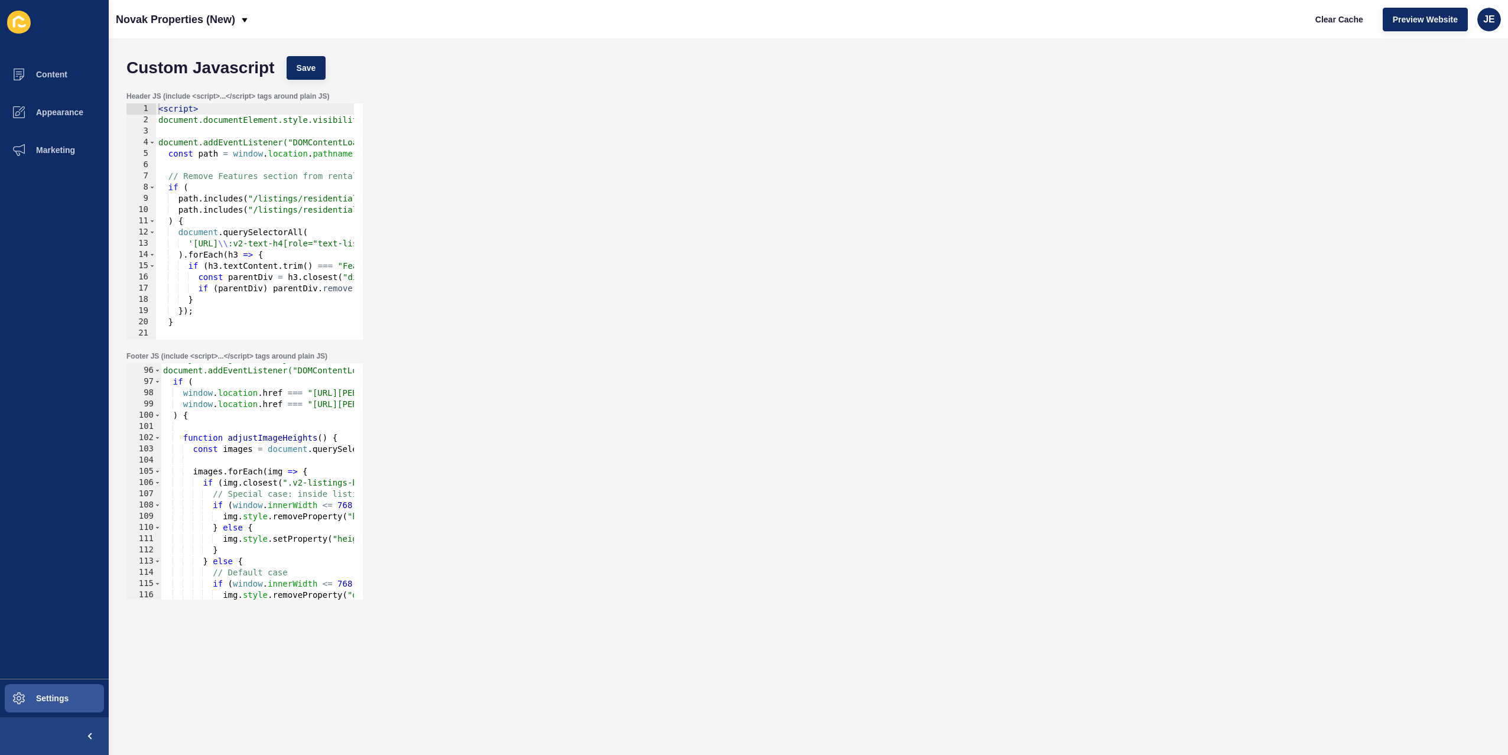
scroll to position [462, 0]
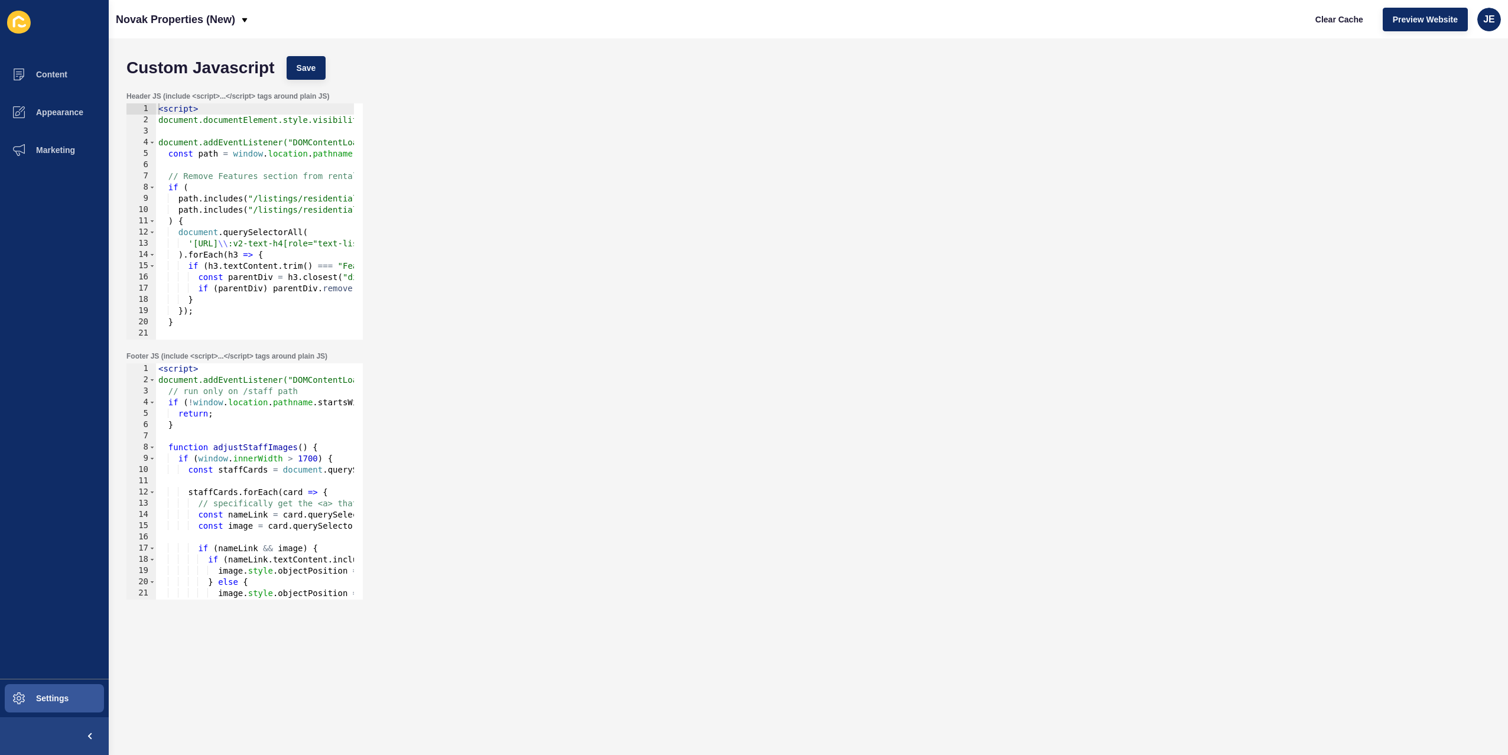
click at [248, 394] on div "< script > document.addEventListener("DOMContentLoaded", function () { // run o…" at bounding box center [436, 488] width 561 height 250
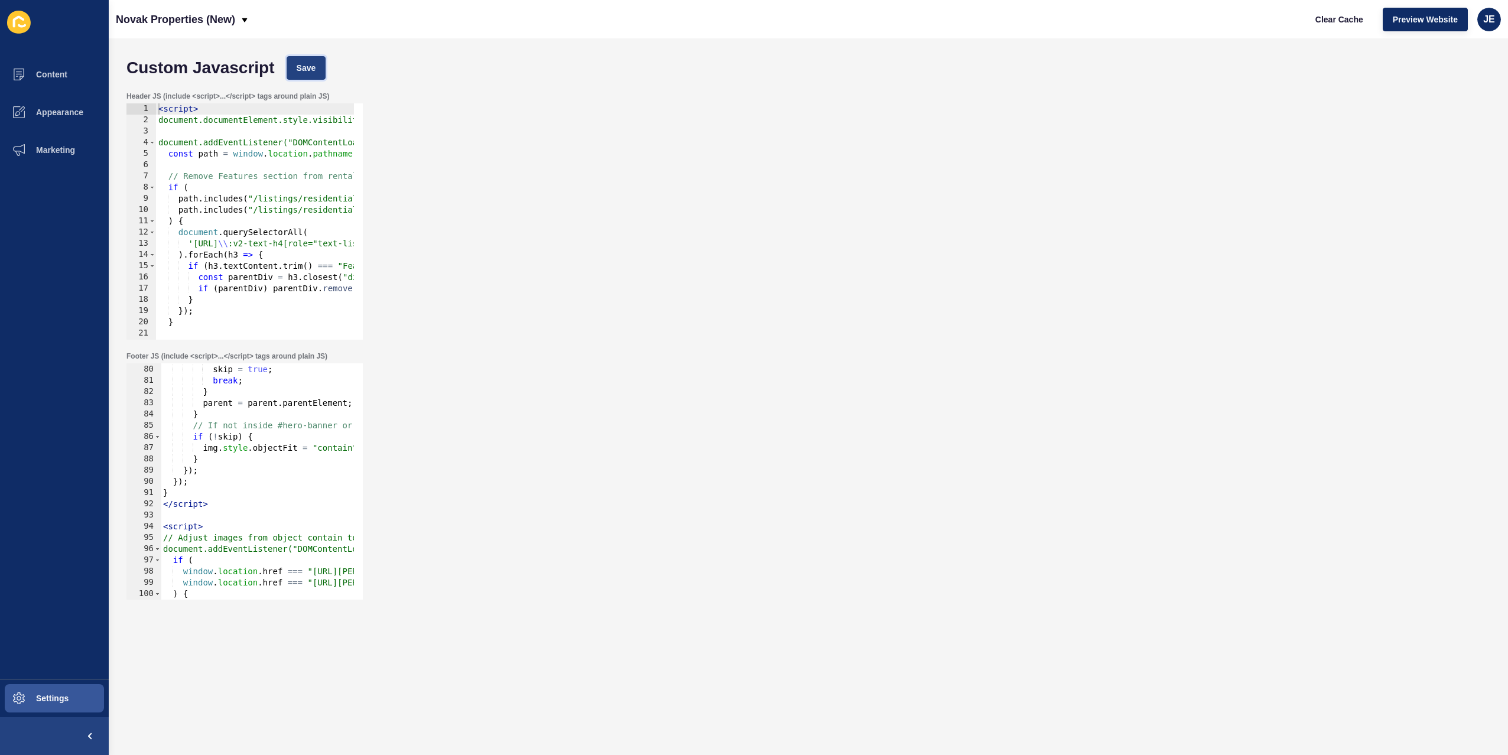
click at [322, 73] on button "Save" at bounding box center [307, 68] width 40 height 24
click at [1317, 12] on button "Clear Cache" at bounding box center [1340, 20] width 68 height 24
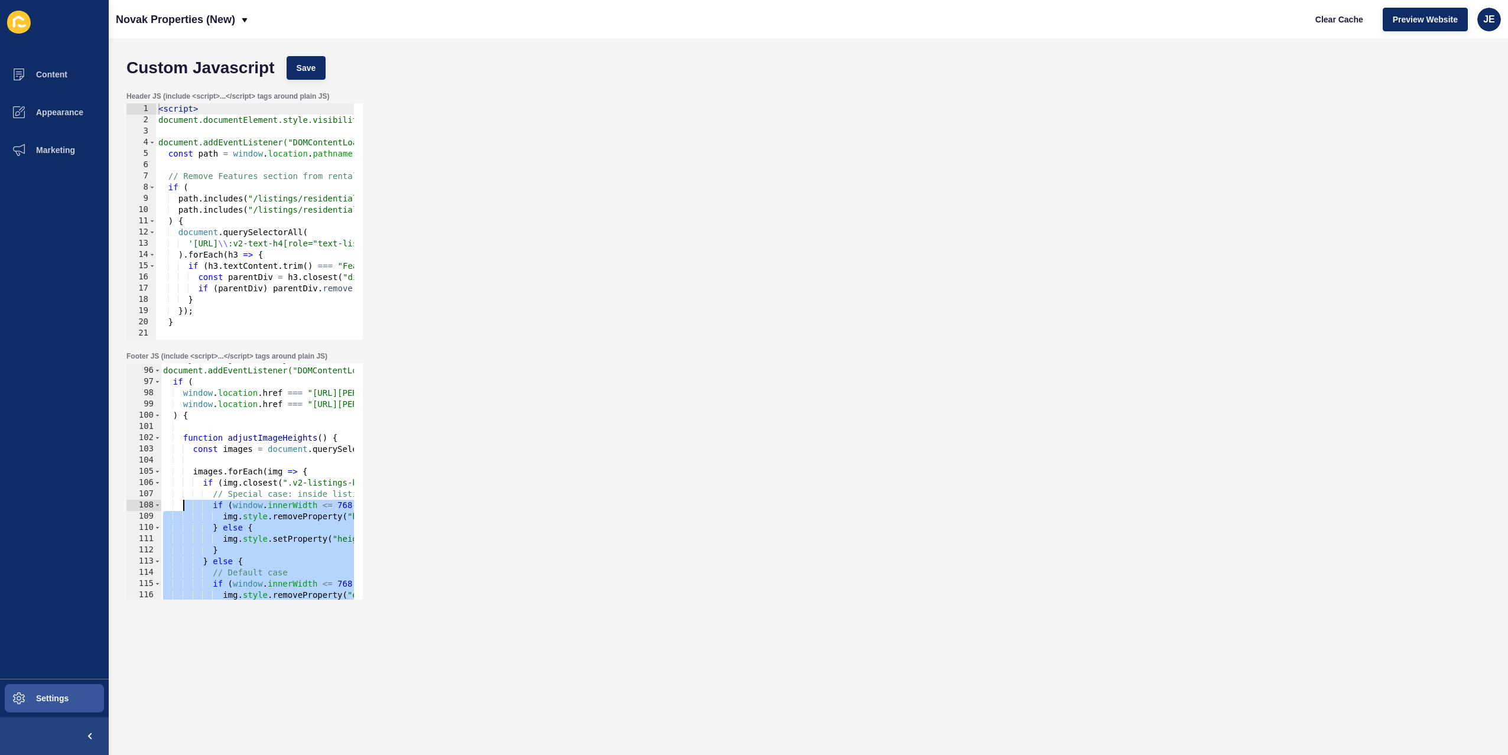
scroll to position [994, 0]
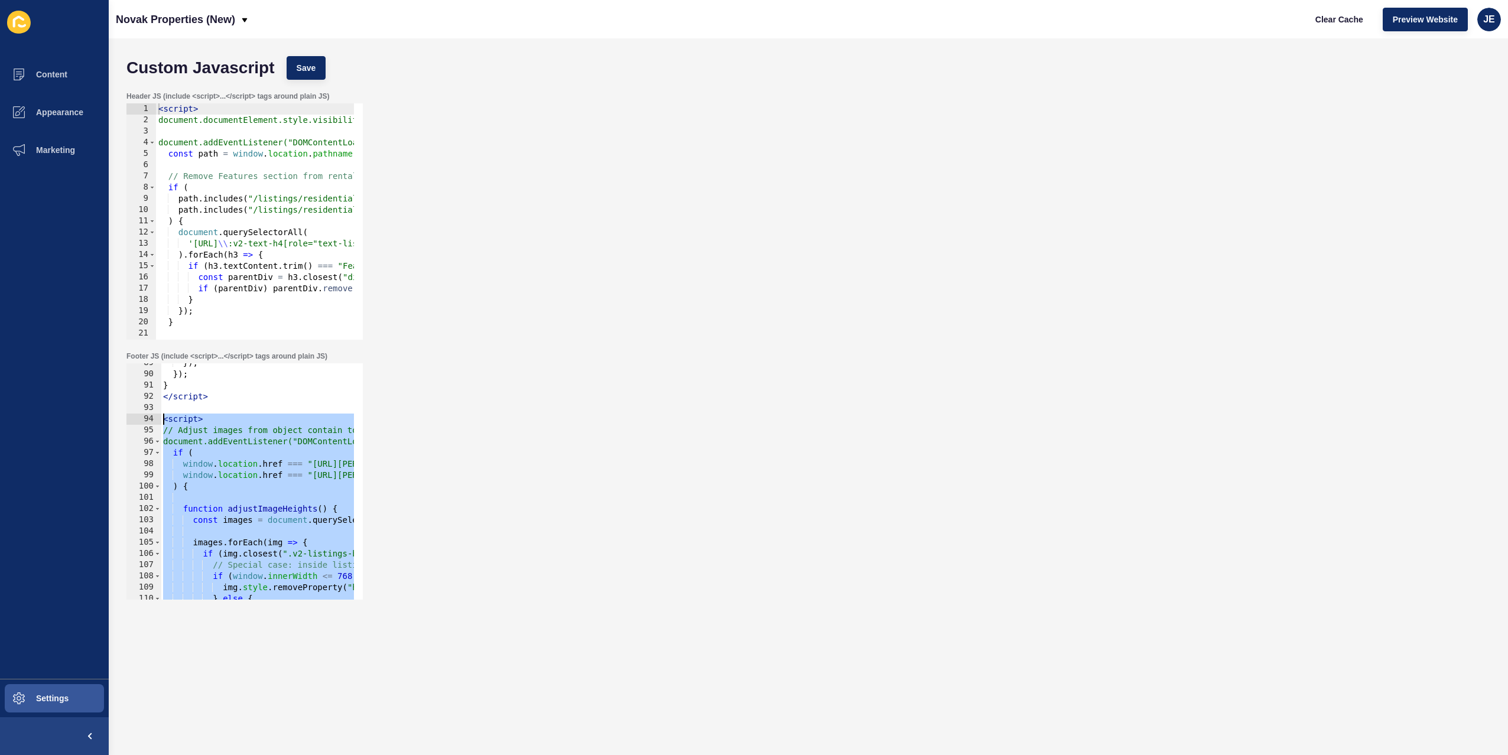
drag, startPoint x: 225, startPoint y: 583, endPoint x: 148, endPoint y: 414, distance: 186.2
click at [148, 414] on div "</script> 89 90 91 92 93 94 95 96 97 98 99 100 101 102 103 104 105 106 107 108 …" at bounding box center [244, 481] width 236 height 236
type textarea "<script> // Adjust images from object contain to cover"
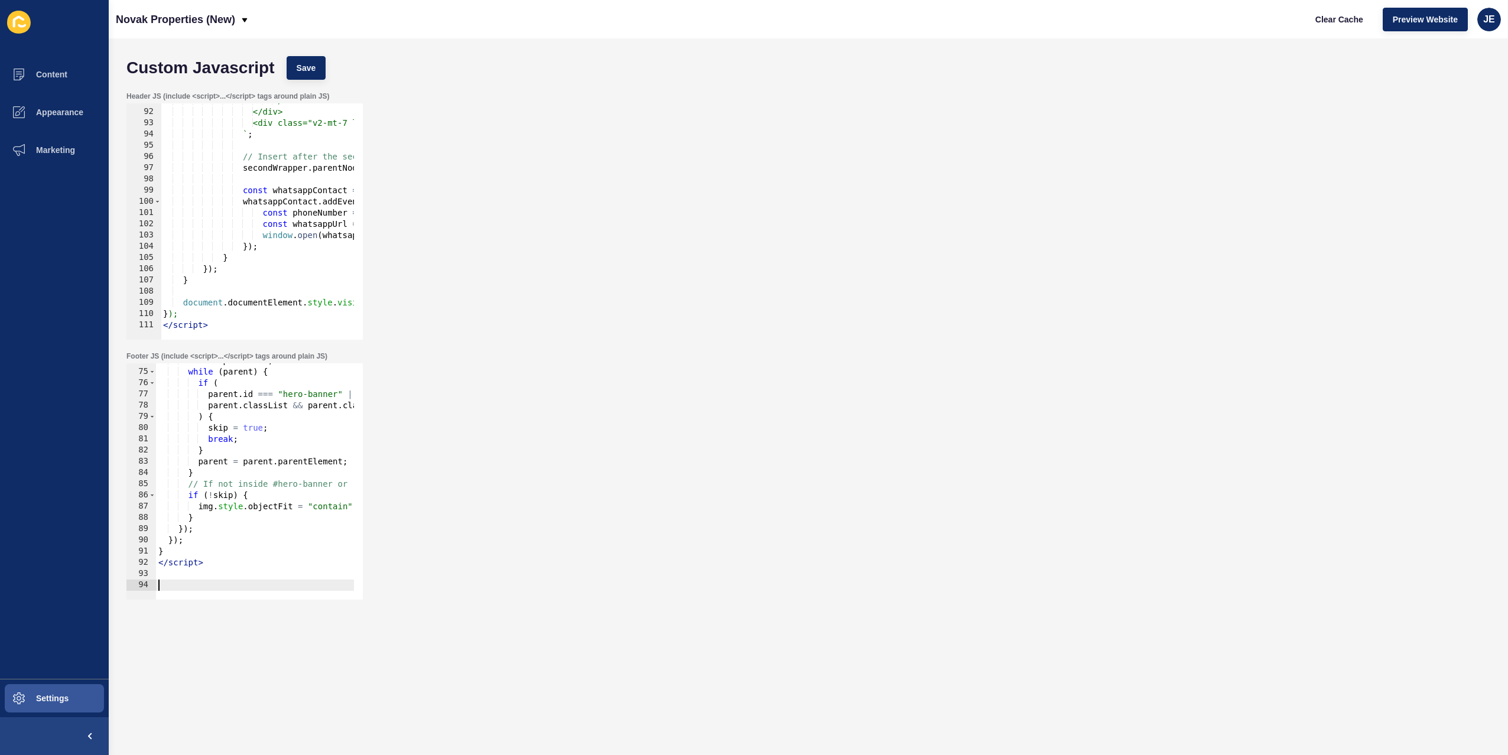
scroll to position [1019, 0]
type textarea "</script>"
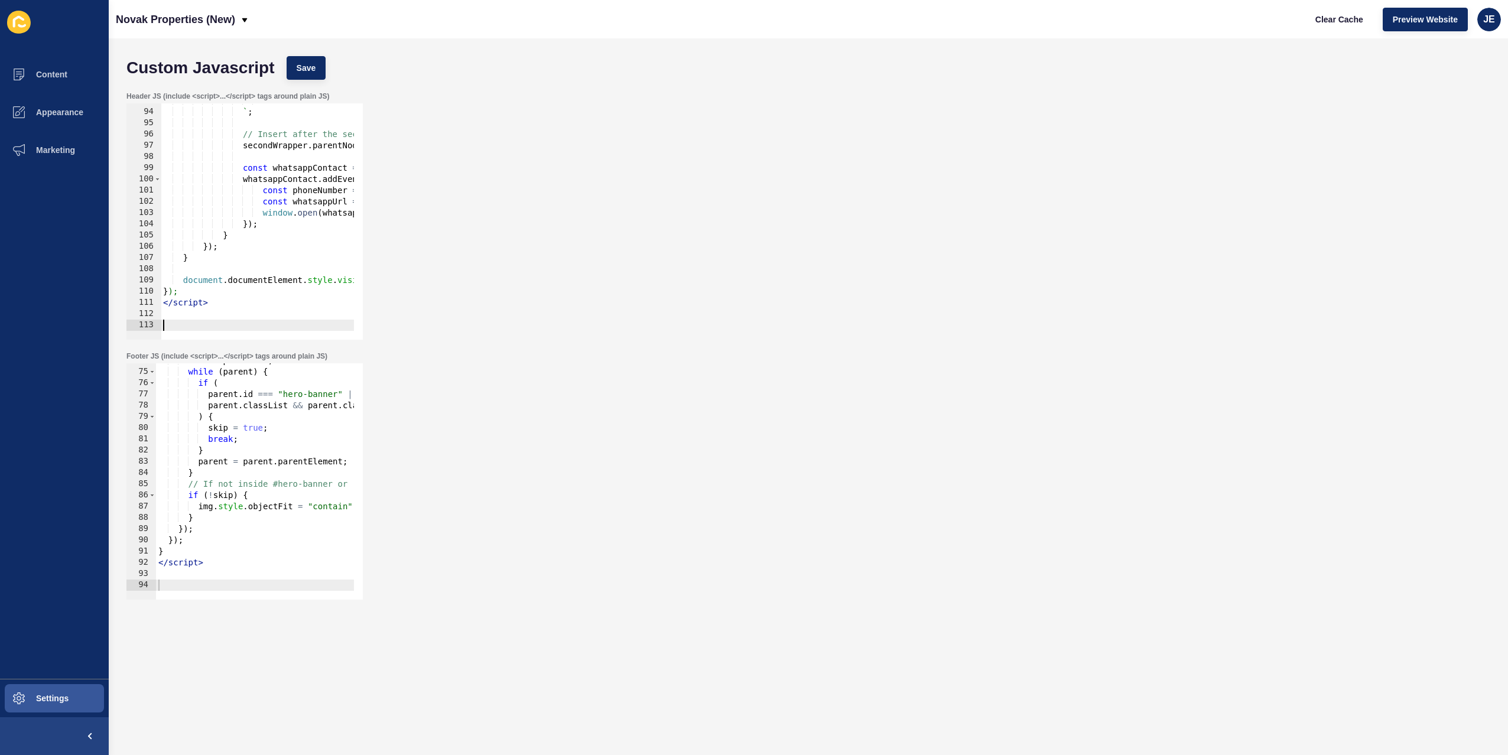
paste textarea "</script>"
type textarea "</script>"
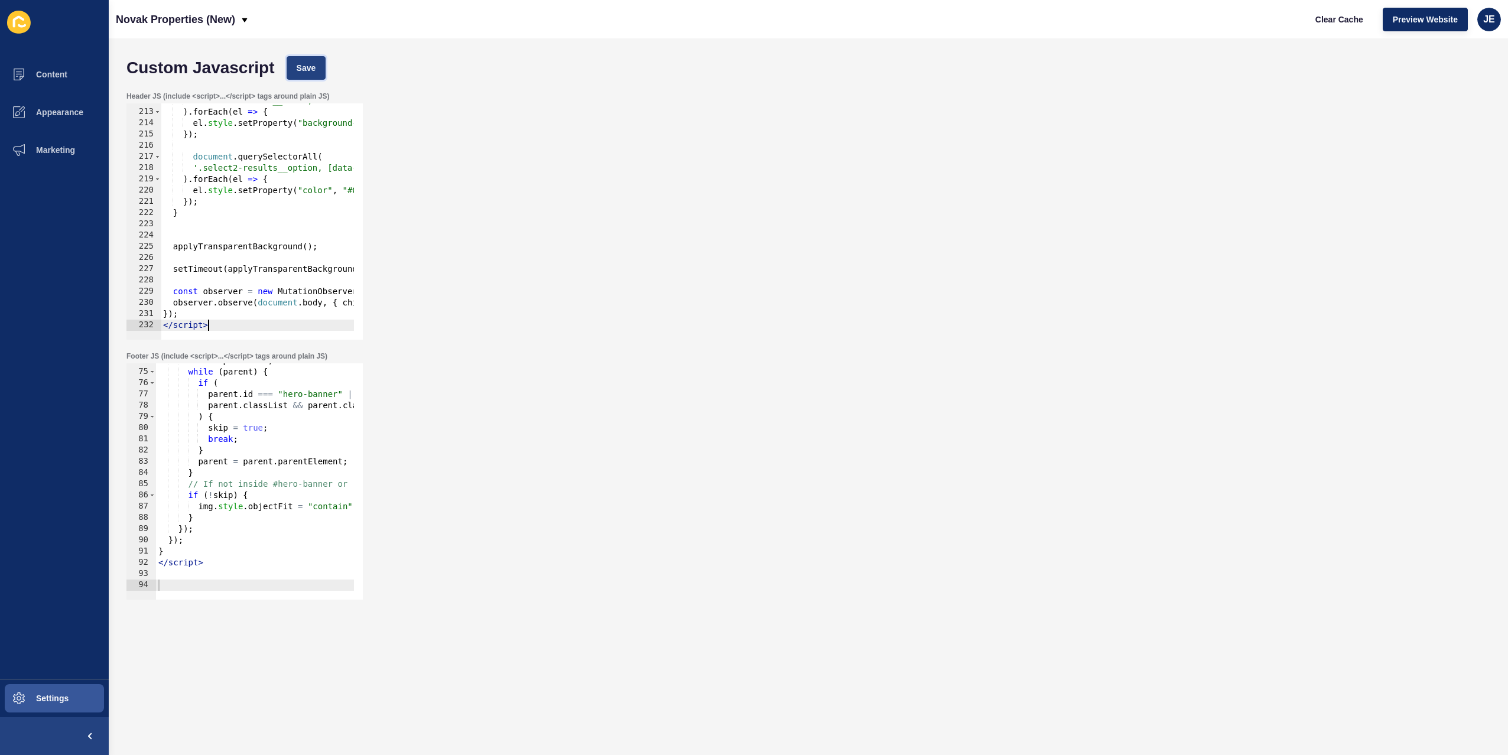
click at [322, 77] on button "Save" at bounding box center [307, 68] width 40 height 24
click at [1341, 18] on span "Clear Cache" at bounding box center [1340, 20] width 48 height 12
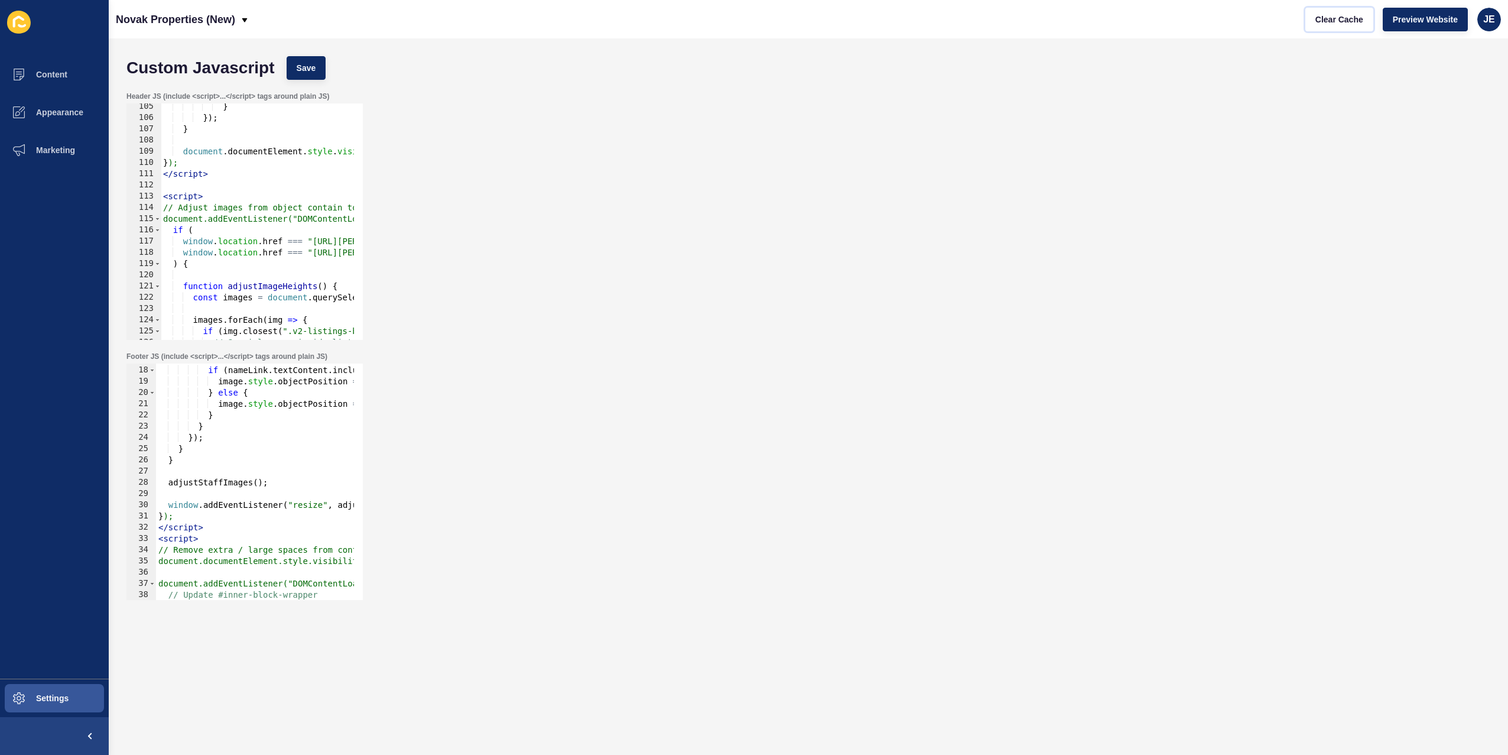
scroll to position [1206, 0]
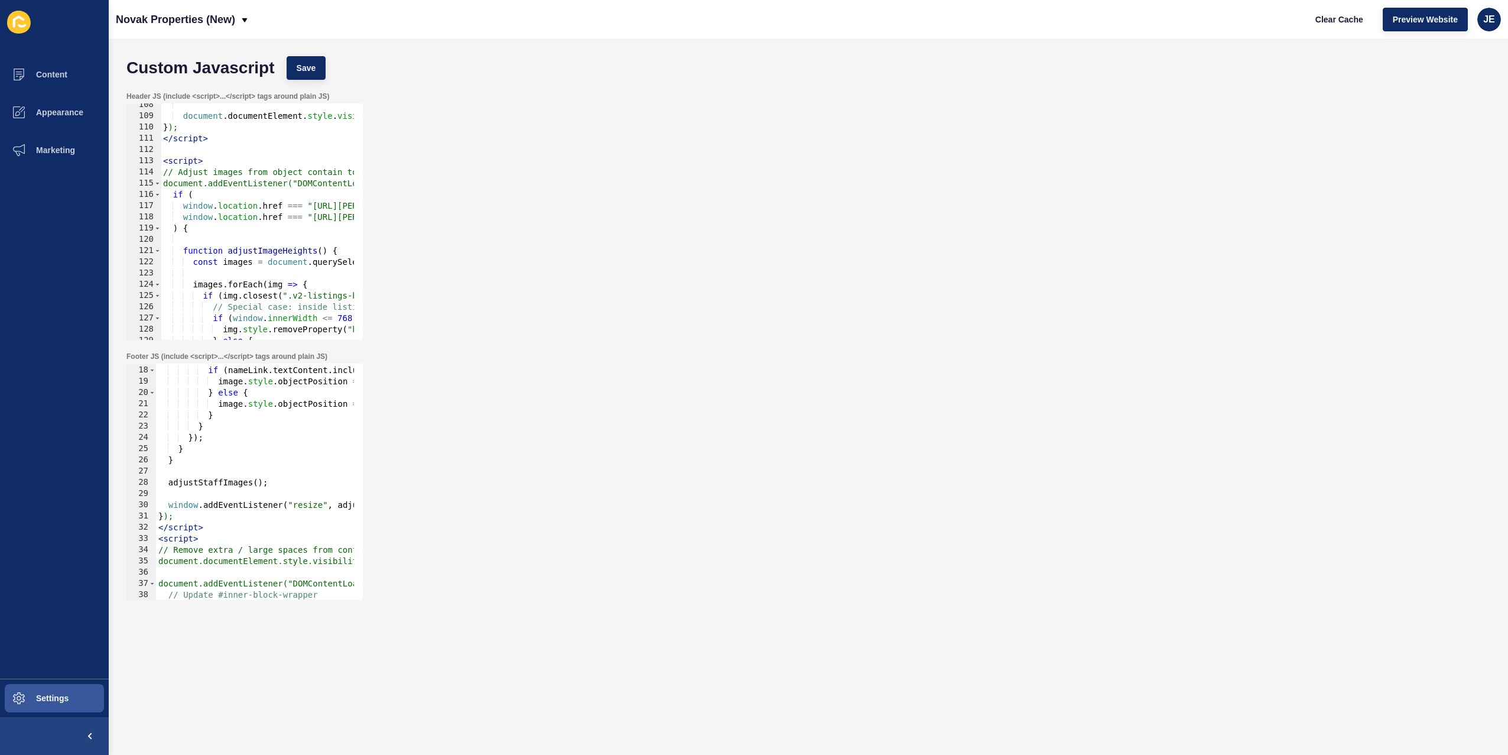
type textarea "cons"
drag, startPoint x: 222, startPoint y: 272, endPoint x: 187, endPoint y: 273, distance: 34.3
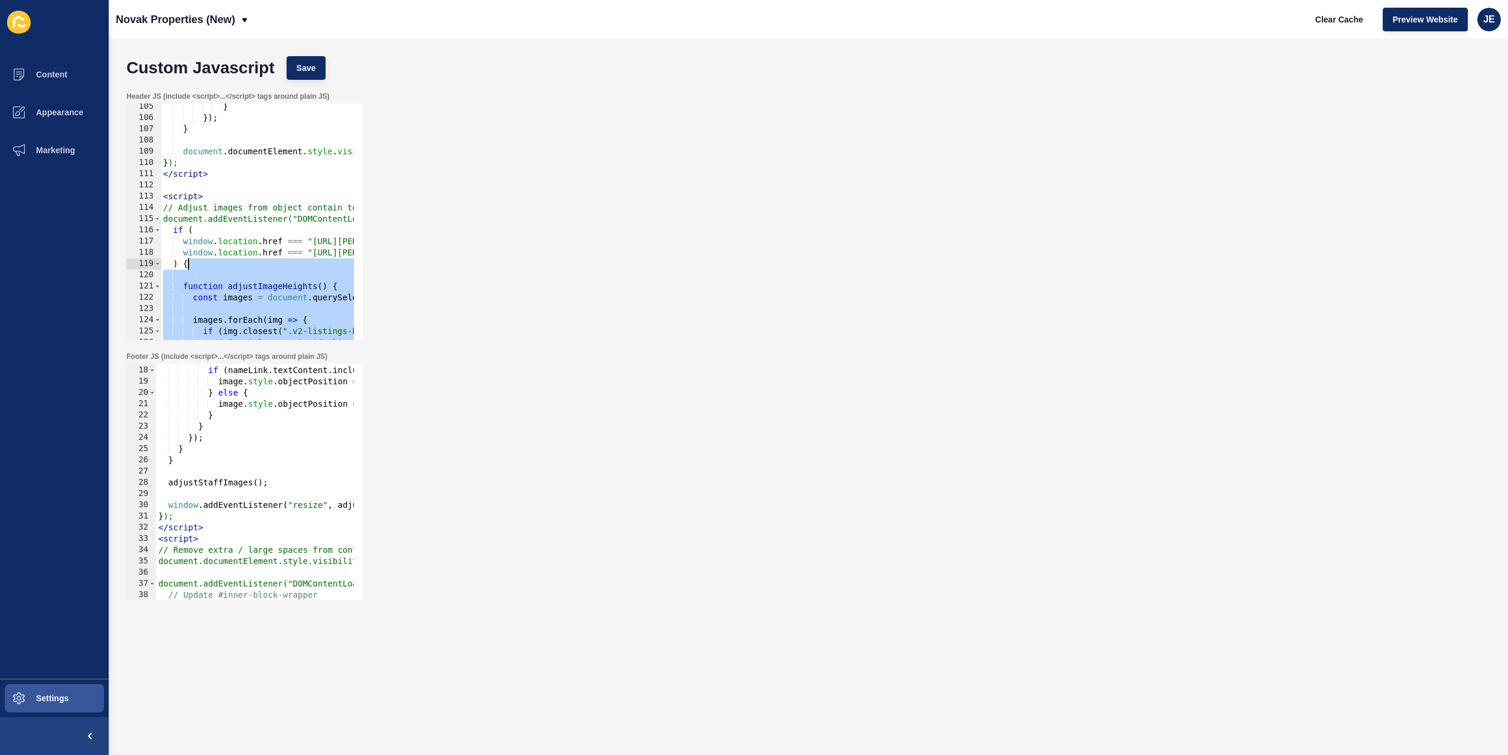
scroll to position [1170, 0]
drag, startPoint x: 213, startPoint y: 236, endPoint x: 145, endPoint y: 197, distance: 78.9
click at [145, 197] on div "105 106 107 108 109 110 111 112 113 114 115 116 117 118 119 120 121 122 123 124…" at bounding box center [244, 221] width 236 height 236
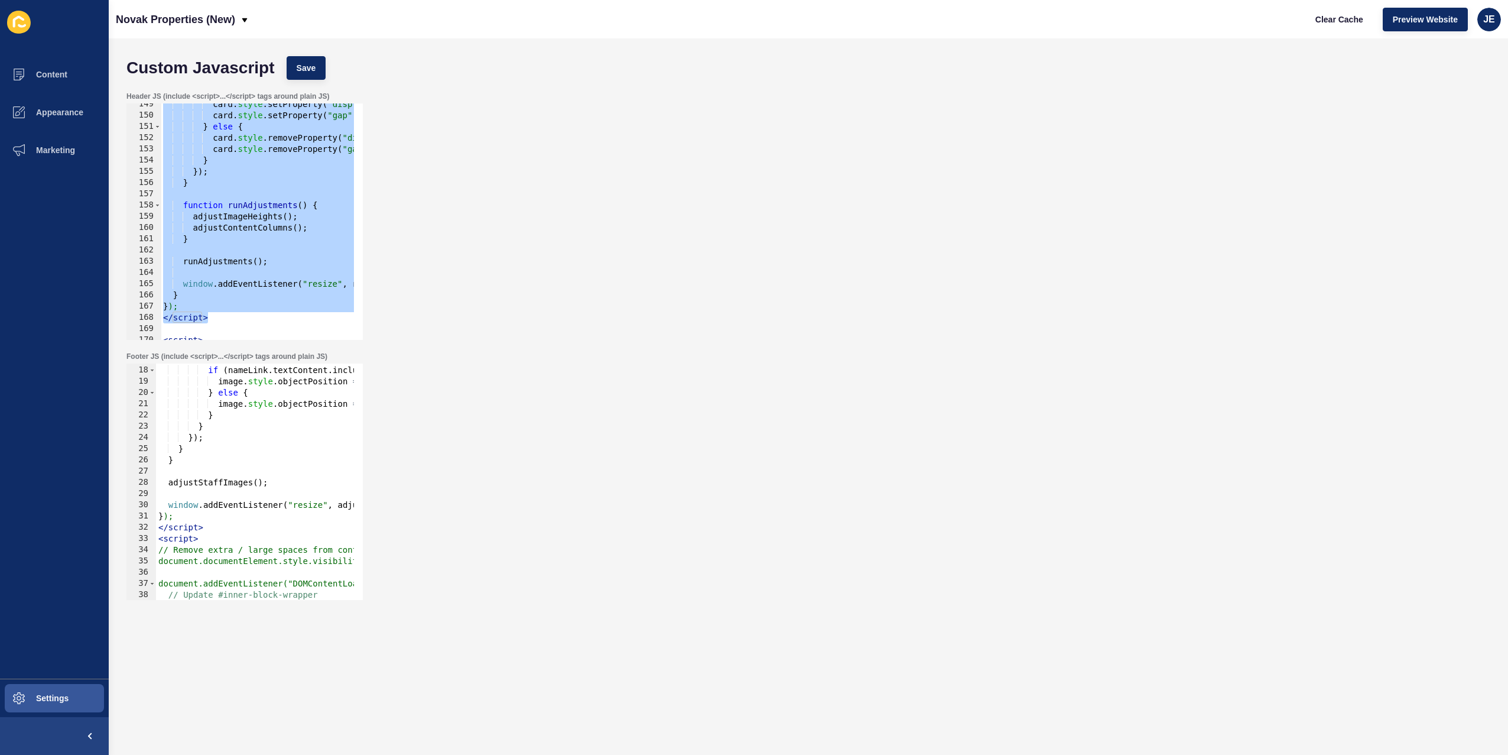
scroll to position [1631, 0]
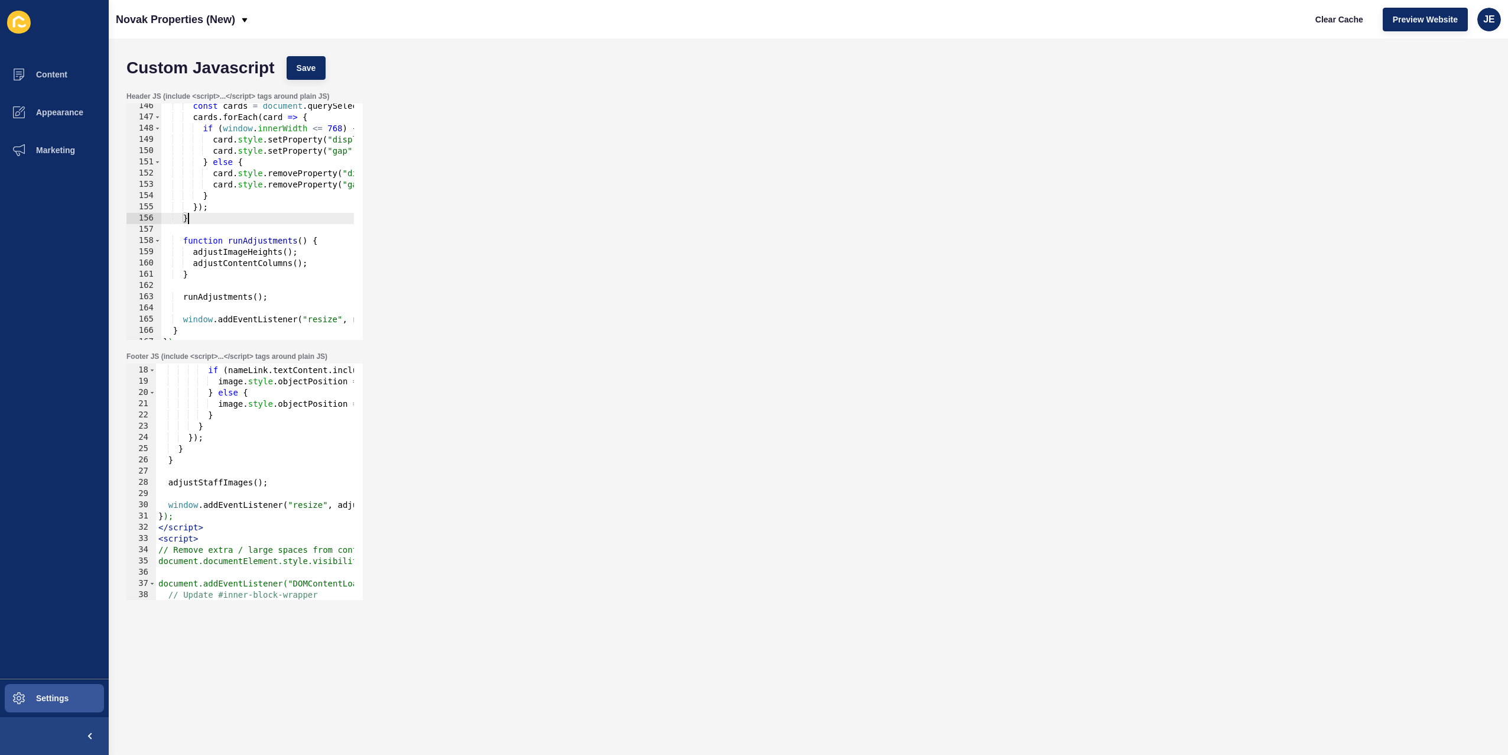
drag, startPoint x: 196, startPoint y: 279, endPoint x: 163, endPoint y: 243, distance: 49.3
paste textarea "}"
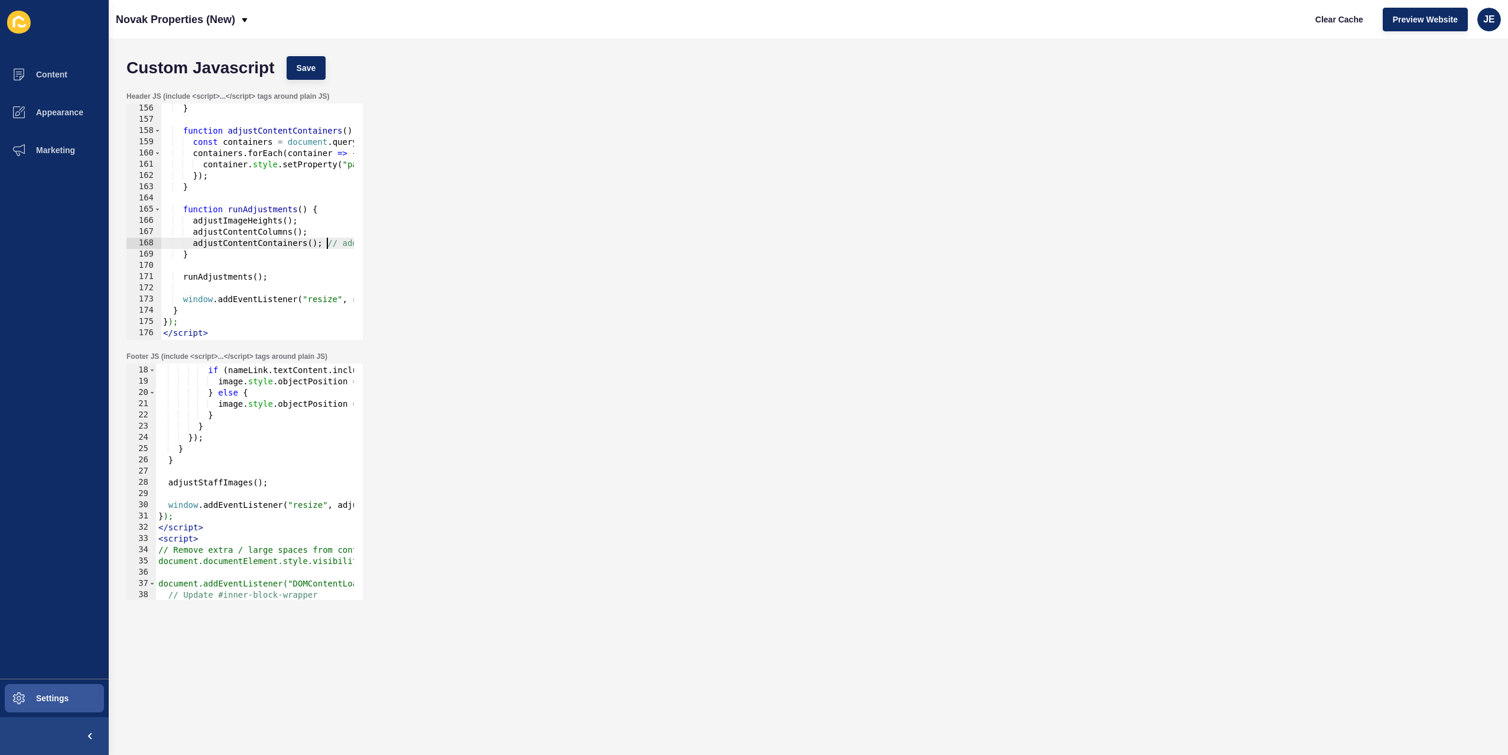
scroll to position [0, 92]
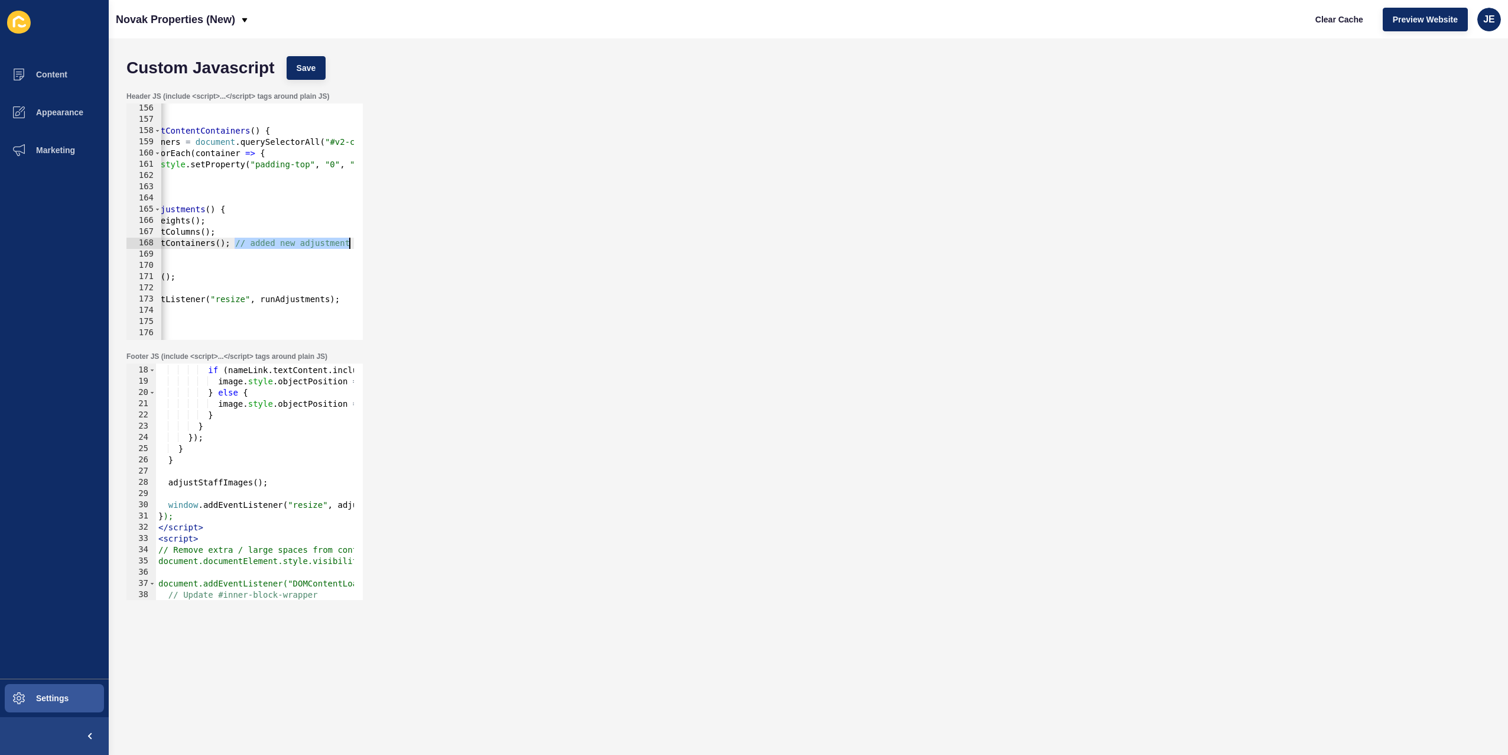
drag, startPoint x: 328, startPoint y: 245, endPoint x: 426, endPoint y: 245, distance: 97.5
click at [426, 245] on div "Header JS (include <script>...</script> tags around plain JS) function adjustCo…" at bounding box center [809, 216] width 1376 height 260
click at [307, 62] on span "Save" at bounding box center [307, 68] width 20 height 12
click at [1328, 18] on span "Clear Cache" at bounding box center [1340, 20] width 48 height 12
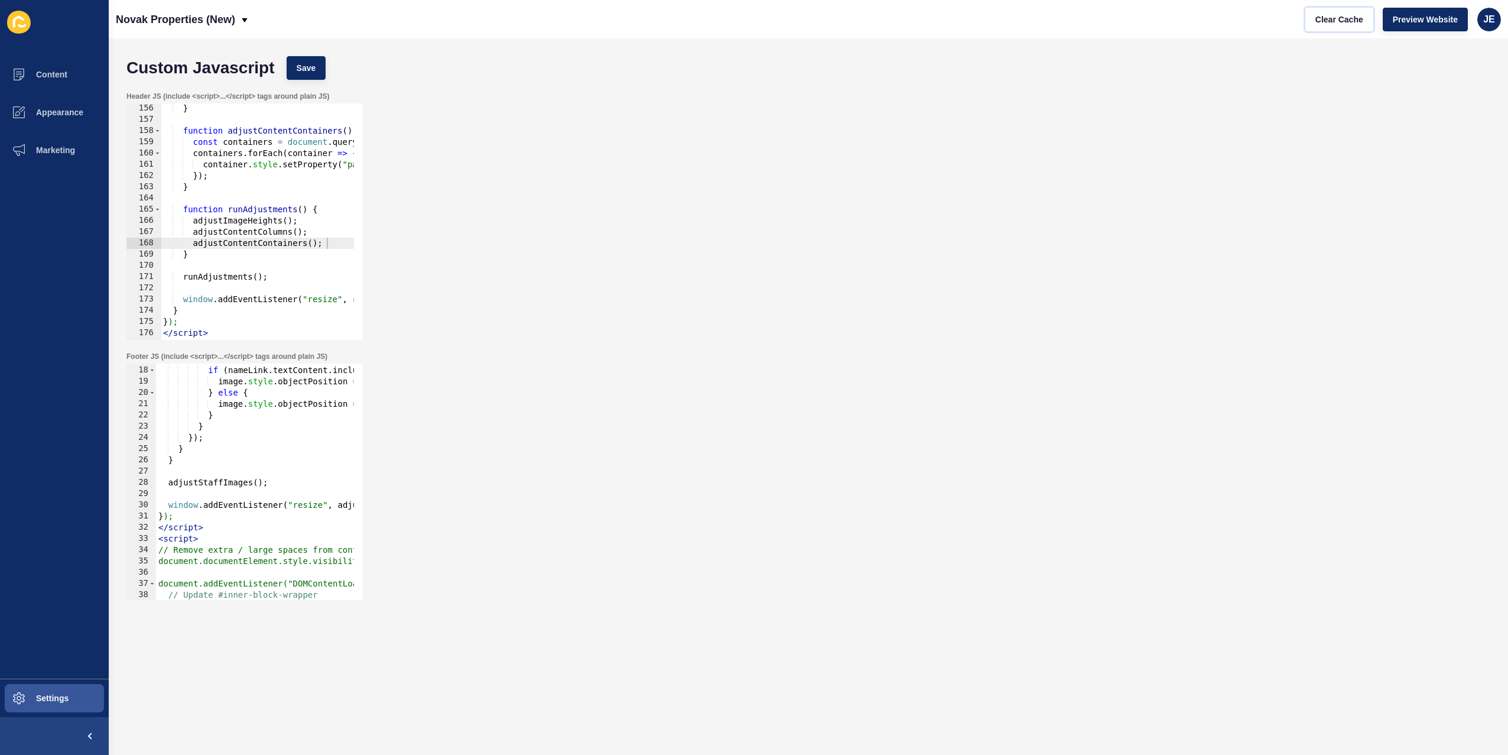
scroll to position [1599, 0]
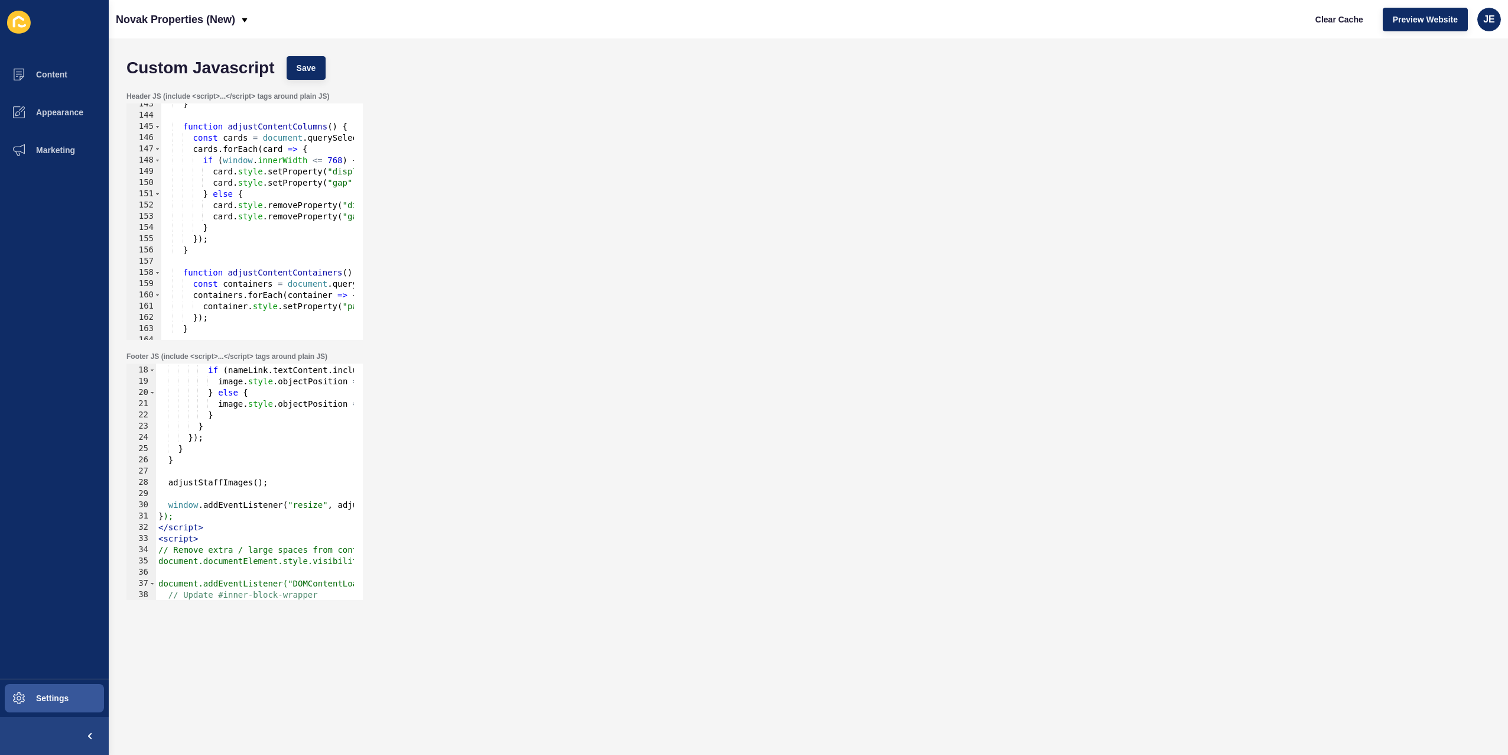
type textarea "card.style.removeProperty("gap");"
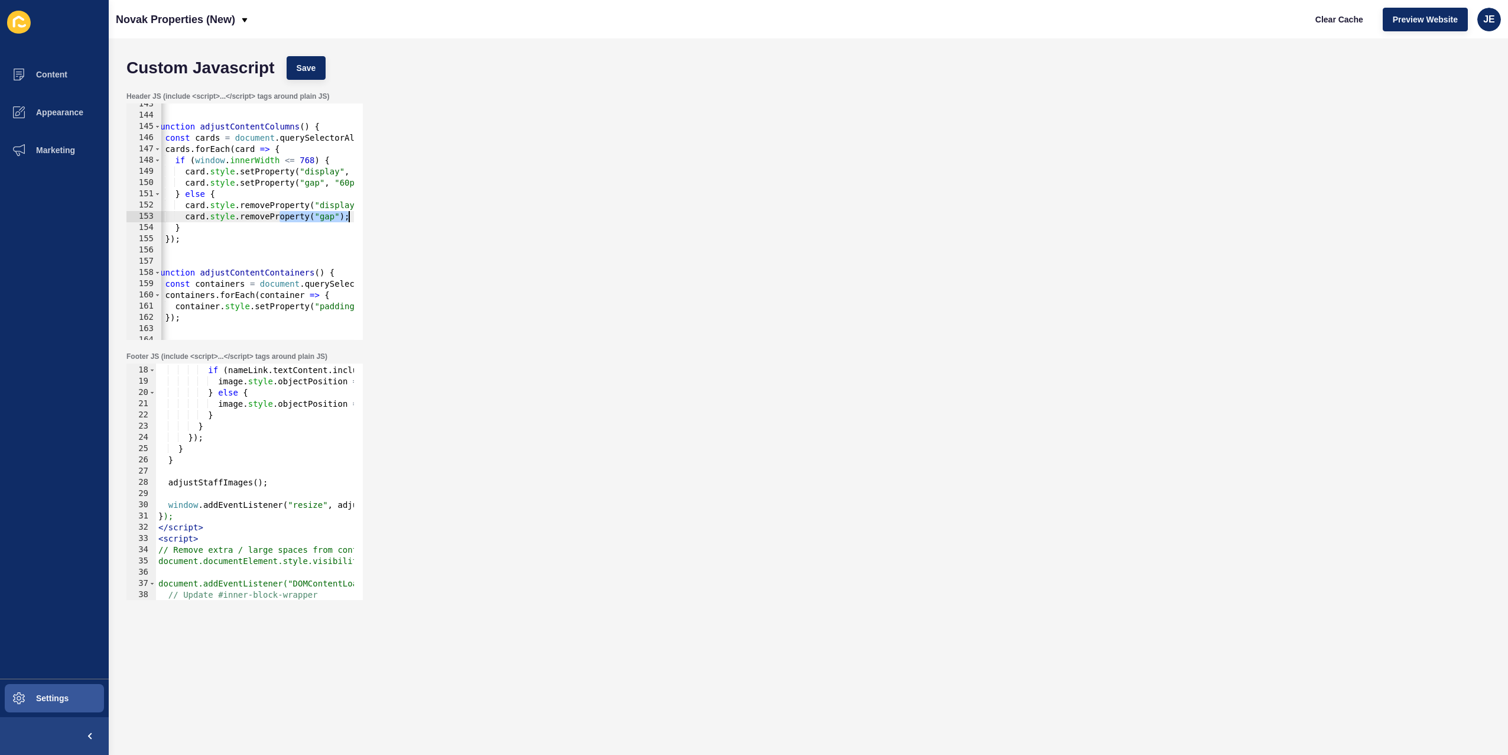
drag, startPoint x: 306, startPoint y: 219, endPoint x: 363, endPoint y: 212, distance: 57.3
click at [363, 212] on div "Header JS (include <script>...</script> tags around plain JS) card.style.remove…" at bounding box center [244, 215] width 239 height 251
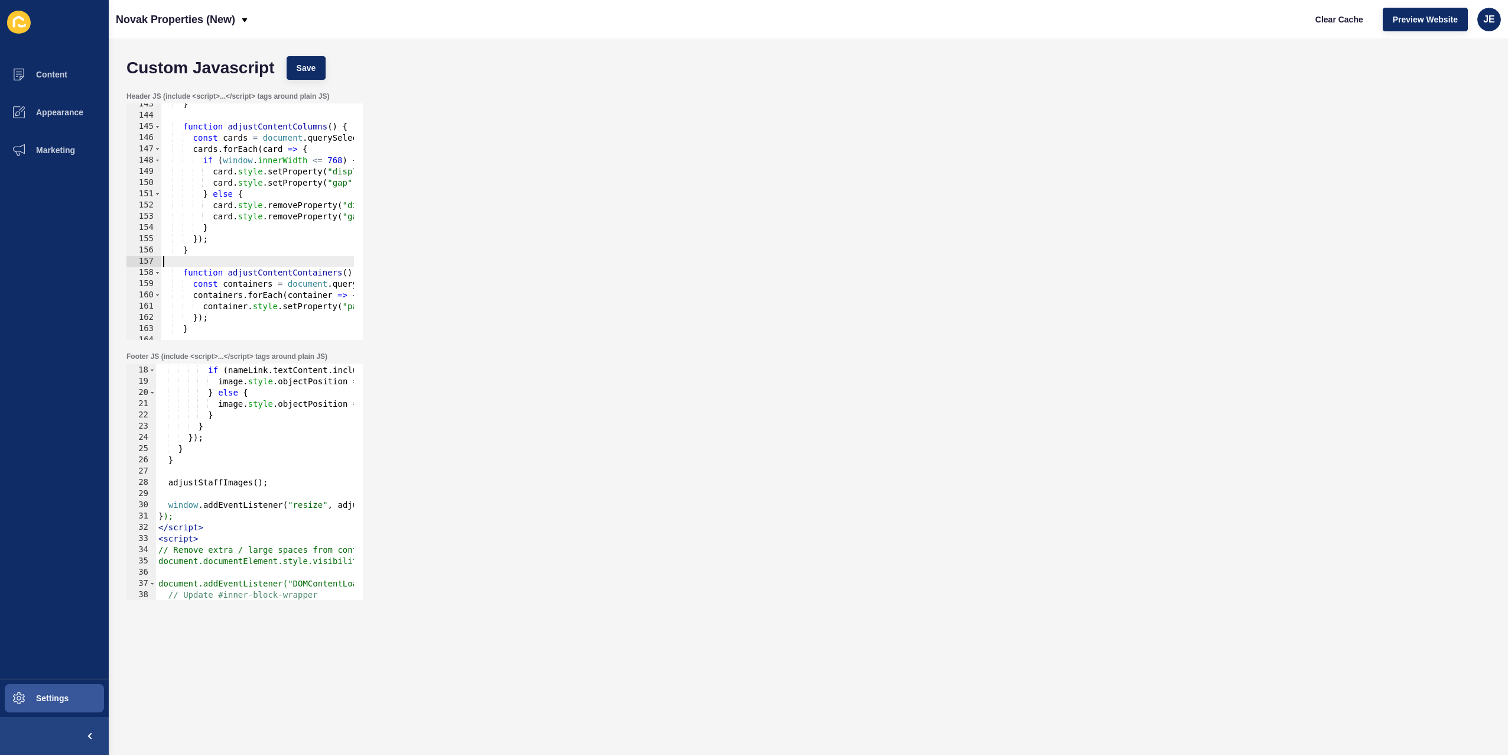
drag, startPoint x: 223, startPoint y: 261, endPoint x: 157, endPoint y: 259, distance: 66.8
click at [157, 259] on div "card.style.removeProperty("gap"); 143 144 145 146 147 148 149 150 151 152 153 1…" at bounding box center [244, 221] width 236 height 236
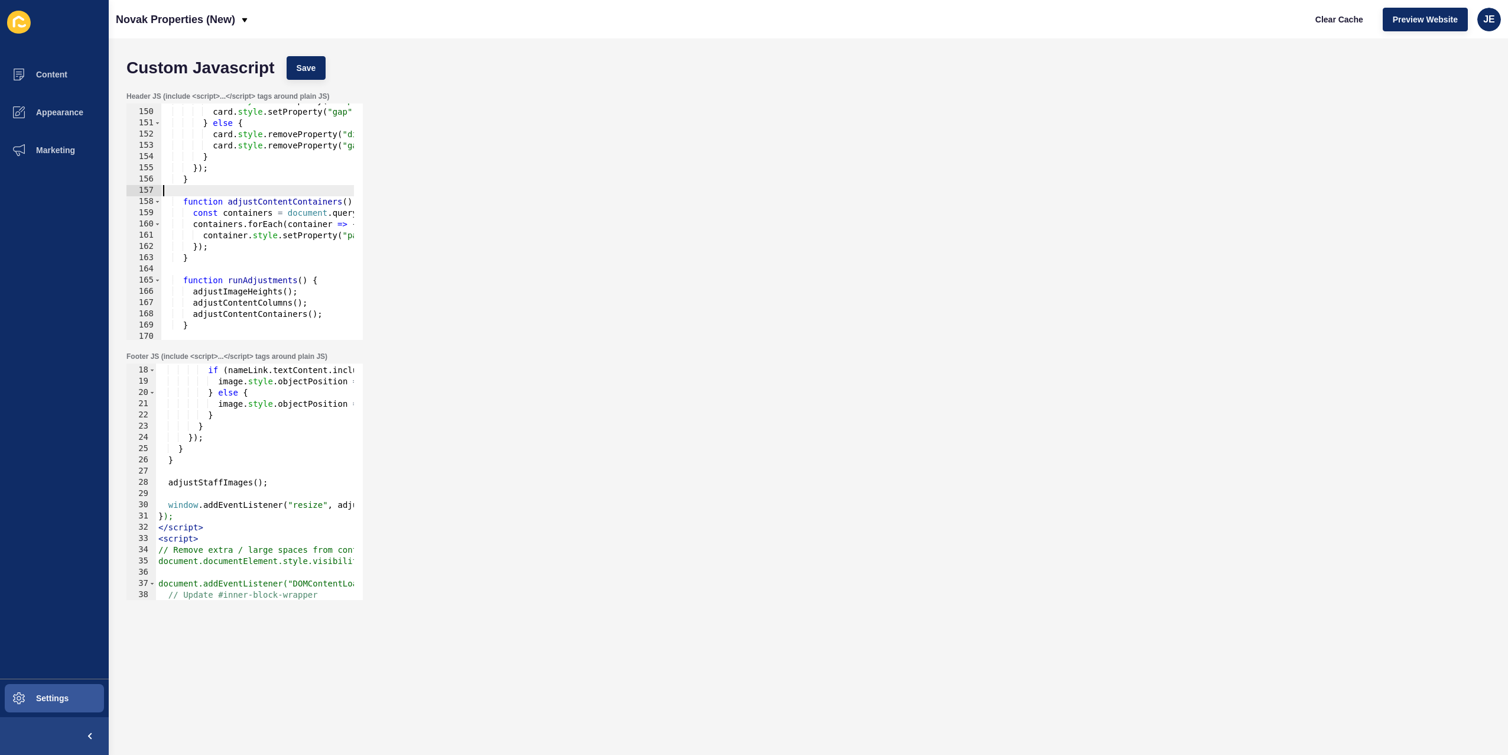
scroll to position [1706, 0]
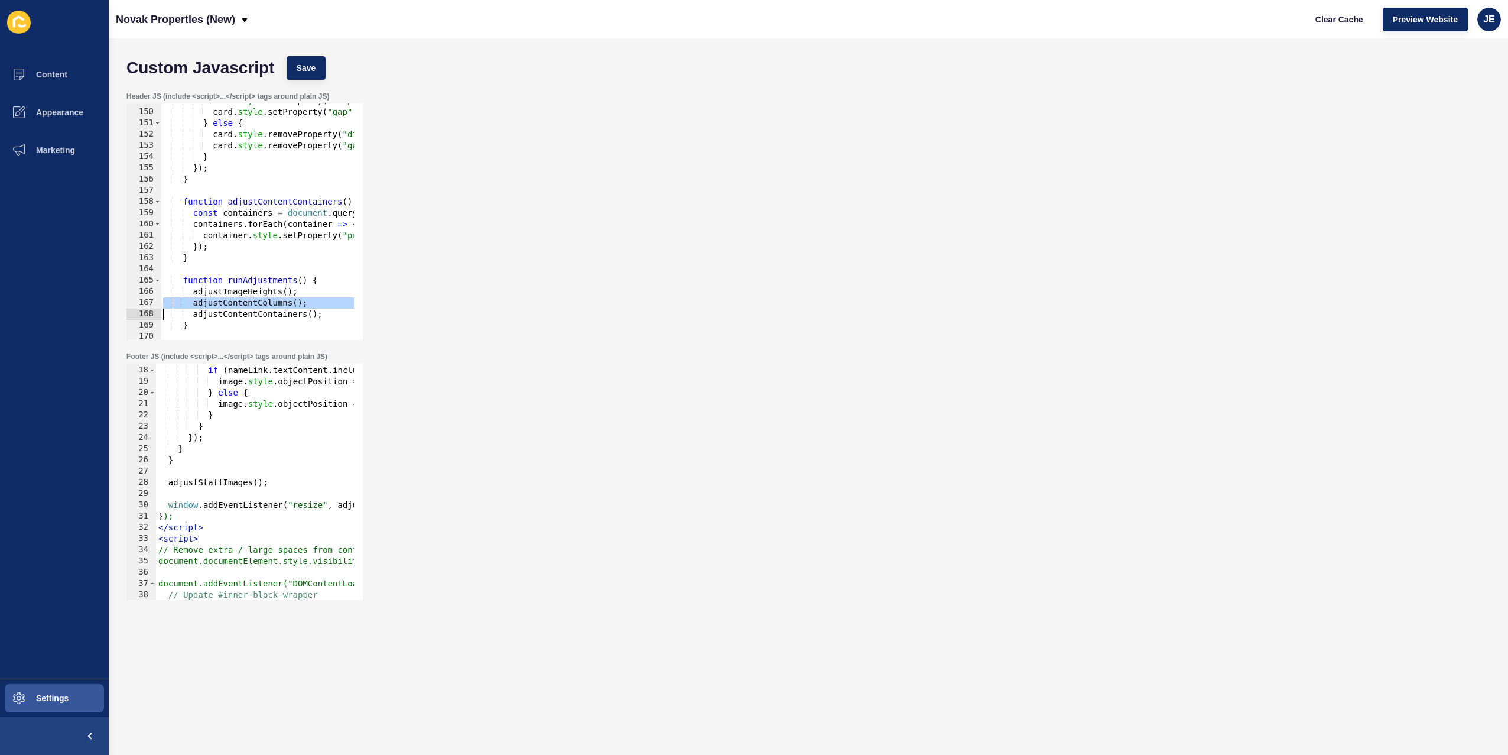
scroll to position [1777, 0]
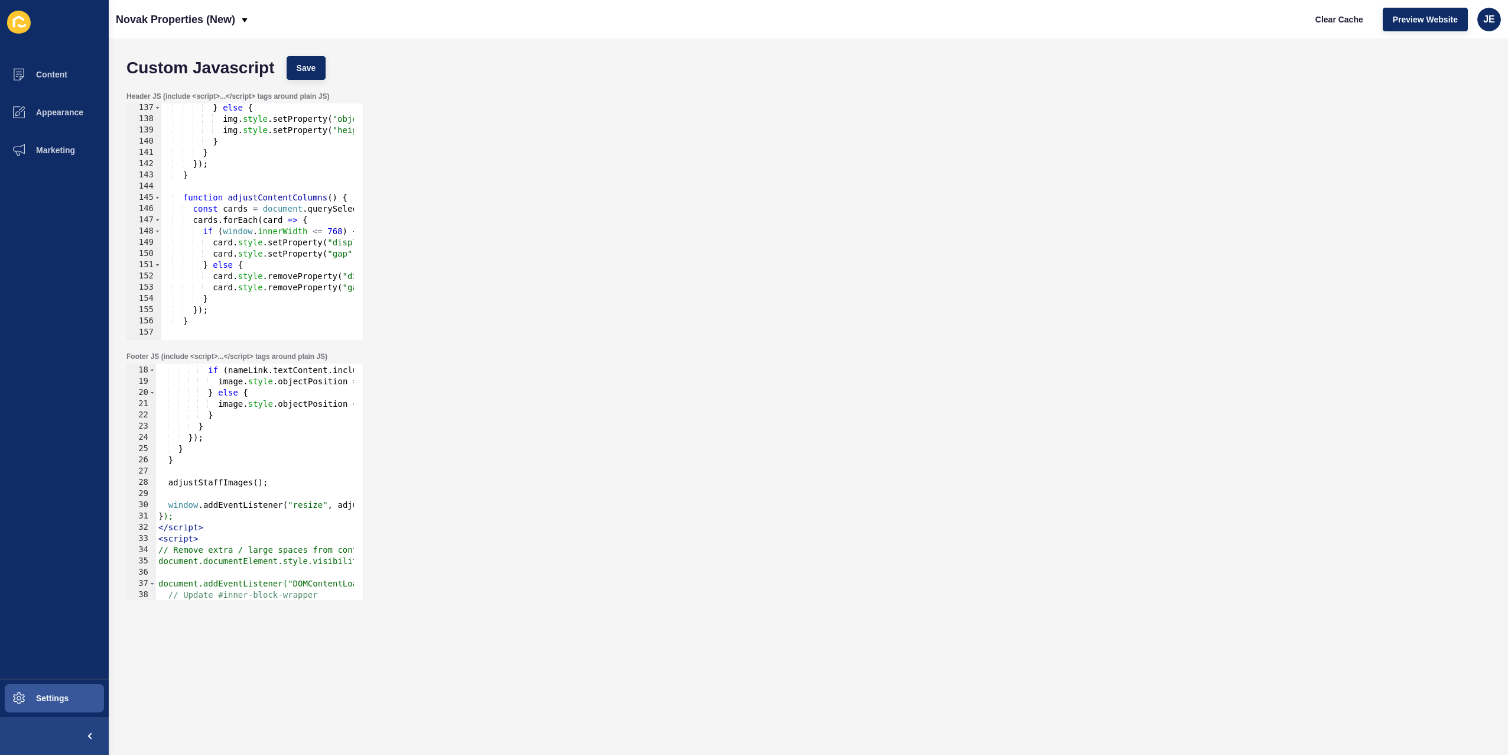
scroll to position [1493, 0]
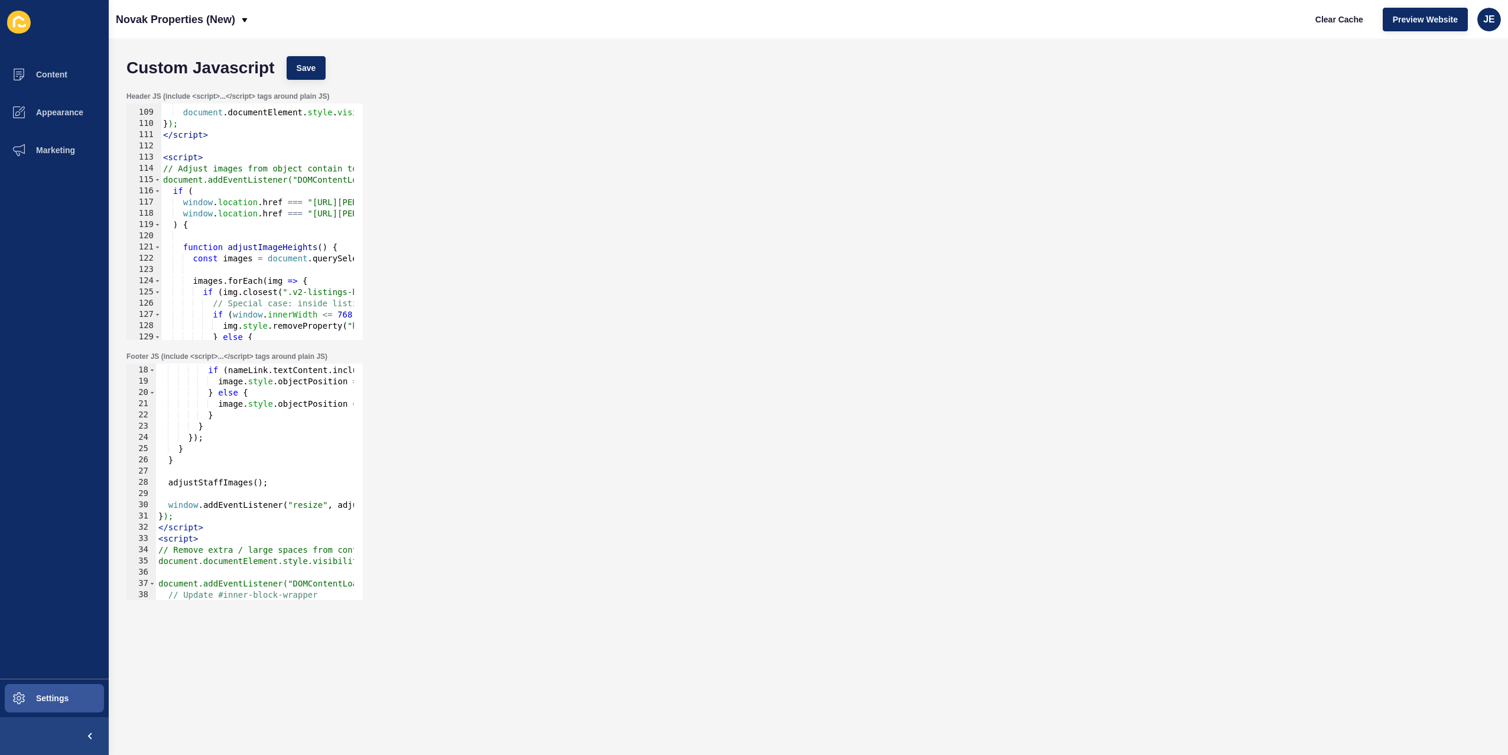
scroll to position [1209, 0]
type textarea "function adjustImageHeights() {"
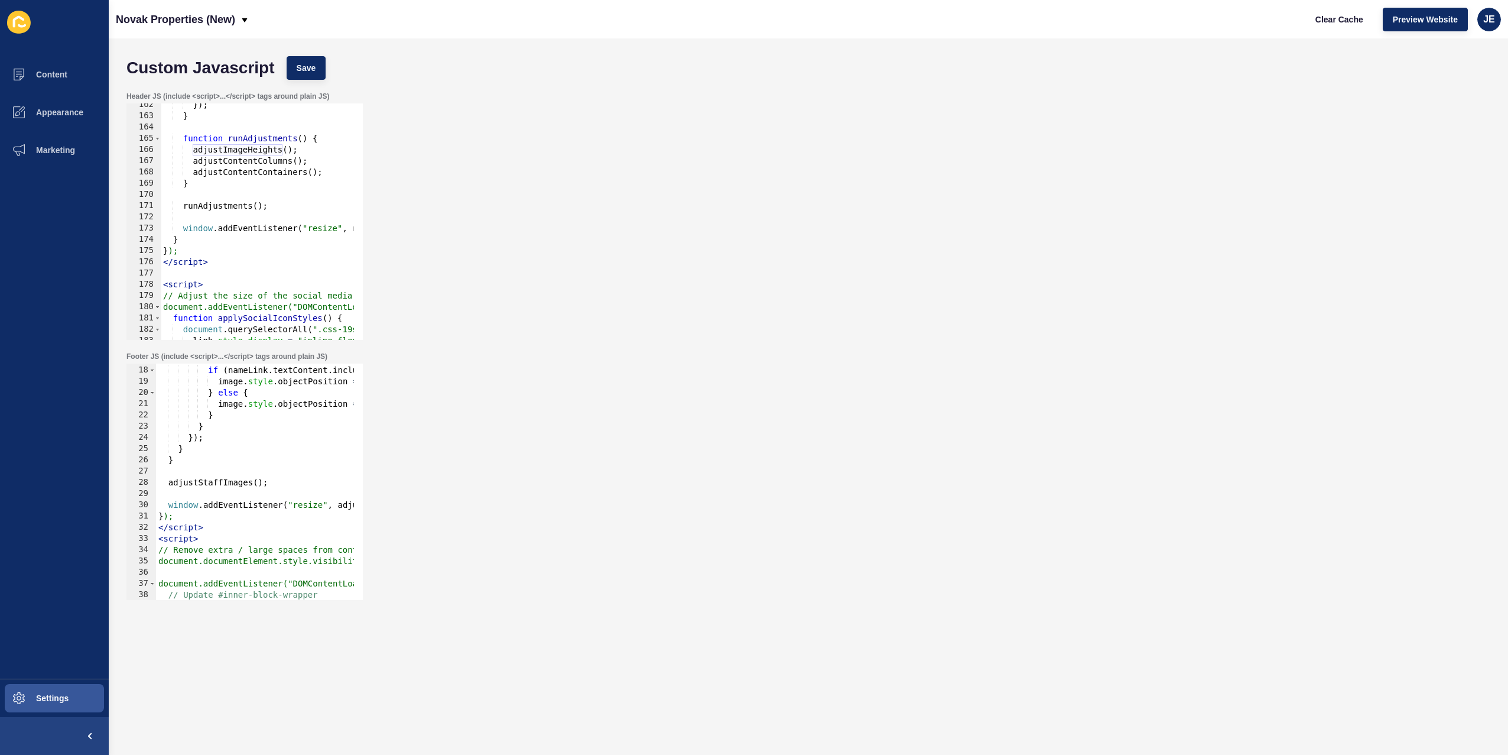
scroll to position [1812, 0]
paste textarea "window.addEventListener("load", runAdjustments);"
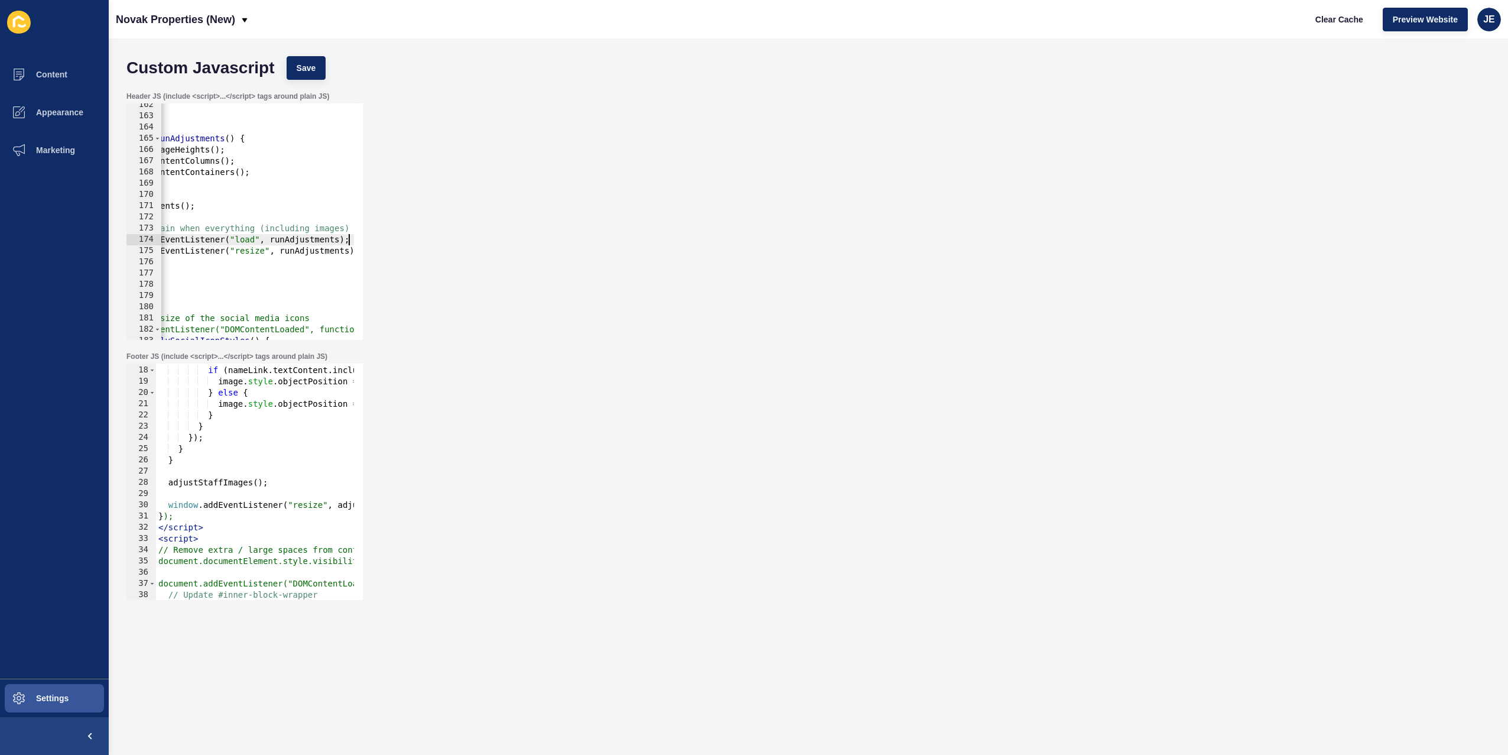
scroll to position [0, 73]
type textarea "window.addEventListener("load", runAdjustments);"
click at [304, 63] on span "Save" at bounding box center [307, 68] width 20 height 12
click at [1336, 24] on span "Clear Cache" at bounding box center [1340, 20] width 48 height 12
click at [1316, 24] on span "Clear Cache" at bounding box center [1340, 20] width 48 height 12
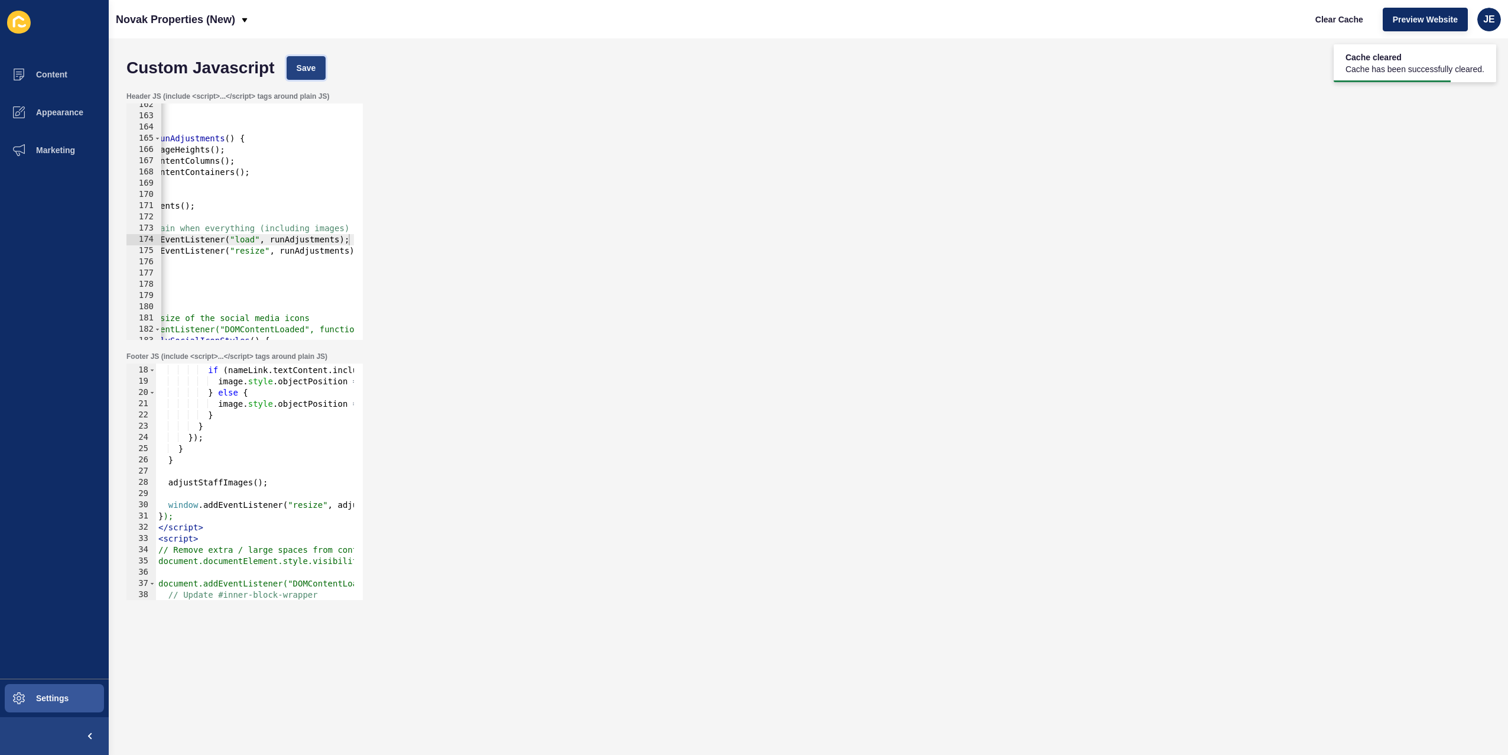
click at [306, 70] on span "Save" at bounding box center [307, 68] width 20 height 12
click at [1313, 27] on button "Clear Cache" at bounding box center [1340, 20] width 68 height 24
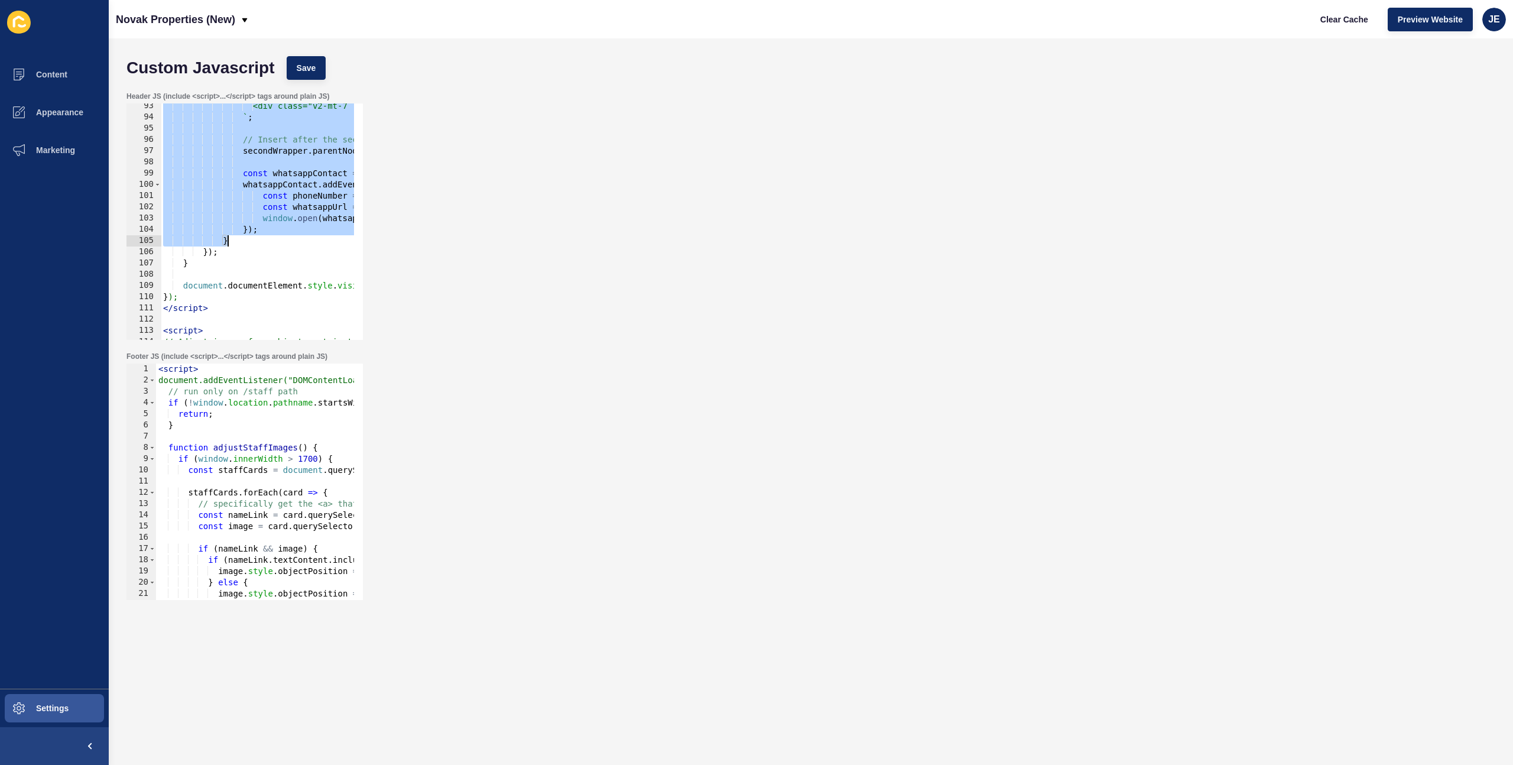
scroll to position [1107, 0]
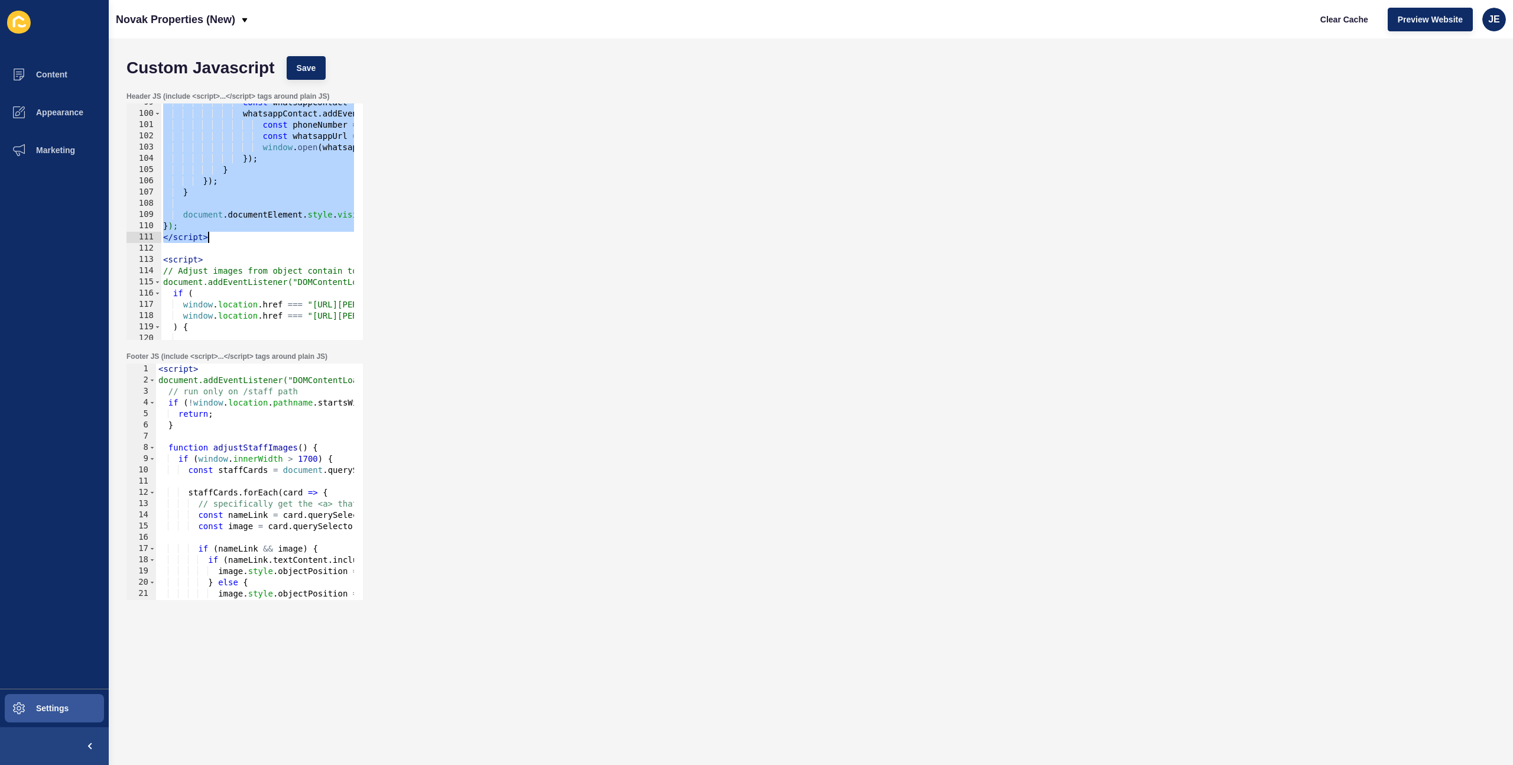
drag, startPoint x: 158, startPoint y: 158, endPoint x: 248, endPoint y: 241, distance: 122.2
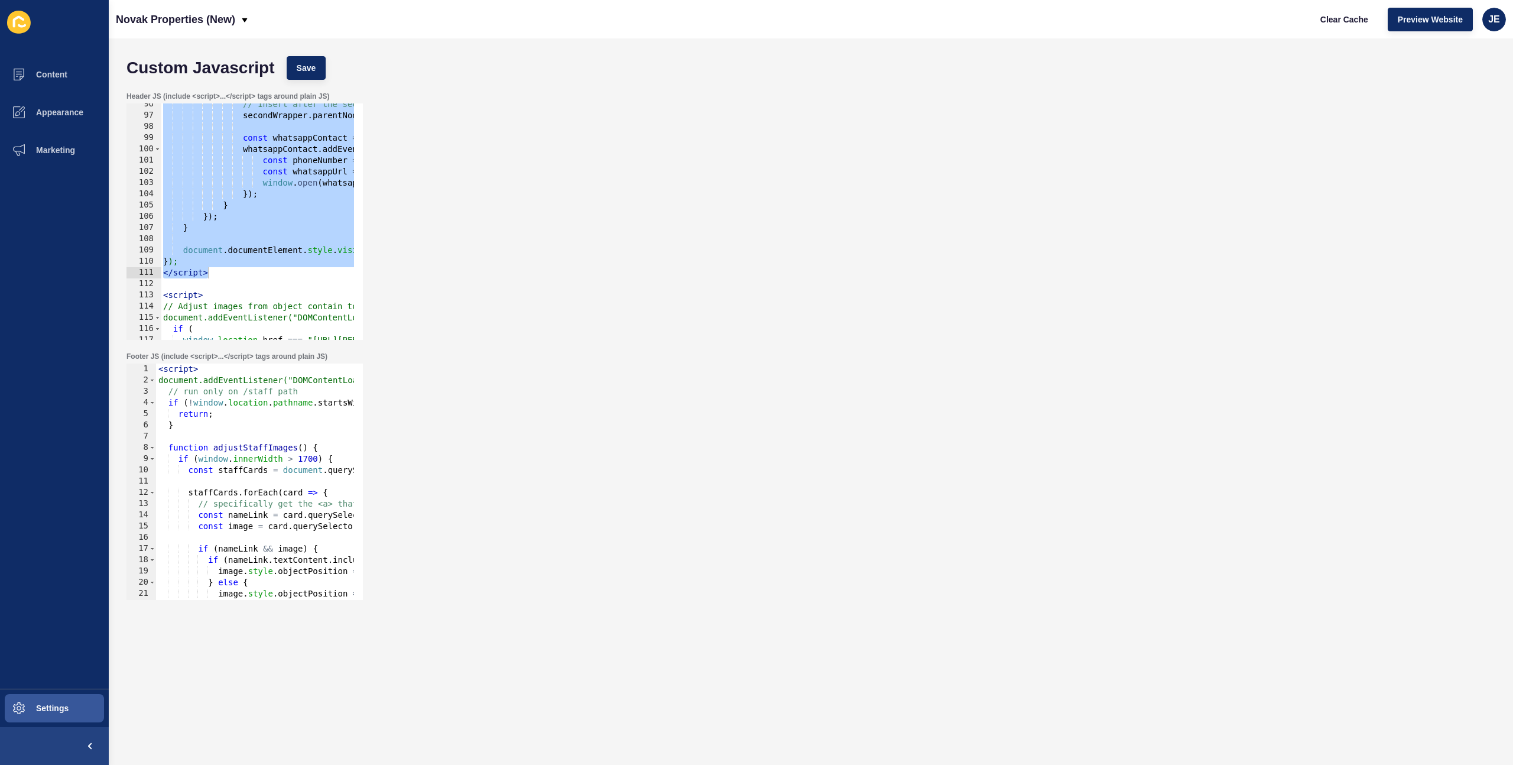
scroll to position [540, 0]
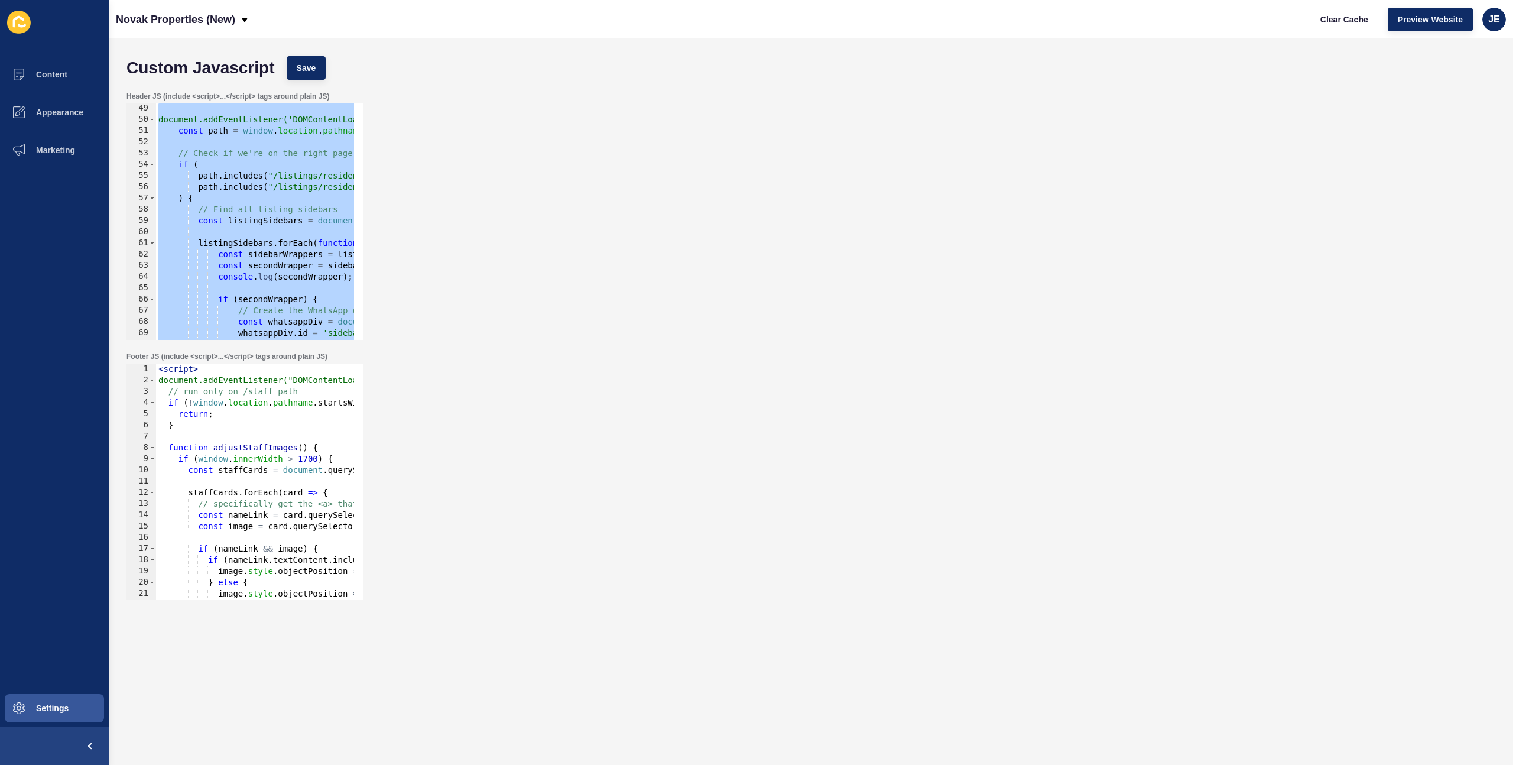
type textarea ") {"
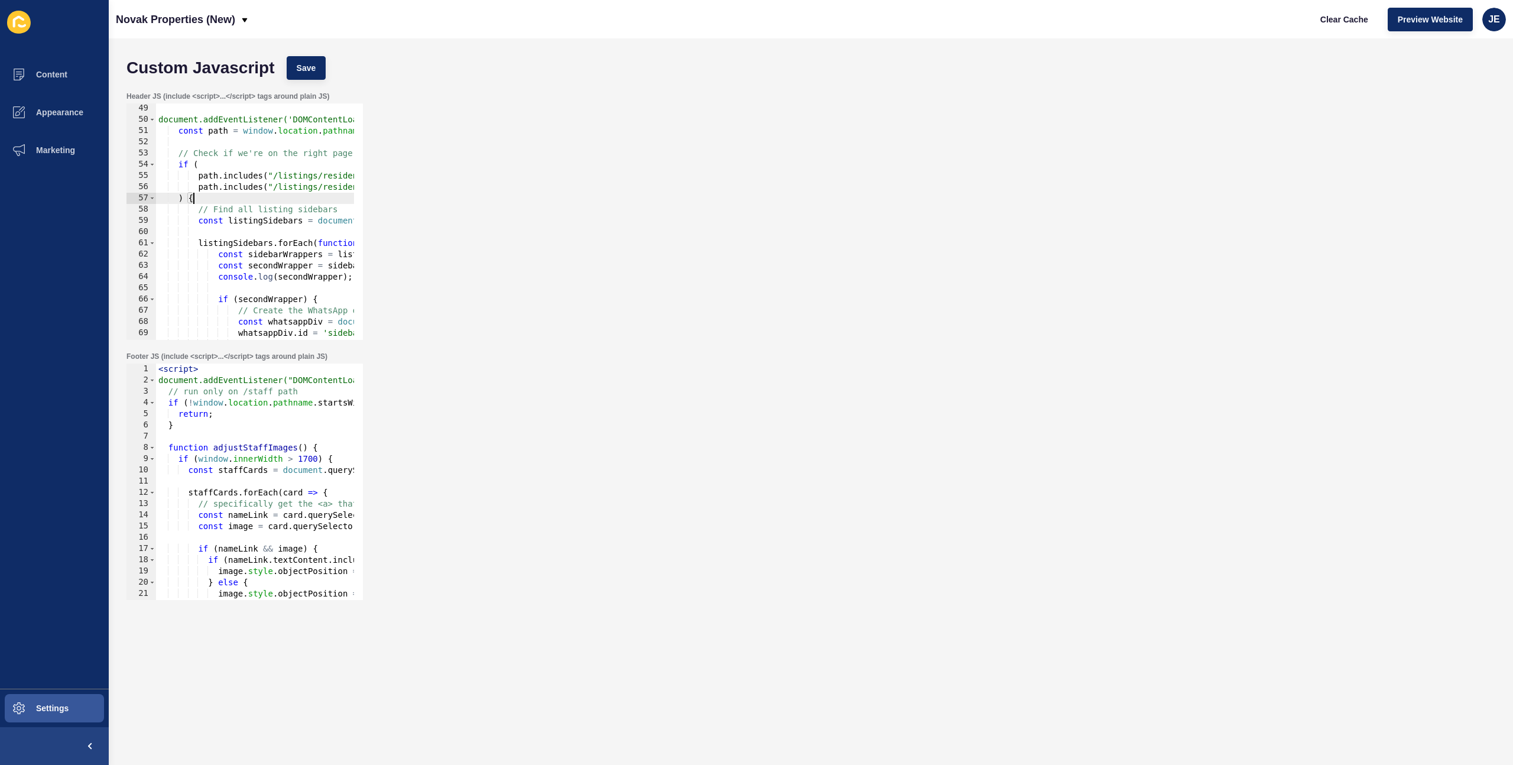
scroll to position [0, 1]
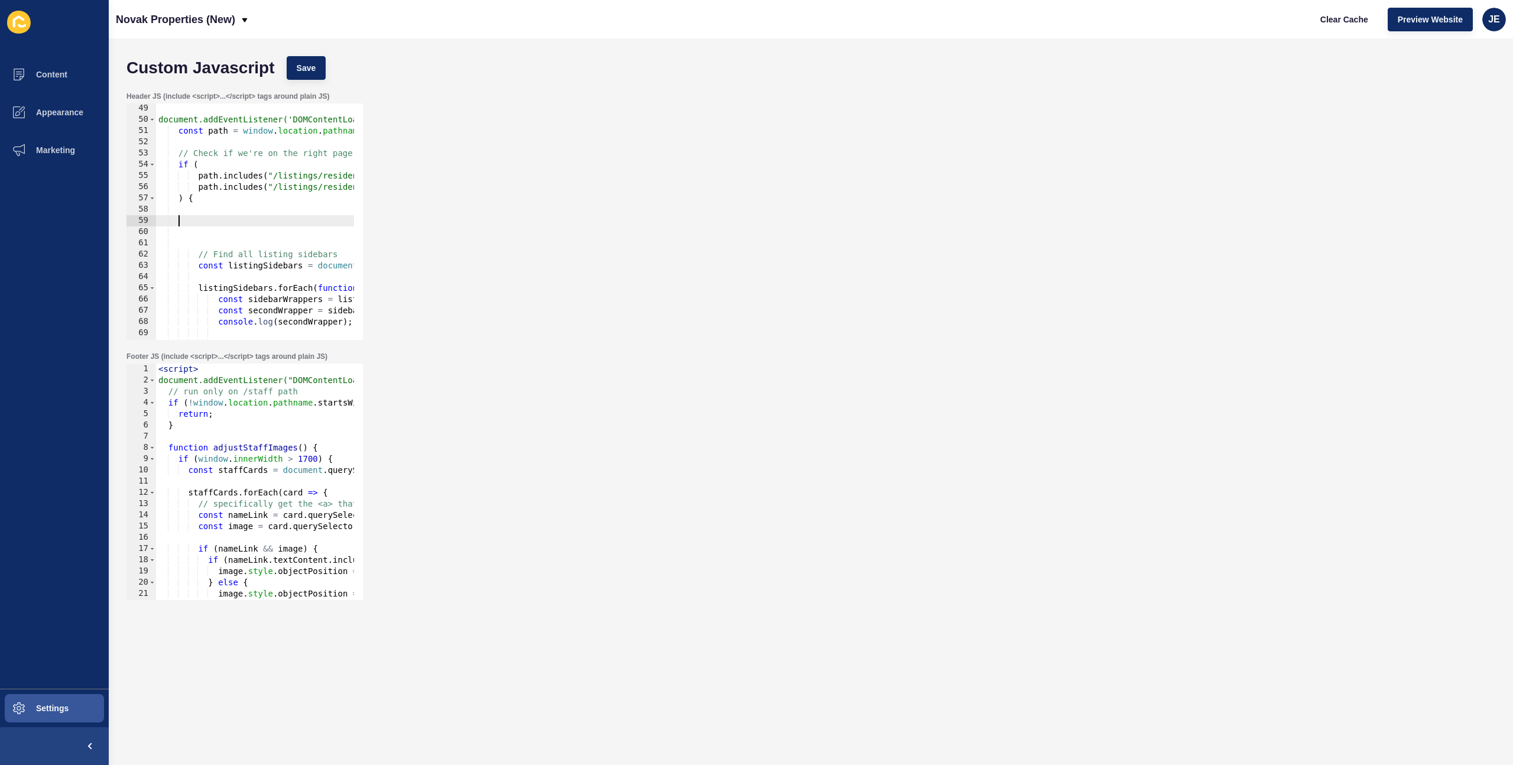
paste textarea "// --- END NEW ---"
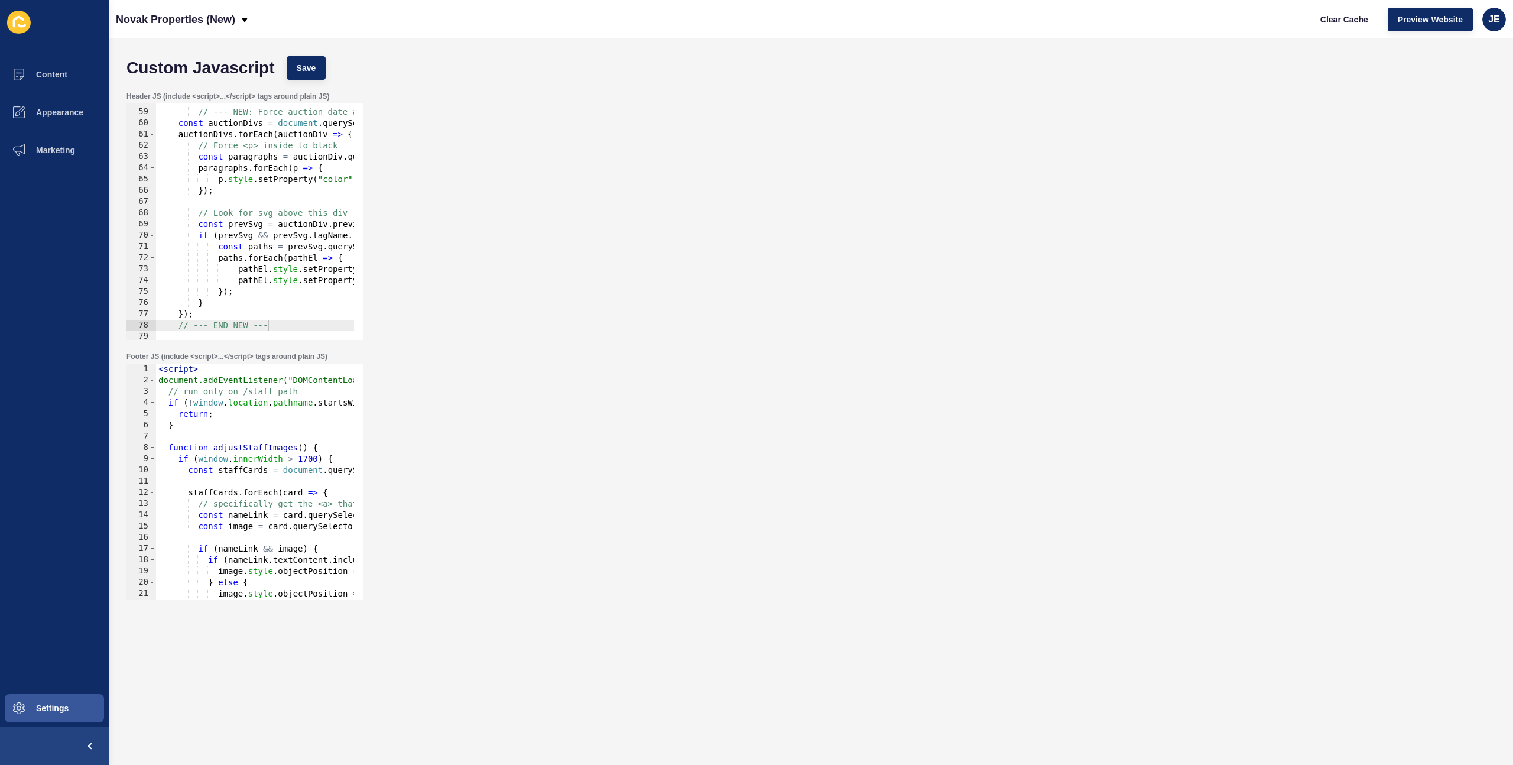
click at [328, 66] on div "Custom Javascript Save" at bounding box center [811, 67] width 1381 height 35
click at [314, 66] on span "Save" at bounding box center [307, 68] width 20 height 12
drag, startPoint x: 1332, startPoint y: 22, endPoint x: 1332, endPoint y: 31, distance: 8.3
click at [1332, 31] on button "Clear Cache" at bounding box center [1344, 20] width 68 height 24
drag, startPoint x: 278, startPoint y: 326, endPoint x: 131, endPoint y: 319, distance: 146.7
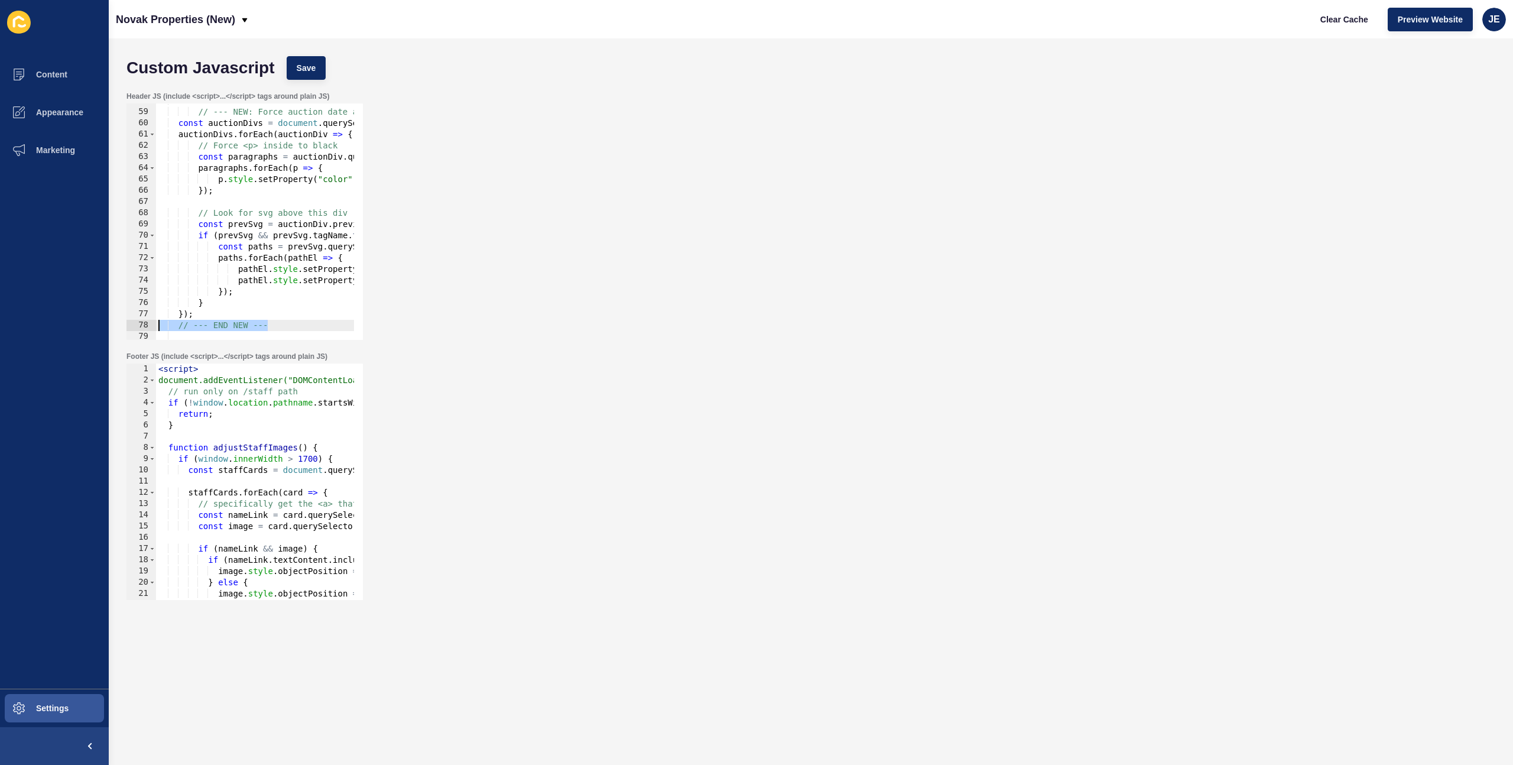
click at [131, 319] on div "// --- END NEW --- 58 59 60 61 62 63 64 65 66 67 68 69 70 71 72 73 74 75 76 77 …" at bounding box center [244, 221] width 236 height 236
type textarea "}); // --- END NEW ---"
type textarea "});"
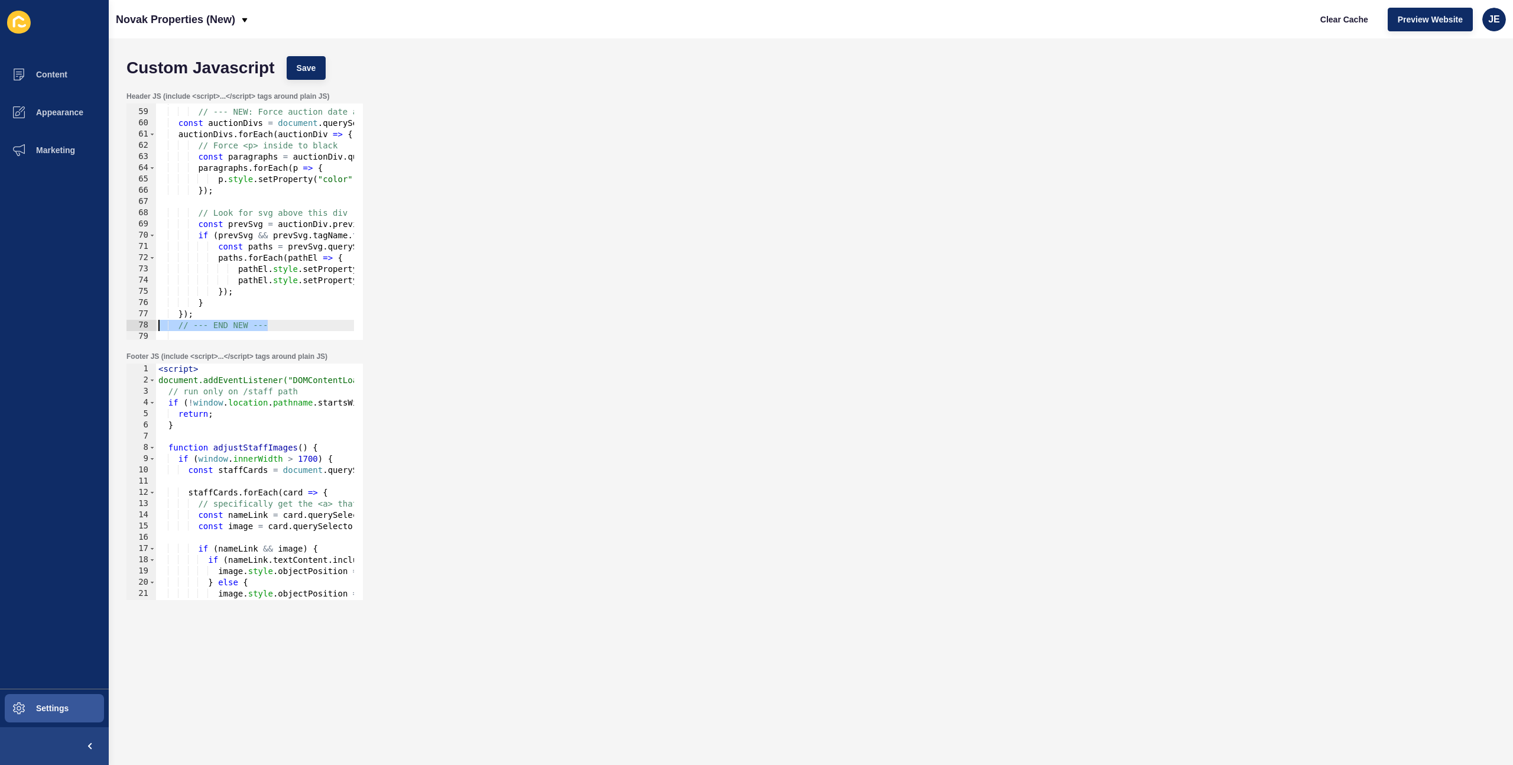
drag, startPoint x: 275, startPoint y: 323, endPoint x: 138, endPoint y: 324, distance: 137.1
click at [138, 324] on div "}); 58 59 60 61 62 63 64 65 66 67 68 69 70 71 72 73 74 75 76 77 78 79 80 81 // …" at bounding box center [244, 221] width 236 height 236
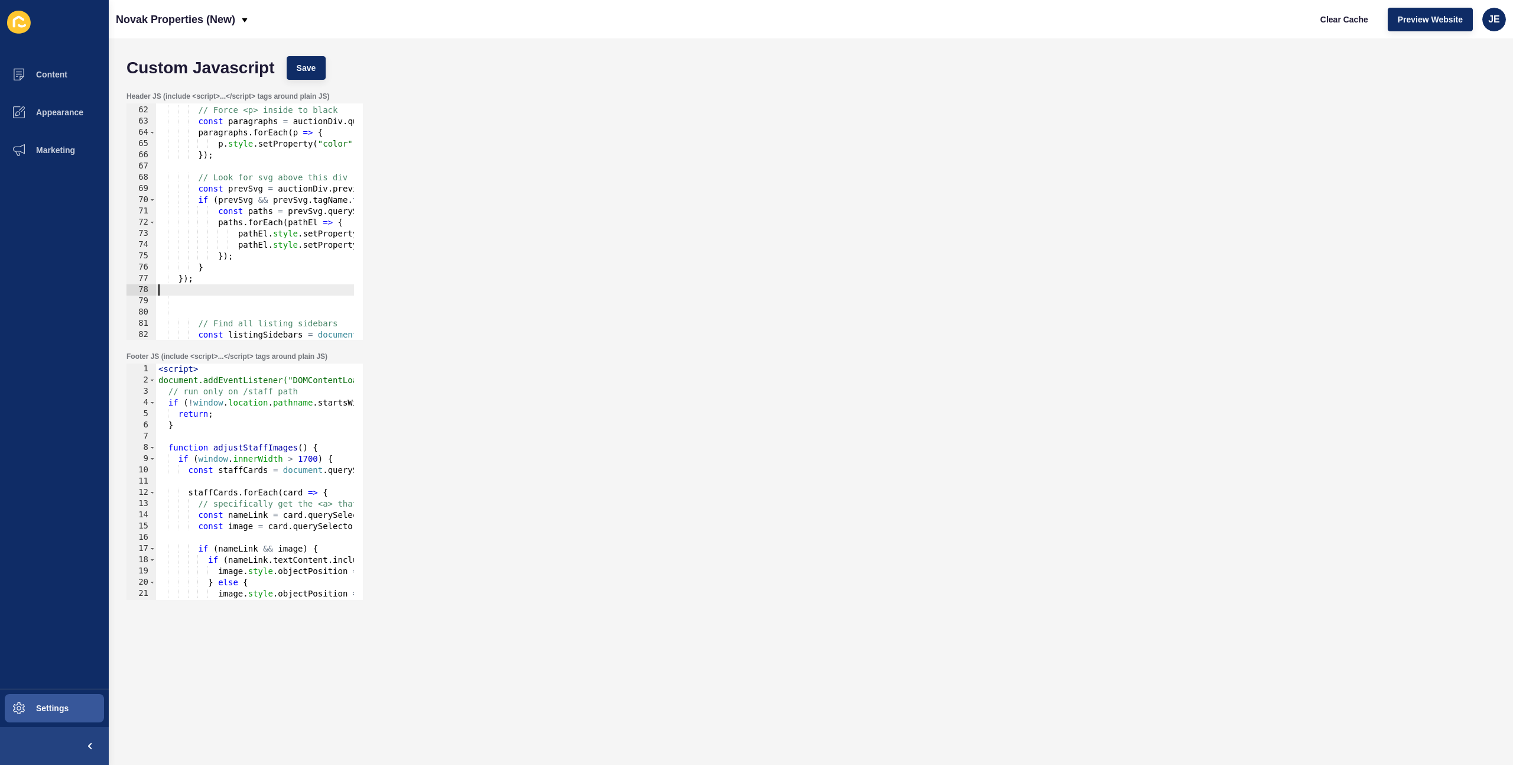
scroll to position [719, 0]
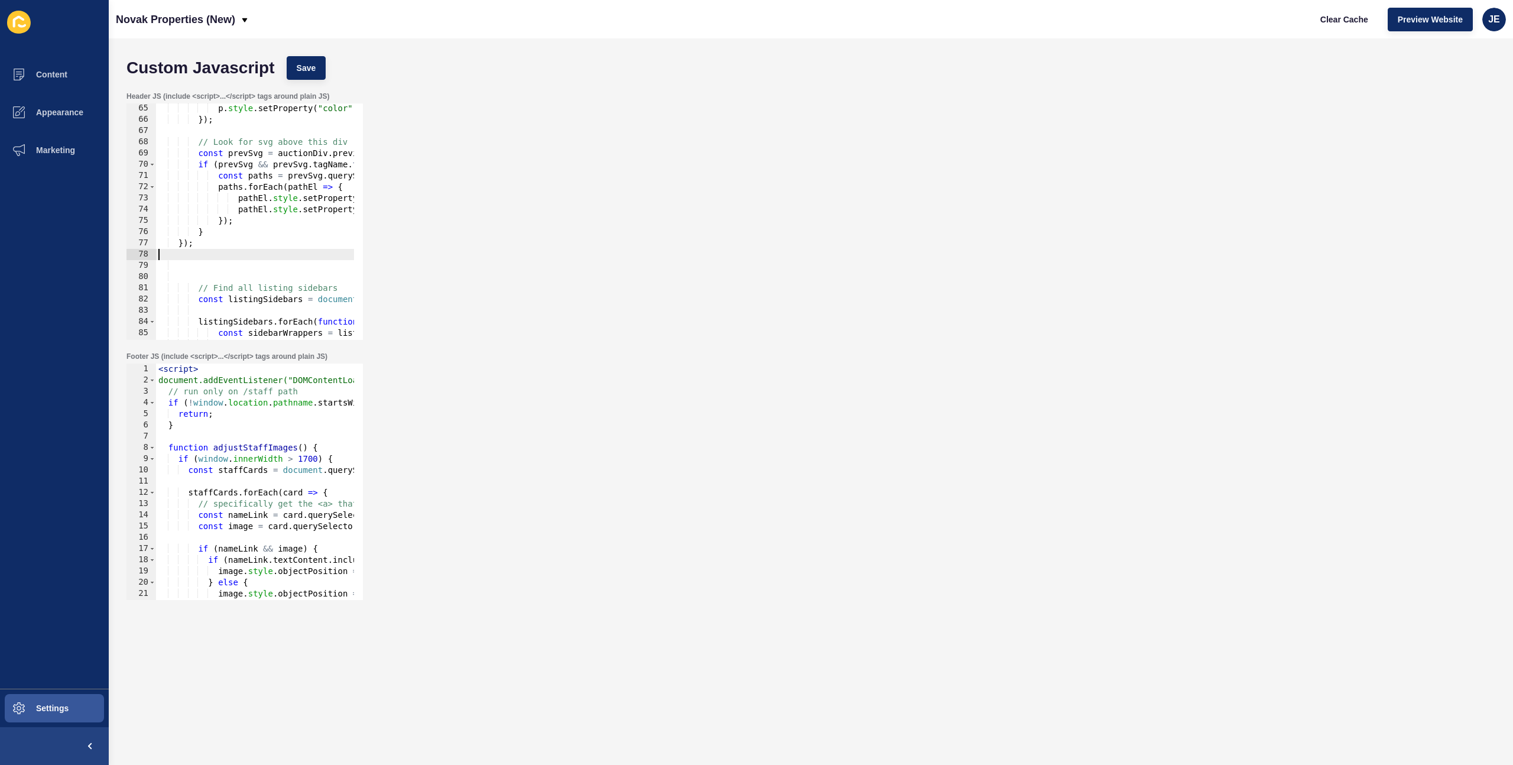
type textarea "});"
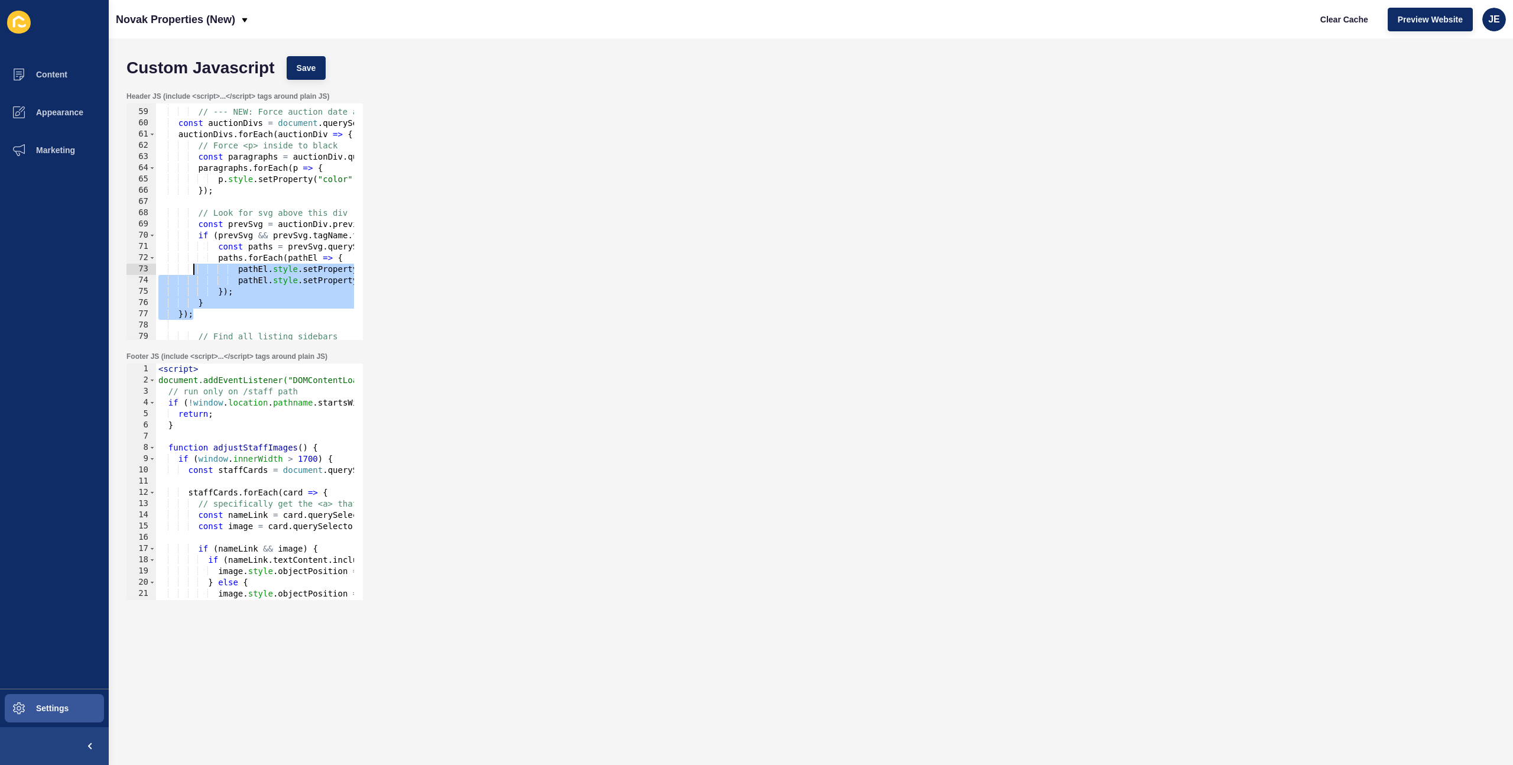
scroll to position [577, 0]
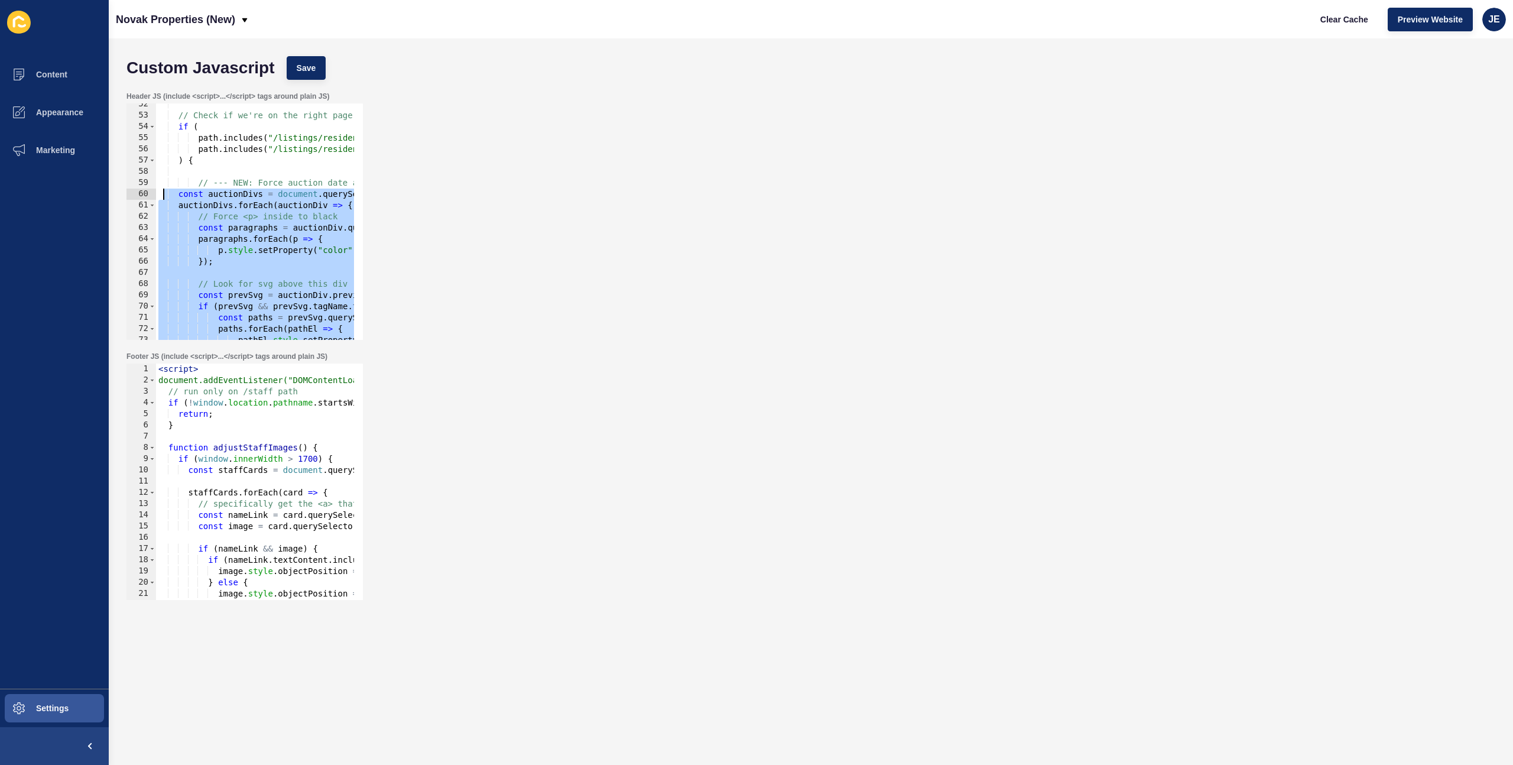
drag, startPoint x: 222, startPoint y: 246, endPoint x: 164, endPoint y: 194, distance: 77.4
type textarea "const auctionDivs = document.querySelectorAll('[data-testid="auction-date"]'); …"
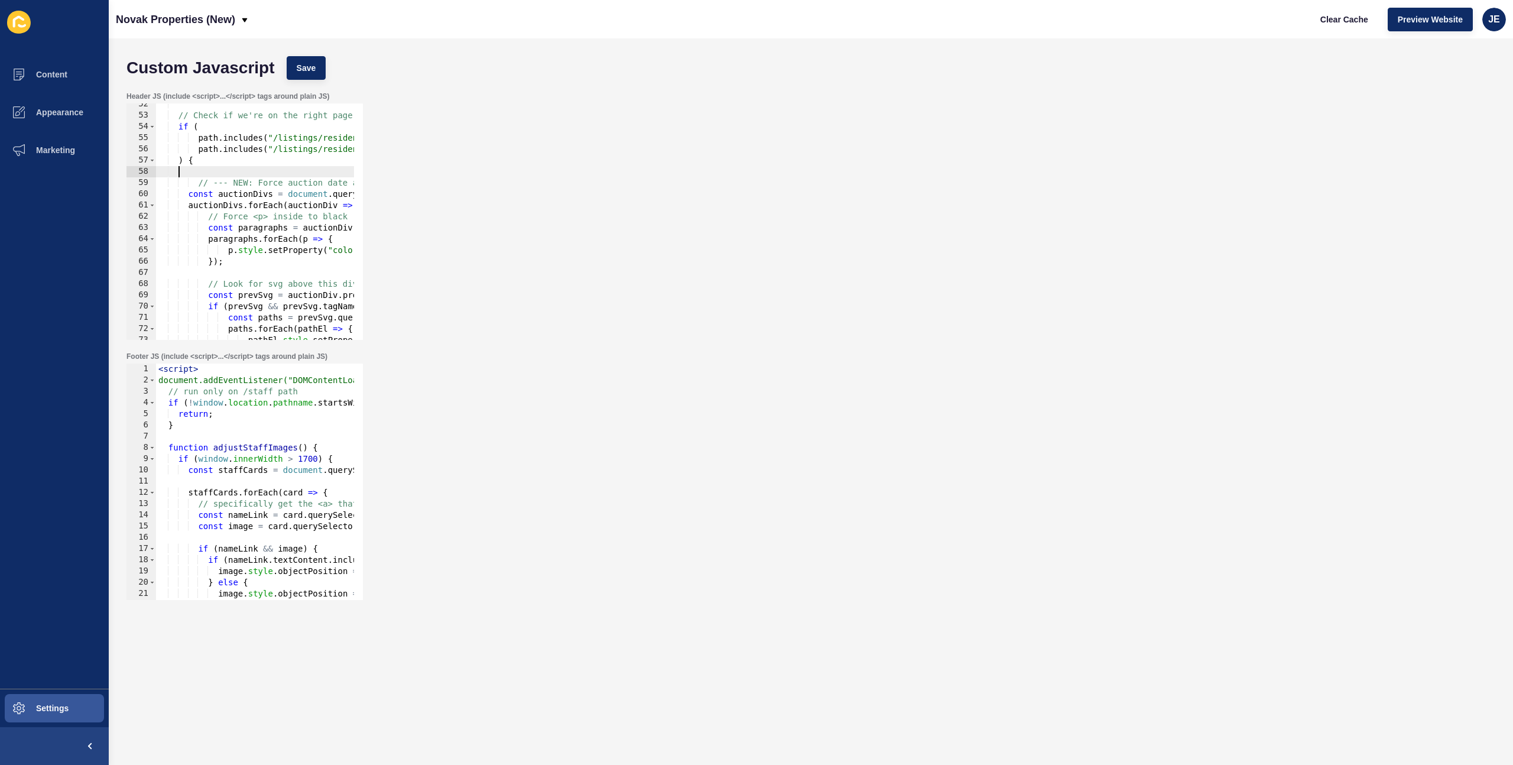
scroll to position [0, 0]
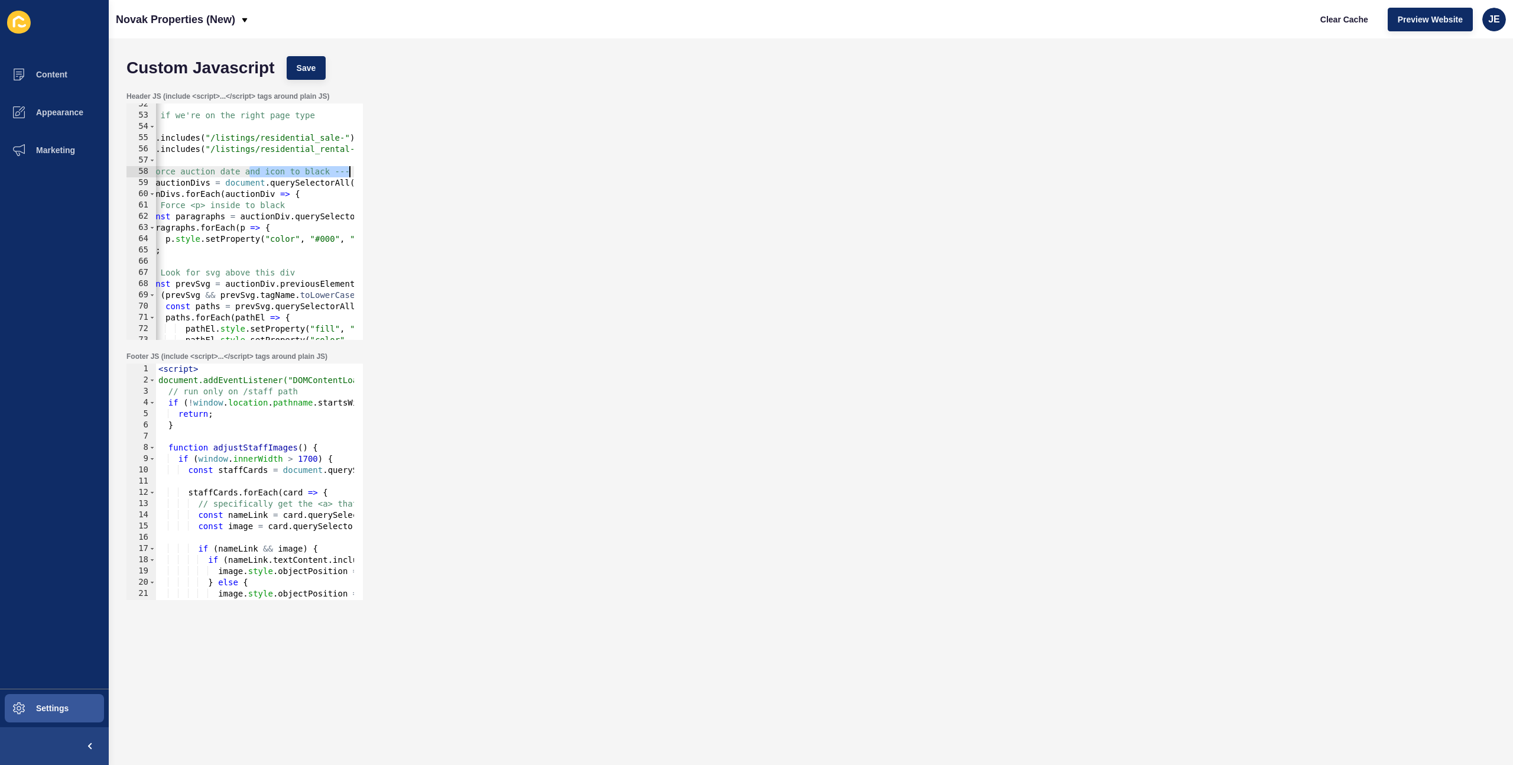
scroll to position [0, 63]
drag, startPoint x: 314, startPoint y: 170, endPoint x: 372, endPoint y: 171, distance: 57.9
click at [372, 171] on div "Header JS (include <script>...</script> tags around plain JS) // Force auction …" at bounding box center [811, 216] width 1381 height 260
drag, startPoint x: 335, startPoint y: 173, endPoint x: 359, endPoint y: 171, distance: 24.9
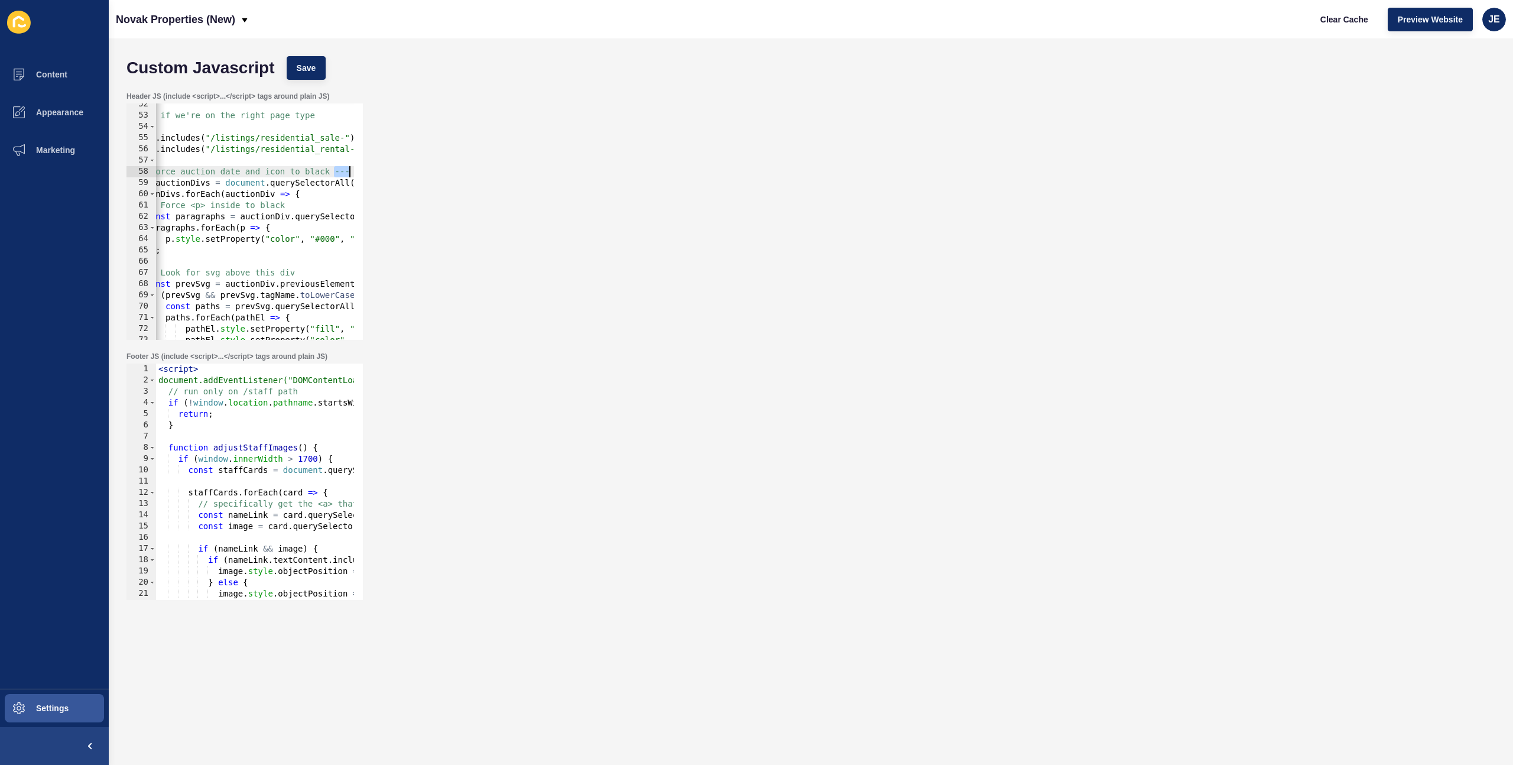
click at [359, 171] on div "// Force auction date and icon to black --- 52 53 54 55 56 57 58 59 60 61 62 63…" at bounding box center [244, 221] width 236 height 236
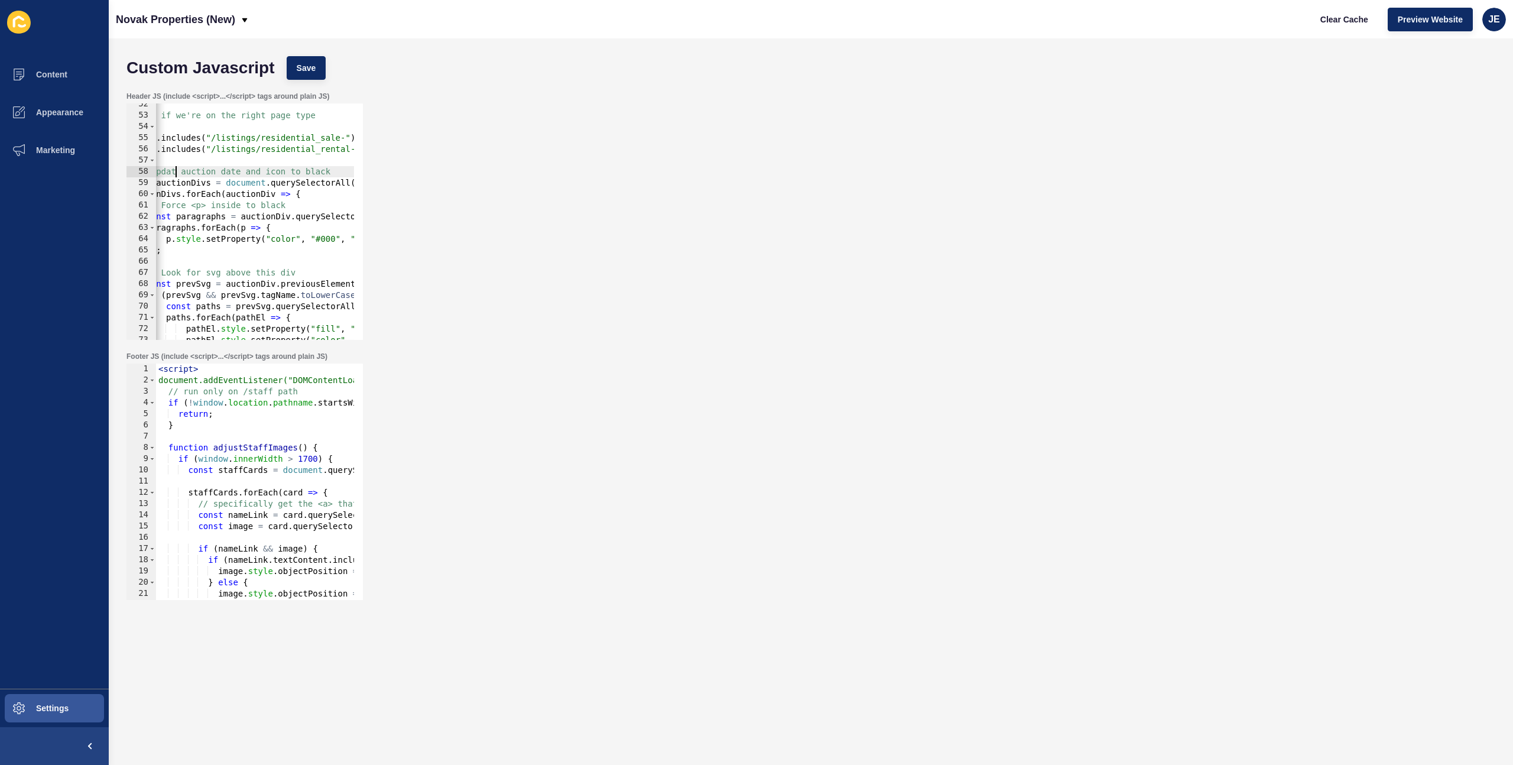
type textarea "// Update auction date and icon to black"
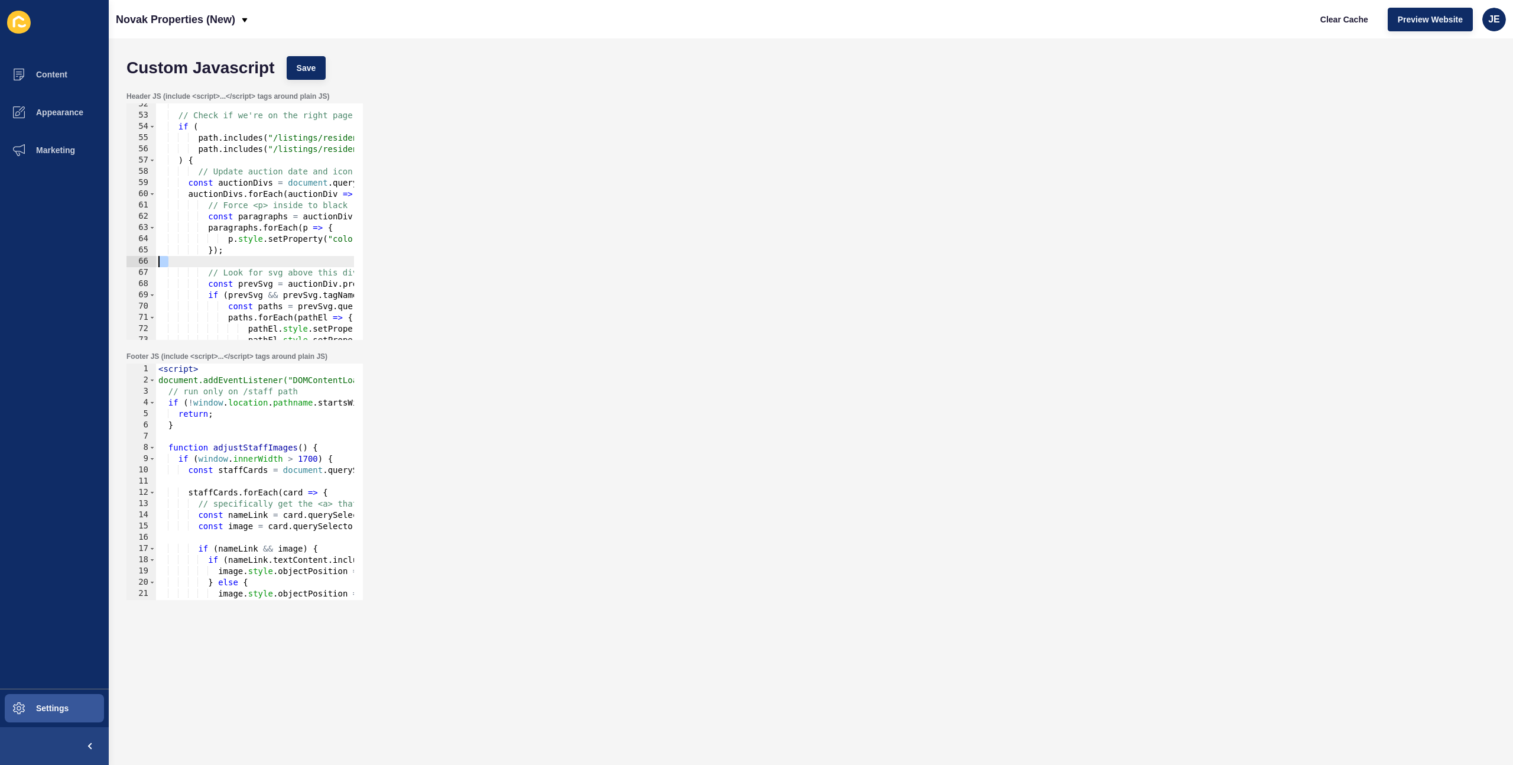
scroll to position [0, 0]
drag, startPoint x: 236, startPoint y: 258, endPoint x: 150, endPoint y: 259, distance: 86.9
click at [150, 259] on div "// Update auction date and icon to black 52 53 54 55 56 57 58 59 60 61 62 63 64…" at bounding box center [244, 221] width 236 height 236
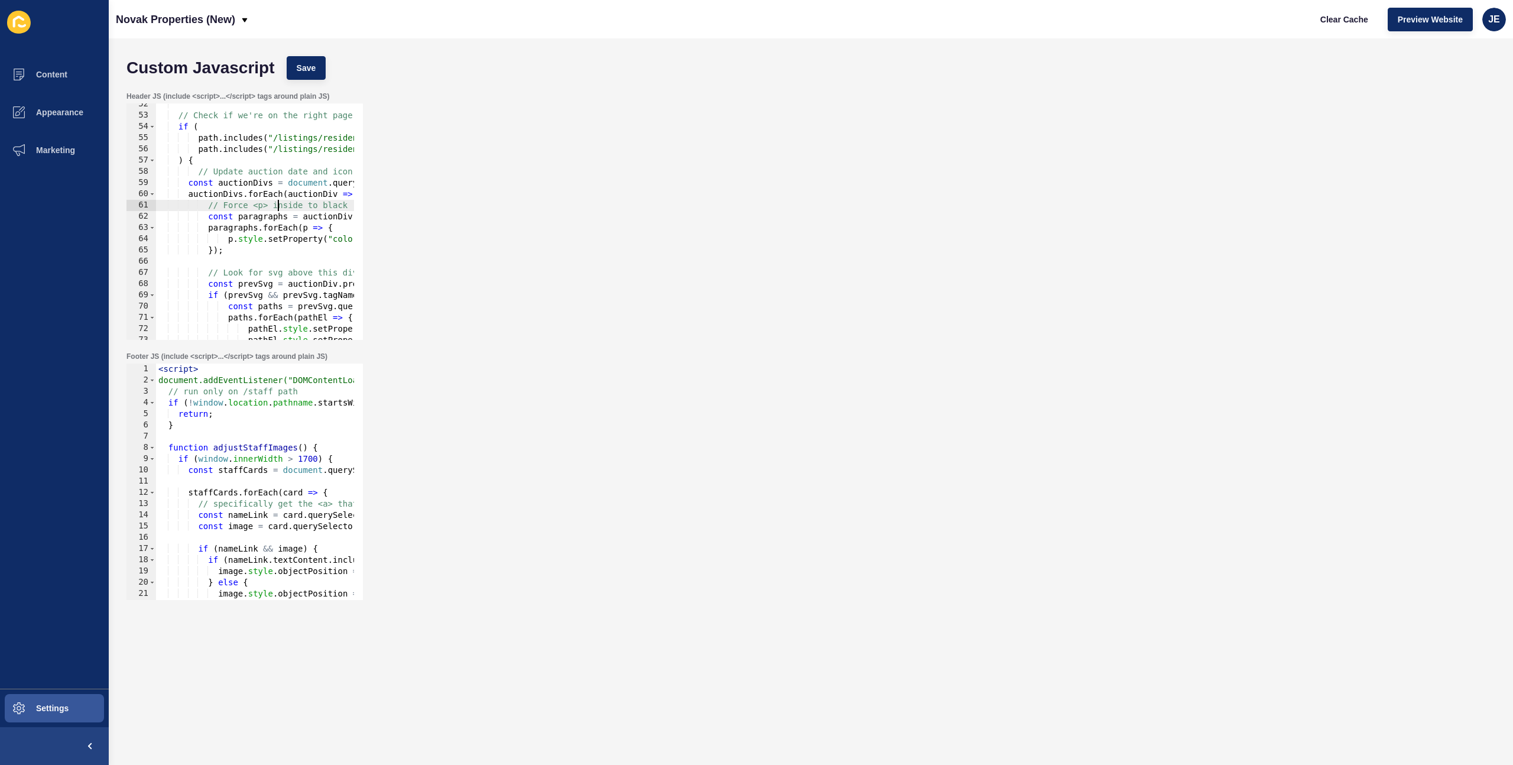
type textarea "const paragraphs = auctionDiv.querySelectorAll('p');"
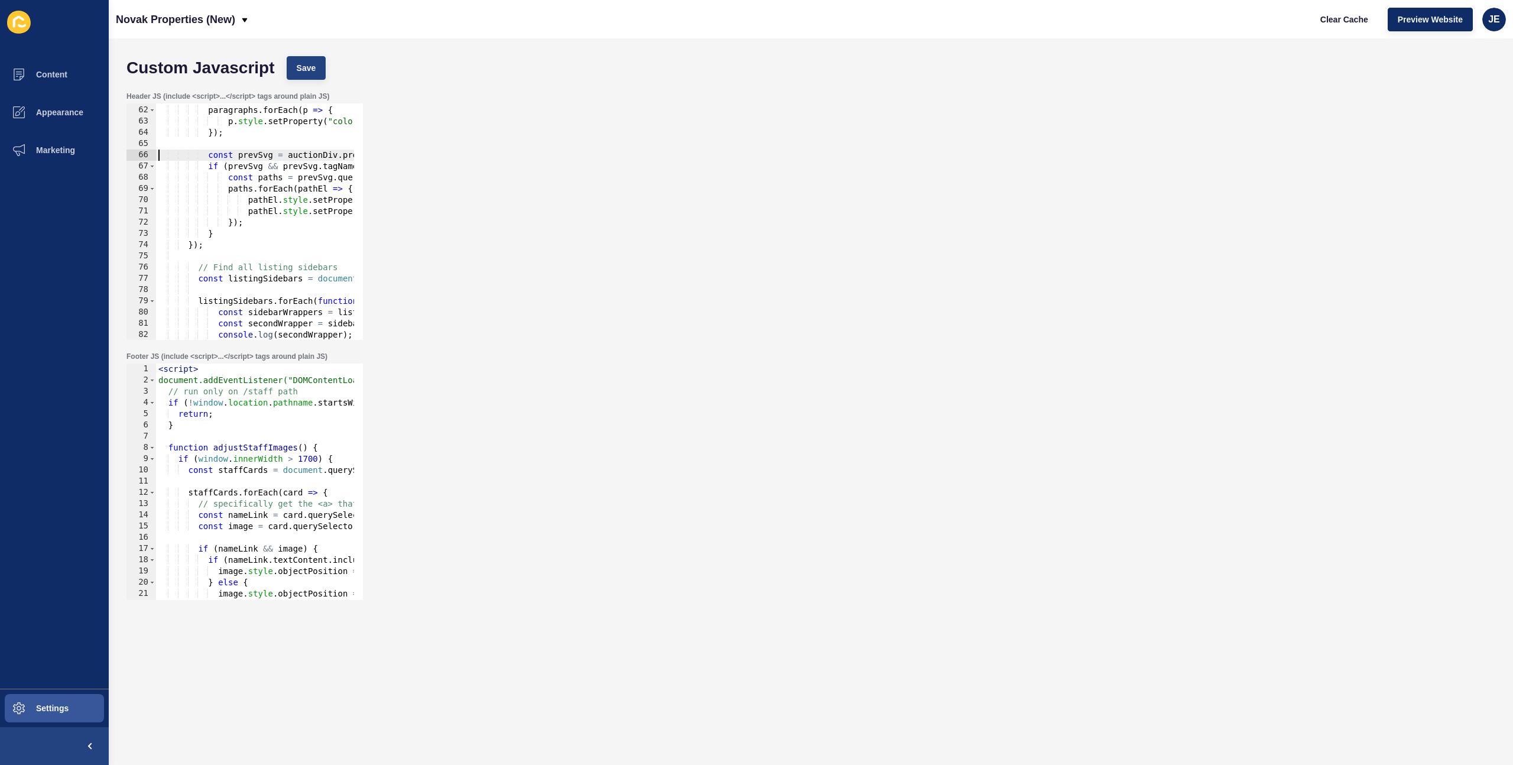
type textarea "const prevSvg = auctionDiv.previousElementSibling;"
click at [307, 77] on button "Save" at bounding box center [307, 68] width 40 height 24
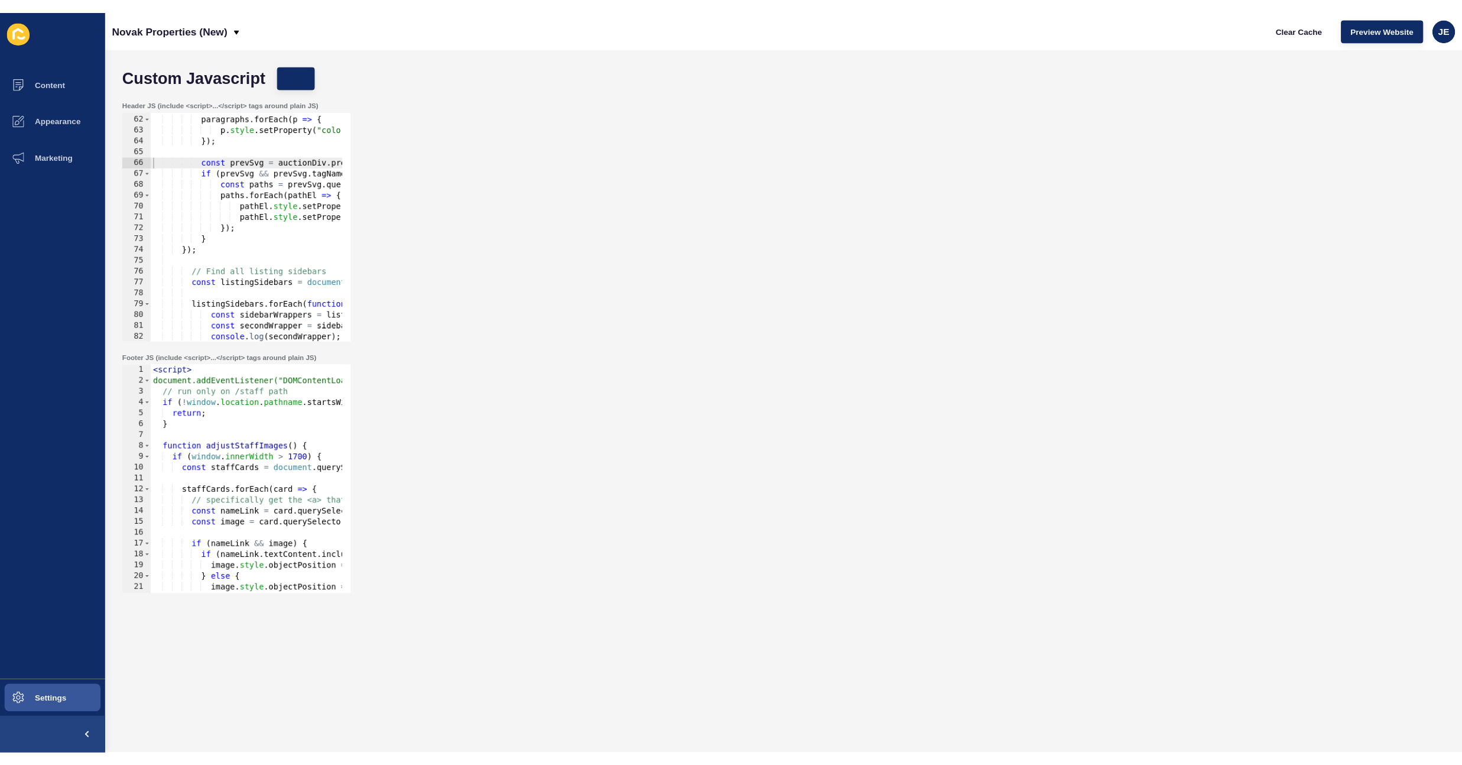
scroll to position [400, 0]
